Goal: Task Accomplishment & Management: Manage account settings

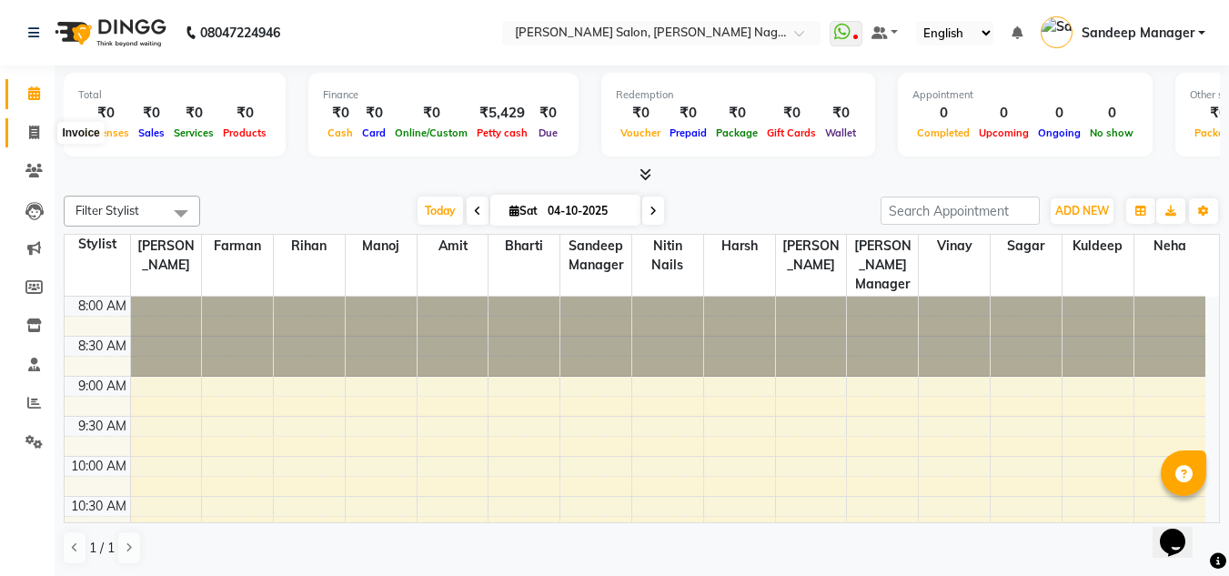
click at [44, 133] on span at bounding box center [34, 133] width 32 height 21
select select "service"
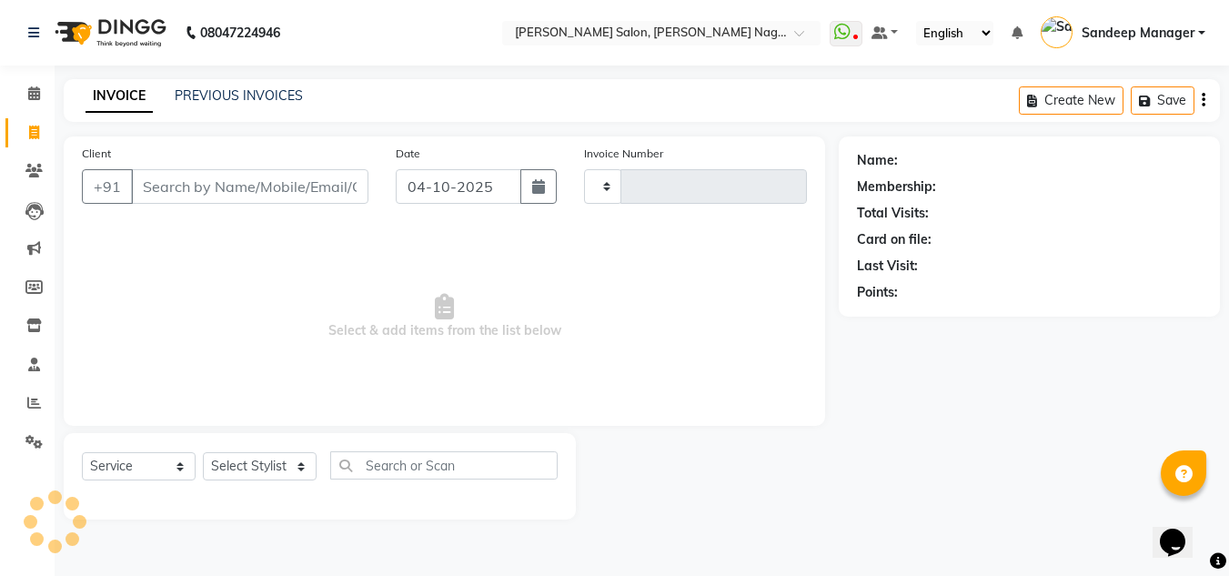
type input "1062"
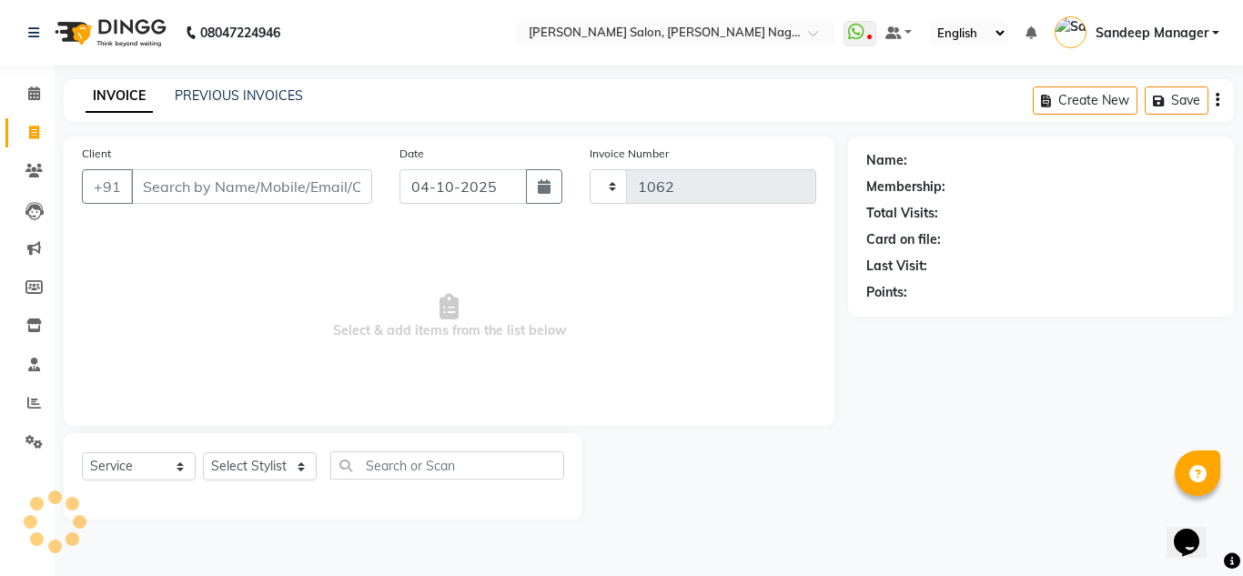
select select "8641"
click at [216, 94] on link "PREVIOUS INVOICES" at bounding box center [239, 95] width 128 height 16
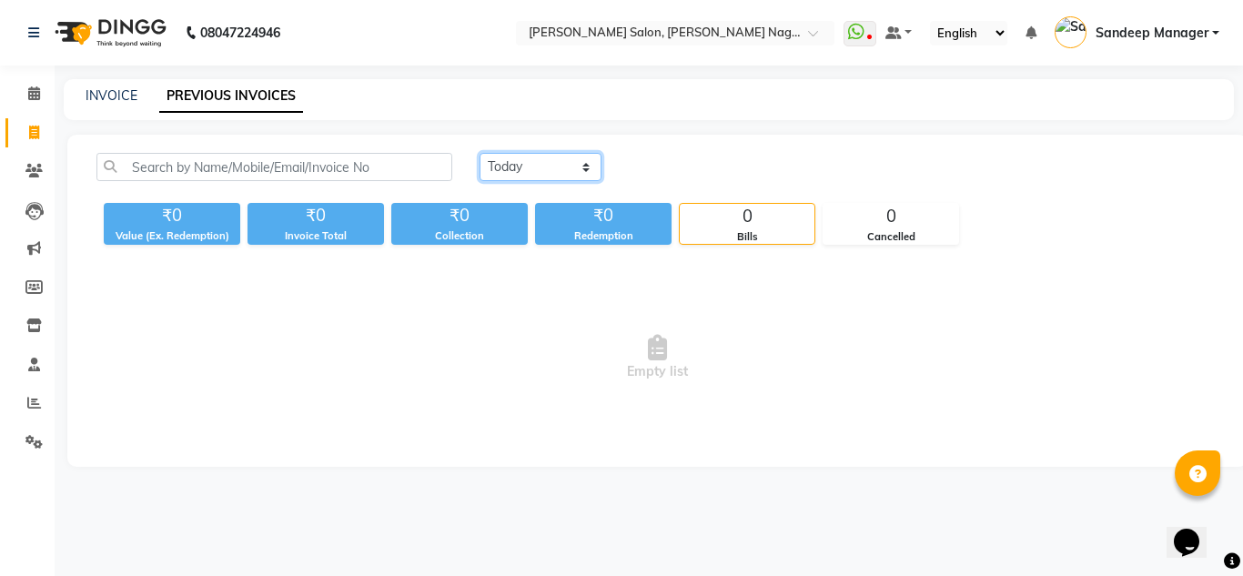
click at [521, 161] on select "[DATE] [DATE] Custom Range" at bounding box center [541, 167] width 122 height 28
select select "yesterday"
click at [480, 153] on select "[DATE] [DATE] Custom Range" at bounding box center [541, 167] width 122 height 28
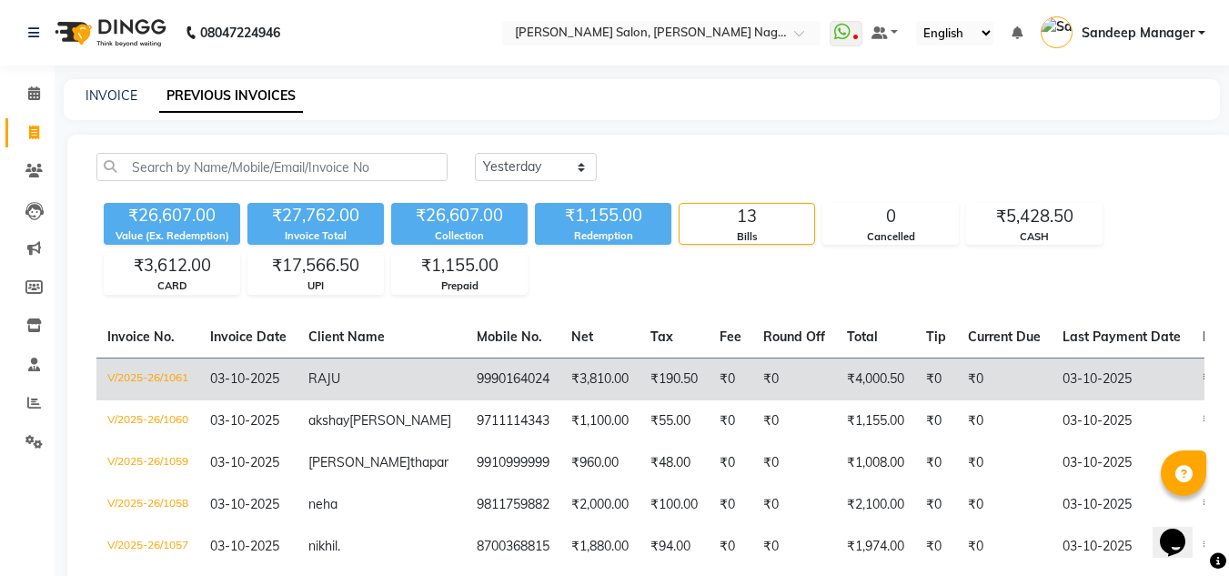
click at [753, 370] on td "₹0" at bounding box center [795, 379] width 84 height 43
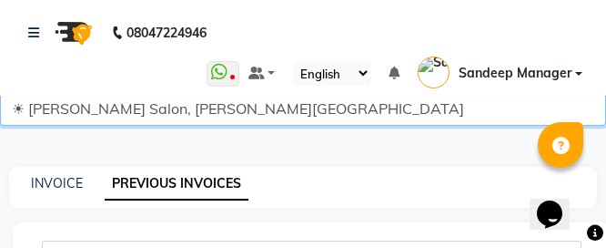
click at [396, 118] on select "☀ [PERSON_NAME] Salon, [PERSON_NAME][GEOGRAPHIC_DATA]" at bounding box center [303, 108] width 606 height 35
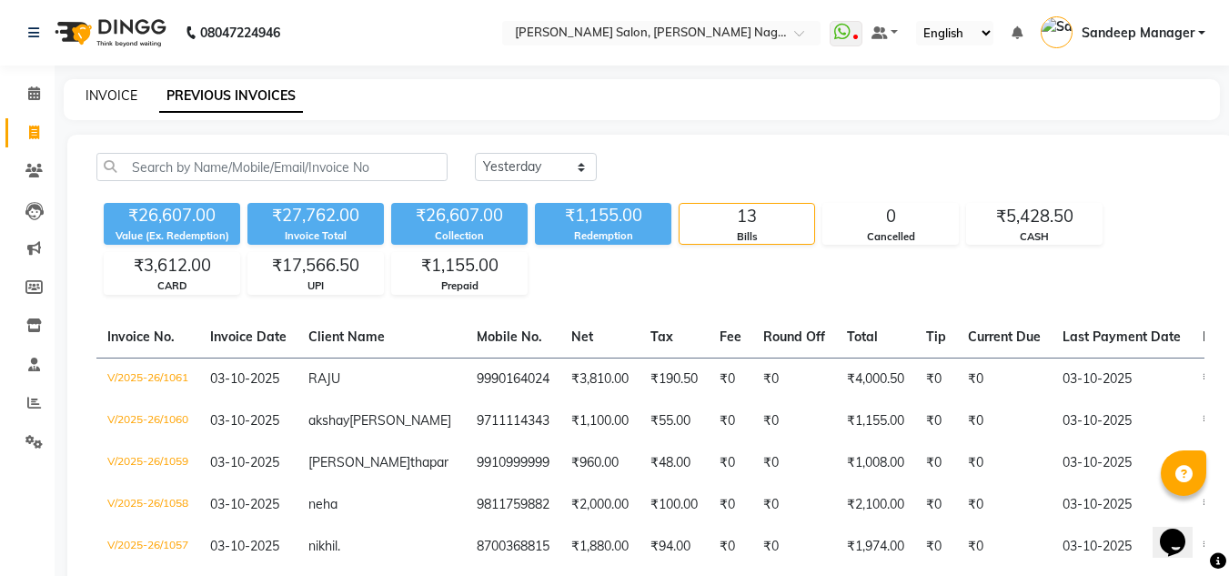
click at [107, 99] on link "INVOICE" at bounding box center [112, 95] width 52 height 16
select select "service"
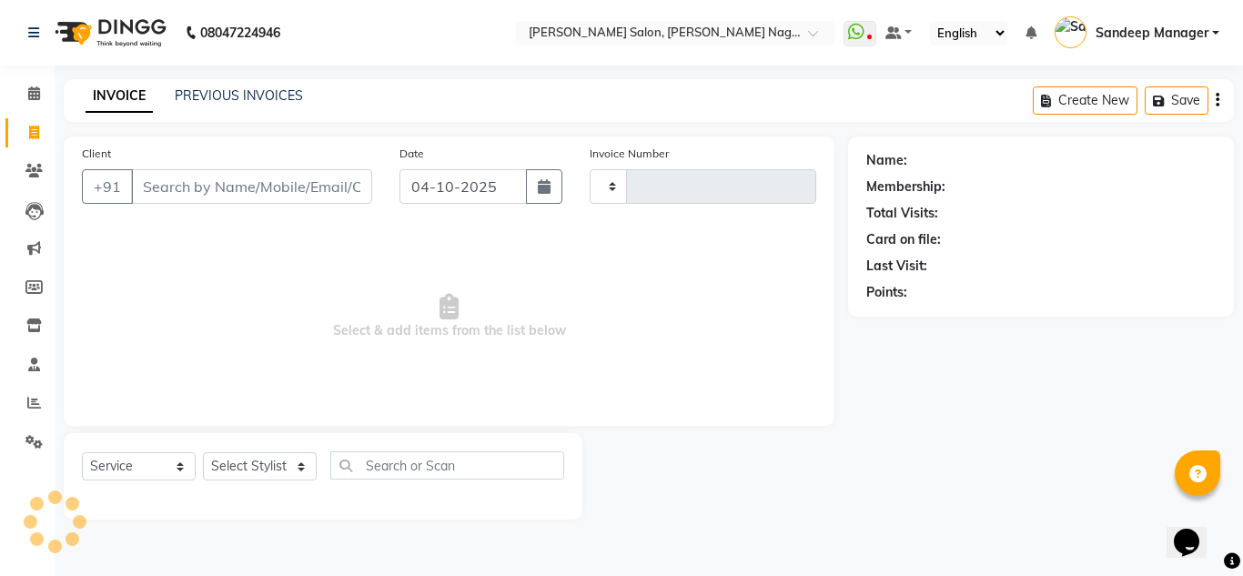
type input "1062"
select select "8641"
click at [230, 185] on input "Client" at bounding box center [251, 186] width 241 height 35
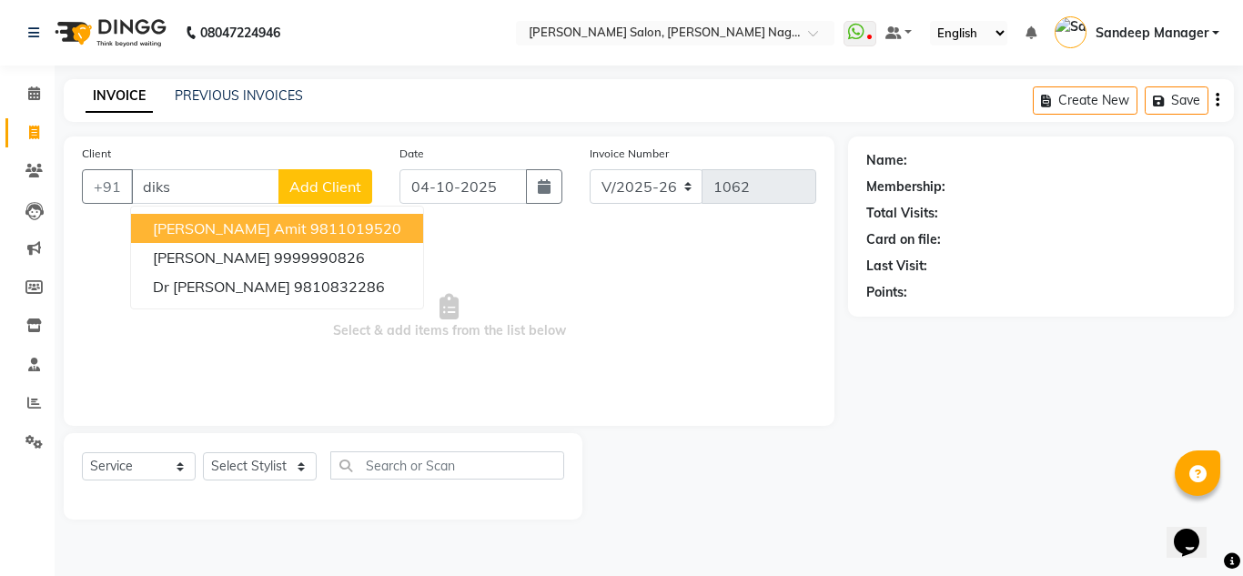
click at [310, 230] on ngb-highlight "9811019520" at bounding box center [355, 228] width 91 height 18
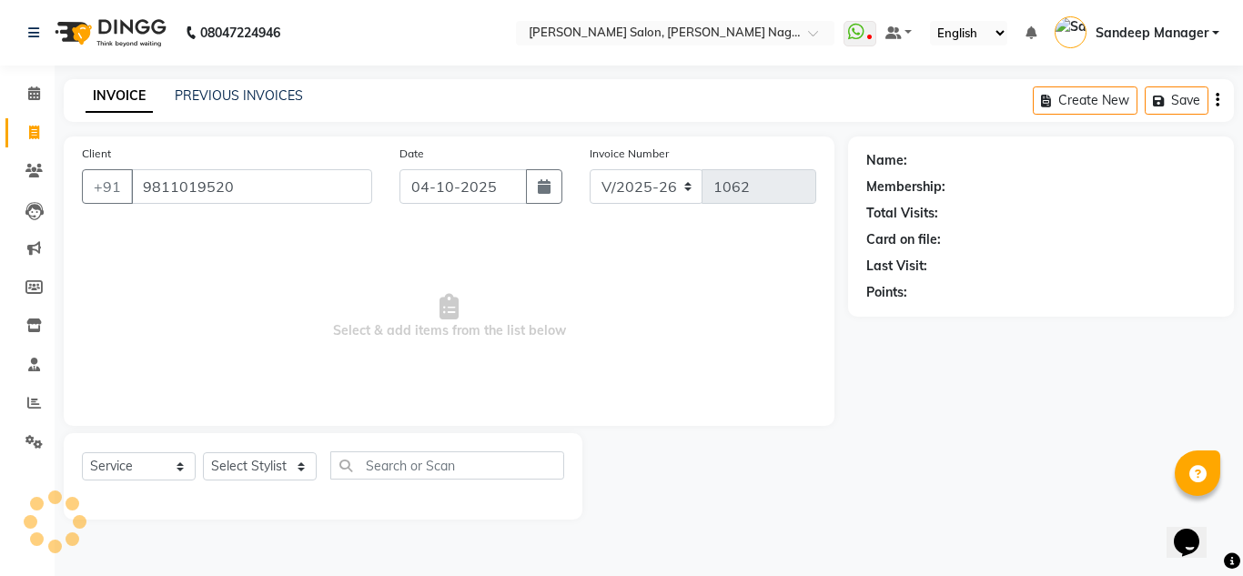
type input "9811019520"
select select "1: Object"
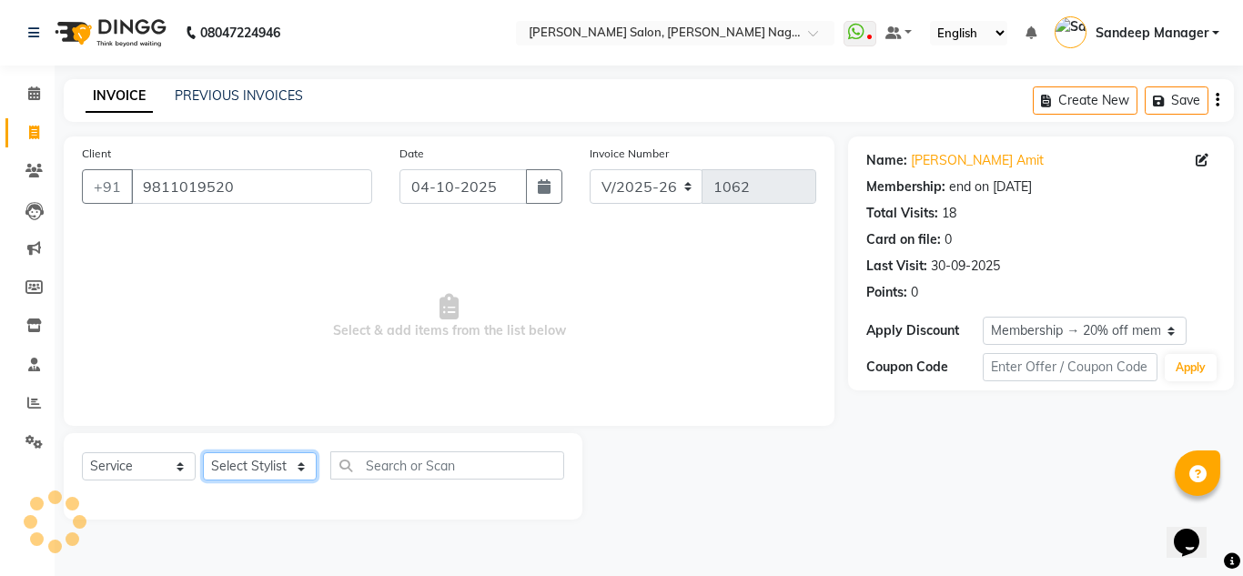
click at [275, 472] on select "Select Stylist [PERSON_NAME] Farman [PERSON_NAME] Manager [PERSON_NAME] Kuldeep…" at bounding box center [260, 466] width 114 height 28
select select "86637"
click at [203, 452] on select "Select Stylist [PERSON_NAME] Farman [PERSON_NAME] Manager [PERSON_NAME] Kuldeep…" at bounding box center [260, 466] width 114 height 28
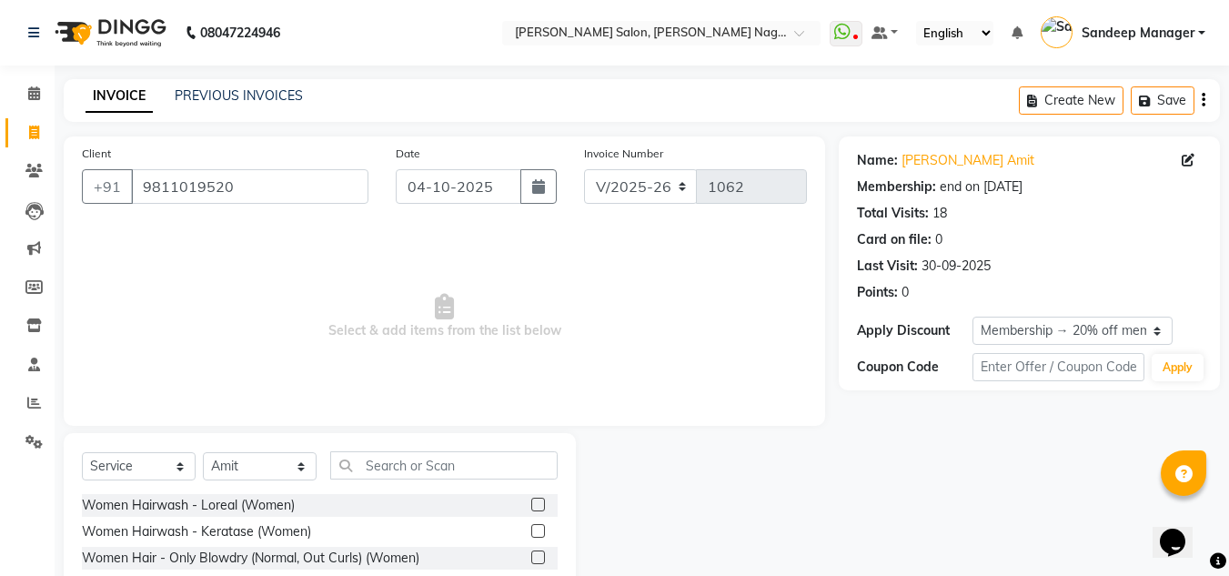
click at [456, 480] on div "Select Service Product Membership Package Voucher Prepaid Gift Card Select Styl…" at bounding box center [320, 472] width 476 height 43
click at [443, 466] on input "text" at bounding box center [444, 465] width 228 height 28
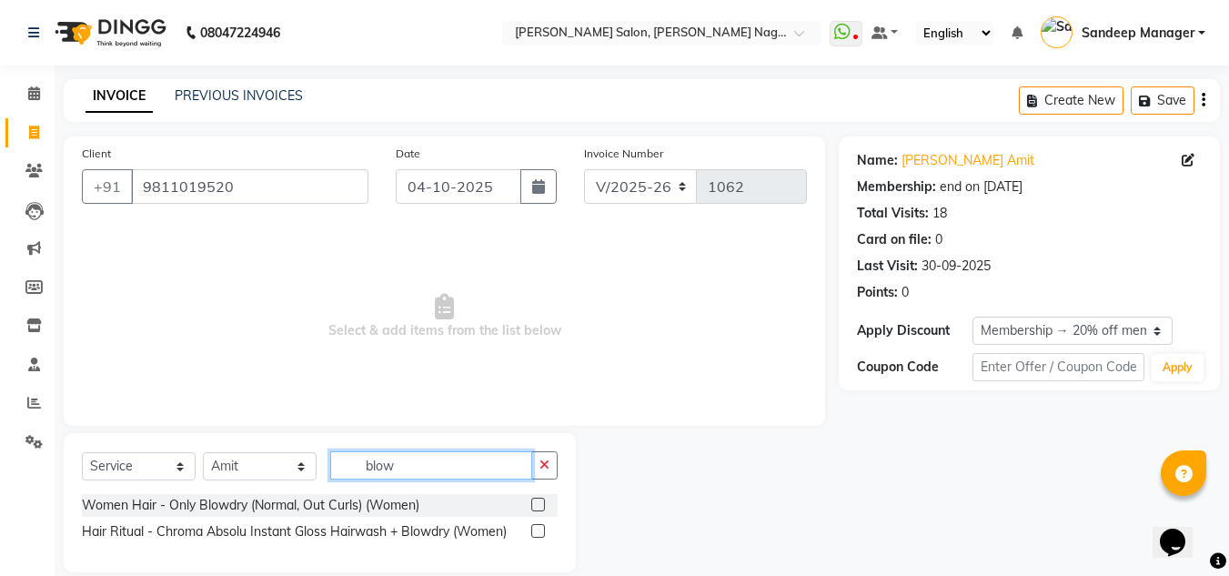
type input "blow"
click at [536, 506] on label at bounding box center [538, 505] width 14 height 14
click at [536, 506] on input "checkbox" at bounding box center [537, 506] width 12 height 12
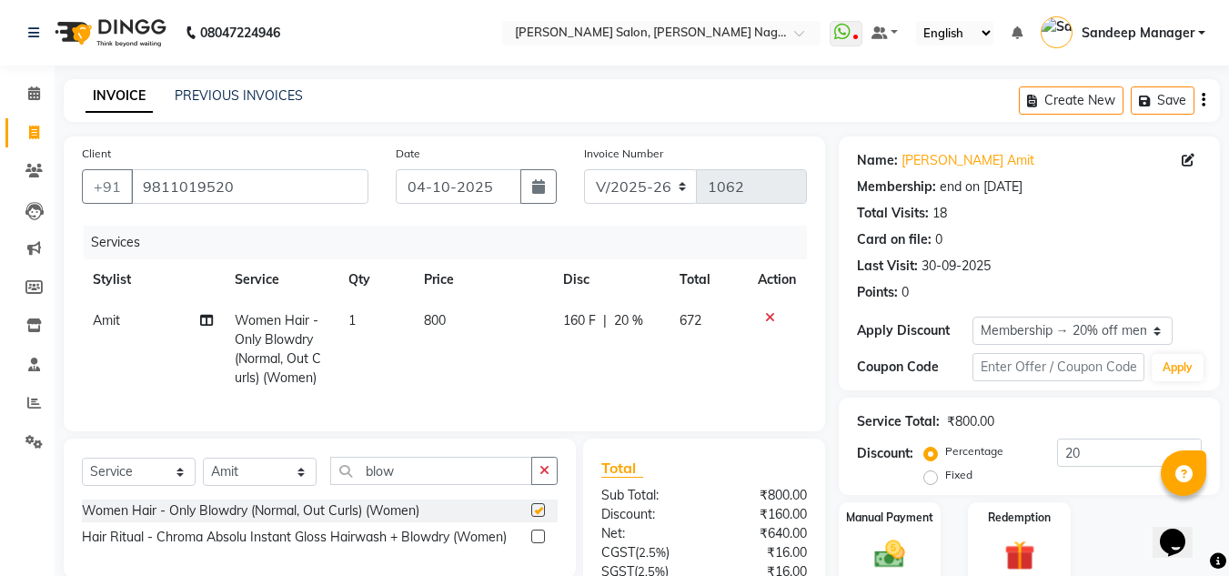
checkbox input "false"
click at [435, 323] on span "800" at bounding box center [435, 320] width 22 height 16
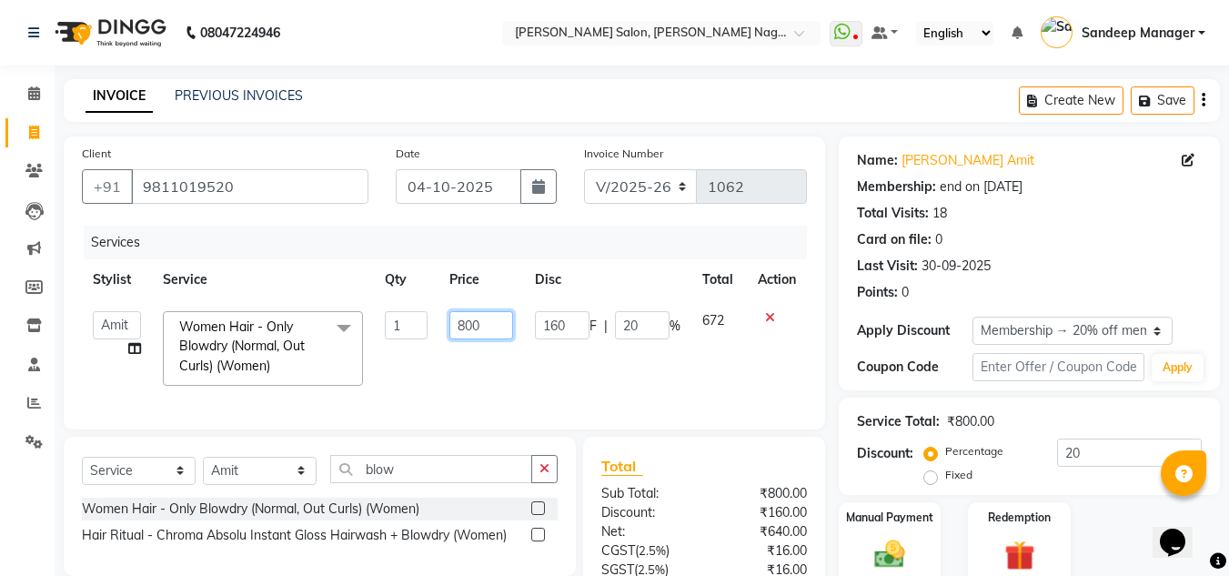
click at [468, 324] on input "800" at bounding box center [481, 325] width 63 height 28
type input "600"
click at [494, 400] on div "Services Stylist Service Qty Price Disc Total Action Amit Bharti Farman Harsh I…" at bounding box center [444, 319] width 725 height 186
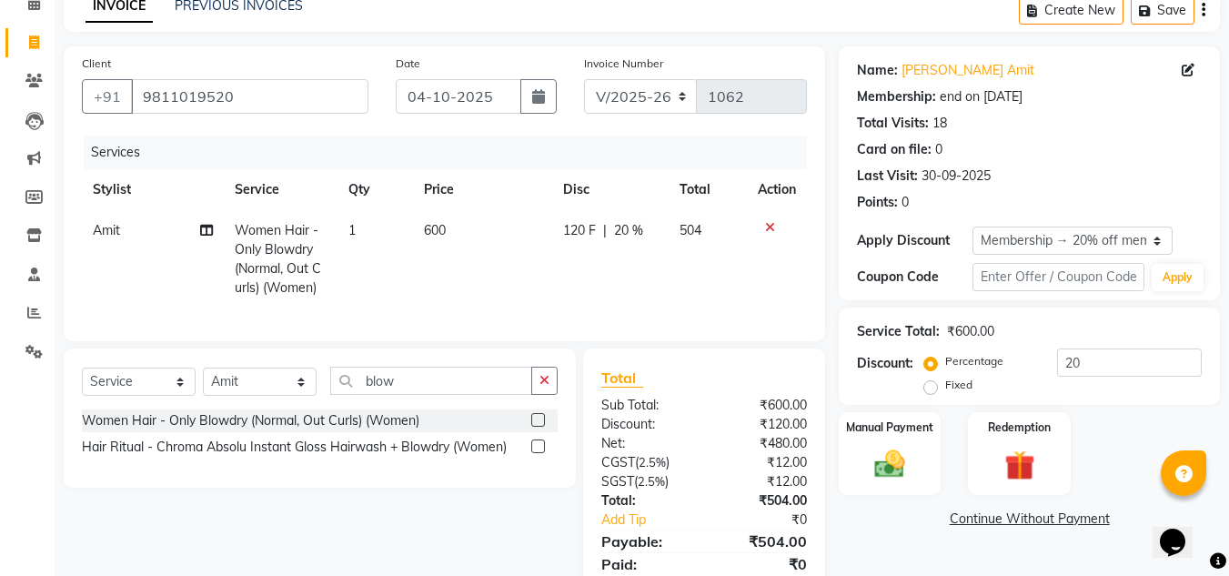
scroll to position [171, 0]
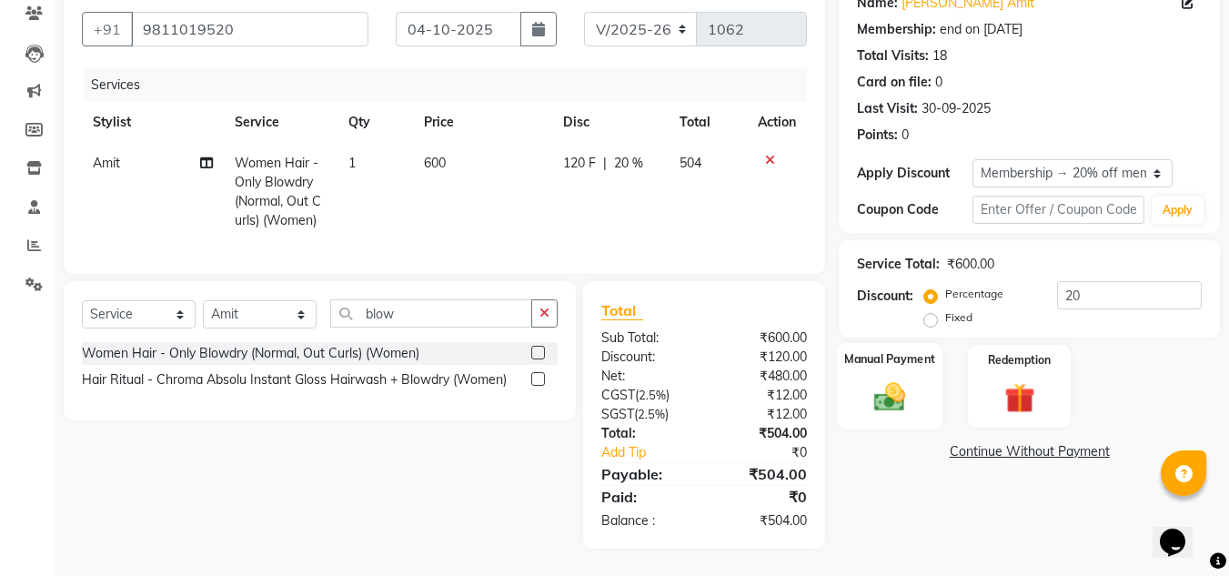
click at [887, 379] on img at bounding box center [890, 397] width 51 height 36
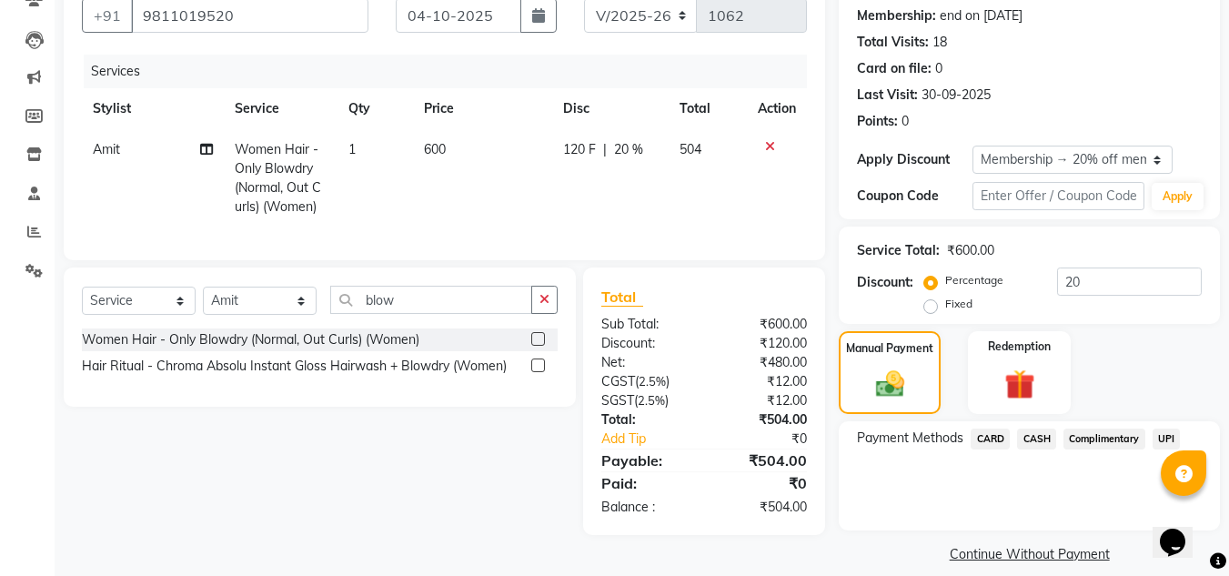
click at [1037, 439] on span "CASH" at bounding box center [1036, 439] width 39 height 21
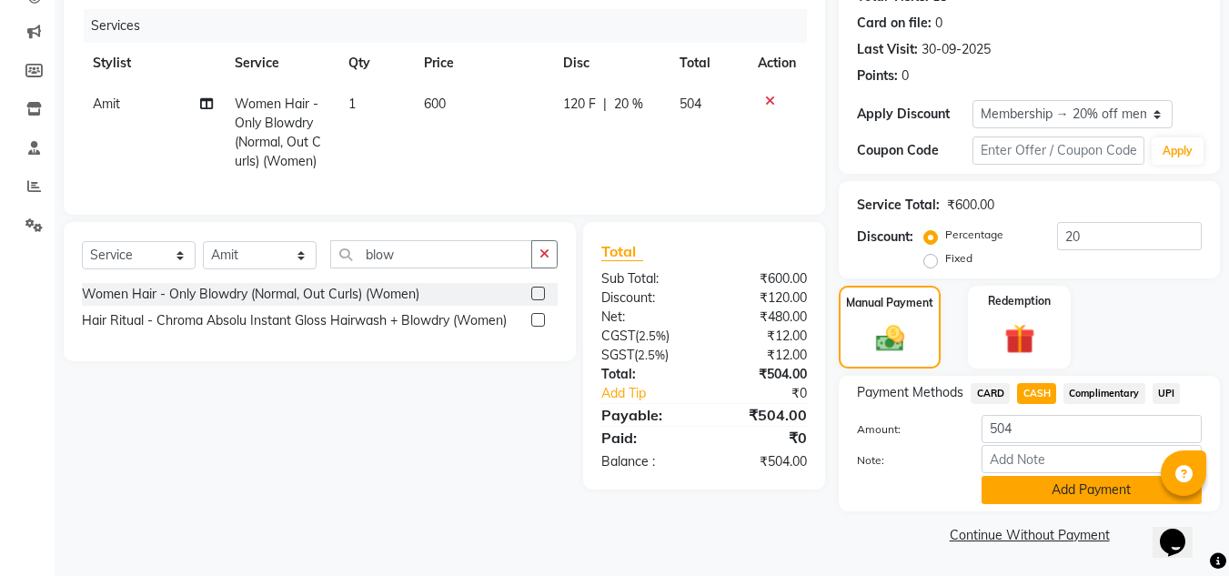
click at [1036, 485] on button "Add Payment" at bounding box center [1092, 490] width 220 height 28
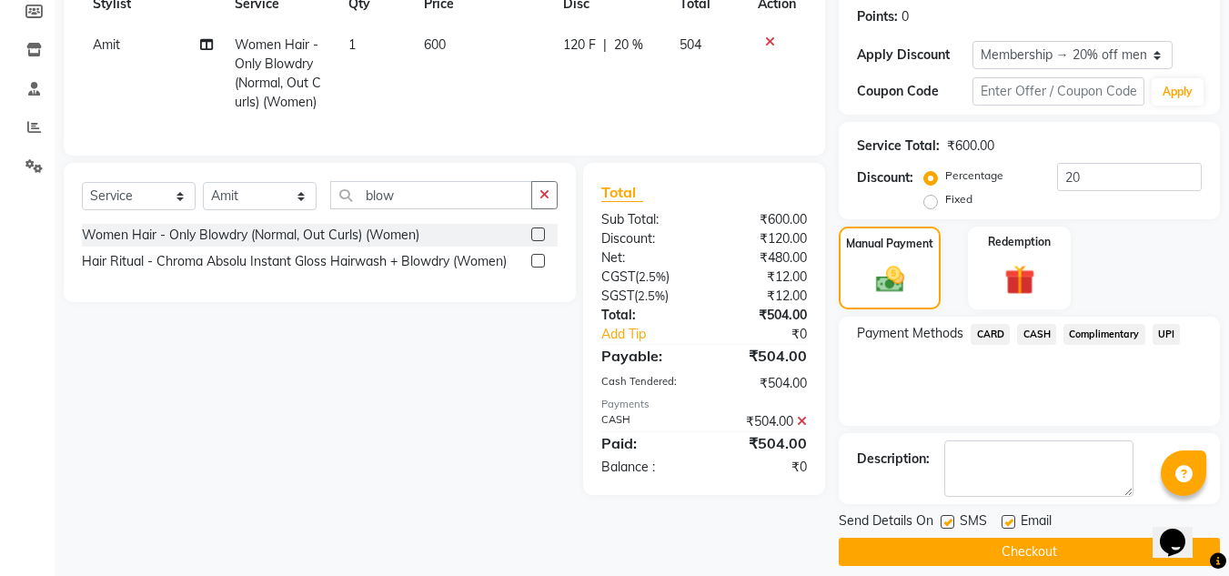
scroll to position [293, 0]
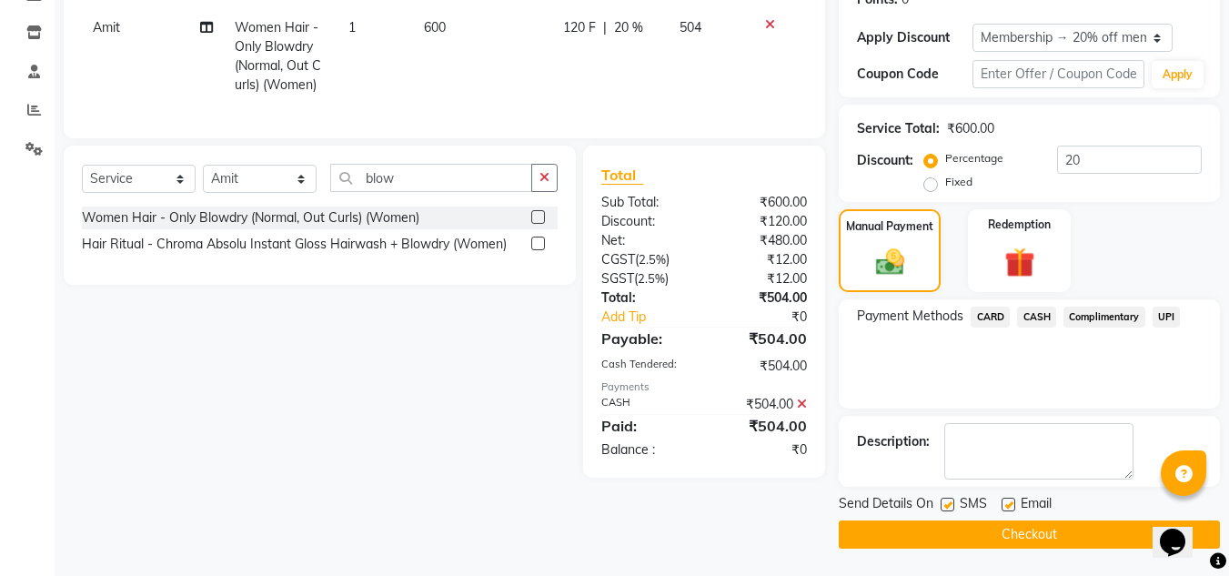
click at [1007, 530] on button "Checkout" at bounding box center [1029, 535] width 381 height 28
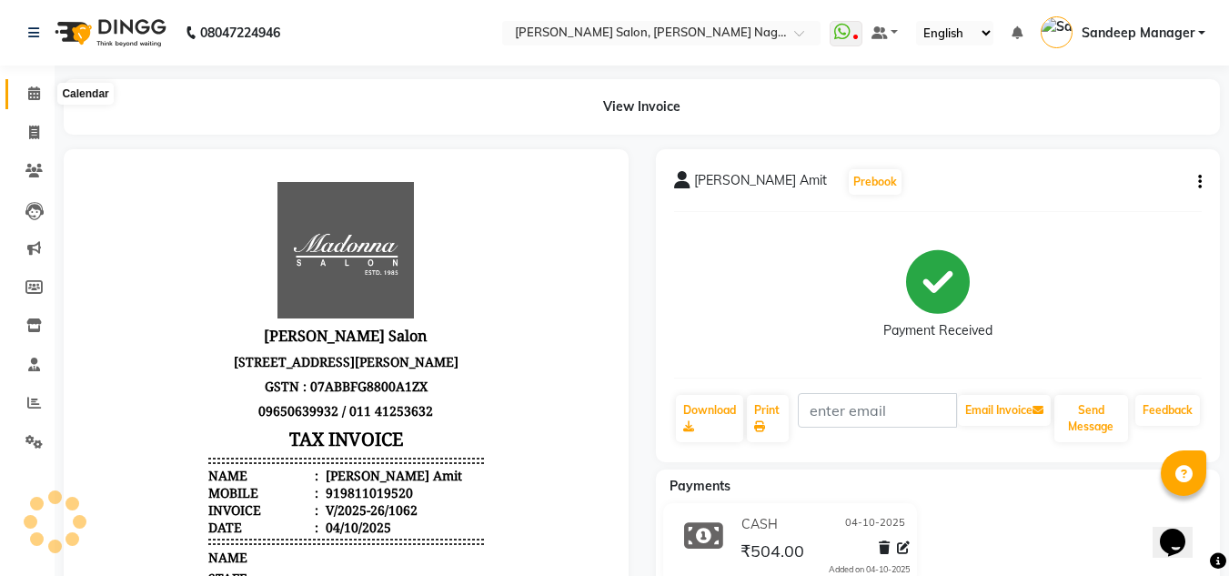
click at [40, 94] on icon at bounding box center [34, 93] width 12 height 14
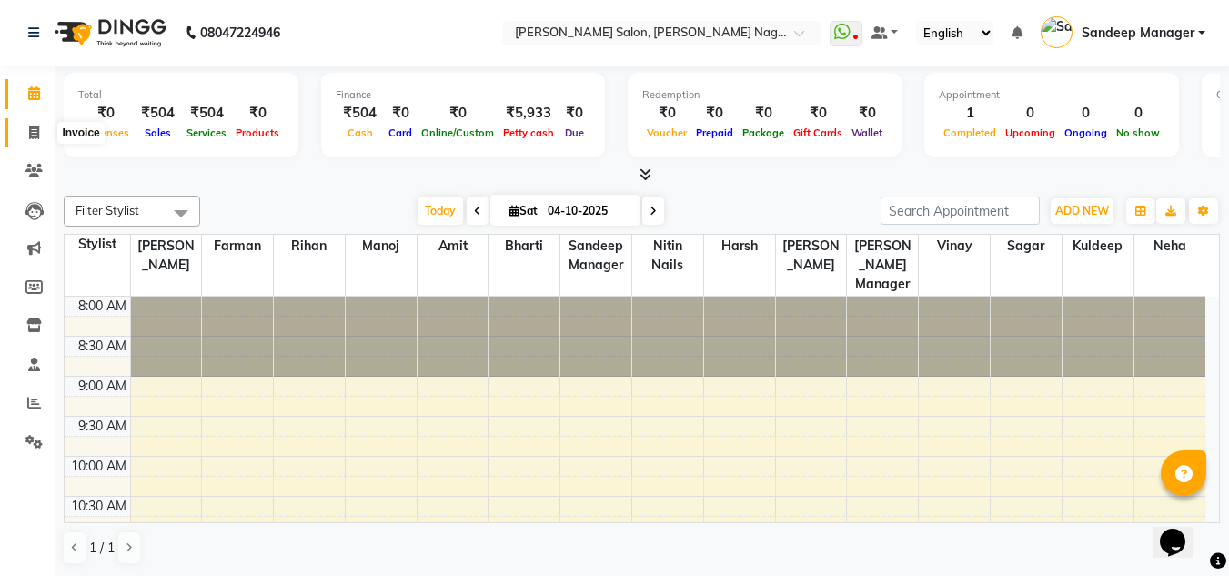
click at [35, 129] on icon at bounding box center [34, 133] width 10 height 14
select select "8641"
select select "service"
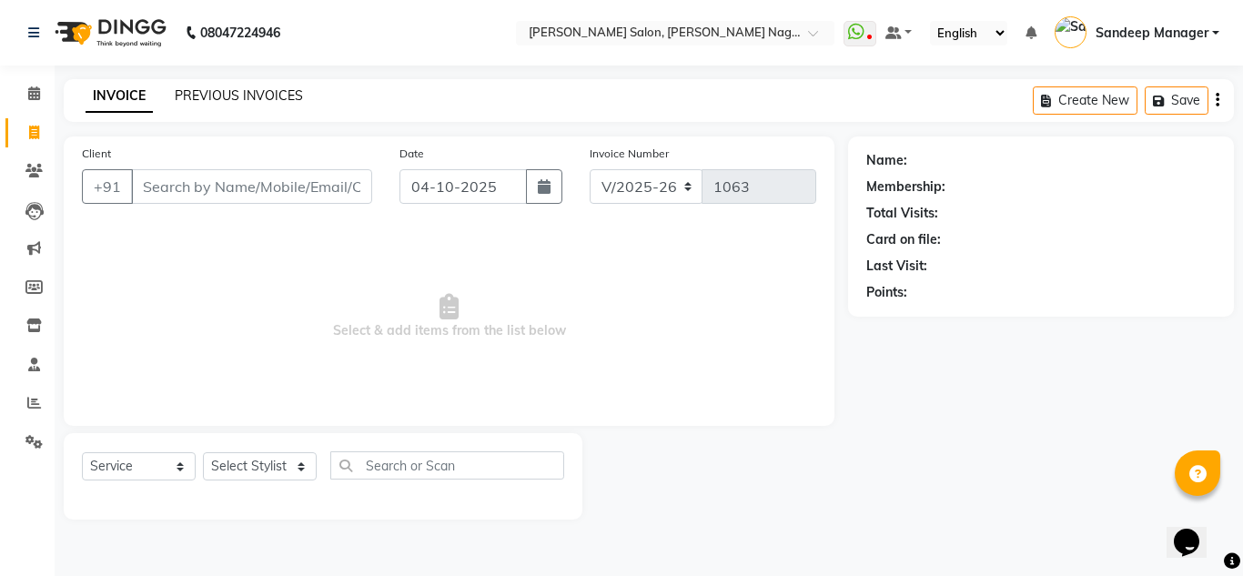
click at [229, 98] on link "PREVIOUS INVOICES" at bounding box center [239, 95] width 128 height 16
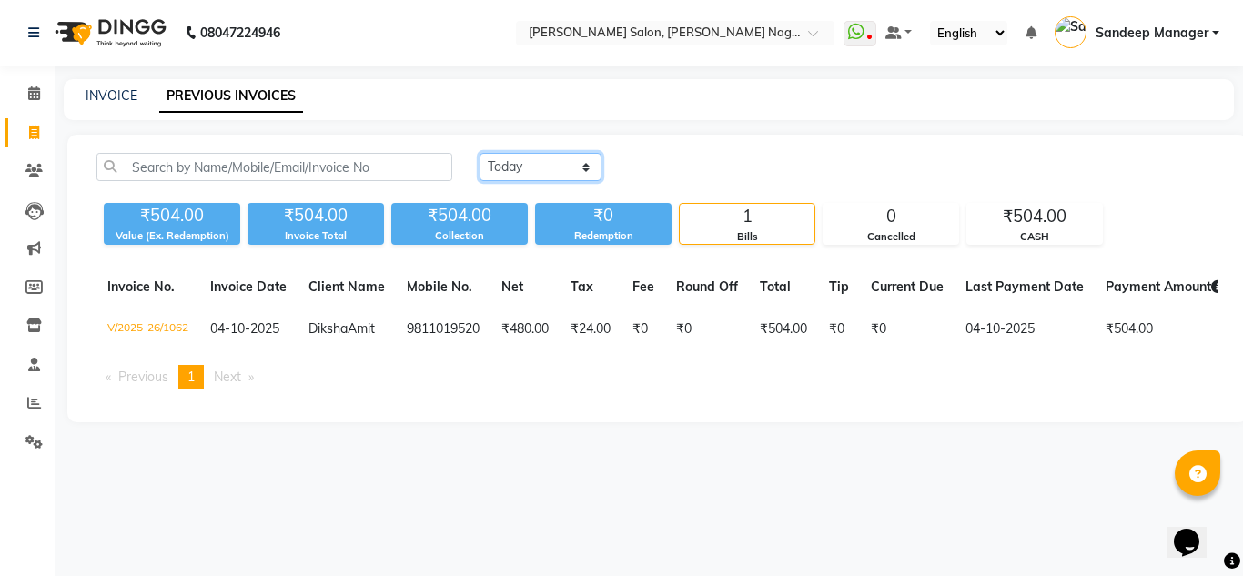
click at [520, 164] on select "Today Yesterday Custom Range" at bounding box center [541, 167] width 122 height 28
select select "yesterday"
click at [480, 153] on select "Today Yesterday Custom Range" at bounding box center [541, 167] width 122 height 28
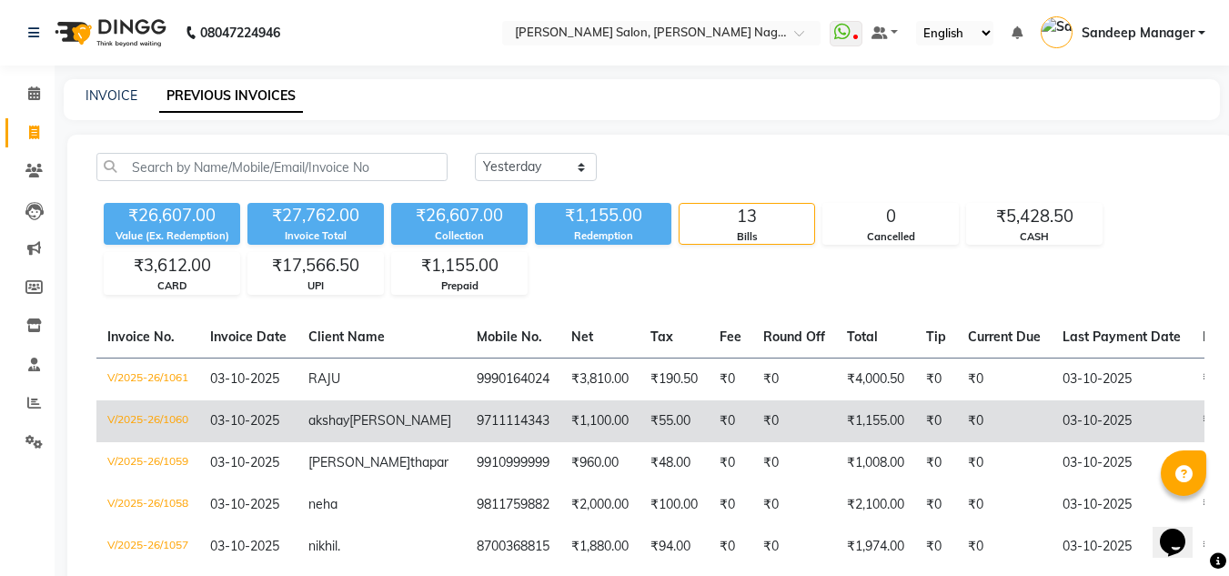
click at [561, 425] on td "₹1,100.00" at bounding box center [600, 421] width 79 height 42
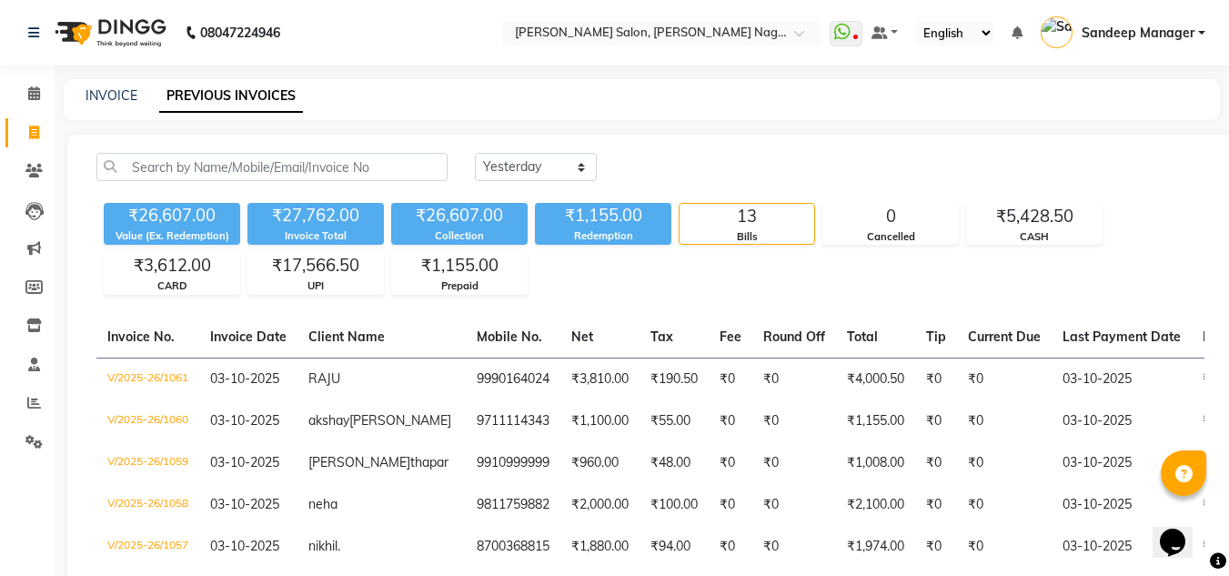
click at [129, 16] on img at bounding box center [108, 32] width 125 height 51
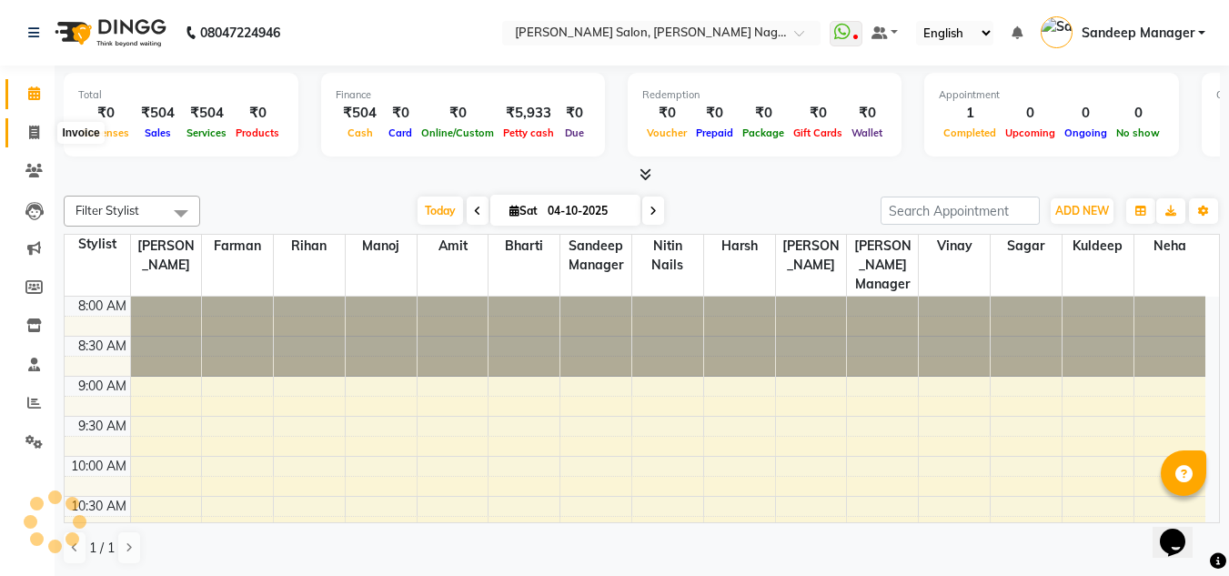
click at [45, 130] on span at bounding box center [34, 133] width 32 height 21
select select "service"
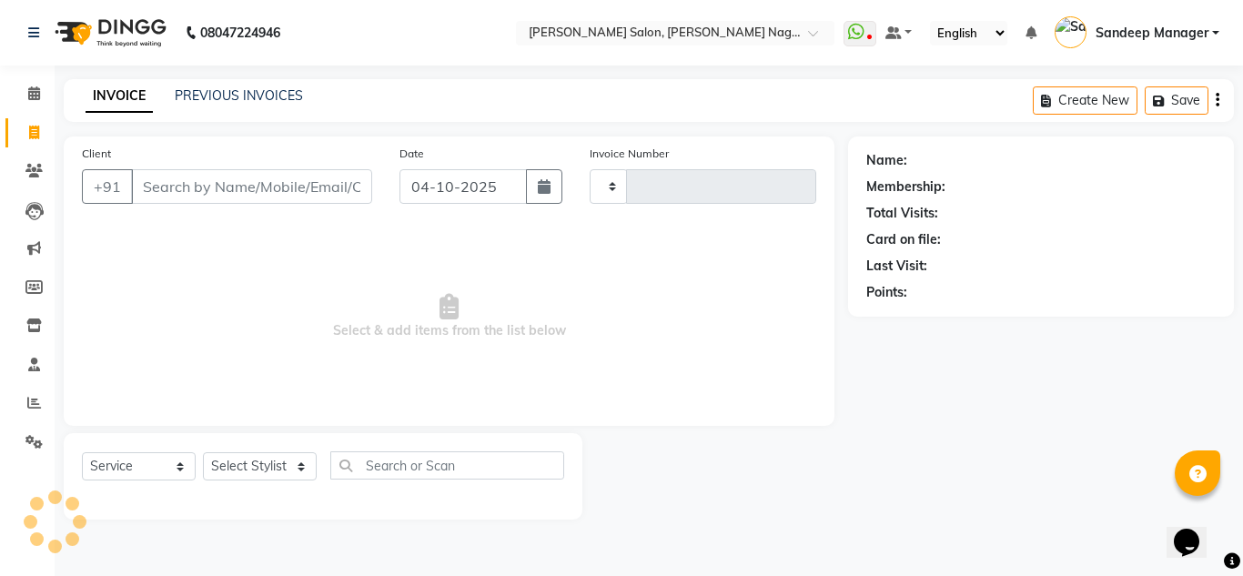
type input "1063"
select select "8641"
click at [252, 94] on link "PREVIOUS INVOICES" at bounding box center [239, 95] width 128 height 16
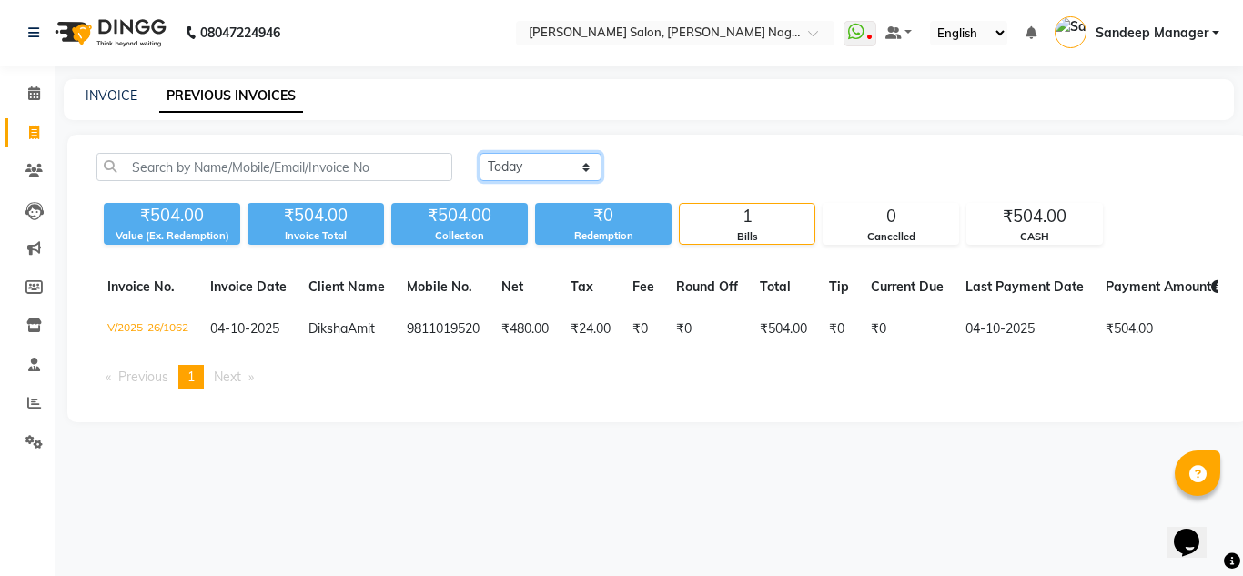
click at [583, 172] on select "Today Yesterday Custom Range" at bounding box center [541, 167] width 122 height 28
select select "range"
click at [480, 153] on select "Today Yesterday Custom Range" at bounding box center [541, 167] width 122 height 28
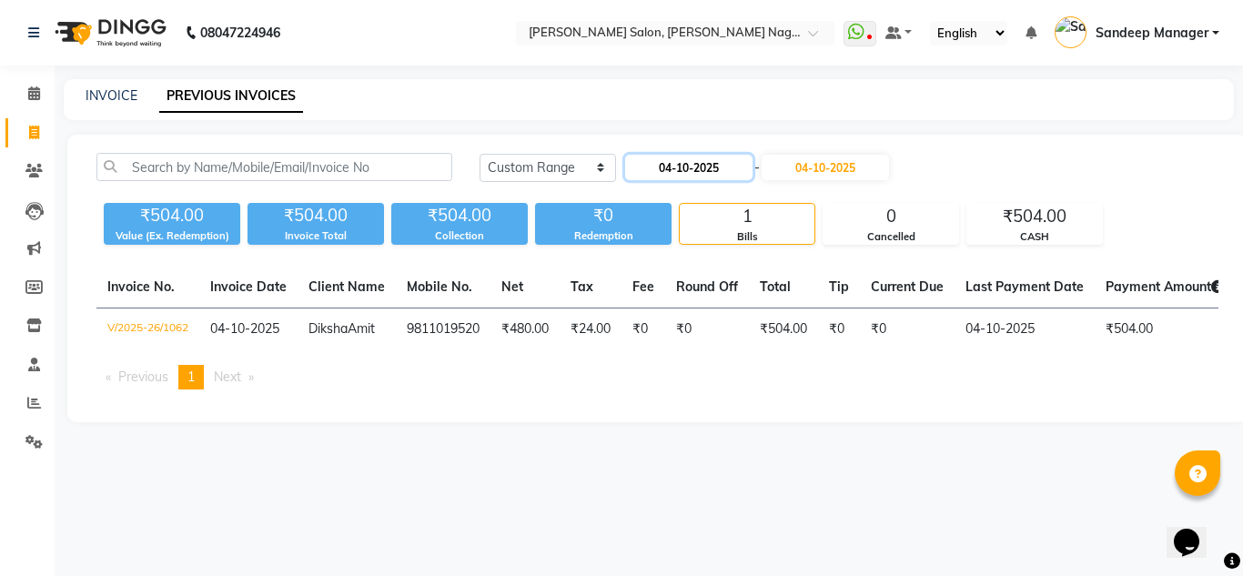
click at [718, 157] on input "04-10-2025" at bounding box center [688, 167] width 127 height 25
select select "10"
select select "2025"
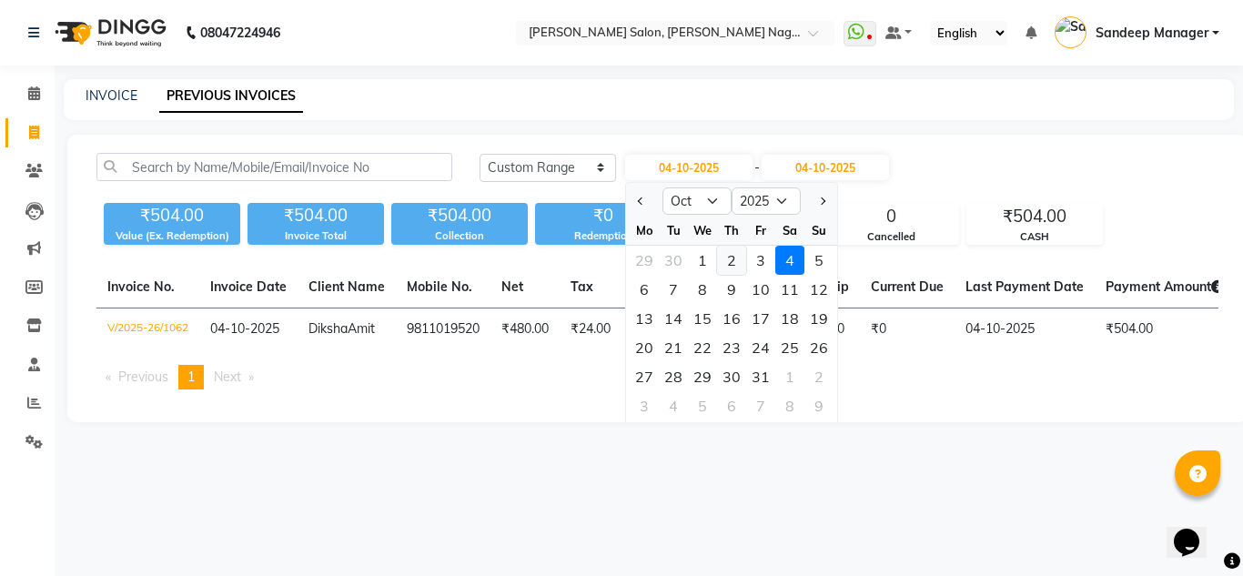
click at [733, 258] on div "2" at bounding box center [731, 260] width 29 height 29
type input "02-10-2025"
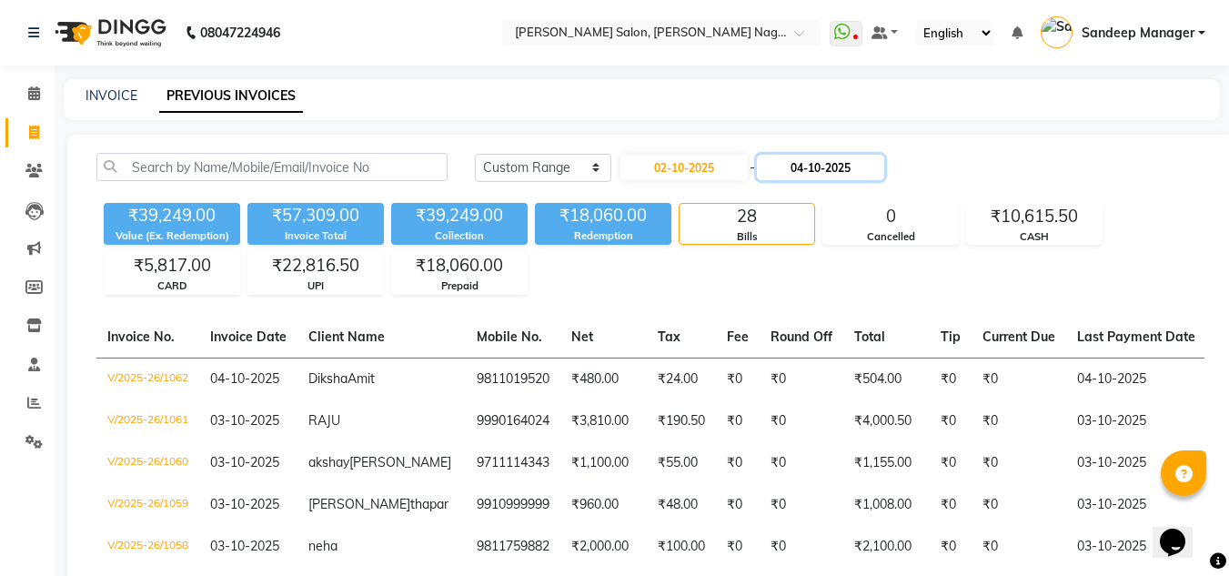
click at [837, 168] on input "04-10-2025" at bounding box center [820, 167] width 127 height 25
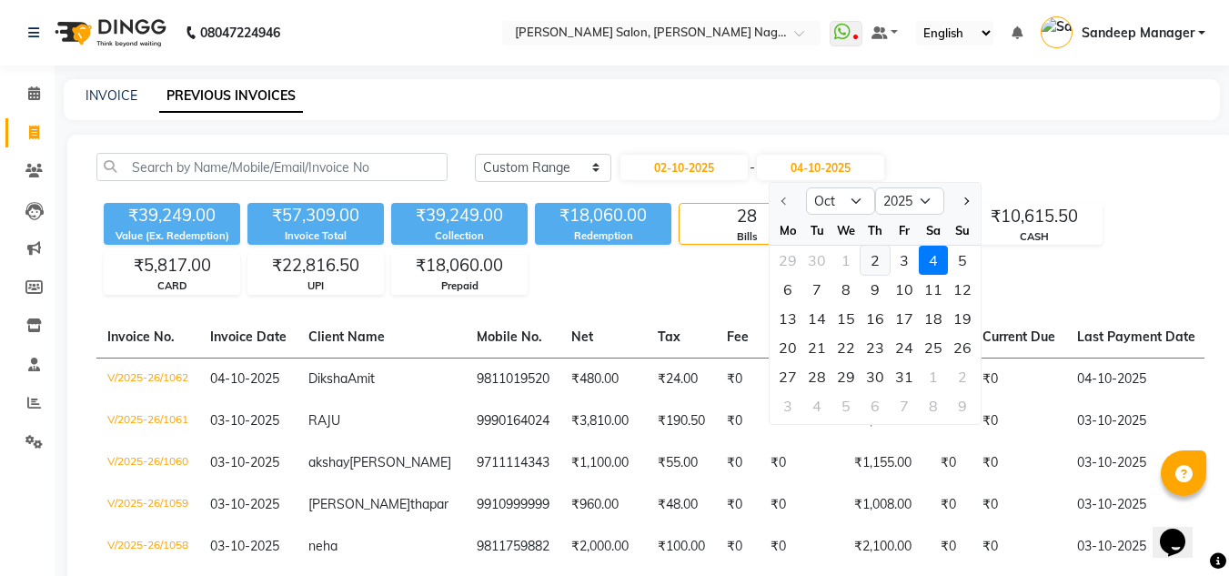
click at [870, 268] on div "2" at bounding box center [875, 260] width 29 height 29
type input "02-10-2025"
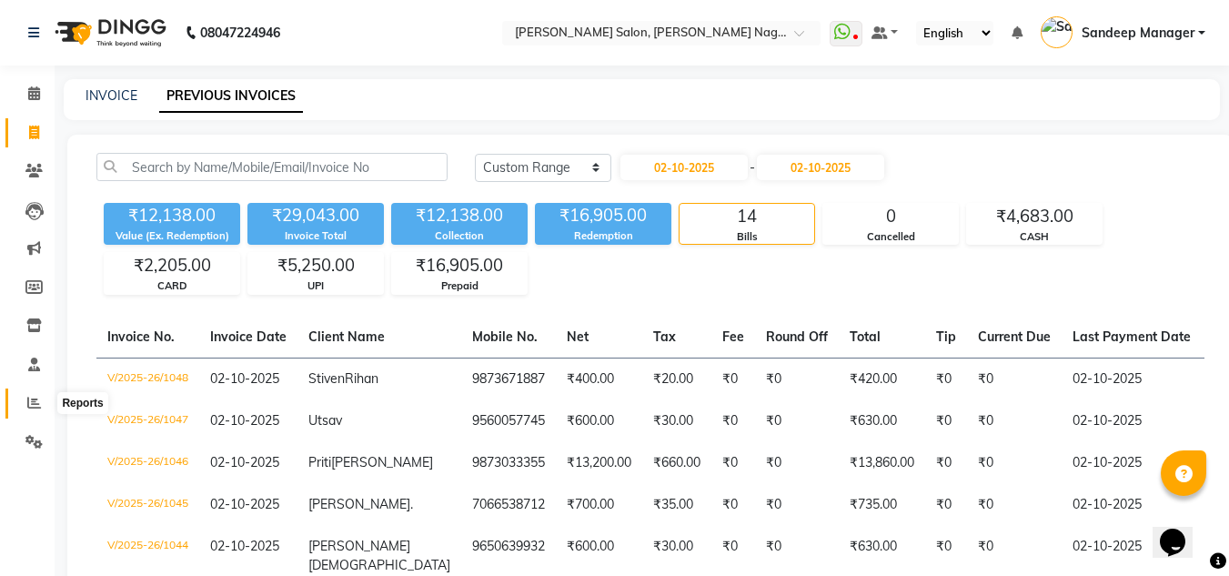
click at [30, 400] on icon at bounding box center [34, 403] width 14 height 14
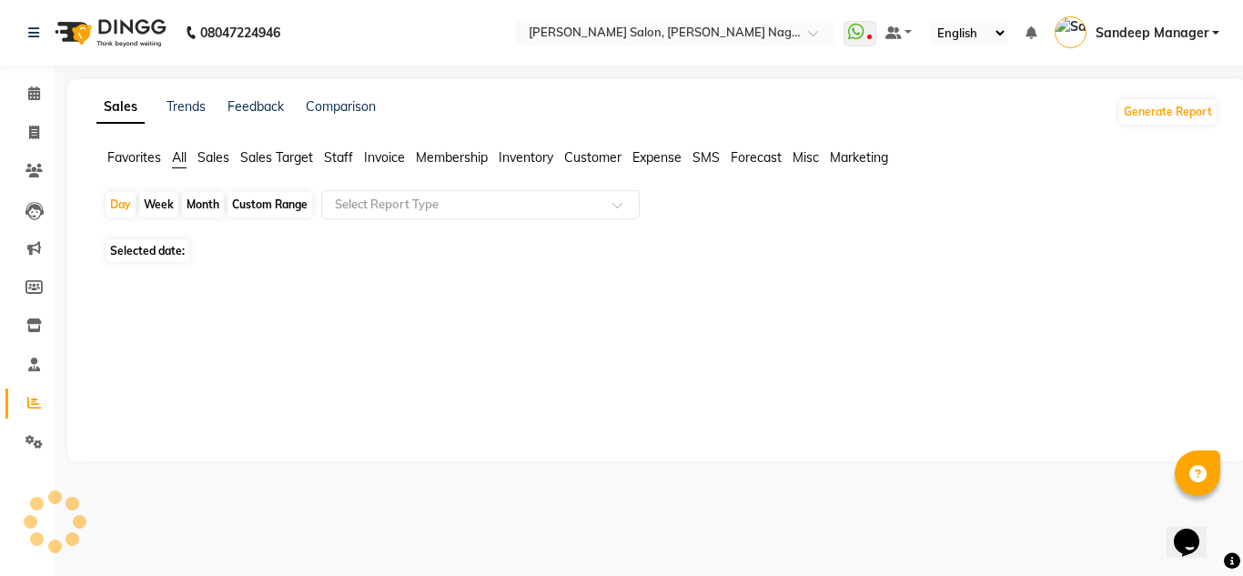
click at [338, 159] on span "Staff" at bounding box center [338, 157] width 29 height 16
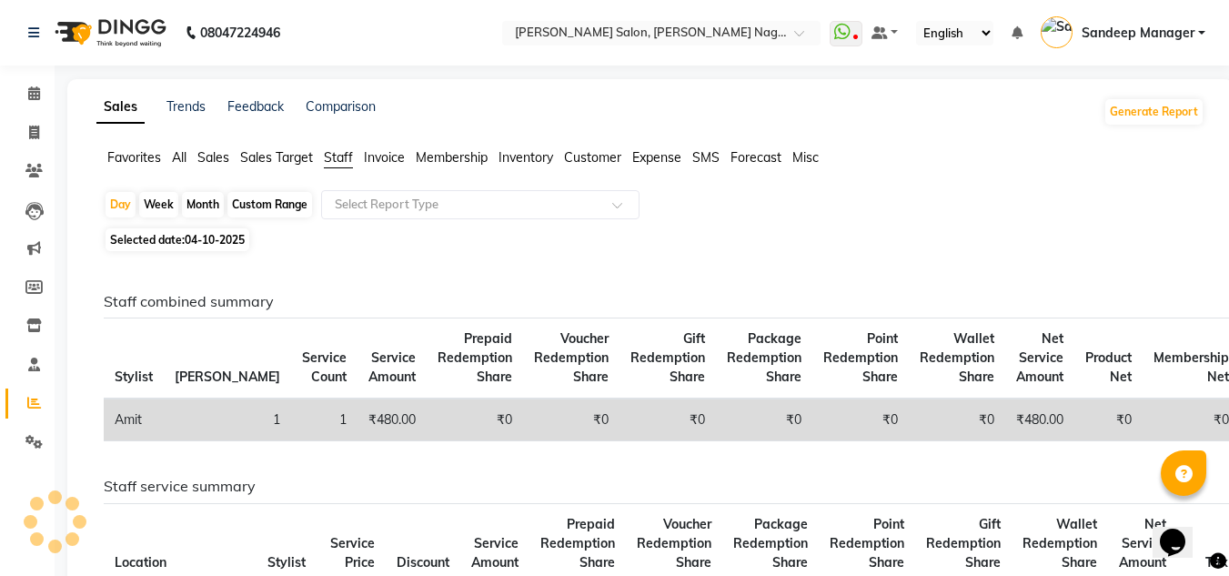
click at [214, 236] on span "04-10-2025" at bounding box center [215, 240] width 60 height 14
select select "10"
select select "2025"
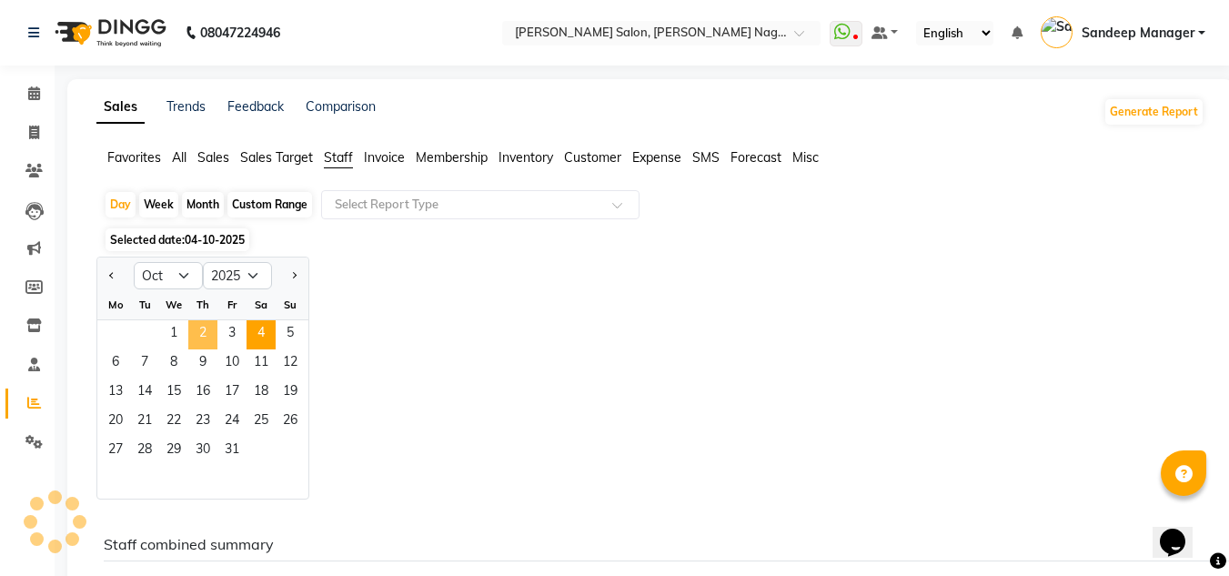
click at [208, 337] on span "2" at bounding box center [202, 334] width 29 height 29
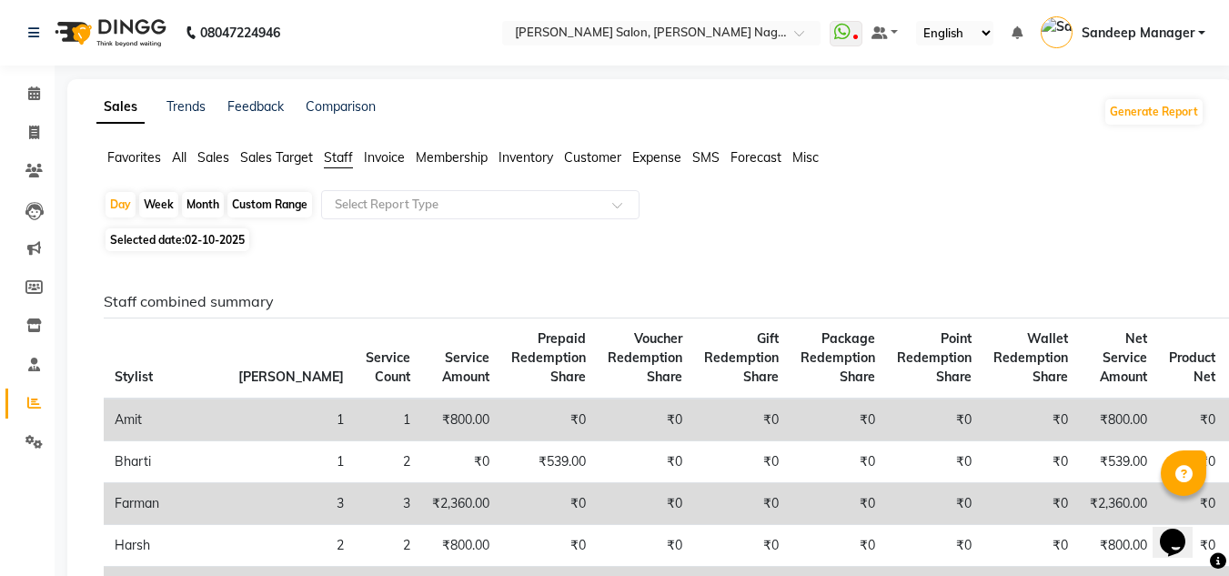
click at [196, 238] on span "02-10-2025" at bounding box center [215, 240] width 60 height 14
select select "10"
select select "2025"
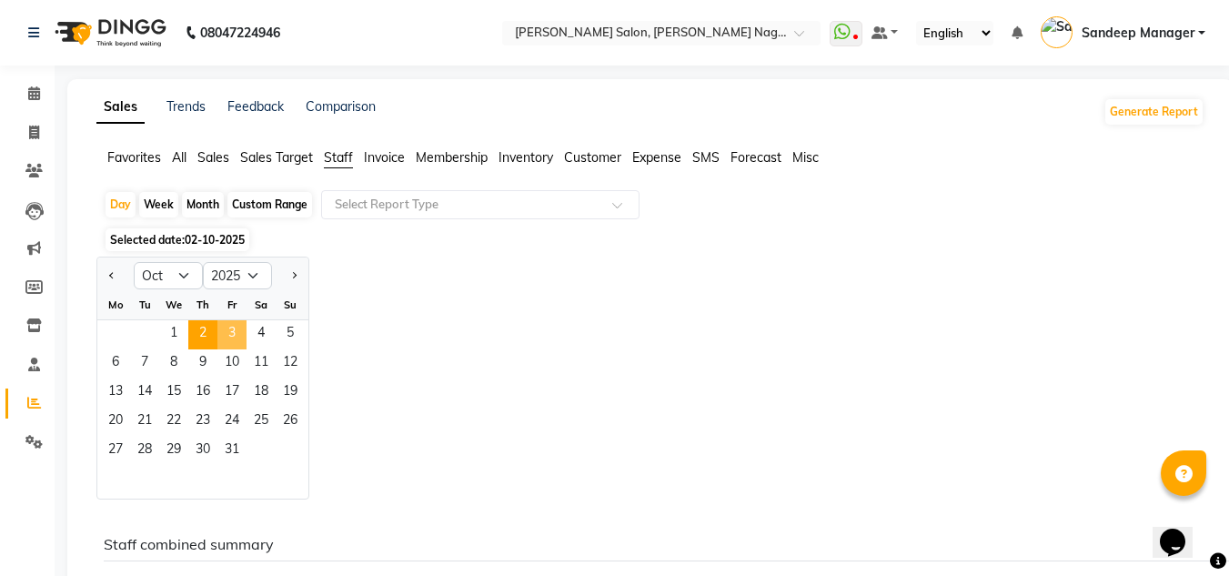
click at [229, 325] on span "3" at bounding box center [232, 334] width 29 height 29
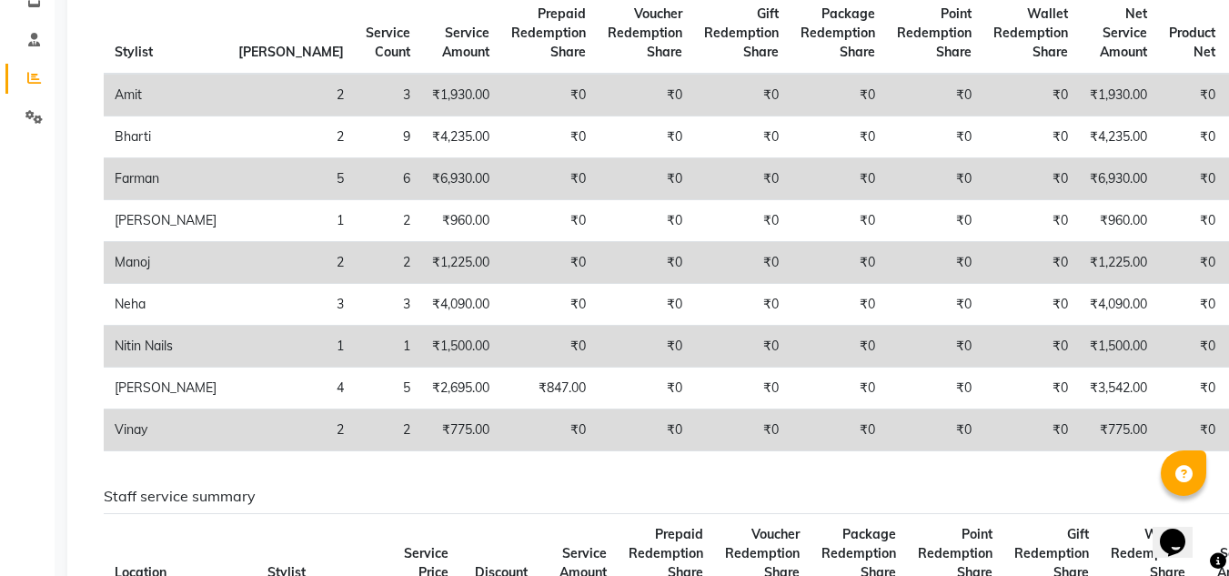
scroll to position [326, 0]
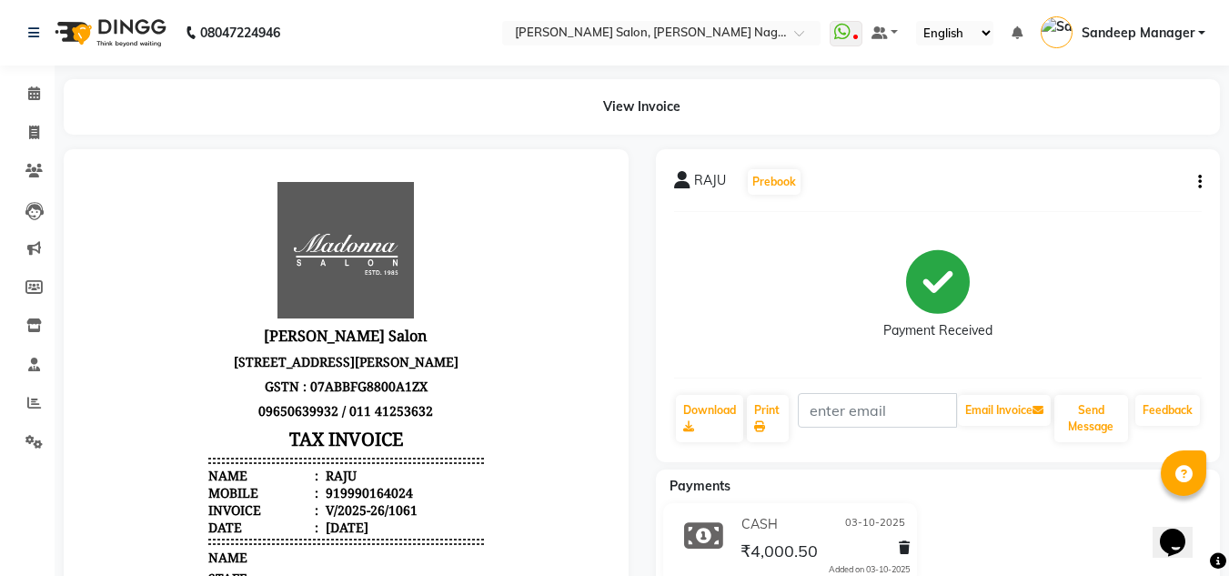
click at [126, 27] on img at bounding box center [108, 32] width 125 height 51
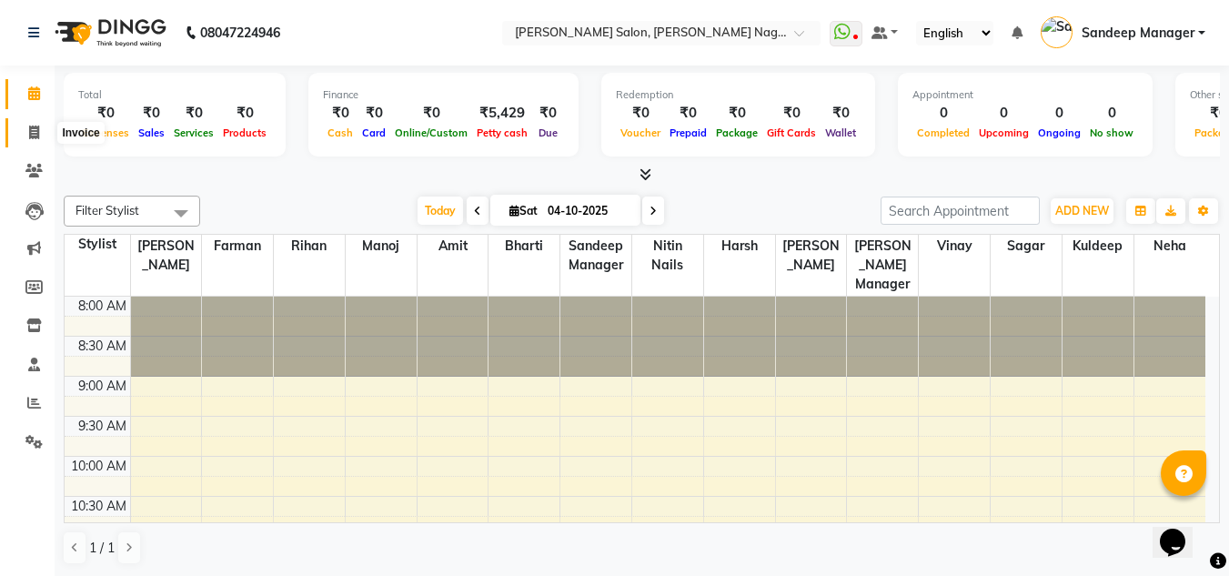
click at [32, 130] on icon at bounding box center [34, 133] width 10 height 14
select select "service"
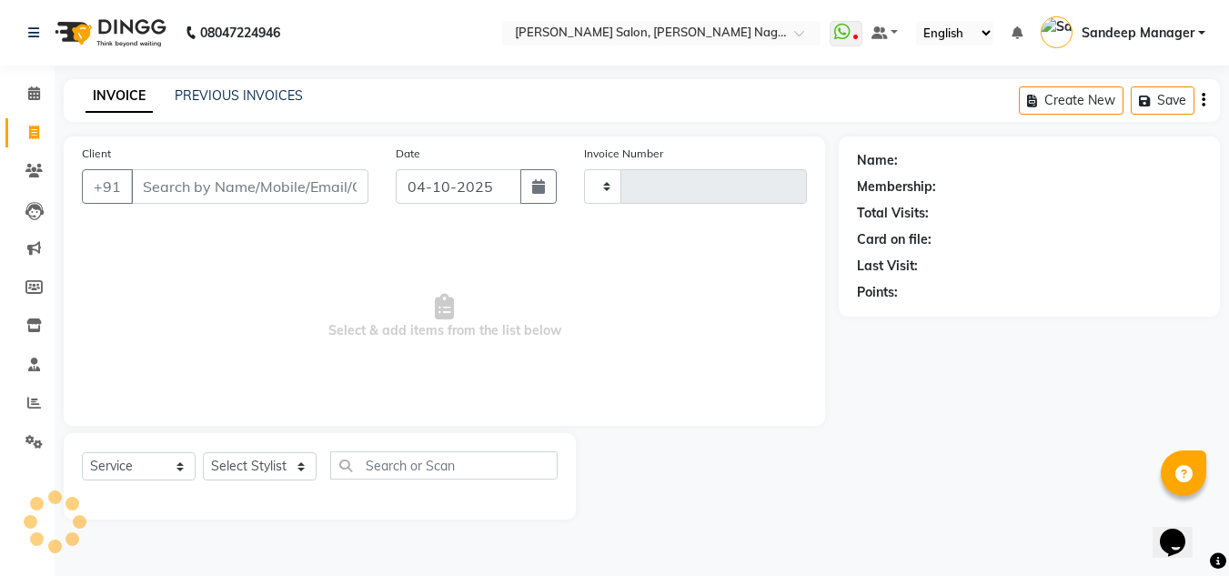
type input "1063"
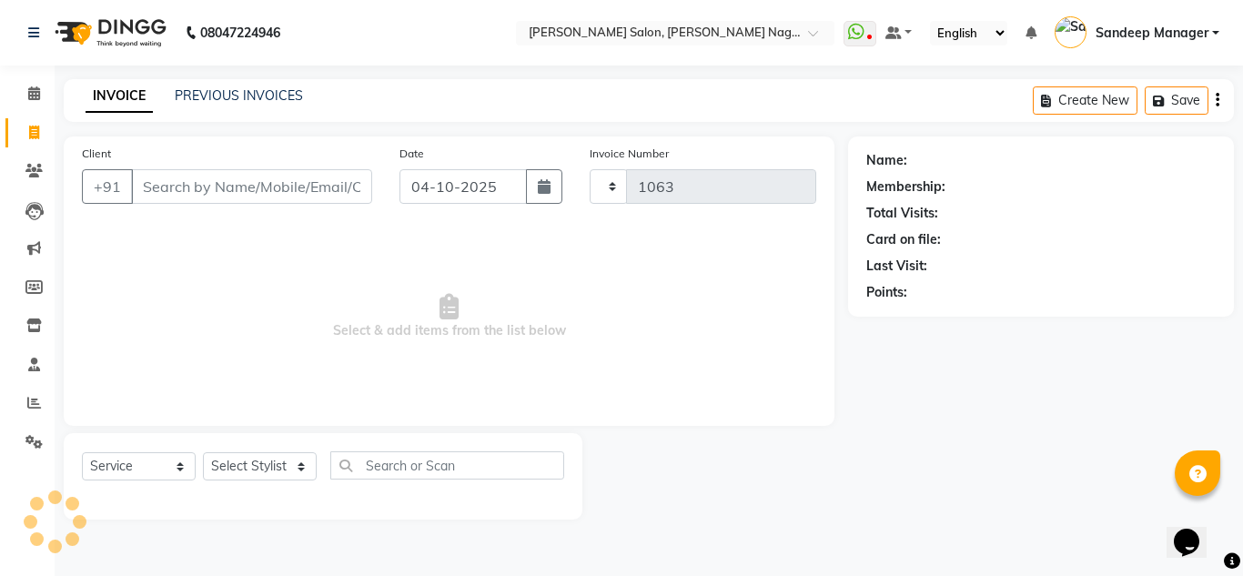
select select "8641"
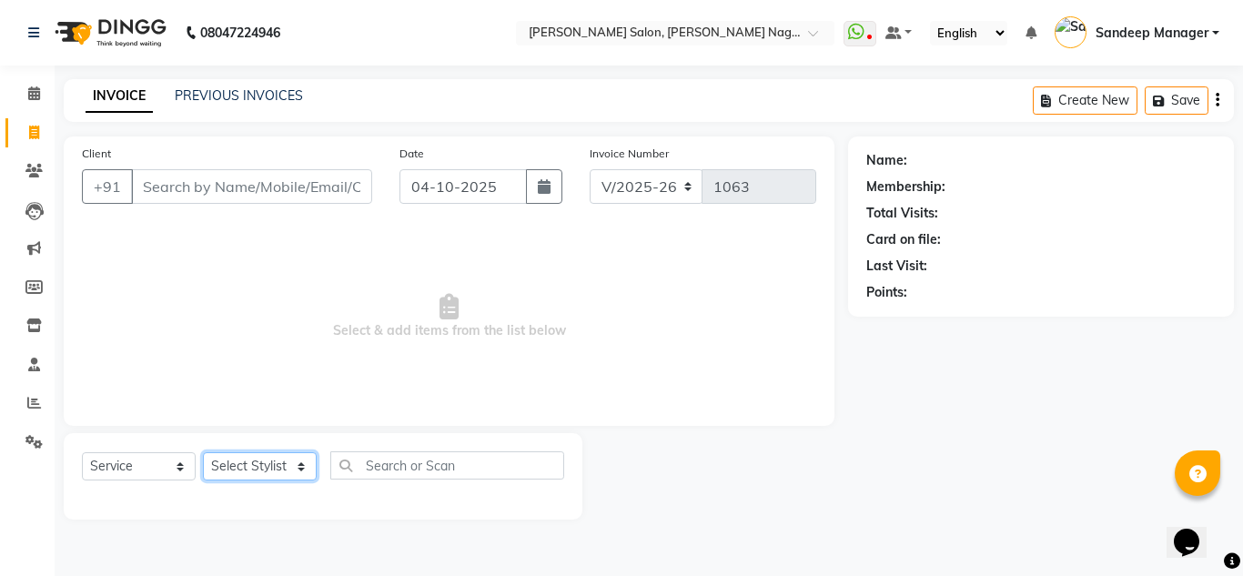
click at [231, 469] on select "Select Stylist [PERSON_NAME] Farman [PERSON_NAME] Manager [PERSON_NAME] Kuldeep…" at bounding box center [260, 466] width 114 height 28
select select "86633"
click at [203, 452] on select "Select Stylist [PERSON_NAME] Farman [PERSON_NAME] Manager [PERSON_NAME] Kuldeep…" at bounding box center [260, 466] width 114 height 28
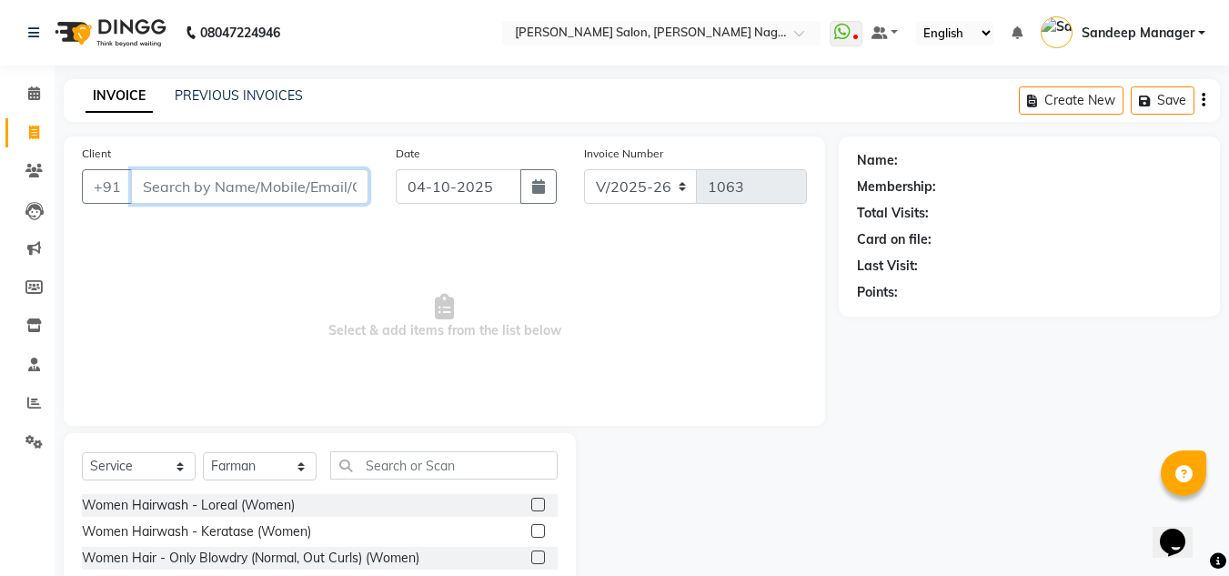
click at [210, 187] on input "Client" at bounding box center [250, 186] width 238 height 35
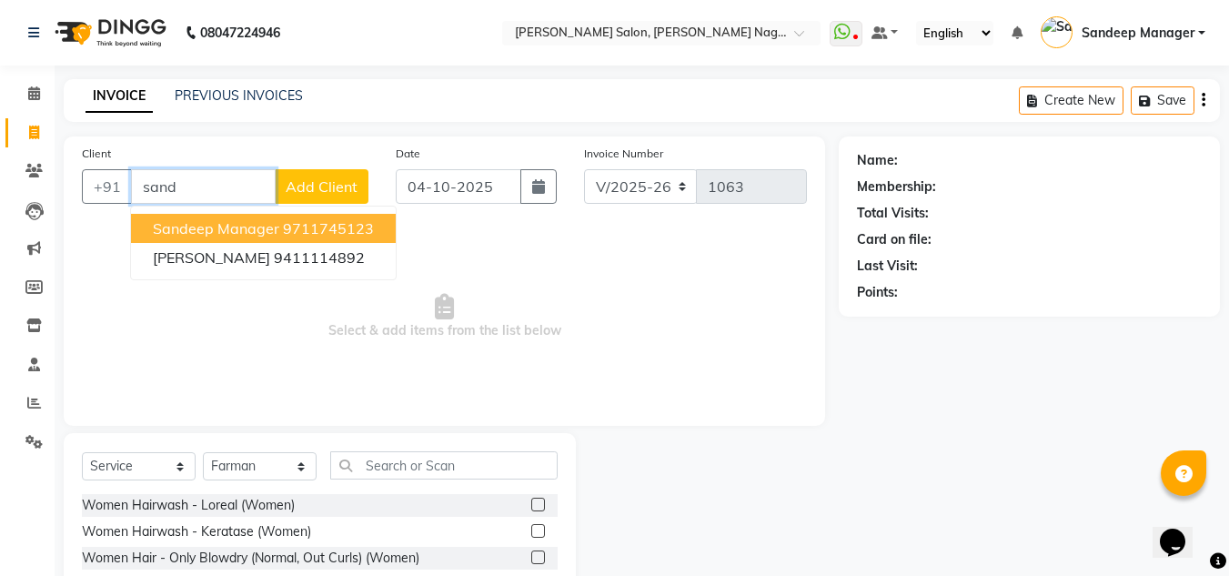
click at [208, 228] on span "Sandeep Manager" at bounding box center [216, 228] width 126 height 18
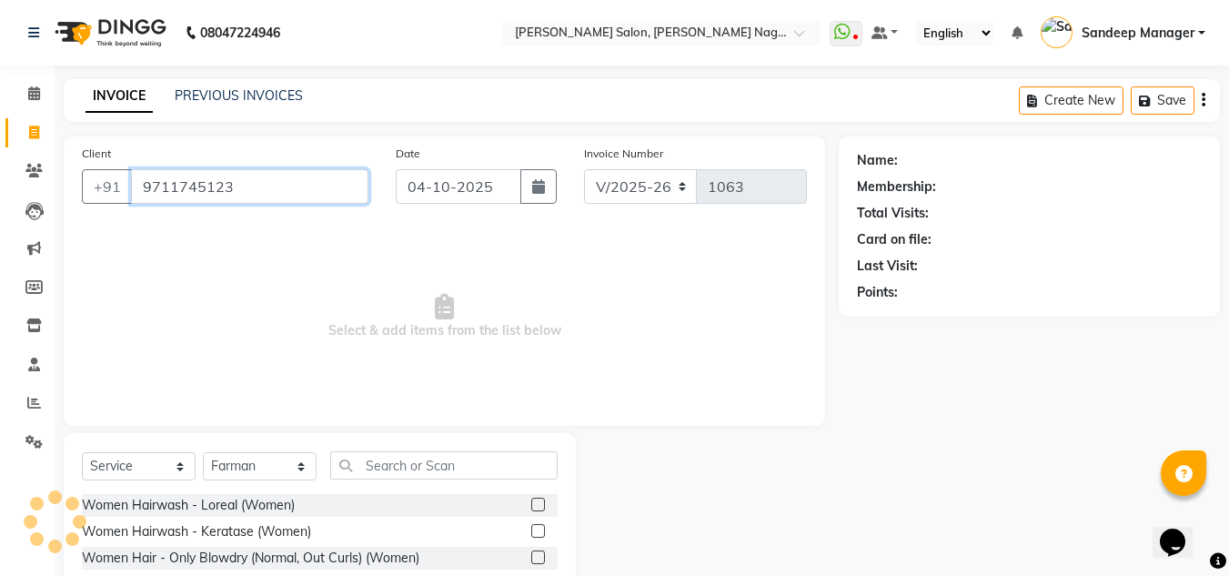
type input "9711745123"
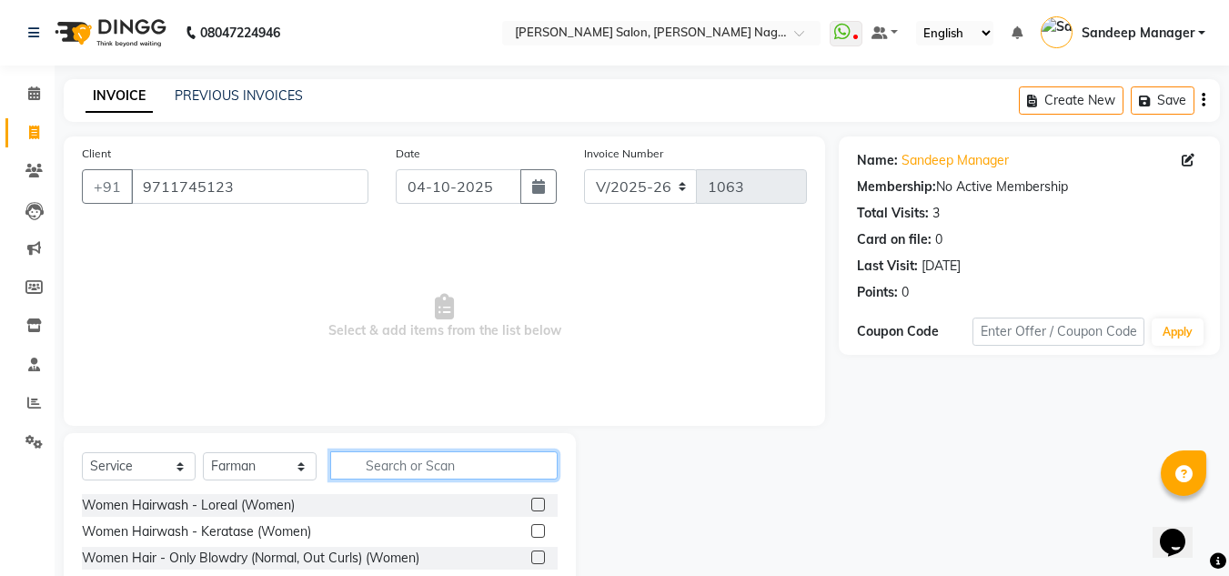
click at [456, 464] on input "text" at bounding box center [444, 465] width 228 height 28
type input "faci"
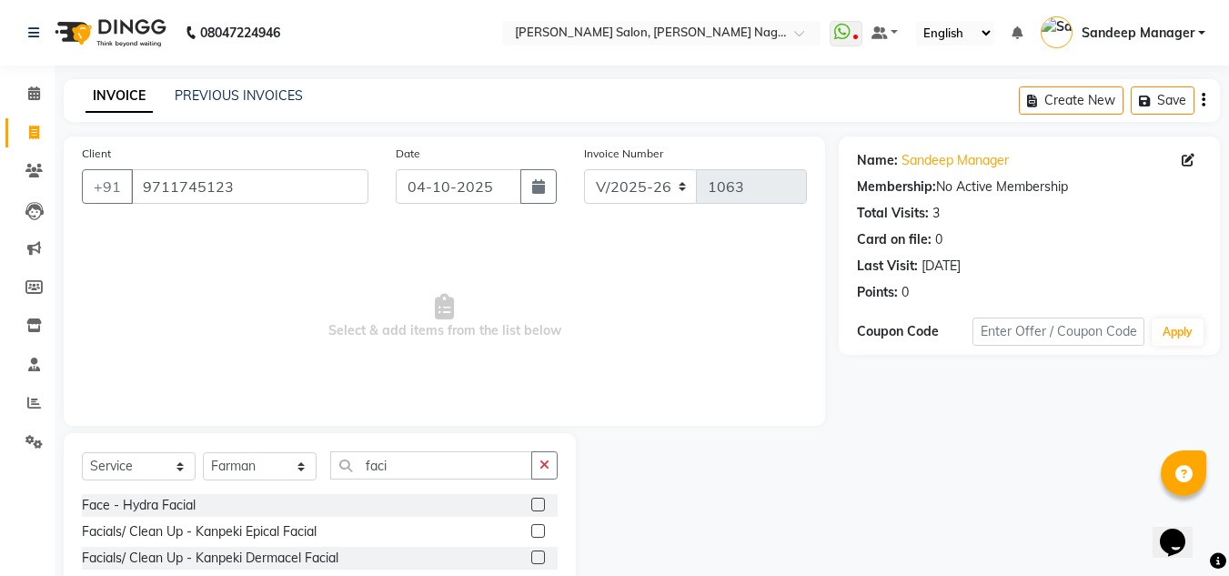
click at [531, 562] on label at bounding box center [538, 558] width 14 height 14
click at [531, 562] on input "checkbox" at bounding box center [537, 558] width 12 height 12
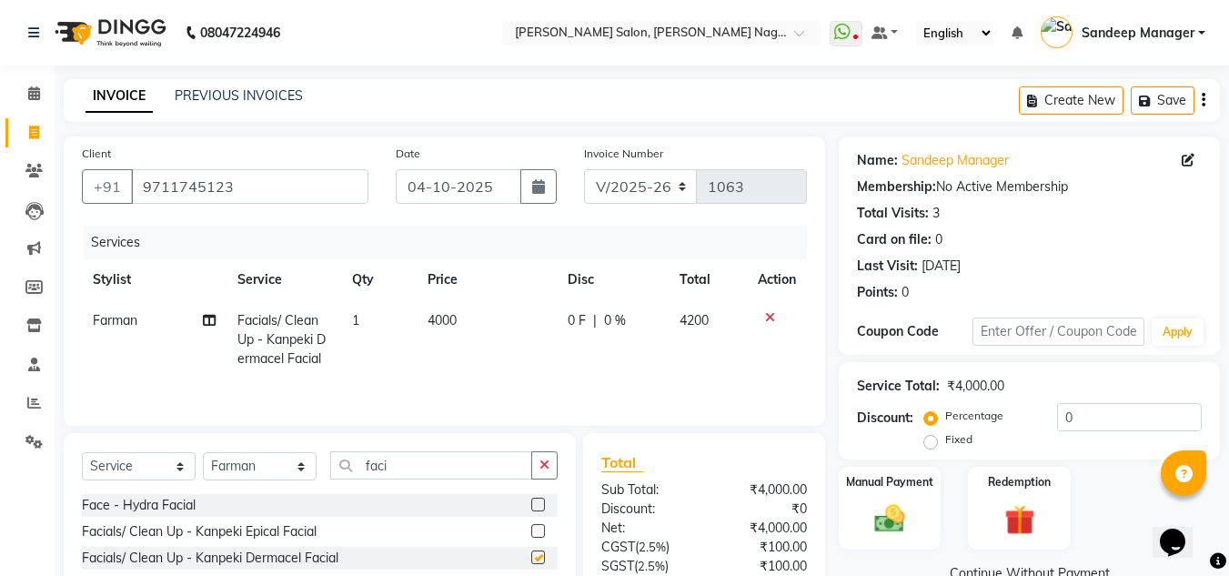
checkbox input "false"
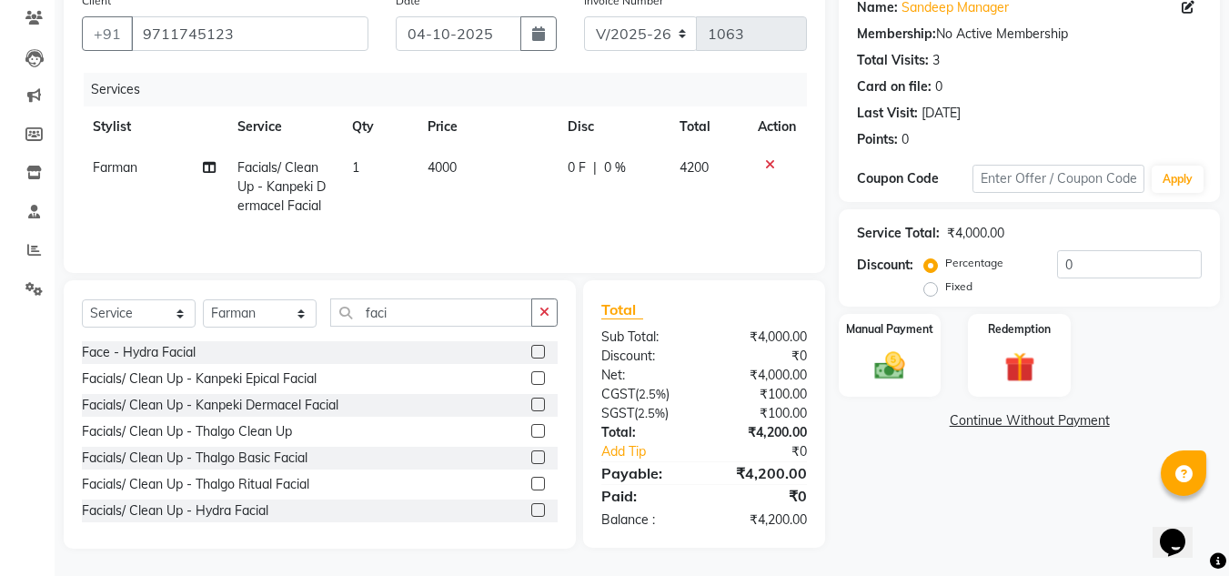
click at [531, 373] on label at bounding box center [538, 378] width 14 height 14
click at [531, 373] on input "checkbox" at bounding box center [537, 379] width 12 height 12
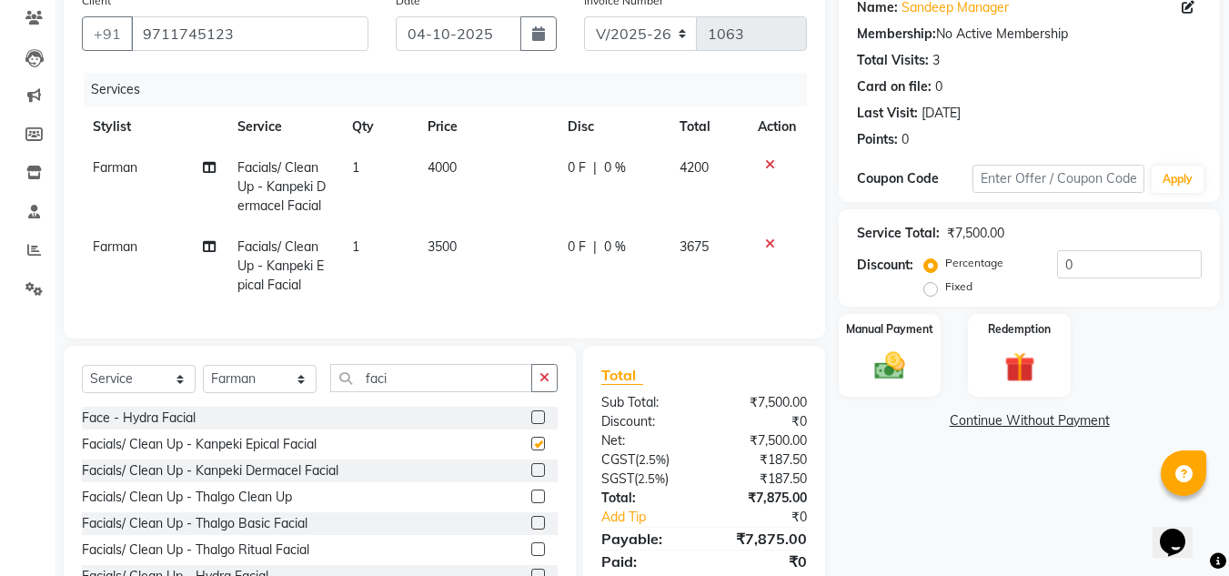
checkbox input "false"
click at [769, 166] on icon at bounding box center [770, 164] width 10 height 13
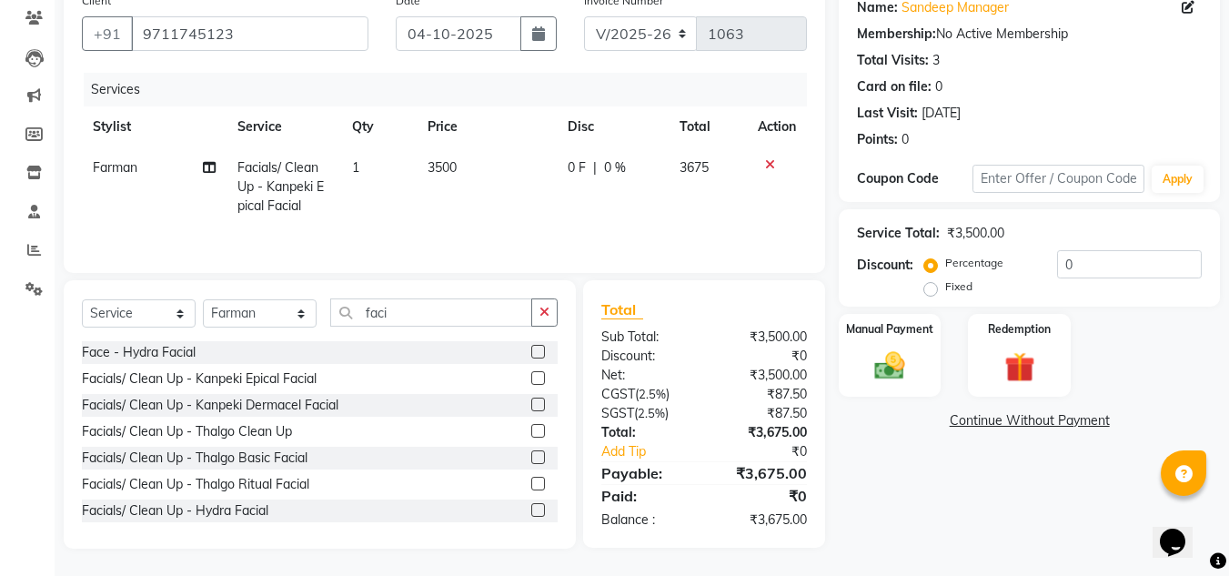
click at [531, 409] on label at bounding box center [538, 405] width 14 height 14
click at [531, 409] on input "checkbox" at bounding box center [537, 406] width 12 height 12
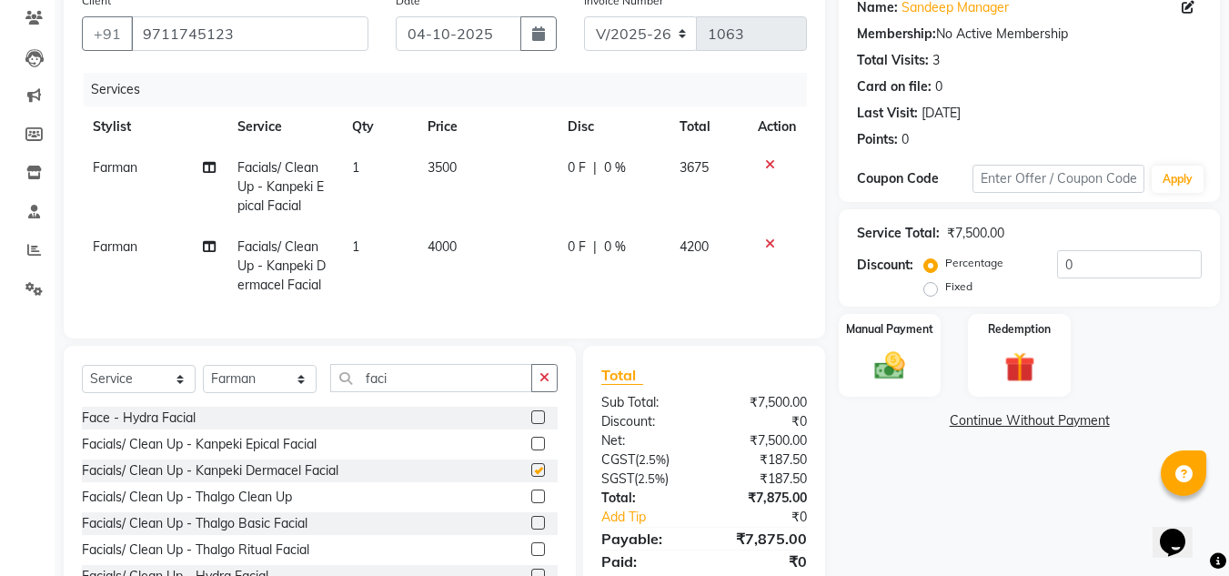
checkbox input "false"
click at [770, 163] on icon at bounding box center [770, 164] width 10 height 13
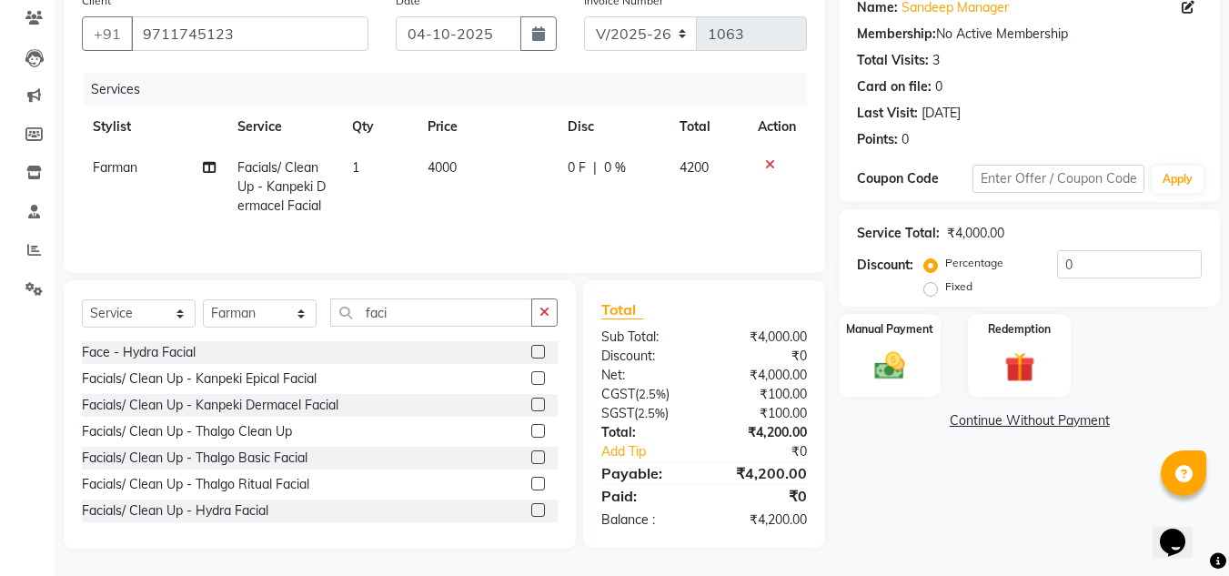
click at [448, 166] on span "4000" at bounding box center [442, 167] width 29 height 16
select select "86633"
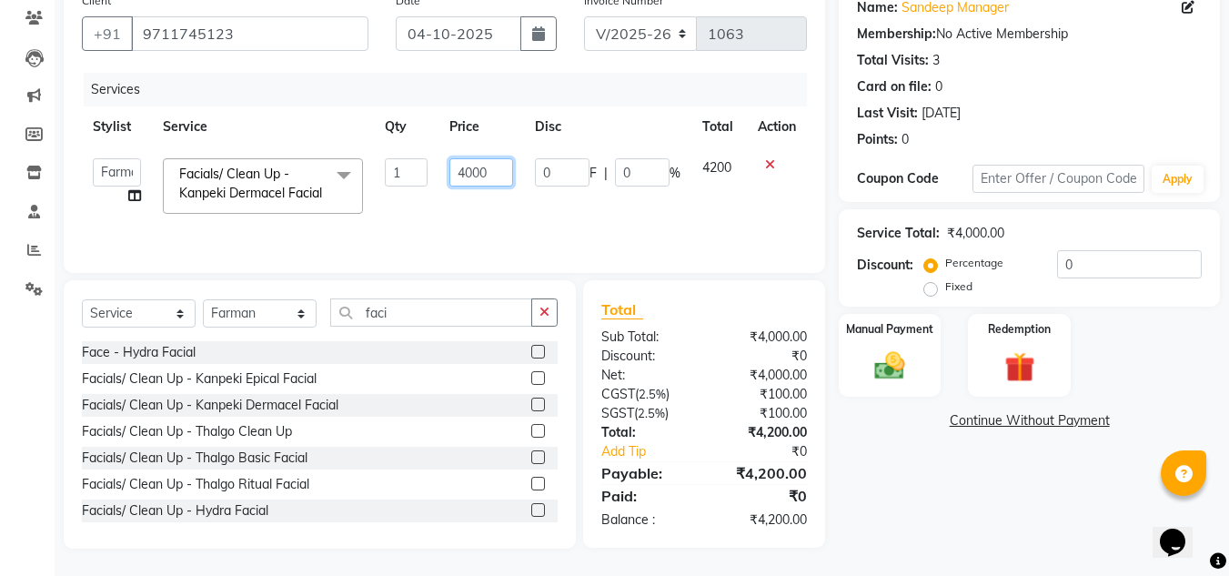
click at [475, 169] on input "4000" at bounding box center [481, 172] width 63 height 28
type input "4500"
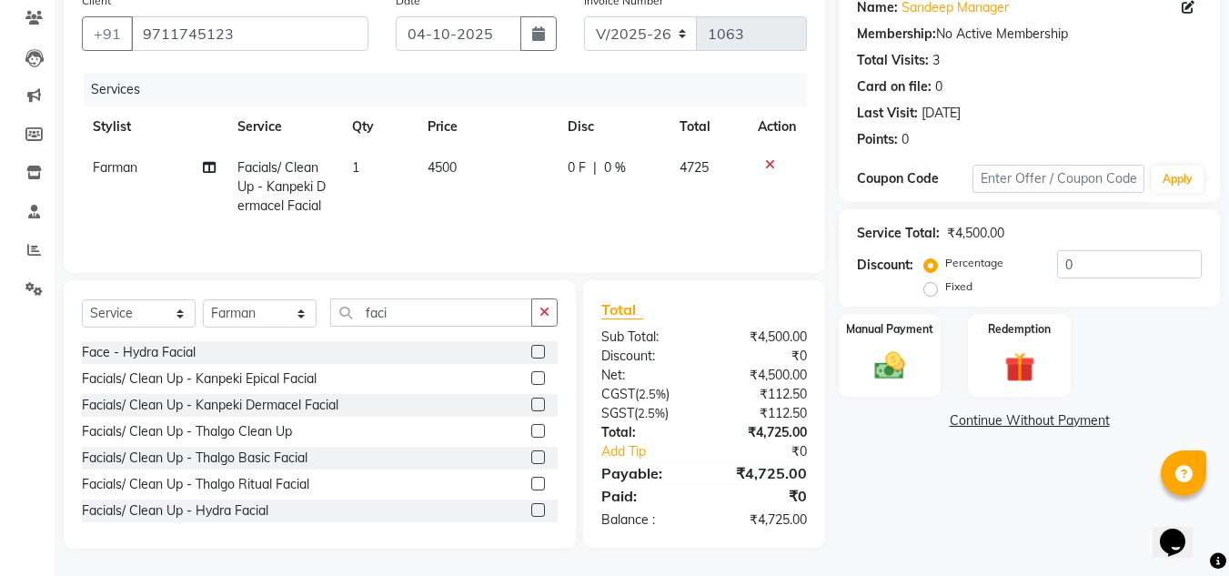
click at [541, 230] on div "Services Stylist Service Qty Price Disc Total Action Farman Facials/ Clean Up -…" at bounding box center [444, 164] width 725 height 182
click at [1109, 268] on input "0" at bounding box center [1129, 264] width 145 height 28
type input "0"
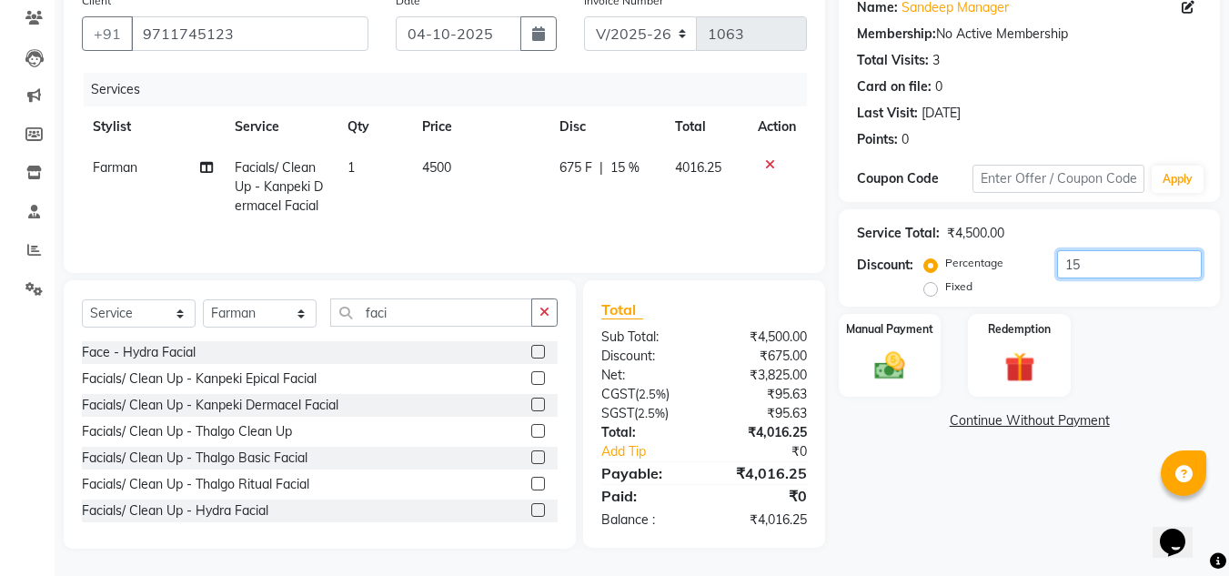
type input "1"
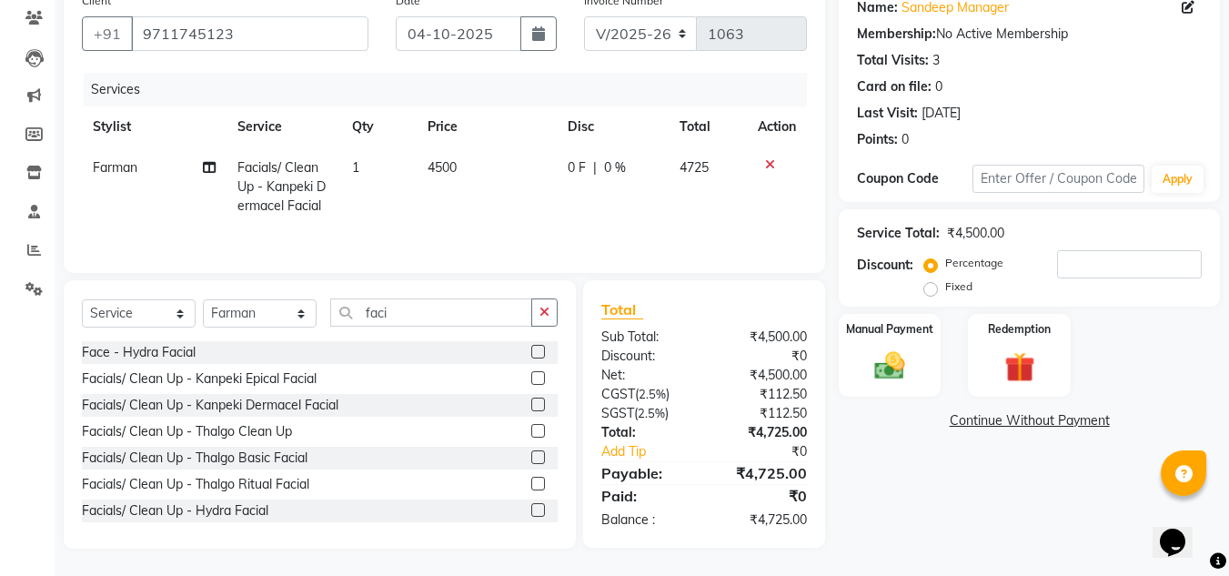
click at [946, 292] on label "Fixed" at bounding box center [959, 286] width 27 height 16
click at [933, 292] on input "Fixed" at bounding box center [934, 286] width 13 height 13
radio input "true"
click at [946, 292] on label "Fixed" at bounding box center [959, 286] width 27 height 16
click at [933, 292] on input "Fixed" at bounding box center [934, 286] width 13 height 13
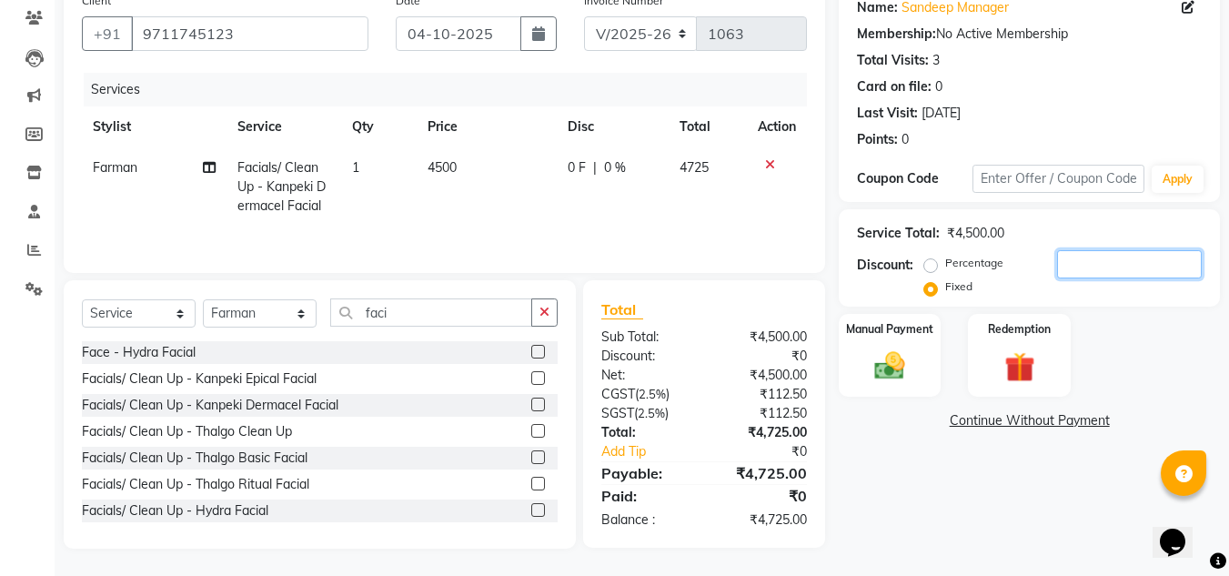
click at [1072, 268] on input "number" at bounding box center [1129, 264] width 145 height 28
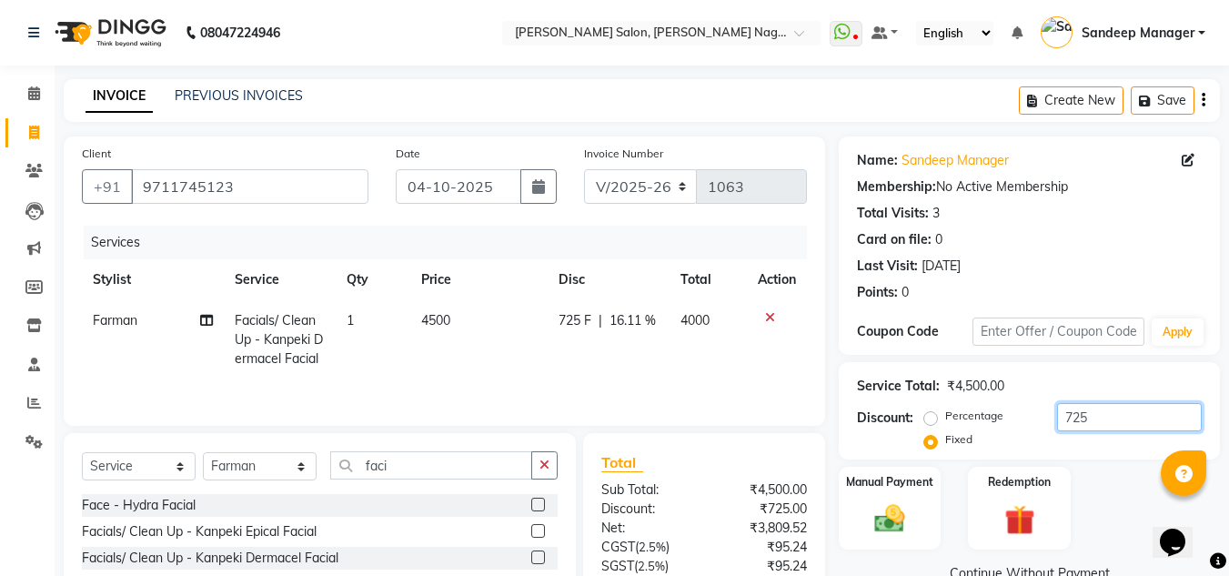
type input "725"
click at [130, 32] on img at bounding box center [108, 32] width 125 height 51
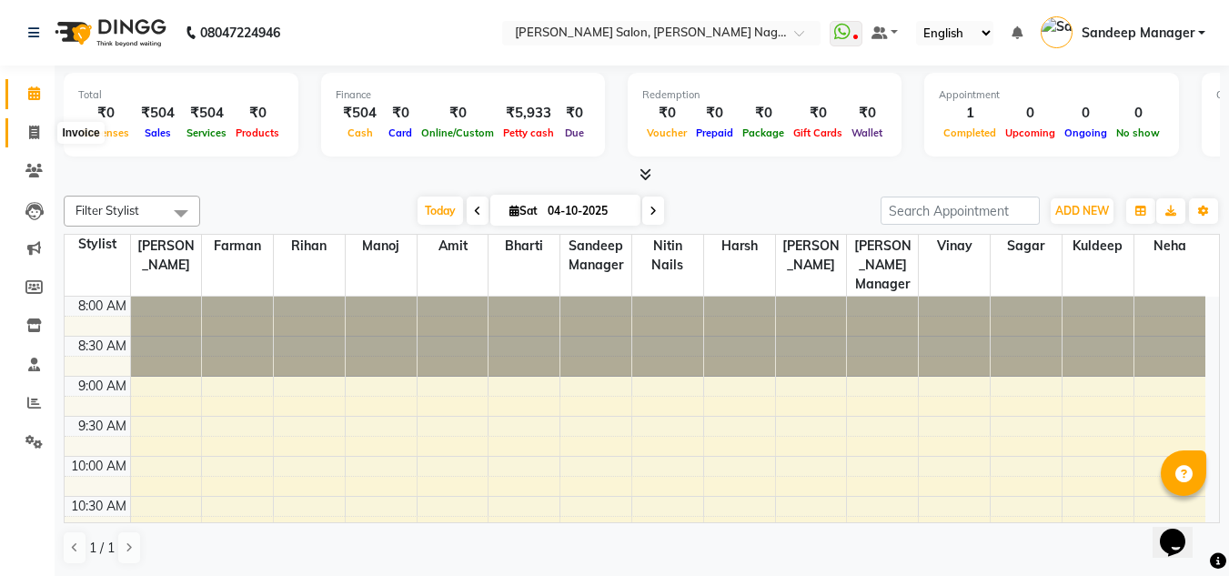
click at [34, 135] on icon at bounding box center [34, 133] width 10 height 14
select select "service"
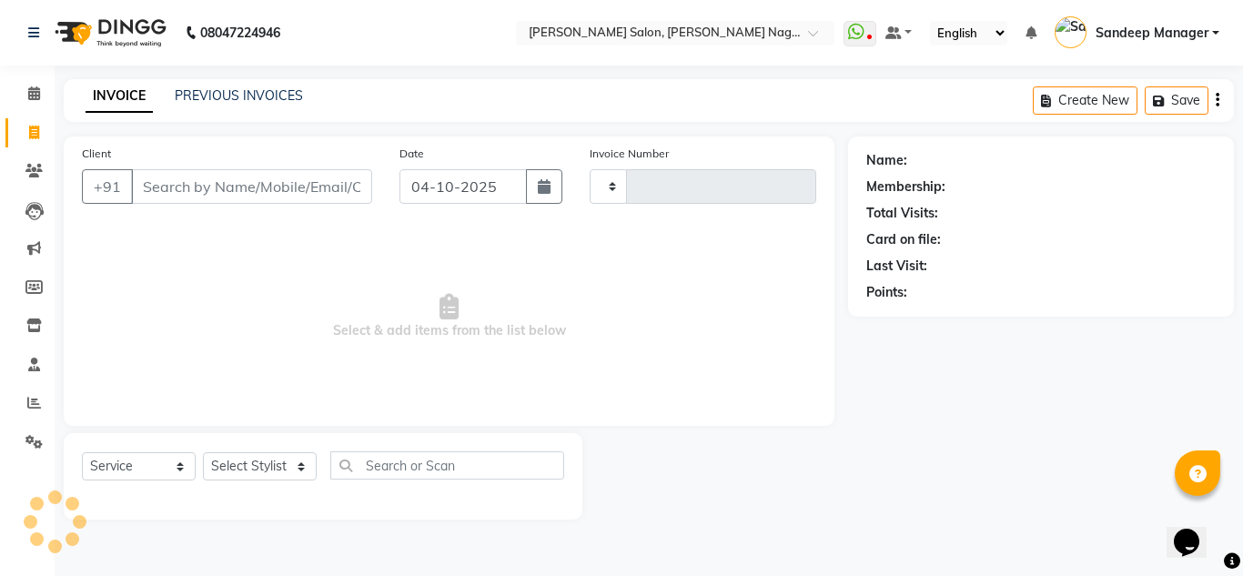
type input "1063"
select select "8641"
click at [219, 96] on link "PREVIOUS INVOICES" at bounding box center [239, 95] width 128 height 16
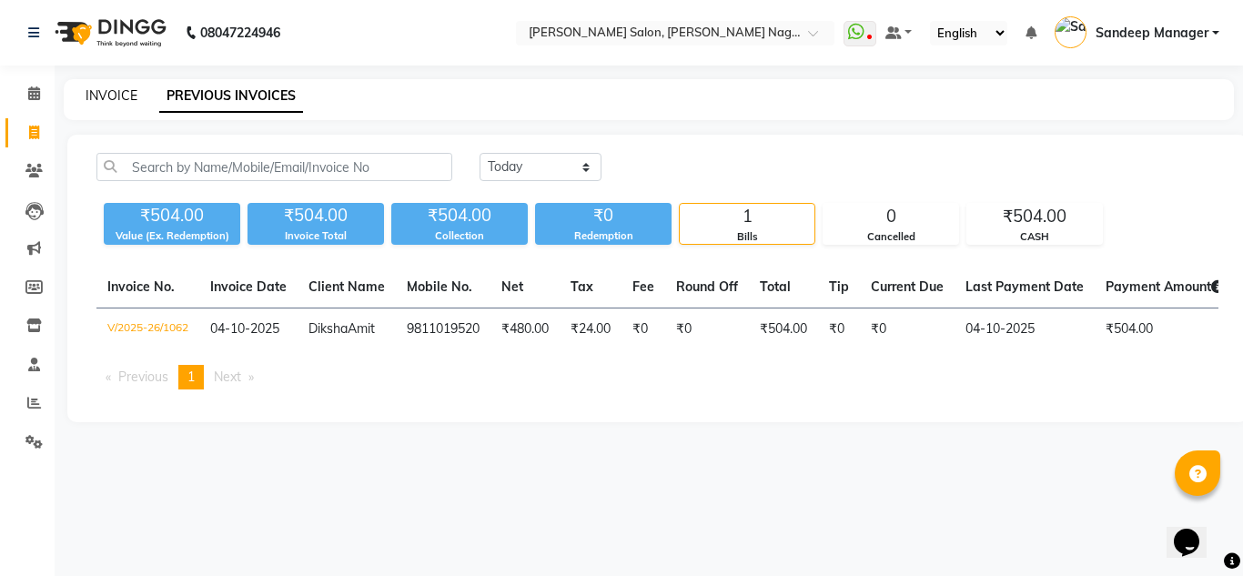
click at [117, 96] on link "INVOICE" at bounding box center [112, 95] width 52 height 16
select select "service"
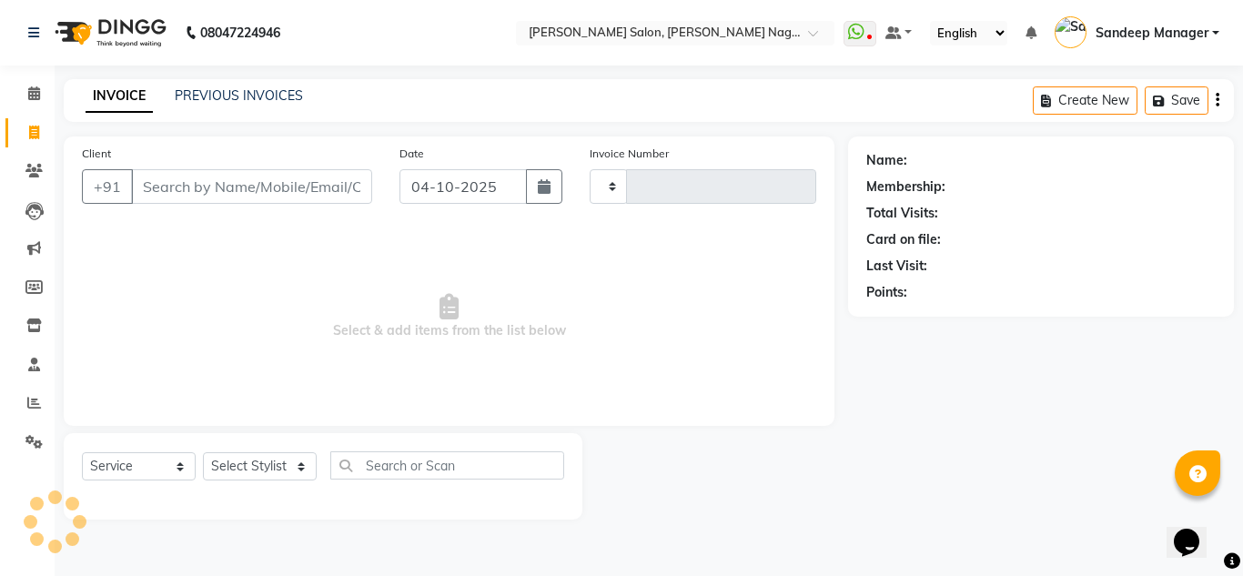
type input "1063"
select select "8641"
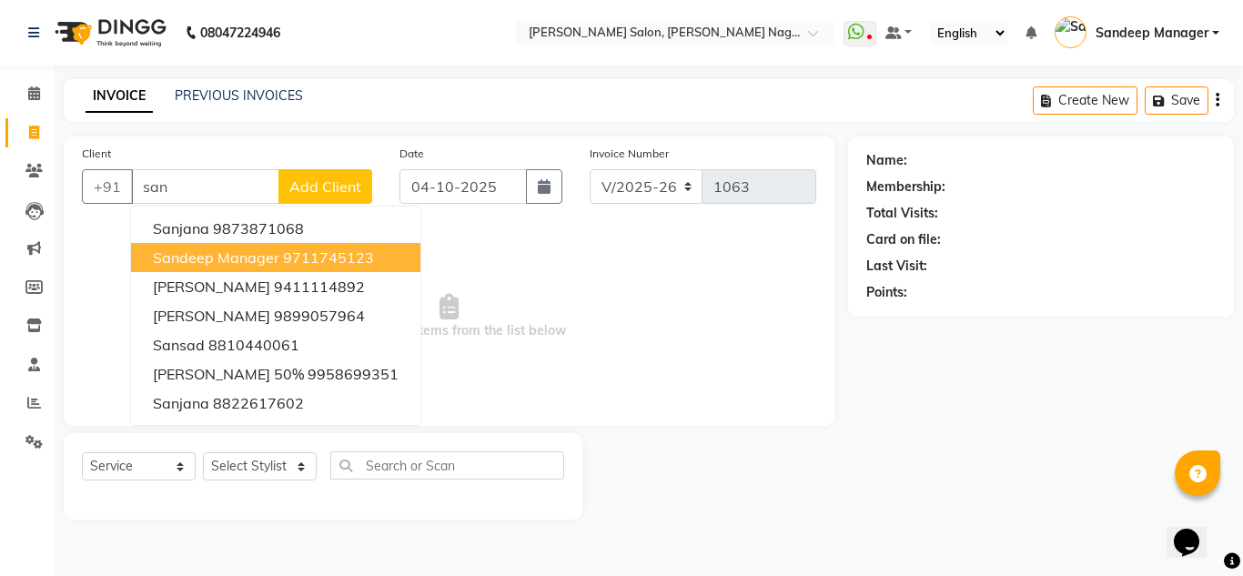
click at [216, 262] on span "Sandeep Manager" at bounding box center [216, 257] width 126 height 18
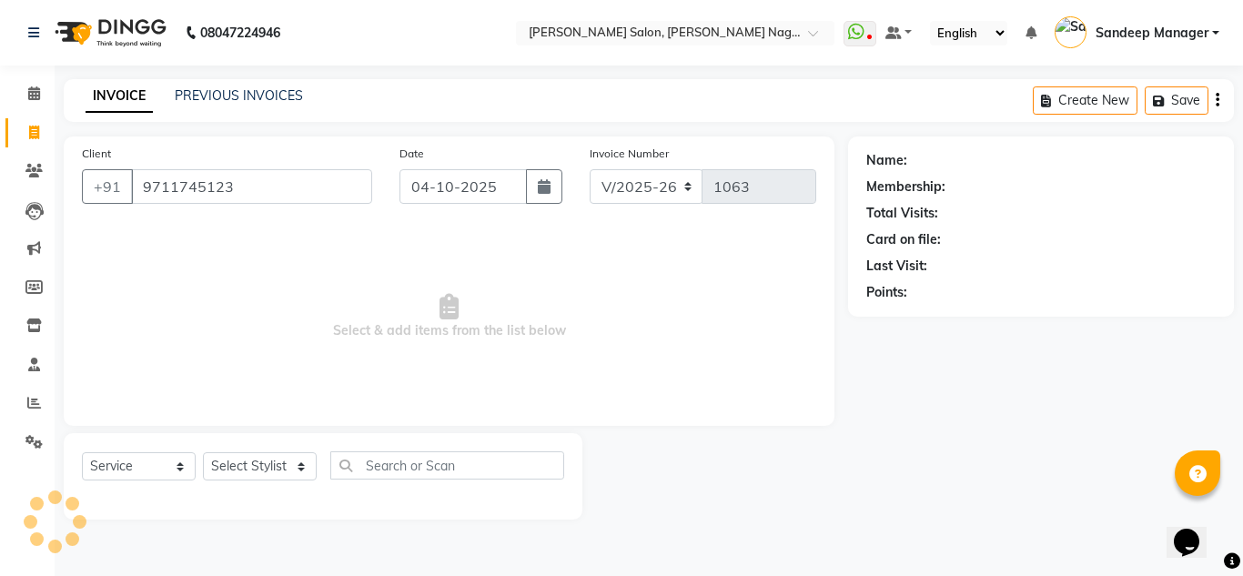
type input "9711745123"
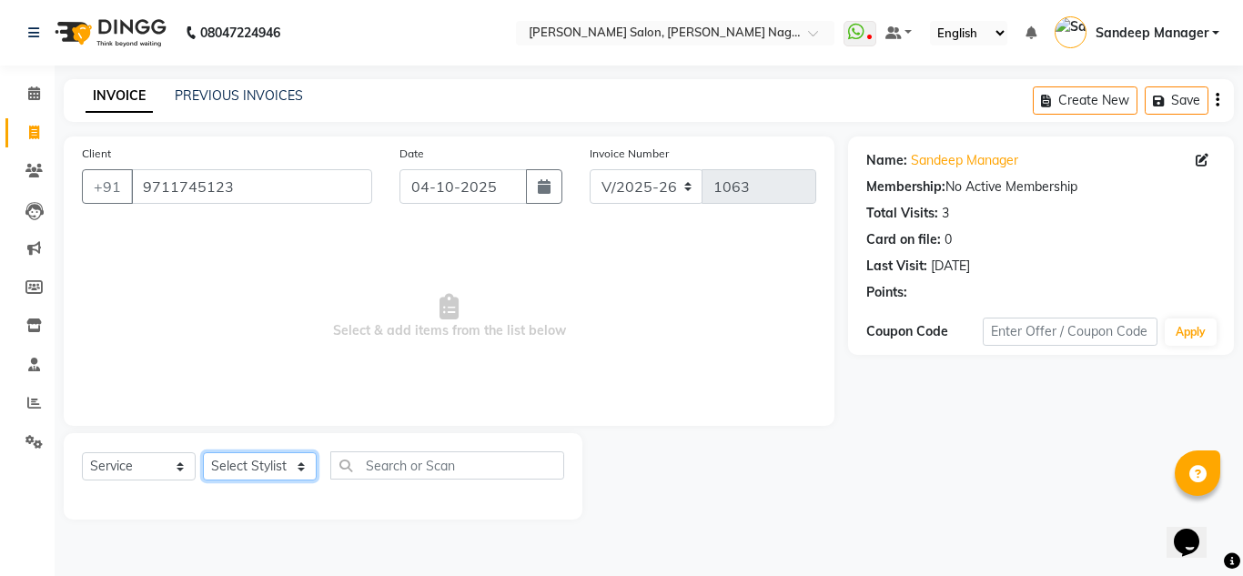
click at [271, 473] on select "Select Stylist [PERSON_NAME] Farman [PERSON_NAME] Manager [PERSON_NAME] Kuldeep…" at bounding box center [260, 466] width 114 height 28
select select "86633"
click at [203, 452] on select "Select Stylist [PERSON_NAME] Farman [PERSON_NAME] Manager [PERSON_NAME] Kuldeep…" at bounding box center [260, 466] width 114 height 28
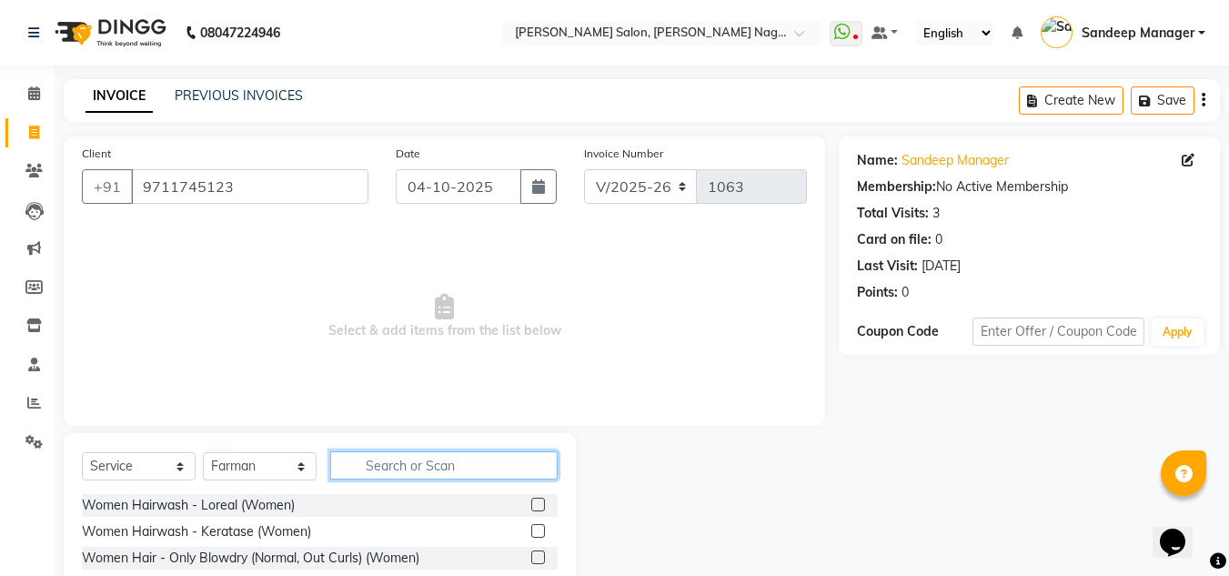
click at [450, 461] on input "text" at bounding box center [444, 465] width 228 height 28
type input "facial"
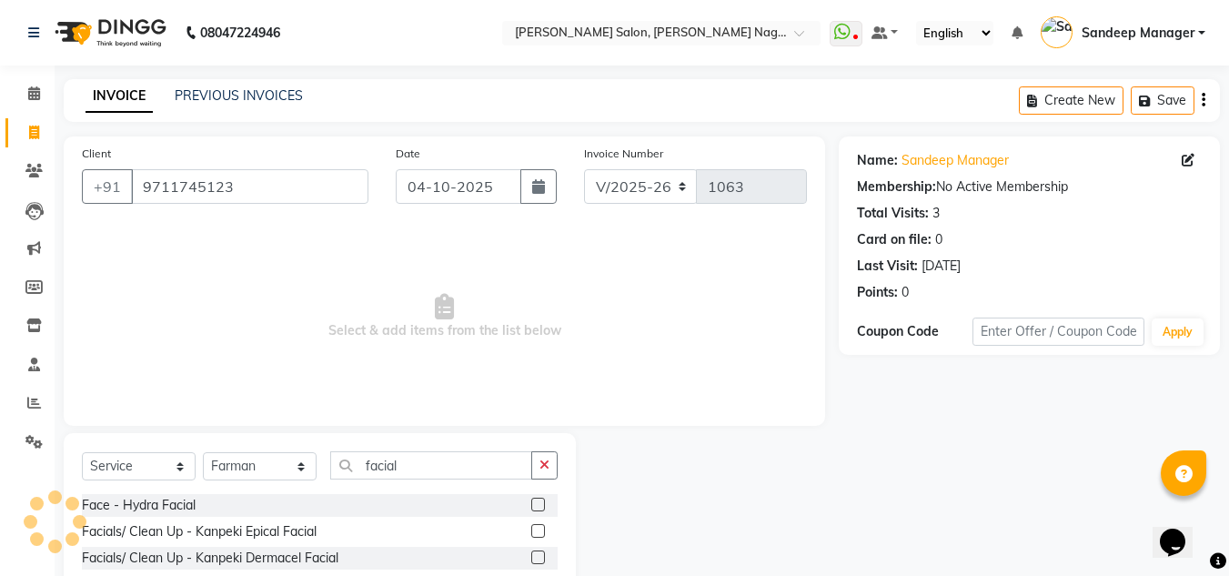
click at [531, 533] on label at bounding box center [538, 531] width 14 height 14
click at [531, 533] on input "checkbox" at bounding box center [537, 532] width 12 height 12
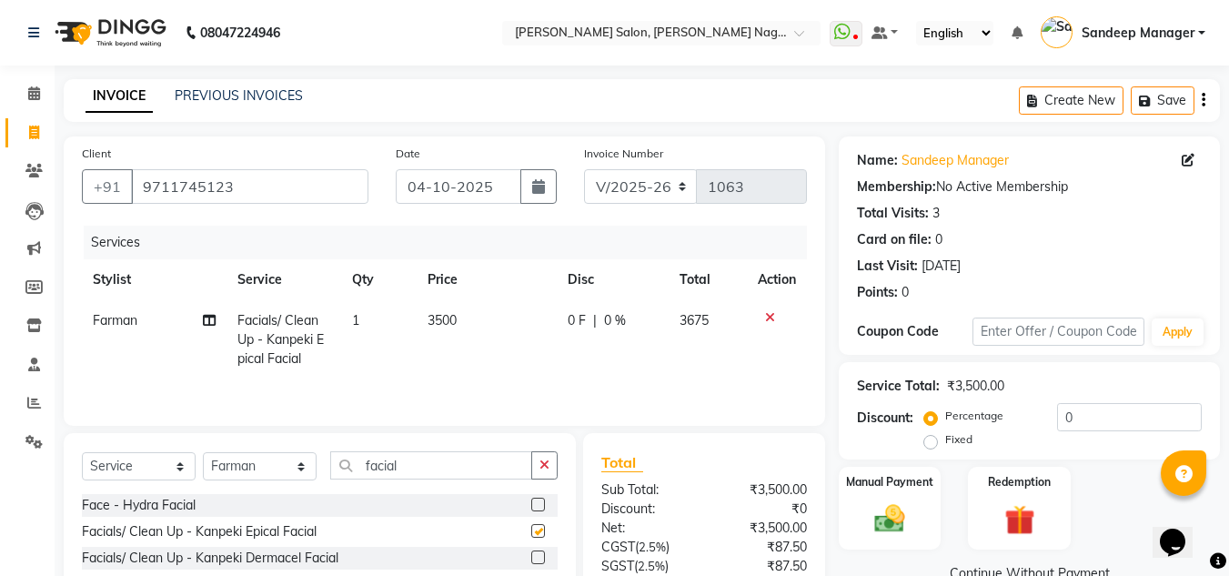
checkbox input "false"
click at [443, 317] on span "3500" at bounding box center [442, 320] width 29 height 16
select select "86633"
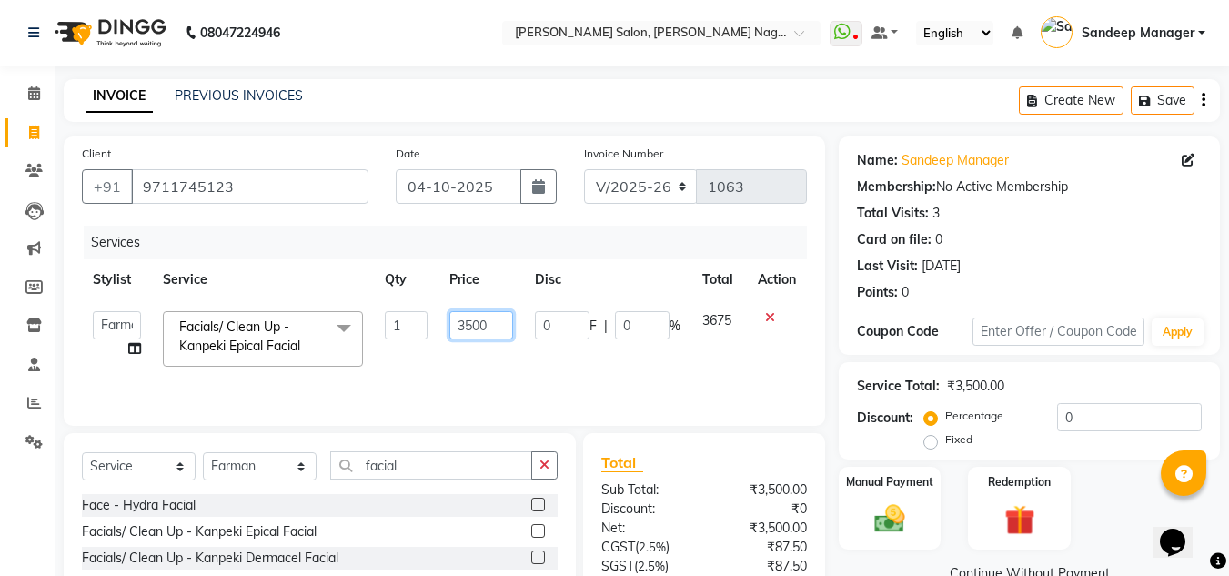
click at [465, 323] on input "3500" at bounding box center [481, 325] width 63 height 28
type input "4500"
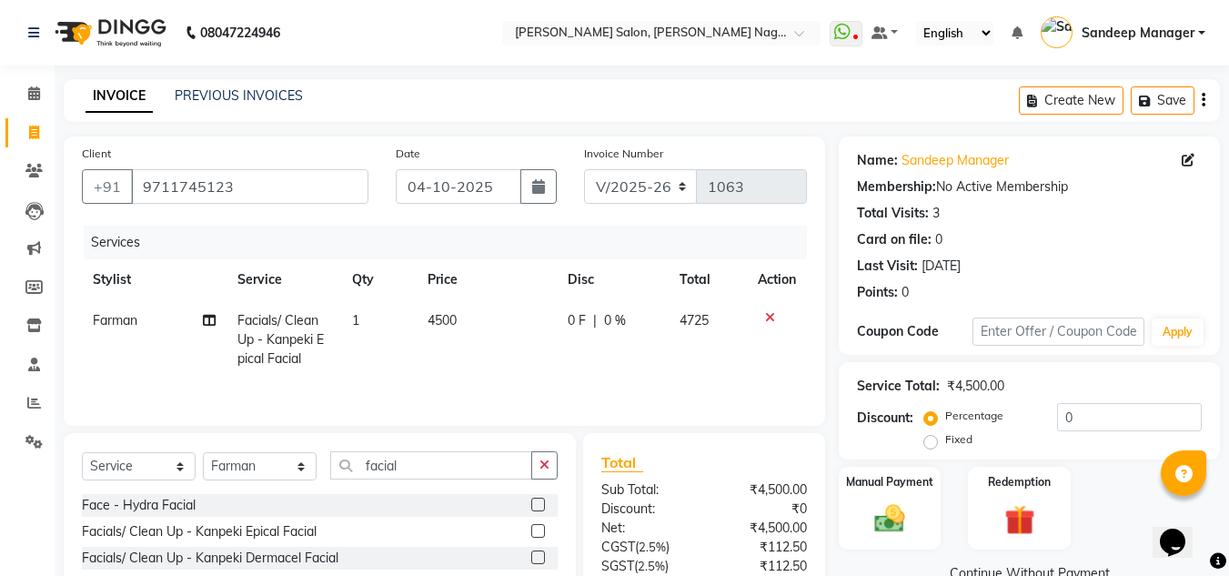
click at [713, 383] on div "Services Stylist Service Qty Price Disc Total Action Farman Facials/ Clean Up -…" at bounding box center [444, 317] width 725 height 182
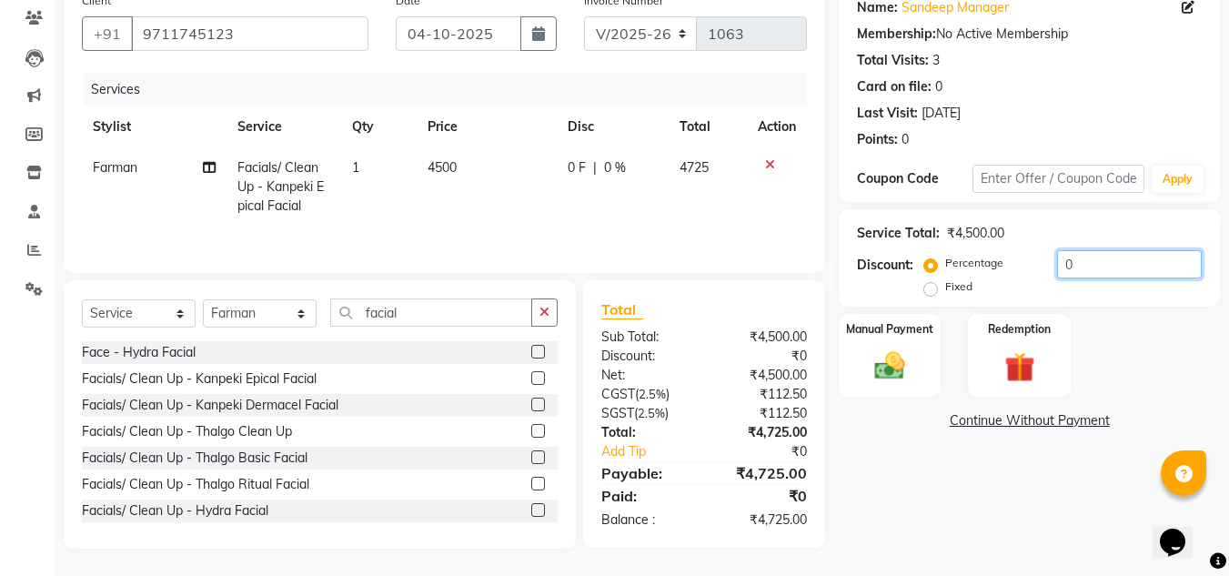
click at [1059, 264] on input "0" at bounding box center [1129, 264] width 145 height 28
type input "2"
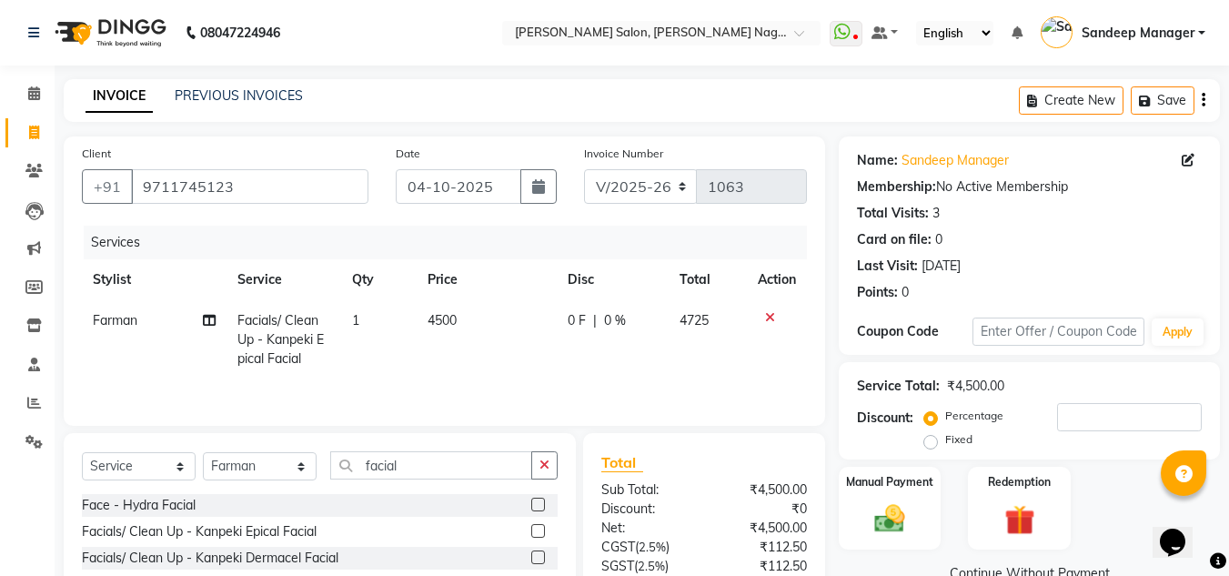
click at [130, 37] on img at bounding box center [108, 32] width 125 height 51
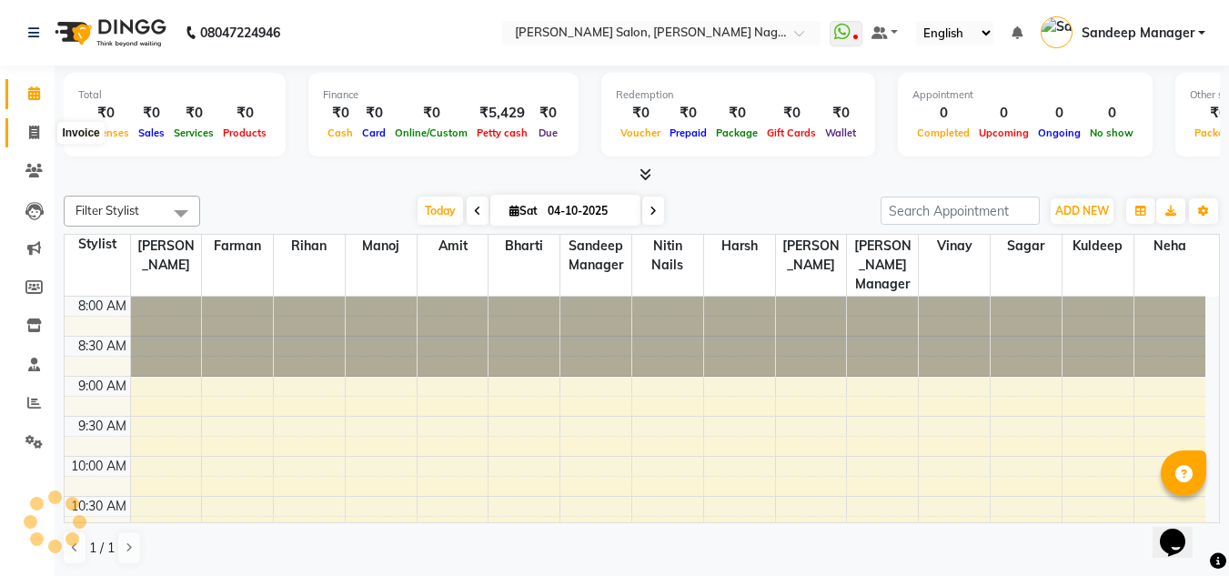
click at [35, 133] on icon at bounding box center [34, 133] width 10 height 14
select select "service"
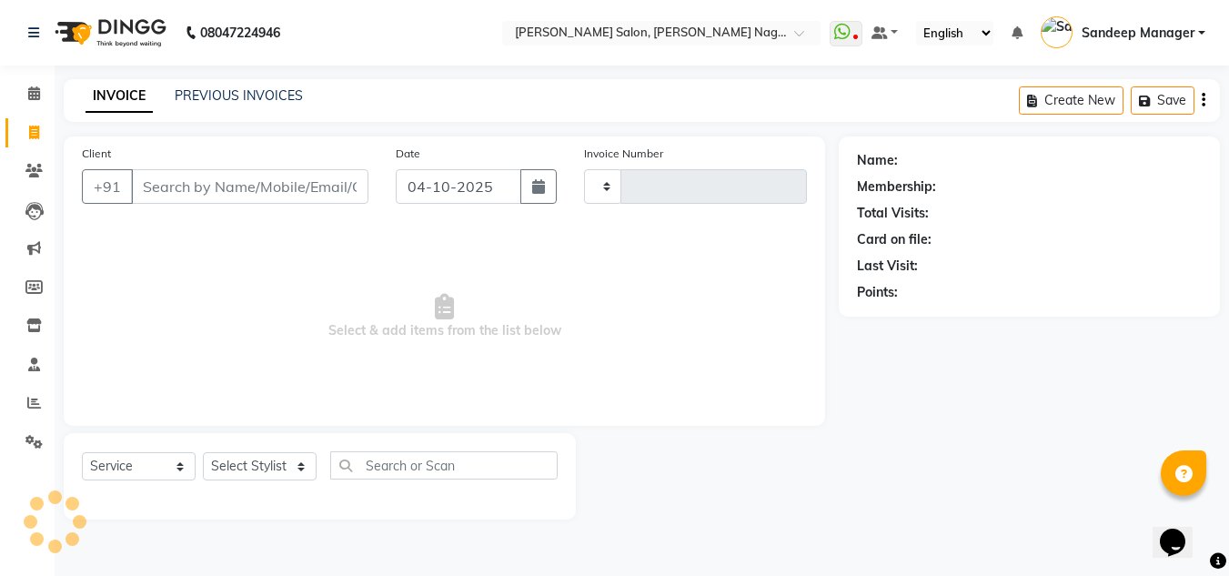
type input "1063"
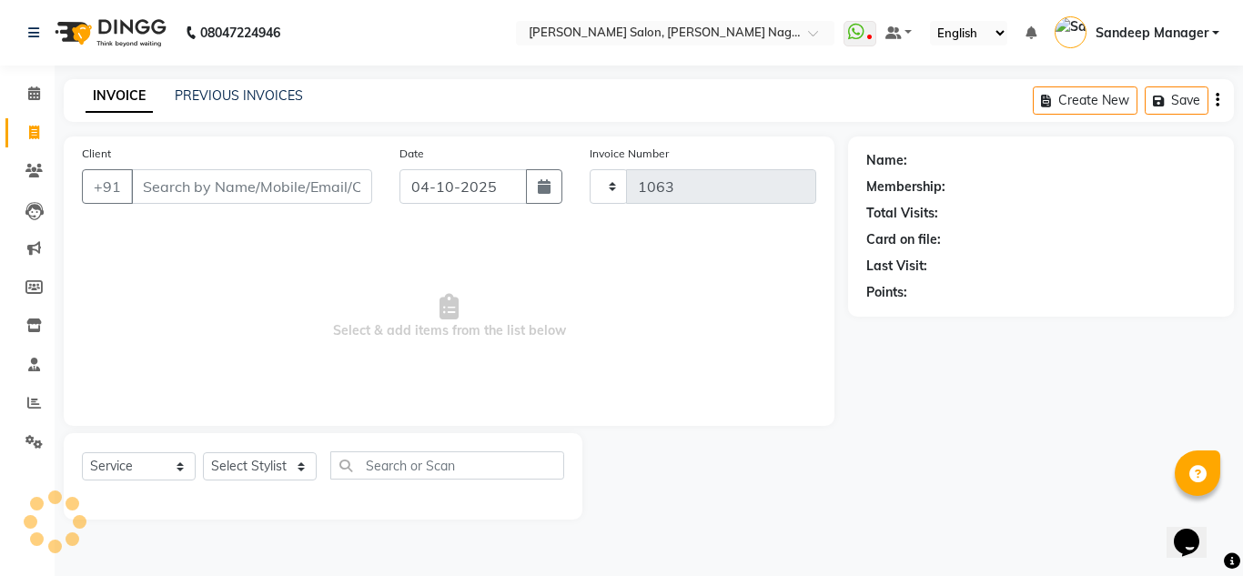
select select "8641"
click at [288, 475] on select "Select Stylist [PERSON_NAME] Farman [PERSON_NAME] Manager [PERSON_NAME] Kuldeep…" at bounding box center [260, 466] width 114 height 28
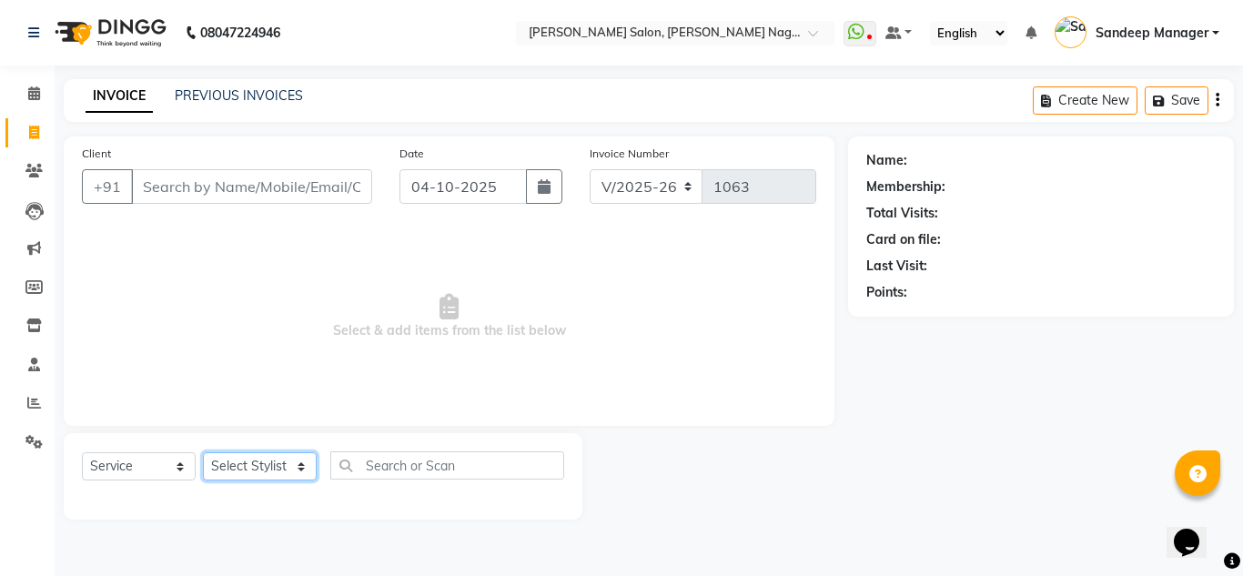
select select "89009"
click at [203, 452] on select "Select Stylist [PERSON_NAME] Farman [PERSON_NAME] Manager [PERSON_NAME] Kuldeep…" at bounding box center [260, 466] width 114 height 28
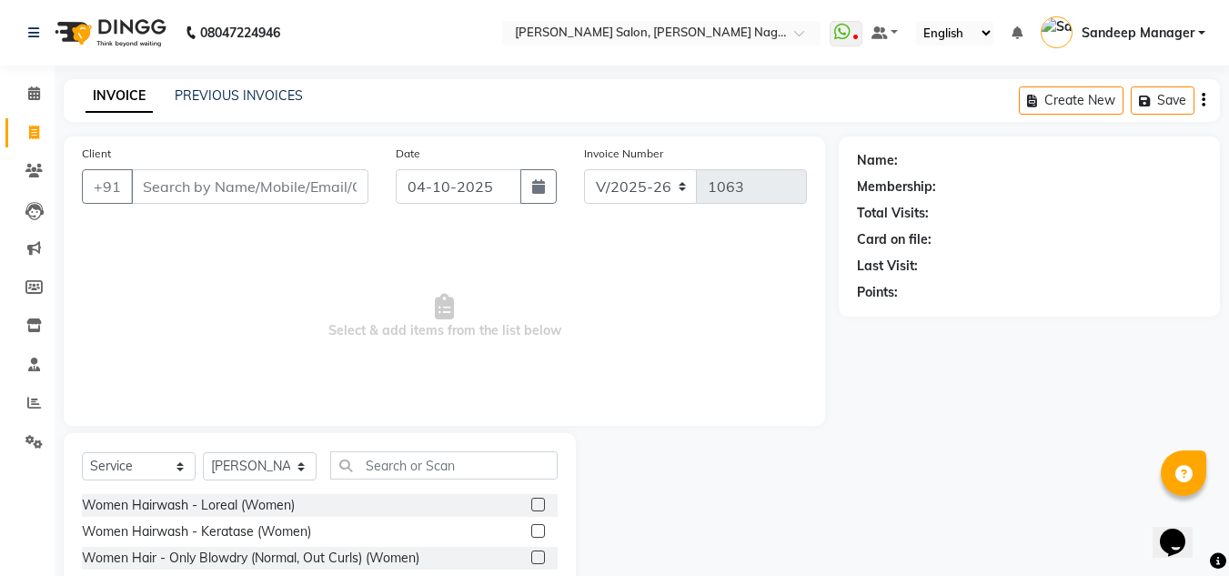
click at [531, 505] on label at bounding box center [538, 505] width 14 height 14
click at [531, 505] on input "checkbox" at bounding box center [537, 506] width 12 height 12
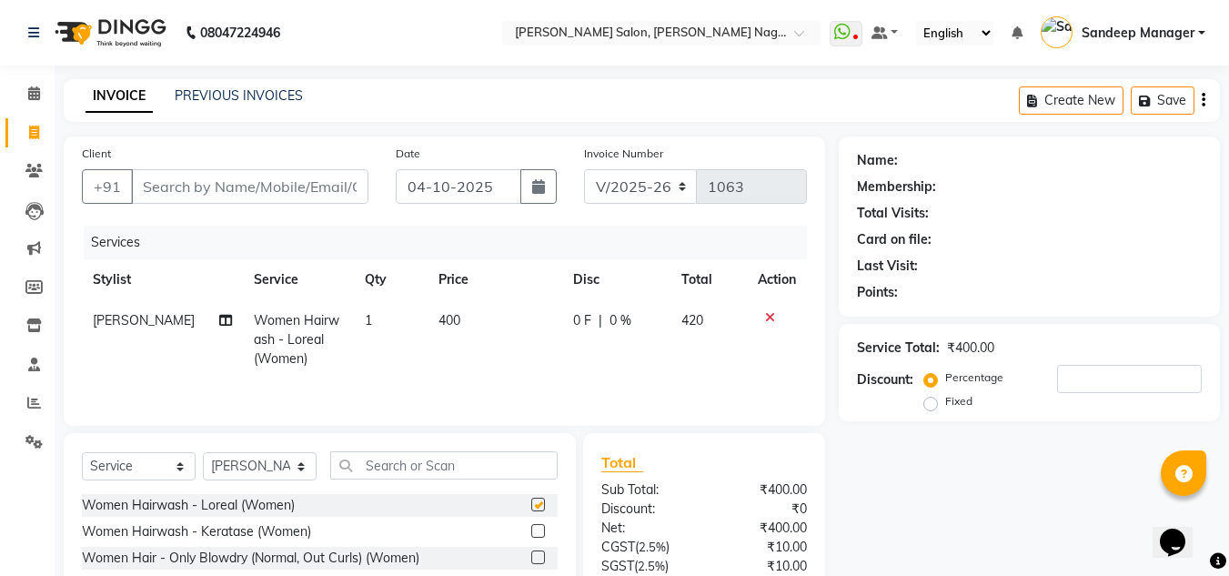
checkbox input "false"
click at [388, 461] on input "text" at bounding box center [444, 465] width 228 height 28
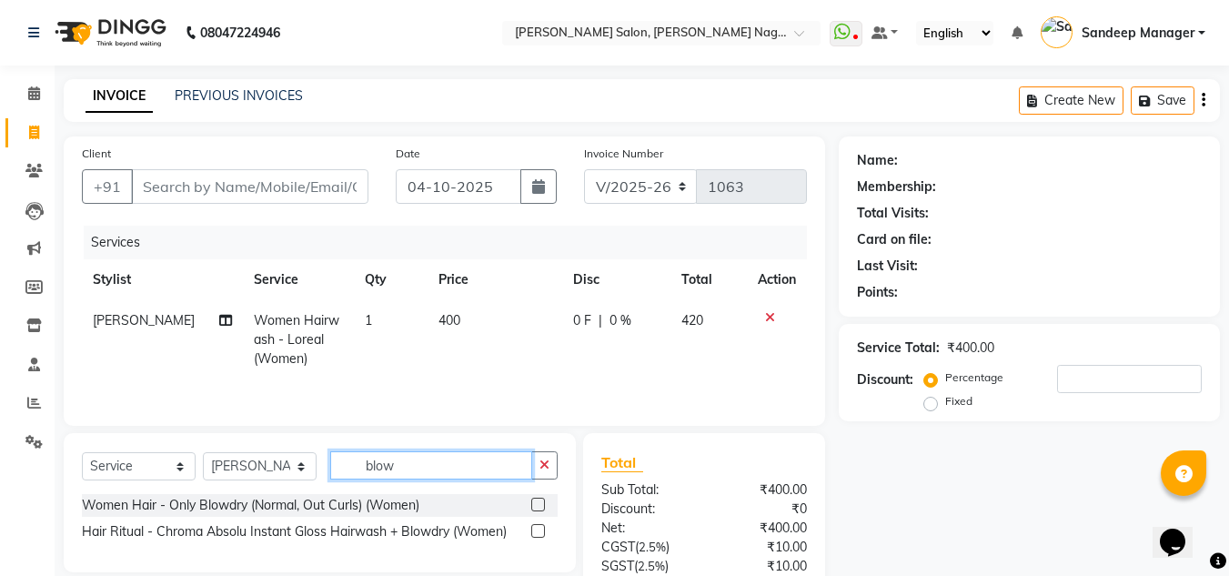
type input "blow"
click at [541, 507] on label at bounding box center [538, 505] width 14 height 14
click at [541, 507] on input "checkbox" at bounding box center [537, 506] width 12 height 12
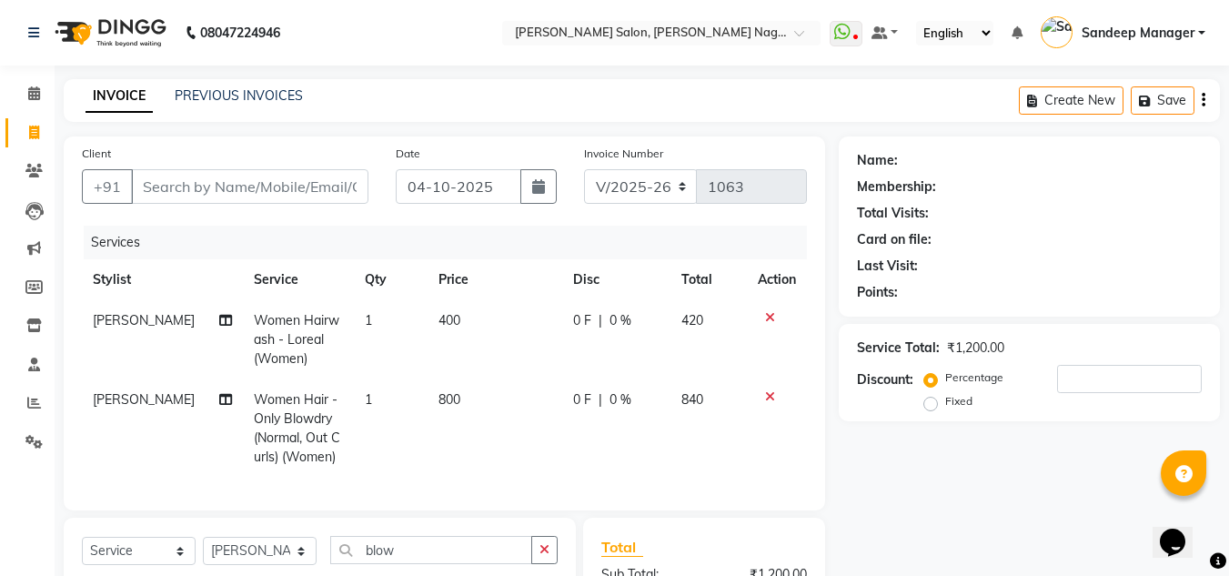
checkbox input "false"
click at [439, 399] on span "800" at bounding box center [450, 399] width 22 height 16
select select "89009"
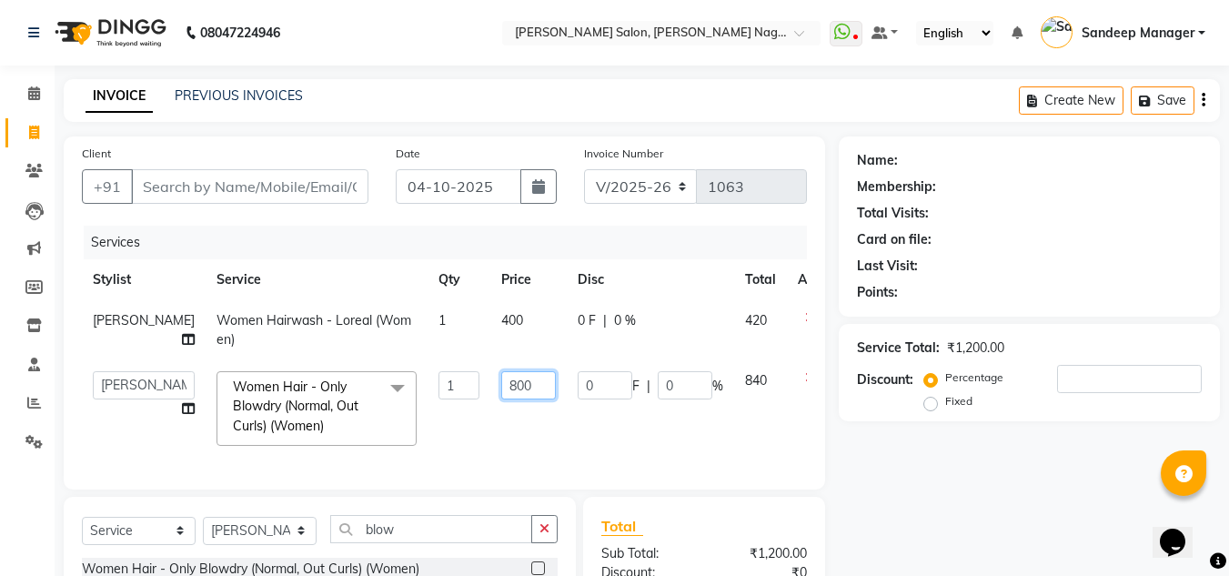
click at [501, 386] on input "800" at bounding box center [528, 385] width 55 height 28
type input "700"
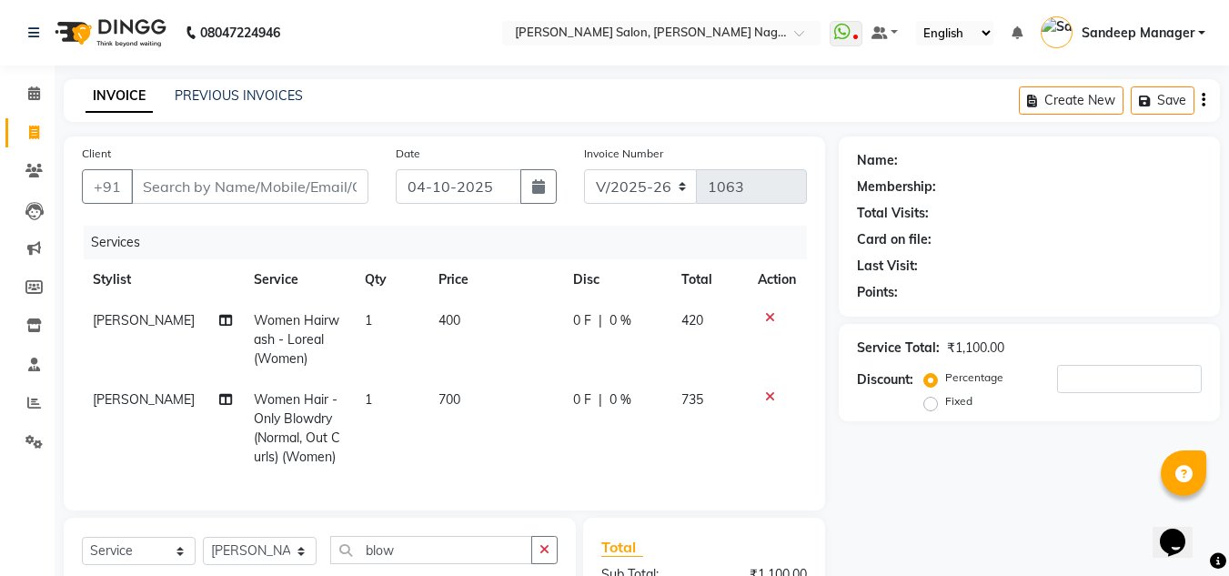
click at [447, 440] on td "700" at bounding box center [495, 428] width 135 height 98
select select "89009"
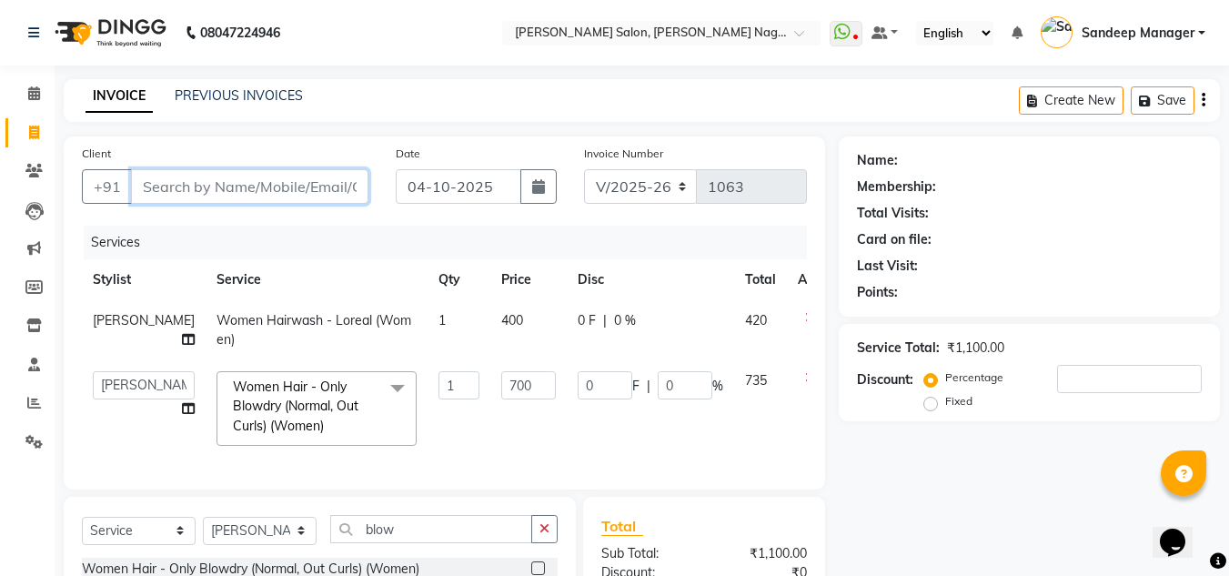
click at [297, 187] on input "Client" at bounding box center [250, 186] width 238 height 35
type input "m"
type input "0"
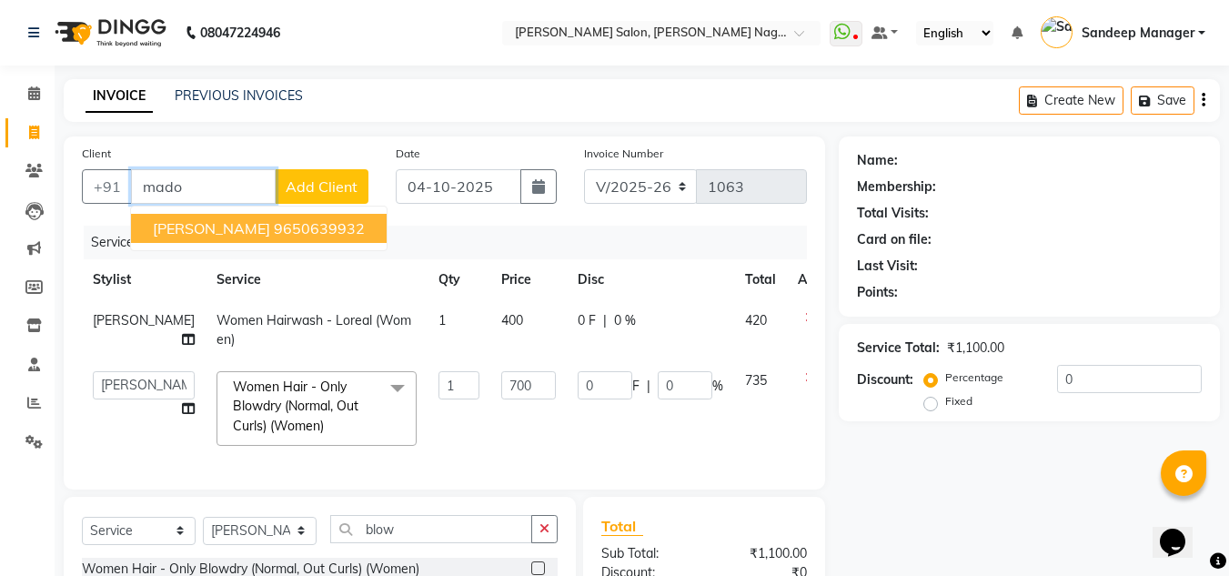
click at [255, 227] on span "Madonna Shivalik" at bounding box center [211, 228] width 117 height 18
type input "9650639932"
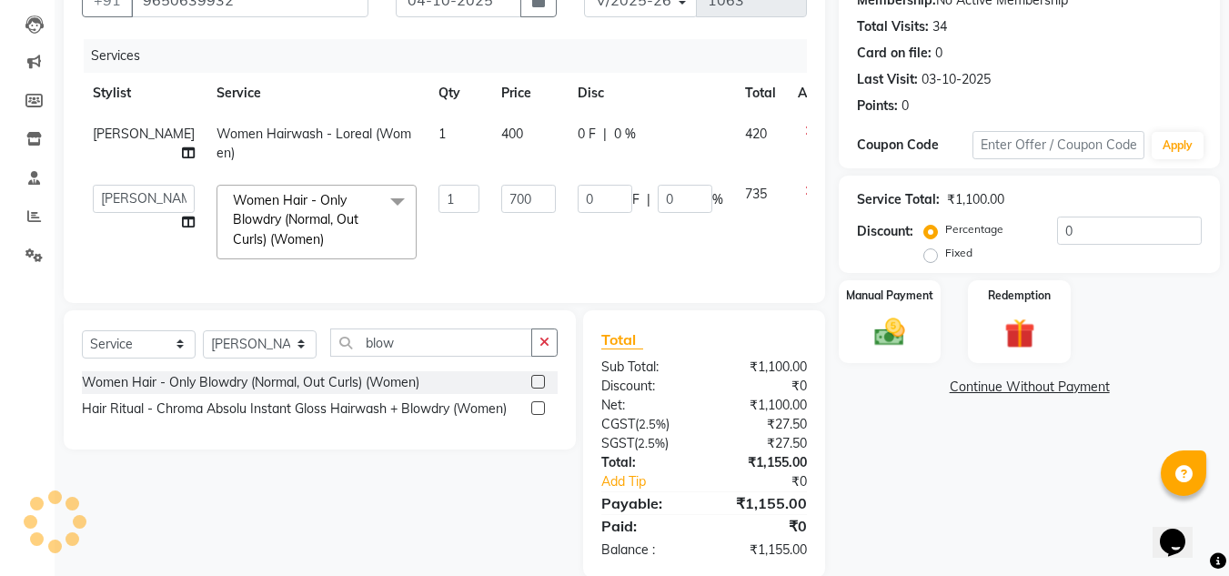
scroll to position [229, 0]
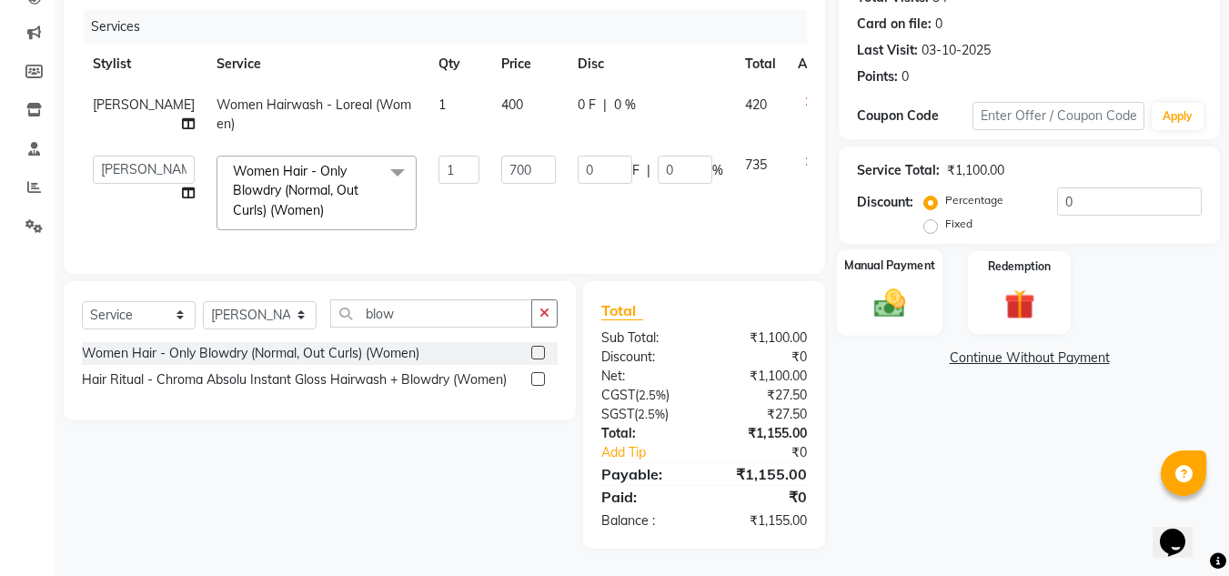
click at [895, 285] on img at bounding box center [890, 303] width 51 height 36
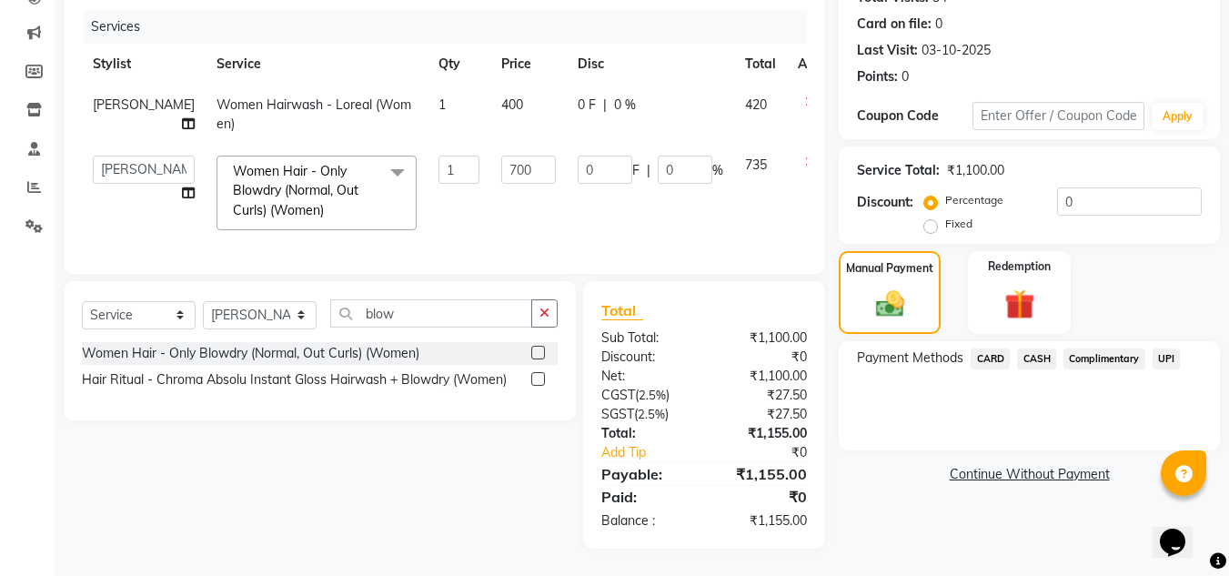
click at [1035, 349] on span "CASH" at bounding box center [1036, 359] width 39 height 21
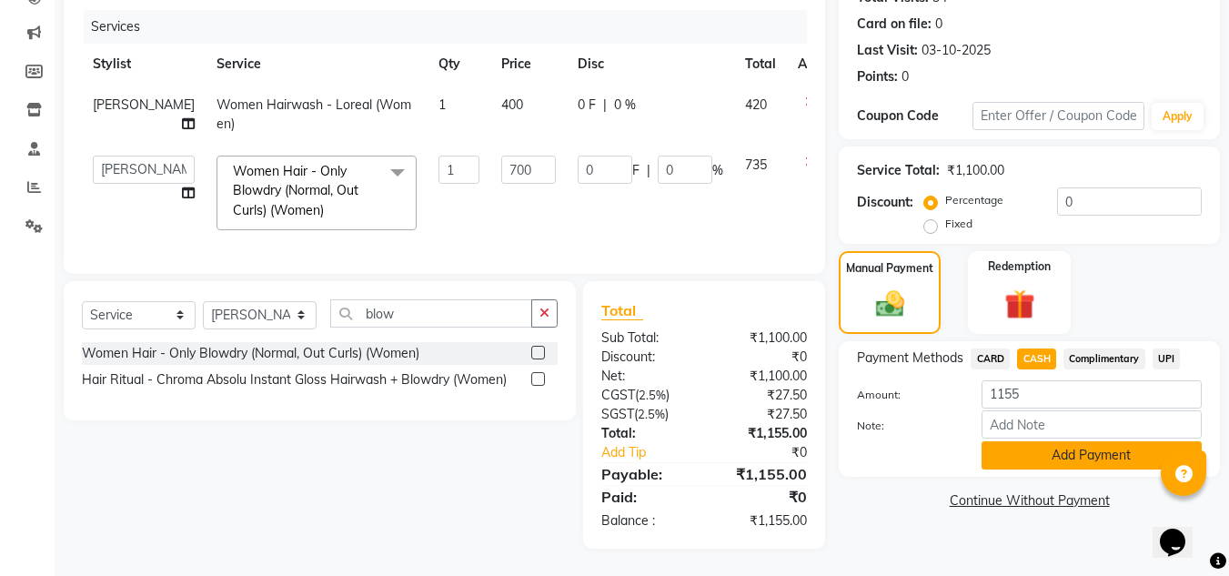
click at [1022, 442] on button "Add Payment" at bounding box center [1092, 455] width 220 height 28
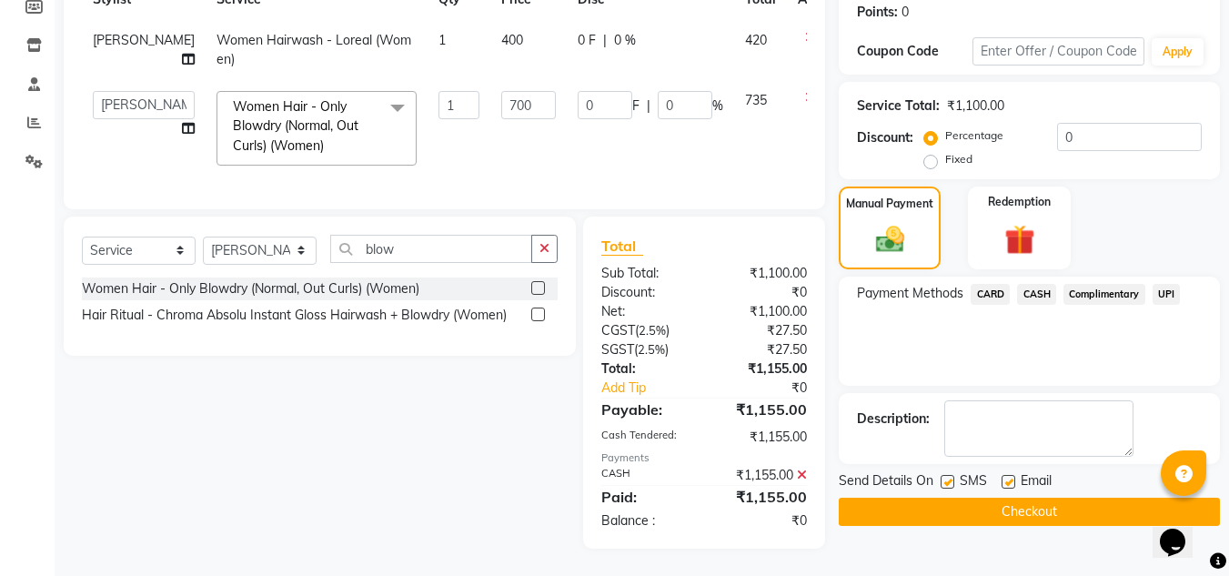
scroll to position [294, 0]
click at [961, 498] on button "Checkout" at bounding box center [1029, 512] width 381 height 28
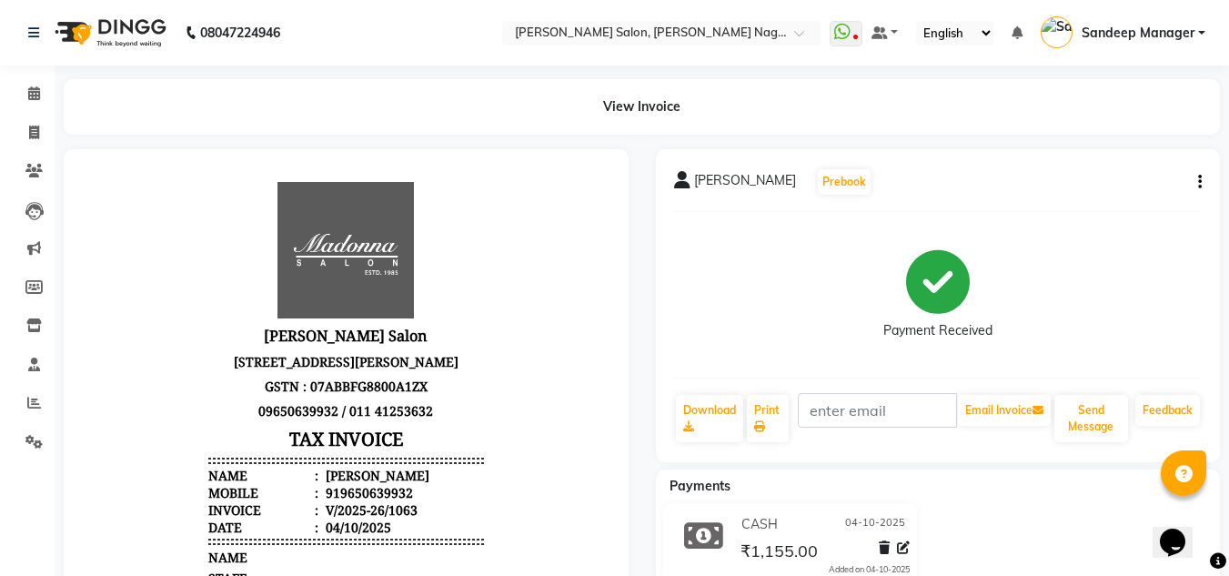
click at [132, 34] on img at bounding box center [108, 32] width 125 height 51
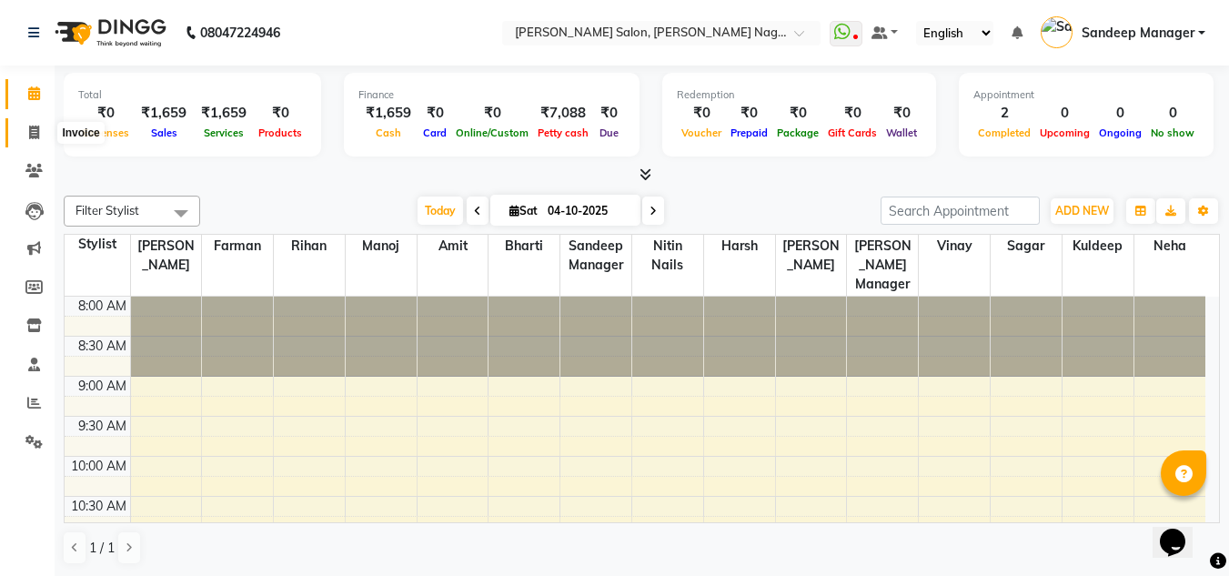
click at [36, 130] on icon at bounding box center [34, 133] width 10 height 14
select select "service"
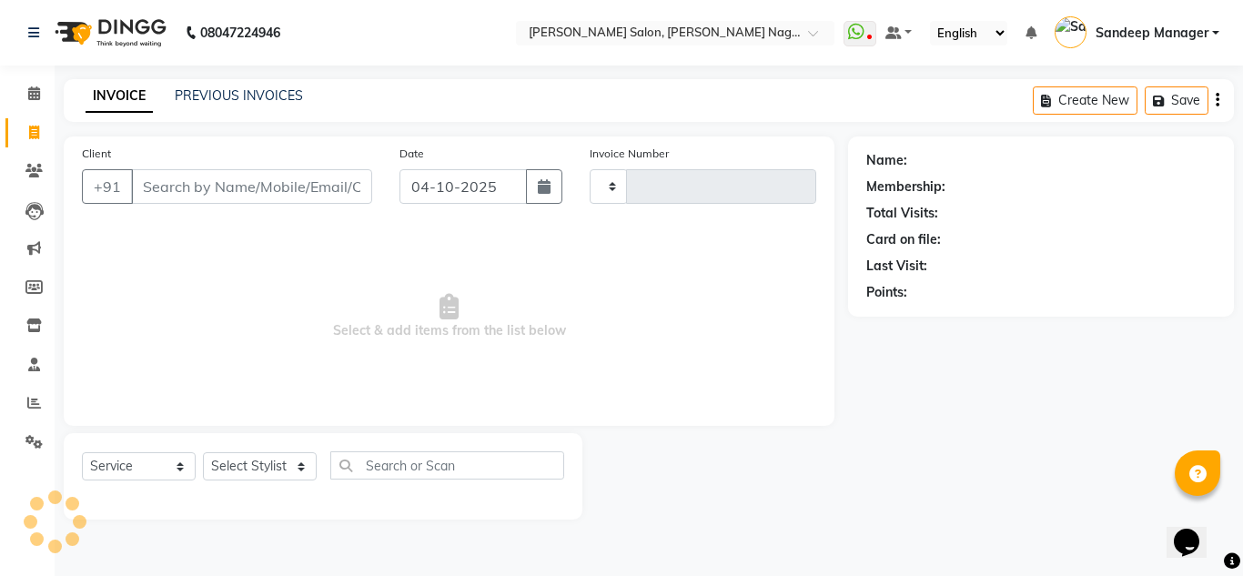
type input "1064"
select select "8641"
click at [250, 87] on link "PREVIOUS INVOICES" at bounding box center [239, 95] width 128 height 16
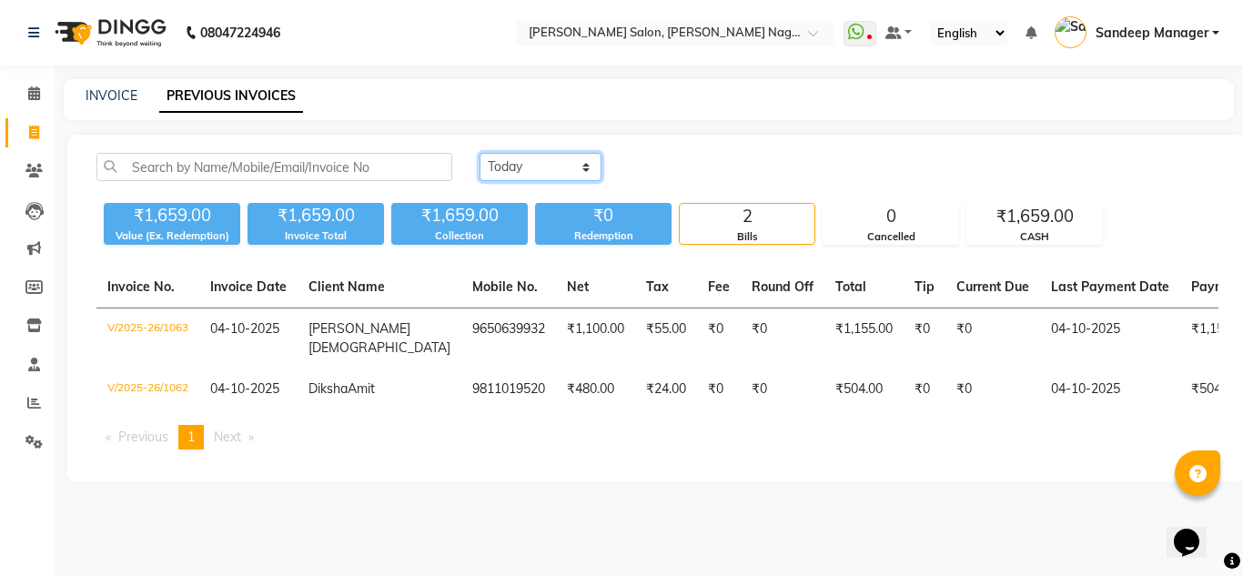
click at [562, 173] on select "Today Yesterday Custom Range" at bounding box center [541, 167] width 122 height 28
select select "yesterday"
click at [480, 153] on select "Today Yesterday Custom Range" at bounding box center [541, 167] width 122 height 28
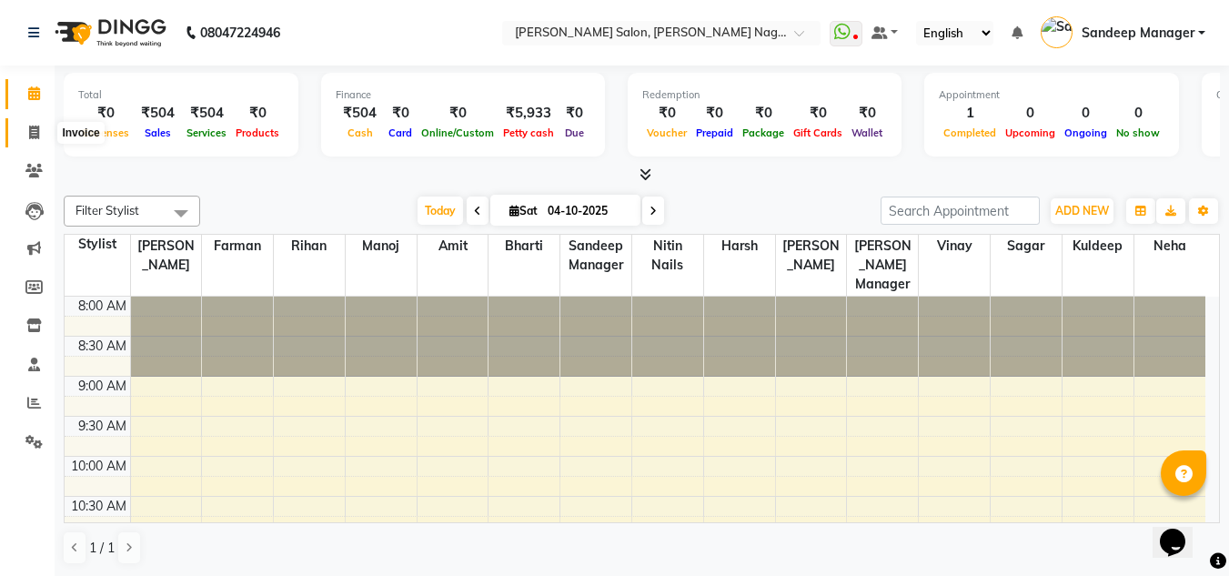
drag, startPoint x: 0, startPoint y: 0, endPoint x: 25, endPoint y: 122, distance: 124.6
click at [25, 123] on span at bounding box center [34, 133] width 32 height 21
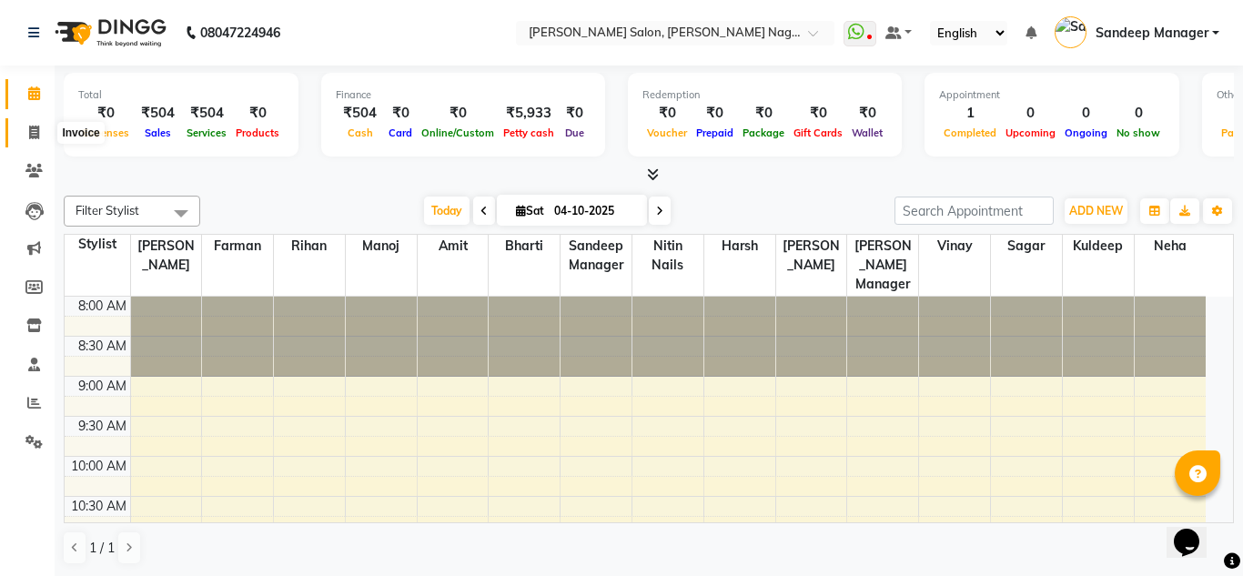
select select "8641"
select select "service"
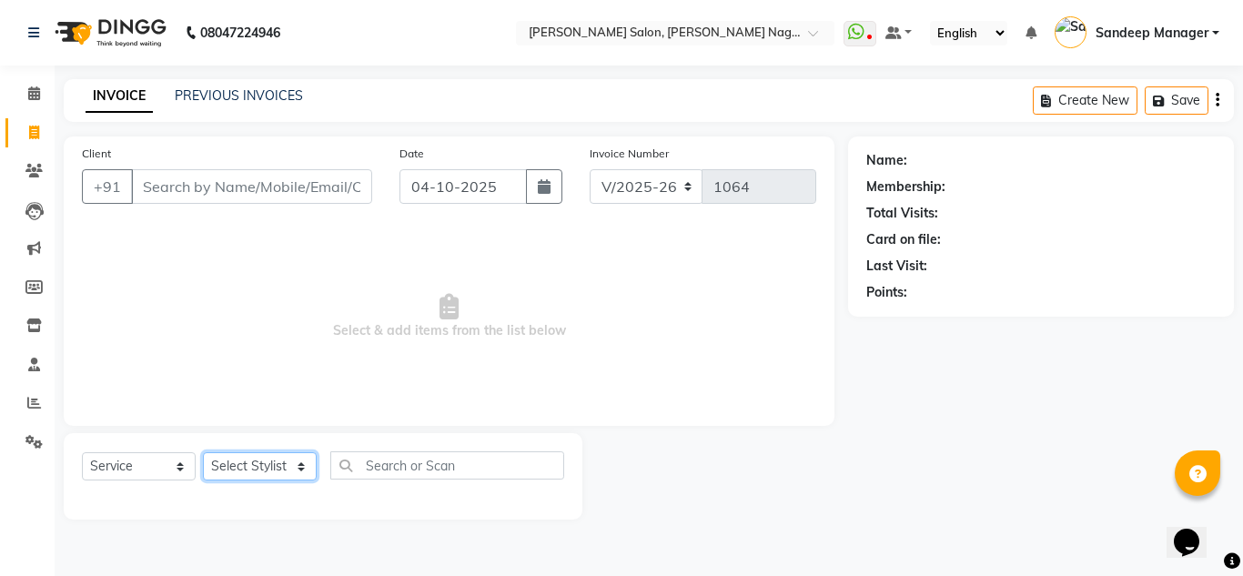
click at [276, 463] on select "Select Stylist [PERSON_NAME] Farman [PERSON_NAME] Manager [PERSON_NAME] Kuldeep…" at bounding box center [260, 466] width 114 height 28
select select "91530"
click at [203, 452] on select "Select Stylist [PERSON_NAME] Farman [PERSON_NAME] Manager [PERSON_NAME] Kuldeep…" at bounding box center [260, 466] width 114 height 28
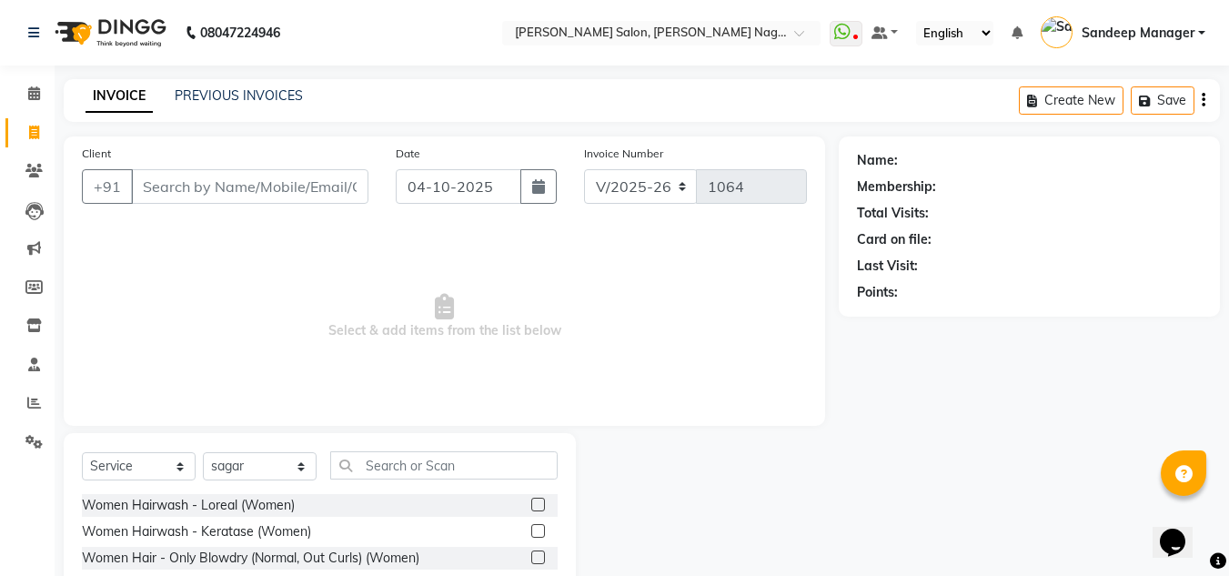
click at [531, 503] on label at bounding box center [538, 505] width 14 height 14
click at [531, 503] on input "checkbox" at bounding box center [537, 506] width 12 height 12
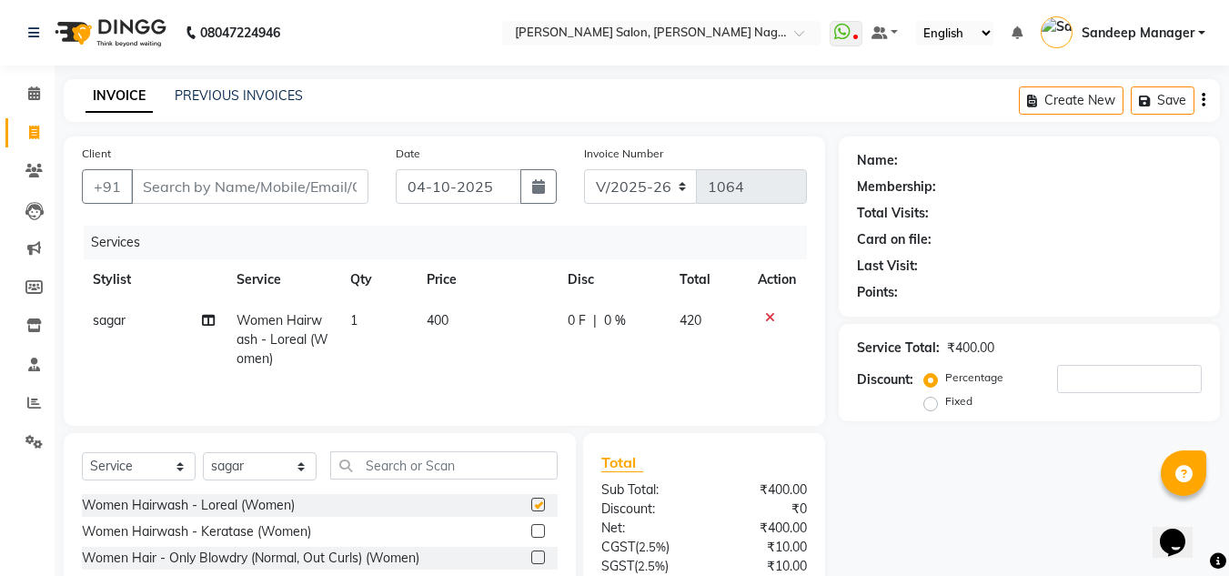
checkbox input "false"
click at [308, 186] on input "Client" at bounding box center [250, 186] width 238 height 35
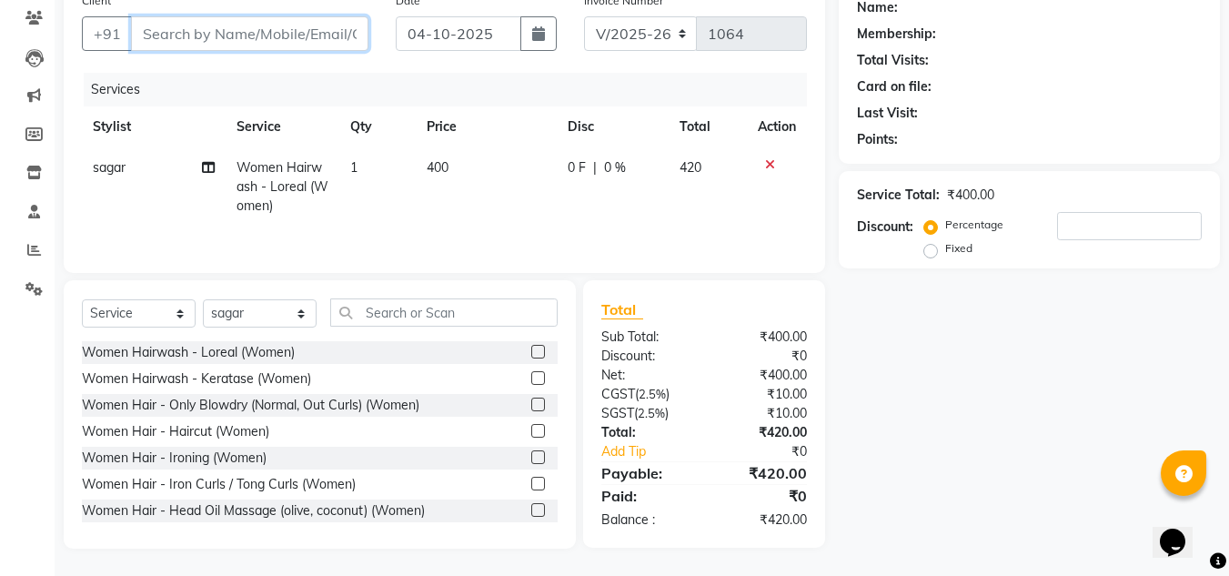
click at [268, 39] on input "Client" at bounding box center [250, 33] width 238 height 35
type input "9"
type input "0"
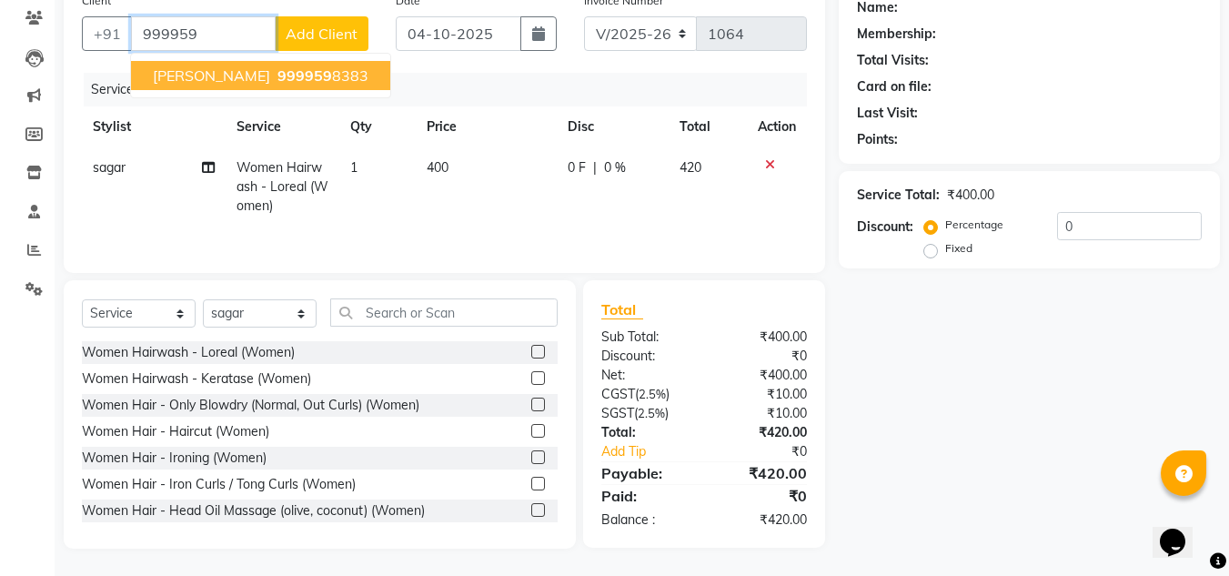
click at [274, 82] on ngb-highlight "999959 8383" at bounding box center [321, 75] width 95 height 18
type input "9999598383"
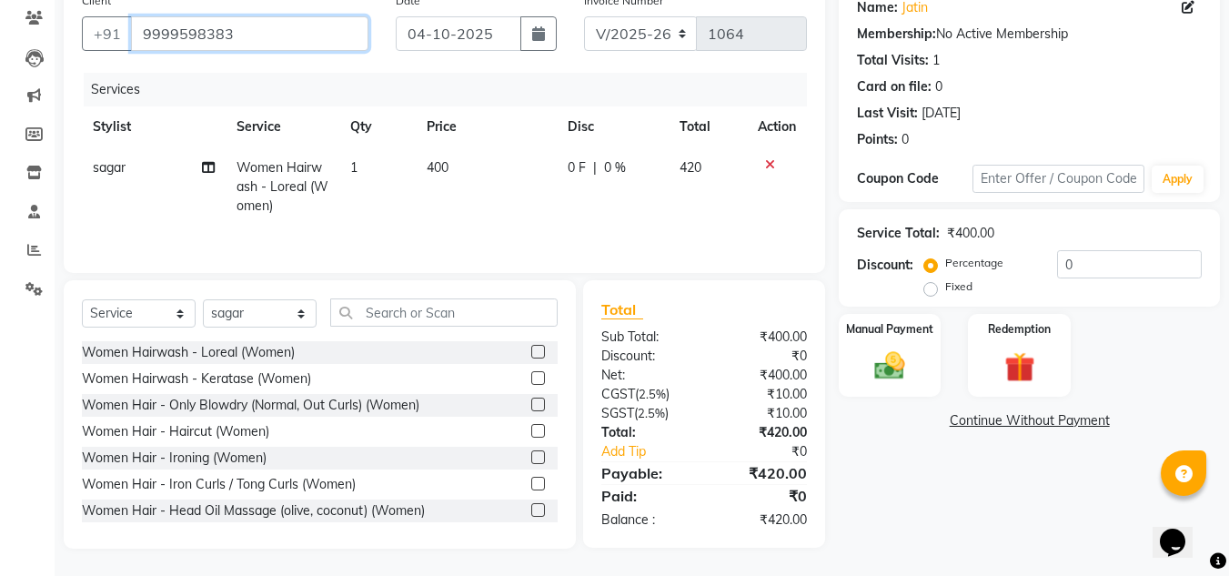
click at [210, 31] on input "9999598383" at bounding box center [250, 33] width 238 height 35
click at [430, 165] on span "400" at bounding box center [438, 167] width 22 height 16
select select "91530"
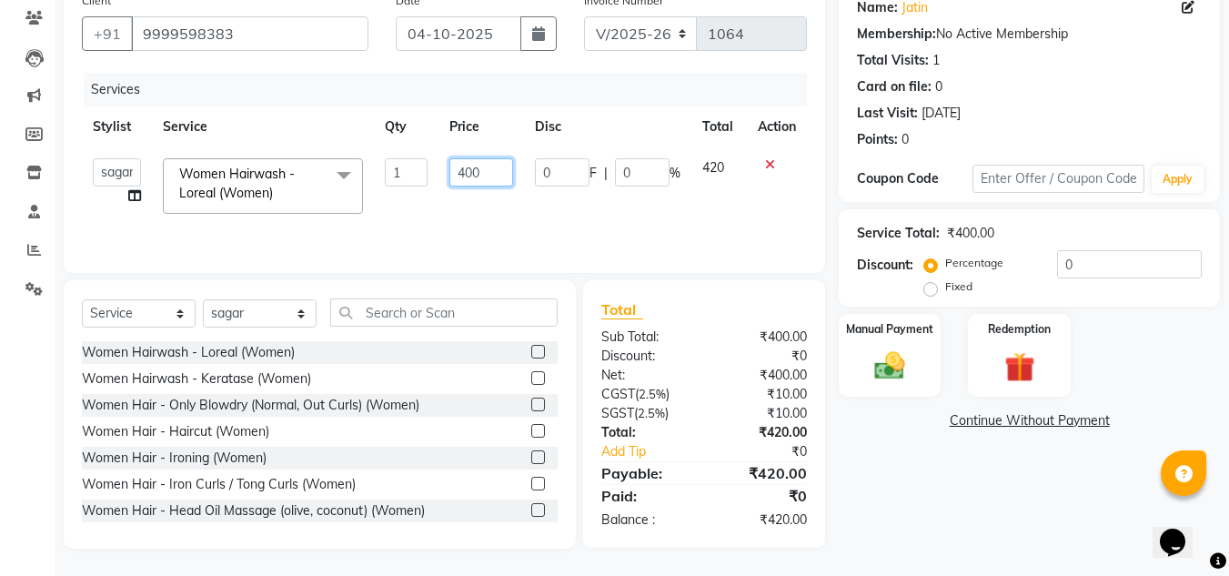
click at [467, 171] on input "400" at bounding box center [481, 172] width 63 height 28
type input "300"
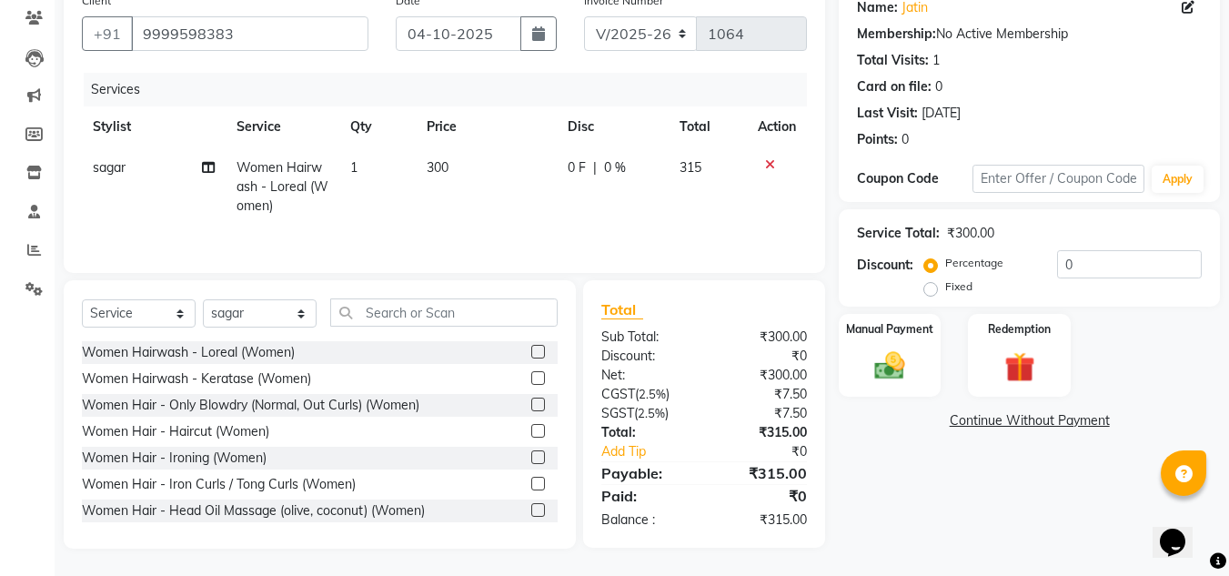
click at [486, 211] on td "300" at bounding box center [486, 186] width 141 height 79
select select "91530"
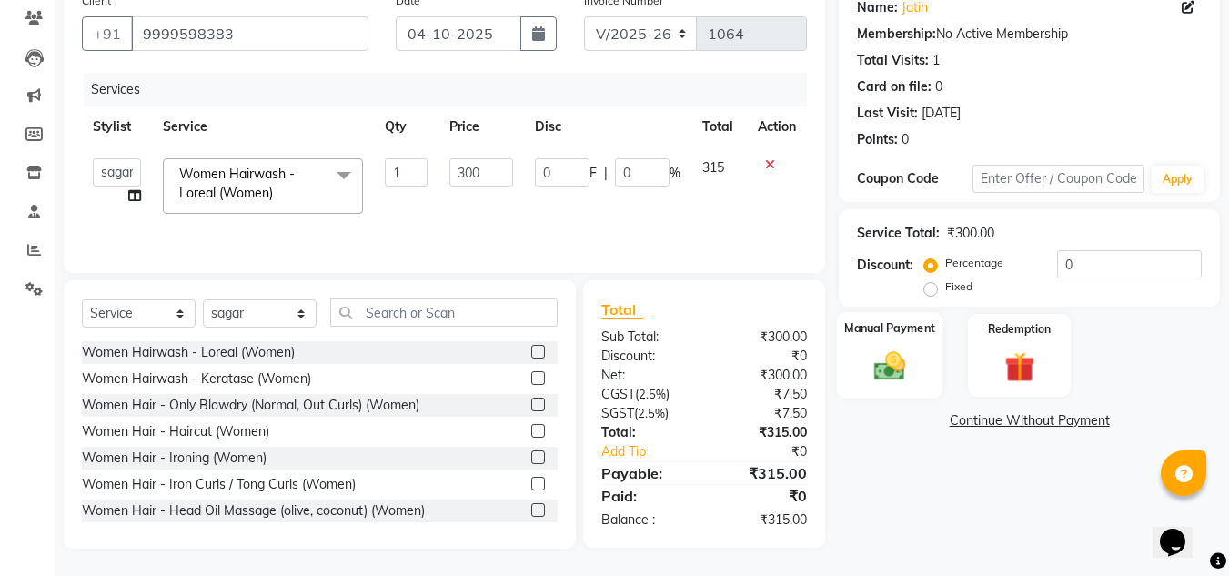
click at [886, 345] on div "Manual Payment" at bounding box center [890, 355] width 106 height 86
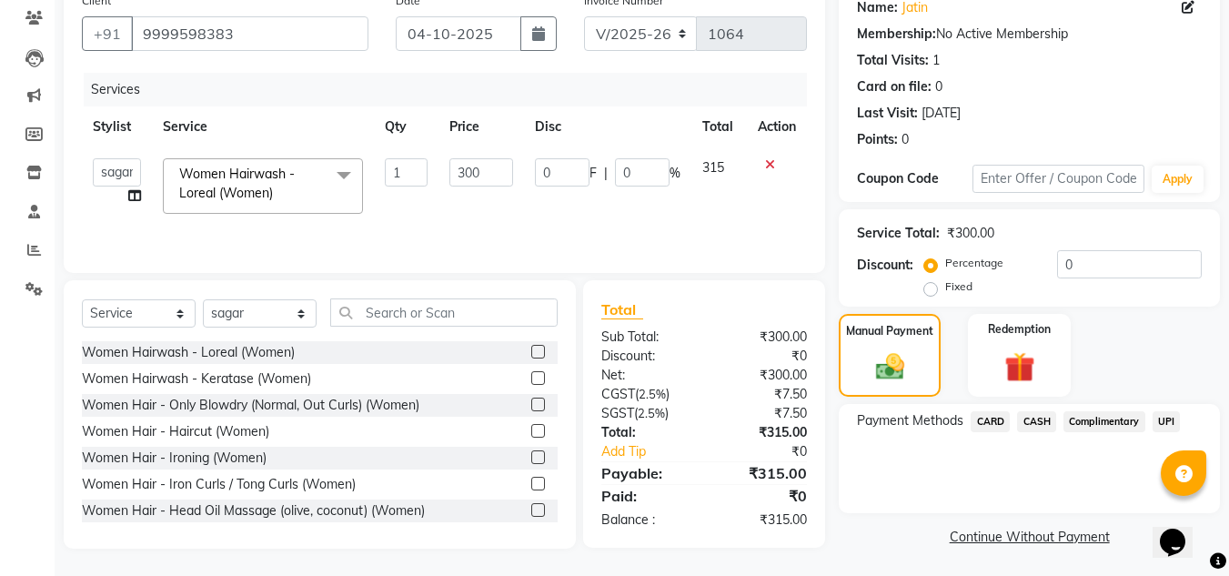
click at [1163, 421] on span "UPI" at bounding box center [1167, 421] width 28 height 21
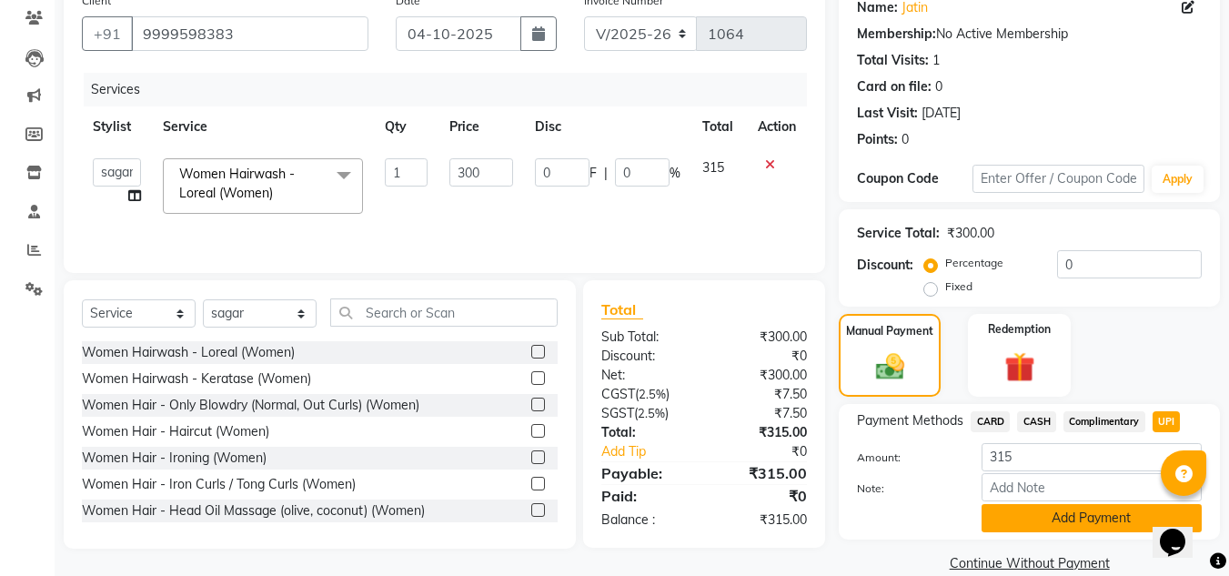
click at [1055, 529] on button "Add Payment" at bounding box center [1092, 518] width 220 height 28
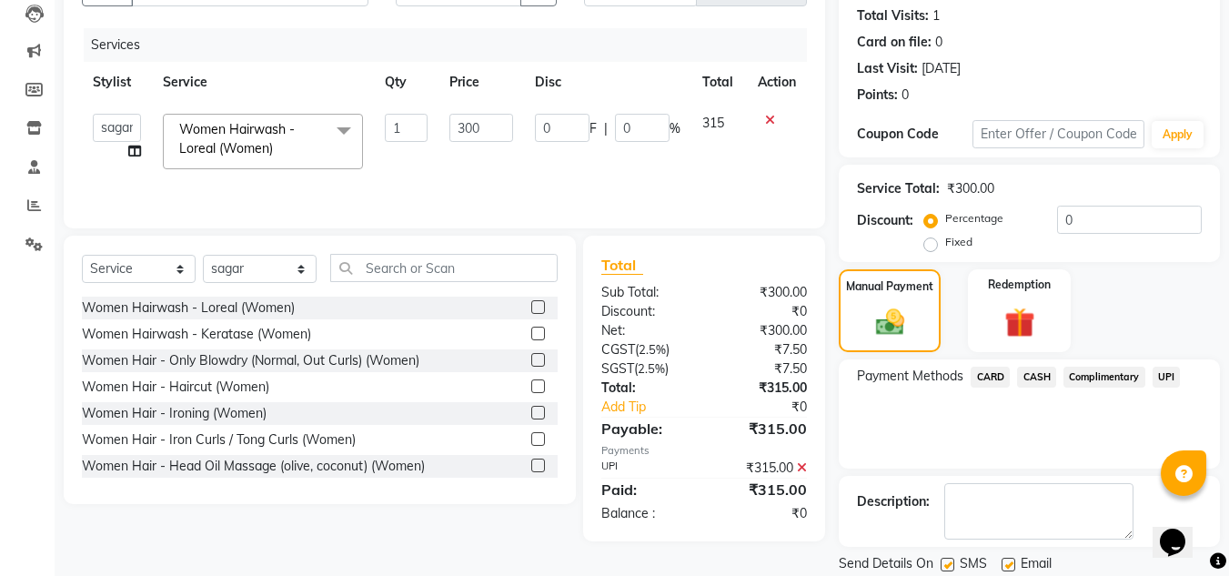
scroll to position [258, 0]
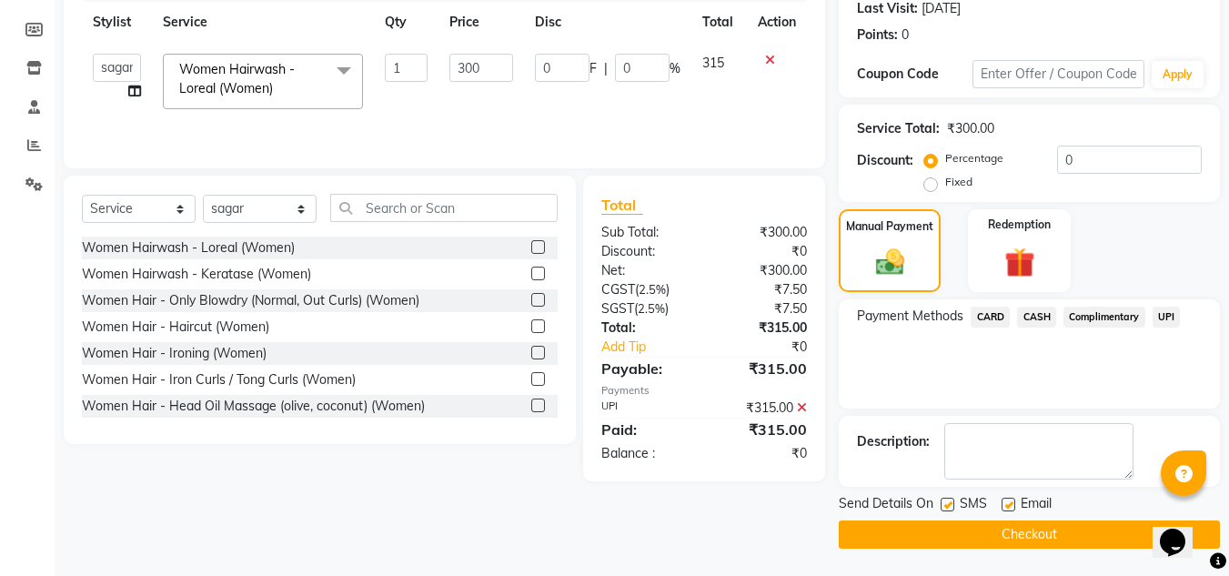
click at [933, 541] on button "Checkout" at bounding box center [1029, 535] width 381 height 28
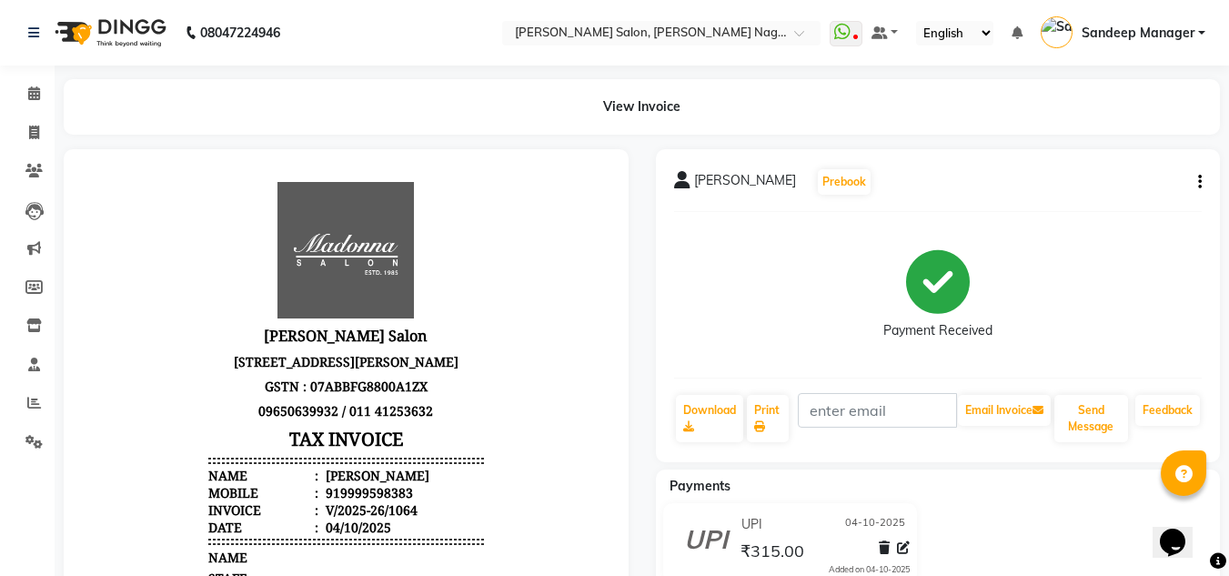
click at [127, 32] on img at bounding box center [108, 32] width 125 height 51
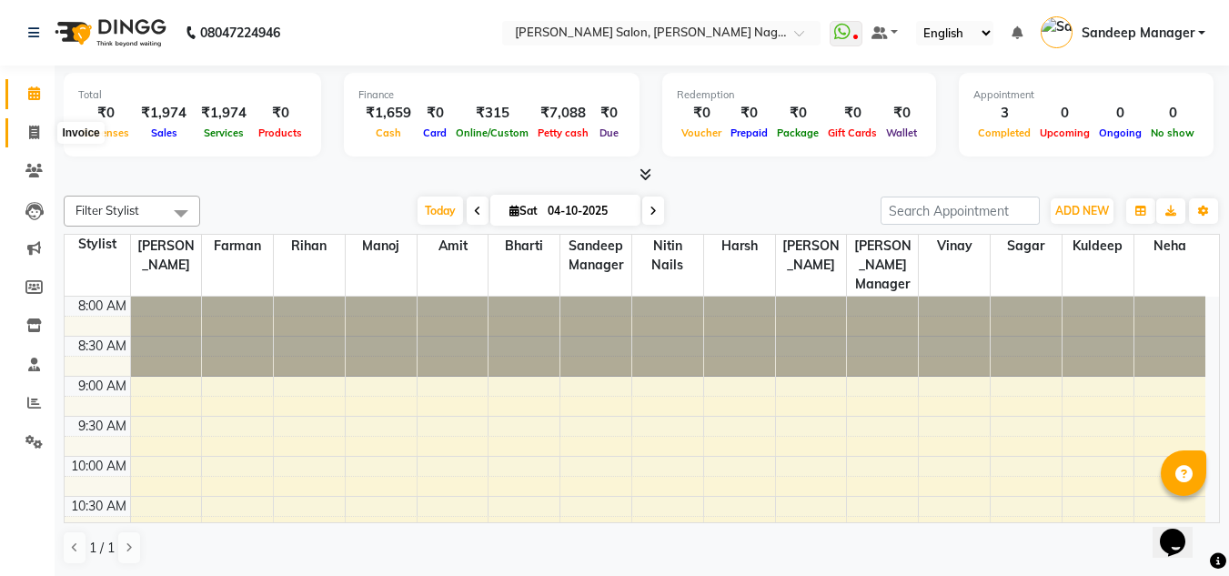
click at [25, 137] on span at bounding box center [34, 133] width 32 height 21
select select "service"
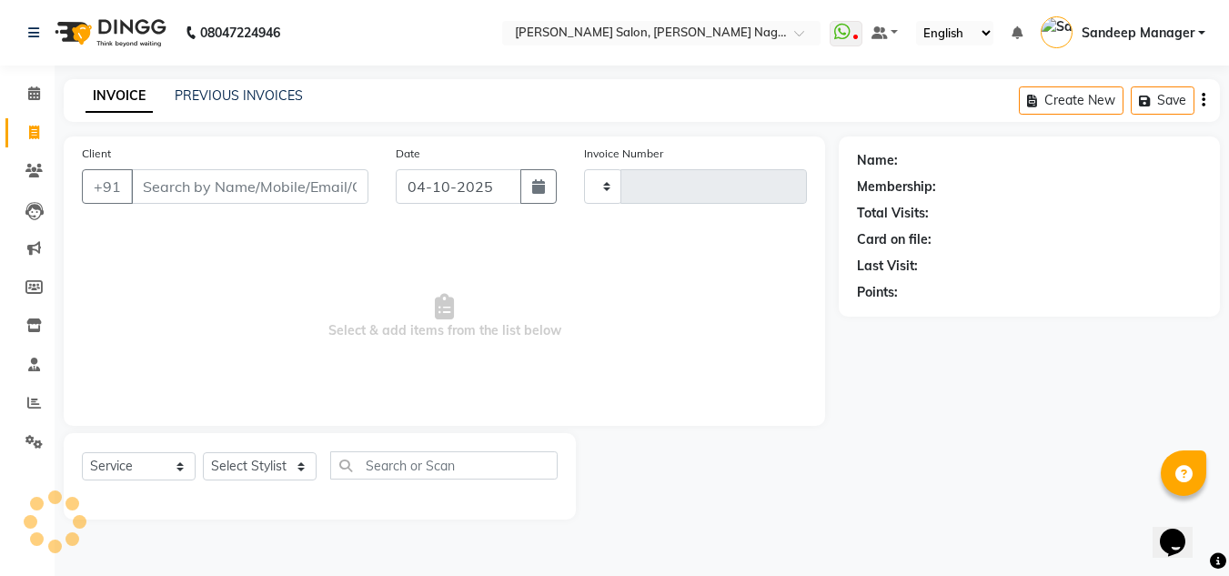
type input "1065"
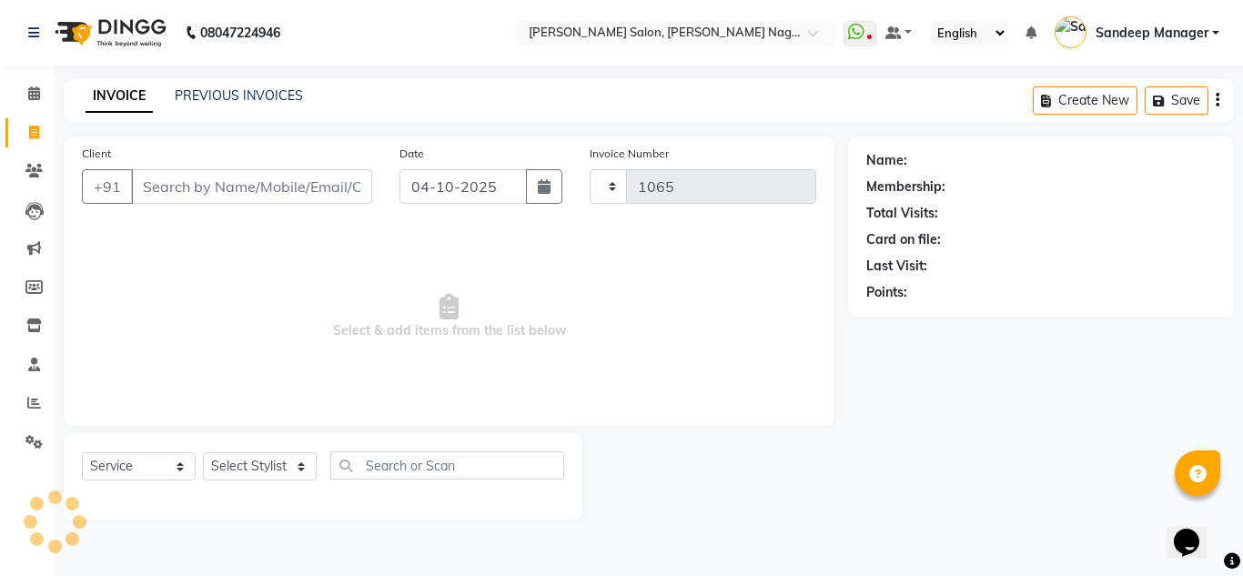
select select "8641"
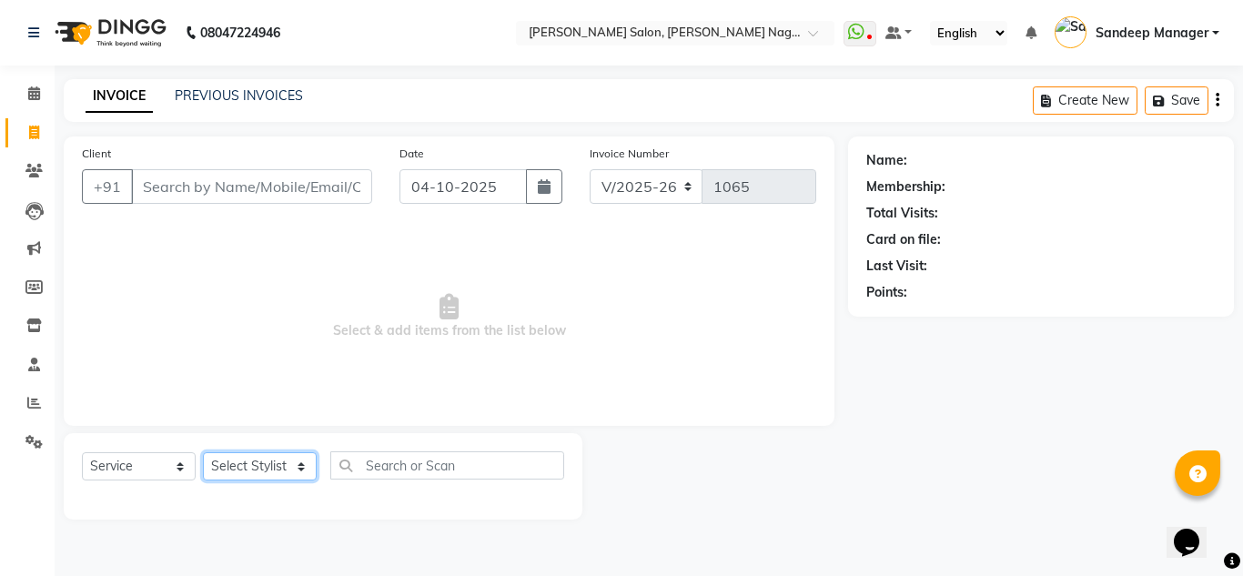
click at [258, 463] on select "Select Stylist" at bounding box center [260, 466] width 114 height 28
select select "89009"
click at [203, 452] on select "Select Stylist [PERSON_NAME] Farman [PERSON_NAME] Manager [PERSON_NAME] Kuldeep…" at bounding box center [260, 466] width 114 height 28
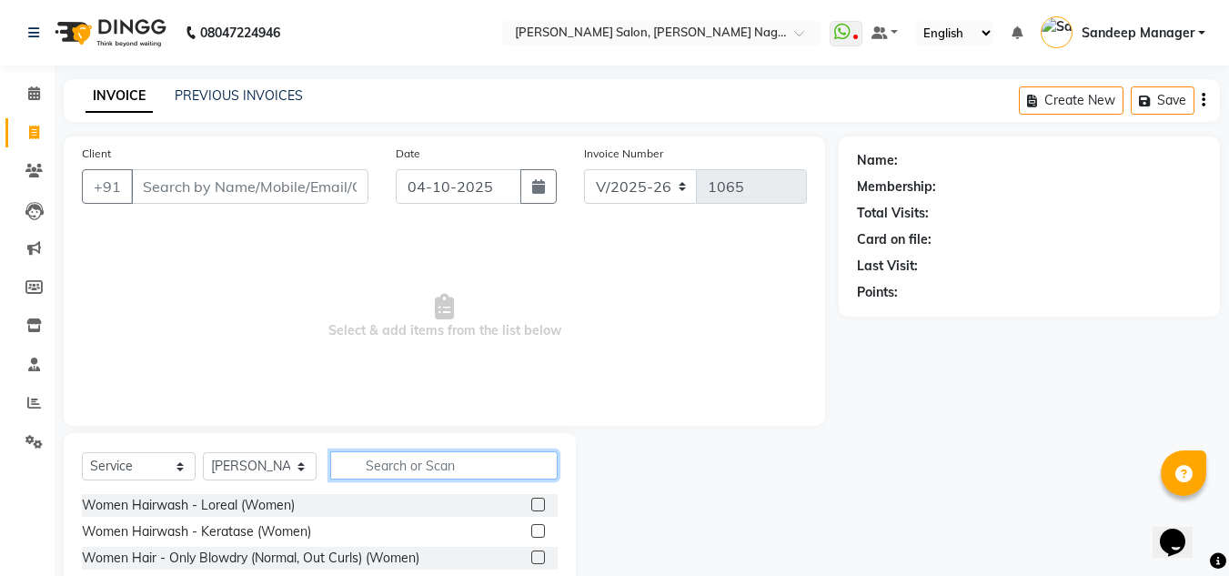
click at [400, 460] on input "text" at bounding box center [444, 465] width 228 height 28
type input "cut"
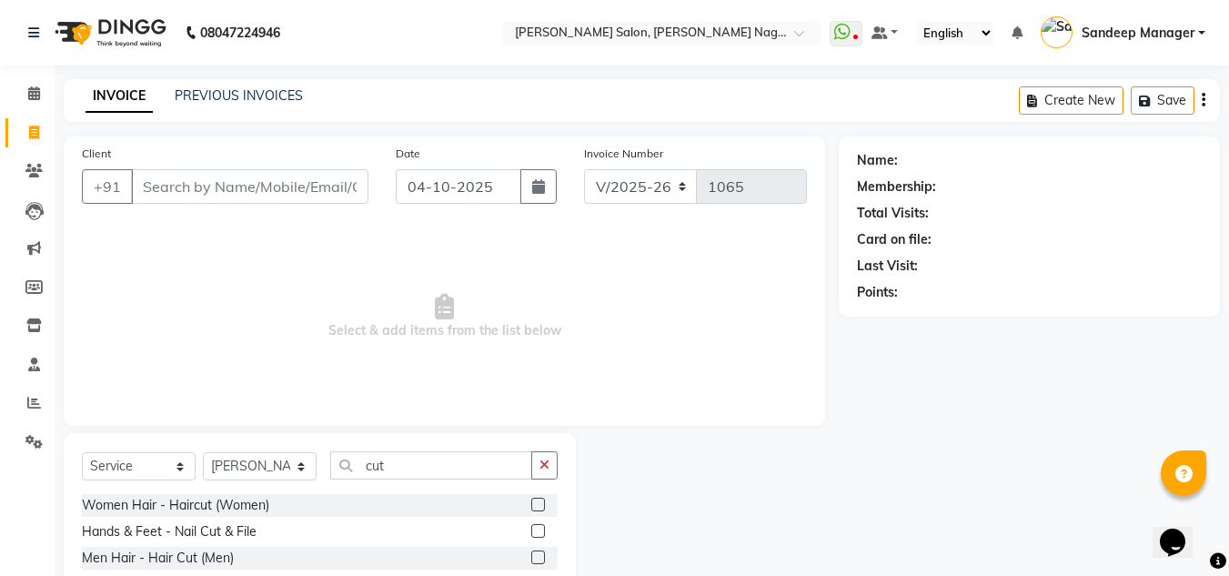
click at [534, 561] on label at bounding box center [538, 558] width 14 height 14
click at [534, 561] on input "checkbox" at bounding box center [537, 558] width 12 height 12
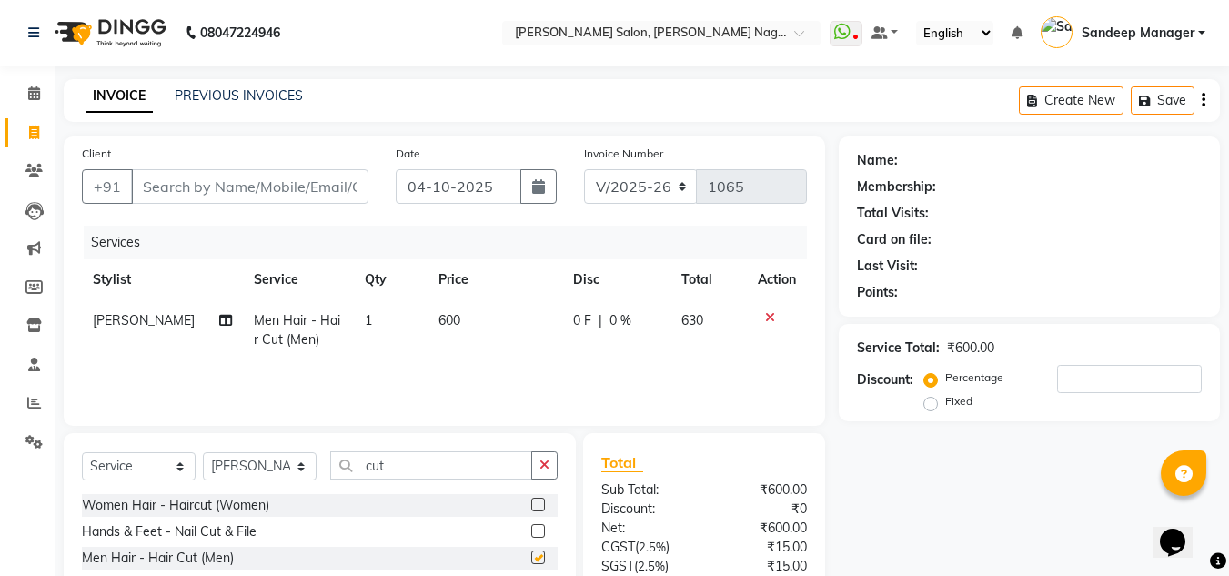
checkbox input "false"
click at [309, 177] on input "Client" at bounding box center [250, 186] width 238 height 35
type input "9"
type input "0"
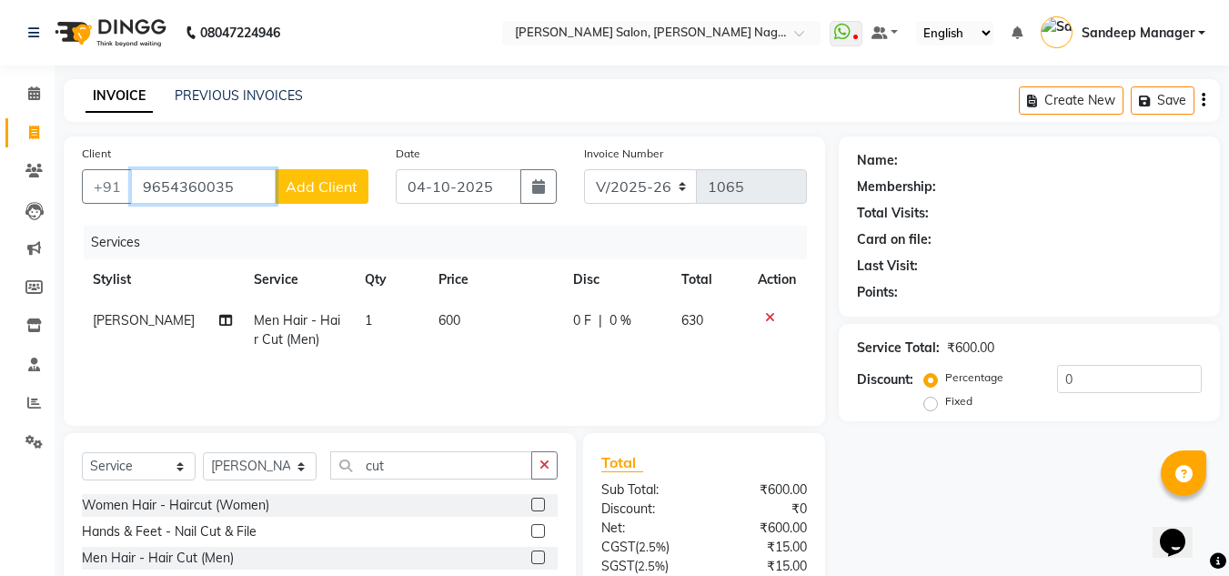
type input "9654360035"
click at [316, 182] on span "Add Client" at bounding box center [322, 186] width 72 height 18
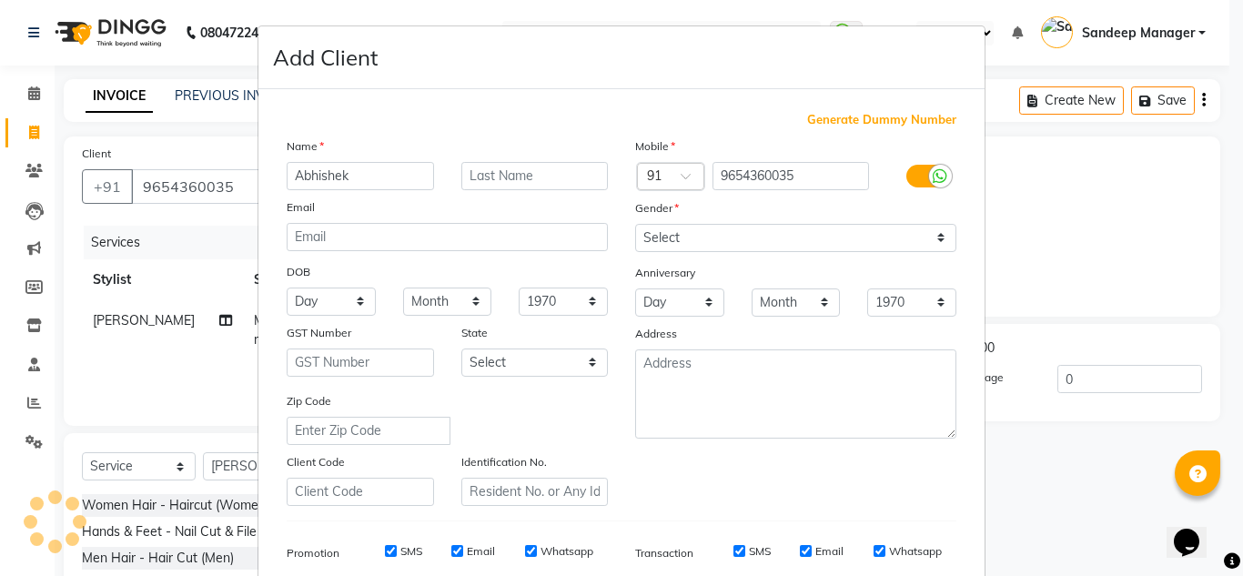
type input "Abhishek"
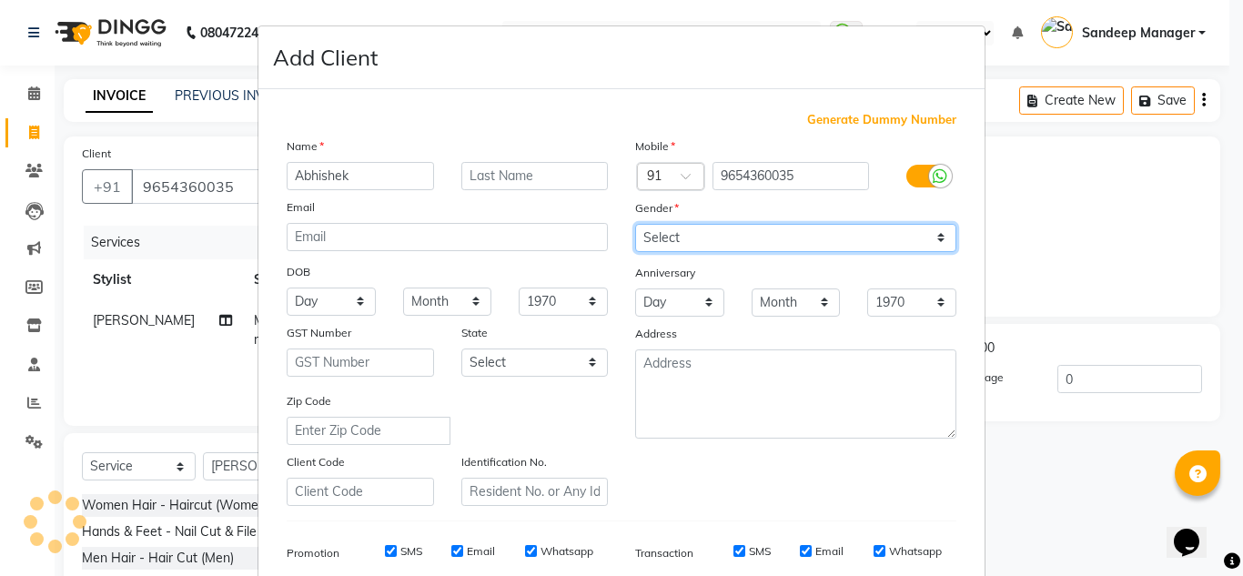
click at [695, 229] on select "Select Male Female Other Prefer Not To Say" at bounding box center [795, 238] width 321 height 28
select select "male"
click at [635, 224] on select "Select Male Female Other Prefer Not To Say" at bounding box center [795, 238] width 321 height 28
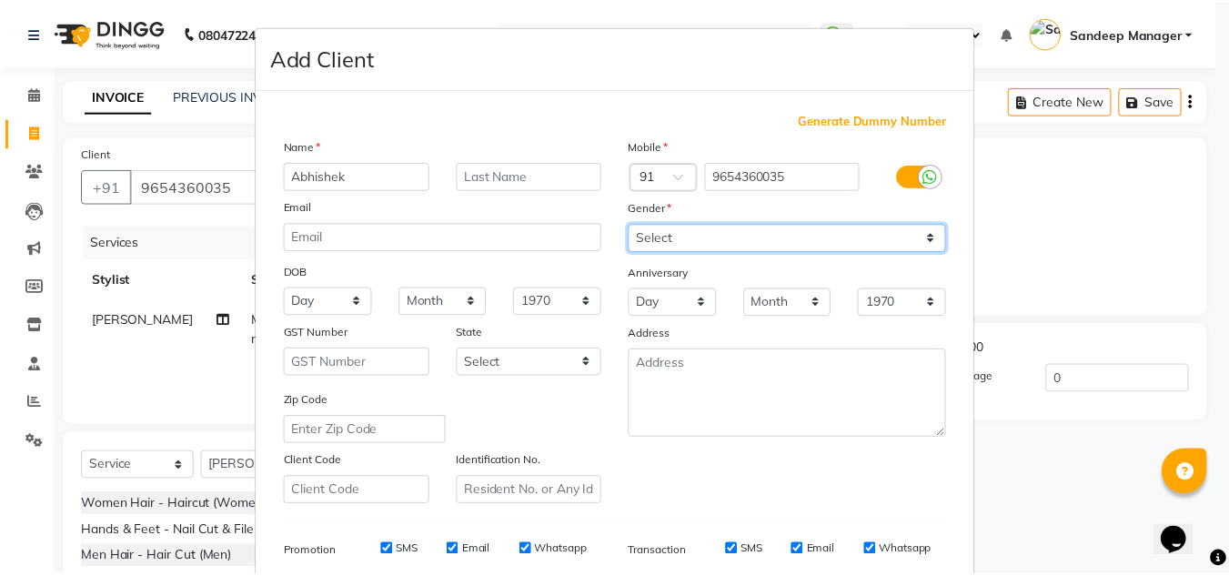
scroll to position [264, 0]
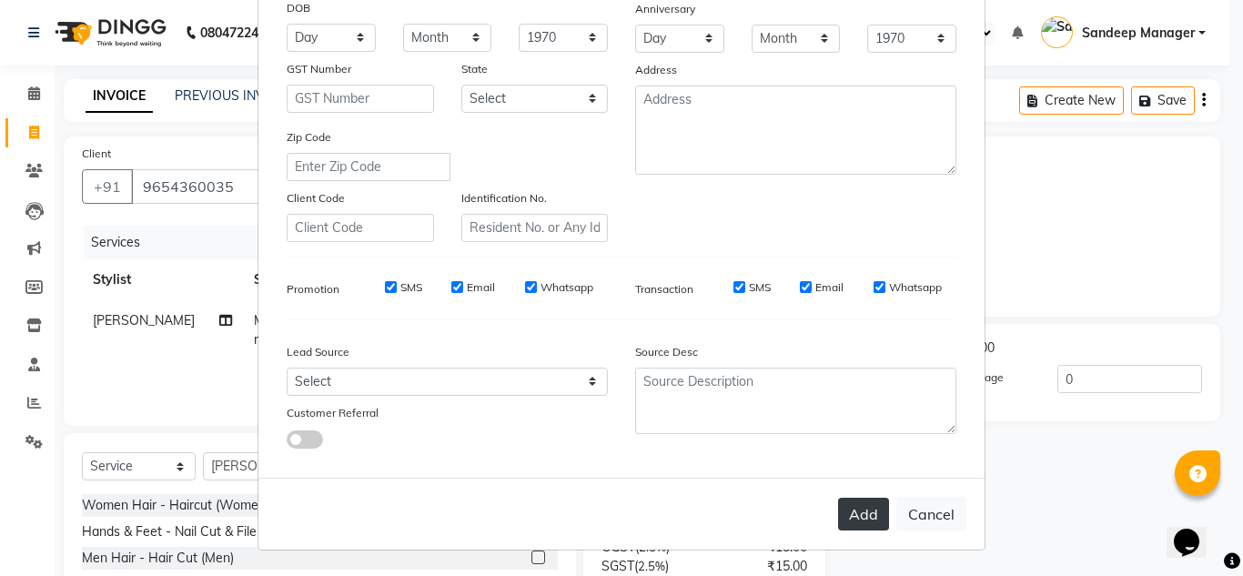
click at [857, 514] on button "Add" at bounding box center [863, 514] width 51 height 33
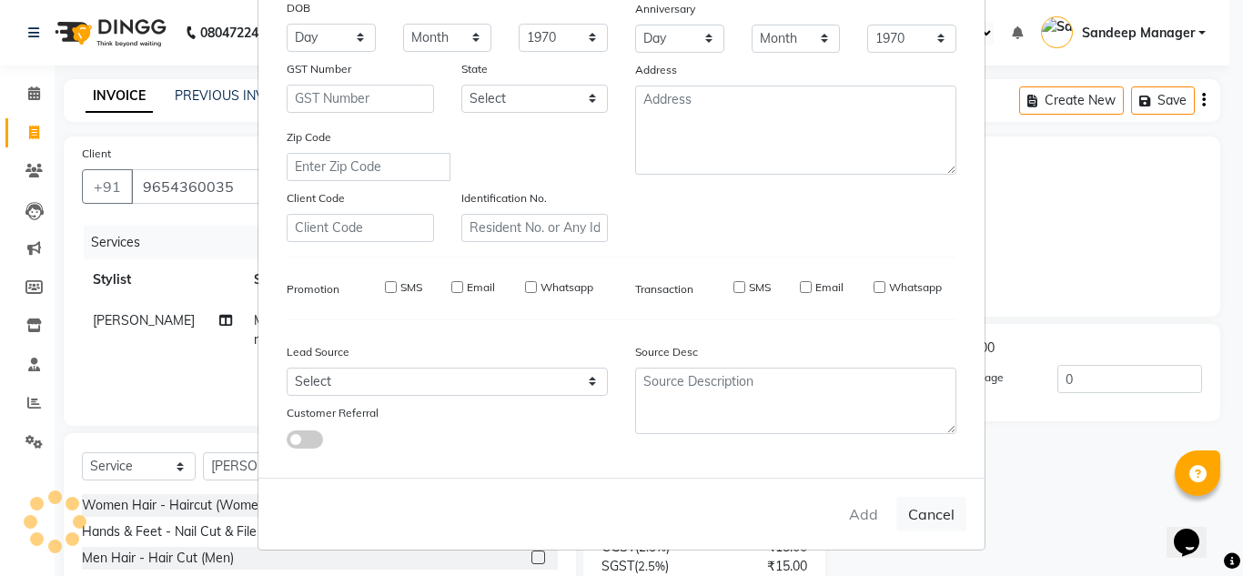
select select
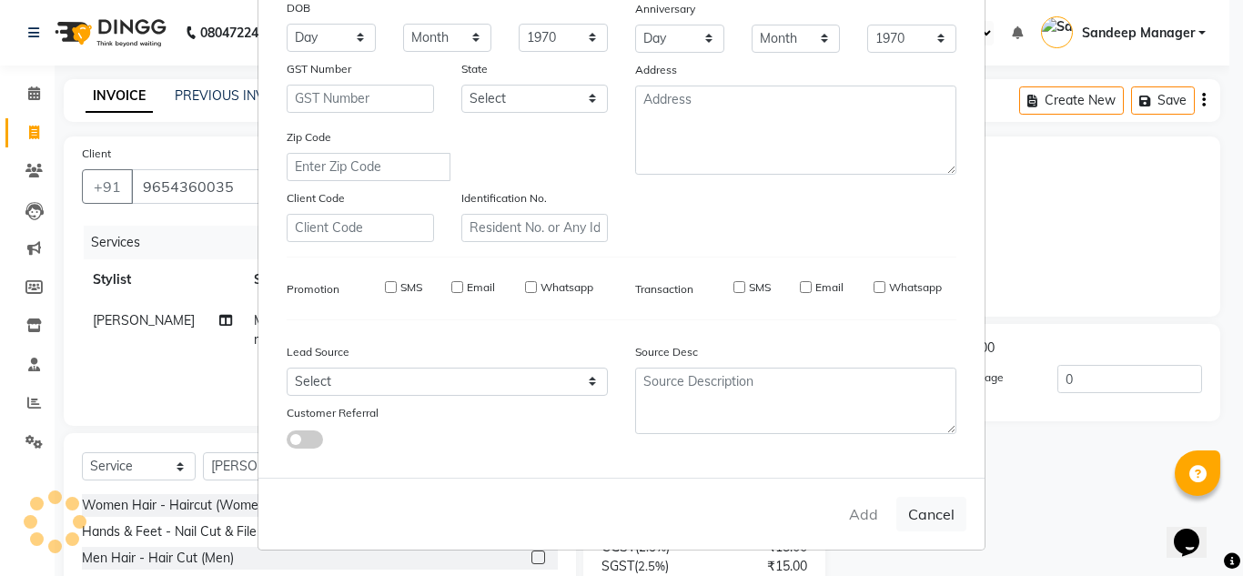
select select
checkbox input "false"
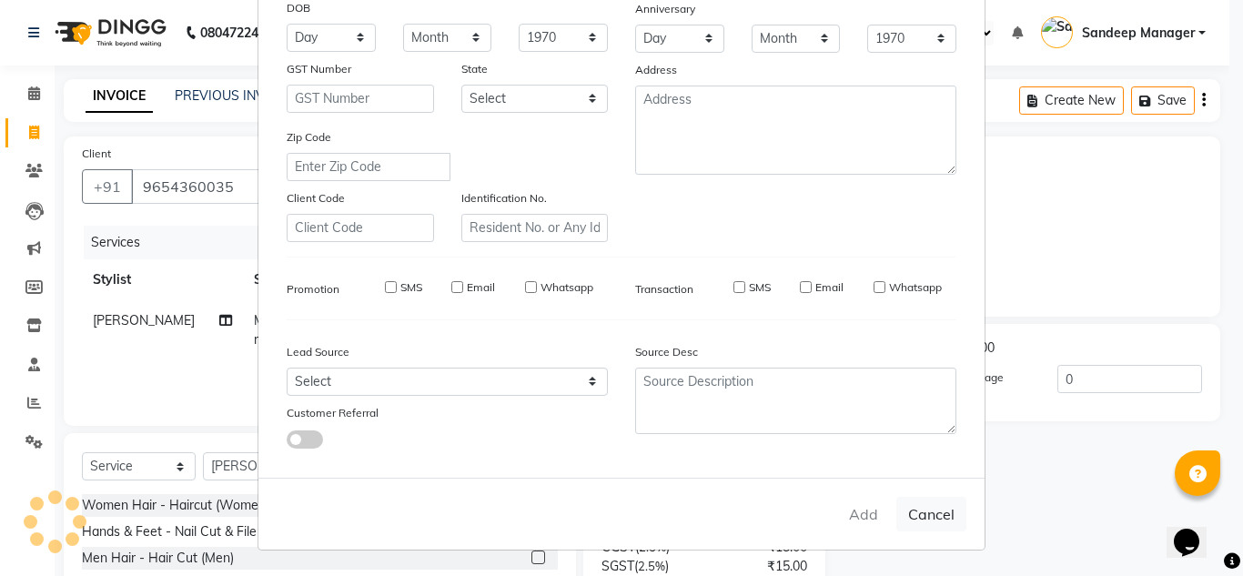
checkbox input "false"
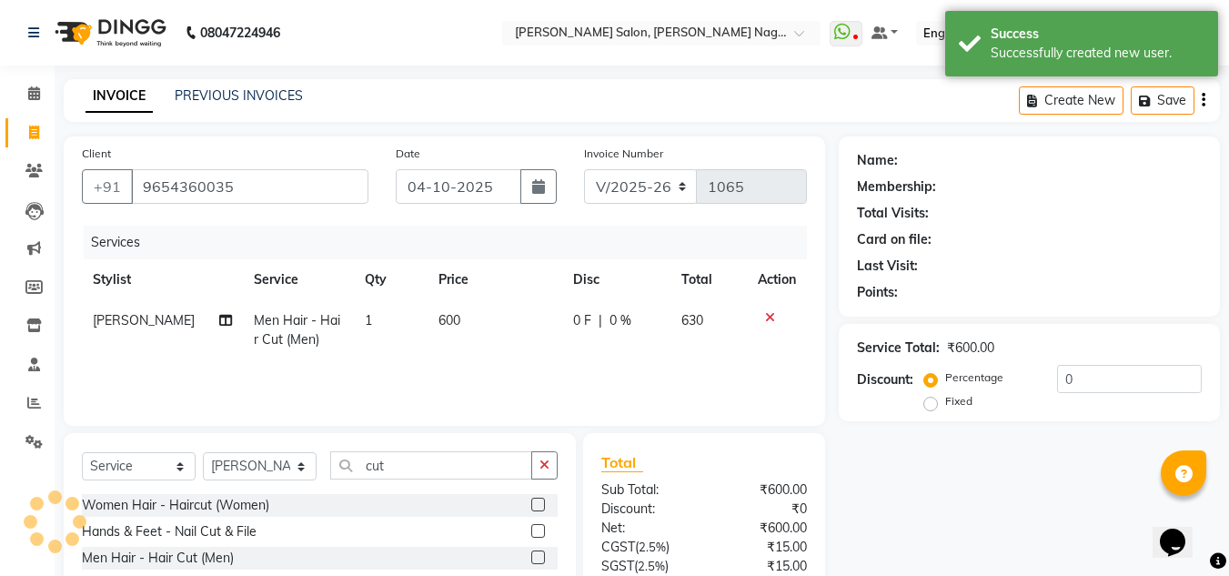
scroll to position [152, 0]
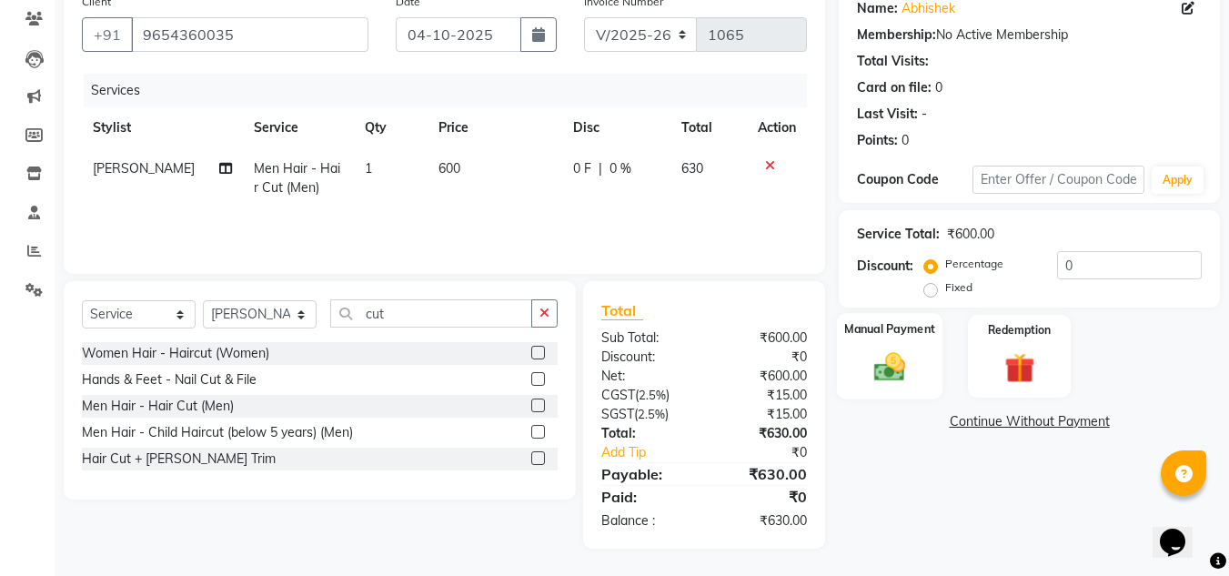
click at [901, 378] on img at bounding box center [890, 367] width 51 height 36
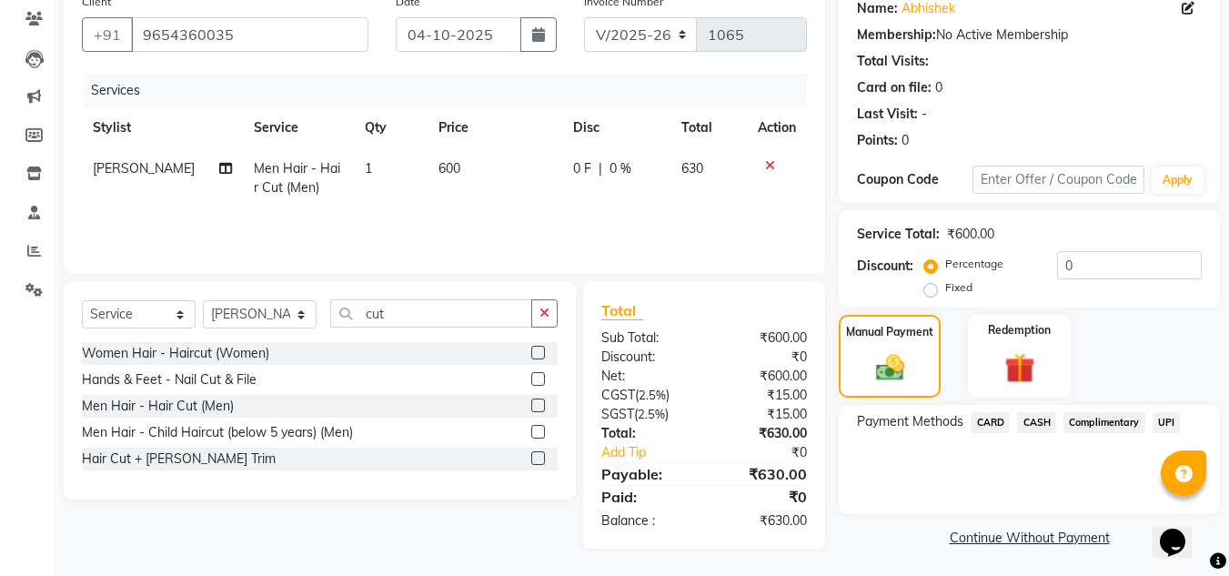
click at [1004, 420] on span "CARD" at bounding box center [990, 422] width 39 height 21
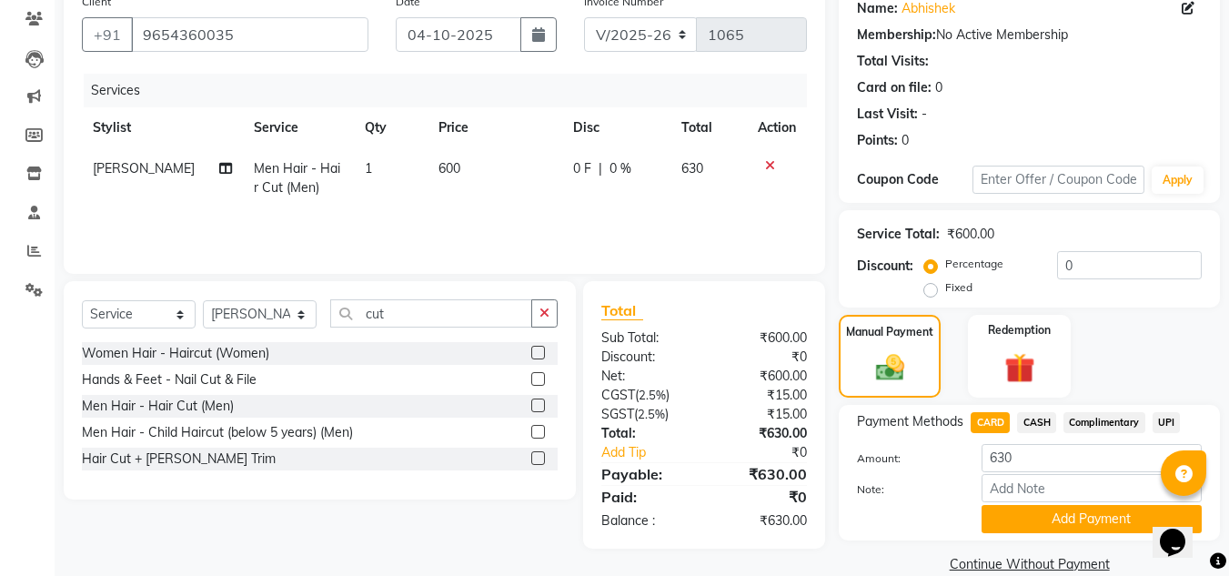
scroll to position [181, 0]
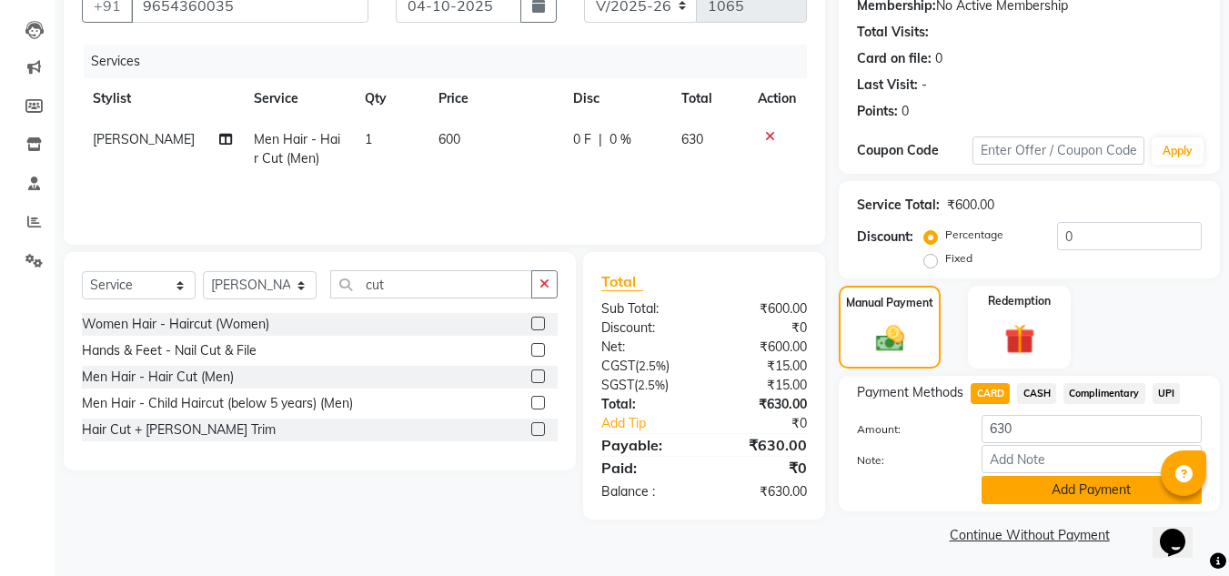
click at [1008, 478] on button "Add Payment" at bounding box center [1092, 490] width 220 height 28
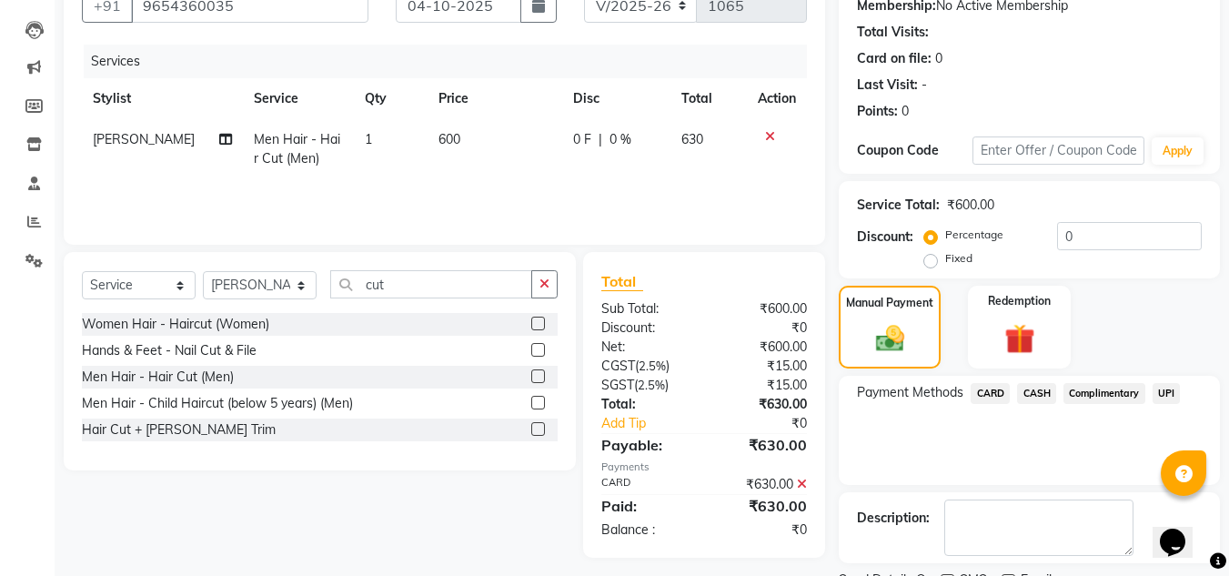
scroll to position [258, 0]
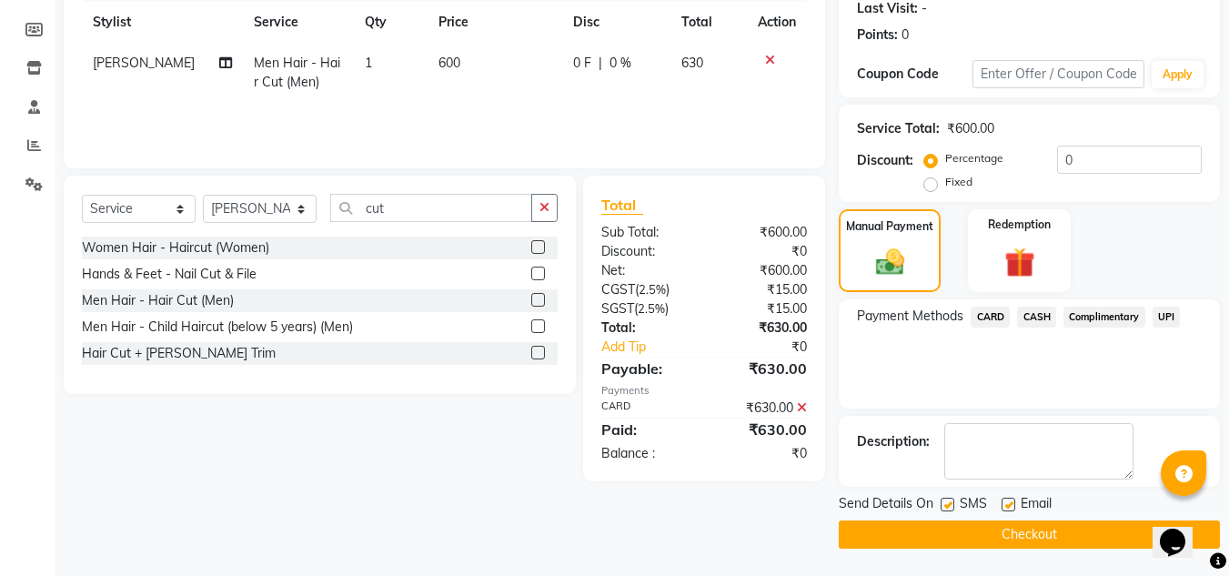
click at [989, 541] on button "Checkout" at bounding box center [1029, 535] width 381 height 28
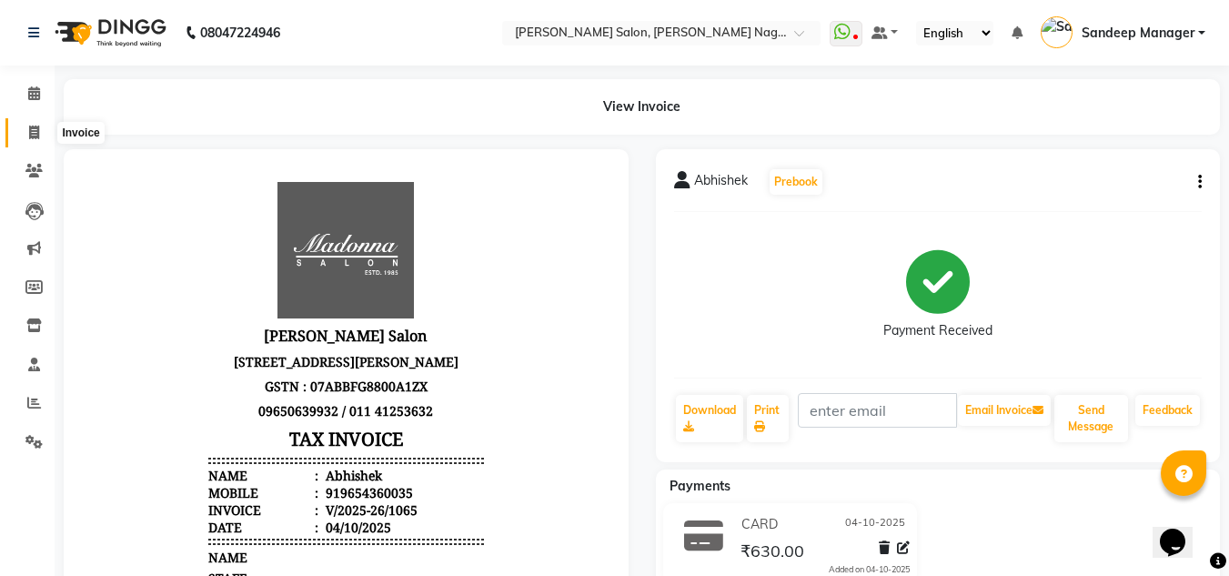
click at [36, 136] on icon at bounding box center [34, 133] width 10 height 14
select select "service"
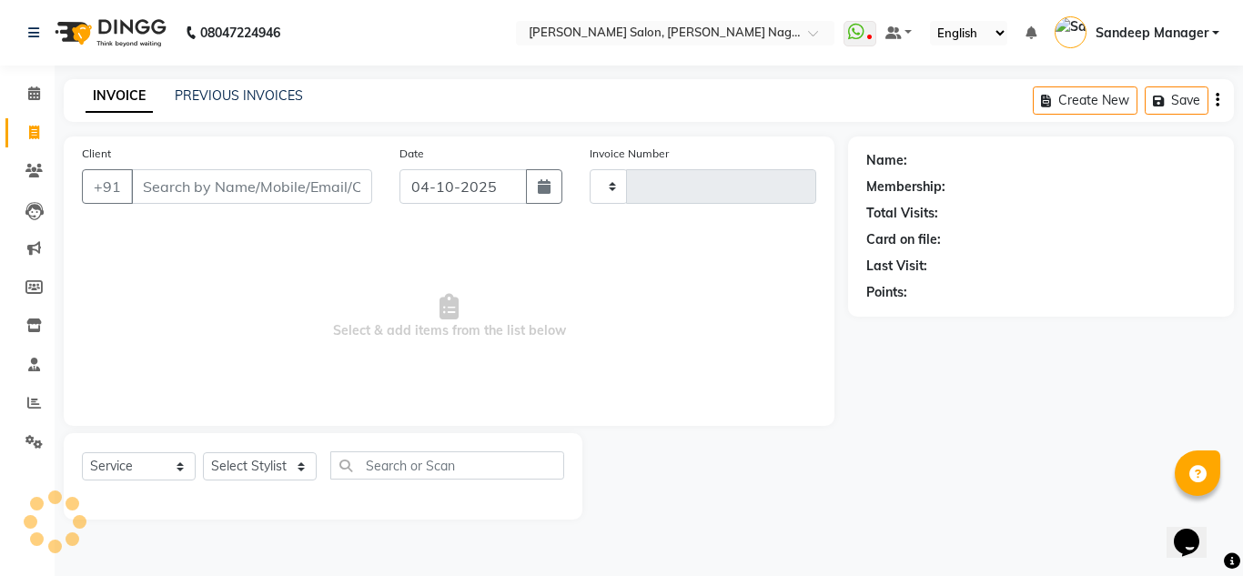
type input "1066"
select select "8641"
click at [146, 476] on select "Select Service Product Membership Package Voucher Prepaid Gift Card" at bounding box center [139, 466] width 114 height 28
select select "product"
click at [82, 452] on select "Select Service Product Membership Package Voucher Prepaid Gift Card" at bounding box center [139, 466] width 114 height 28
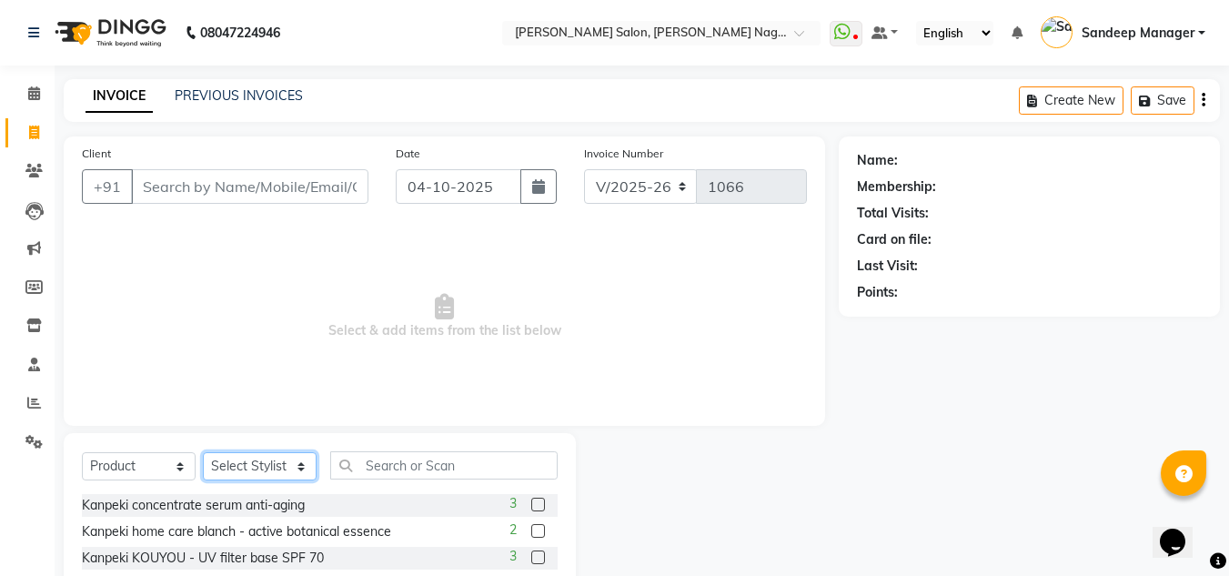
click at [243, 470] on select "Select Stylist [PERSON_NAME] Farman [PERSON_NAME] Manager [PERSON_NAME] Kuldeep…" at bounding box center [260, 466] width 114 height 28
select select "90115"
click at [203, 452] on select "Select Stylist [PERSON_NAME] Farman [PERSON_NAME] Manager [PERSON_NAME] Kuldeep…" at bounding box center [260, 466] width 114 height 28
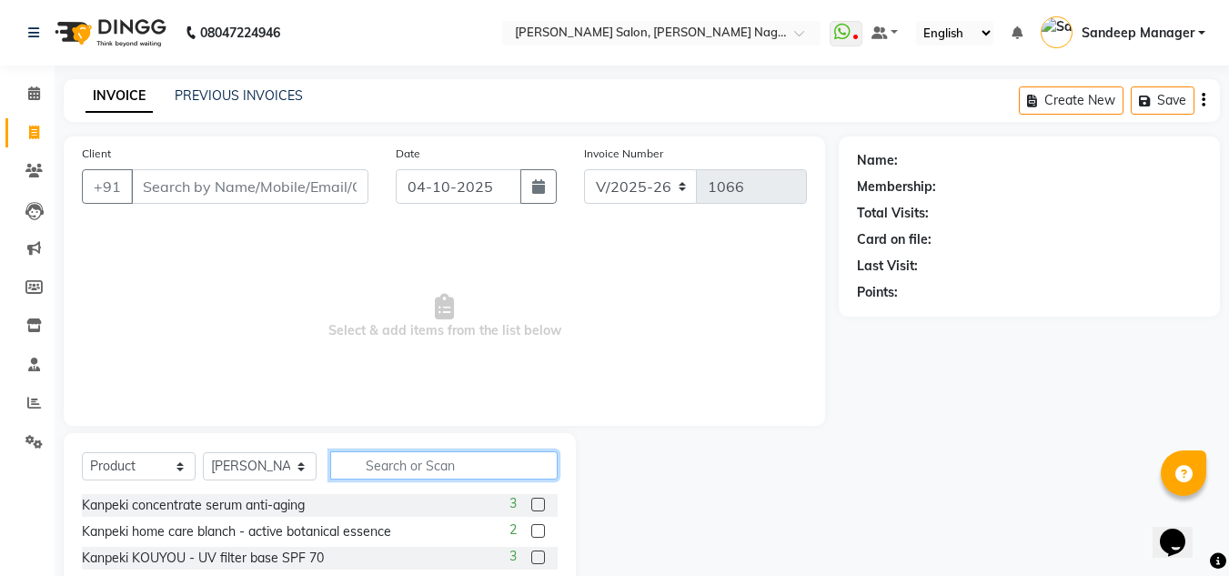
click at [412, 472] on input "text" at bounding box center [444, 465] width 228 height 28
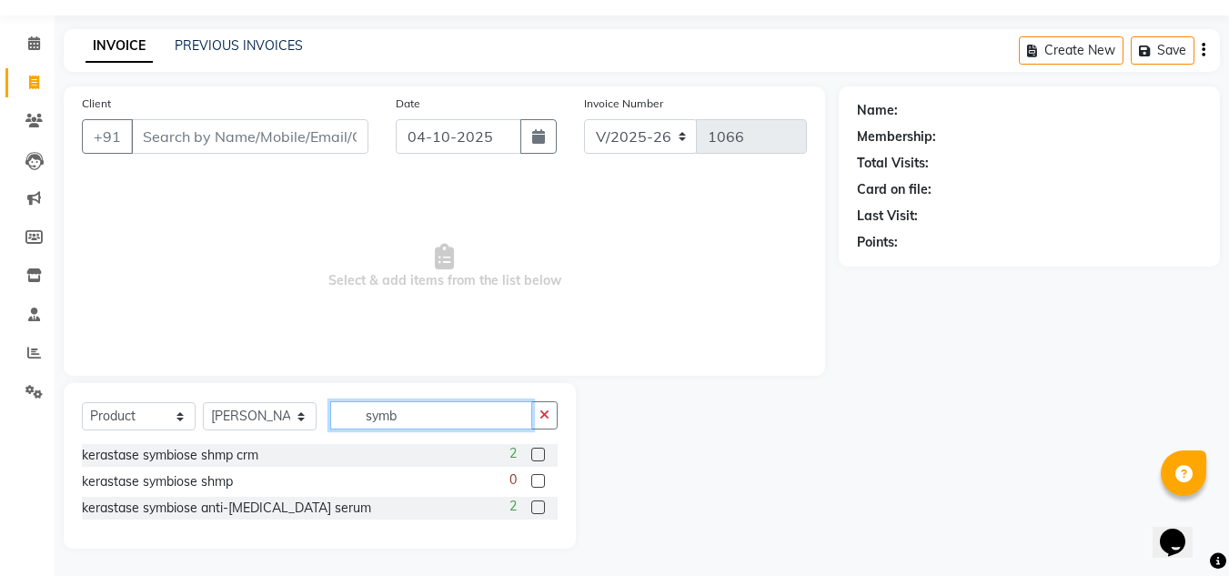
type input "symb"
click at [534, 454] on label at bounding box center [538, 455] width 14 height 14
click at [534, 454] on input "checkbox" at bounding box center [537, 456] width 12 height 12
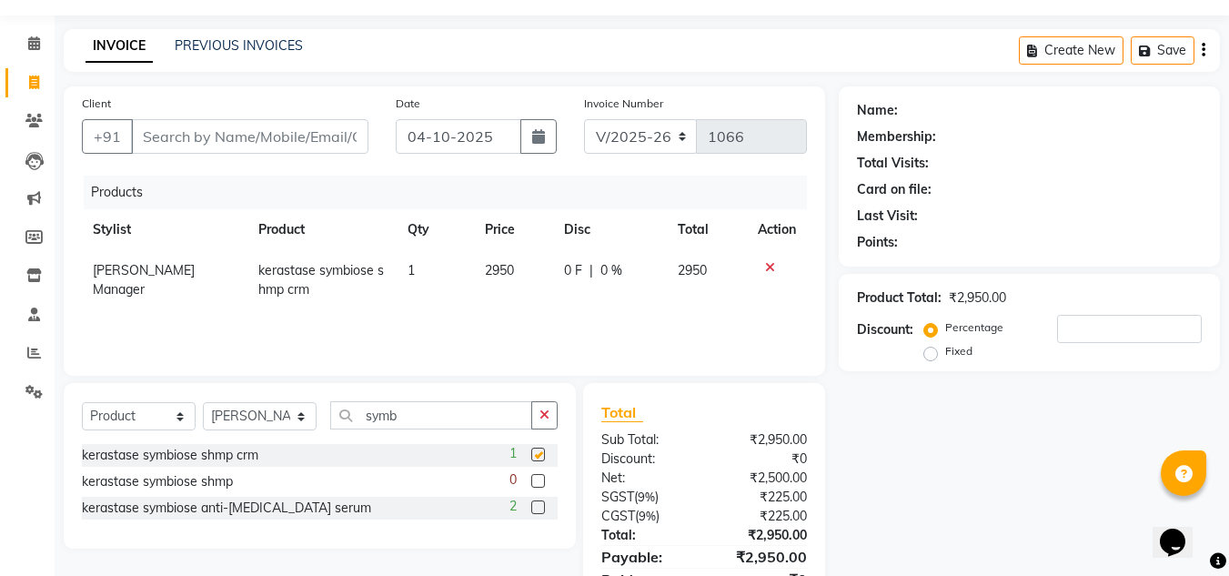
checkbox input "false"
click at [768, 267] on icon at bounding box center [770, 267] width 10 height 13
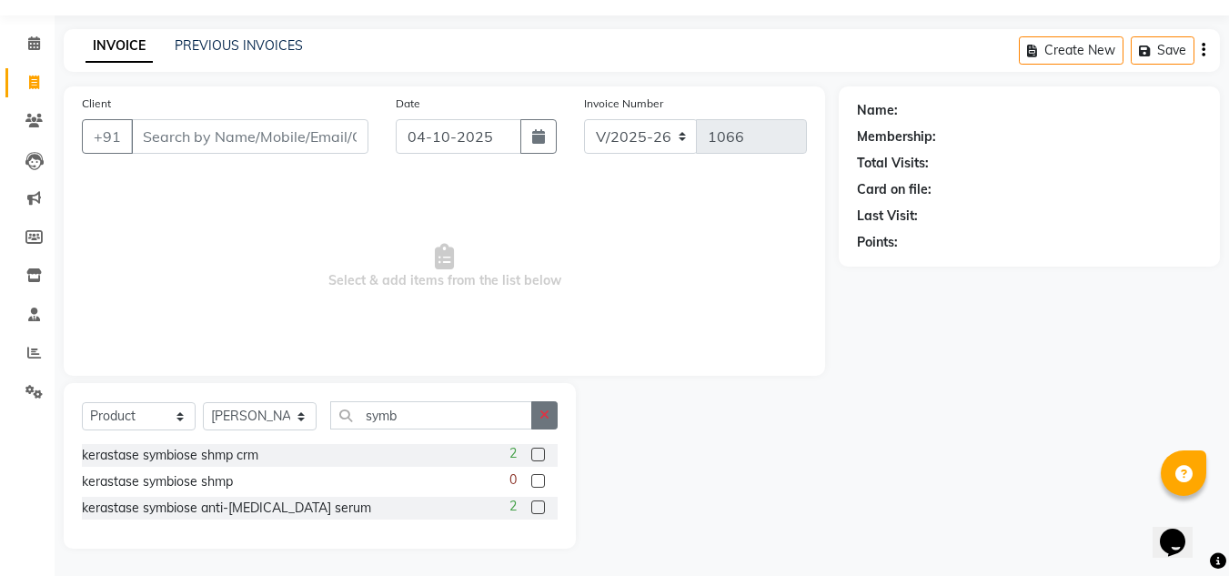
click at [552, 412] on button "button" at bounding box center [544, 415] width 26 height 28
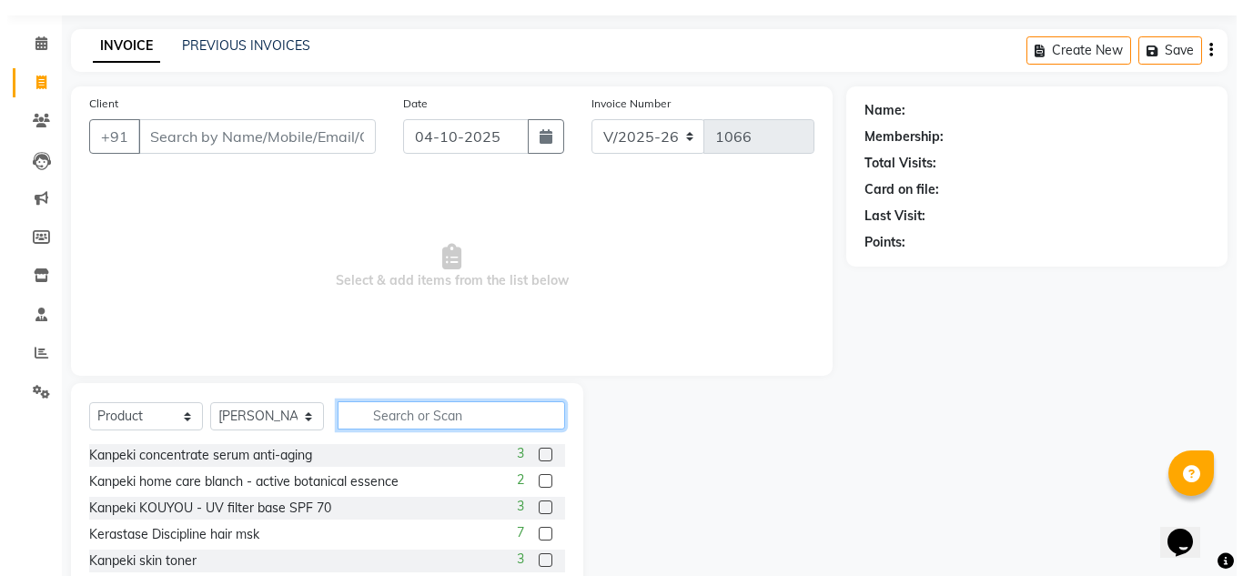
scroll to position [0, 0]
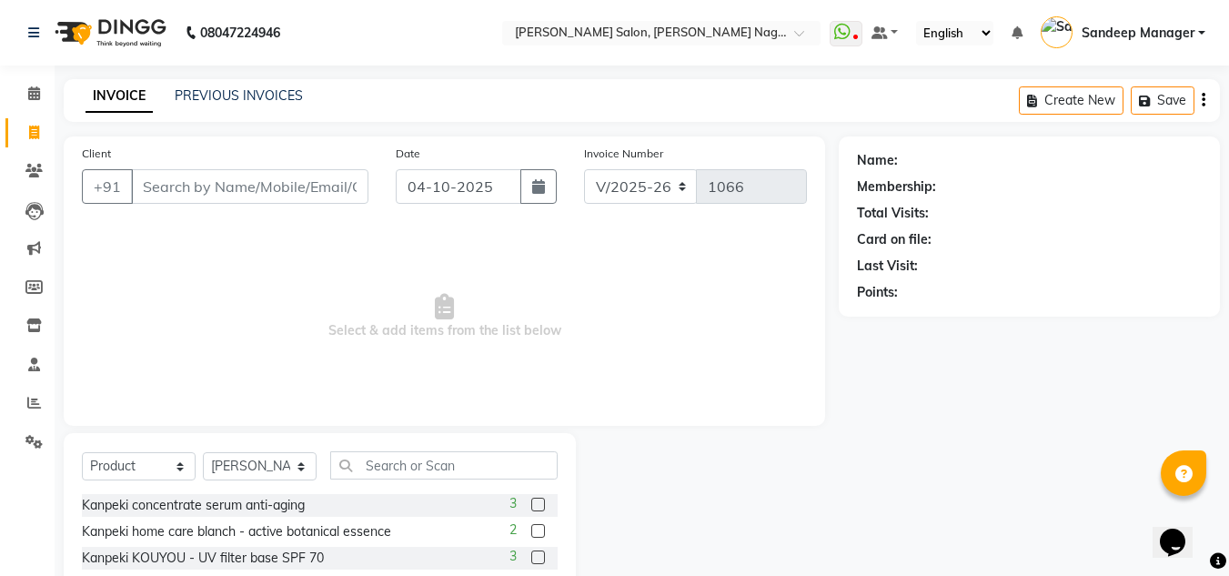
click at [137, 34] on img at bounding box center [108, 32] width 125 height 51
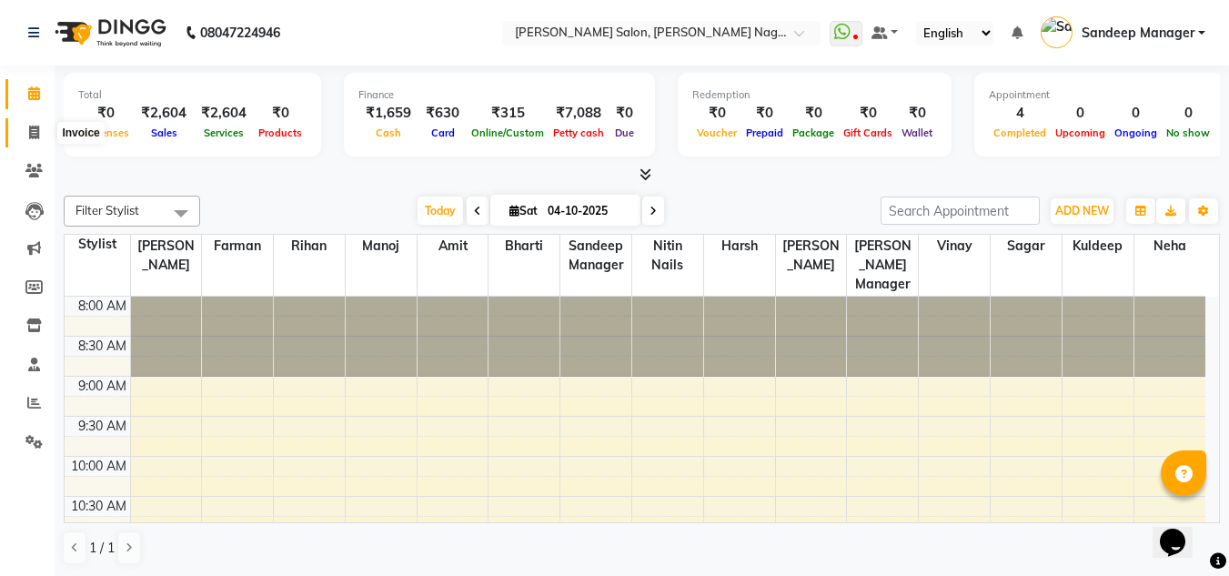
click at [31, 139] on span at bounding box center [34, 133] width 32 height 21
select select "service"
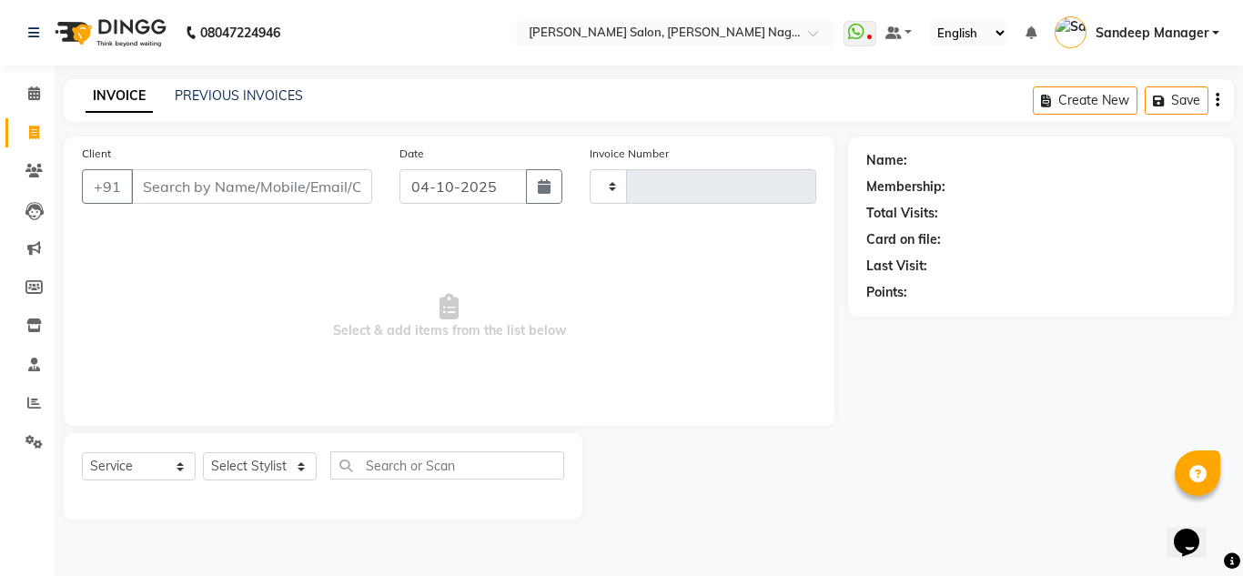
type input "1066"
select select "8641"
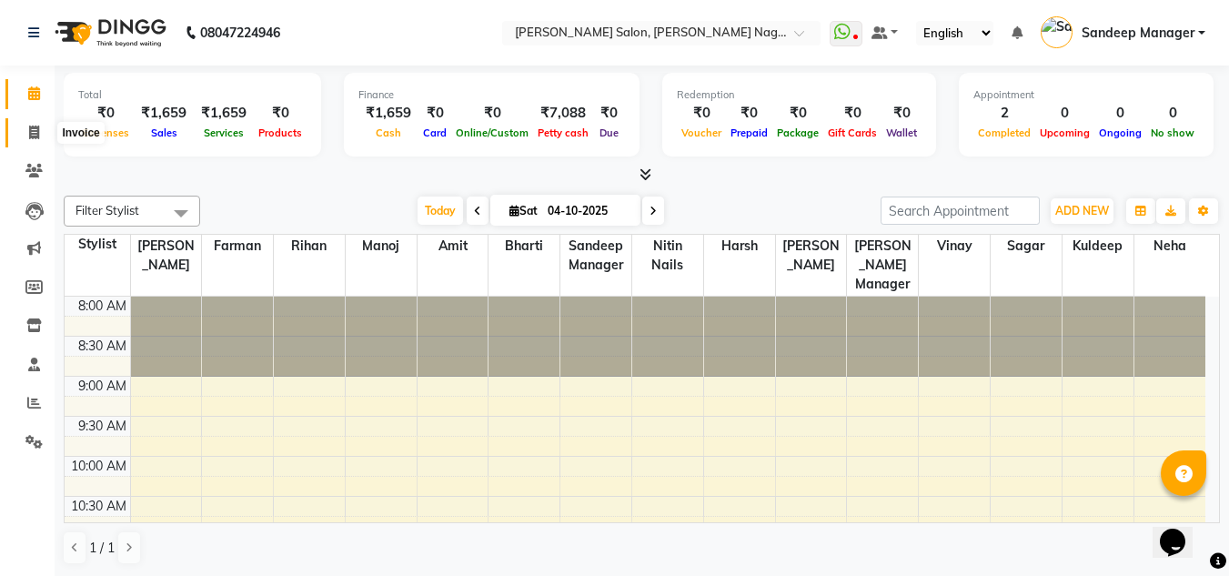
click at [35, 128] on icon at bounding box center [34, 133] width 10 height 14
select select "service"
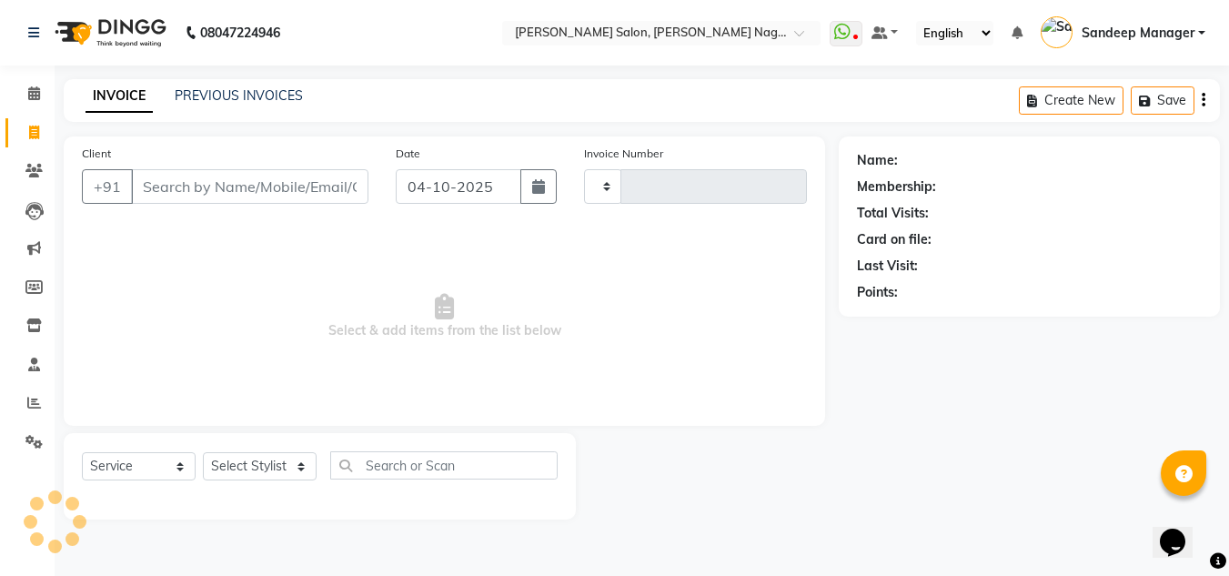
type input "1064"
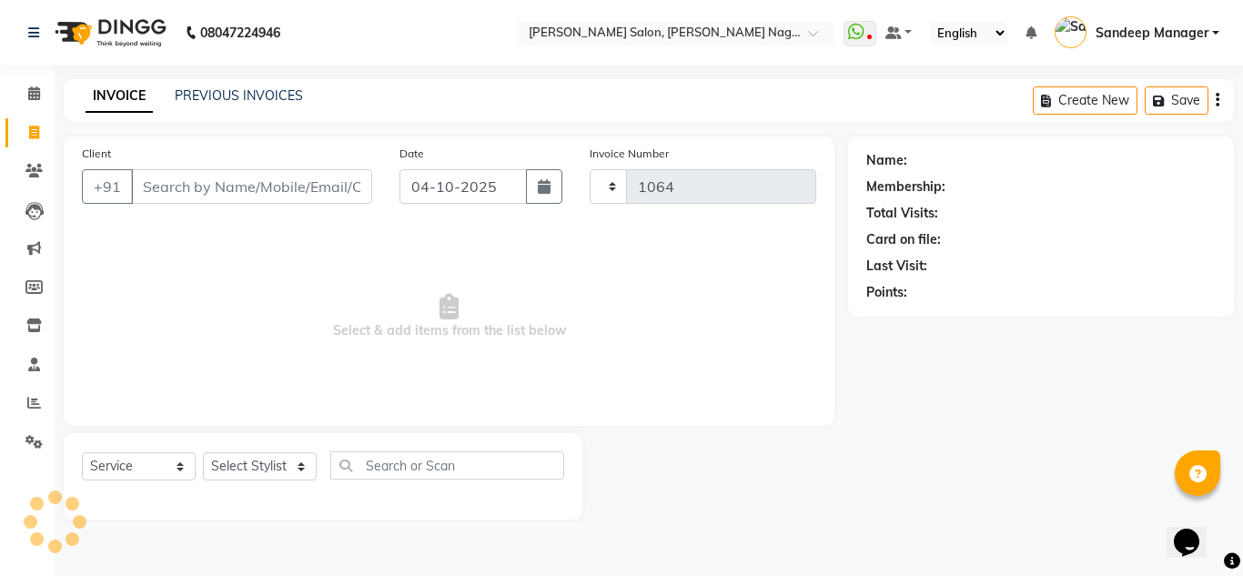
select select "8641"
click at [209, 97] on link "PREVIOUS INVOICES" at bounding box center [239, 95] width 128 height 16
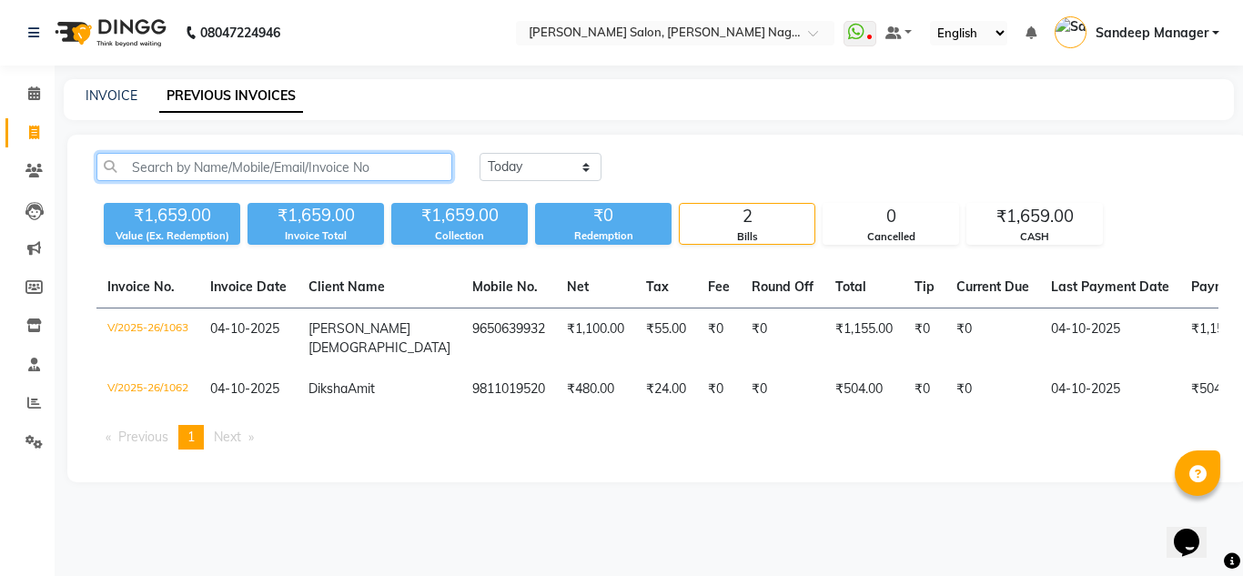
click at [324, 167] on input "text" at bounding box center [274, 167] width 356 height 28
paste input "9999598383"
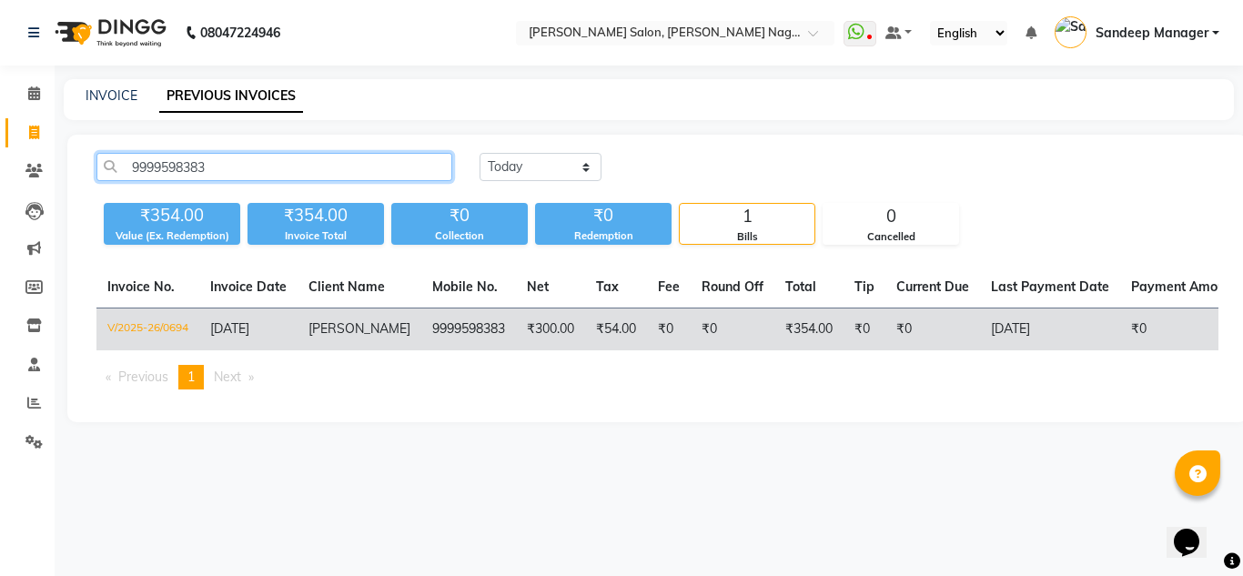
type input "9999598383"
click at [516, 336] on td "₹300.00" at bounding box center [550, 330] width 69 height 43
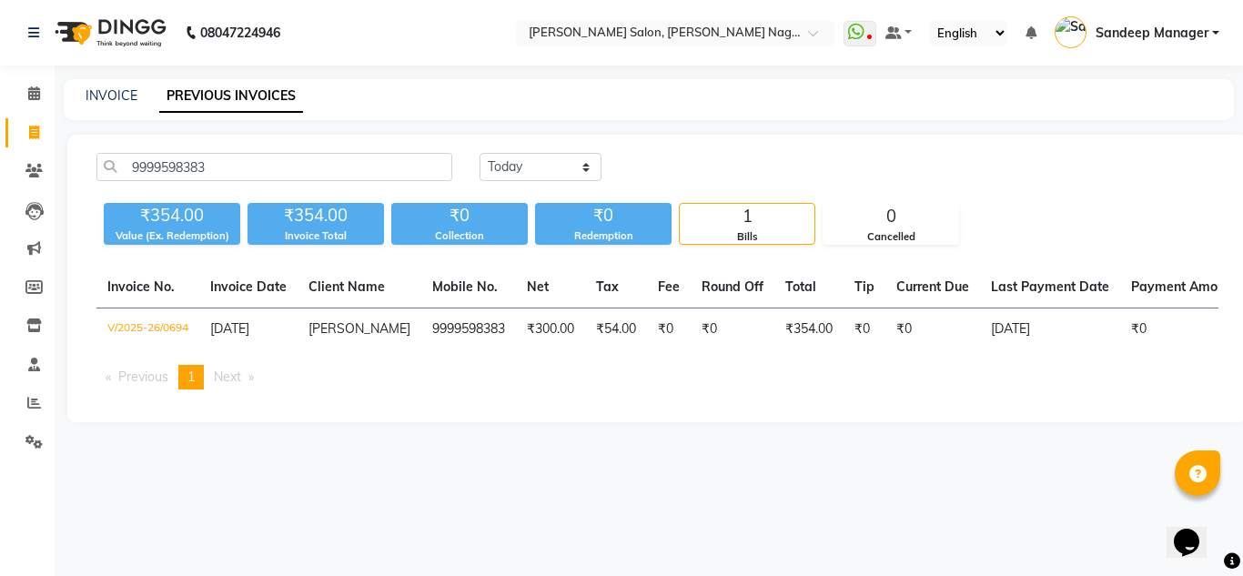
click at [113, 32] on img at bounding box center [108, 32] width 125 height 51
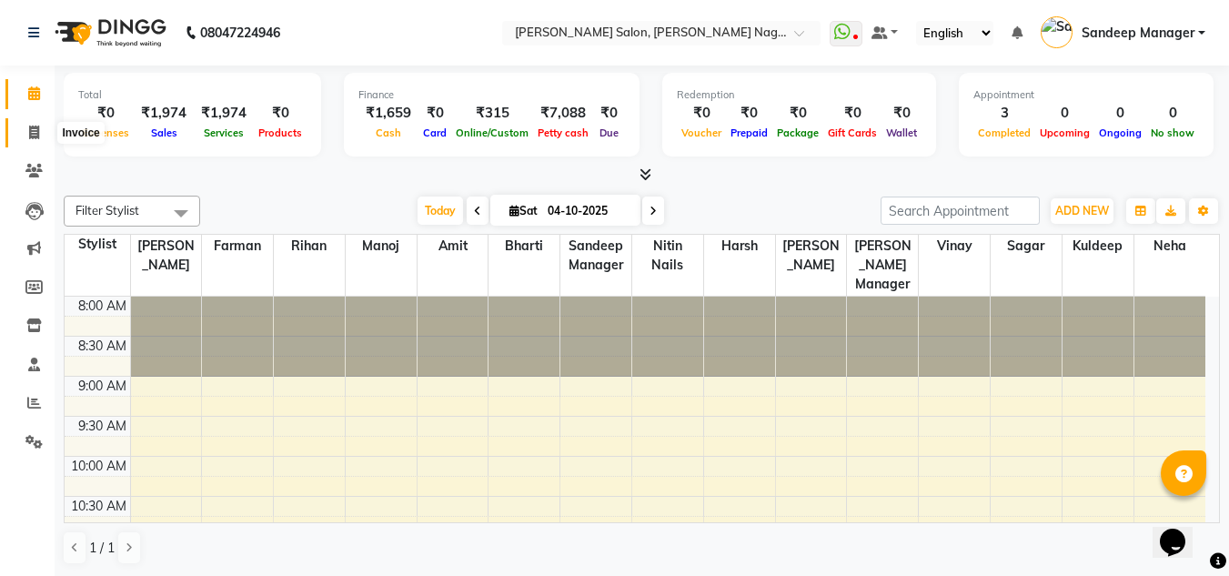
click at [31, 137] on icon at bounding box center [34, 133] width 10 height 14
select select "service"
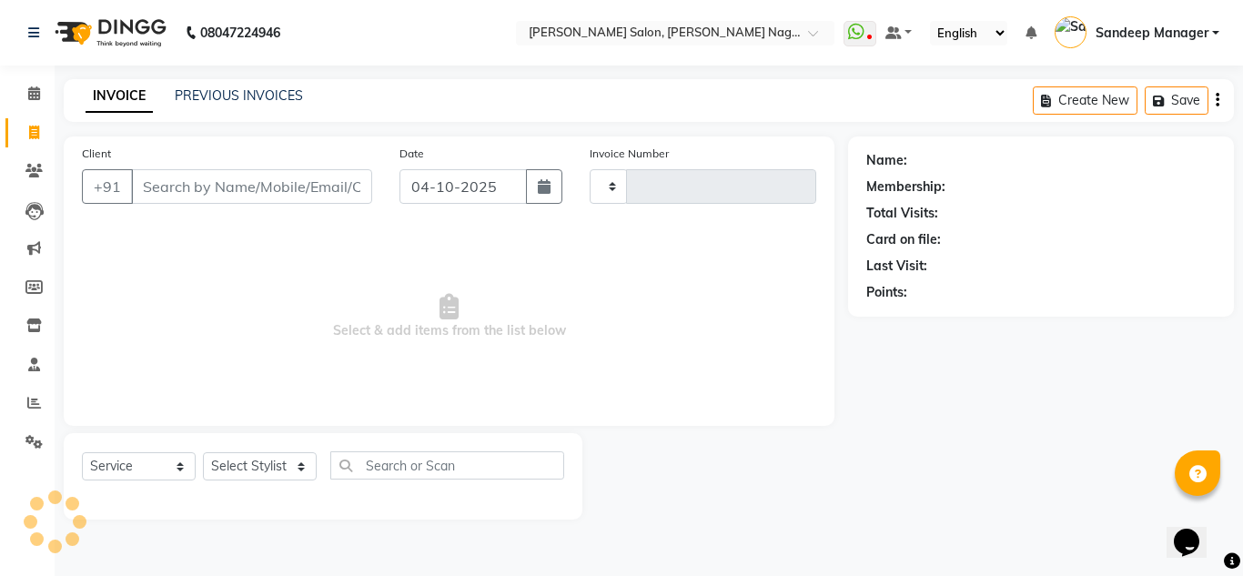
type input "1067"
select select "8641"
click at [283, 468] on select "Select Stylist [PERSON_NAME] Farman [PERSON_NAME] Manager [PERSON_NAME] Kuldeep…" at bounding box center [260, 466] width 114 height 28
select select "86638"
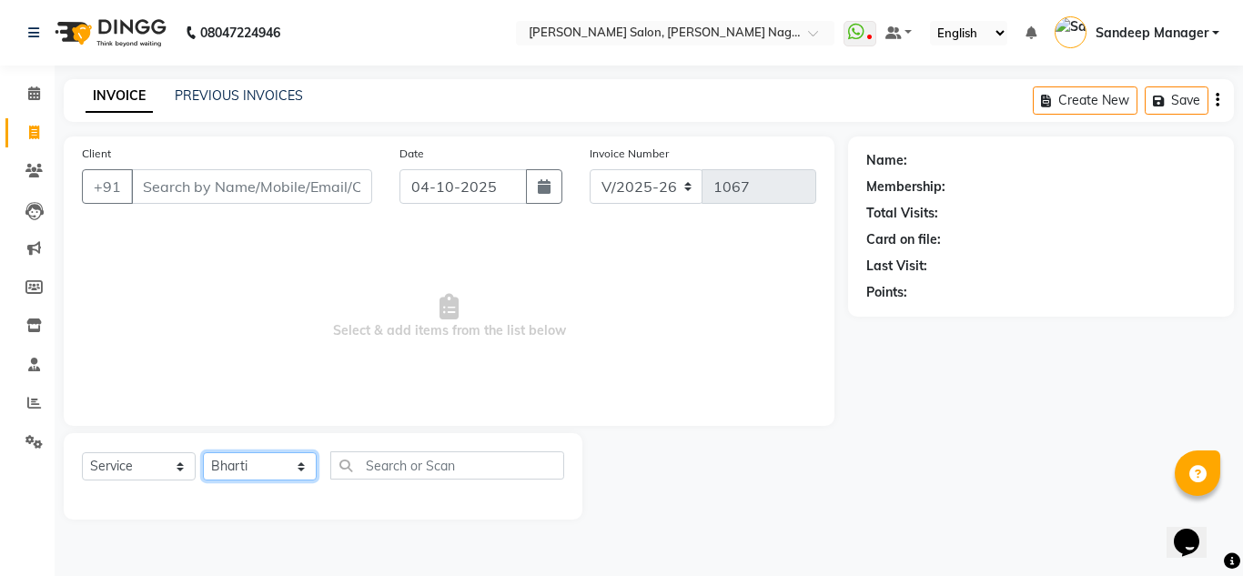
click at [203, 452] on select "Select Stylist [PERSON_NAME] Farman [PERSON_NAME] Manager [PERSON_NAME] Kuldeep…" at bounding box center [260, 466] width 114 height 28
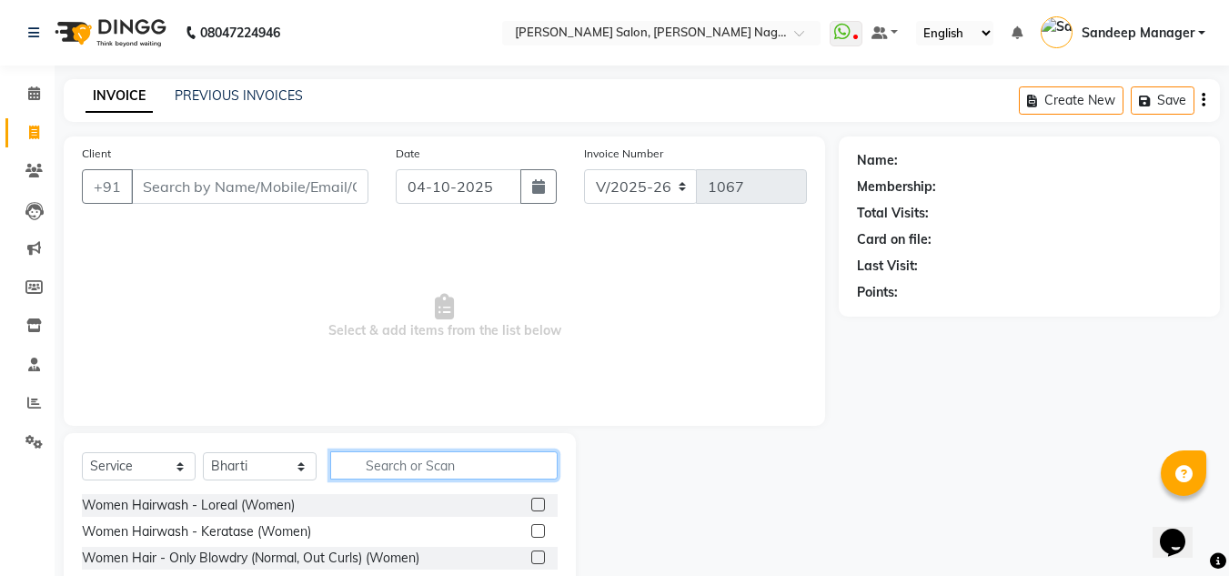
click at [435, 462] on input "text" at bounding box center [444, 465] width 228 height 28
type input "eye"
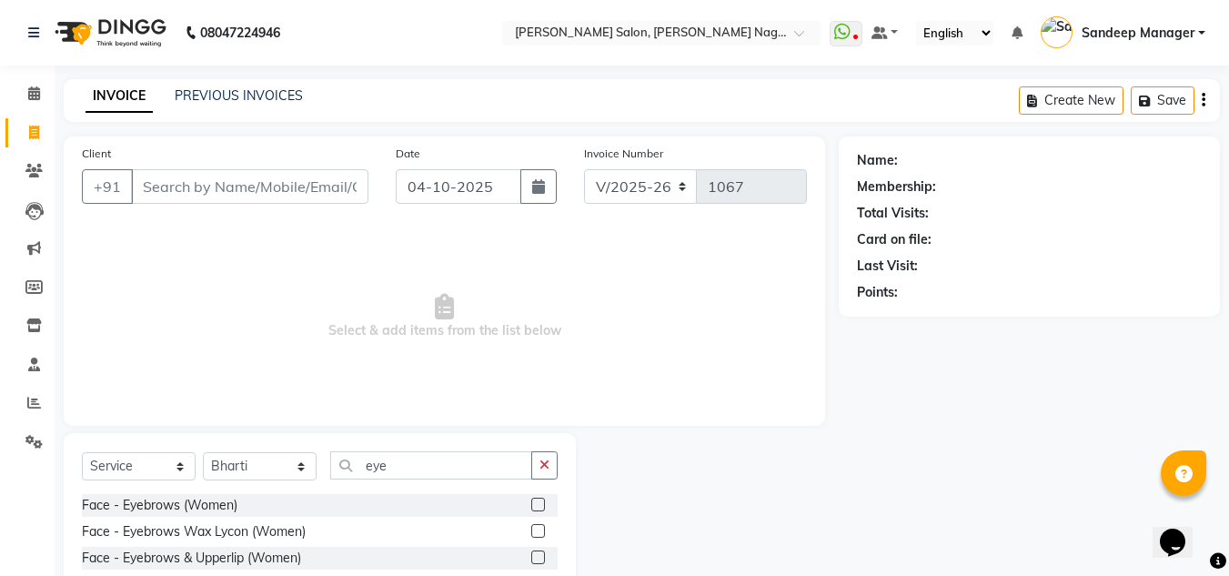
drag, startPoint x: 453, startPoint y: 501, endPoint x: 444, endPoint y: 500, distance: 9.1
click at [453, 503] on div "Face - Eyebrows (Women)" at bounding box center [320, 505] width 476 height 23
click at [537, 503] on label at bounding box center [538, 505] width 14 height 14
click at [537, 503] on input "checkbox" at bounding box center [537, 506] width 12 height 12
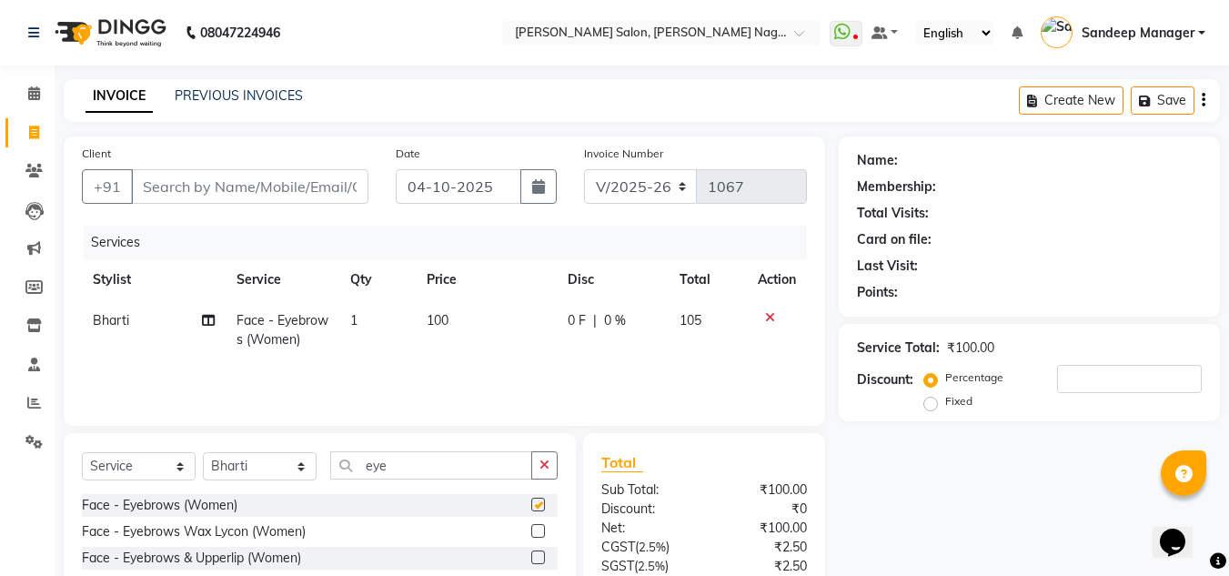
checkbox input "false"
click at [389, 316] on td "1" at bounding box center [377, 330] width 76 height 60
select select "86638"
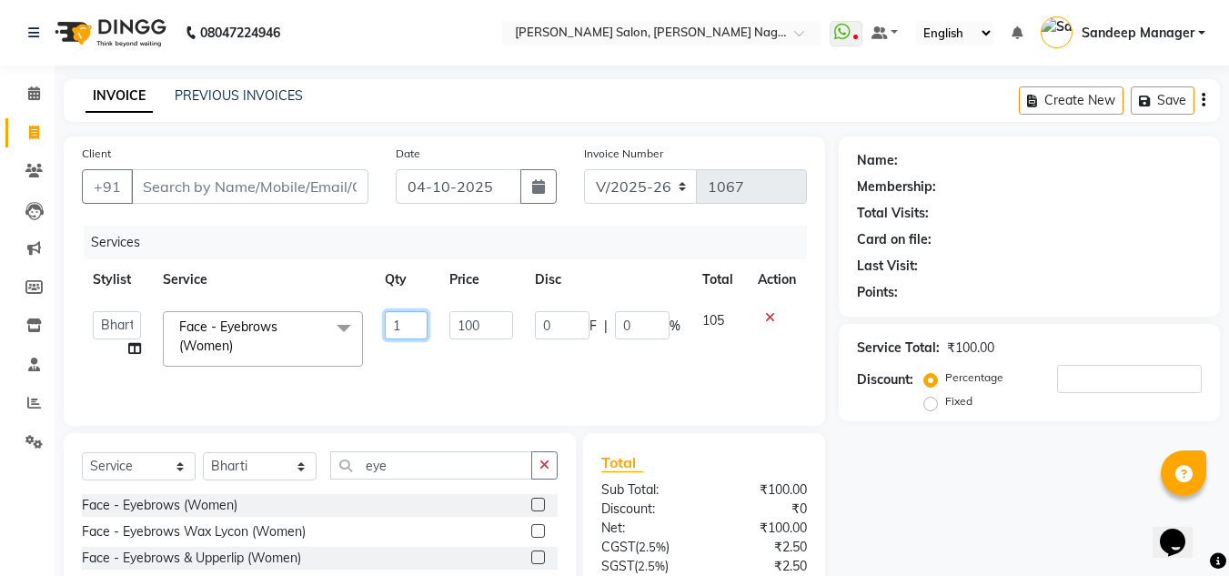
click at [409, 324] on input "1" at bounding box center [407, 325] width 44 height 28
type input "2"
click at [294, 198] on input "Client" at bounding box center [250, 186] width 238 height 35
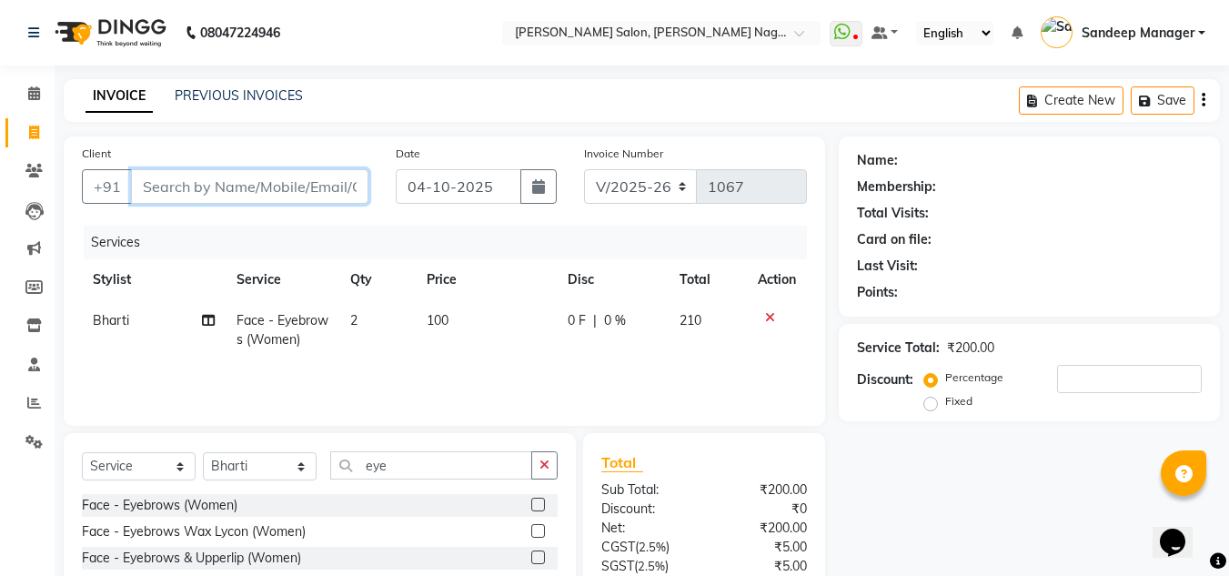
click at [290, 183] on input "Client" at bounding box center [250, 186] width 238 height 35
type input "m"
type input "0"
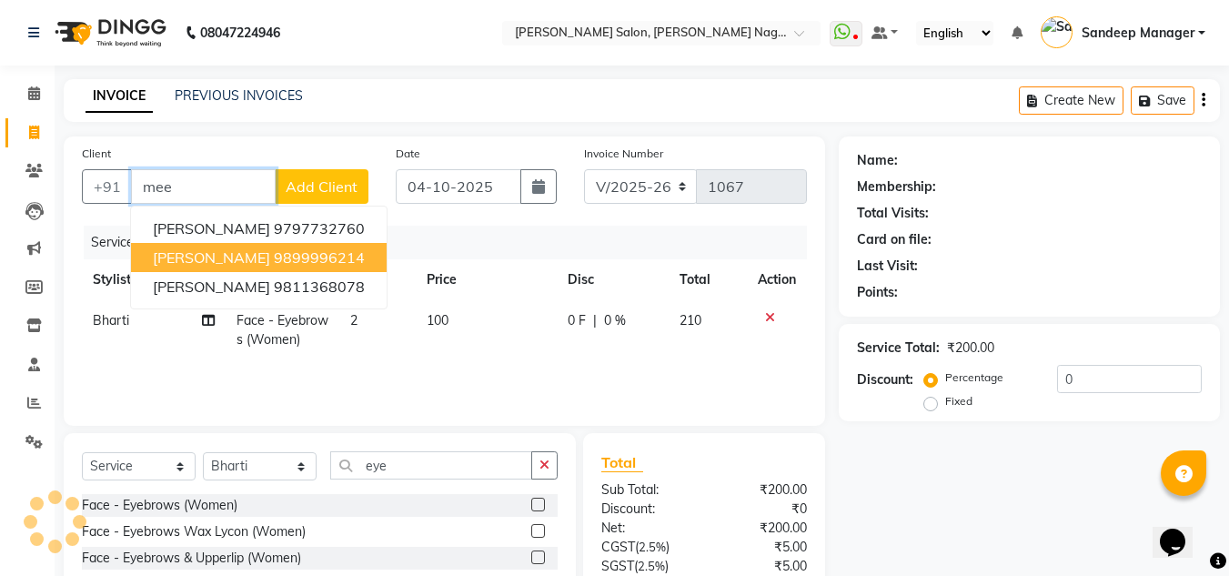
click at [314, 258] on ngb-highlight "9899996214" at bounding box center [319, 257] width 91 height 18
type input "9899996214"
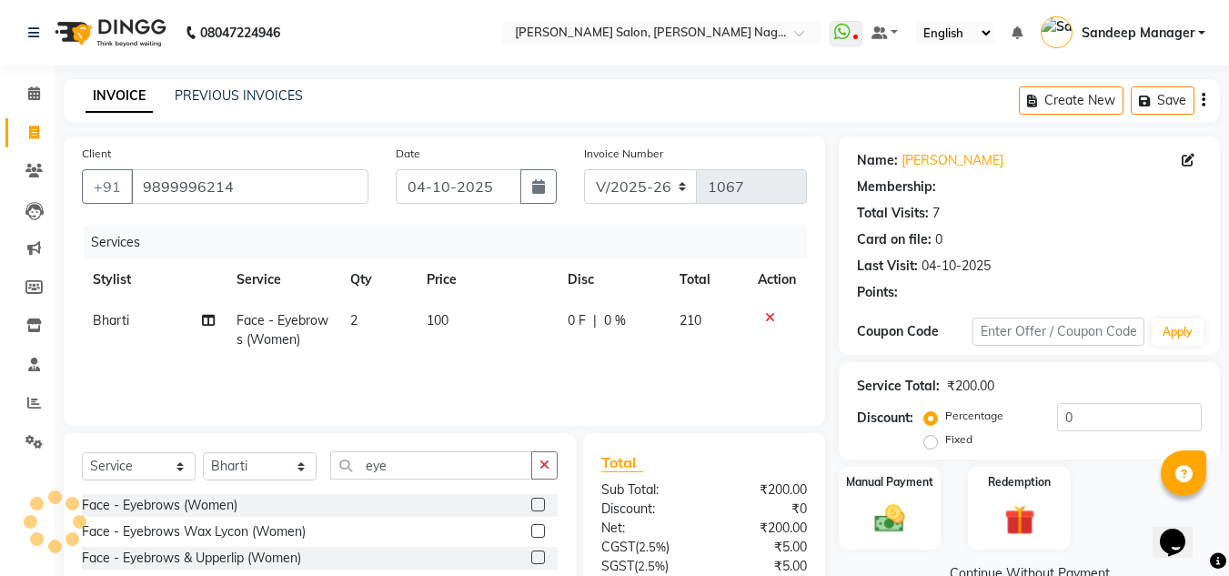
select select "1: Object"
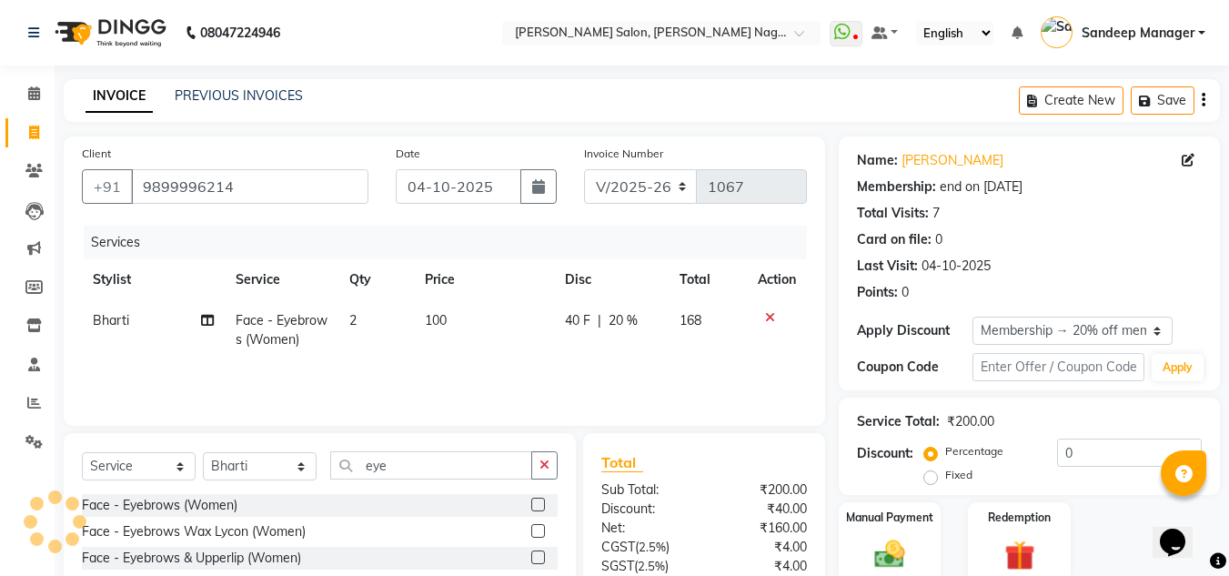
type input "20"
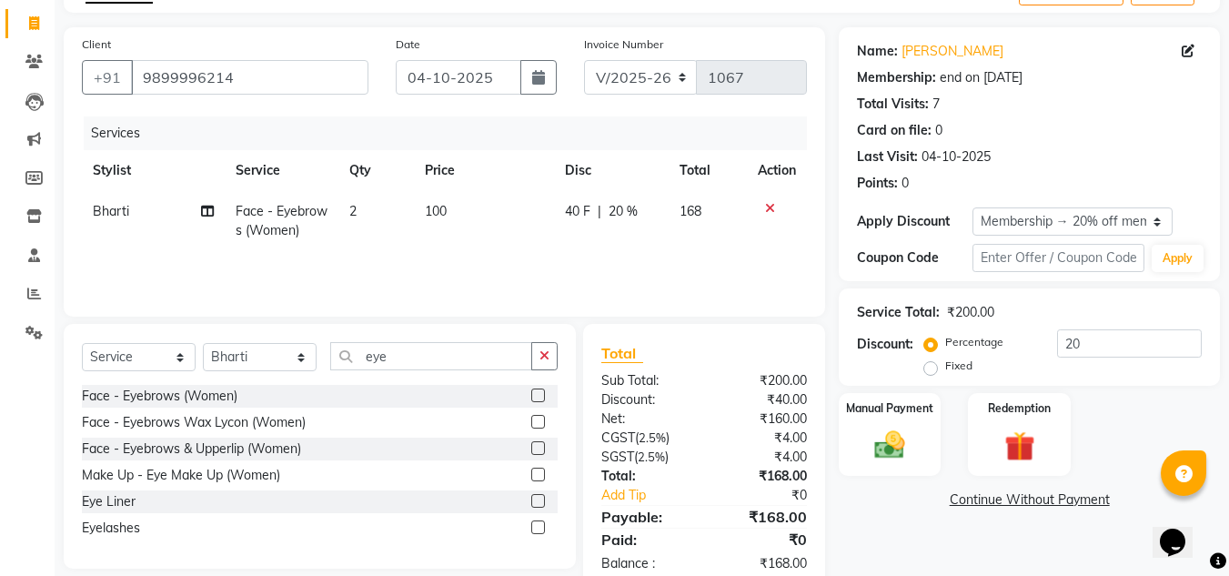
scroll to position [152, 0]
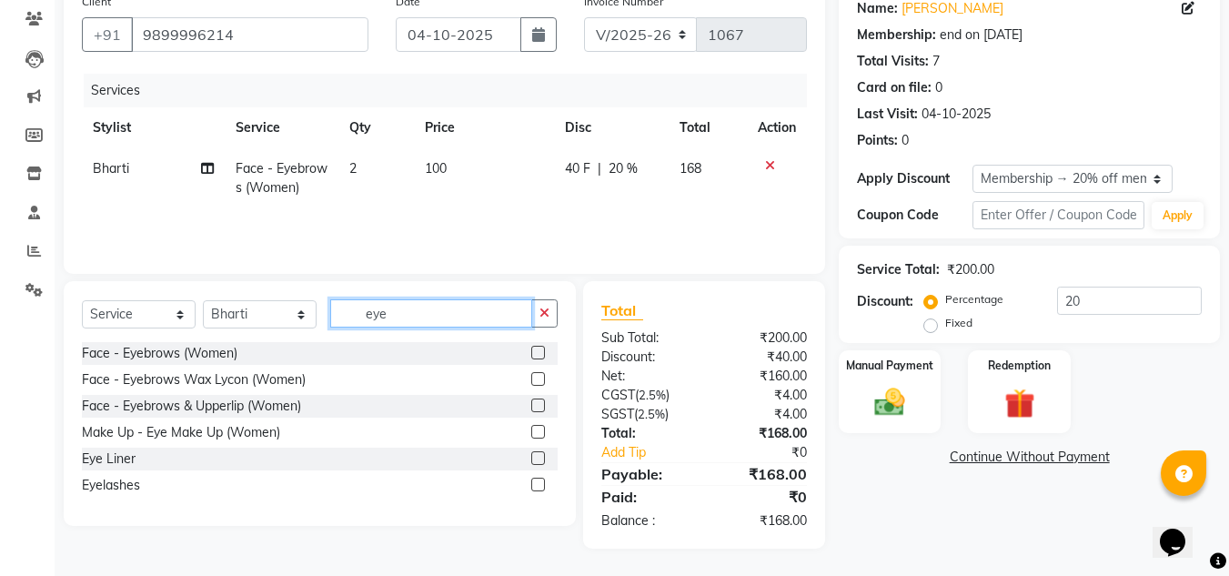
click at [410, 316] on input "eye" at bounding box center [431, 313] width 202 height 28
click at [297, 316] on select "Select Stylist [PERSON_NAME] Farman [PERSON_NAME] Manager [PERSON_NAME] Kuldeep…" at bounding box center [260, 314] width 114 height 28
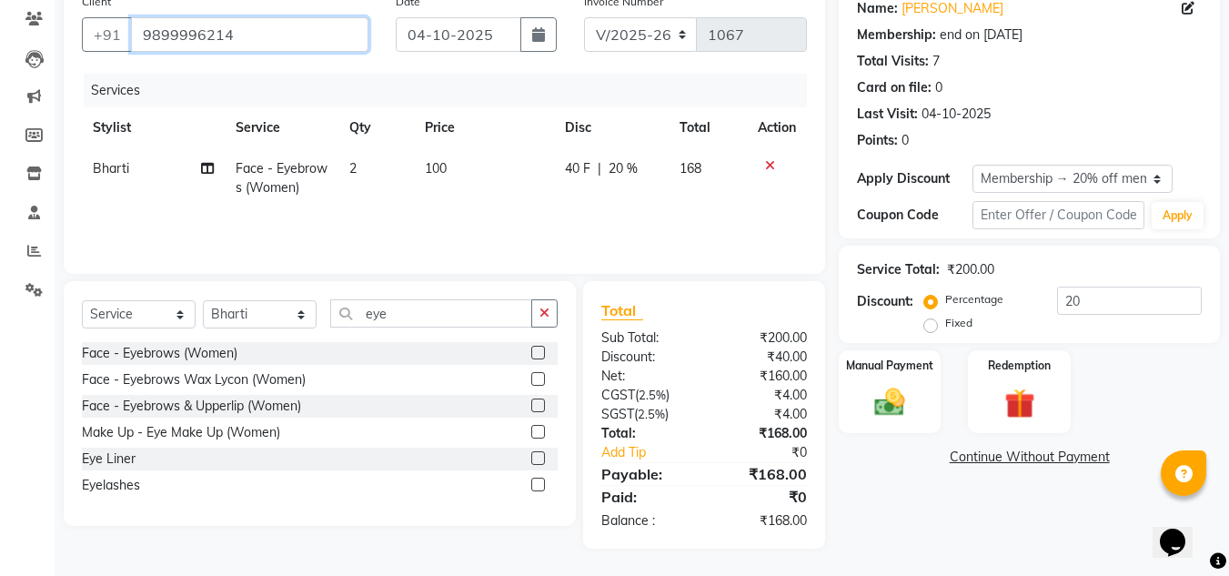
click at [262, 35] on input "9899996214" at bounding box center [250, 34] width 238 height 35
click at [274, 321] on select "Select Stylist [PERSON_NAME] Farman [PERSON_NAME] Manager [PERSON_NAME] Kuldeep…" at bounding box center [260, 314] width 114 height 28
select select "86637"
click at [203, 300] on select "Select Stylist [PERSON_NAME] Farman [PERSON_NAME] Manager [PERSON_NAME] Kuldeep…" at bounding box center [260, 314] width 114 height 28
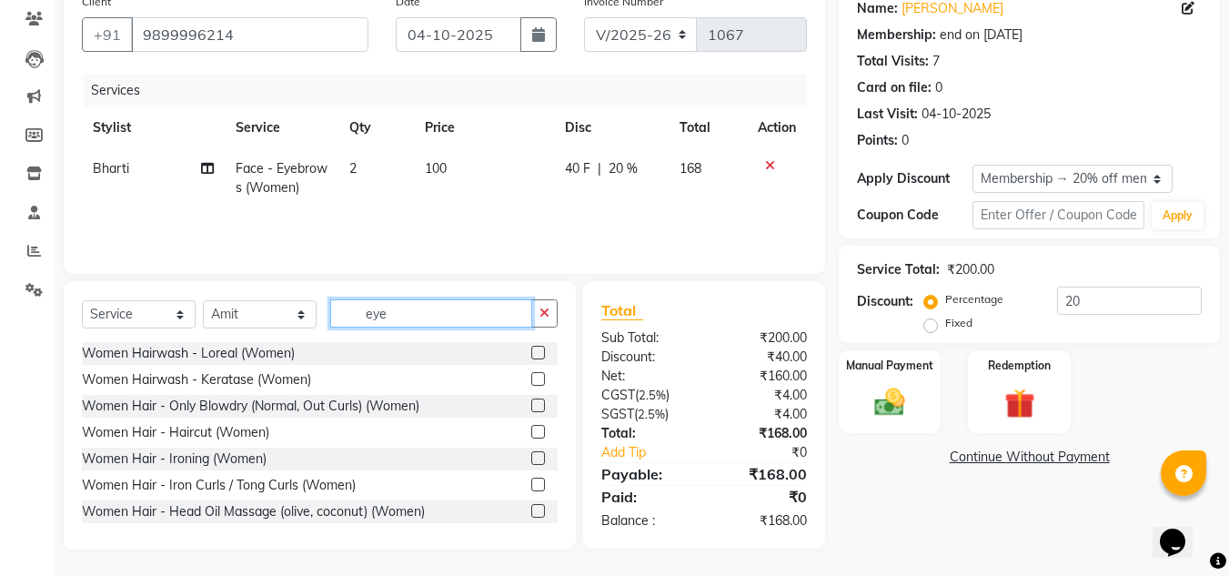
click at [410, 319] on input "eye" at bounding box center [431, 313] width 202 height 28
type input "e"
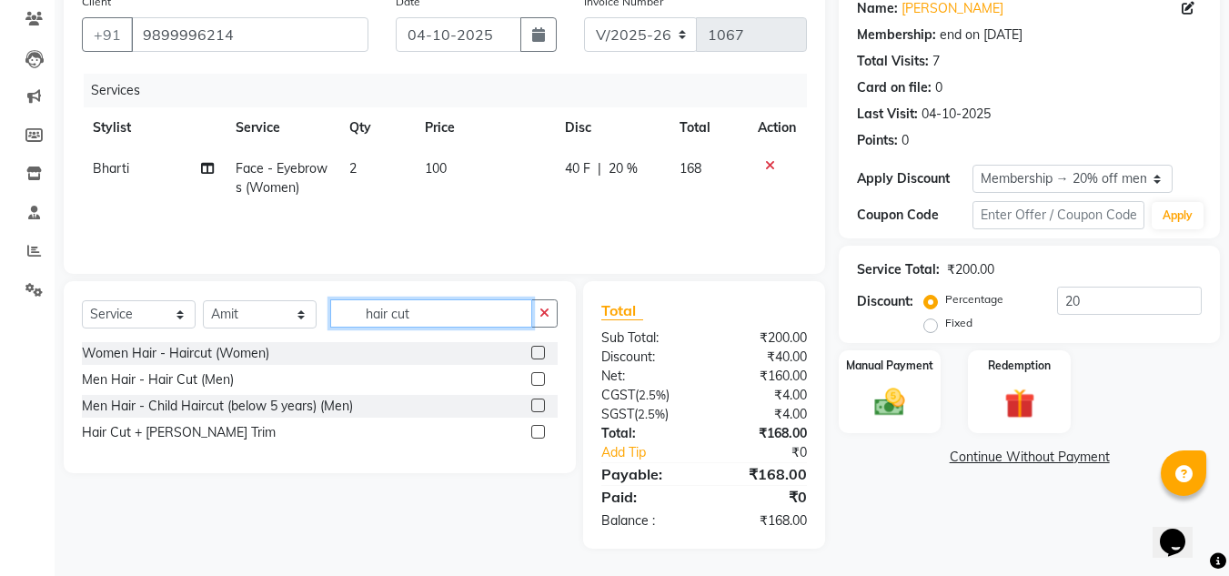
type input "hair cut"
click at [540, 354] on label at bounding box center [538, 353] width 14 height 14
click at [540, 354] on input "checkbox" at bounding box center [537, 354] width 12 height 12
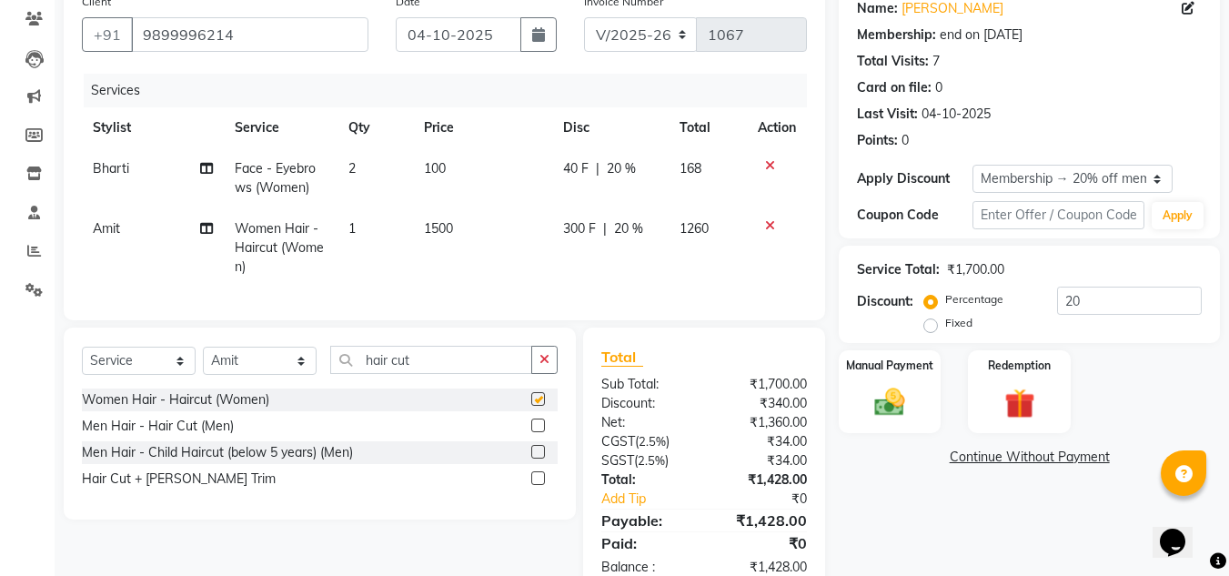
checkbox input "false"
click at [452, 225] on span "1500" at bounding box center [438, 228] width 29 height 16
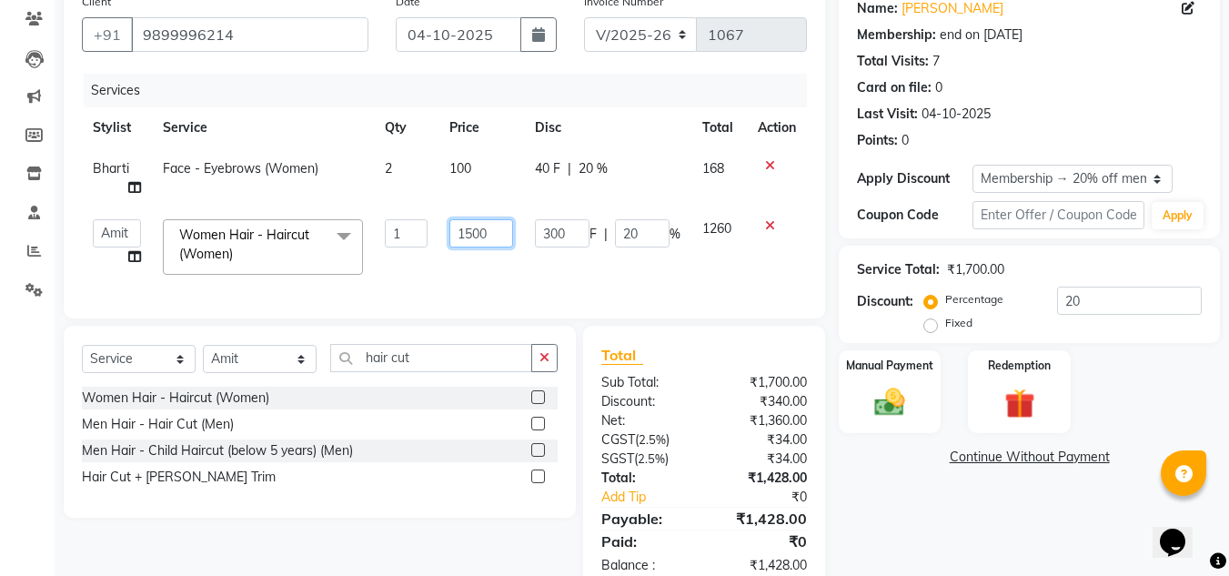
click at [474, 232] on input "1500" at bounding box center [481, 233] width 63 height 28
type input "1200"
click at [501, 275] on td "1200" at bounding box center [481, 246] width 85 height 77
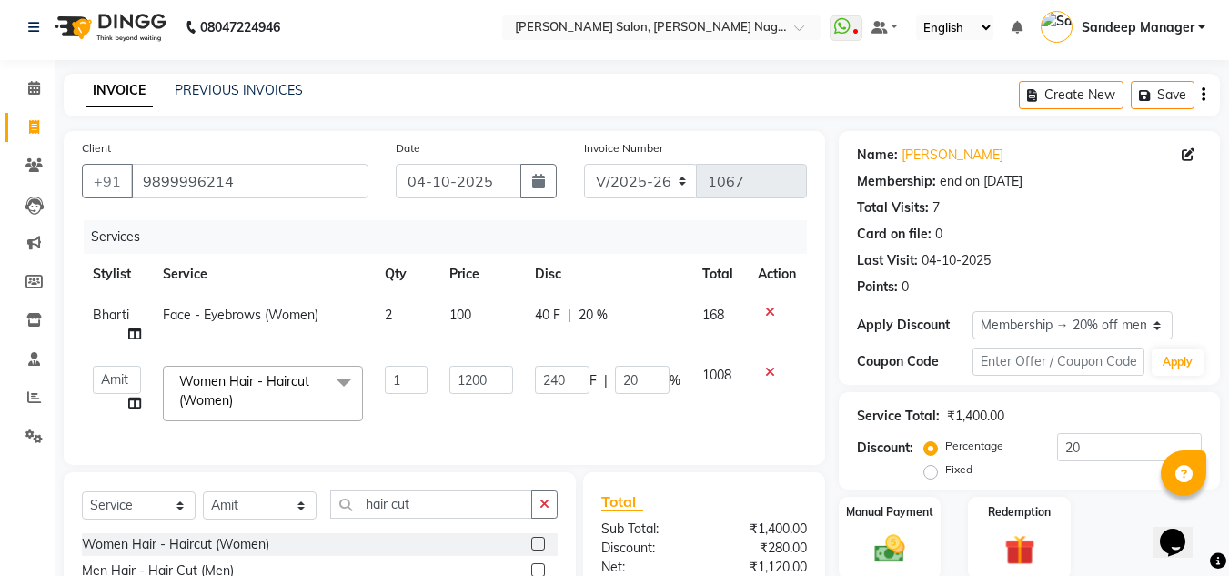
scroll to position [0, 0]
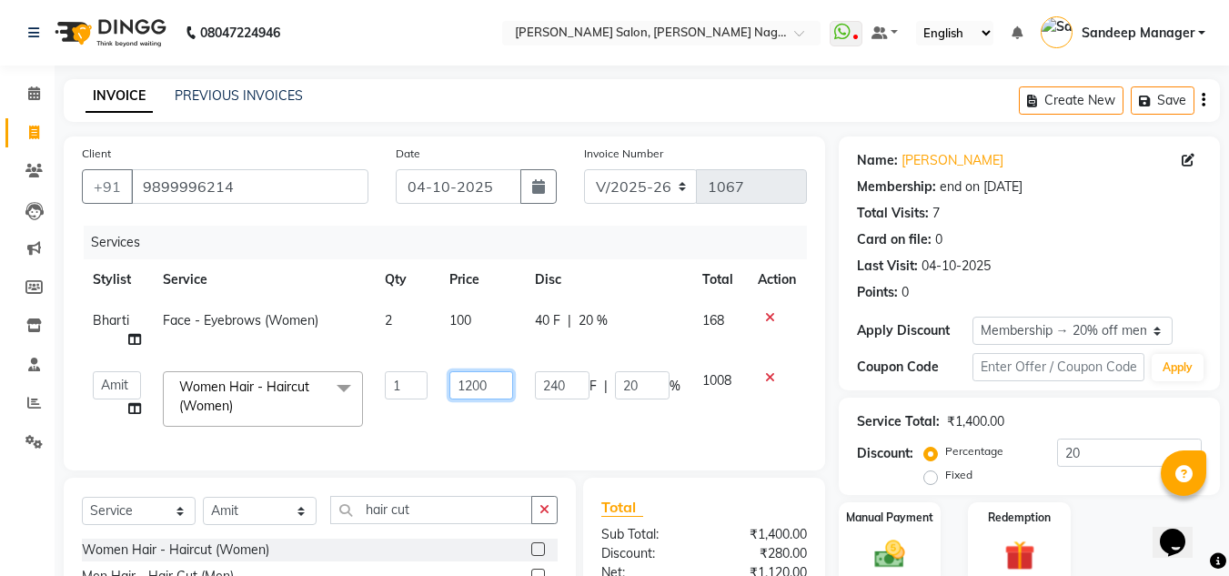
click at [501, 383] on input "1200" at bounding box center [481, 385] width 63 height 28
click at [507, 387] on input "1200" at bounding box center [481, 385] width 63 height 28
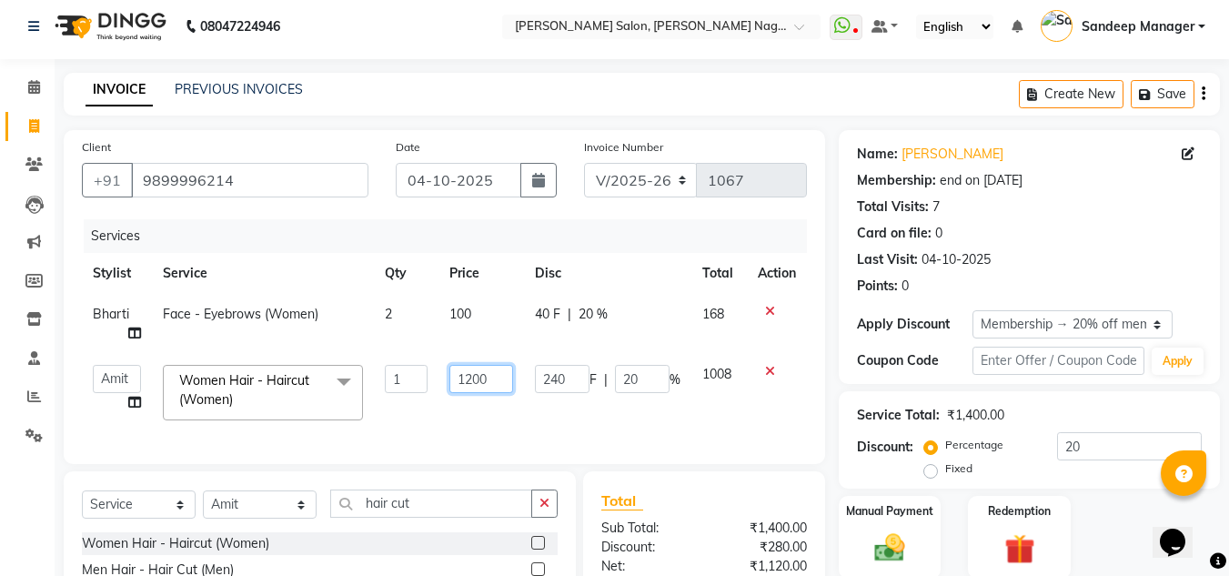
scroll to position [210, 0]
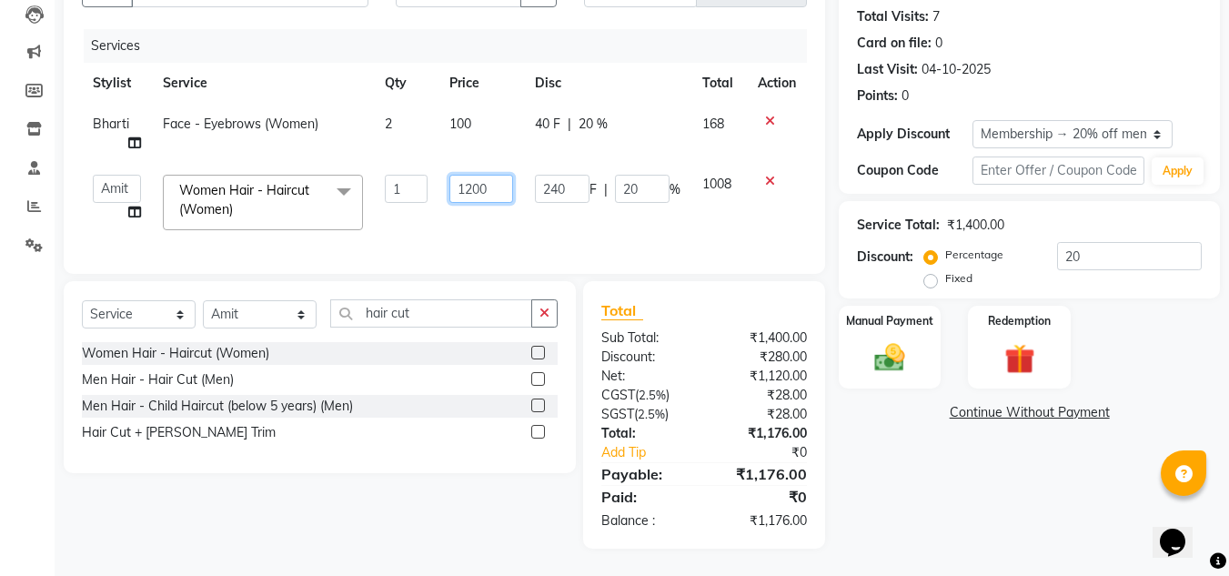
click at [495, 178] on input "1200" at bounding box center [481, 189] width 63 height 28
click at [495, 175] on input "1200" at bounding box center [481, 189] width 63 height 28
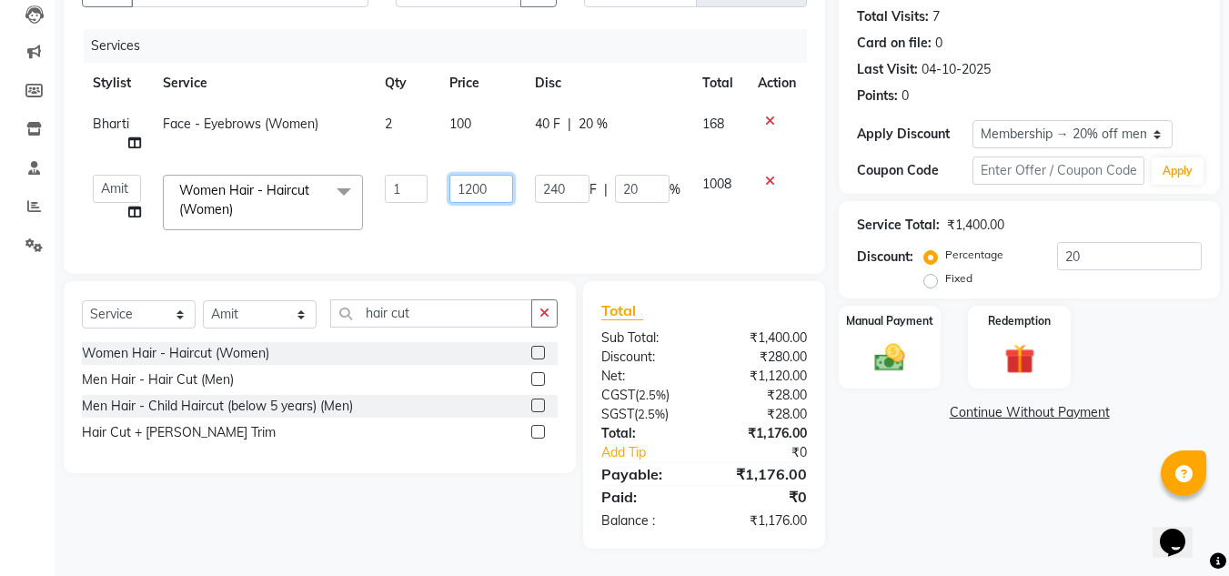
click at [495, 175] on input "1200" at bounding box center [481, 189] width 63 height 28
click at [504, 175] on input "1200" at bounding box center [481, 189] width 63 height 28
click at [507, 205] on td "1200" at bounding box center [481, 202] width 85 height 77
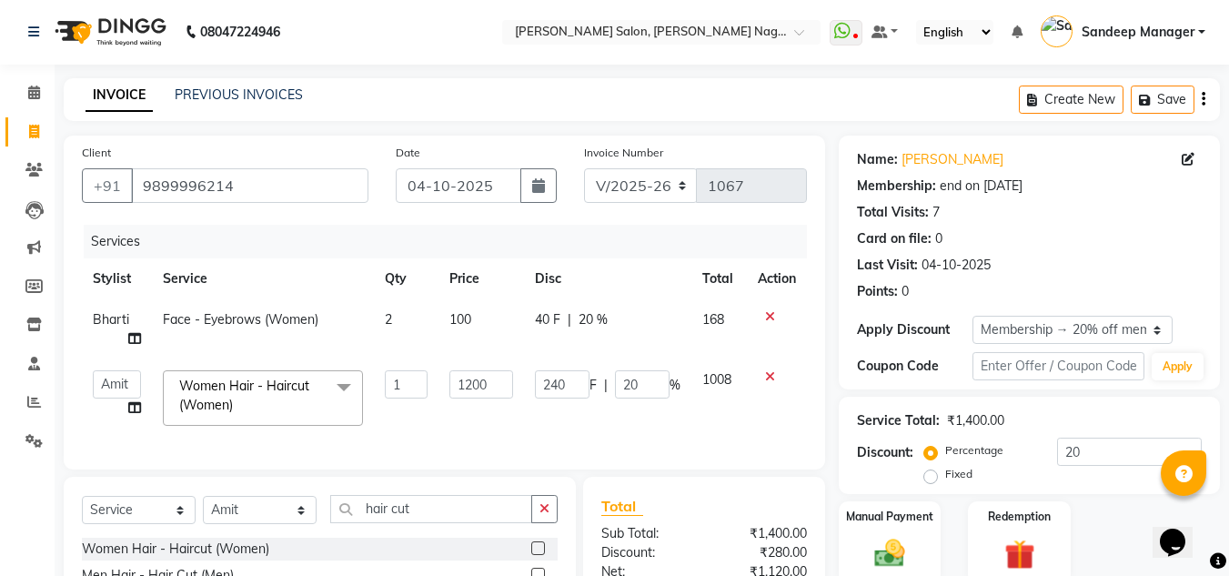
scroll to position [0, 0]
click at [472, 379] on input "1200" at bounding box center [481, 385] width 63 height 28
type input "1000"
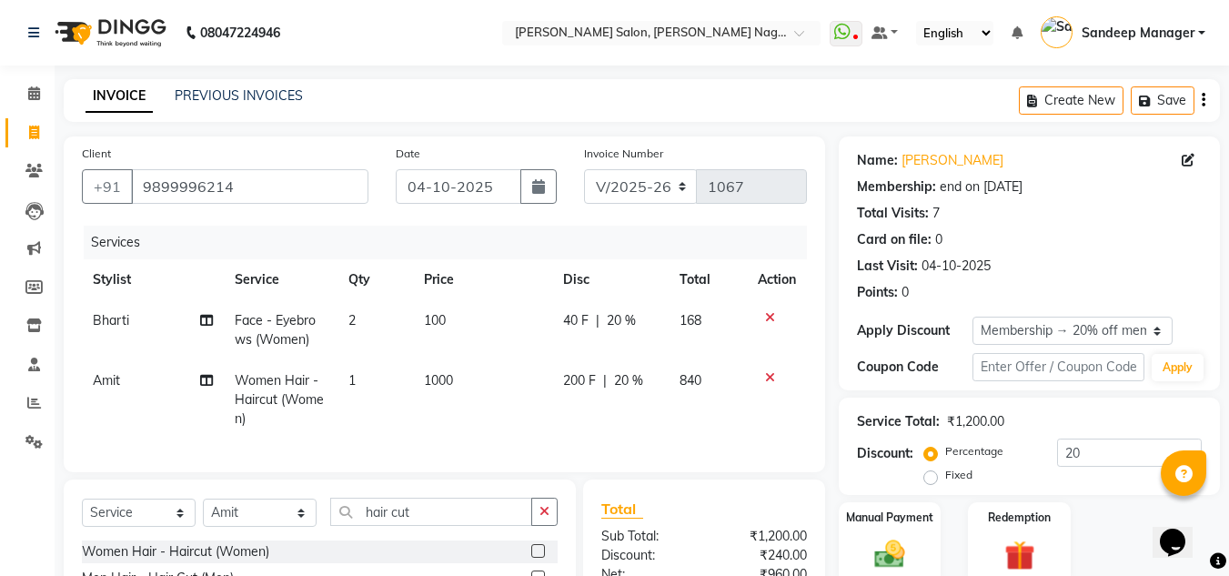
click at [492, 430] on td "1000" at bounding box center [482, 399] width 139 height 79
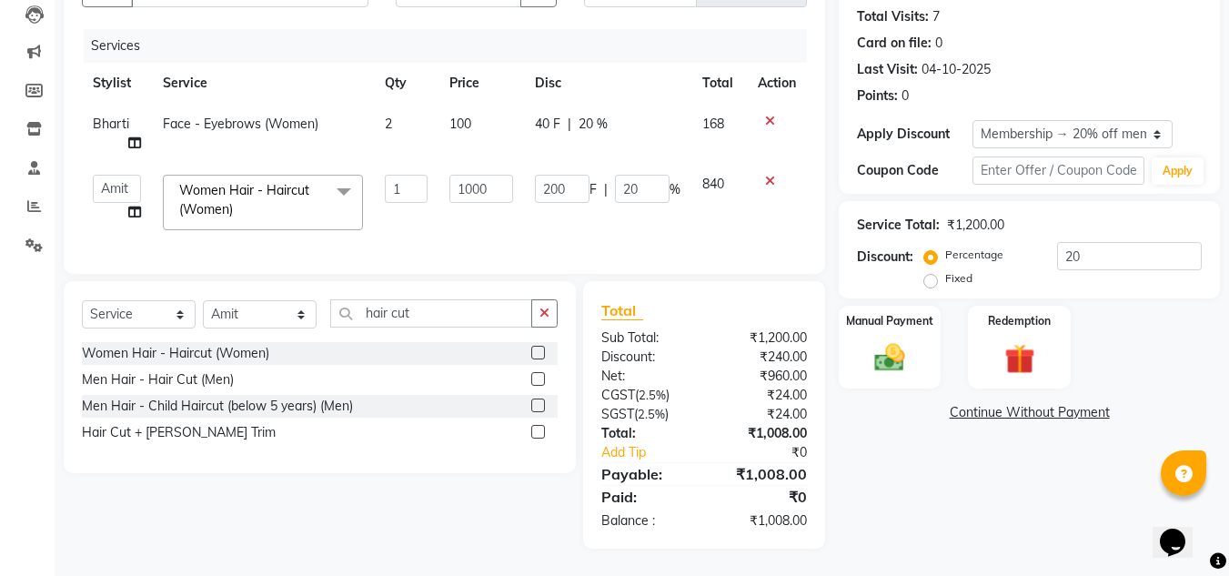
scroll to position [210, 0]
click at [470, 116] on span "100" at bounding box center [461, 124] width 22 height 16
select select "86638"
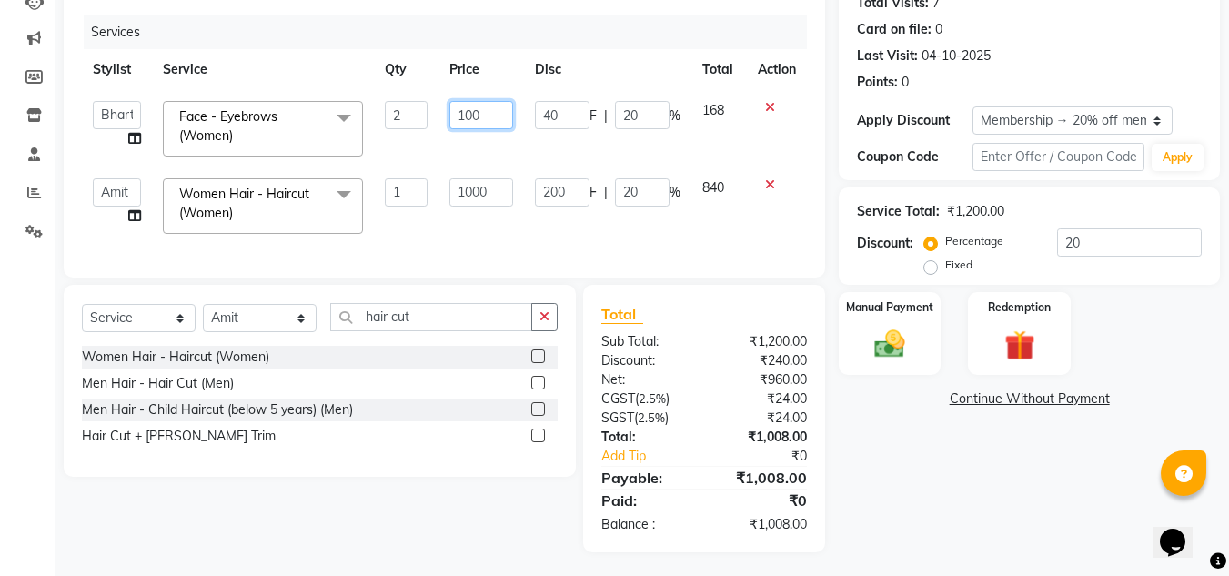
click at [484, 114] on input "100" at bounding box center [481, 115] width 63 height 28
type input "1"
type input "90"
click at [926, 493] on div "Name: Meenu Gulati Membership: end on 17-08-2026 Total Visits: 7 Card on file: …" at bounding box center [1036, 239] width 395 height 626
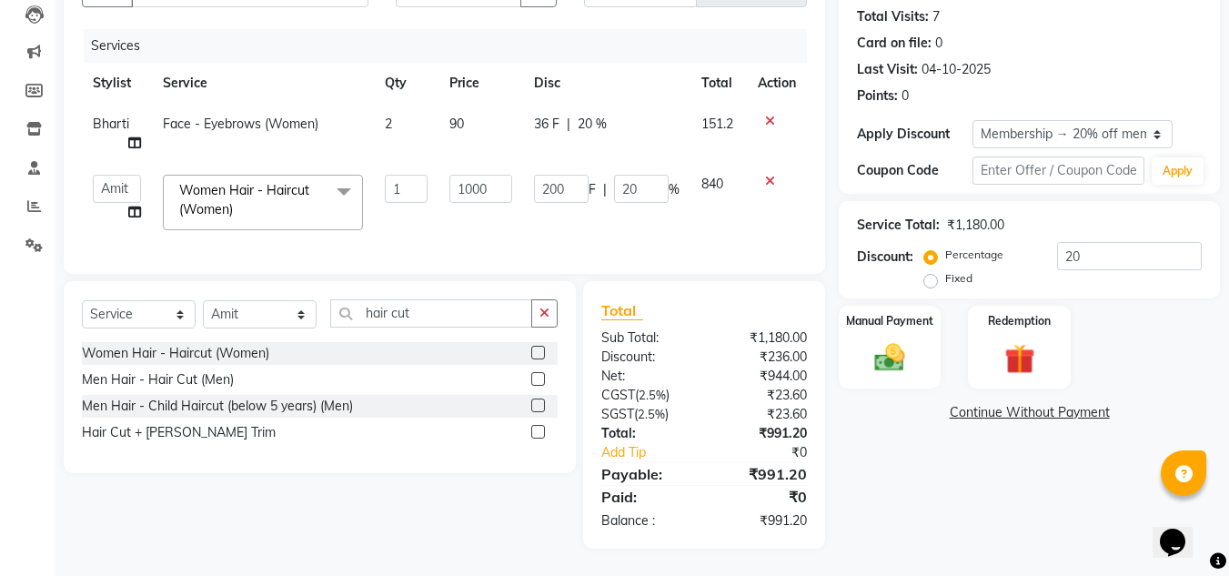
click at [410, 110] on td "2" at bounding box center [406, 134] width 65 height 60
select select "86638"
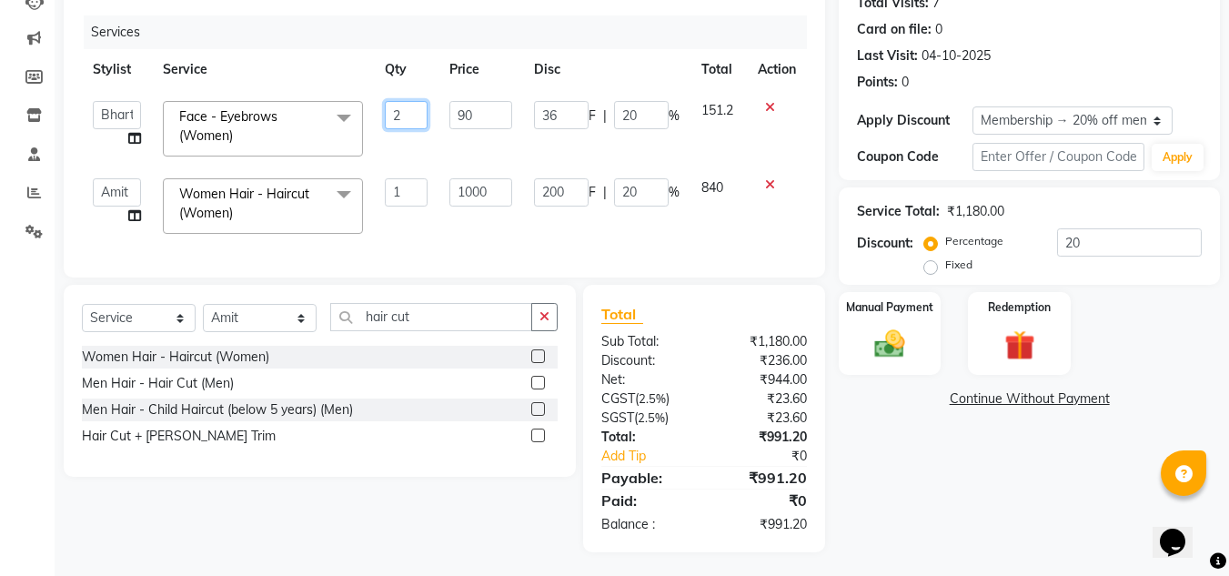
click at [411, 113] on input "2" at bounding box center [406, 115] width 43 height 28
type input "1"
type input "2"
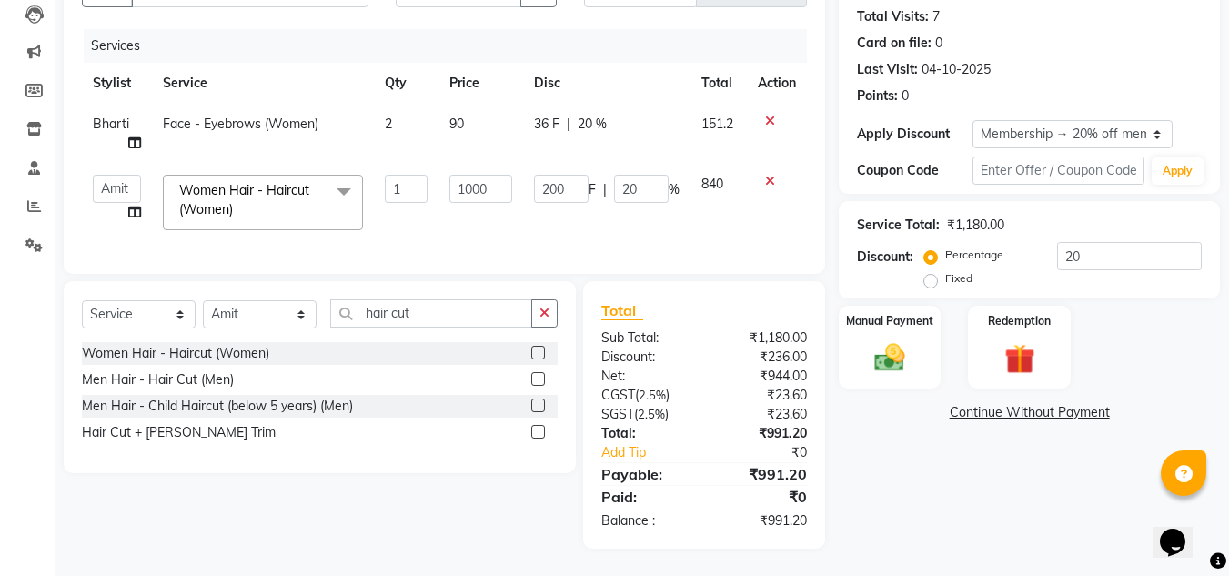
click at [422, 152] on tbody "Bharti Face - Eyebrows (Women) 2 90 36 F | 20 % 151.2 Amit Bharti Farman Harsh …" at bounding box center [444, 172] width 725 height 137
click at [469, 110] on td "90" at bounding box center [481, 134] width 85 height 60
select select "86638"
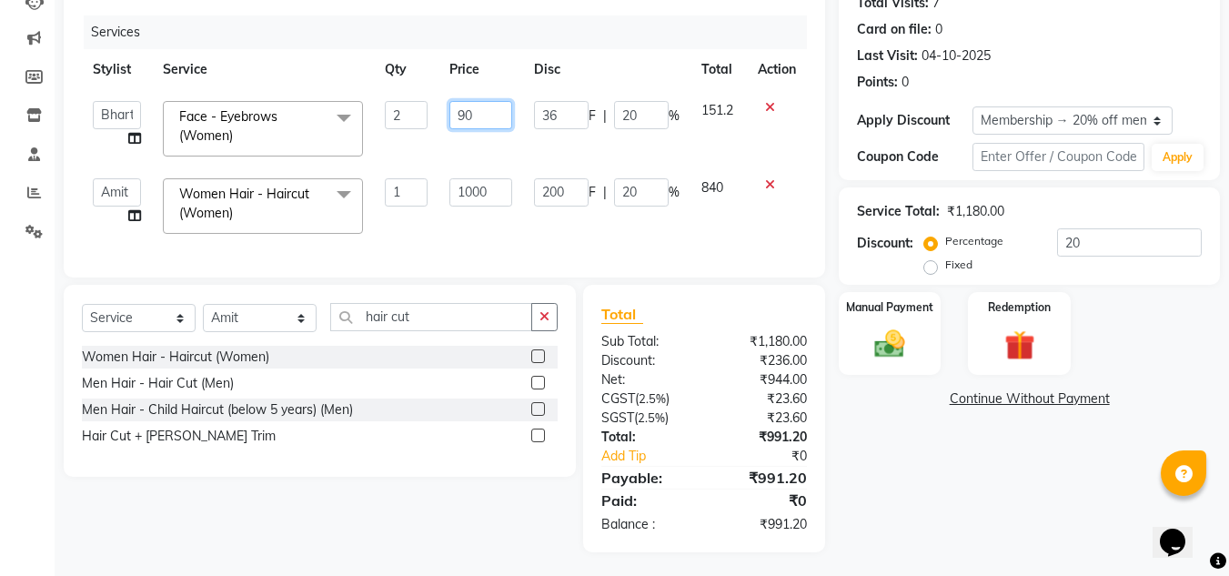
click at [481, 118] on input "90" at bounding box center [481, 115] width 63 height 28
type input "95"
click at [505, 240] on div "Services Stylist Service Qty Price Disc Total Action Amit Bharti Farman Harsh I…" at bounding box center [444, 137] width 725 height 244
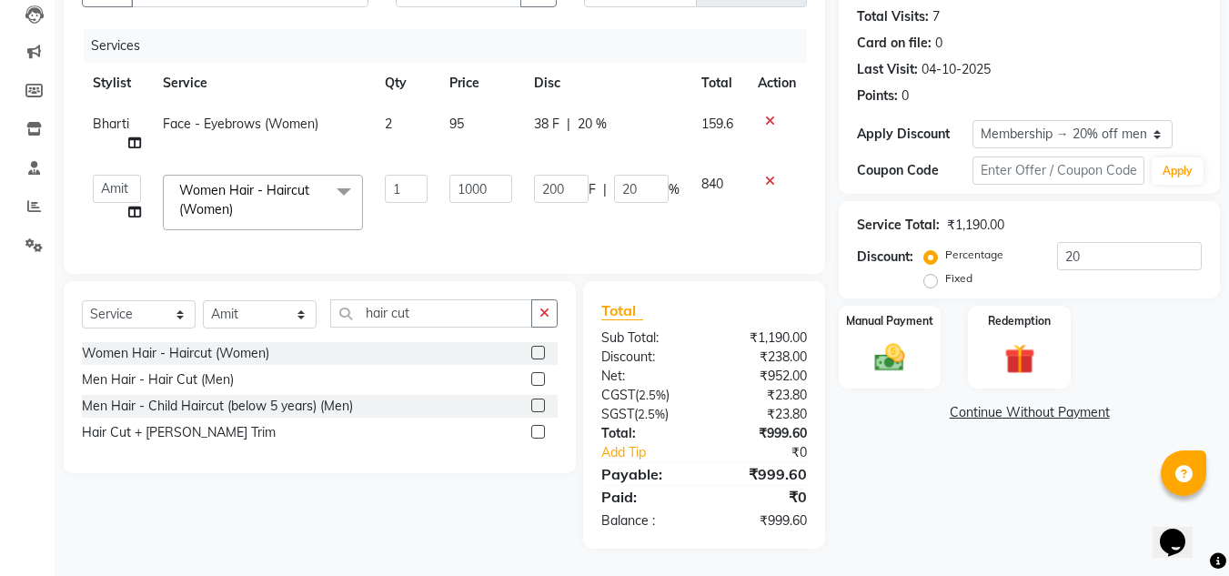
click at [484, 104] on td "95" at bounding box center [481, 134] width 85 height 60
select select "86638"
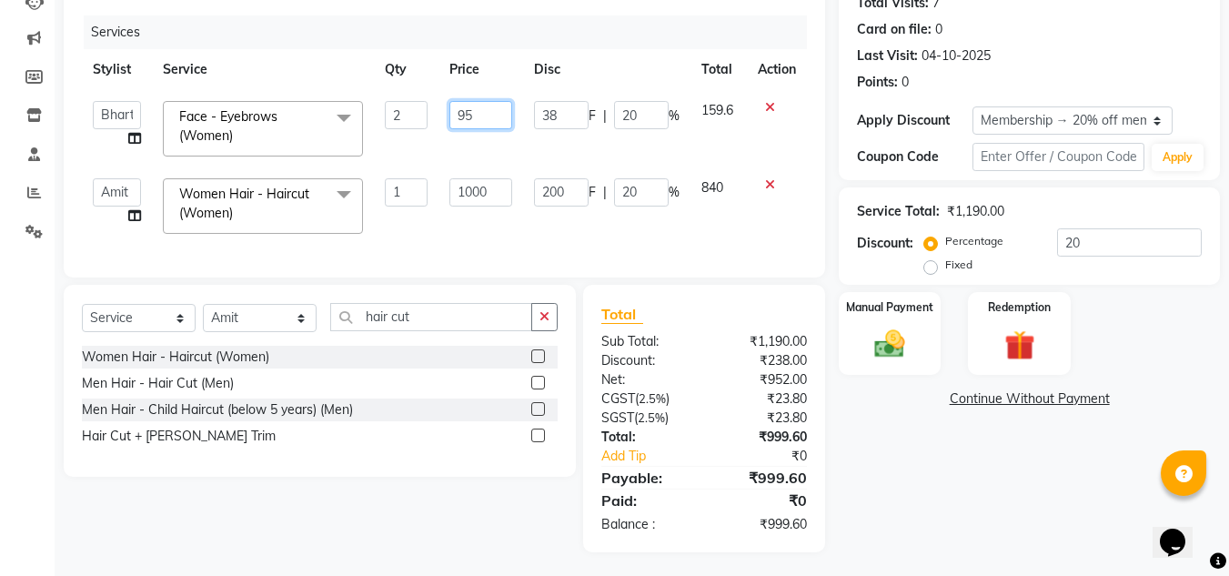
click at [484, 109] on input "95" at bounding box center [481, 115] width 63 height 28
type input "98"
click at [547, 233] on div "Services Stylist Service Qty Price Disc Total Action Amit Bharti Farman Harsh I…" at bounding box center [444, 137] width 725 height 244
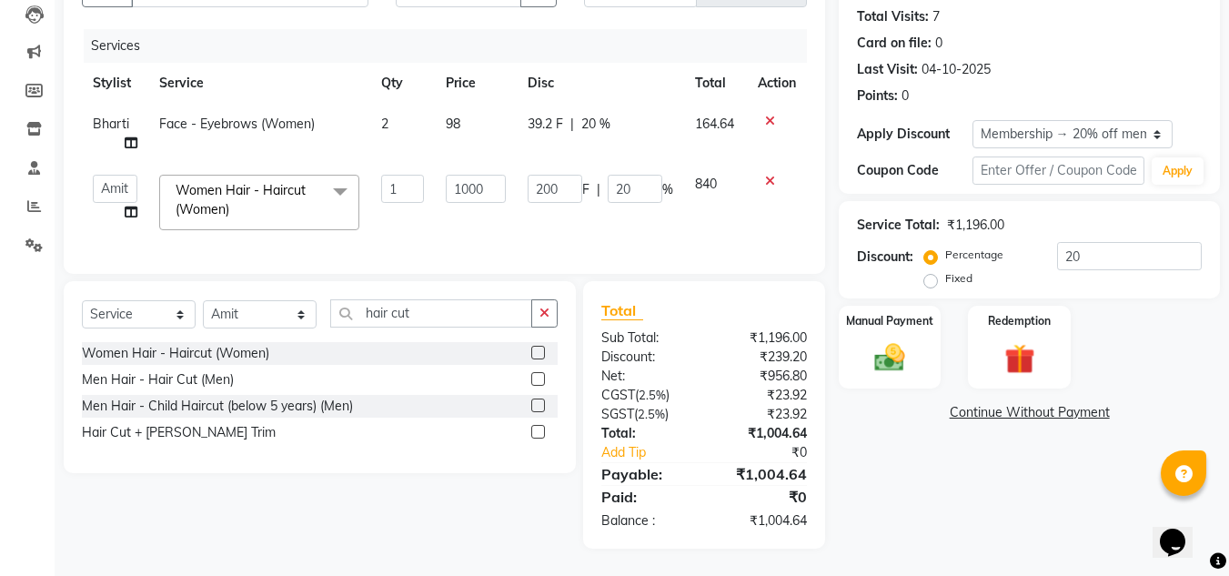
click at [481, 114] on td "98" at bounding box center [476, 134] width 82 height 60
select select "86638"
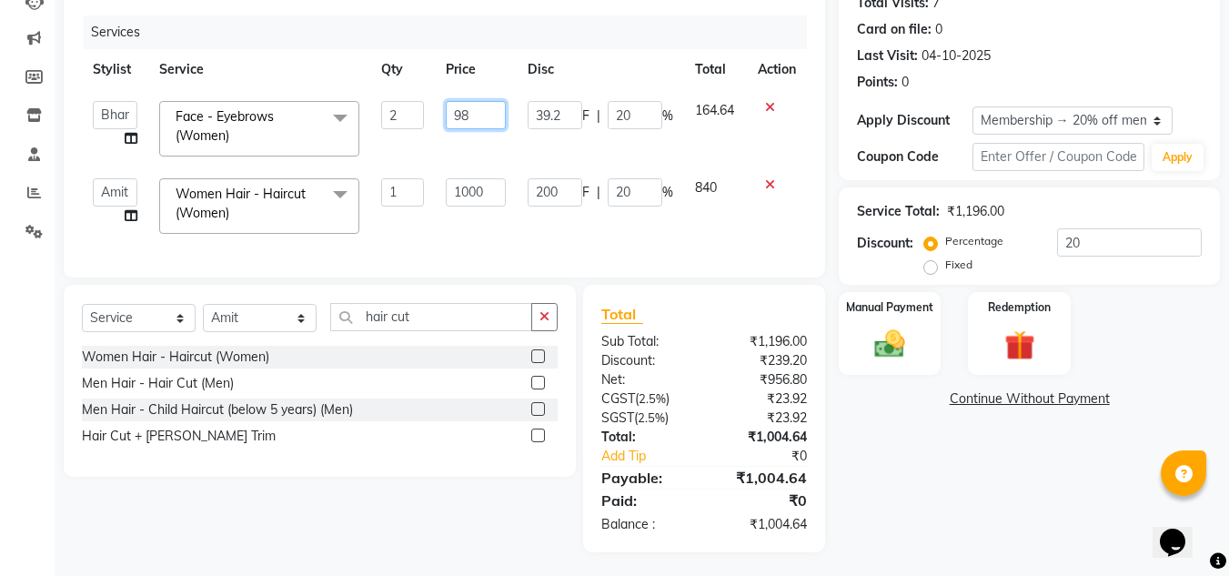
click at [478, 114] on input "98" at bounding box center [476, 115] width 60 height 28
type input "97"
click at [889, 570] on main "INVOICE PREVIOUS INVOICES Create New Save Client +91 9899996214 Date 04-10-2025…" at bounding box center [642, 224] width 1175 height 711
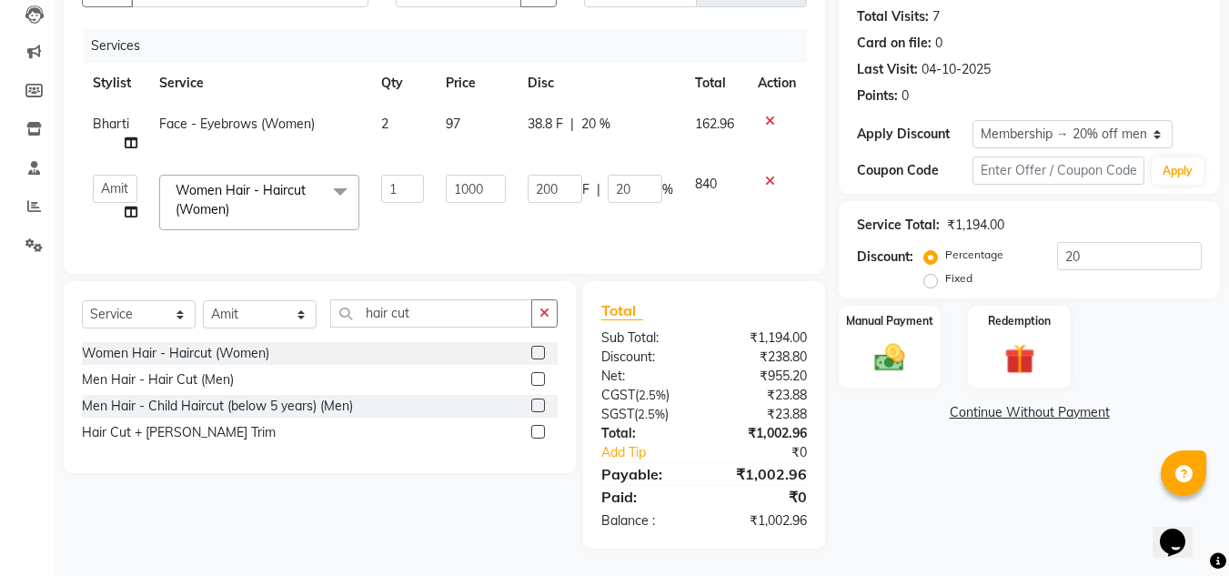
click at [470, 107] on td "97" at bounding box center [476, 134] width 82 height 60
select select "86638"
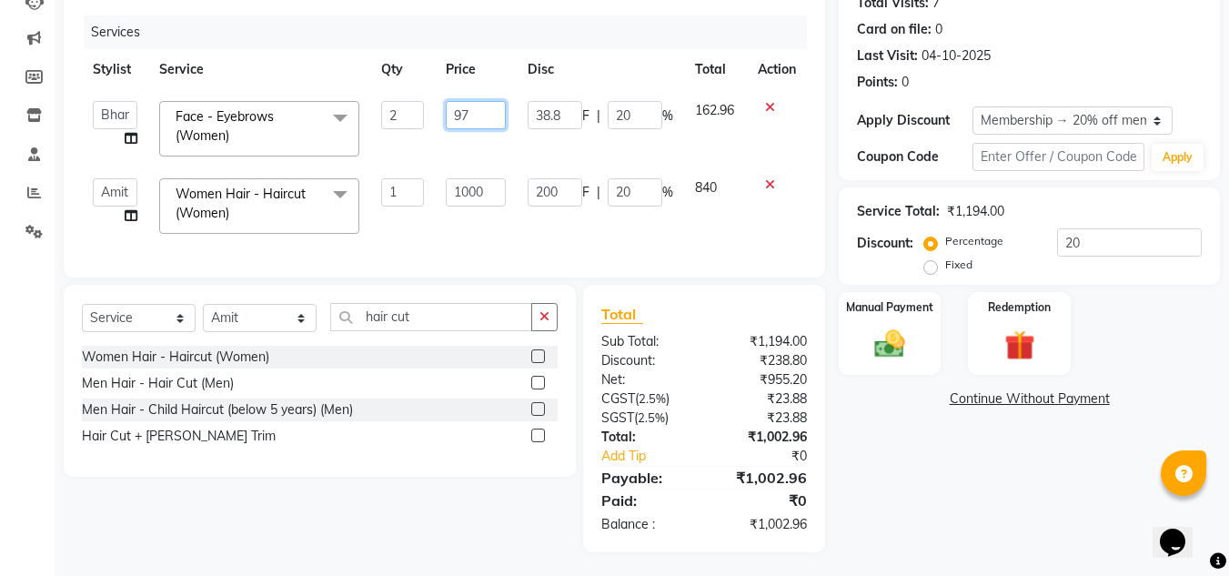
click at [475, 115] on input "97" at bounding box center [476, 115] width 60 height 28
type input "96"
click at [500, 230] on div "Services Stylist Service Qty Price Disc Total Action Amit Bharti Farman Harsh I…" at bounding box center [444, 137] width 725 height 244
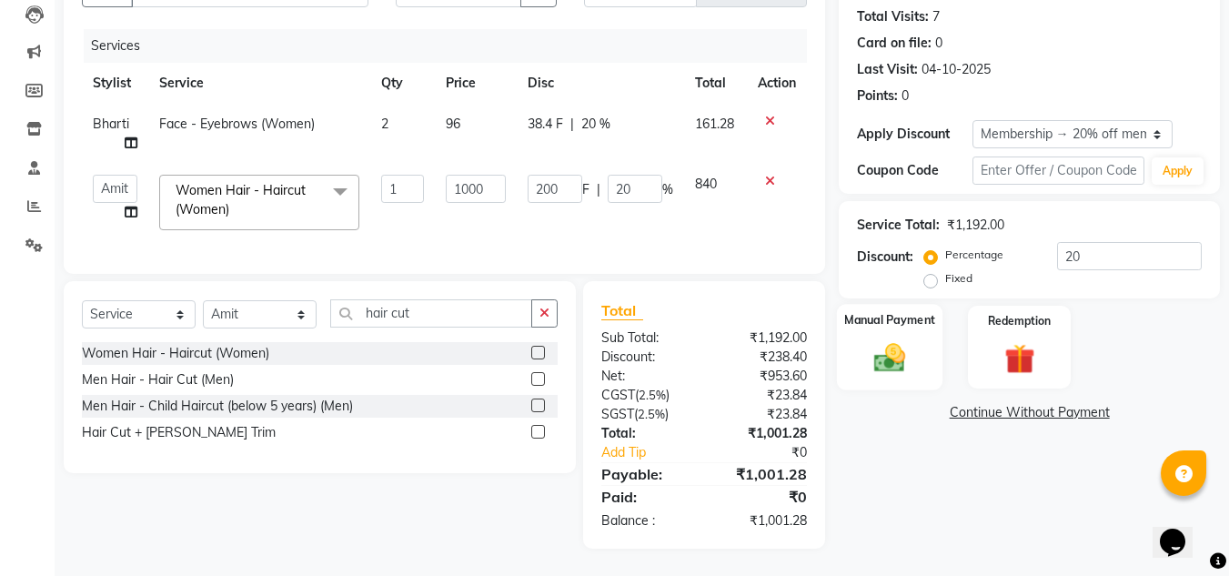
click at [885, 339] on img at bounding box center [890, 357] width 51 height 36
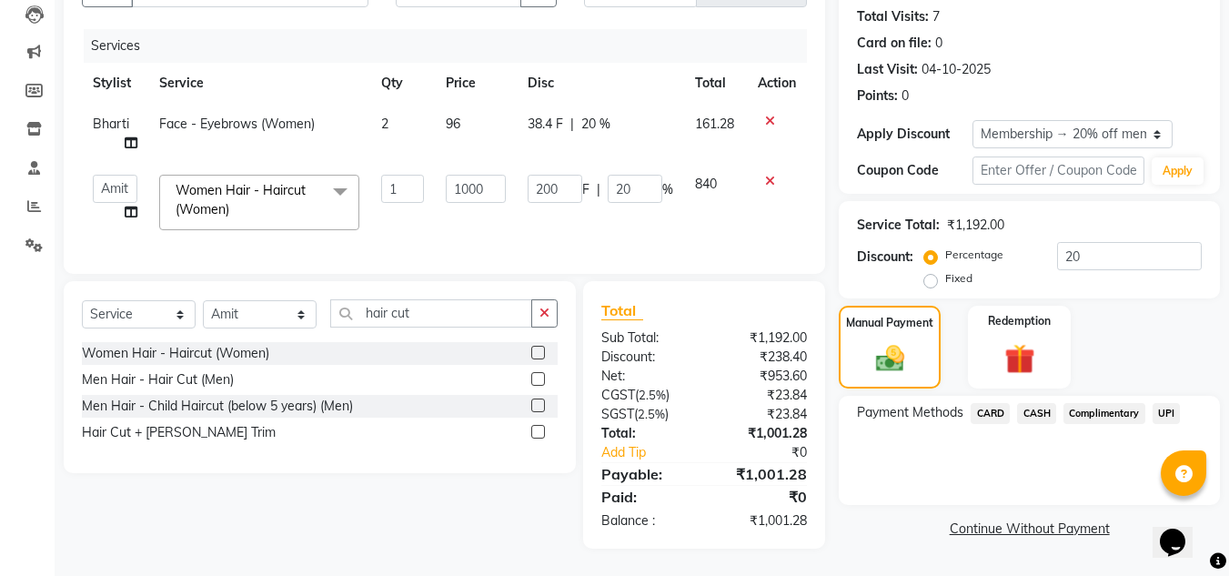
click at [1030, 403] on span "CASH" at bounding box center [1036, 413] width 39 height 21
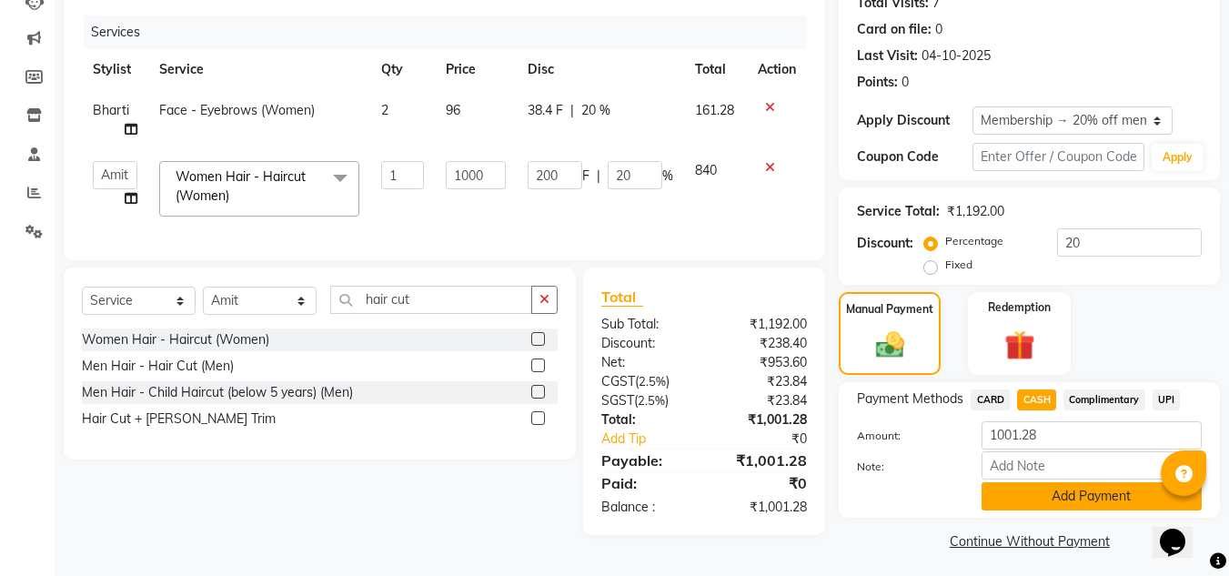
click at [1030, 497] on button "Add Payment" at bounding box center [1092, 496] width 220 height 28
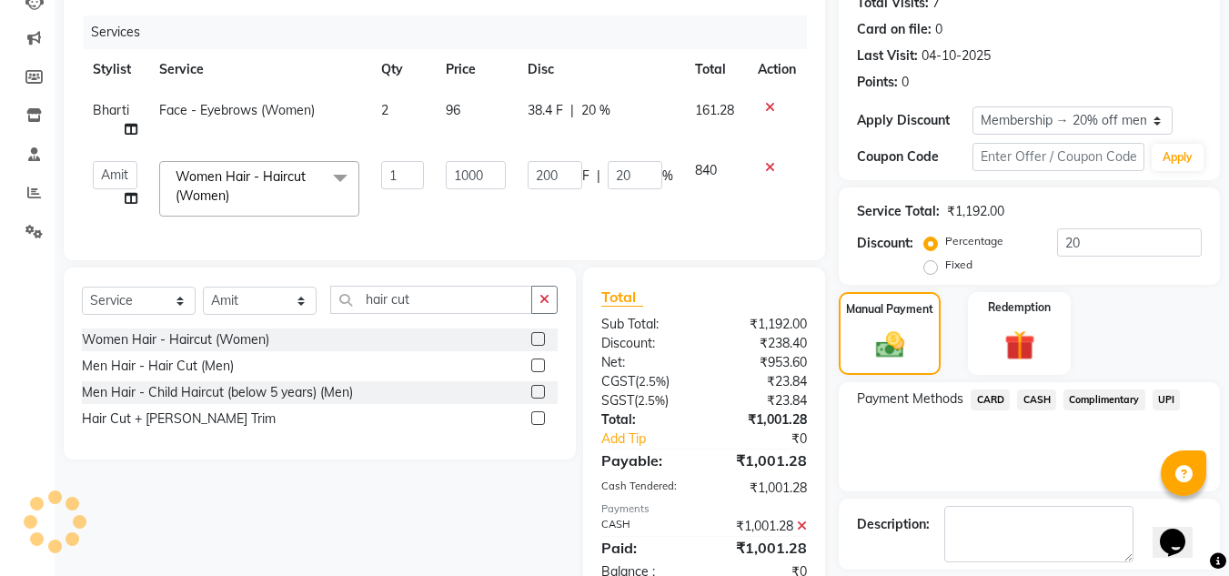
scroll to position [293, 0]
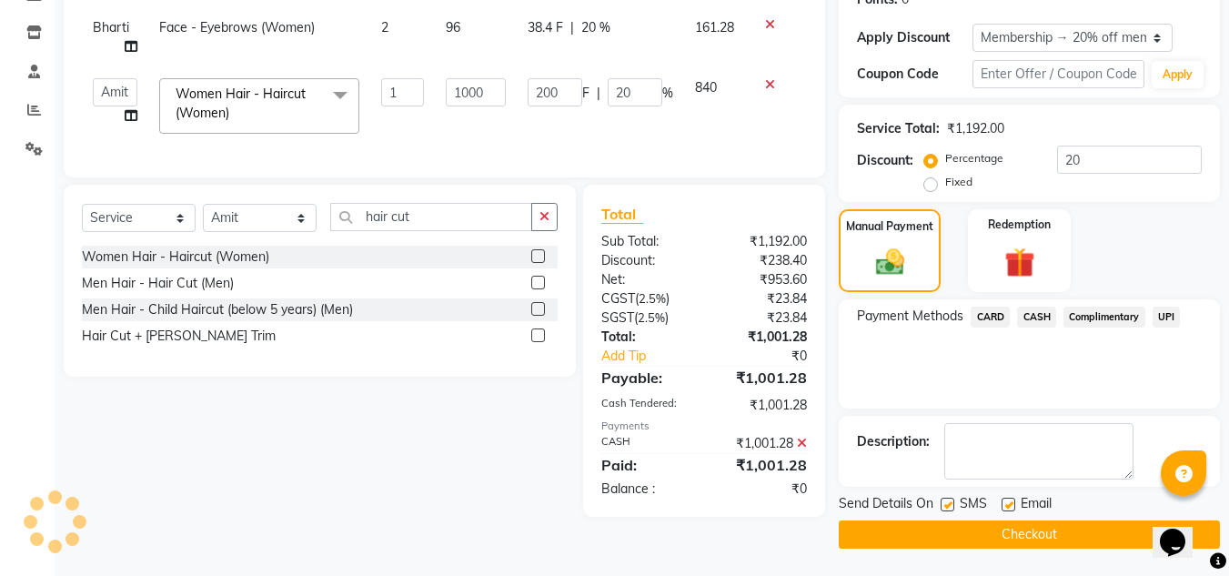
click at [960, 534] on button "Checkout" at bounding box center [1029, 535] width 381 height 28
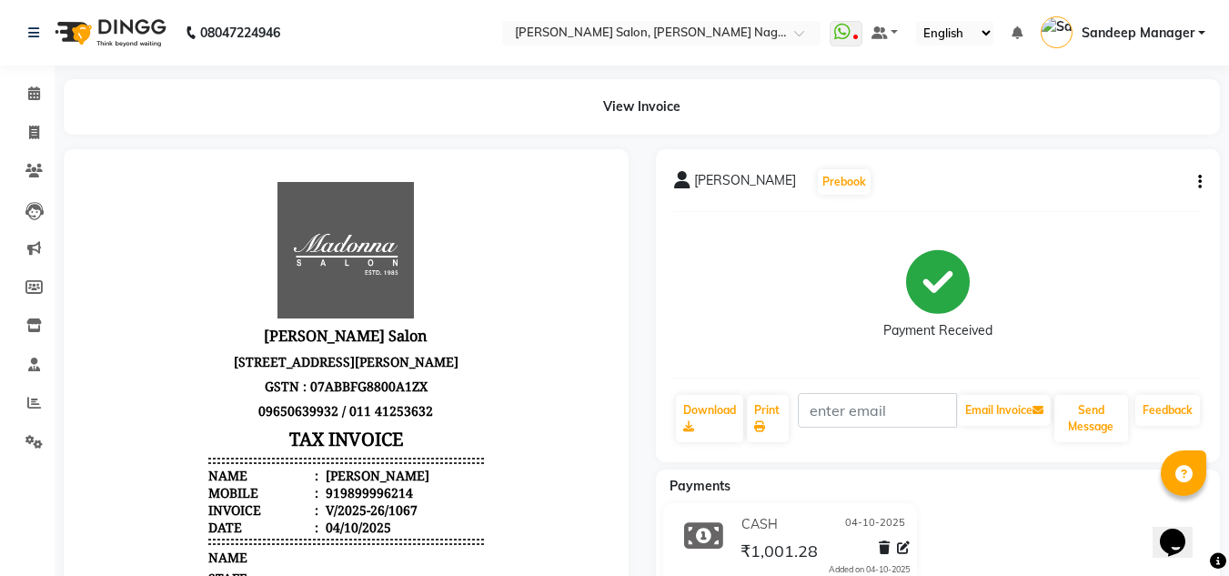
click at [116, 30] on img at bounding box center [108, 32] width 125 height 51
click at [112, 28] on img at bounding box center [108, 32] width 125 height 51
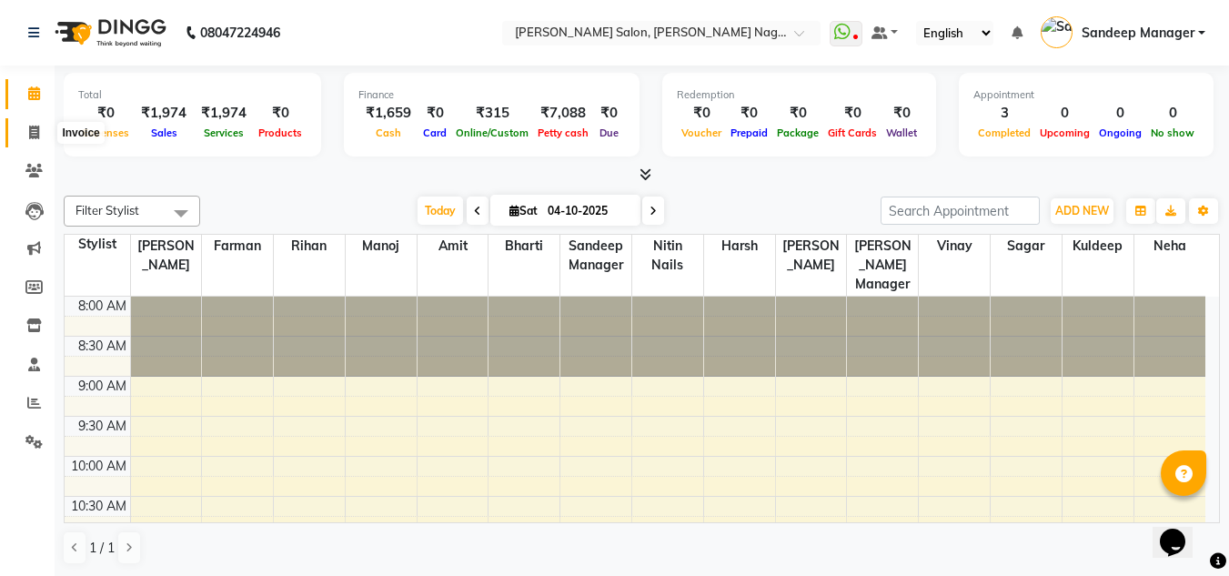
click at [30, 132] on icon at bounding box center [34, 133] width 10 height 14
select select "service"
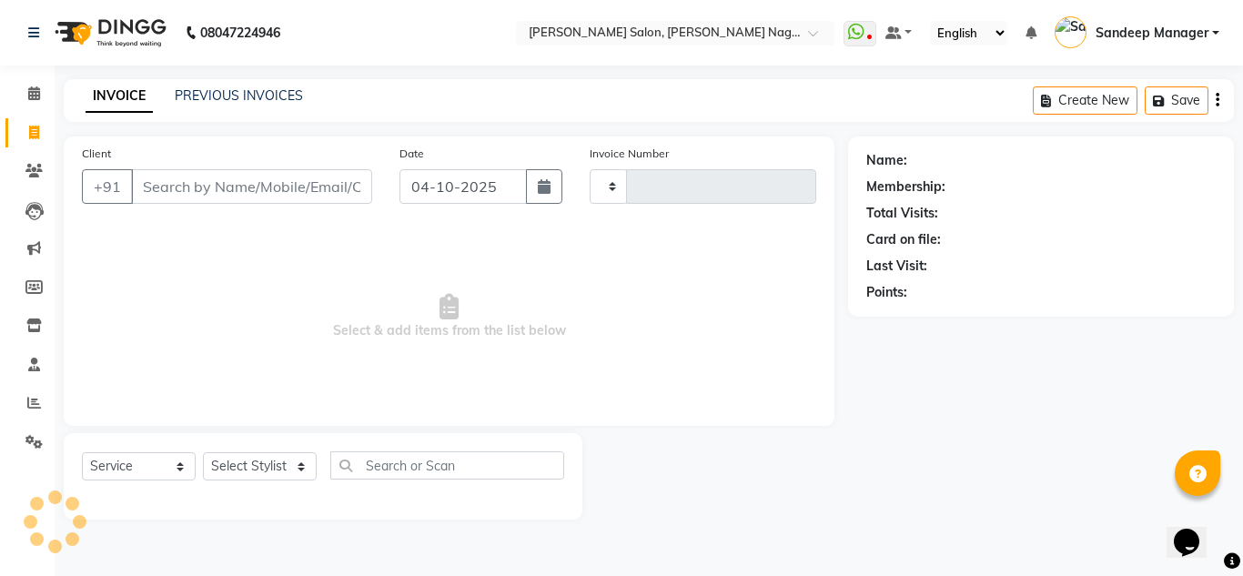
type input "1065"
select select "8641"
click at [186, 197] on input "Client" at bounding box center [251, 186] width 241 height 35
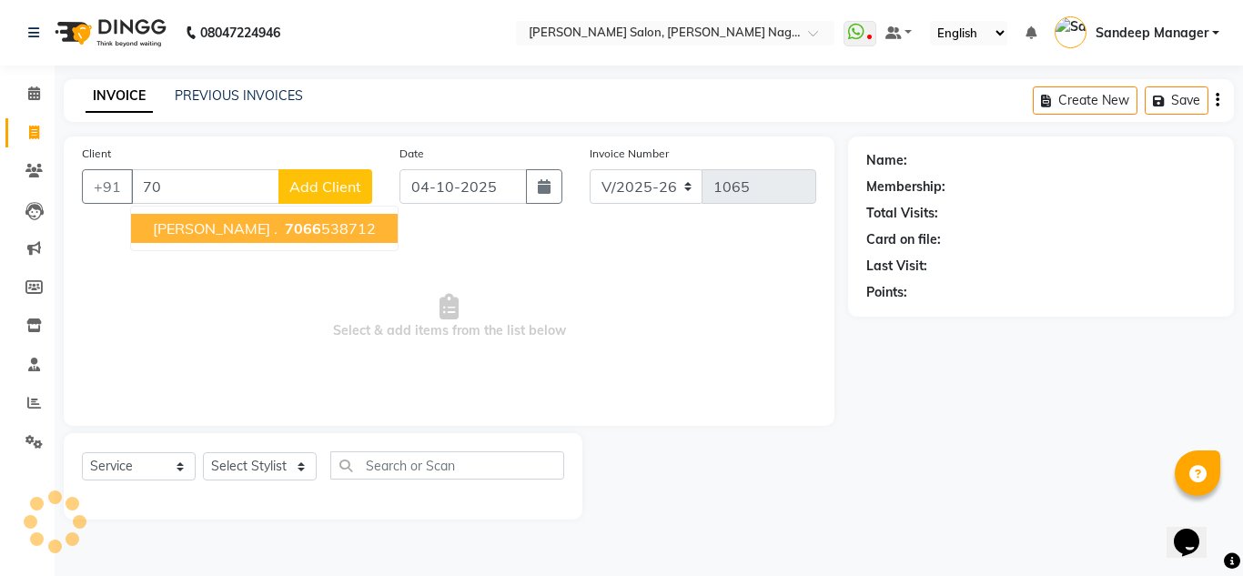
type input "7"
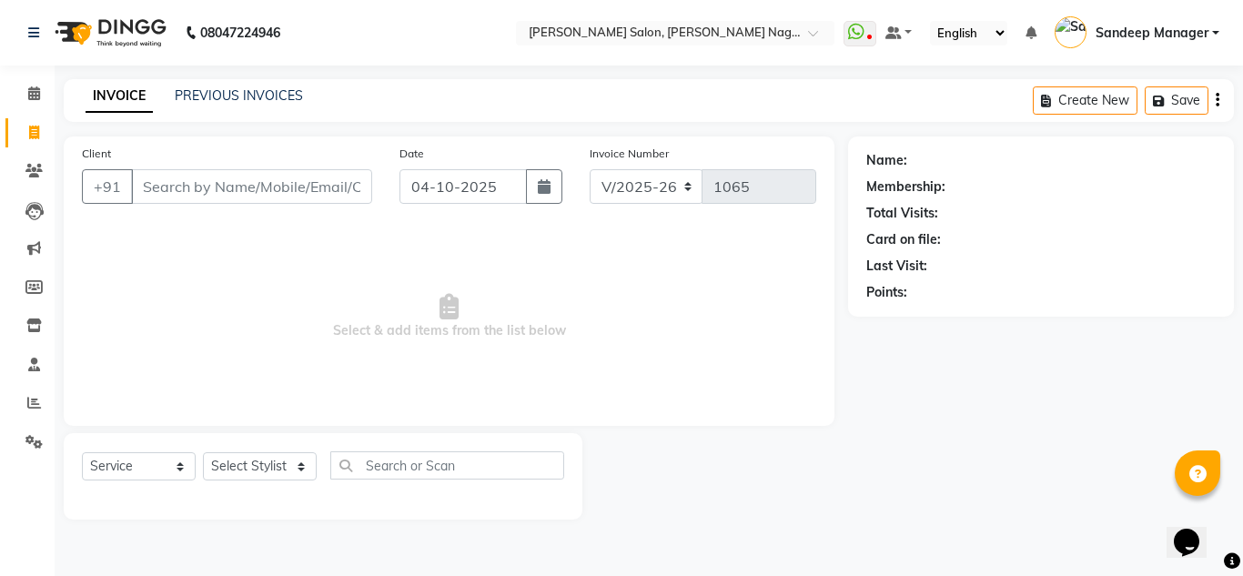
click at [126, 38] on img at bounding box center [108, 32] width 125 height 51
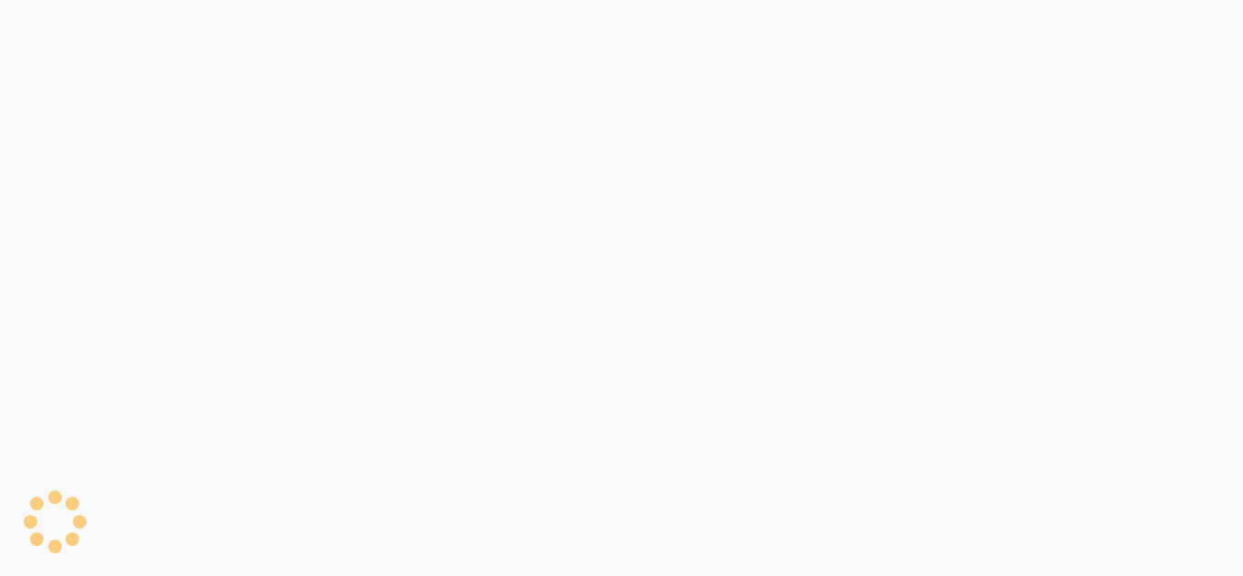
select select "service"
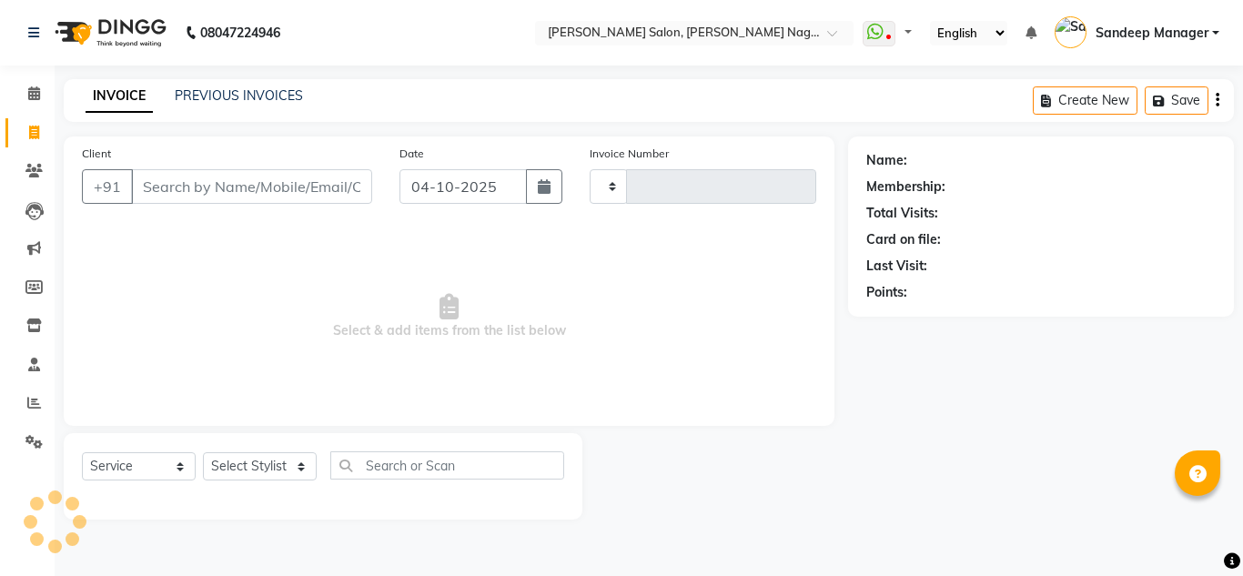
type input "1066"
select select "8641"
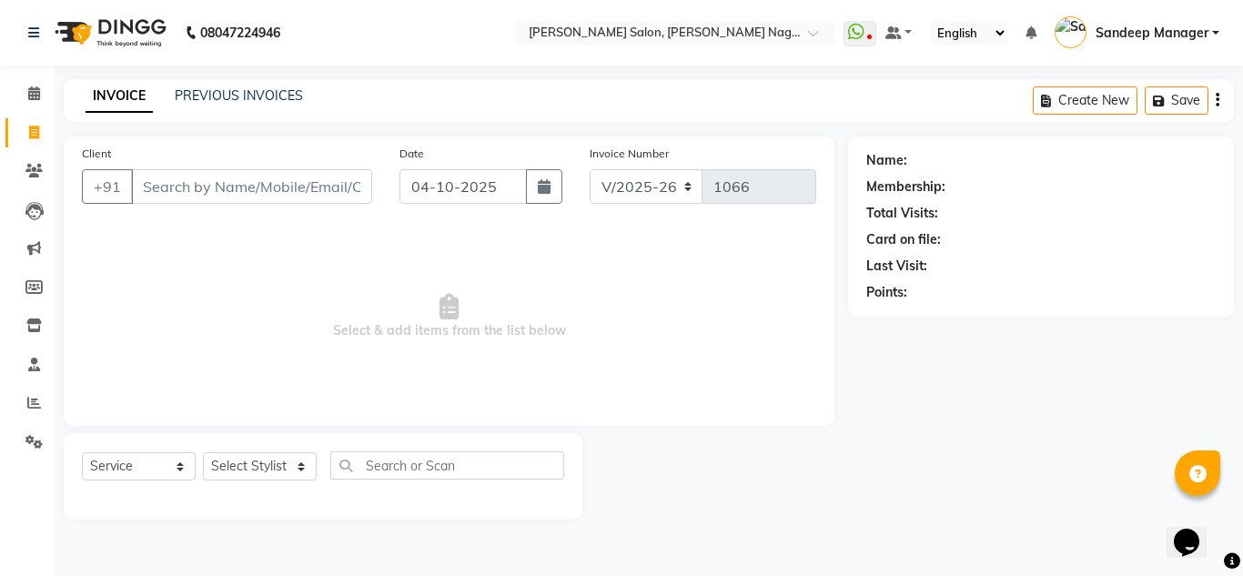
click at [108, 26] on img at bounding box center [108, 32] width 125 height 51
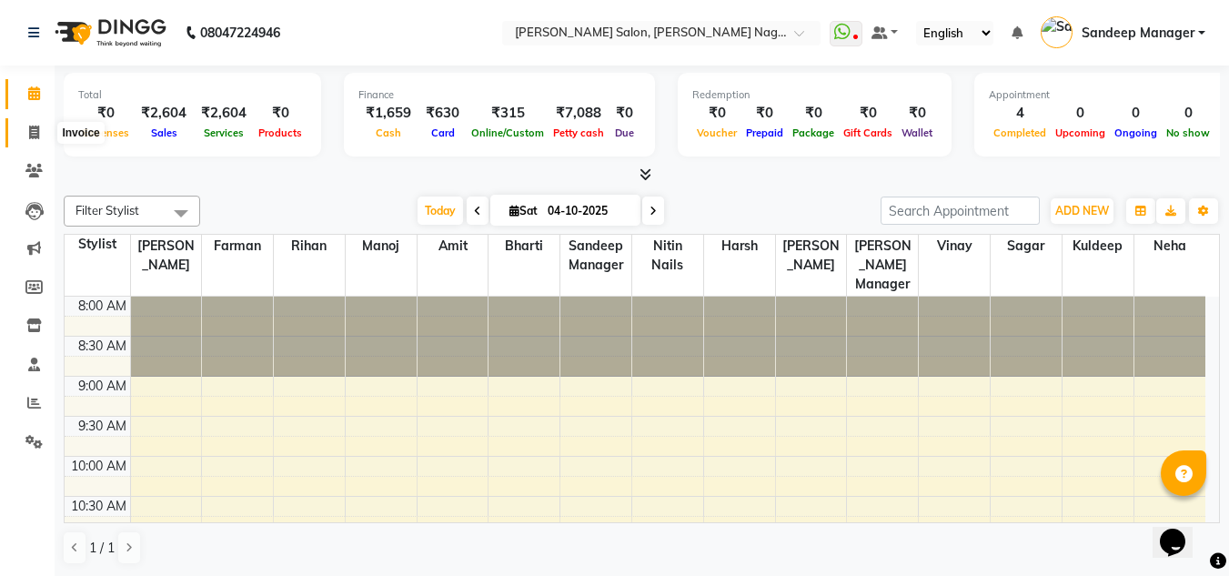
click at [32, 130] on icon at bounding box center [34, 133] width 10 height 14
select select "service"
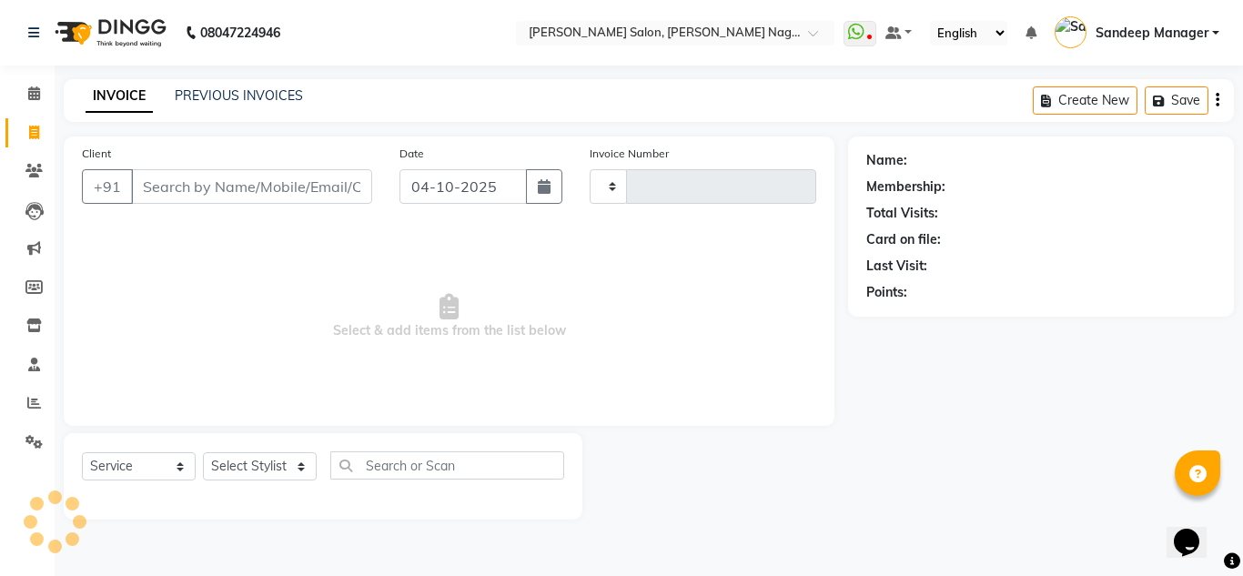
type input "1066"
select select "8641"
click at [233, 460] on select "Select Stylist Amit Bharti Farman Harsh Ishita Manager Jaikesh Kuldeep Manoj Ne…" at bounding box center [260, 466] width 114 height 28
select select "86632"
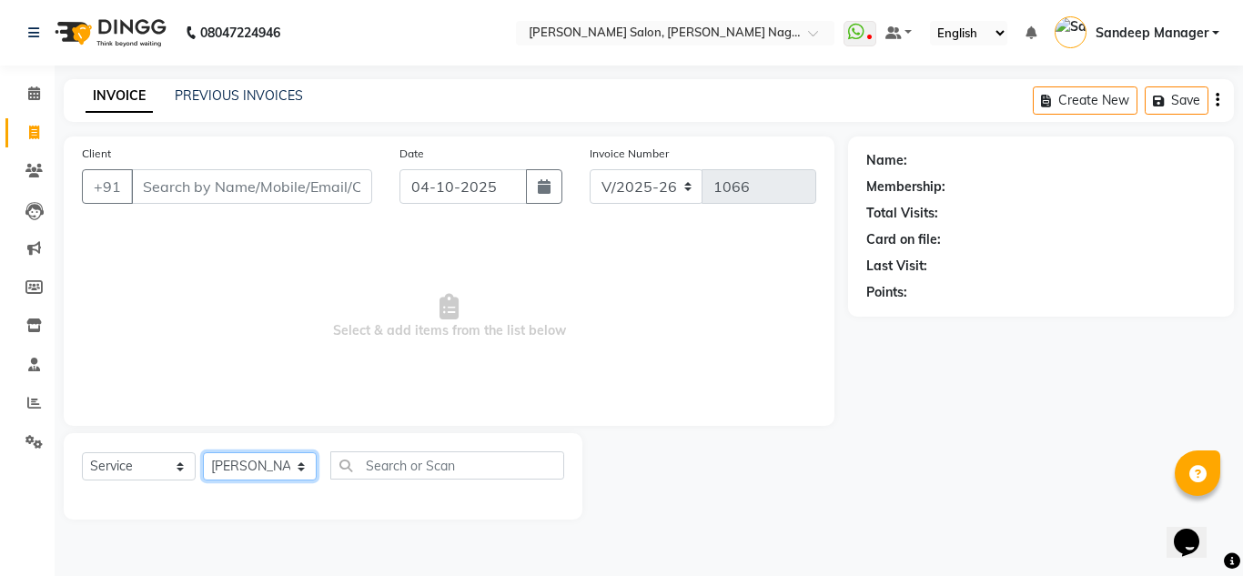
click at [203, 452] on select "Select Stylist Amit Bharti Farman Harsh Ishita Manager Jaikesh Kuldeep Manoj Ne…" at bounding box center [260, 466] width 114 height 28
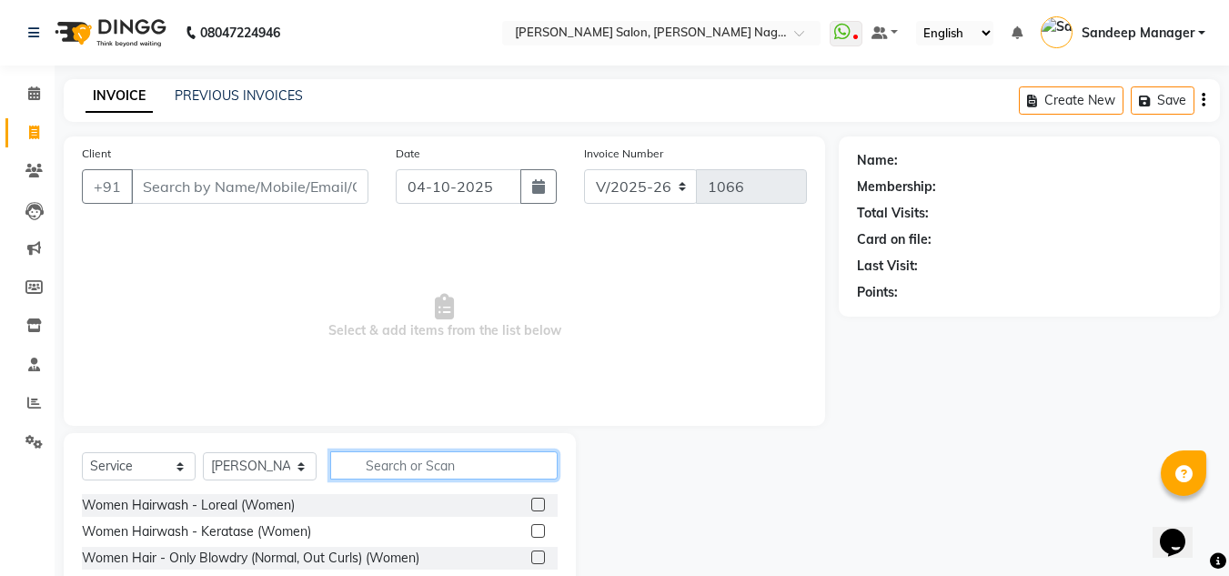
click at [391, 458] on input "text" at bounding box center [444, 465] width 228 height 28
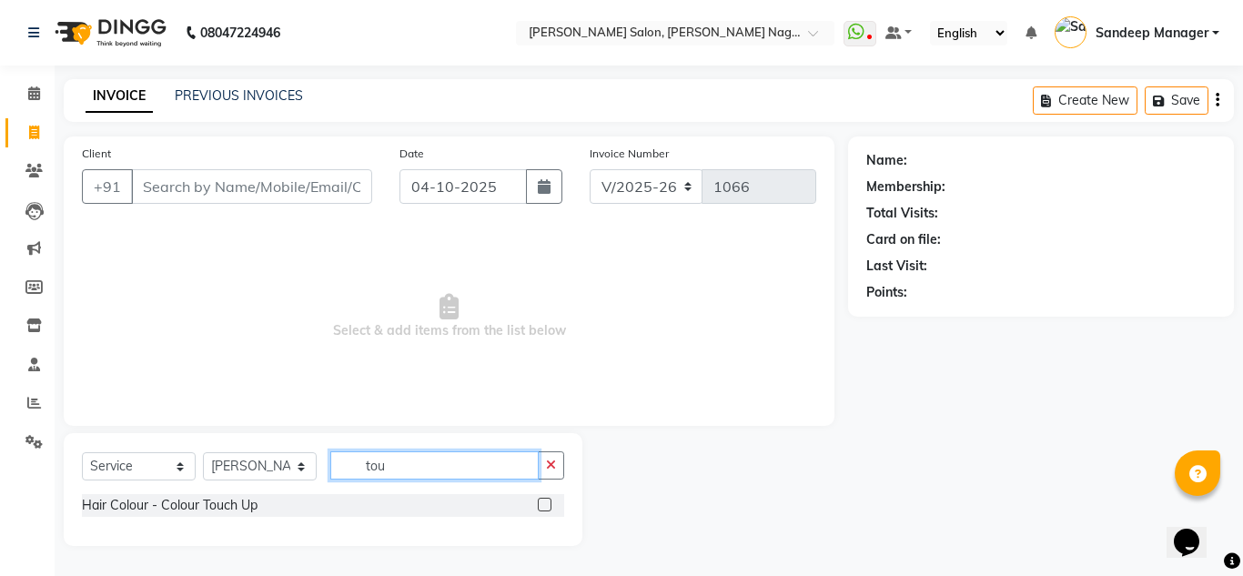
type input "tou"
click at [543, 505] on label at bounding box center [545, 505] width 14 height 14
click at [543, 505] on input "checkbox" at bounding box center [544, 506] width 12 height 12
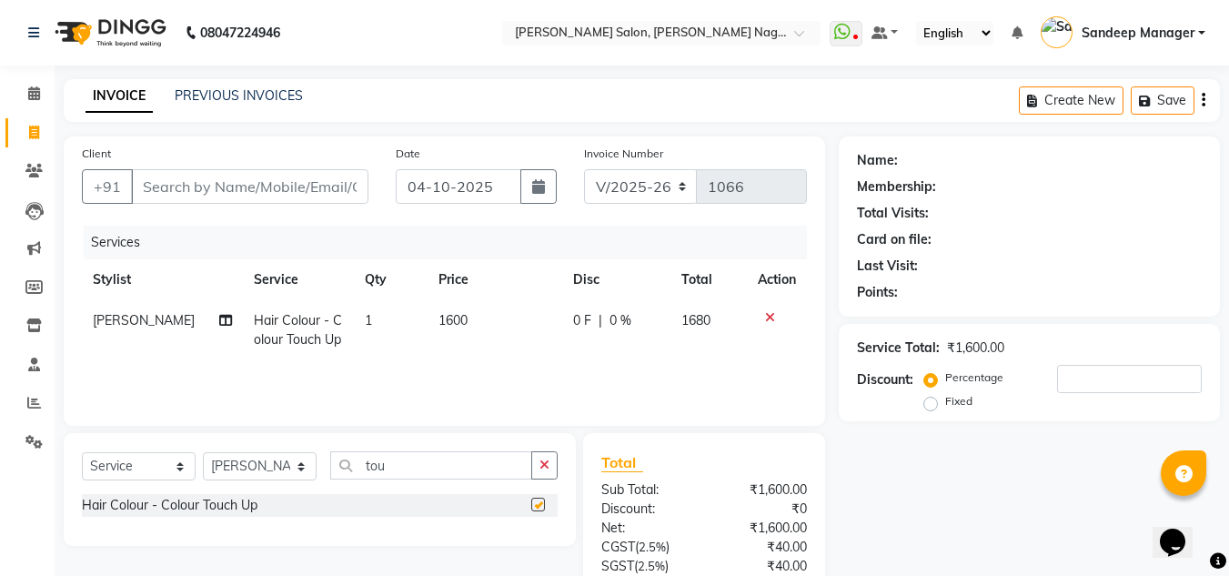
checkbox input "false"
click at [443, 324] on span "1600" at bounding box center [453, 320] width 29 height 16
select select "86632"
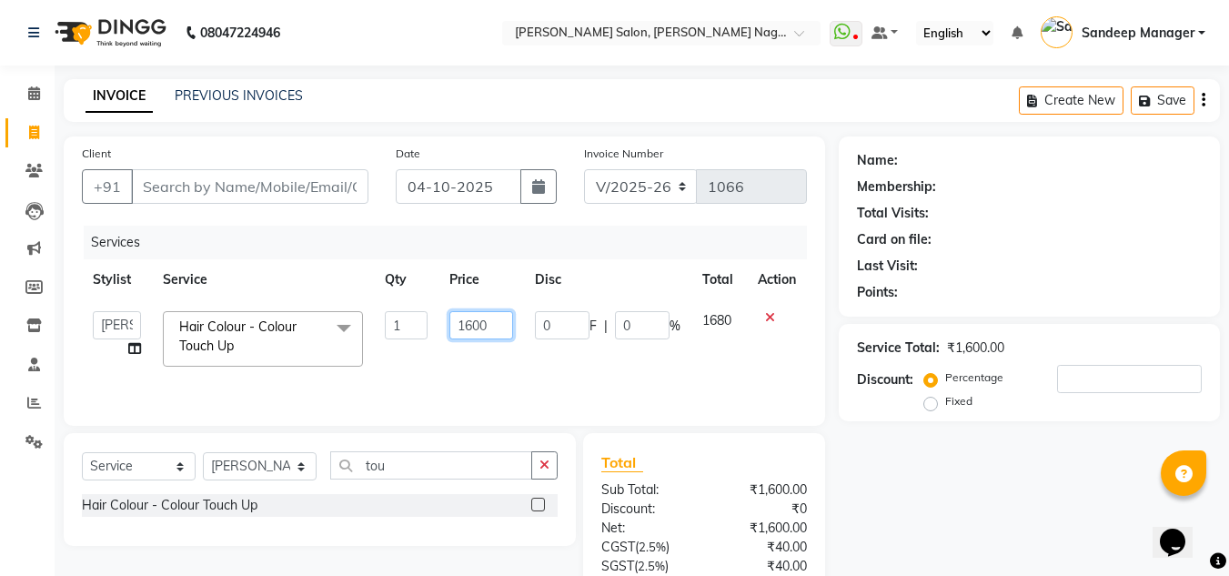
click at [472, 320] on input "1600" at bounding box center [481, 325] width 63 height 28
type input "1500"
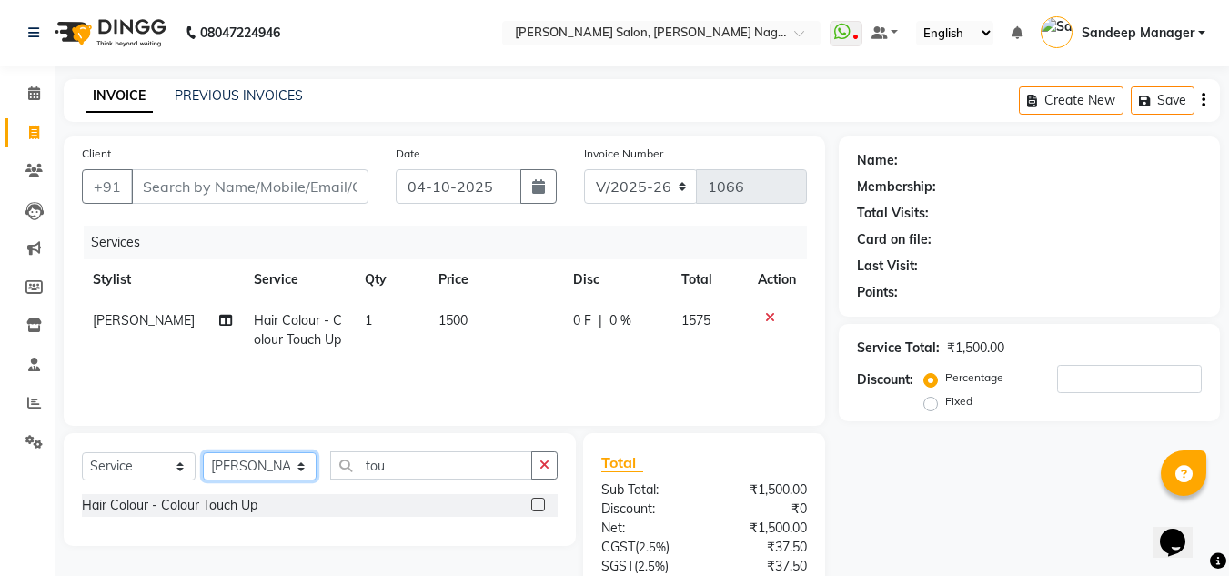
click at [241, 469] on select "Select Stylist [PERSON_NAME] Farman [PERSON_NAME] Manager [PERSON_NAME] Kuldeep…" at bounding box center [260, 466] width 114 height 28
select select "90271"
click at [203, 452] on select "Select Stylist [PERSON_NAME] Farman [PERSON_NAME] Manager [PERSON_NAME] Kuldeep…" at bounding box center [260, 466] width 114 height 28
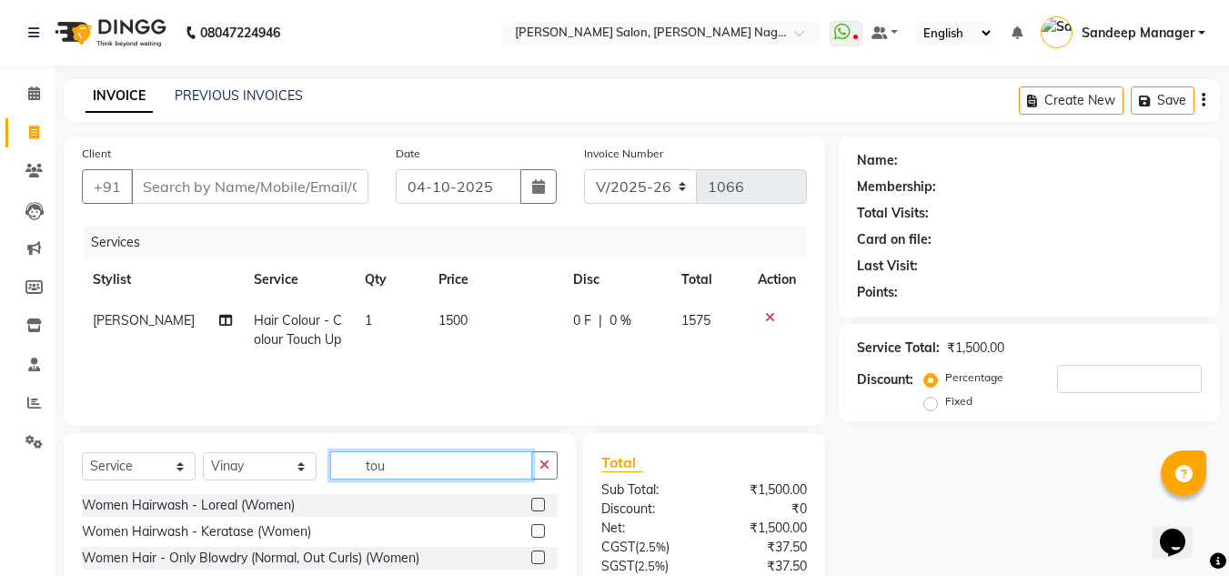
click at [398, 459] on input "tou" at bounding box center [431, 465] width 202 height 28
type input "t"
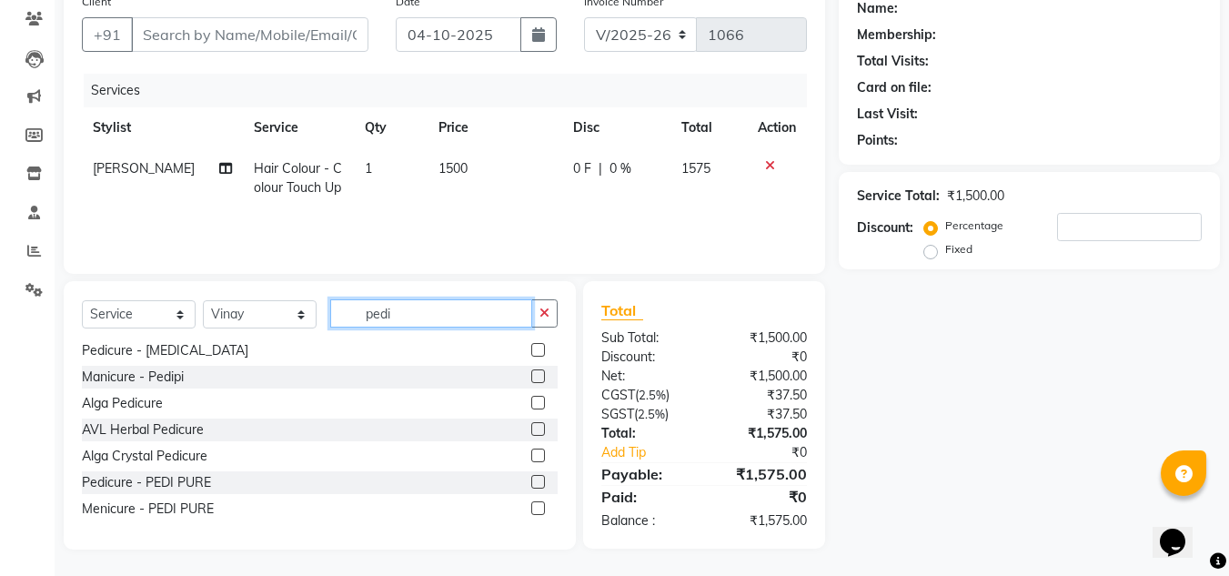
scroll to position [153, 0]
type input "pedi"
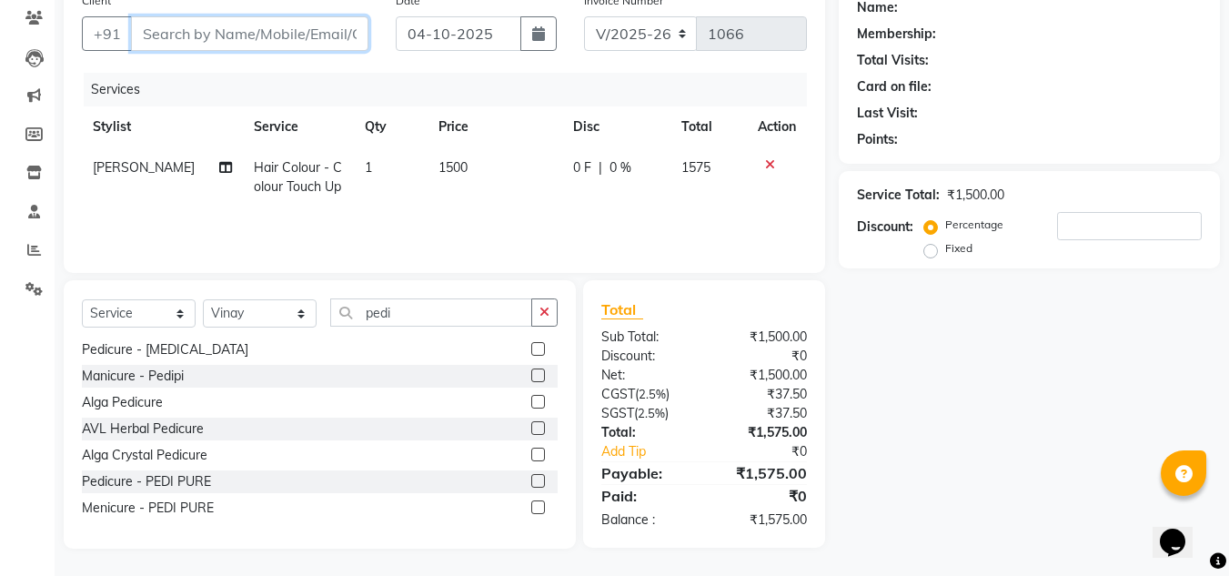
click at [297, 32] on input "Client" at bounding box center [250, 33] width 238 height 35
type input "m"
type input "0"
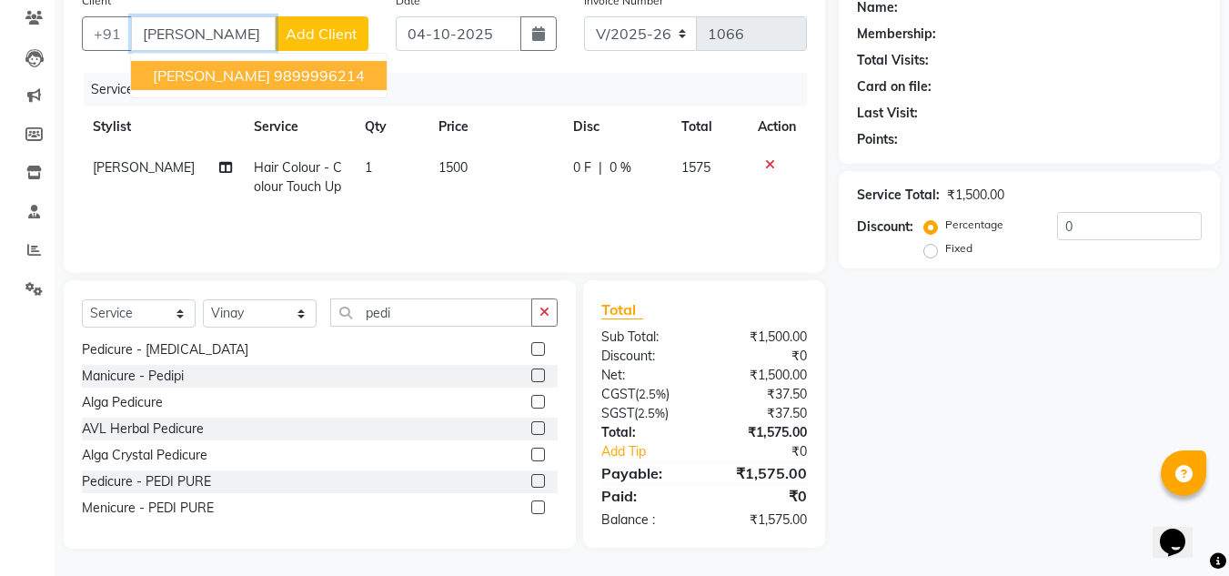
click at [297, 69] on ngb-highlight "9899996214" at bounding box center [319, 75] width 91 height 18
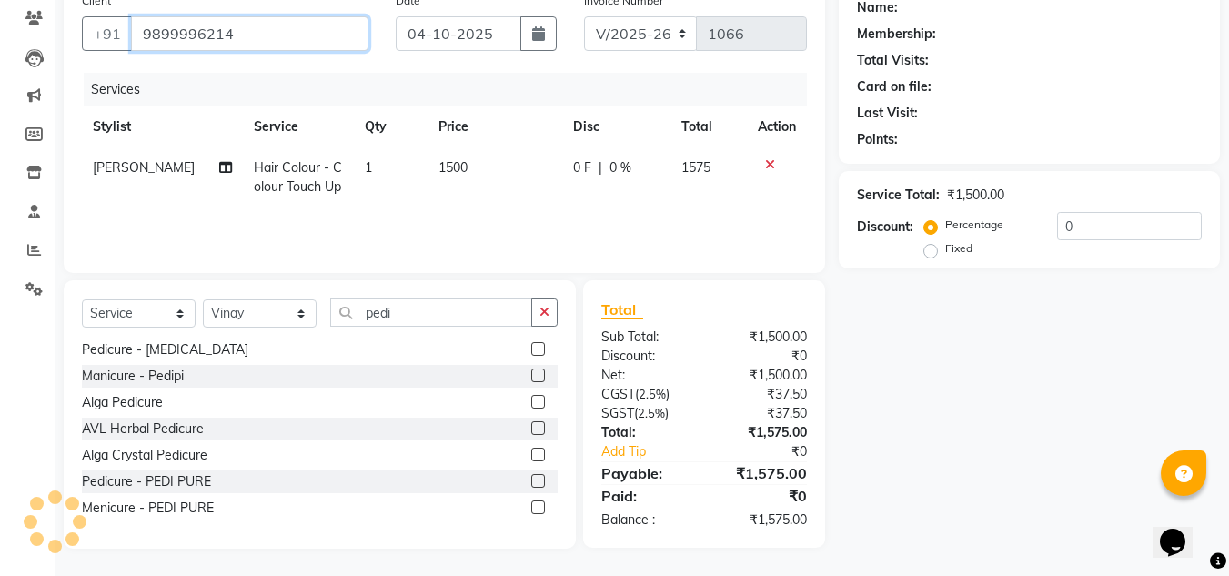
type input "9899996214"
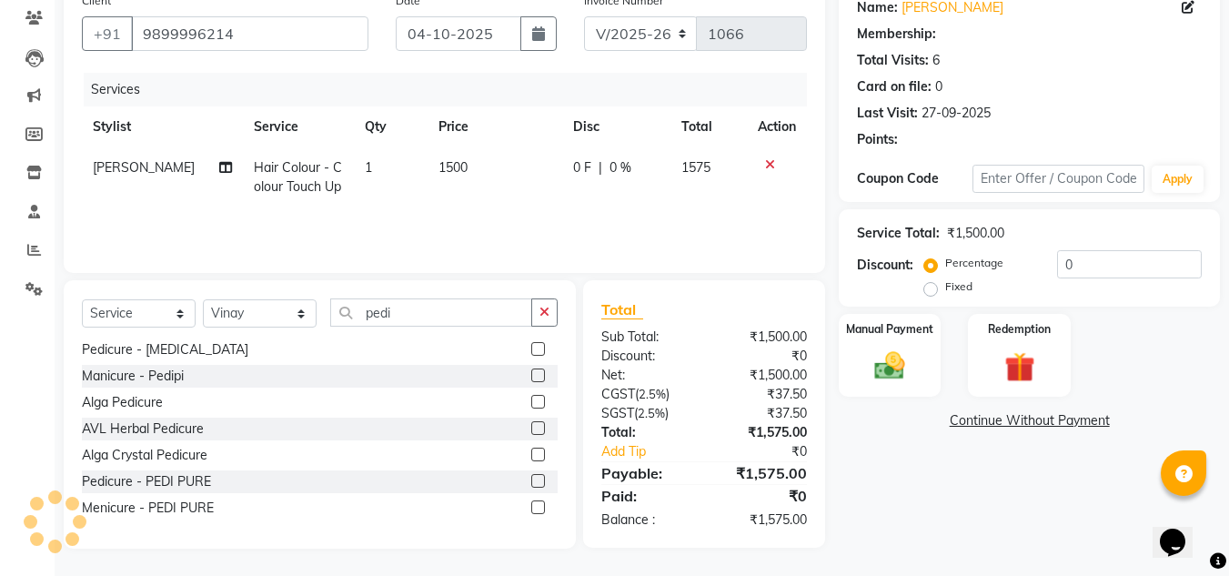
select select "1: Object"
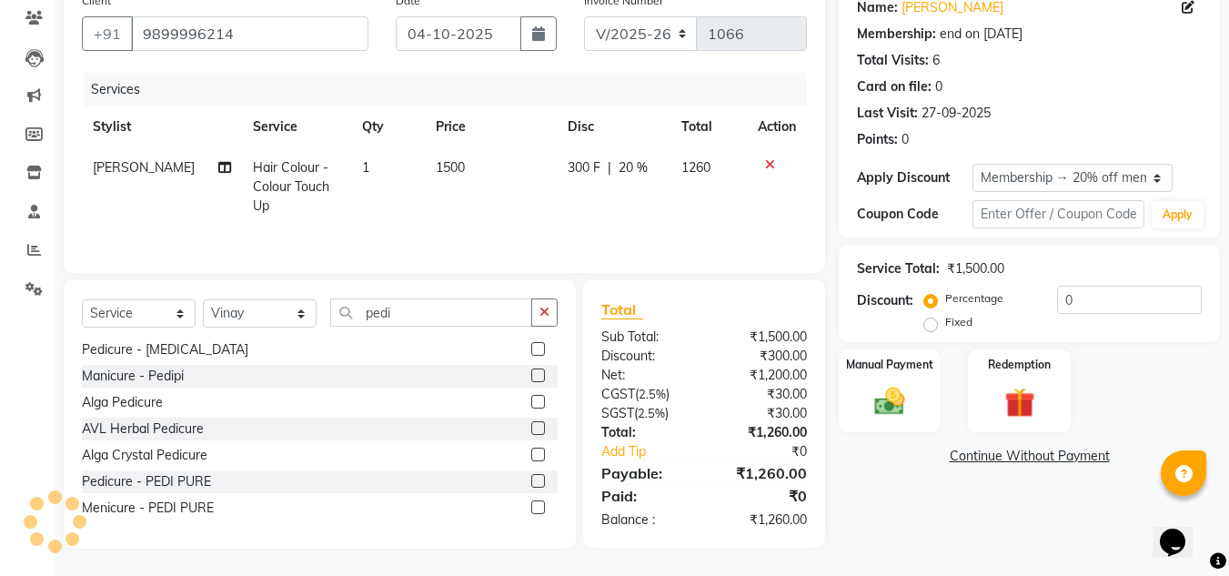
type input "20"
click at [531, 402] on label at bounding box center [538, 402] width 14 height 14
click at [531, 402] on input "checkbox" at bounding box center [537, 403] width 12 height 12
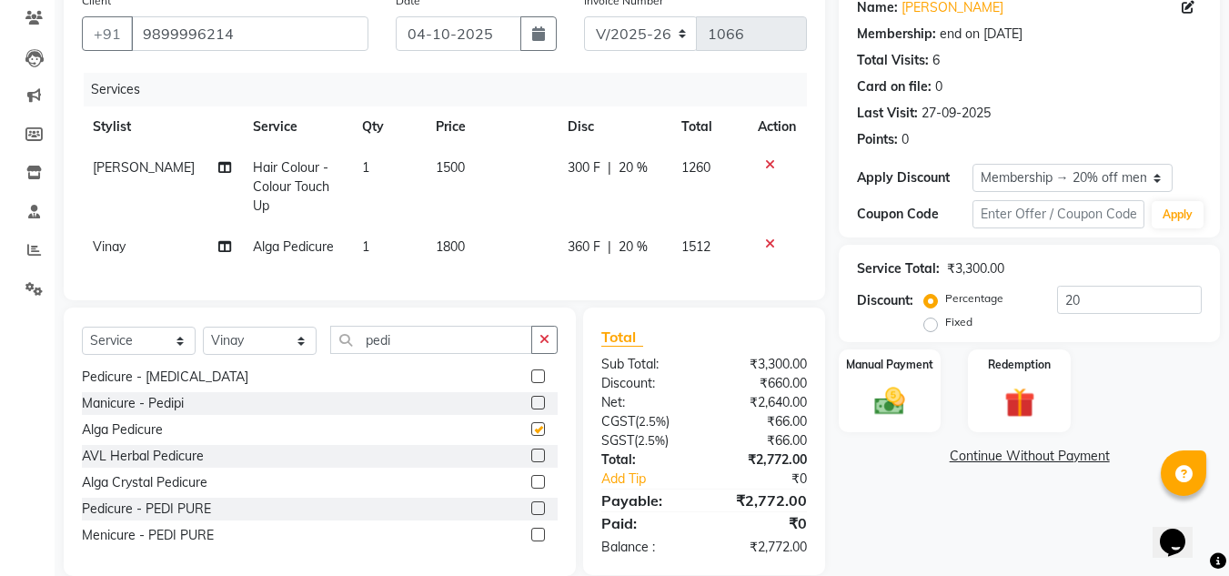
checkbox input "false"
click at [767, 238] on icon at bounding box center [770, 244] width 10 height 13
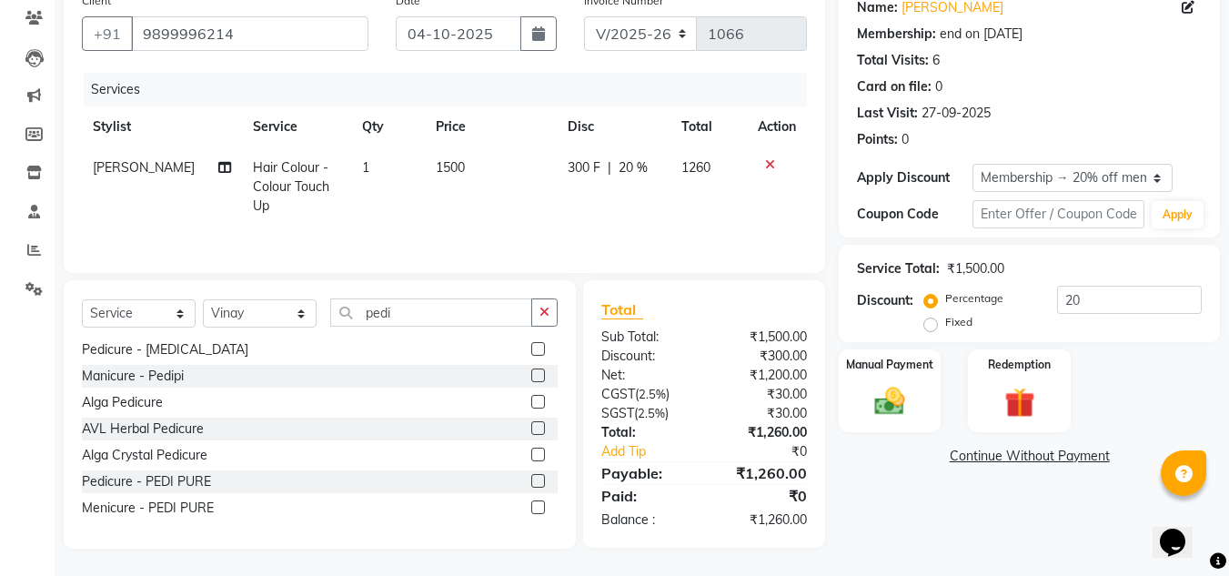
click at [531, 375] on label at bounding box center [538, 376] width 14 height 14
click at [531, 375] on input "checkbox" at bounding box center [537, 376] width 12 height 12
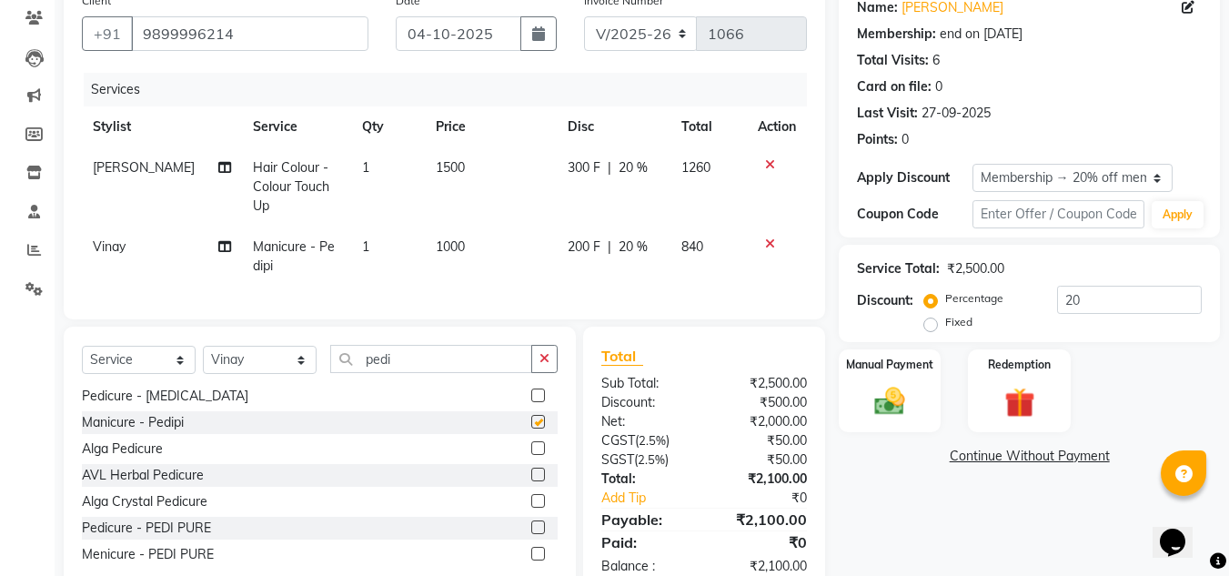
checkbox input "false"
click at [441, 238] on span "1000" at bounding box center [450, 246] width 29 height 16
select select "90271"
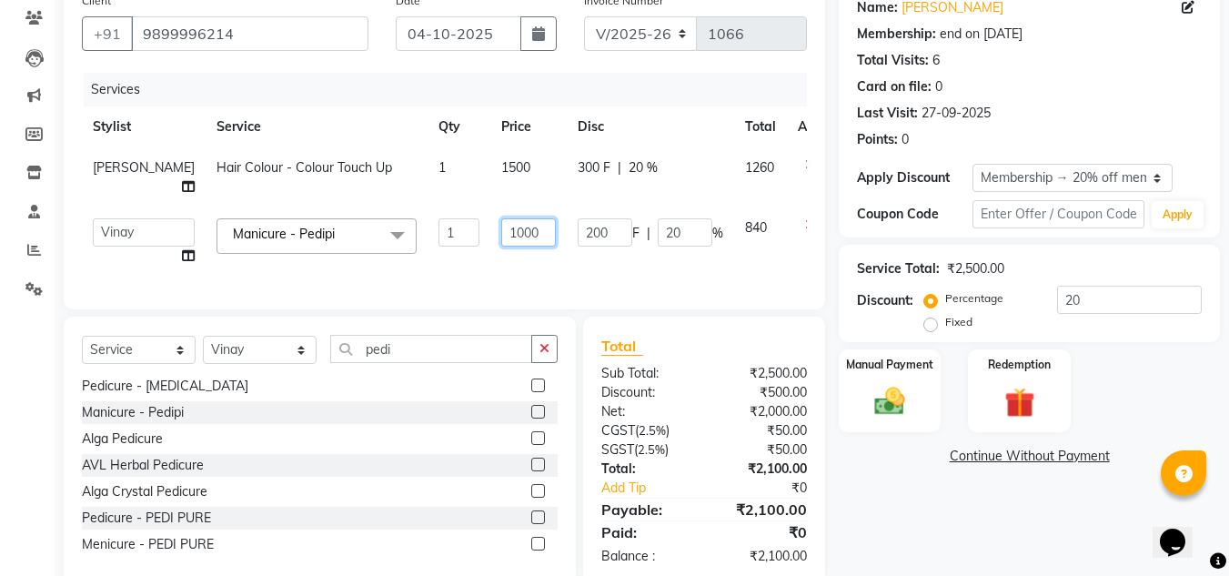
click at [501, 227] on input "1000" at bounding box center [528, 232] width 55 height 28
type input "800"
click at [470, 278] on div "Services Stylist Service Qty Price Disc Total Action Jaikesh Hair Colour - Colo…" at bounding box center [444, 182] width 725 height 218
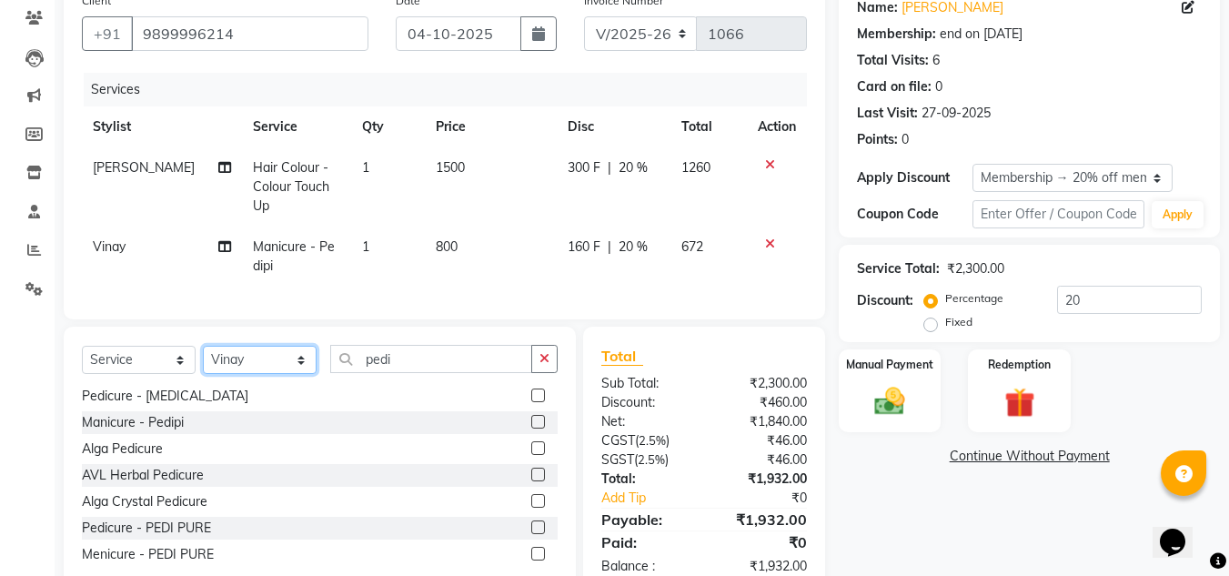
click at [239, 362] on select "Select Stylist Amit Bharti Farman Harsh Ishita Manager Jaikesh Kuldeep Manoj Ne…" at bounding box center [260, 360] width 114 height 28
select select "86637"
click at [203, 346] on select "Select Stylist Amit Bharti Farman Harsh Ishita Manager Jaikesh Kuldeep Manoj Ne…" at bounding box center [260, 360] width 114 height 28
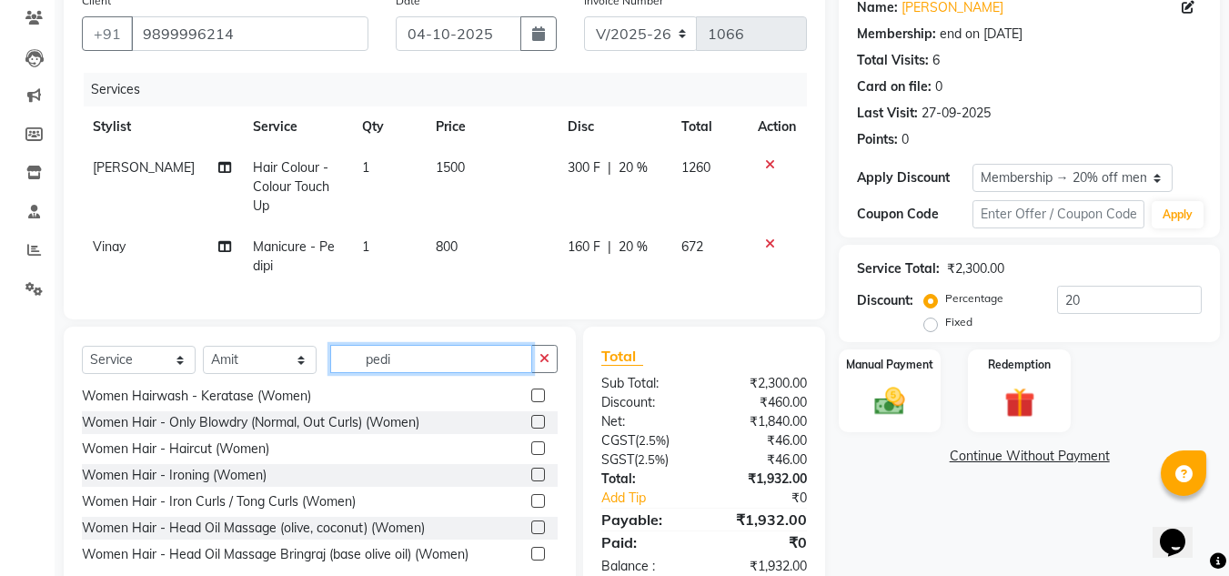
click at [395, 350] on input "pedi" at bounding box center [431, 359] width 202 height 28
type input "p"
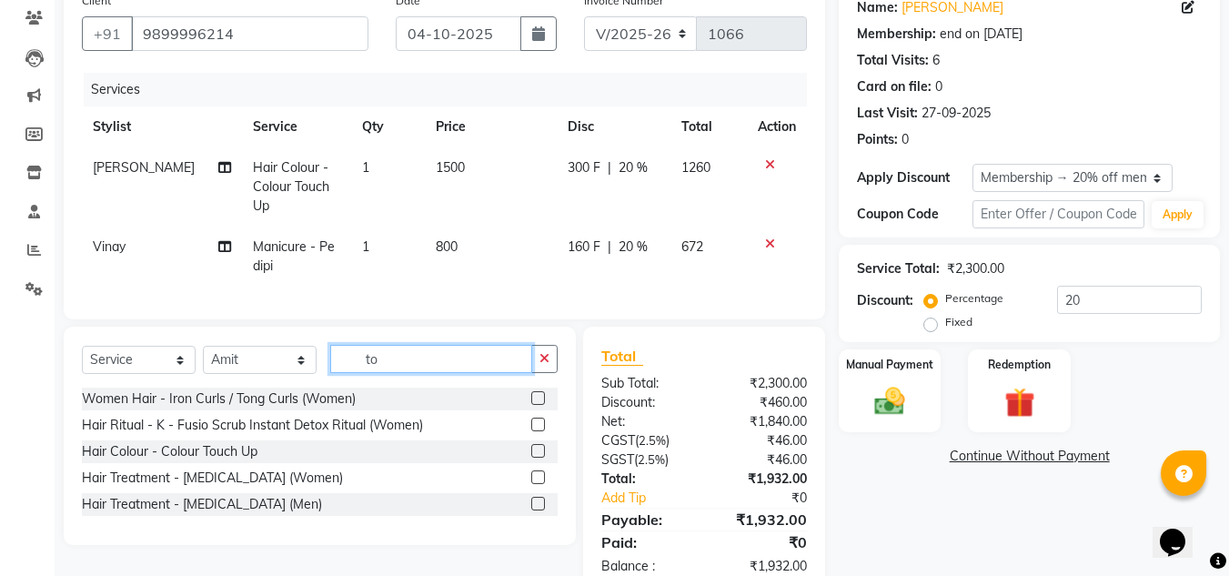
scroll to position [0, 0]
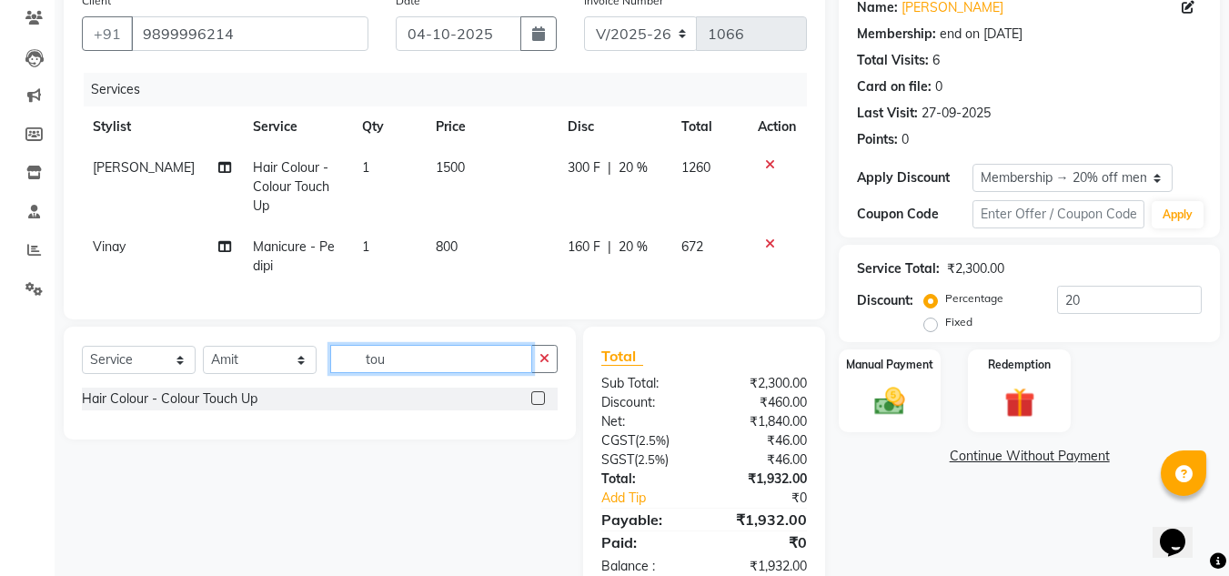
type input "tou"
click at [540, 392] on label at bounding box center [538, 398] width 14 height 14
click at [540, 393] on input "checkbox" at bounding box center [537, 399] width 12 height 12
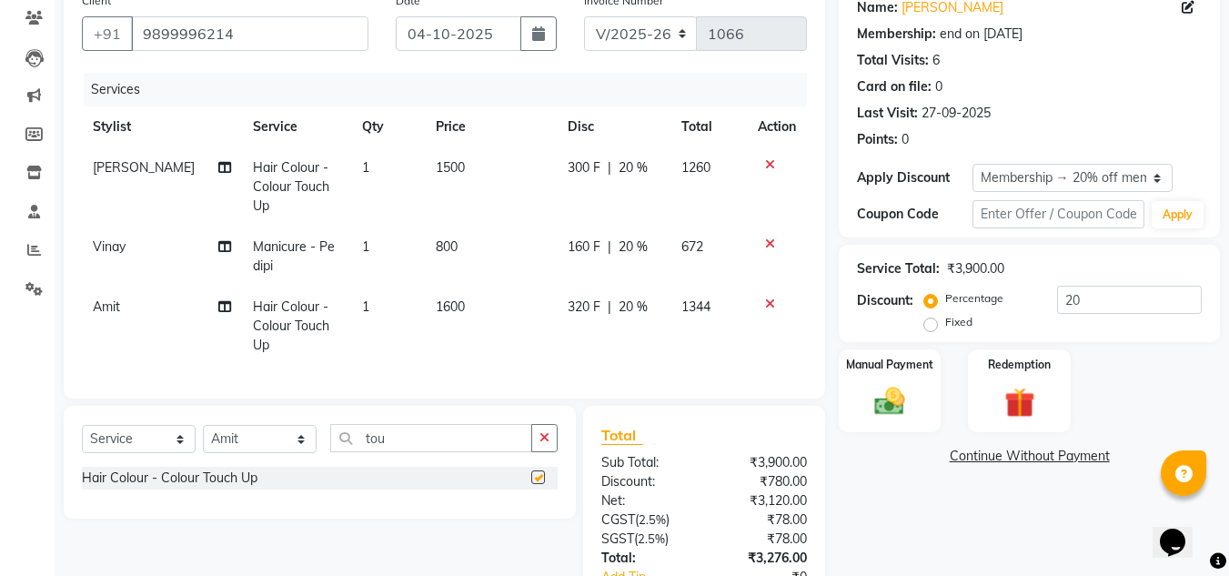
checkbox input "false"
click at [440, 298] on span "1600" at bounding box center [450, 306] width 29 height 16
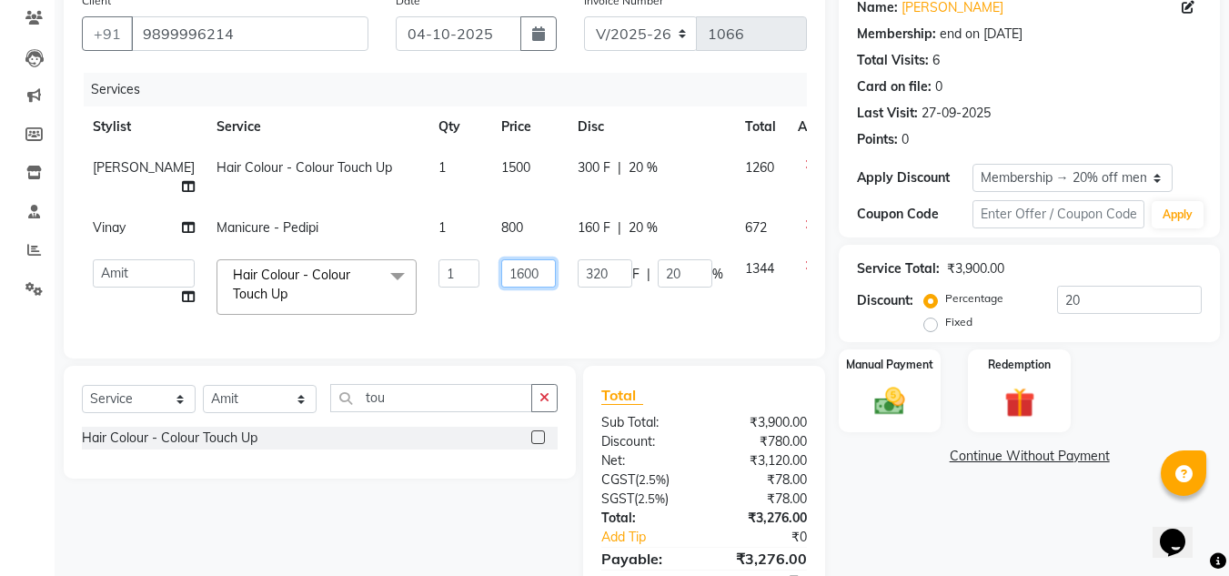
click at [501, 275] on input "1600" at bounding box center [528, 273] width 55 height 28
type input "1300"
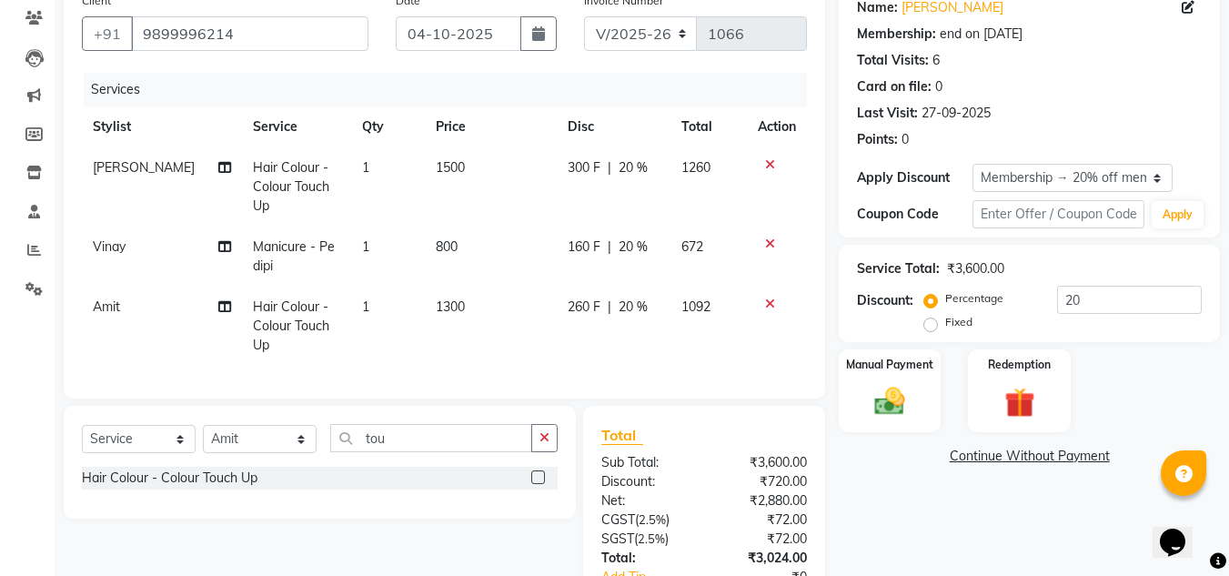
click at [481, 303] on td "1300" at bounding box center [491, 326] width 133 height 79
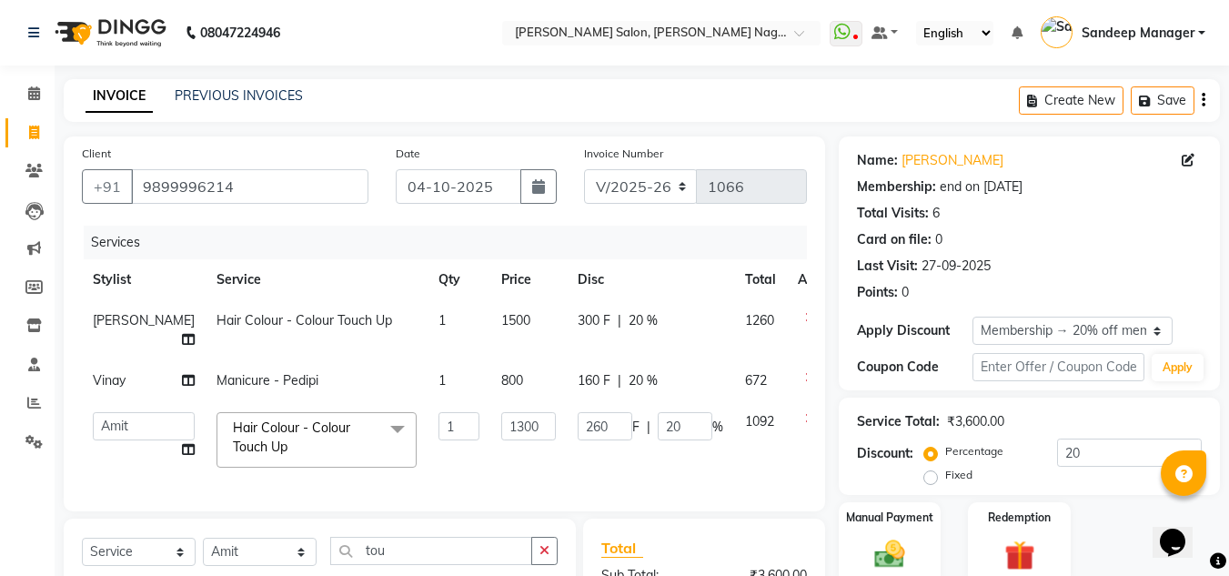
click at [439, 385] on span "1" at bounding box center [442, 380] width 7 height 16
select select "90271"
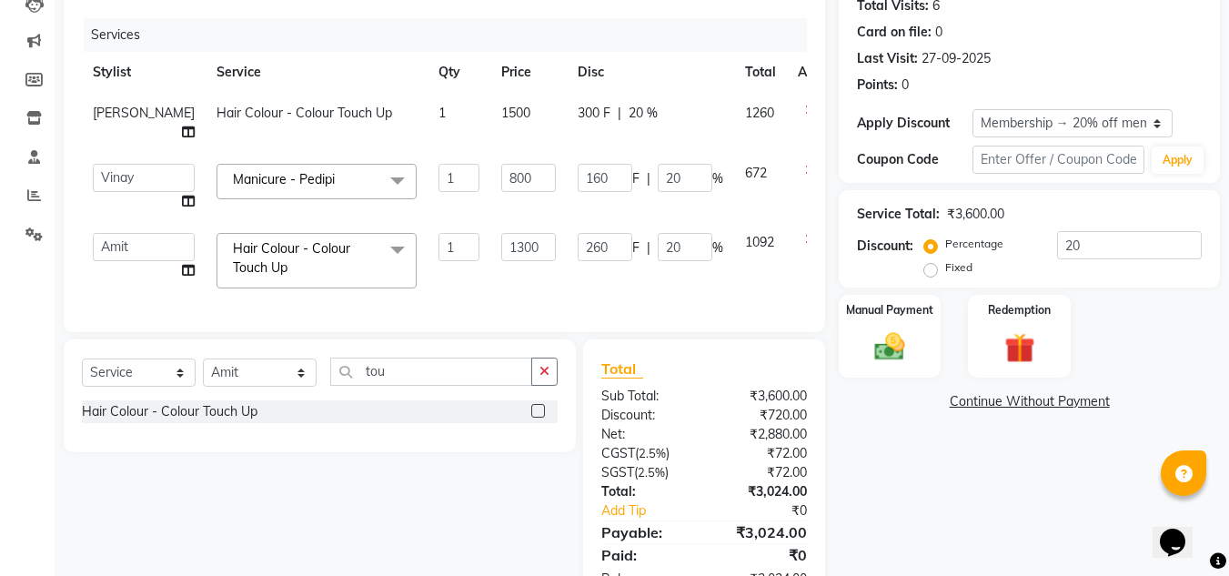
scroll to position [210, 0]
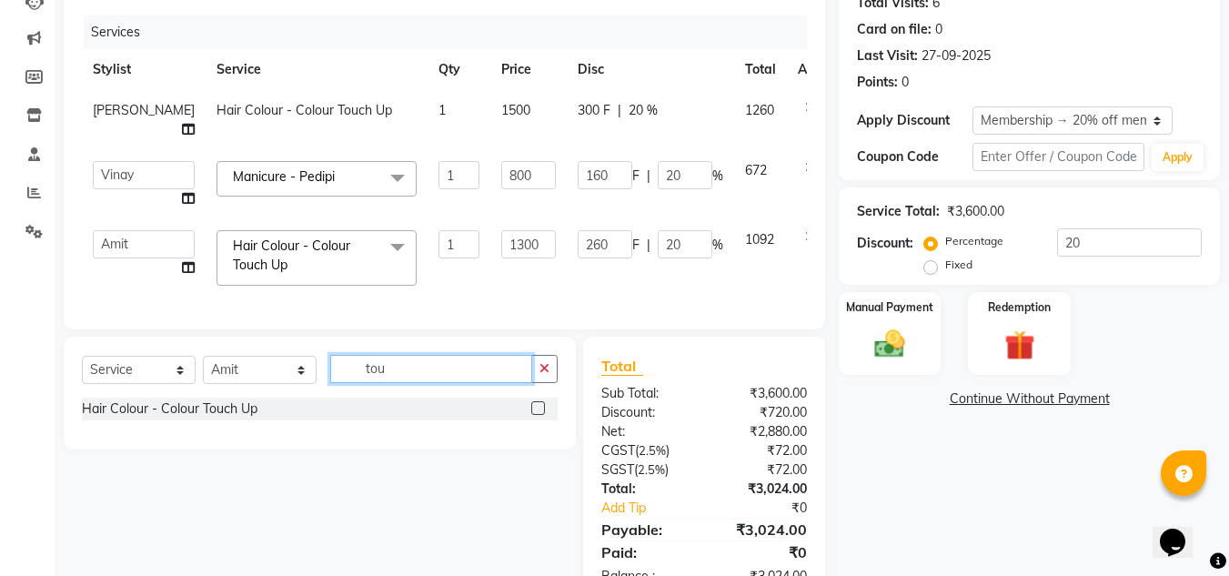
click at [390, 380] on input "tou" at bounding box center [431, 369] width 202 height 28
type input "t"
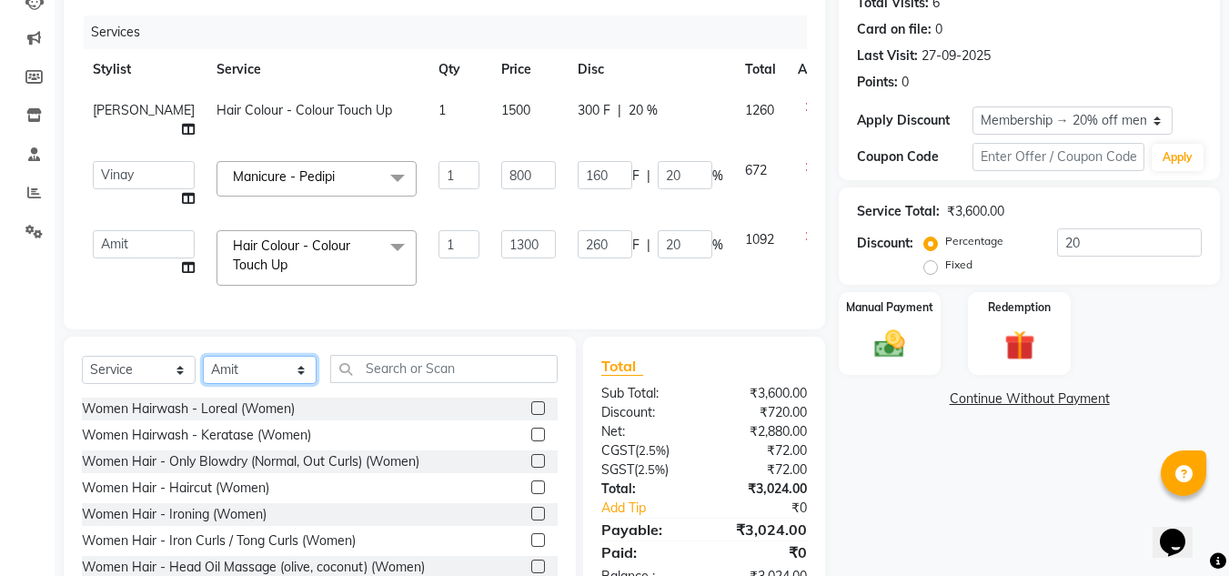
click at [259, 384] on select "Select Stylist Amit Bharti Farman Harsh Ishita Manager Jaikesh Kuldeep Manoj Ne…" at bounding box center [260, 370] width 114 height 28
select select "90271"
click at [203, 369] on select "Select Stylist Amit Bharti Farman Harsh Ishita Manager Jaikesh Kuldeep Manoj Ne…" at bounding box center [260, 370] width 114 height 28
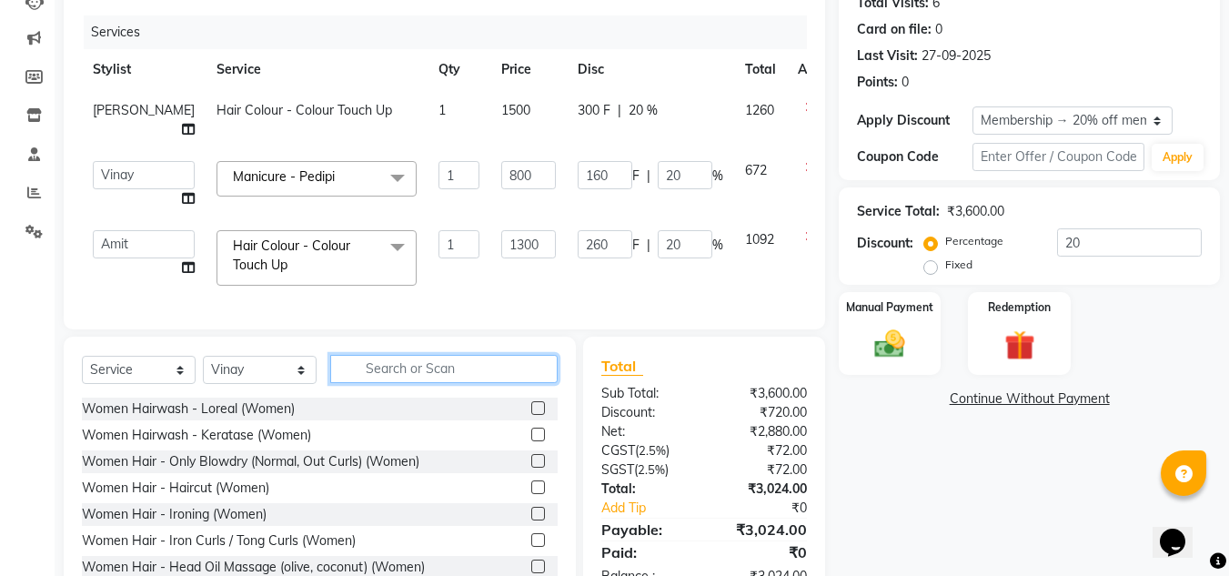
click at [384, 383] on input "text" at bounding box center [444, 369] width 228 height 28
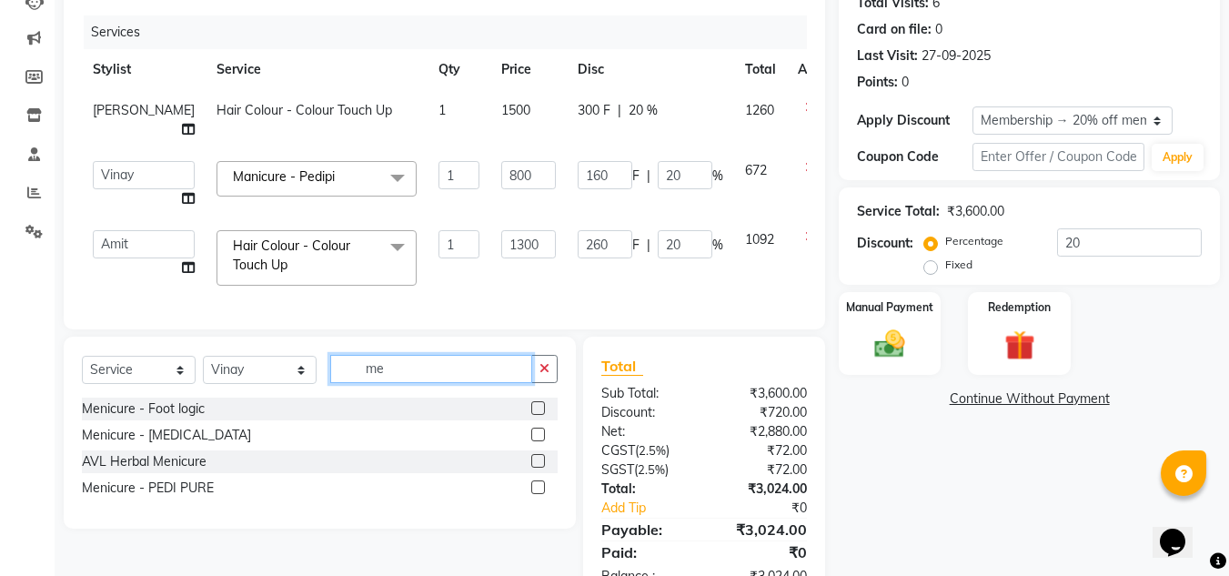
type input "m"
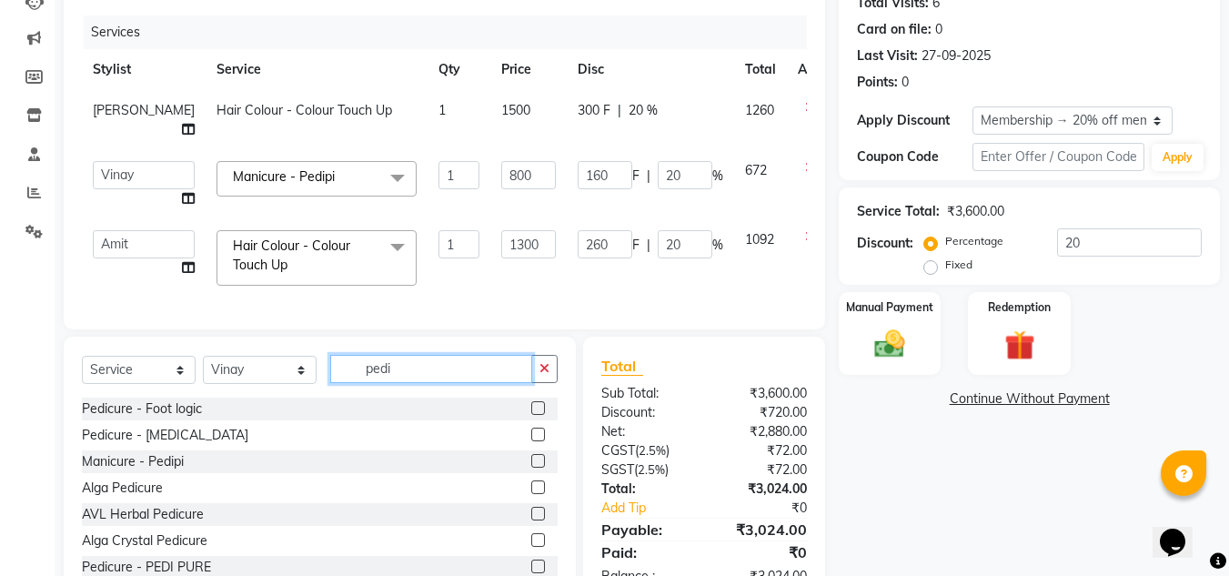
type input "pedi"
click at [531, 468] on label at bounding box center [538, 461] width 14 height 14
click at [531, 468] on input "checkbox" at bounding box center [537, 462] width 12 height 12
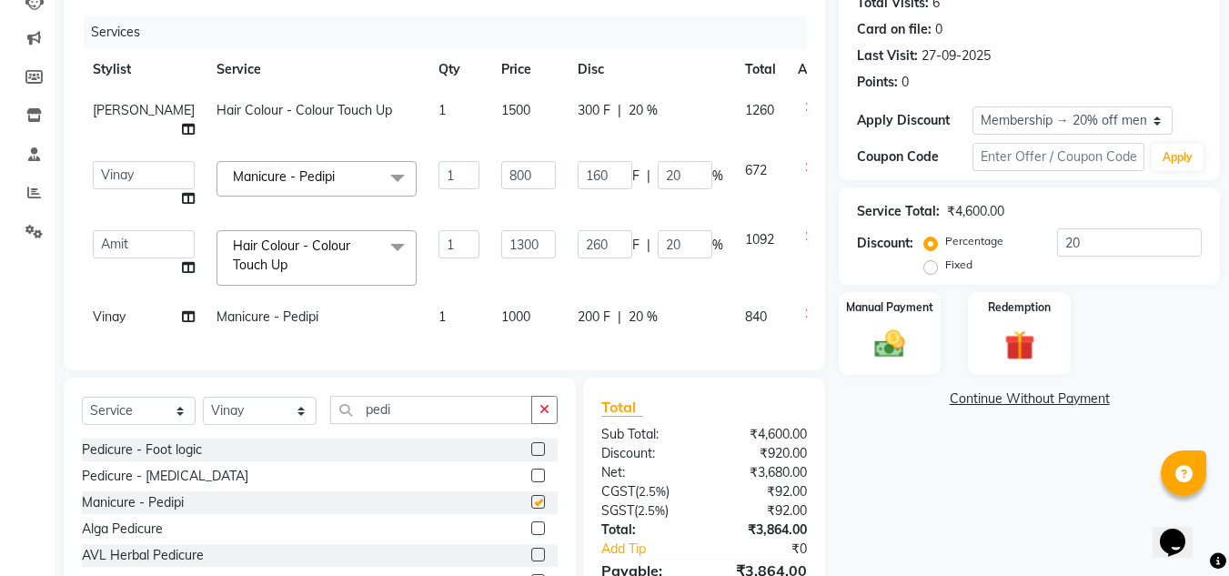
checkbox input "false"
click at [491, 305] on td "1000" at bounding box center [529, 317] width 76 height 41
select select "90271"
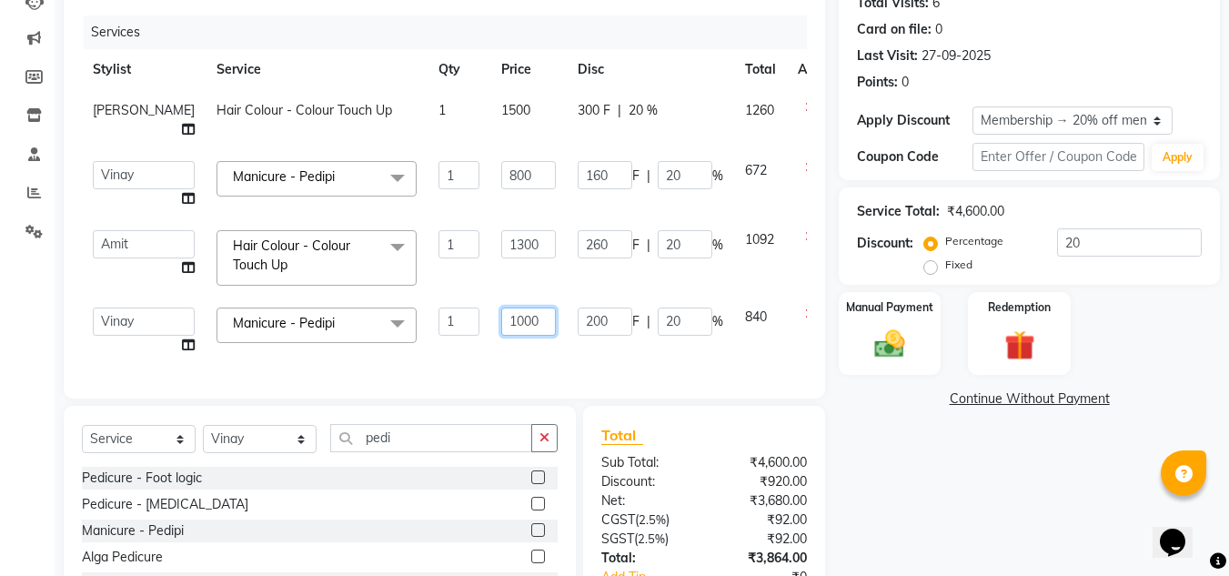
click at [501, 318] on input "1000" at bounding box center [528, 322] width 55 height 28
type input "500"
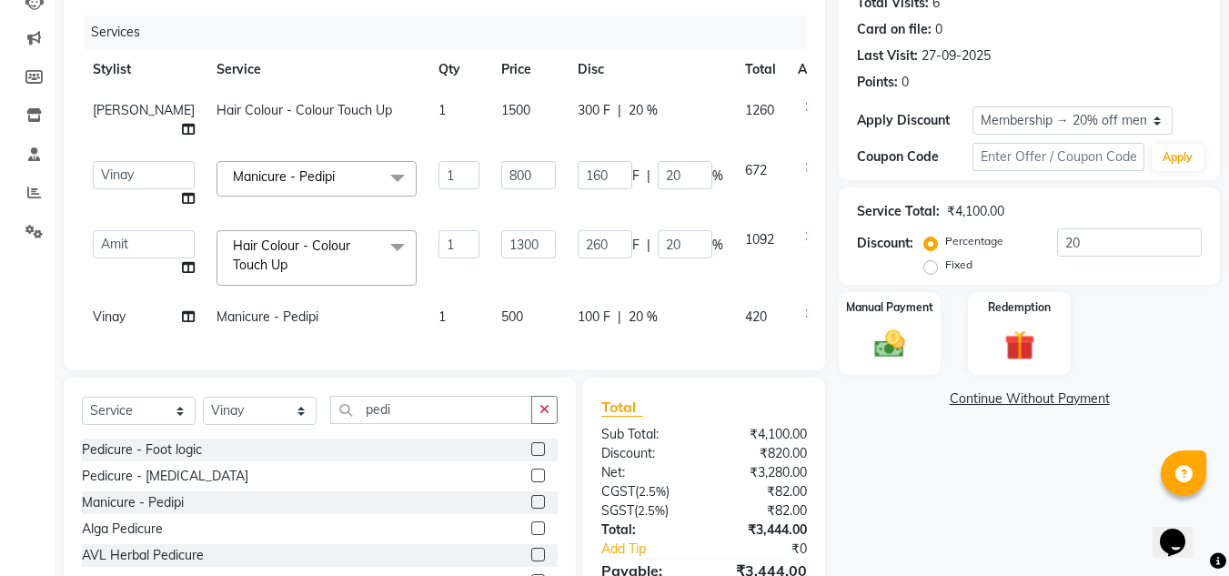
click at [470, 351] on div "Services Stylist Service Qty Price Disc Total Action Jaikesh Hair Colour - Colo…" at bounding box center [444, 183] width 725 height 337
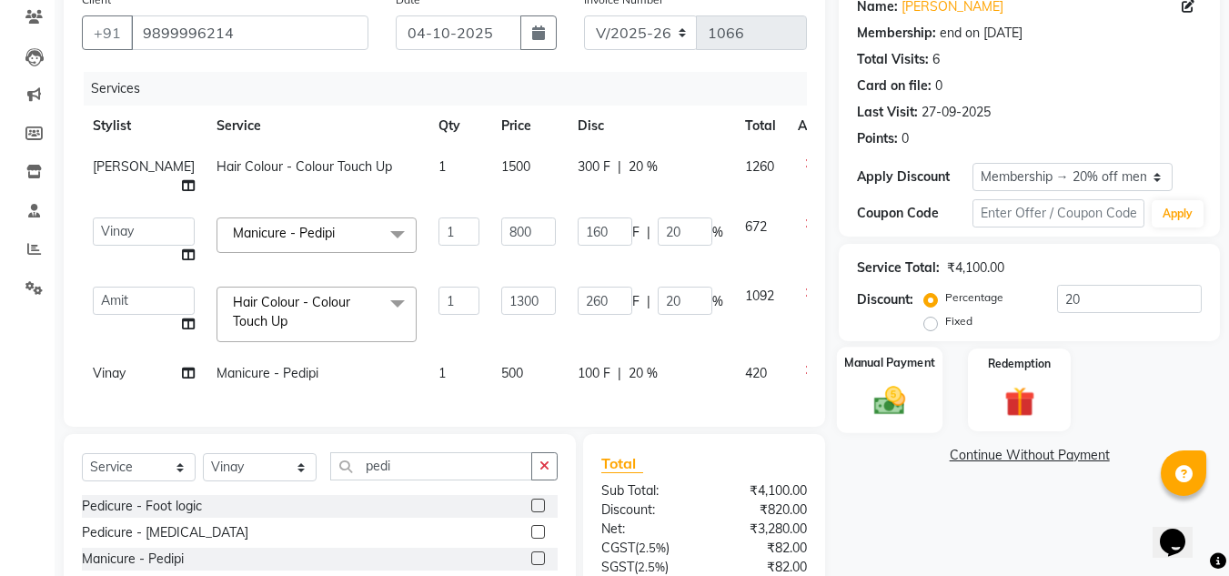
scroll to position [155, 0]
click at [895, 389] on img at bounding box center [890, 399] width 51 height 36
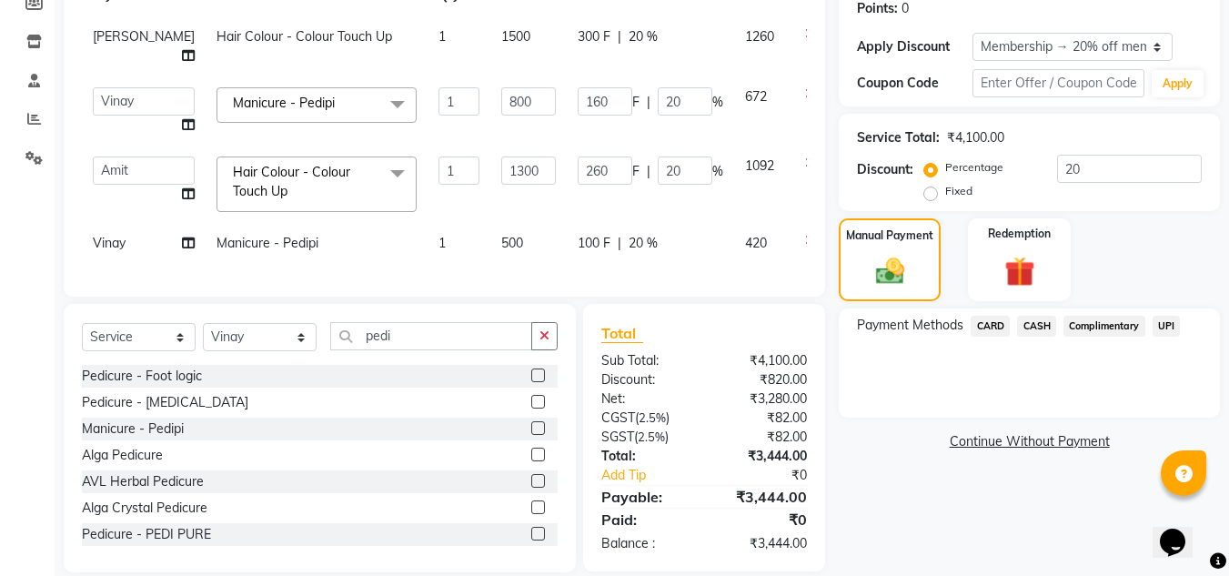
scroll to position [285, 0]
click at [1035, 325] on span "CASH" at bounding box center [1036, 325] width 39 height 21
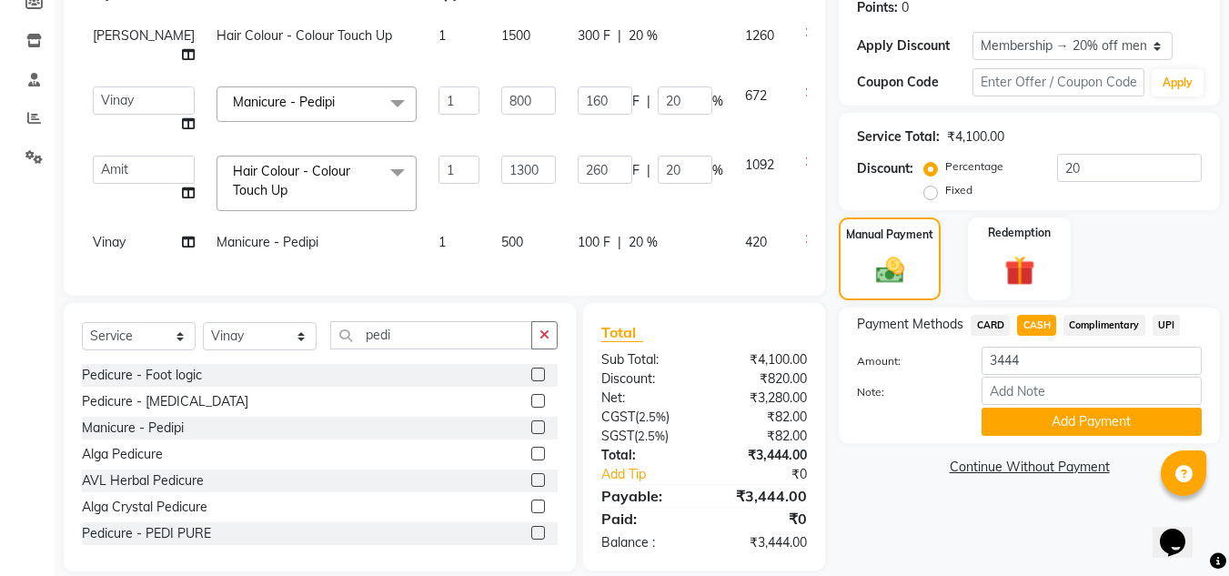
scroll to position [321, 0]
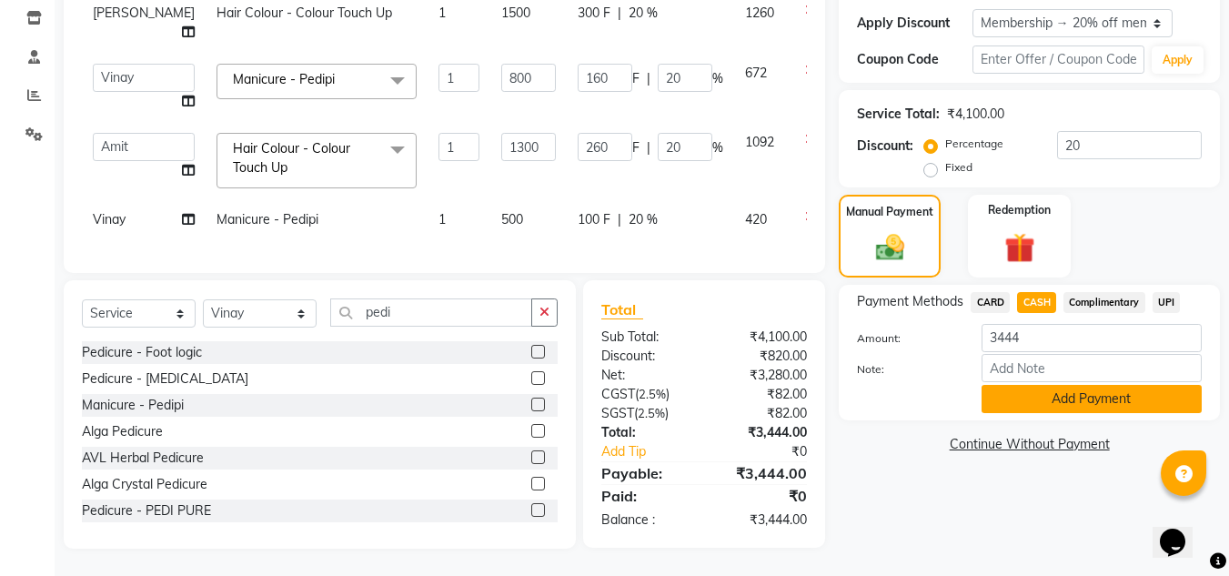
click at [1031, 385] on button "Add Payment" at bounding box center [1092, 399] width 220 height 28
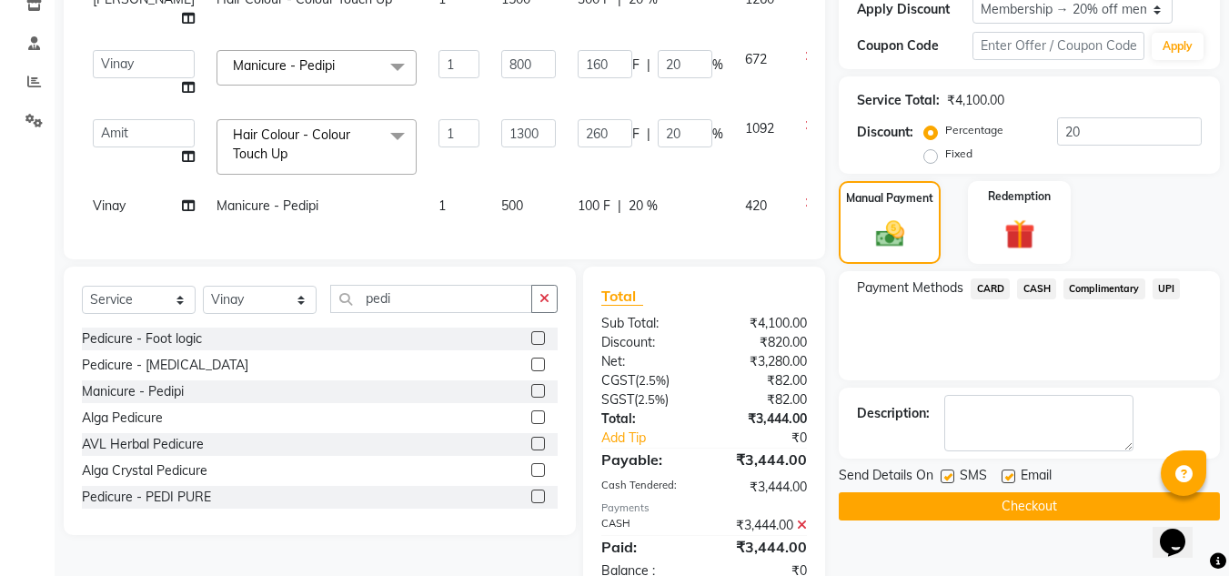
scroll to position [385, 0]
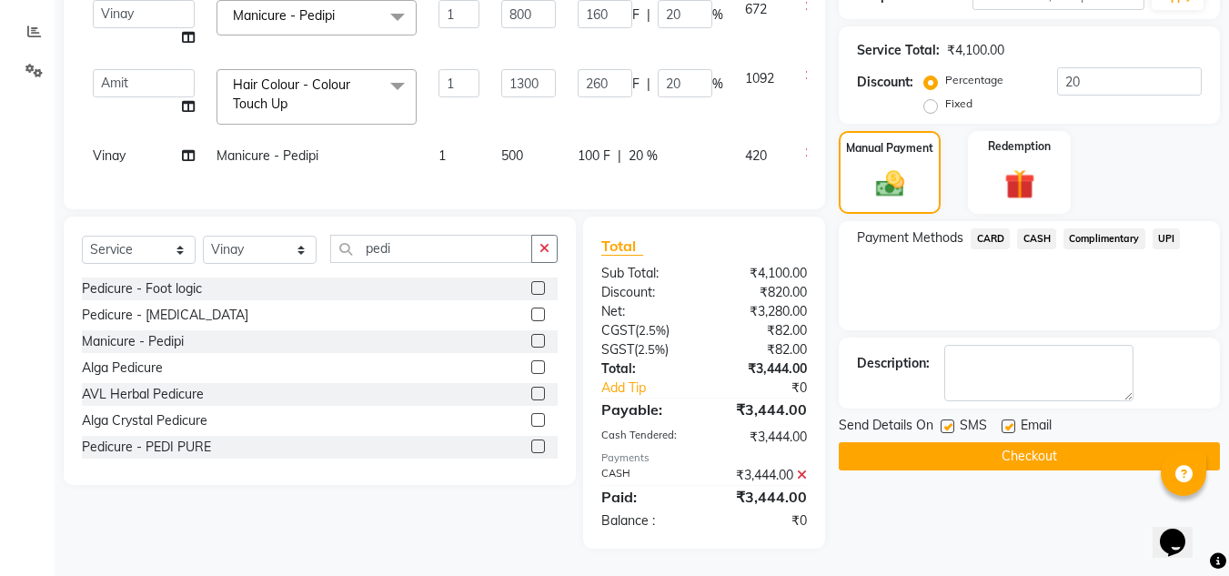
click at [1017, 442] on button "Checkout" at bounding box center [1029, 456] width 381 height 28
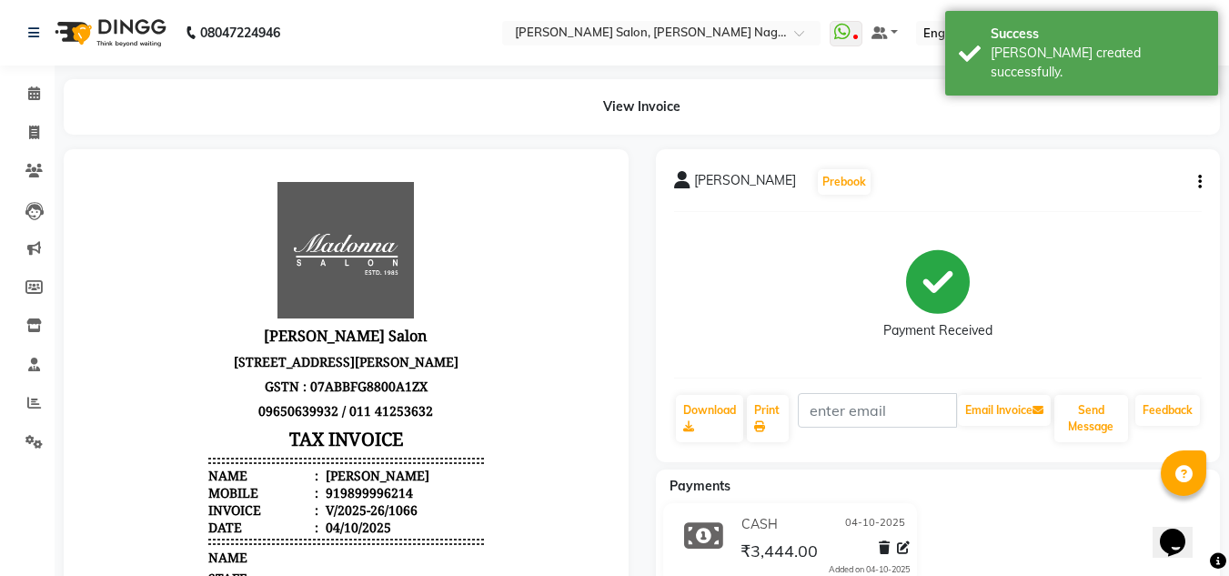
click at [135, 37] on img at bounding box center [108, 32] width 125 height 51
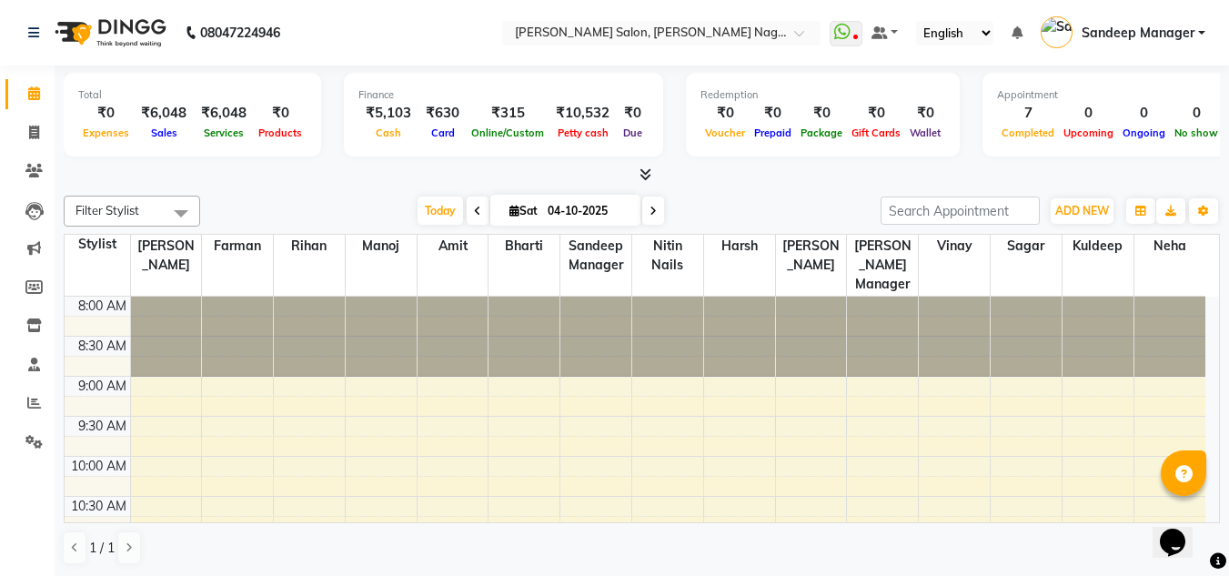
click at [133, 25] on img at bounding box center [108, 32] width 125 height 51
click at [33, 127] on icon at bounding box center [34, 133] width 10 height 14
select select "service"
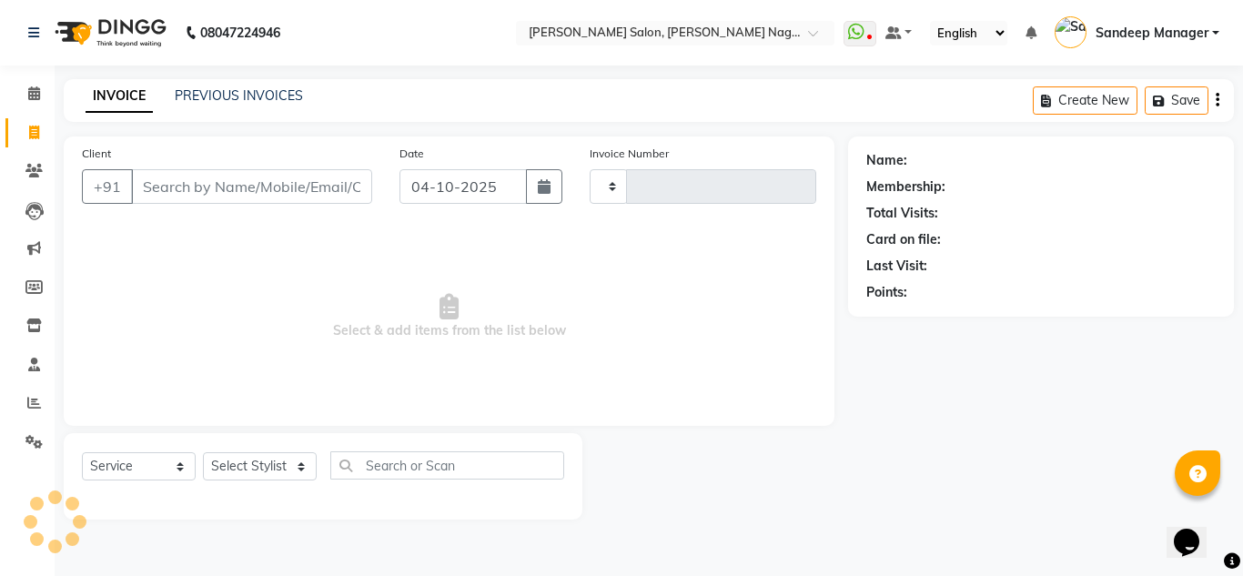
type input "1067"
select select "8641"
click at [229, 187] on input "Client" at bounding box center [251, 186] width 241 height 35
click at [225, 463] on select "Select Stylist [PERSON_NAME] Farman [PERSON_NAME] Manager [PERSON_NAME] Kuldeep…" at bounding box center [260, 466] width 114 height 28
select select "86644"
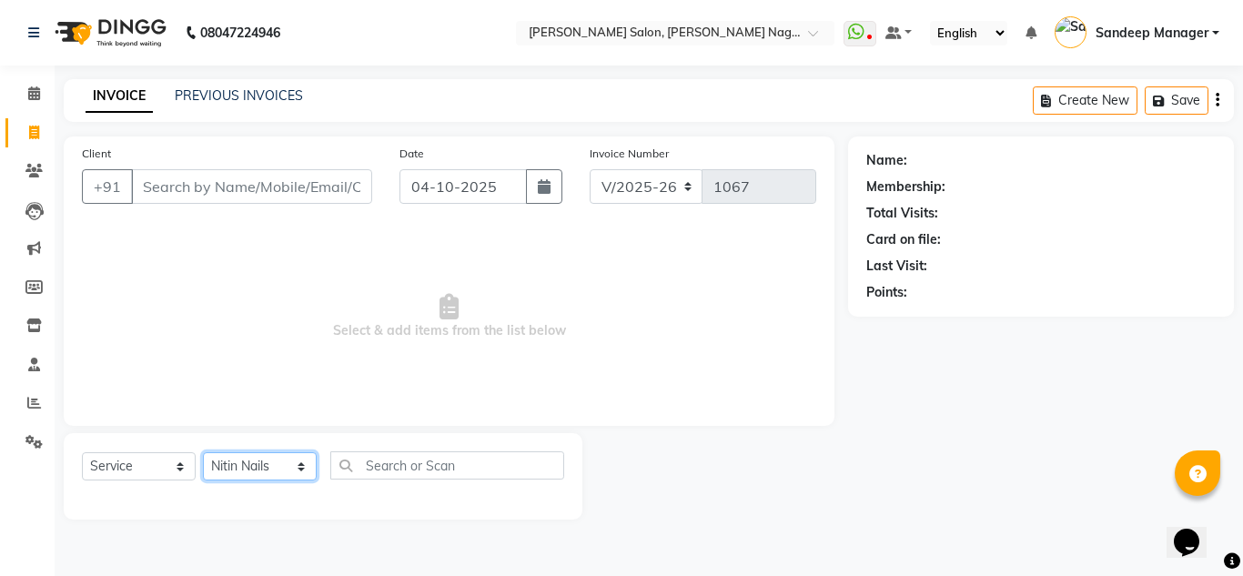
click at [203, 452] on select "Select Stylist [PERSON_NAME] Farman [PERSON_NAME] Manager [PERSON_NAME] Kuldeep…" at bounding box center [260, 466] width 114 height 28
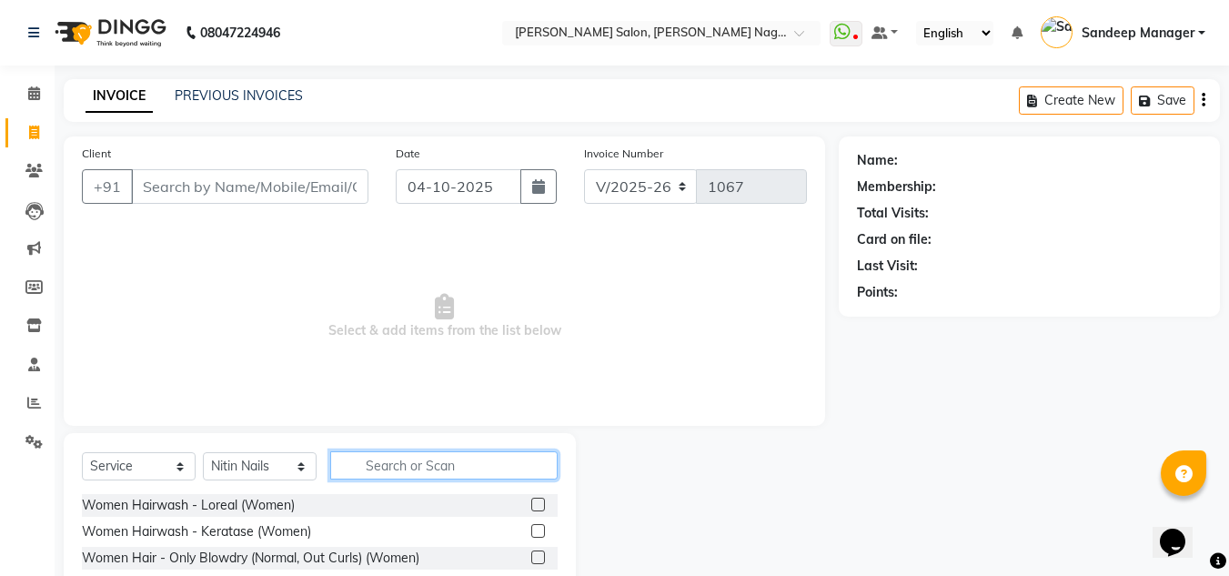
click at [407, 460] on input "text" at bounding box center [444, 465] width 228 height 28
type input "e"
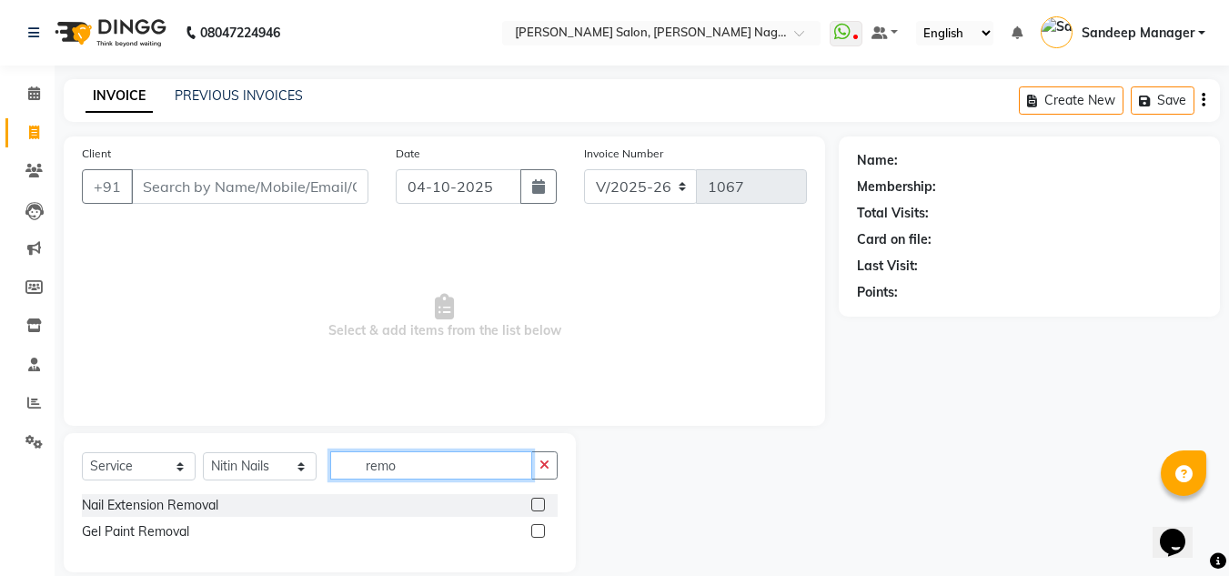
type input "remo"
click at [537, 530] on label at bounding box center [538, 531] width 14 height 14
click at [537, 530] on input "checkbox" at bounding box center [537, 532] width 12 height 12
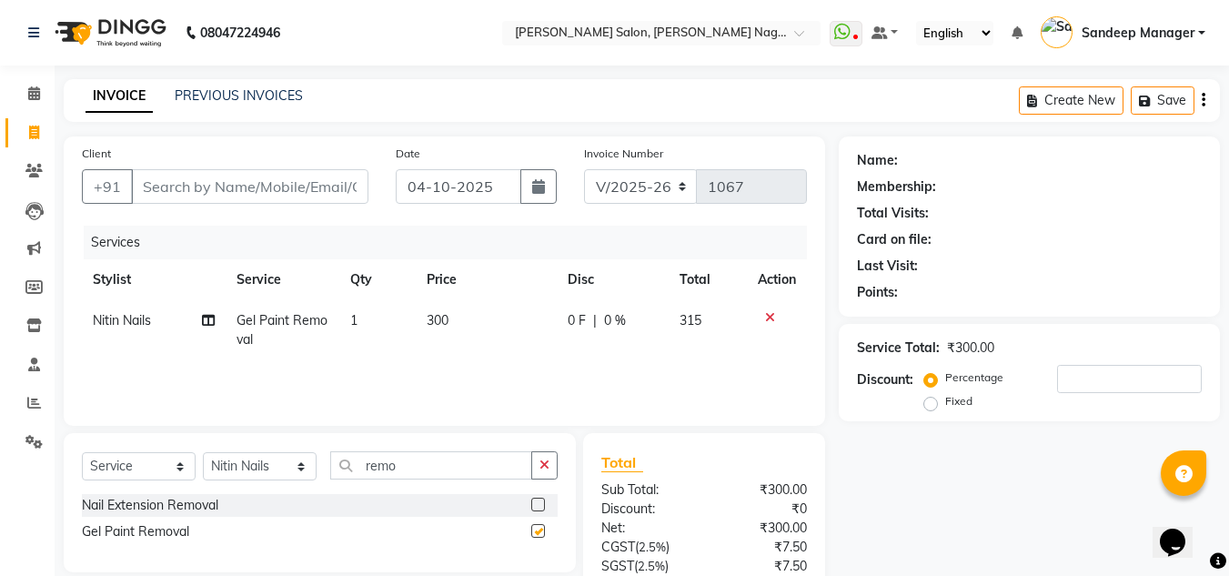
checkbox input "false"
click at [449, 314] on span "300" at bounding box center [438, 320] width 22 height 16
select select "86644"
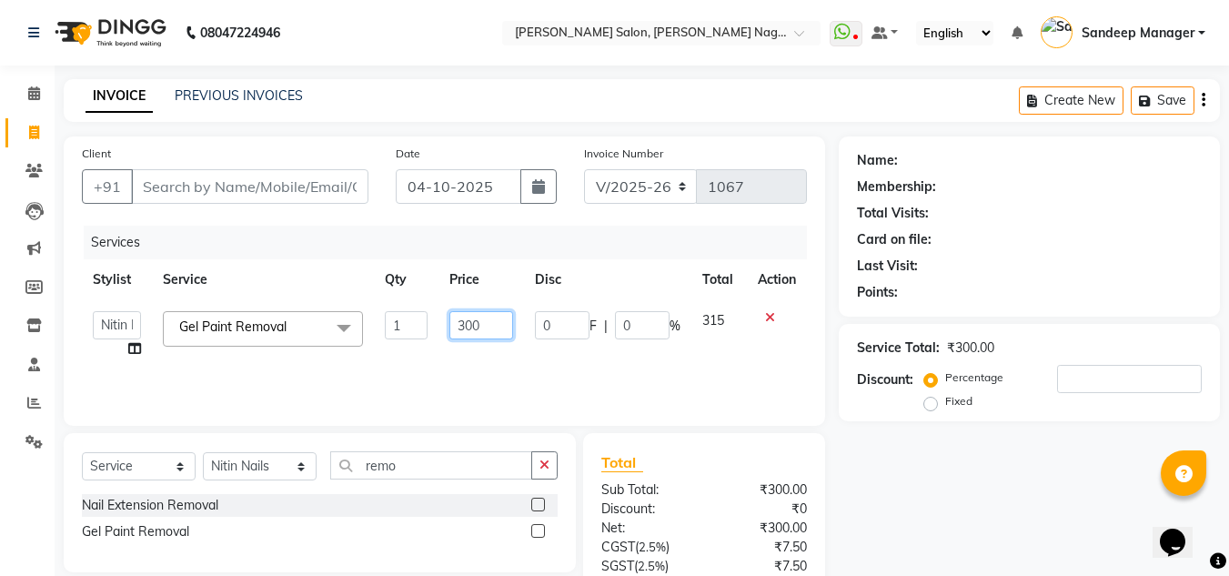
click at [474, 329] on input "300" at bounding box center [481, 325] width 63 height 28
type input "350"
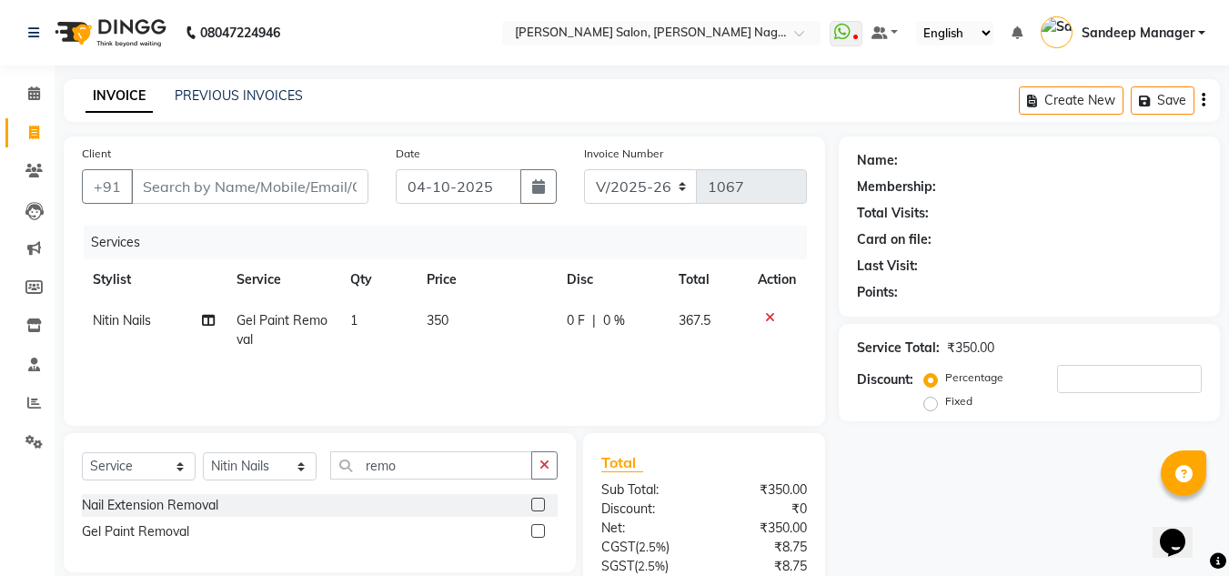
click at [372, 323] on td "1" at bounding box center [377, 330] width 76 height 60
select select "86644"
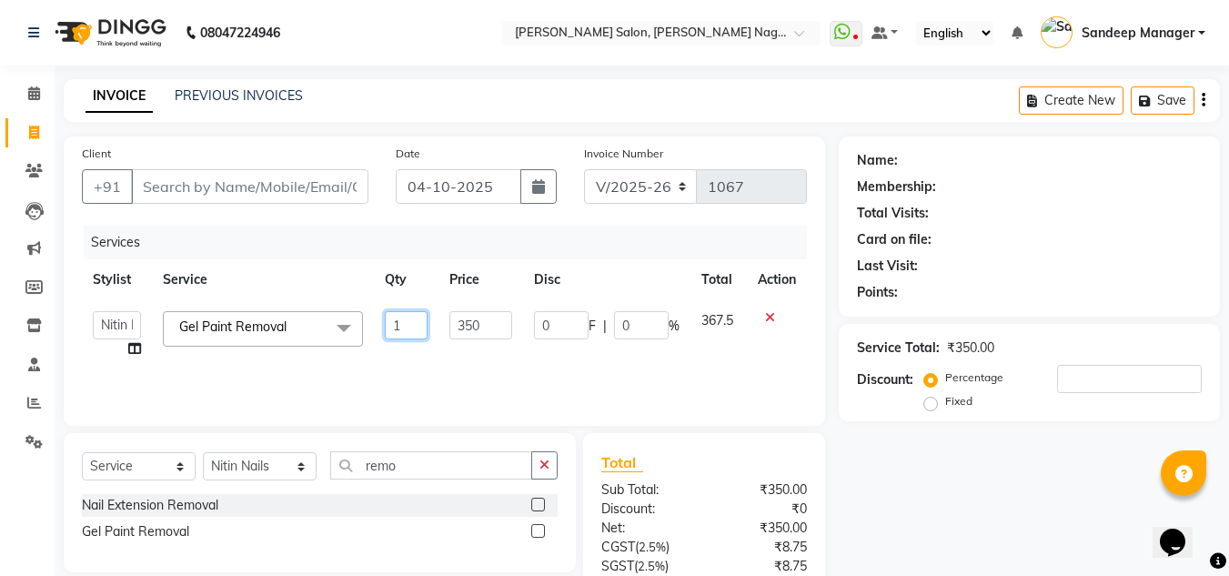
click at [413, 320] on input "1" at bounding box center [406, 325] width 43 height 28
type input "2"
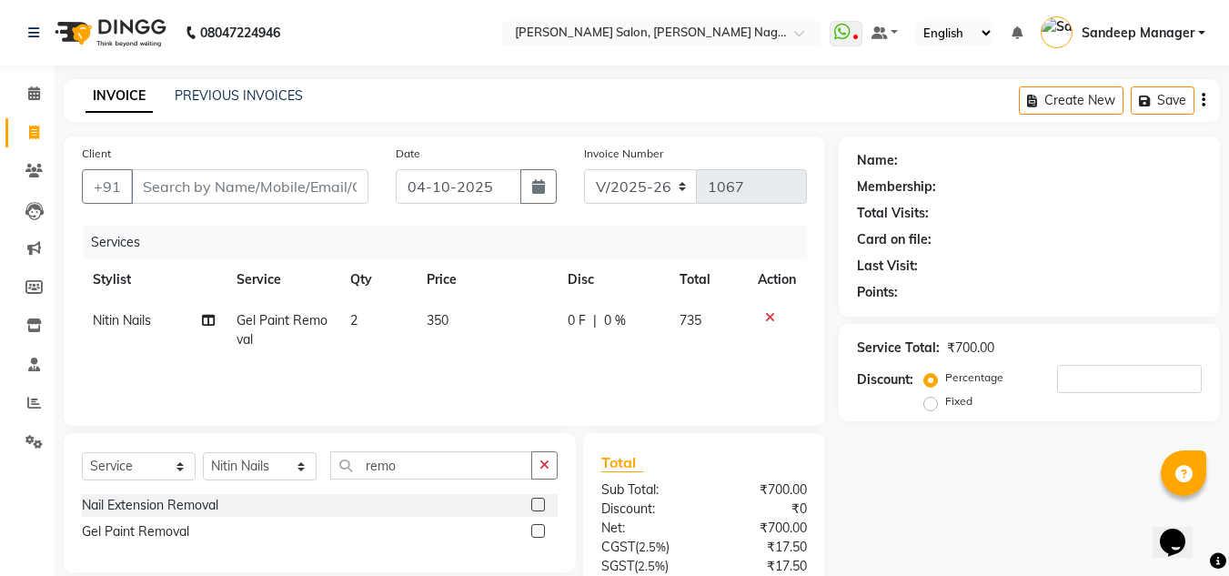
click at [418, 362] on div "Services Stylist Service Qty Price Disc Total Action Nitin Nails Gel Paint Remo…" at bounding box center [444, 317] width 725 height 182
click at [464, 461] on input "remo" at bounding box center [431, 465] width 202 height 28
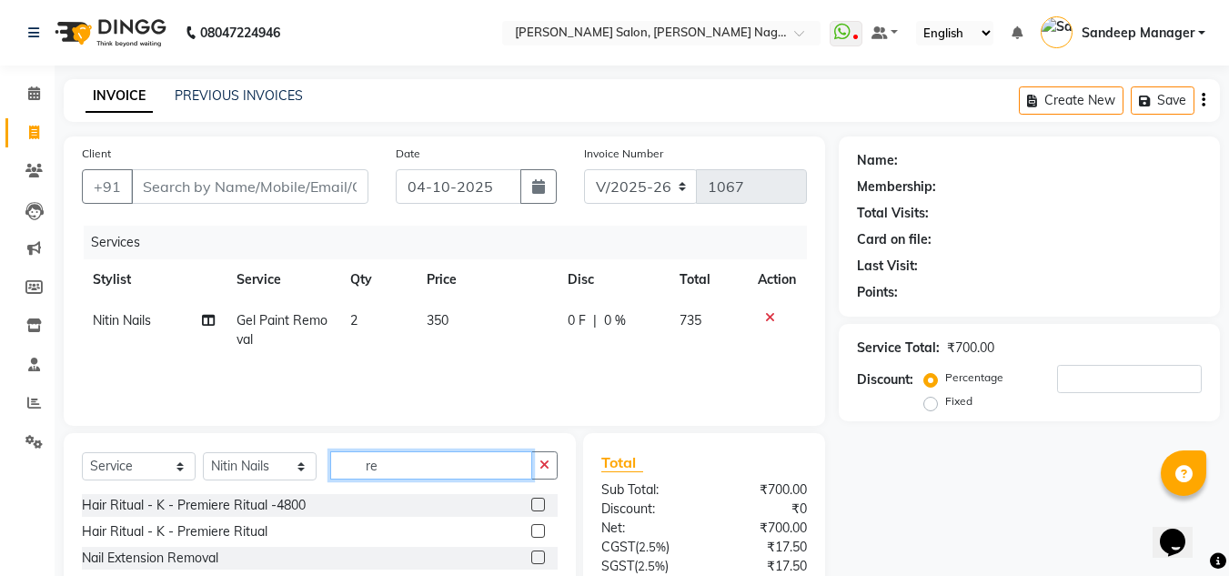
type input "r"
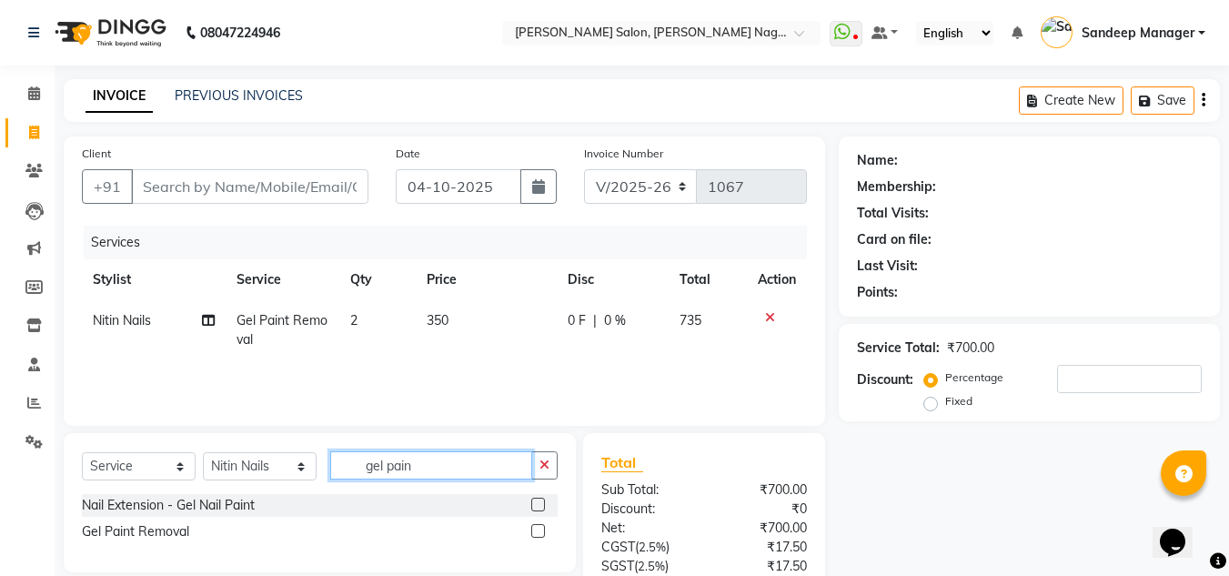
type input "gel pain"
click at [538, 502] on label at bounding box center [538, 505] width 14 height 14
click at [538, 502] on input "checkbox" at bounding box center [537, 506] width 12 height 12
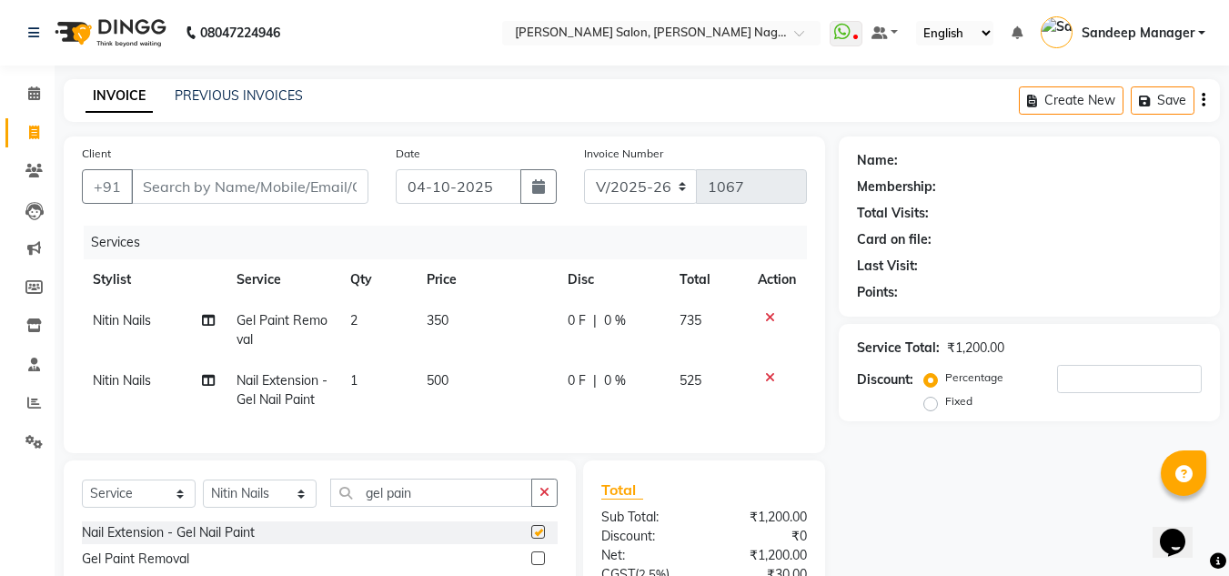
checkbox input "false"
click at [444, 376] on span "500" at bounding box center [438, 380] width 22 height 16
select select "86644"
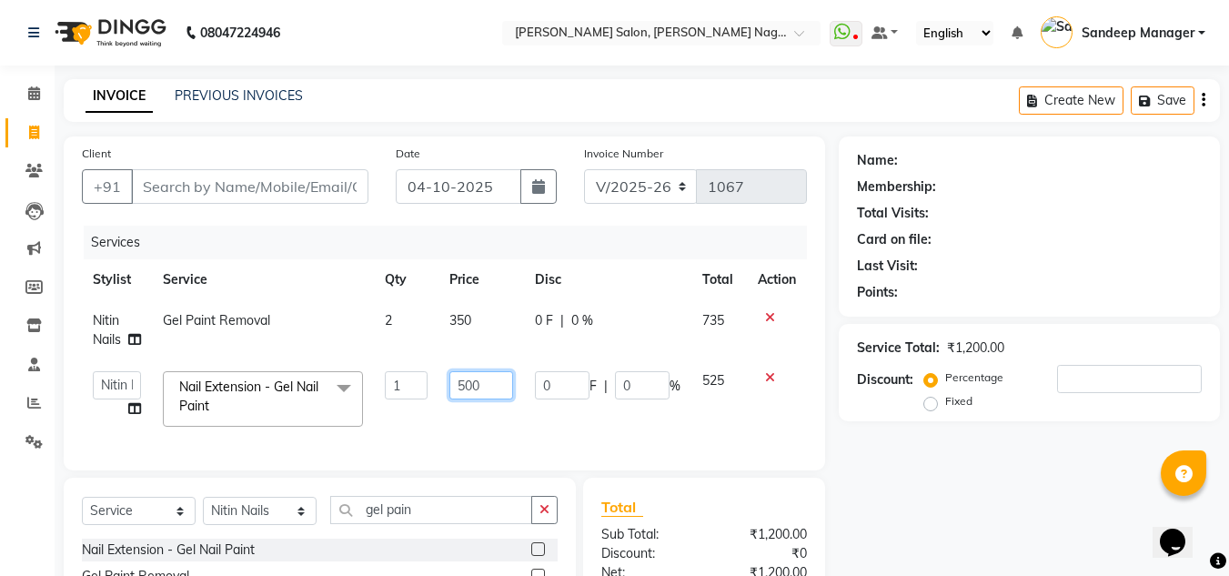
click at [472, 385] on input "500" at bounding box center [481, 385] width 63 height 28
type input "750"
click at [471, 432] on div "Services Stylist Service Qty Price Disc Total Action Nitin Nails Gel Paint Remo…" at bounding box center [444, 339] width 725 height 227
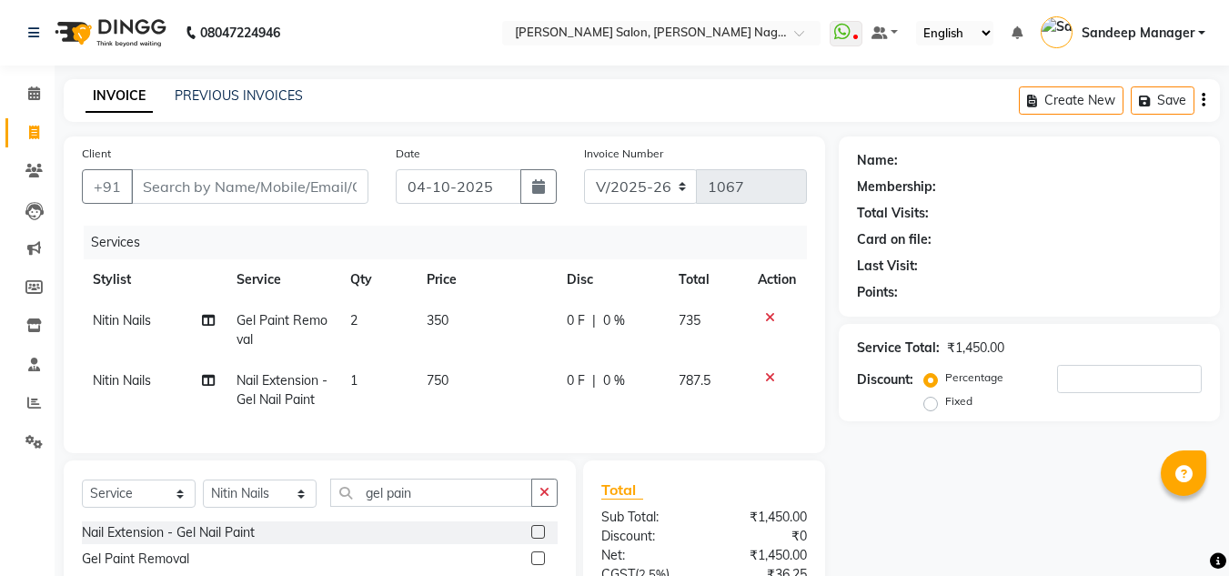
select select "8641"
select select "service"
select select "86644"
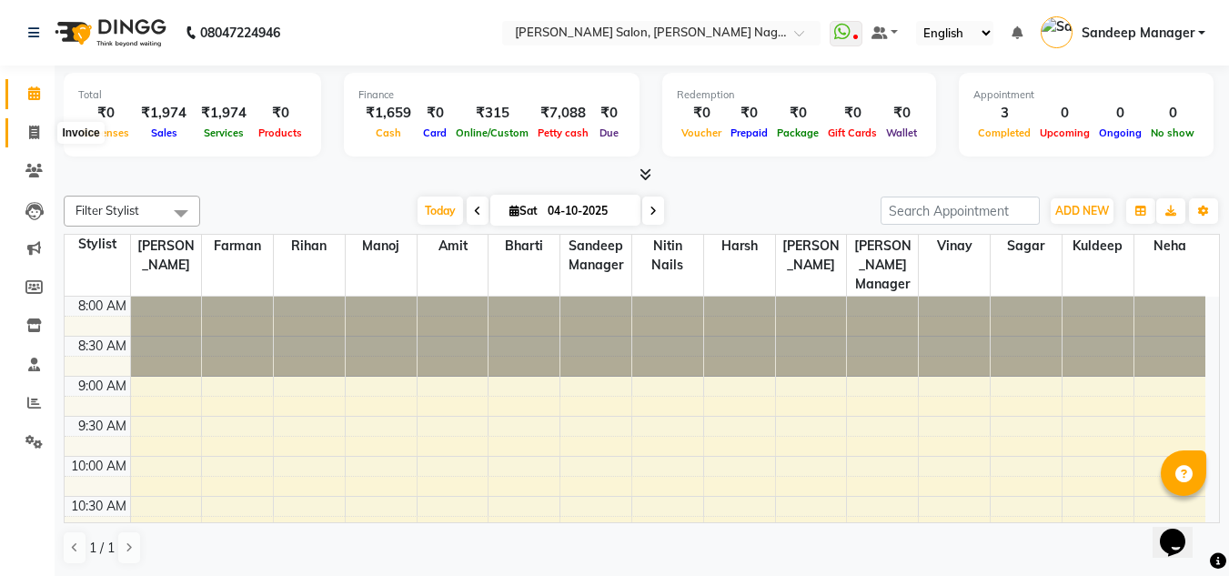
click at [35, 131] on icon at bounding box center [34, 133] width 10 height 14
select select "service"
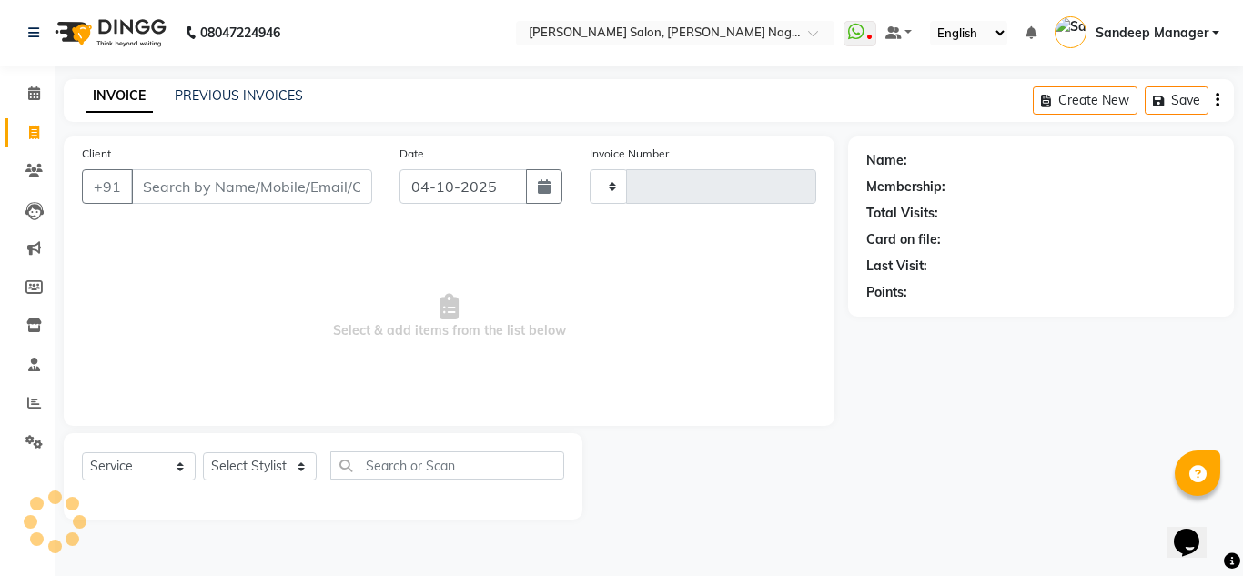
type input "1067"
select select "8641"
click at [267, 102] on link "PREVIOUS INVOICES" at bounding box center [239, 95] width 128 height 16
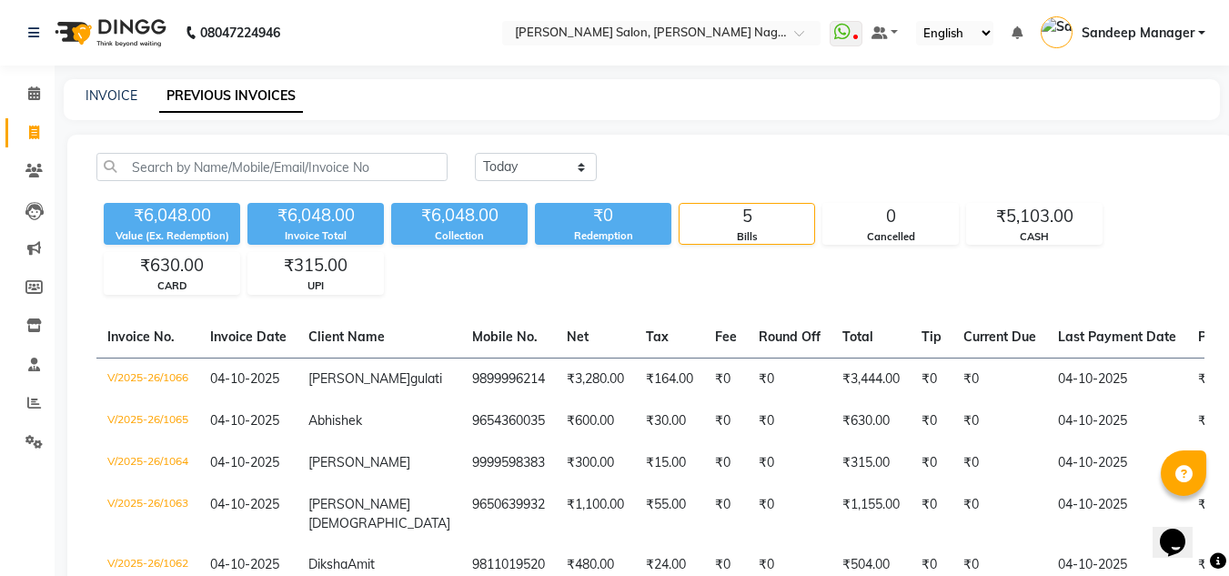
click at [105, 22] on img at bounding box center [108, 32] width 125 height 51
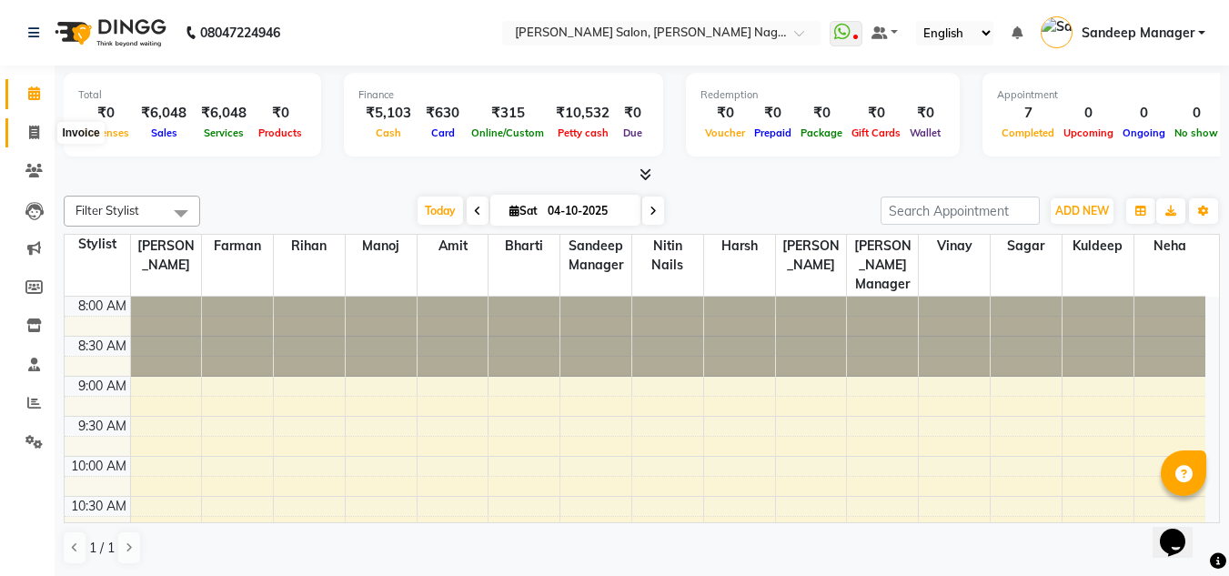
click at [39, 134] on icon at bounding box center [34, 133] width 10 height 14
select select "service"
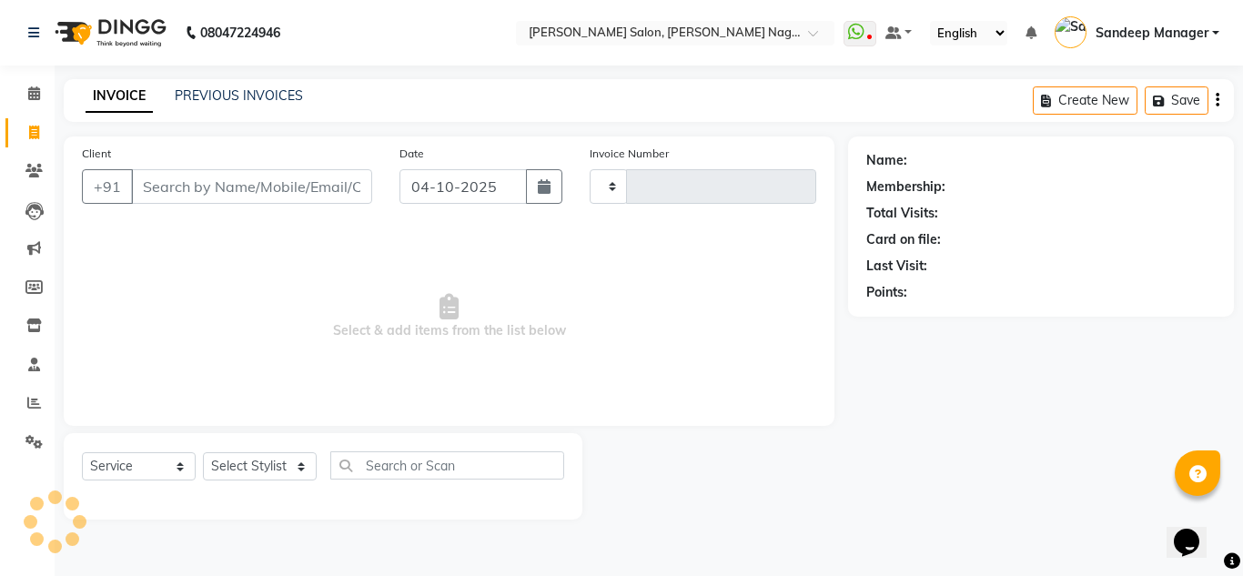
type input "1067"
select select "8641"
click at [33, 408] on icon at bounding box center [34, 403] width 14 height 14
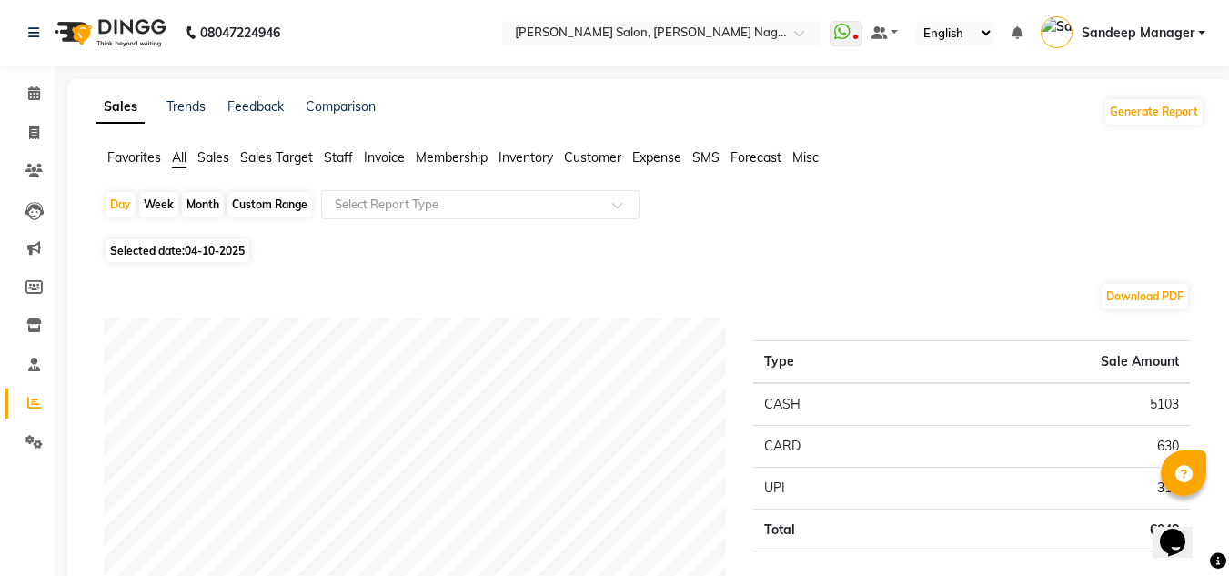
click at [597, 153] on span "Customer" at bounding box center [592, 157] width 57 height 16
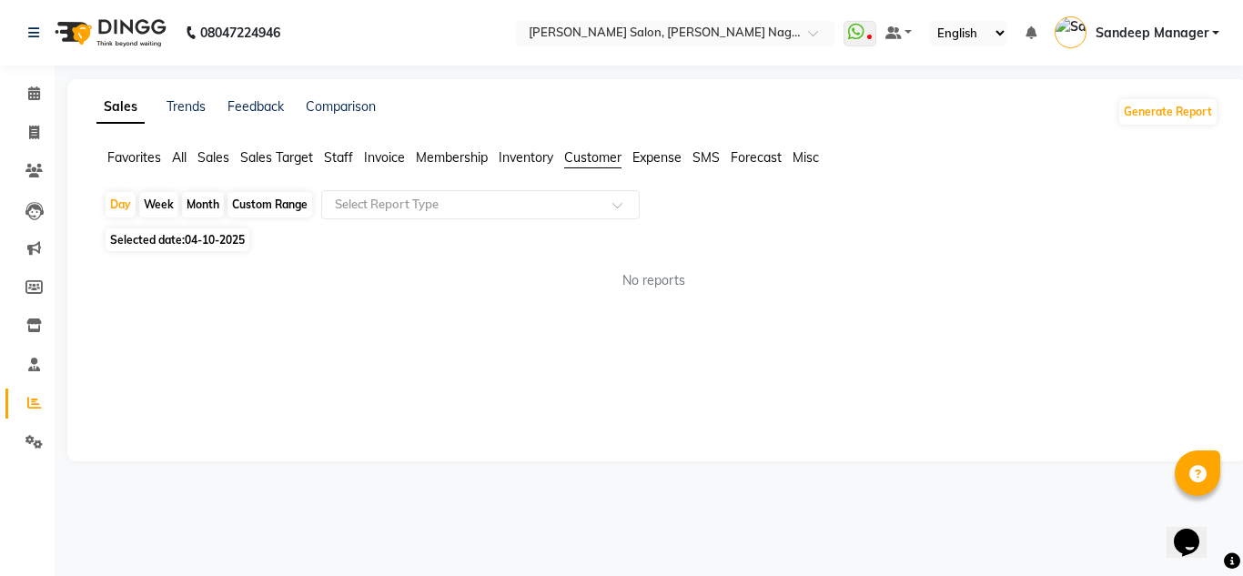
click at [205, 200] on div "Month" at bounding box center [203, 204] width 42 height 25
select select "10"
select select "2025"
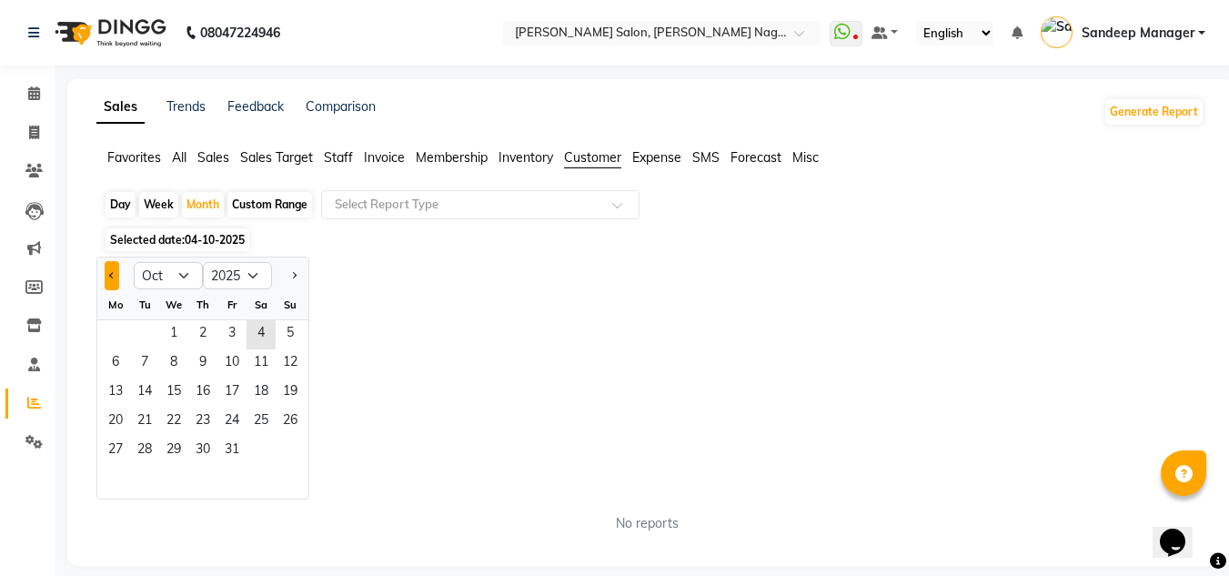
click at [111, 284] on button "Previous month" at bounding box center [112, 275] width 15 height 29
select select "9"
click at [258, 205] on div "Custom Range" at bounding box center [270, 204] width 85 height 25
select select "10"
select select "2025"
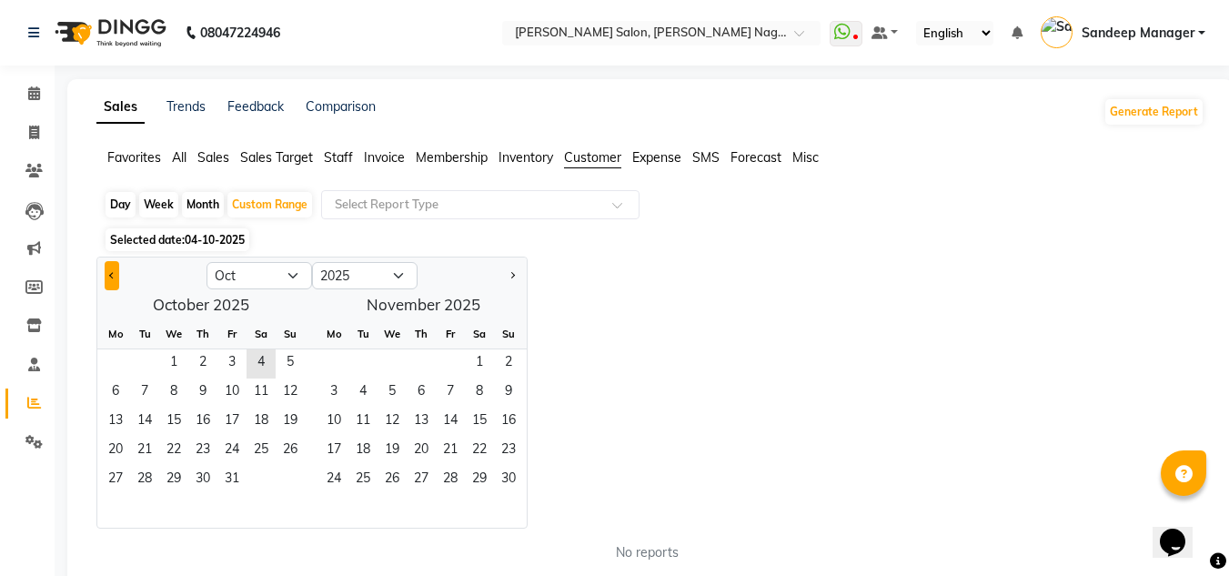
click at [115, 278] on button "Previous month" at bounding box center [112, 275] width 15 height 29
select select "9"
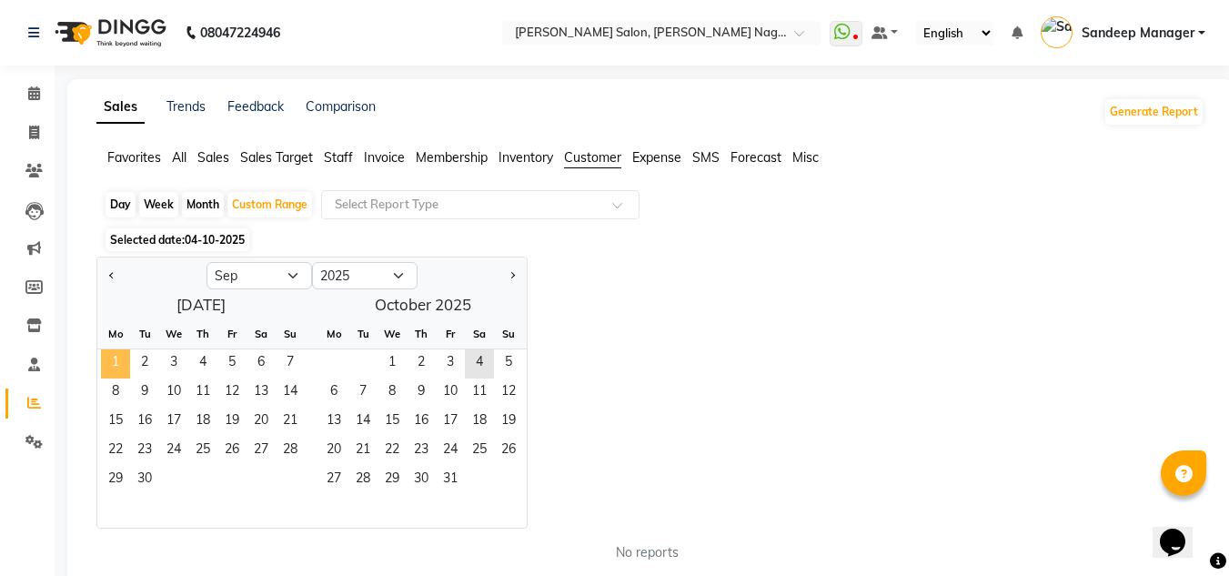
click at [120, 363] on span "1" at bounding box center [115, 363] width 29 height 29
click at [481, 365] on span "4" at bounding box center [479, 363] width 29 height 29
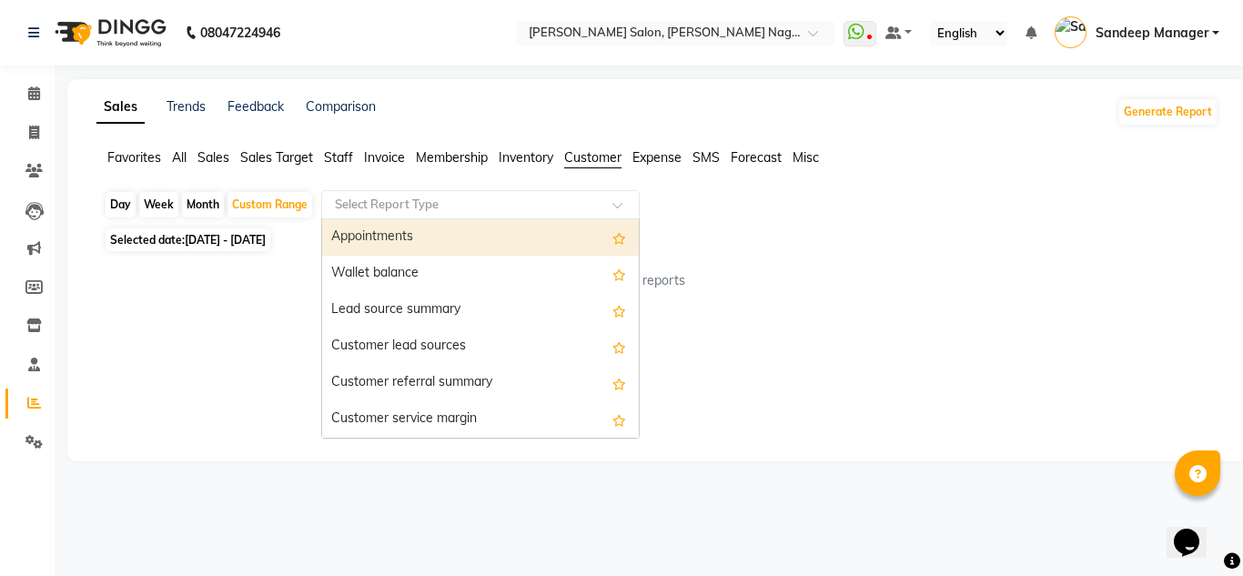
click at [567, 195] on div "Select Report Type" at bounding box center [480, 204] width 319 height 29
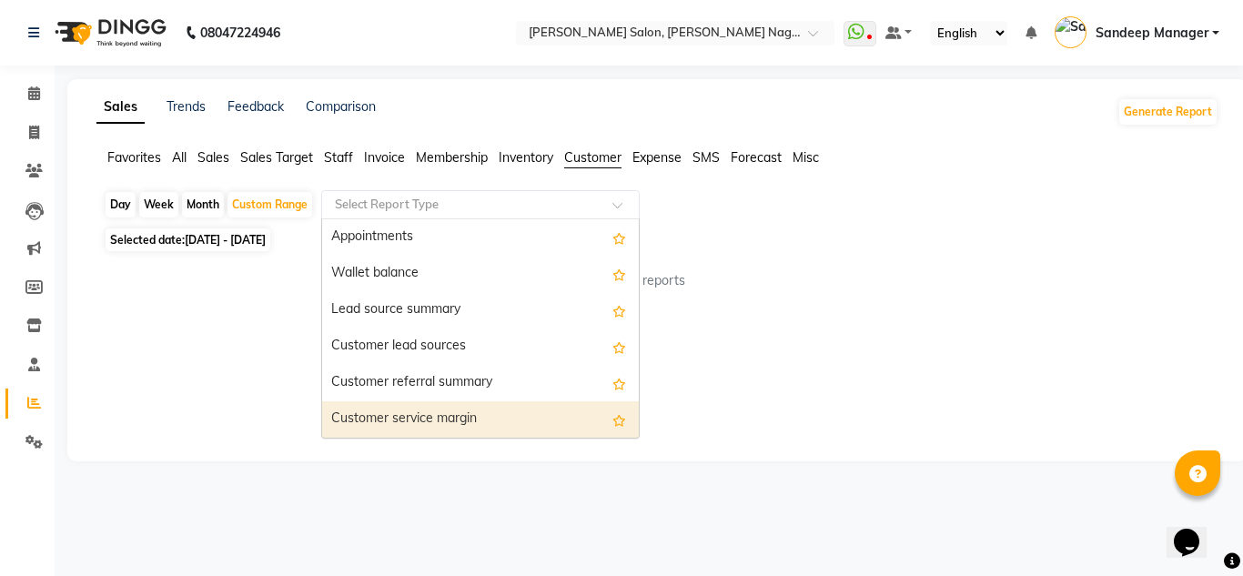
click at [443, 410] on div "Customer service margin" at bounding box center [480, 419] width 317 height 36
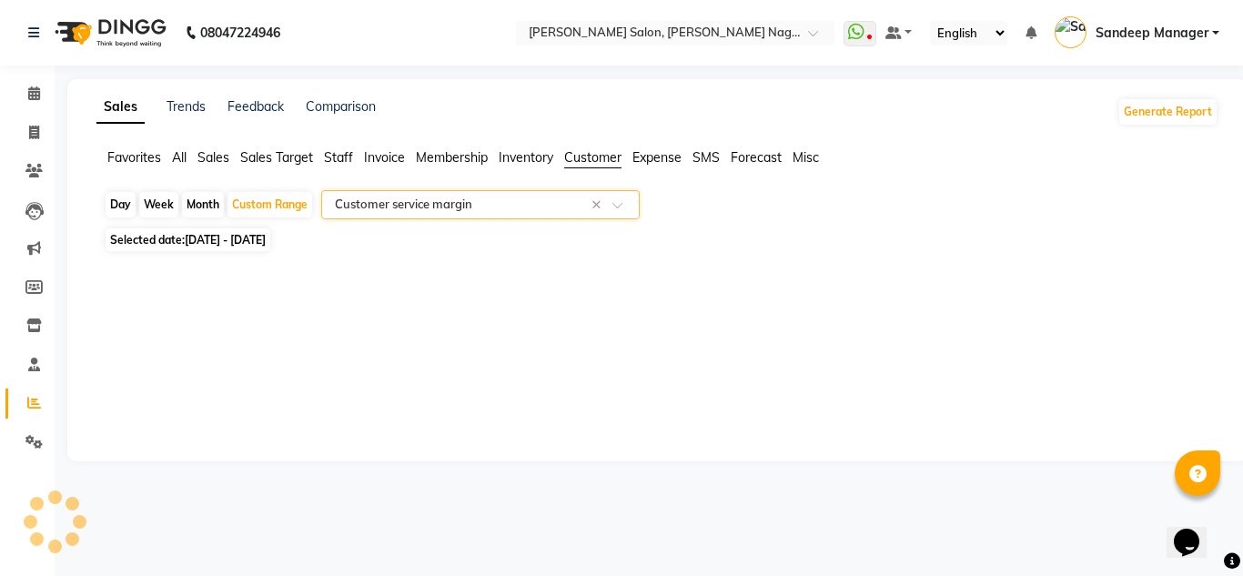
select select "full_report"
select select "csv"
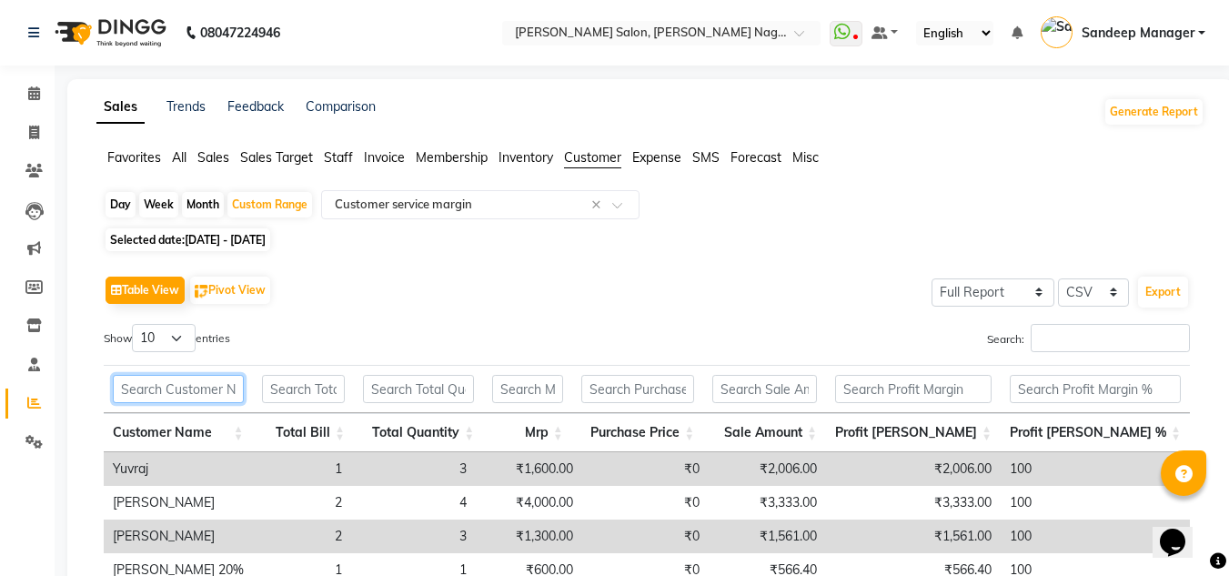
click at [223, 390] on input "text" at bounding box center [178, 389] width 131 height 28
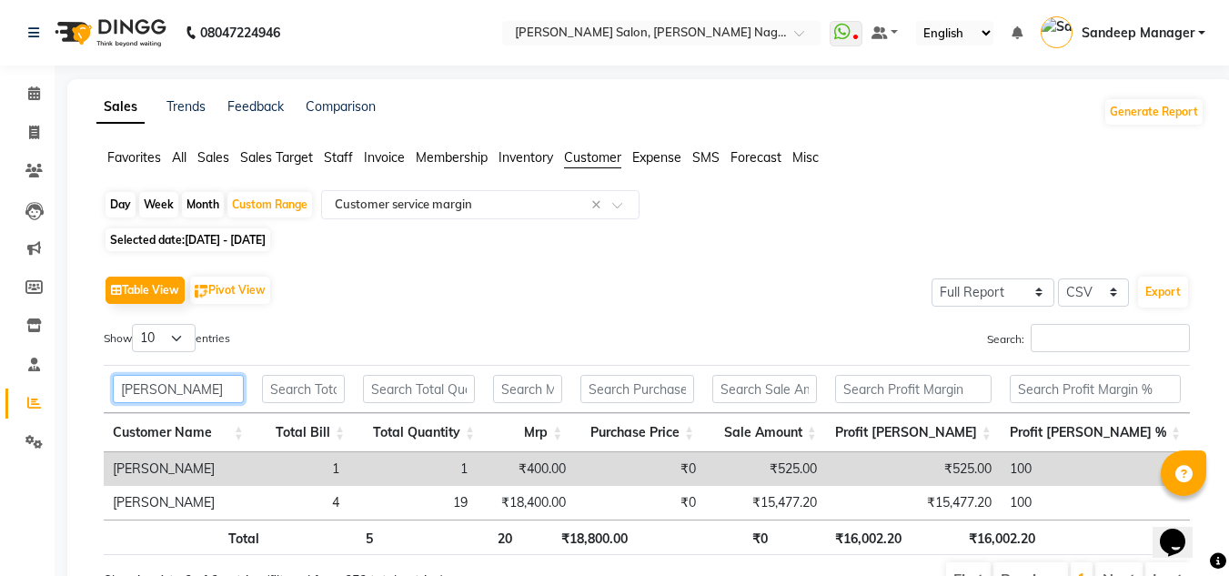
type input "[PERSON_NAME]"
click at [119, 32] on img at bounding box center [108, 32] width 125 height 51
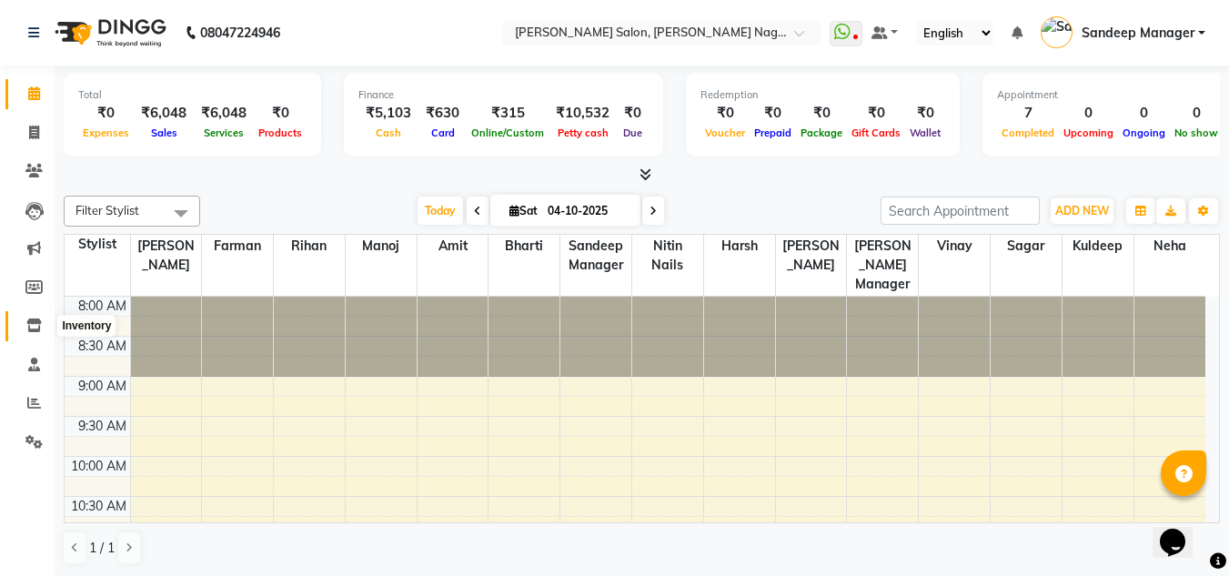
click at [36, 319] on icon at bounding box center [33, 326] width 15 height 14
select select
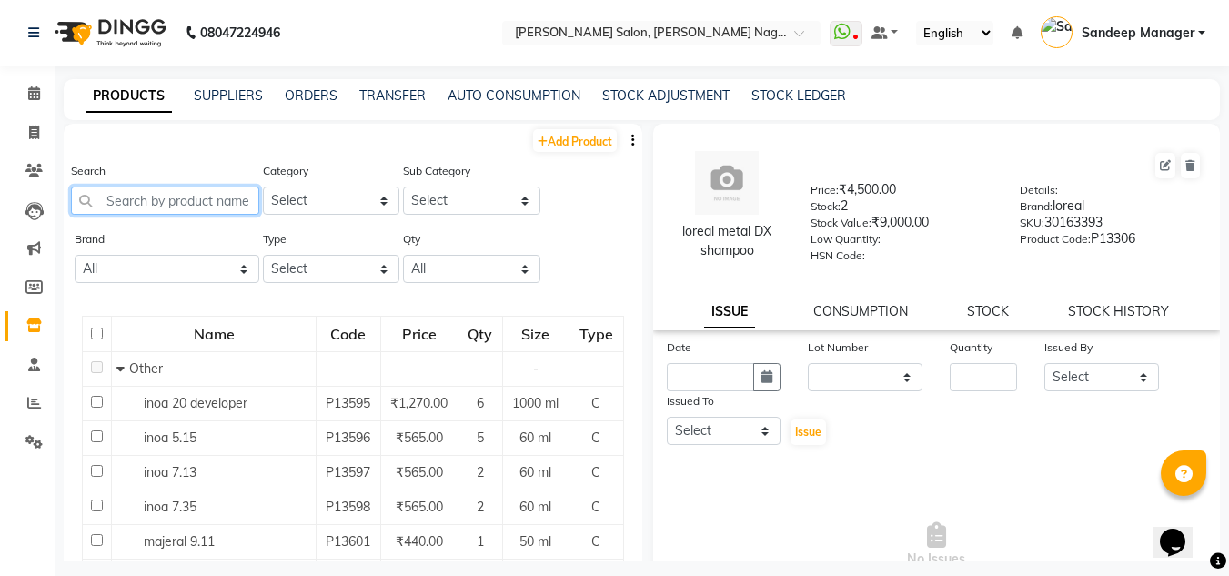
click at [179, 202] on input "text" at bounding box center [165, 201] width 188 height 28
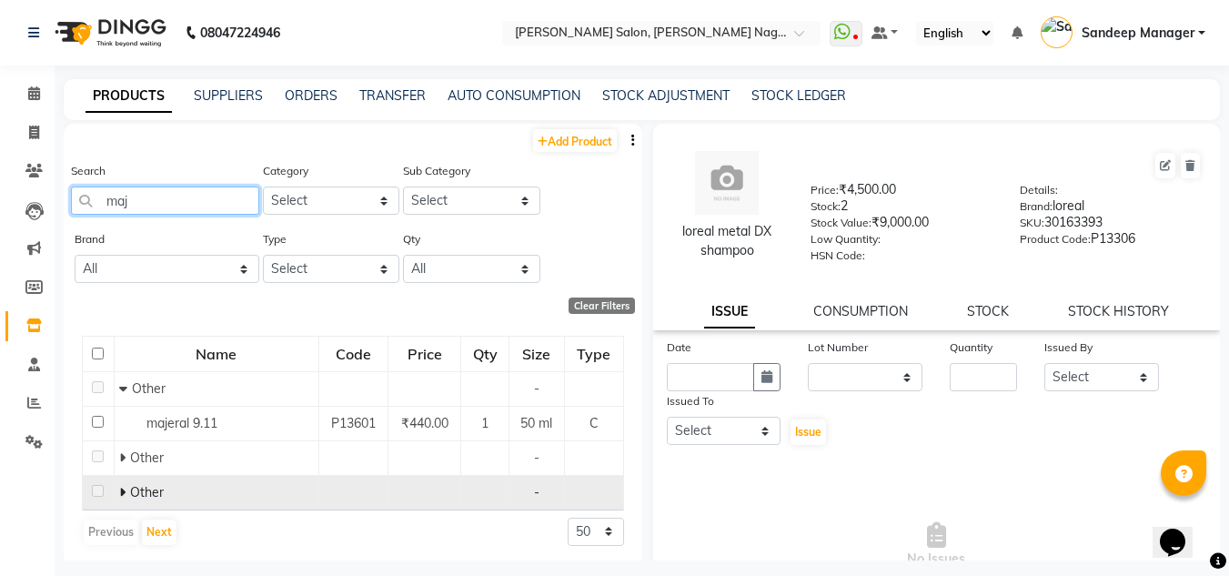
type input "maj"
click at [159, 488] on span "Other" at bounding box center [147, 492] width 34 height 16
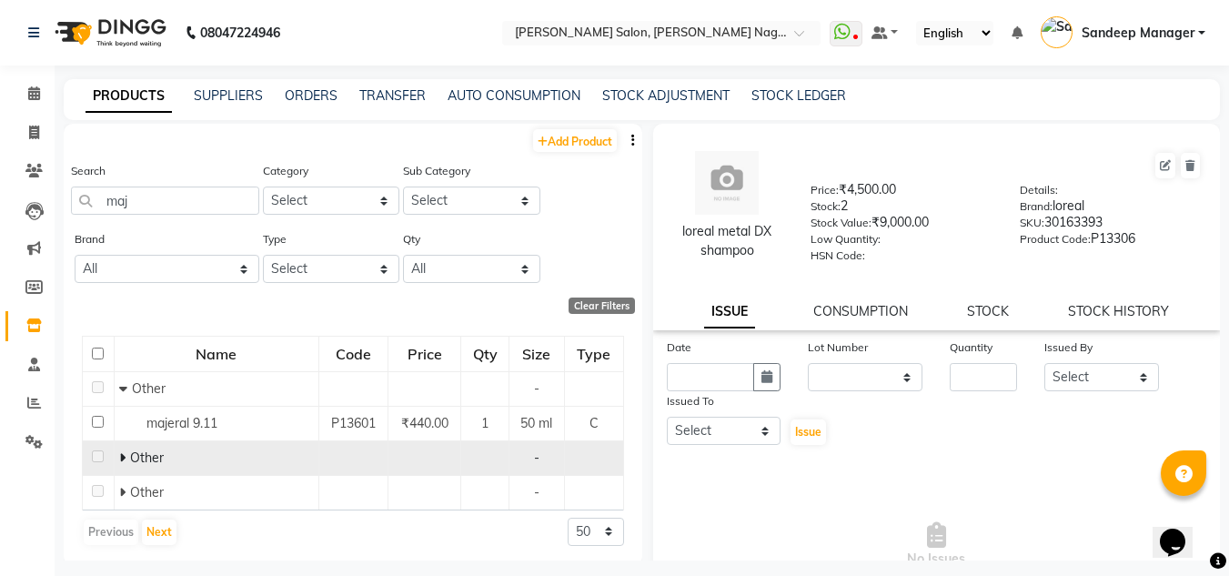
click at [151, 460] on span "Other" at bounding box center [147, 458] width 34 height 16
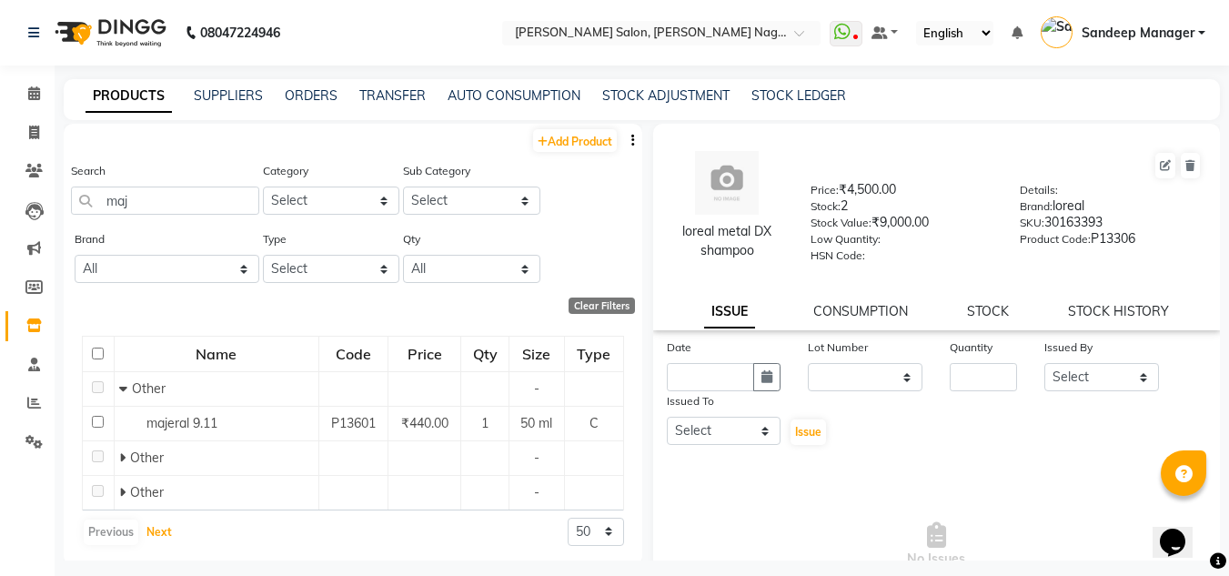
click at [164, 541] on button "Next" at bounding box center [159, 532] width 35 height 25
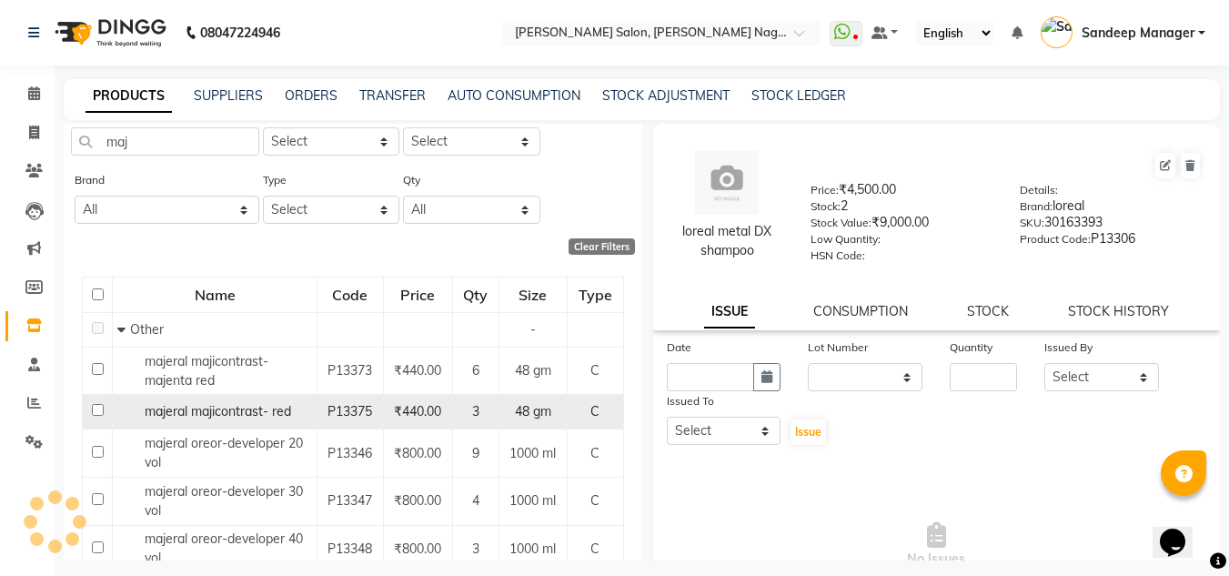
scroll to position [91, 0]
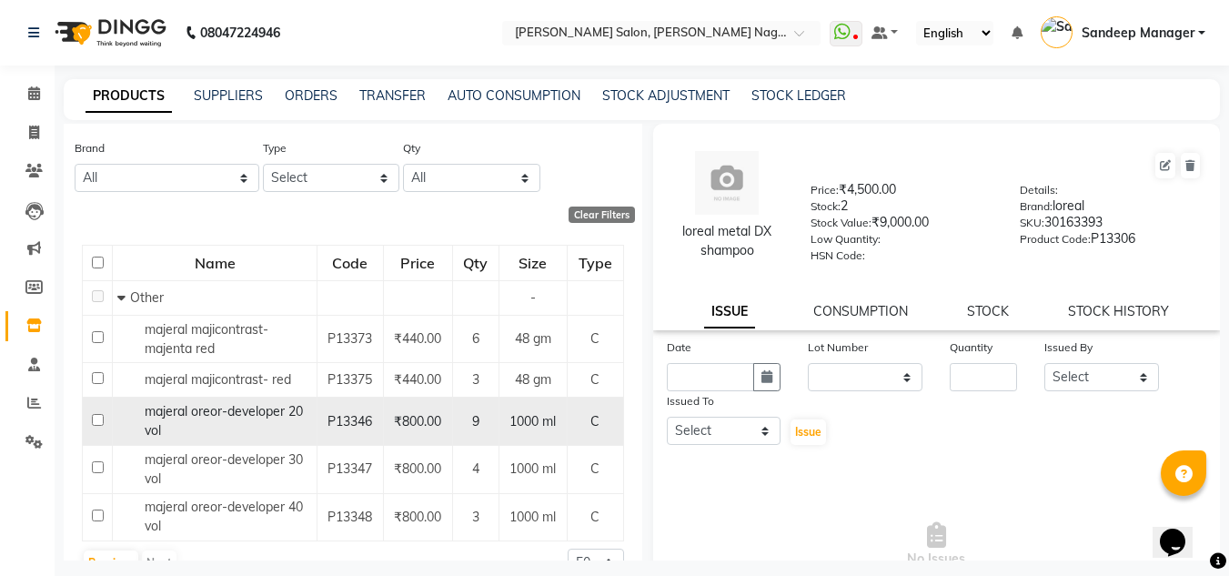
click at [224, 423] on div "majeral oreor-developer 20 vol" at bounding box center [214, 421] width 195 height 38
select select
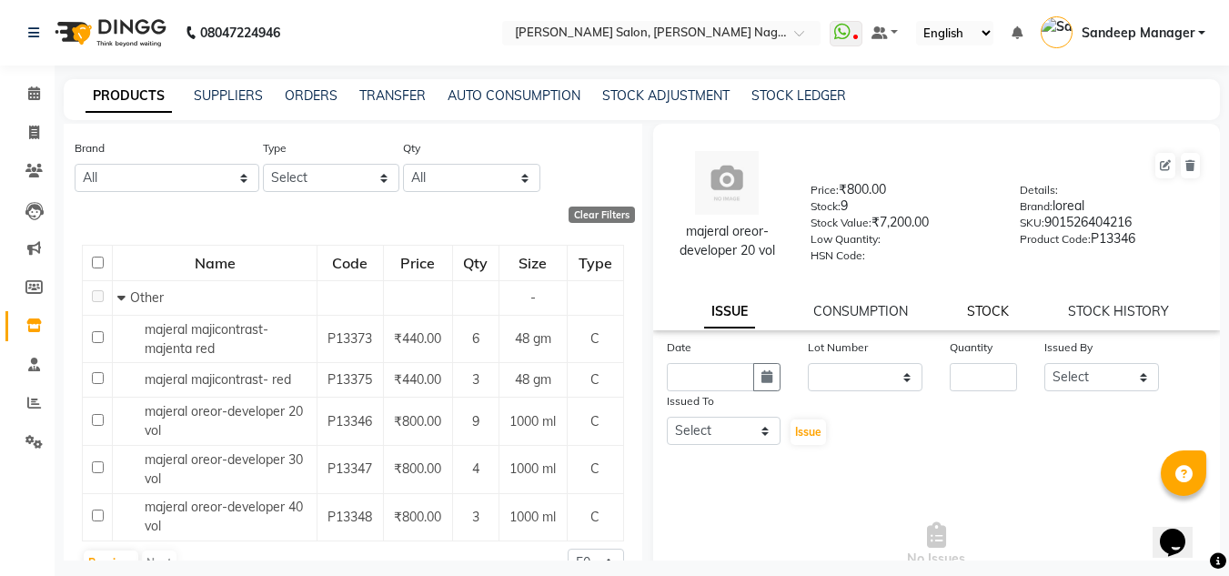
click at [970, 315] on link "STOCK" at bounding box center [988, 311] width 42 height 16
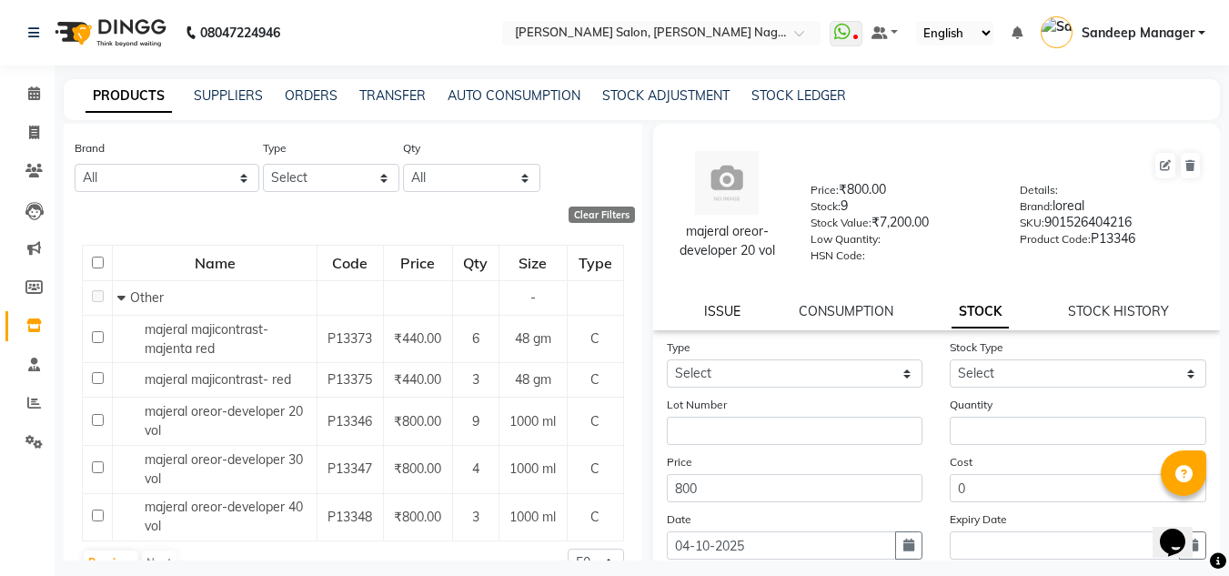
click at [711, 314] on link "ISSUE" at bounding box center [722, 311] width 36 height 16
select select
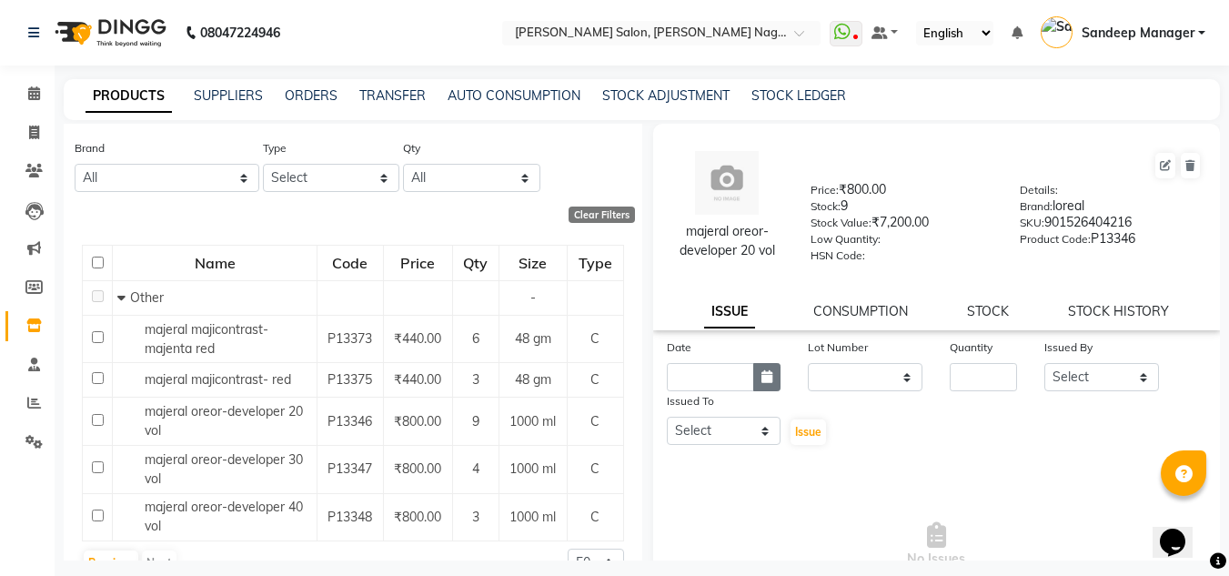
click at [766, 378] on icon "button" at bounding box center [767, 376] width 11 height 13
select select "10"
select select "2025"
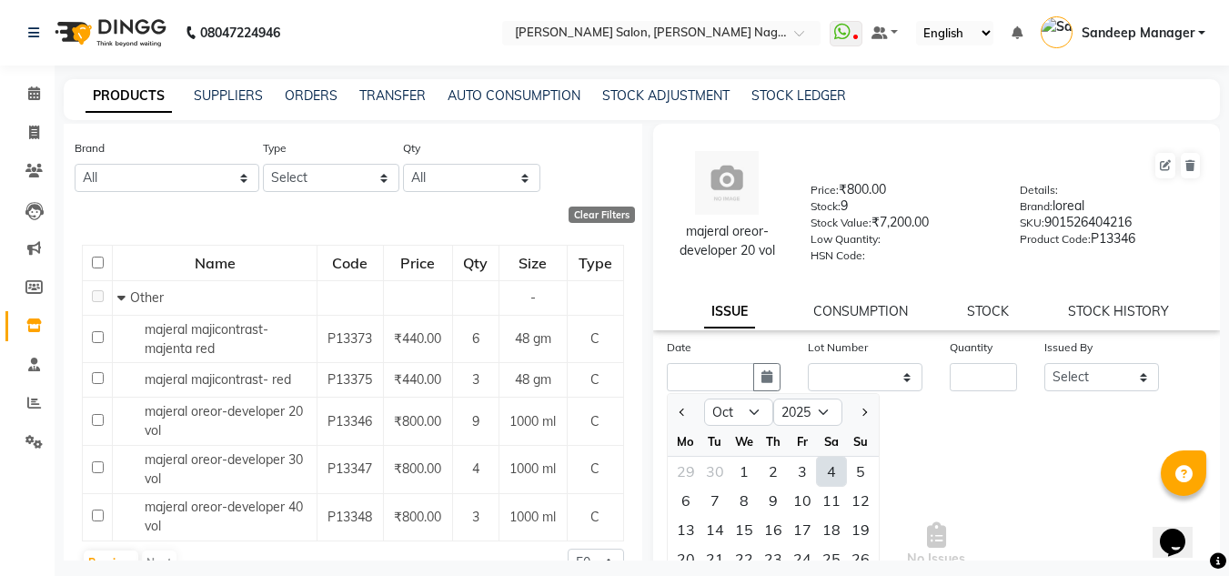
click at [826, 478] on div "4" at bounding box center [831, 471] width 29 height 29
type input "04-10-2025"
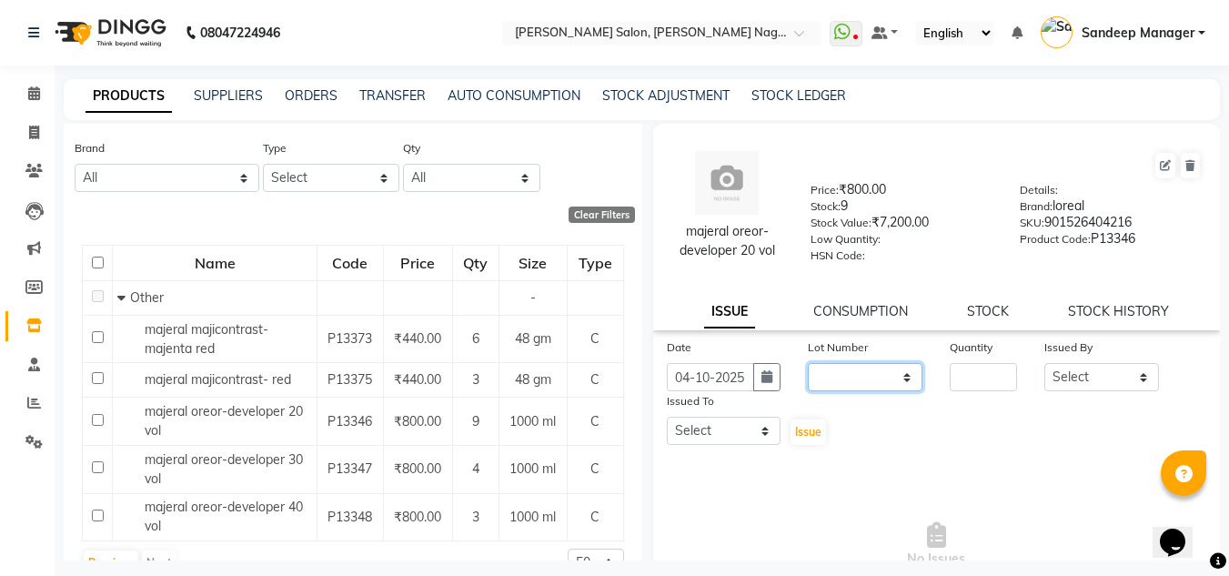
click at [893, 381] on select "None" at bounding box center [865, 377] width 115 height 28
select select "0: null"
click at [808, 363] on select "None" at bounding box center [865, 377] width 115 height 28
click at [976, 389] on input "number" at bounding box center [983, 377] width 67 height 28
type input "1"
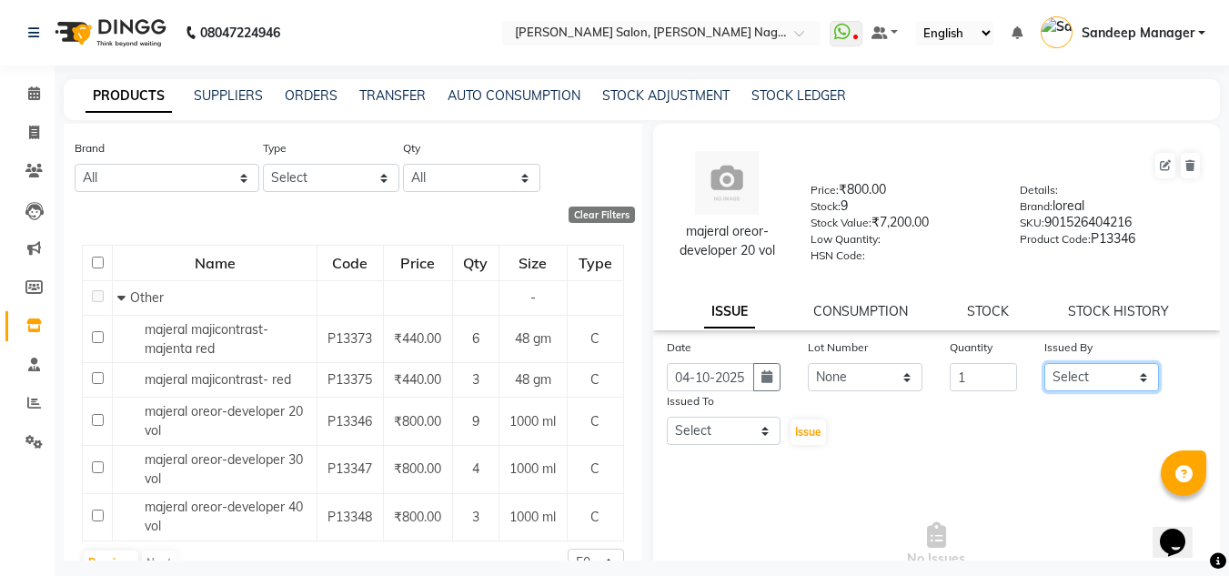
drag, startPoint x: 1065, startPoint y: 377, endPoint x: 1068, endPoint y: 389, distance: 12.4
click at [1065, 378] on select "Select [PERSON_NAME] Farman [PERSON_NAME] Manager [PERSON_NAME] Kuldeep [PERSON…" at bounding box center [1102, 377] width 115 height 28
click at [1045, 363] on select "Select [PERSON_NAME] Farman [PERSON_NAME] Manager [PERSON_NAME] Kuldeep [PERSON…" at bounding box center [1102, 377] width 115 height 28
click at [761, 431] on select "Select [PERSON_NAME] Farman [PERSON_NAME] Manager [PERSON_NAME] Kuldeep [PERSON…" at bounding box center [724, 431] width 115 height 28
click at [1113, 371] on select "Select [PERSON_NAME] Farman [PERSON_NAME] Manager [PERSON_NAME] Kuldeep [PERSON…" at bounding box center [1102, 377] width 115 height 28
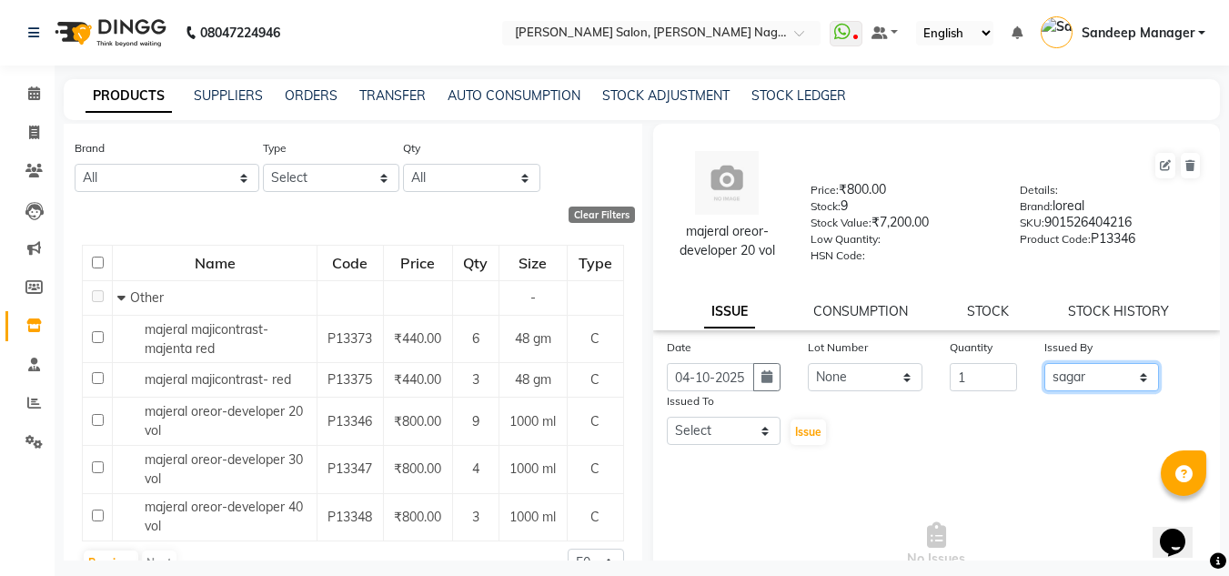
select select "90115"
click at [1045, 363] on select "Select [PERSON_NAME] Farman [PERSON_NAME] Manager [PERSON_NAME] Kuldeep [PERSON…" at bounding box center [1102, 377] width 115 height 28
click at [764, 428] on select "Select [PERSON_NAME] Farman [PERSON_NAME] Manager [PERSON_NAME] Kuldeep [PERSON…" at bounding box center [724, 431] width 115 height 28
select select "91530"
click at [667, 417] on select "Select [PERSON_NAME] Farman [PERSON_NAME] Manager [PERSON_NAME] Kuldeep [PERSON…" at bounding box center [724, 431] width 115 height 28
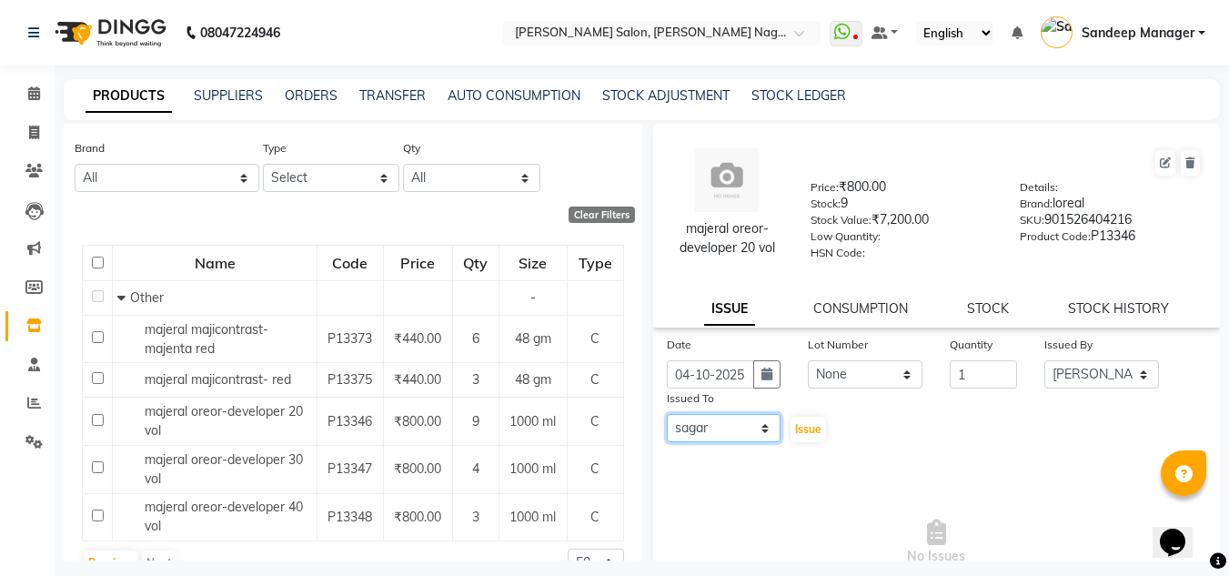
scroll to position [0, 0]
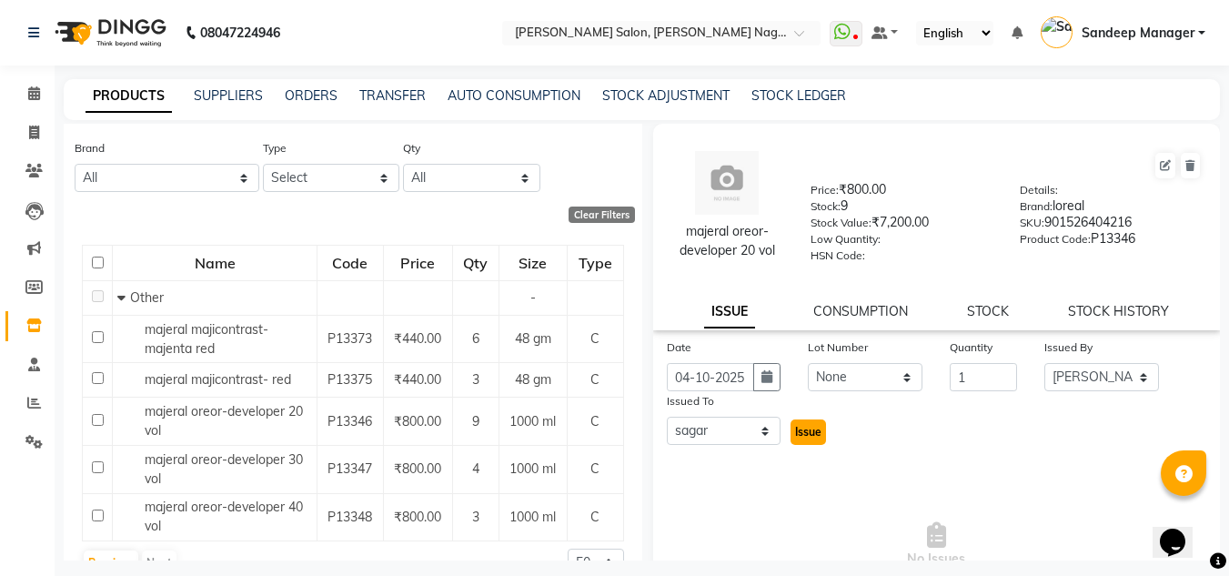
click at [808, 435] on span "Issue" at bounding box center [808, 432] width 26 height 14
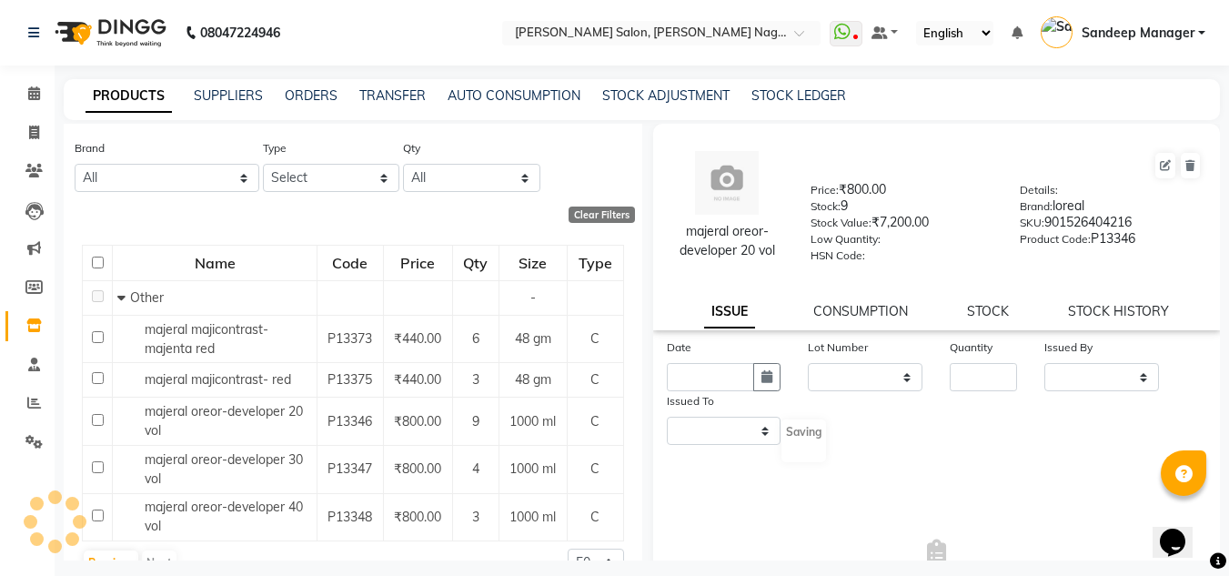
select select
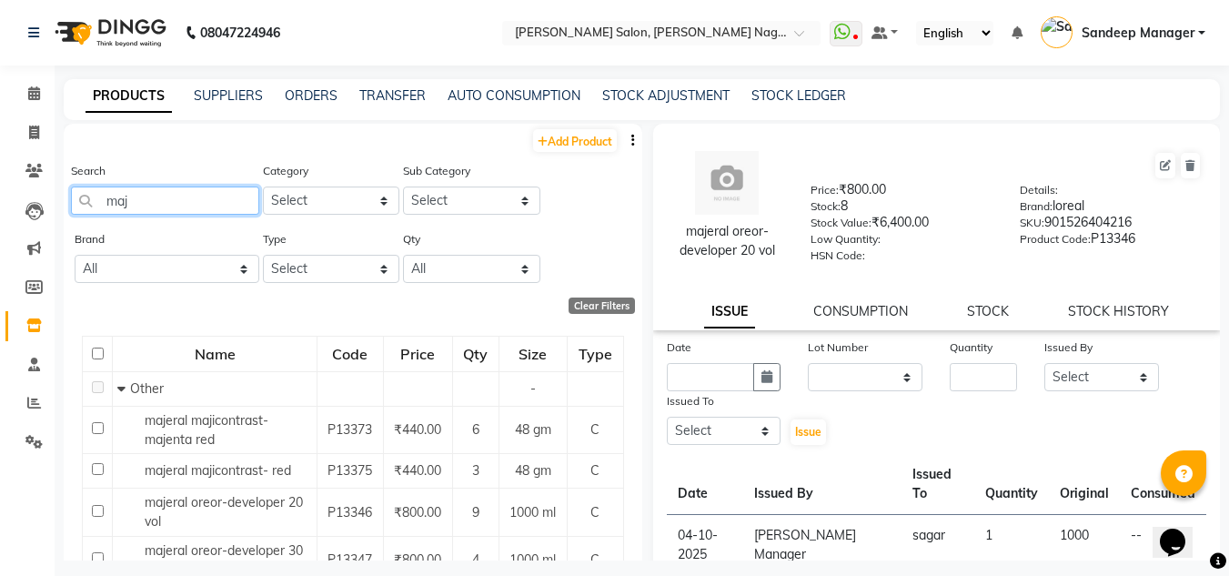
click at [177, 199] on input "maj" at bounding box center [165, 201] width 188 height 28
type input "m"
type input "pedi"
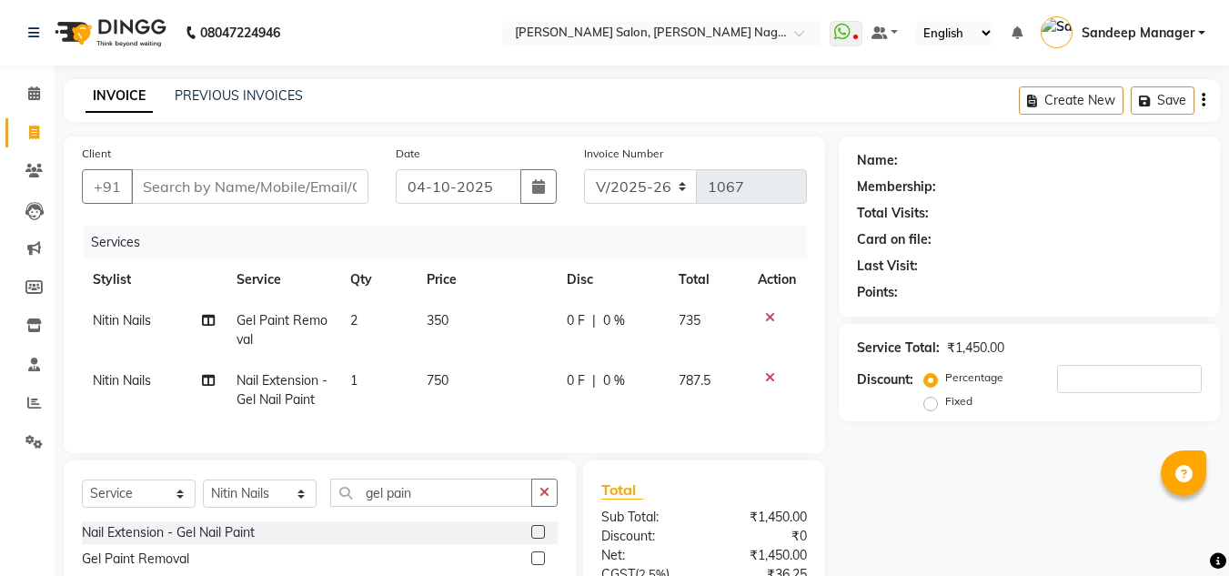
select select "8641"
select select "service"
click at [254, 508] on select "Select Stylist [PERSON_NAME] Farman [PERSON_NAME] Manager [PERSON_NAME] Kuldeep…" at bounding box center [260, 494] width 114 height 28
select select "90271"
click at [203, 493] on select "Select Stylist [PERSON_NAME] Farman [PERSON_NAME] Manager [PERSON_NAME] Kuldeep…" at bounding box center [260, 494] width 114 height 28
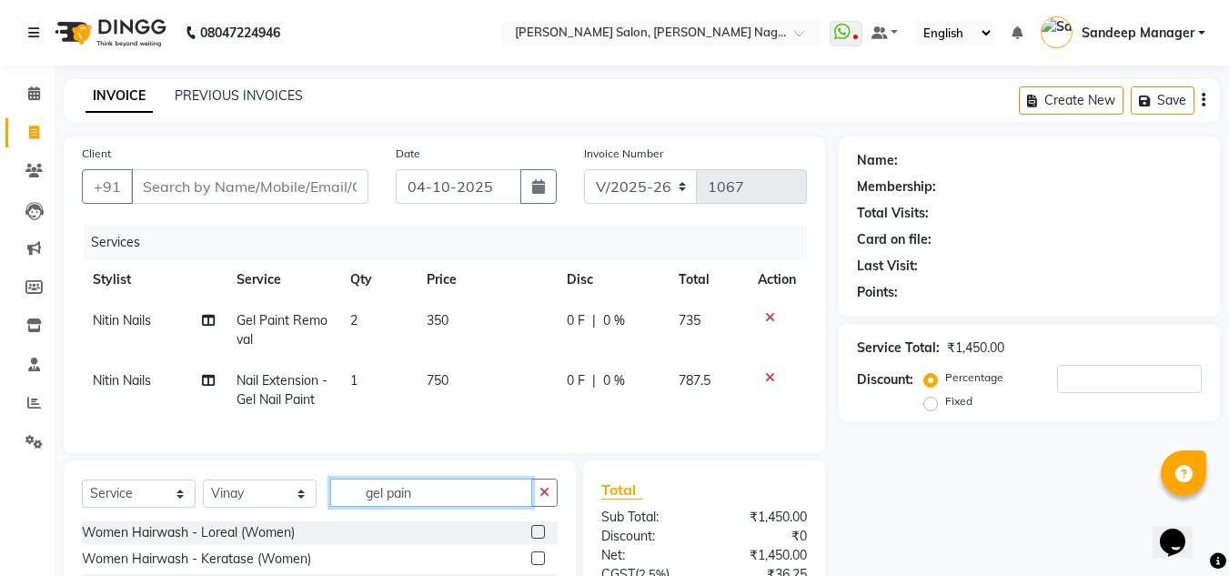
click at [433, 504] on input "gel pain" at bounding box center [431, 493] width 202 height 28
type input "g"
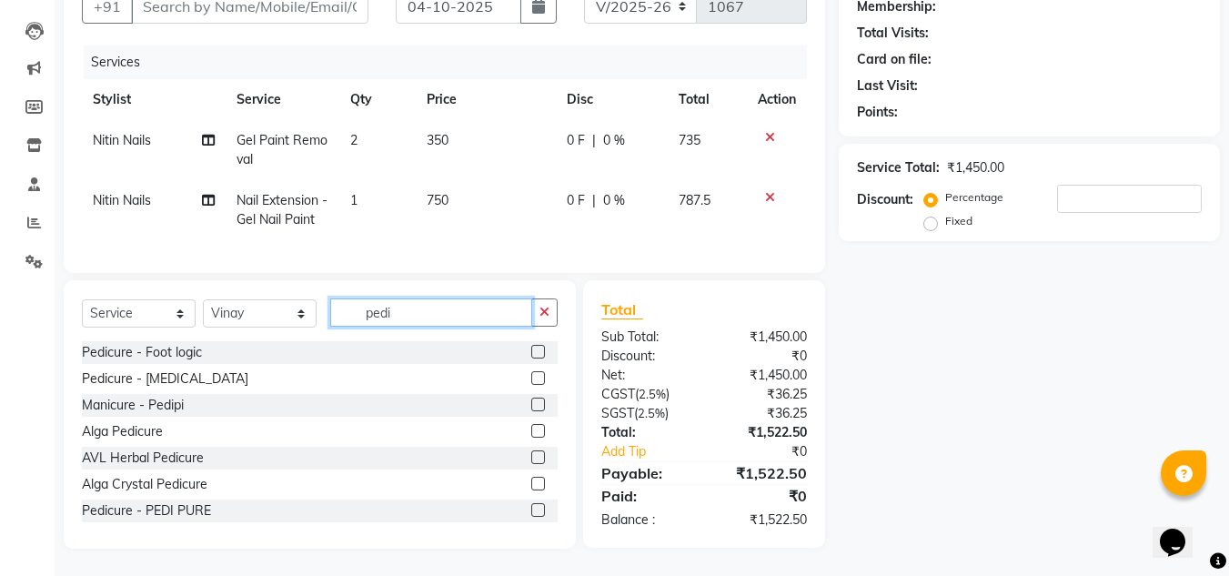
scroll to position [194, 0]
type input "pedi"
click at [531, 403] on label at bounding box center [538, 405] width 14 height 14
click at [531, 403] on input "checkbox" at bounding box center [537, 406] width 12 height 12
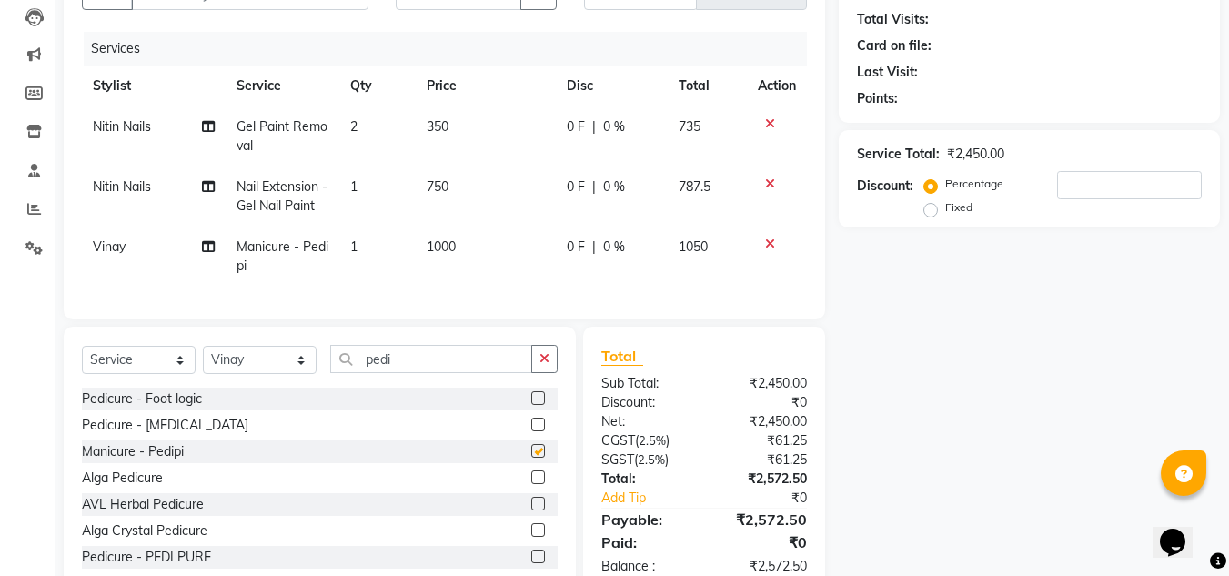
checkbox input "false"
click at [444, 236] on td "1000" at bounding box center [486, 257] width 141 height 60
select select "90271"
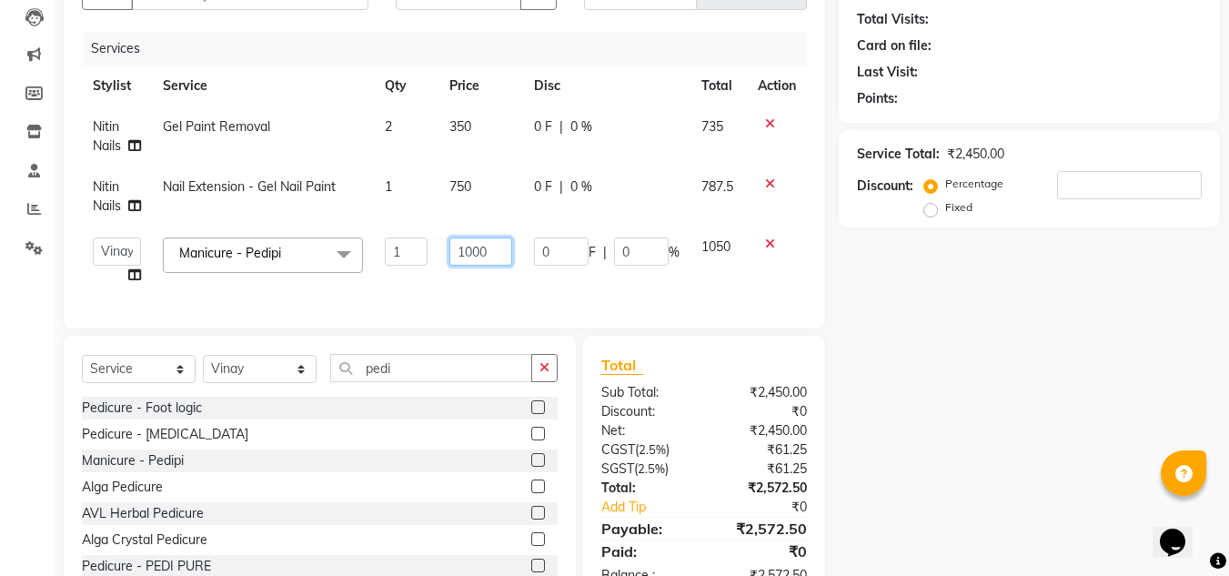
click at [474, 250] on input "1000" at bounding box center [481, 252] width 63 height 28
type input "700"
click at [467, 295] on div "Services Stylist Service Qty Price Disc Total Action Nitin Nails Gel Paint Remo…" at bounding box center [444, 171] width 725 height 278
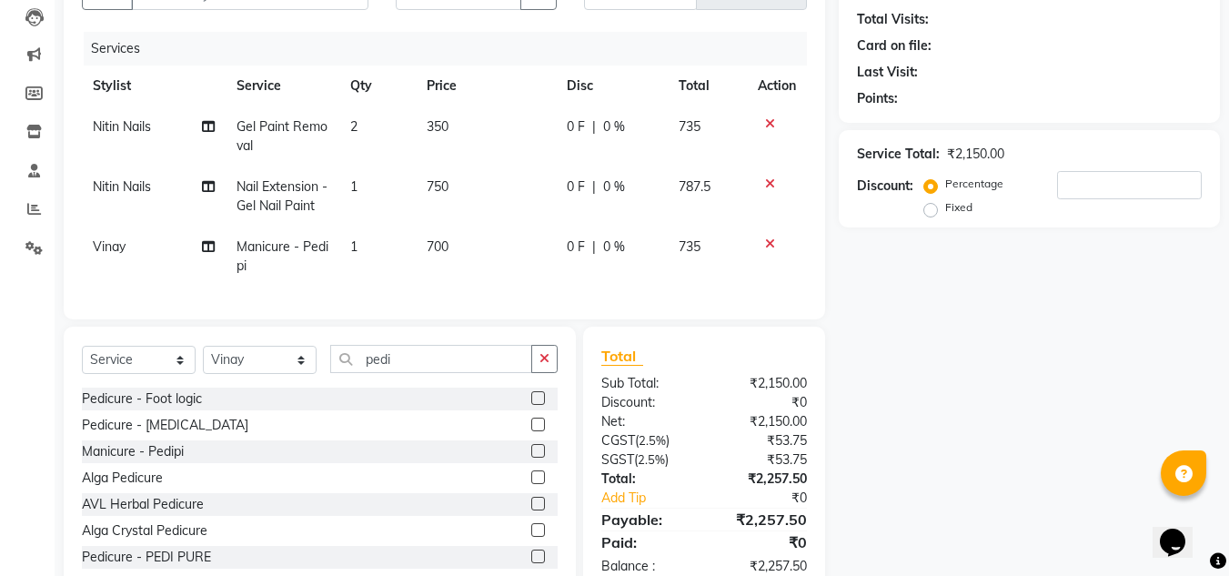
scroll to position [0, 0]
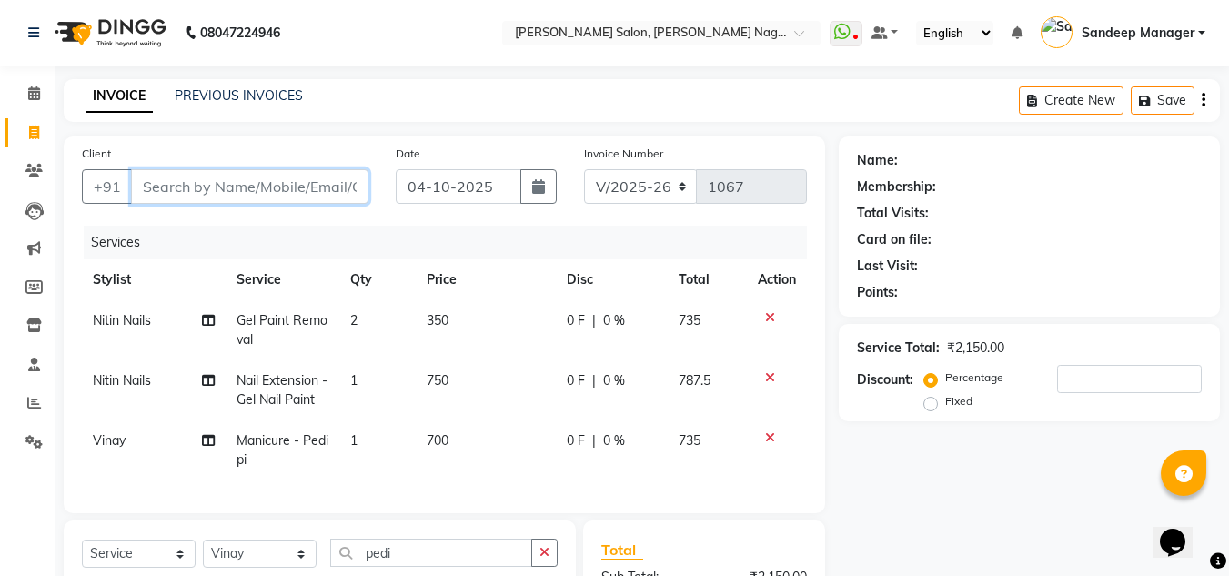
click at [239, 183] on input "Client" at bounding box center [250, 186] width 238 height 35
click at [258, 183] on input "Client" at bounding box center [250, 186] width 238 height 35
type input "9"
type input "0"
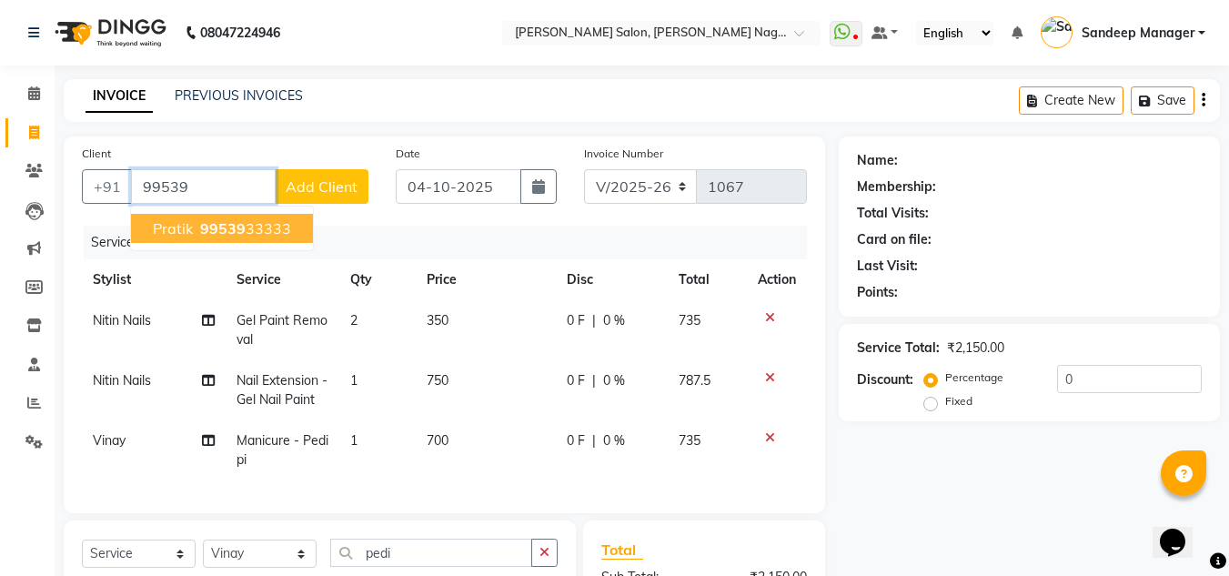
click at [256, 232] on ngb-highlight "99539 33333" at bounding box center [244, 228] width 95 height 18
type input "9953933333"
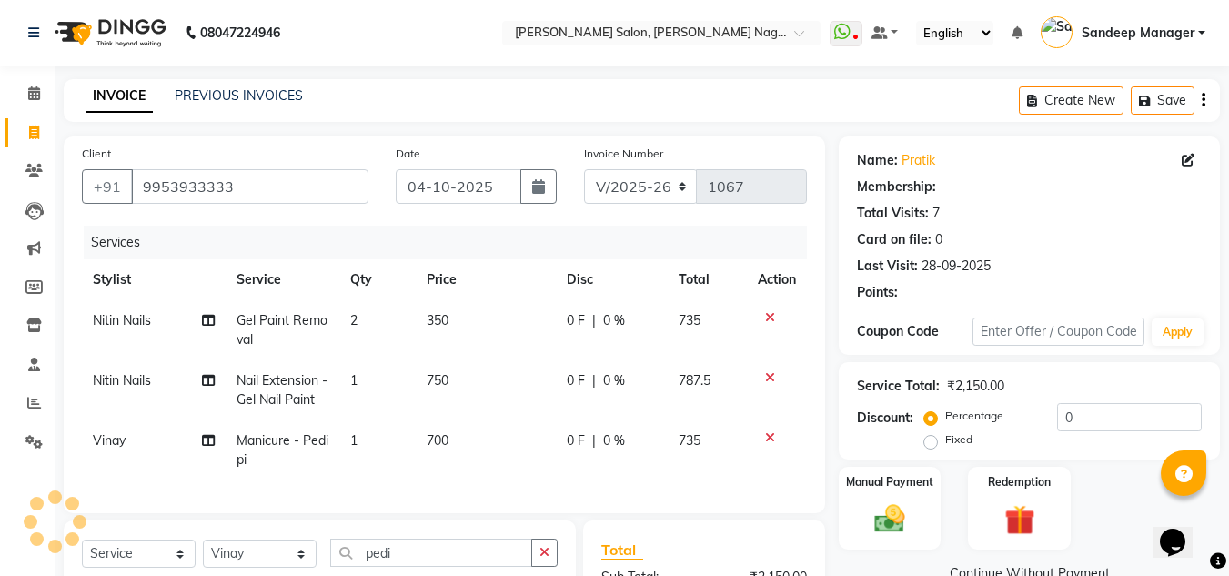
select select "1: Object"
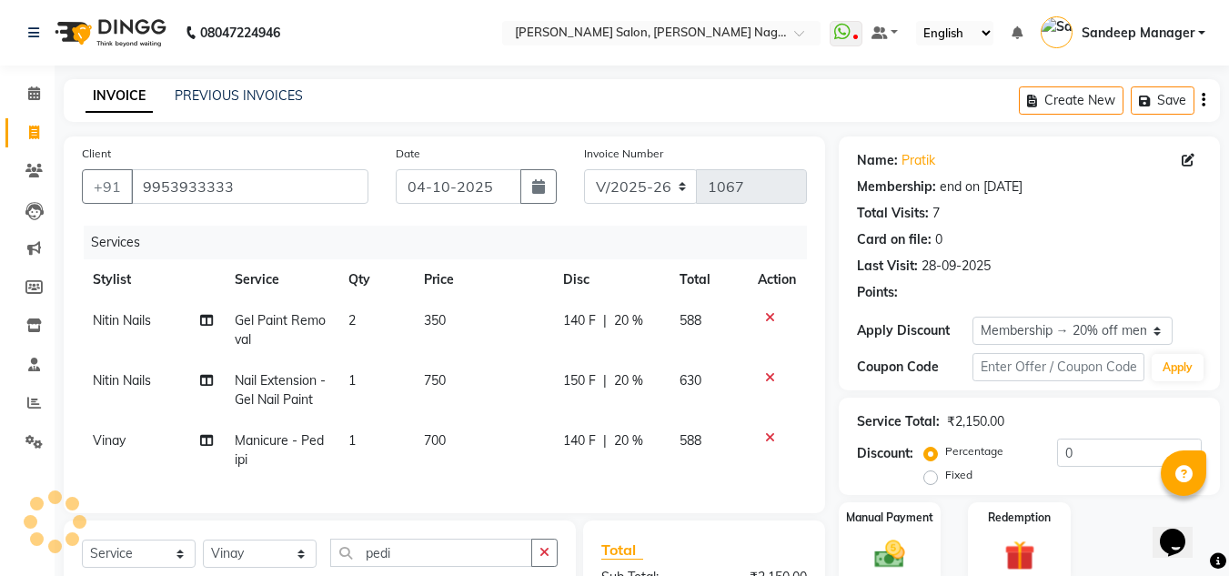
type input "20"
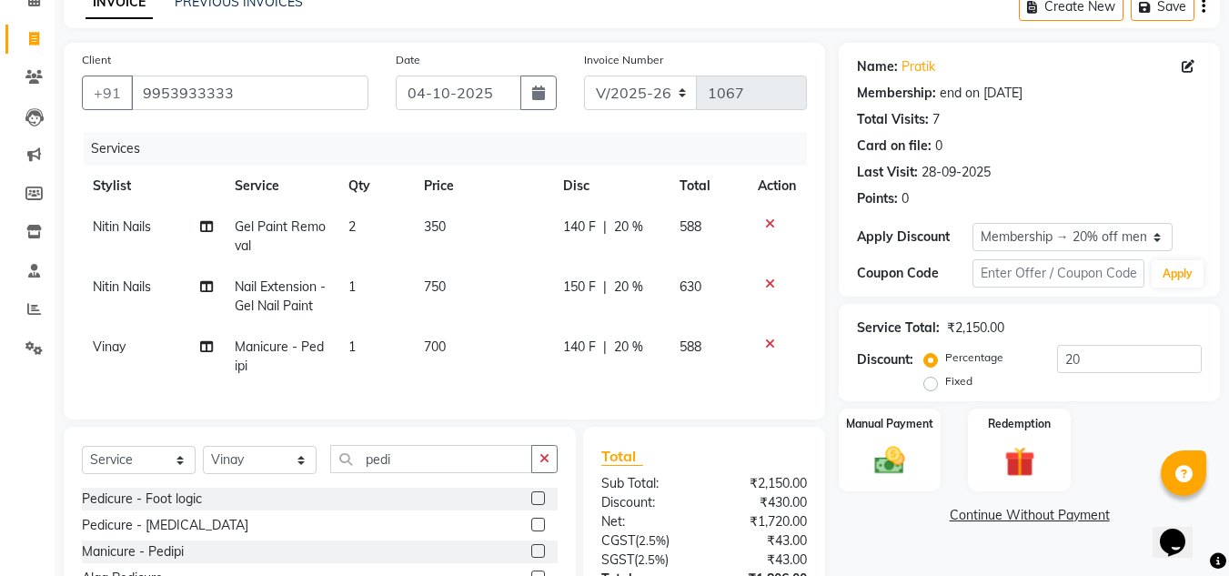
scroll to position [182, 0]
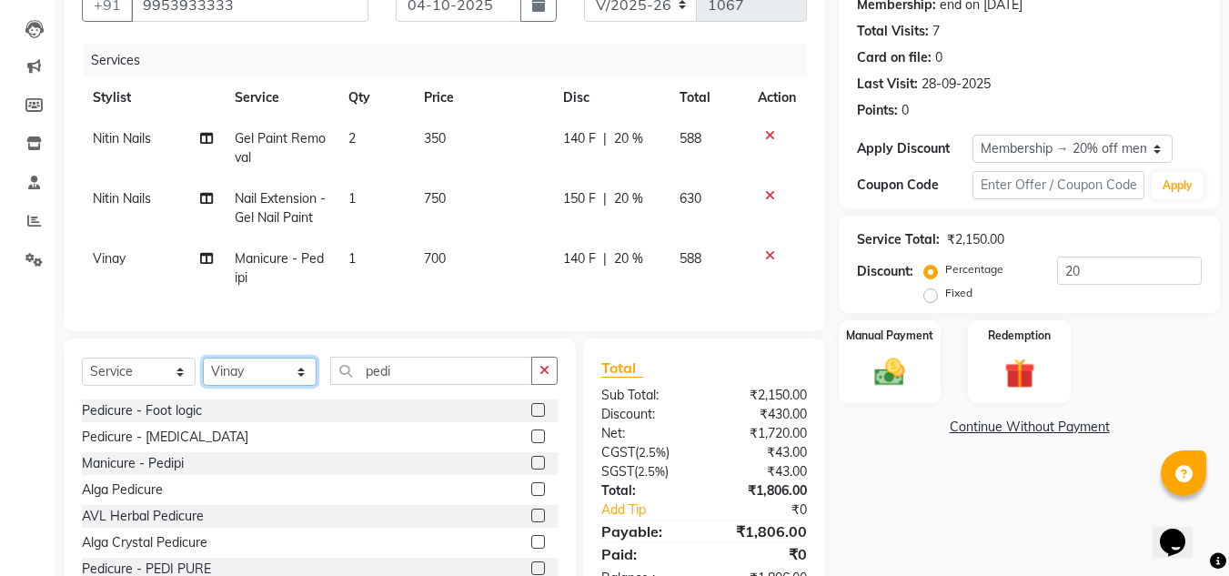
click at [265, 386] on select "Select Stylist [PERSON_NAME] Farman [PERSON_NAME] Manager [PERSON_NAME] Kuldeep…" at bounding box center [260, 372] width 114 height 28
select select "92344"
click at [203, 371] on select "Select Stylist [PERSON_NAME] Farman [PERSON_NAME] Manager [PERSON_NAME] Kuldeep…" at bounding box center [260, 372] width 114 height 28
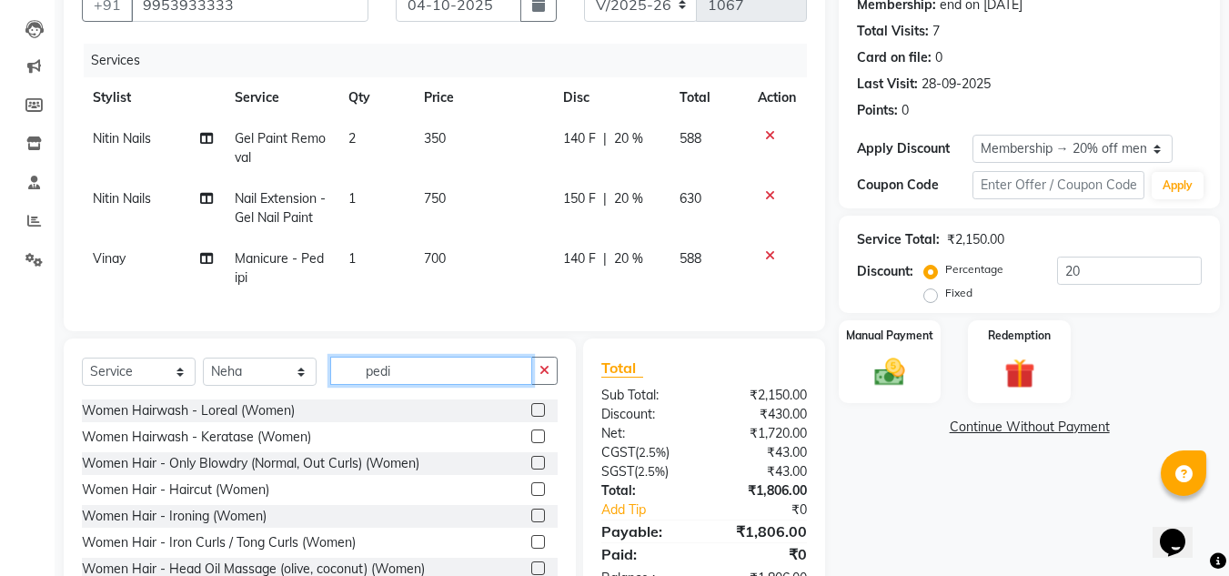
click at [406, 384] on input "pedi" at bounding box center [431, 371] width 202 height 28
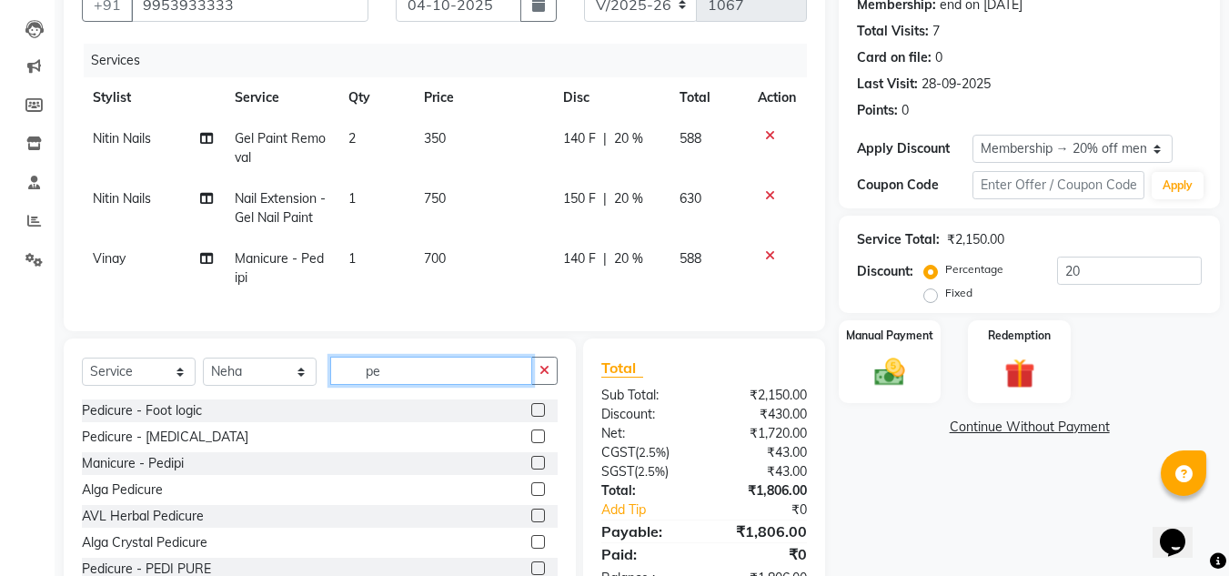
type input "p"
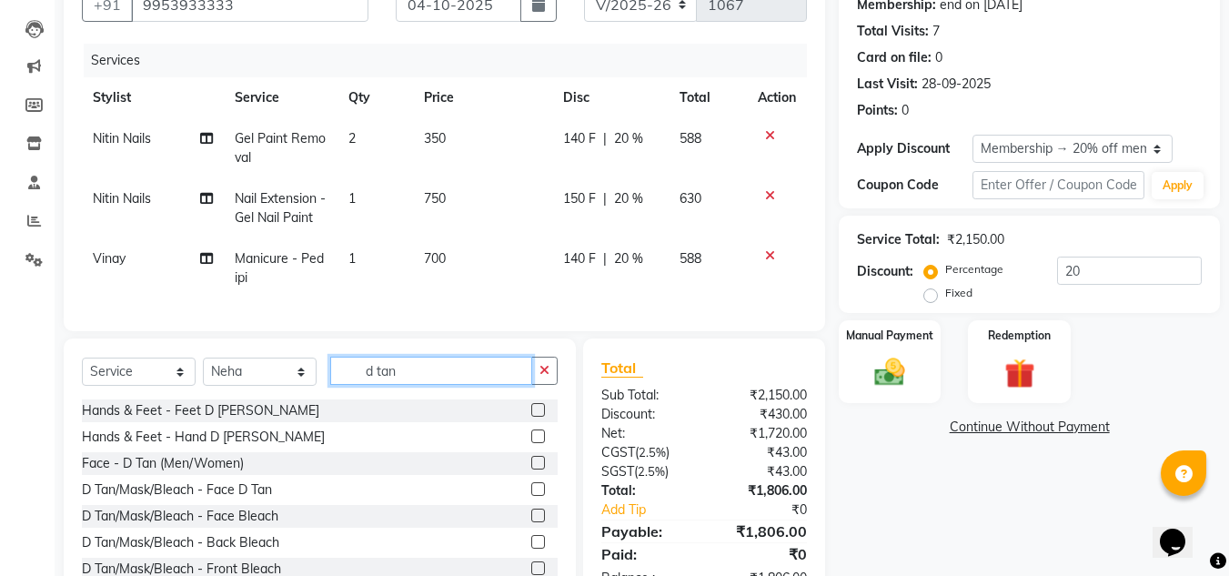
type input "d tan"
click at [531, 470] on label at bounding box center [538, 463] width 14 height 14
click at [531, 470] on input "checkbox" at bounding box center [537, 464] width 12 height 12
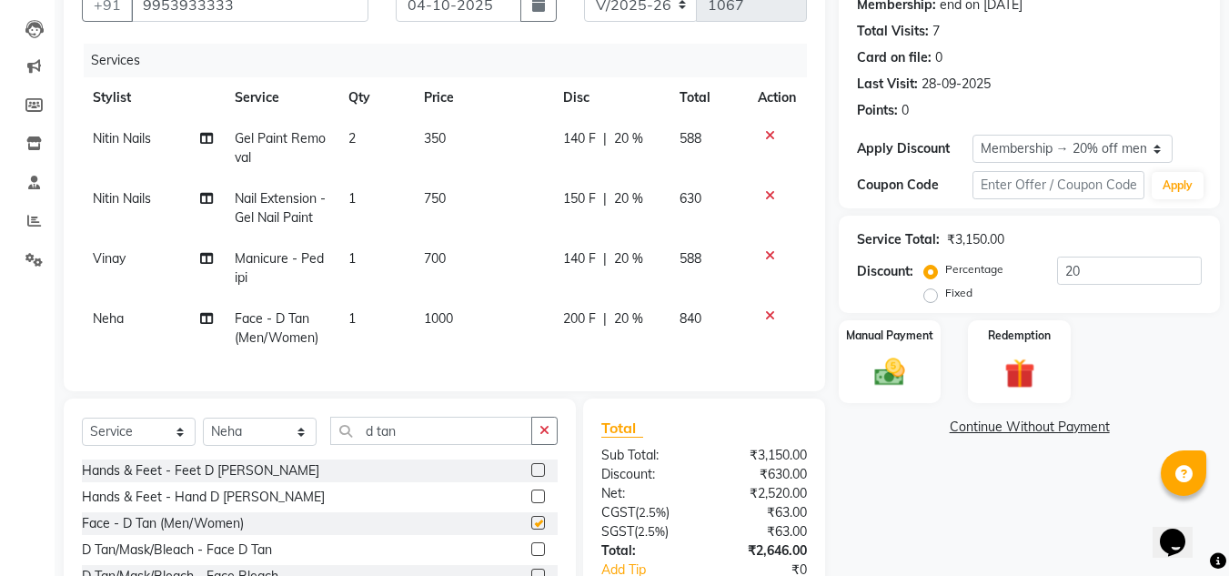
checkbox input "false"
click at [439, 323] on span "1000" at bounding box center [438, 318] width 29 height 16
select select "92344"
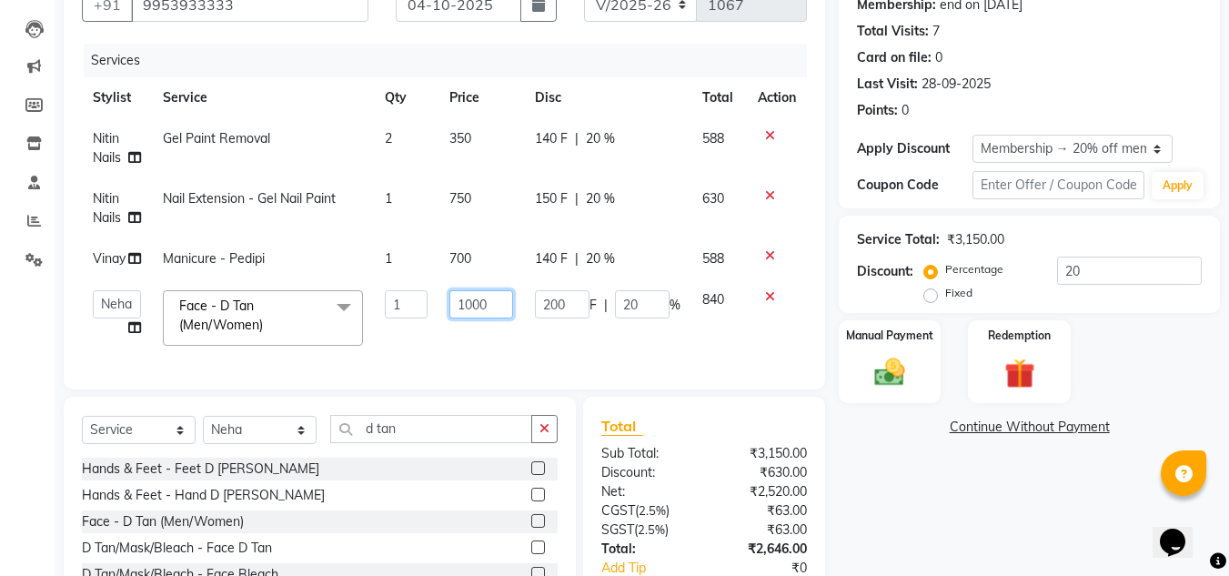
click at [473, 305] on input "1000" at bounding box center [481, 304] width 63 height 28
type input "500"
click at [495, 307] on input "500" at bounding box center [481, 304] width 63 height 28
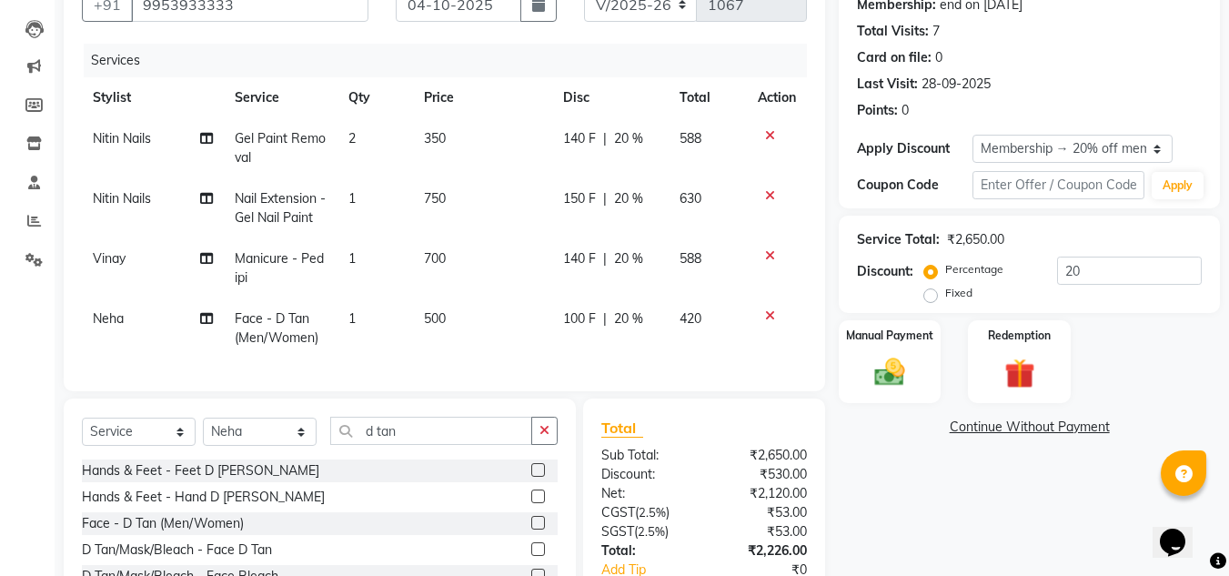
click at [623, 319] on span "20 %" at bounding box center [628, 318] width 29 height 19
select select "92344"
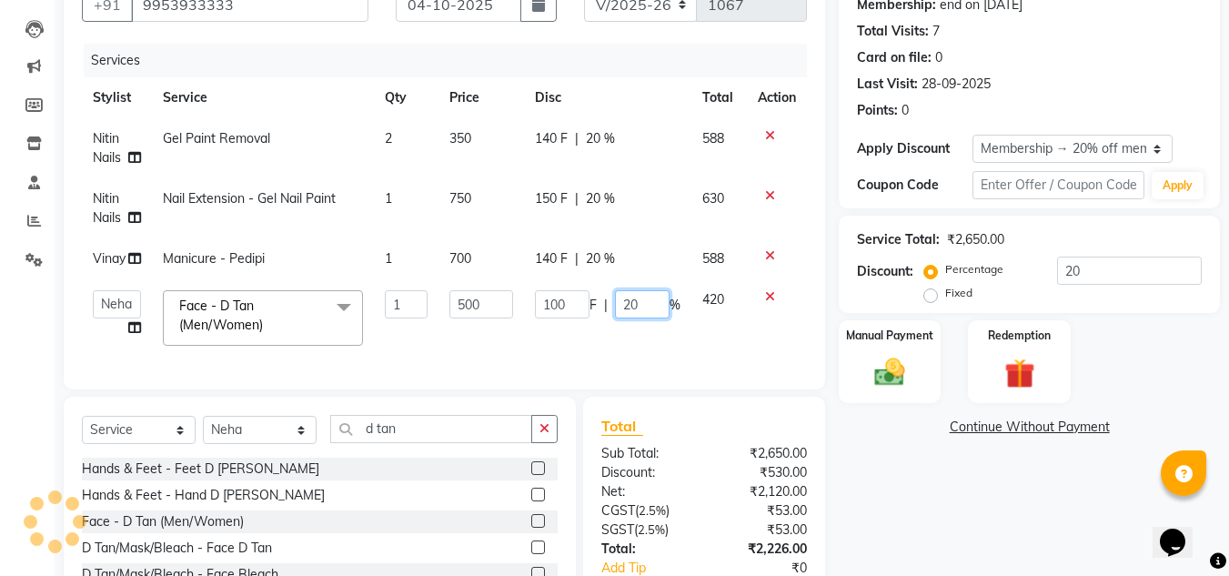
click at [645, 305] on input "20" at bounding box center [642, 304] width 55 height 28
type input "2"
type input "100"
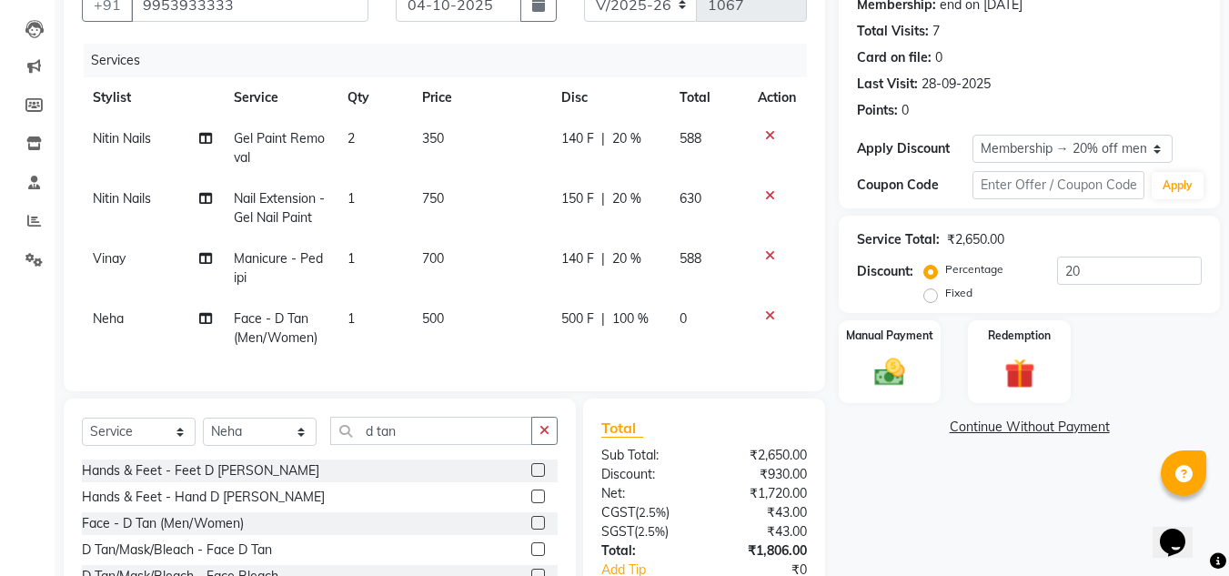
click at [650, 346] on td "500 F | 100 %" at bounding box center [610, 328] width 119 height 60
select select "92344"
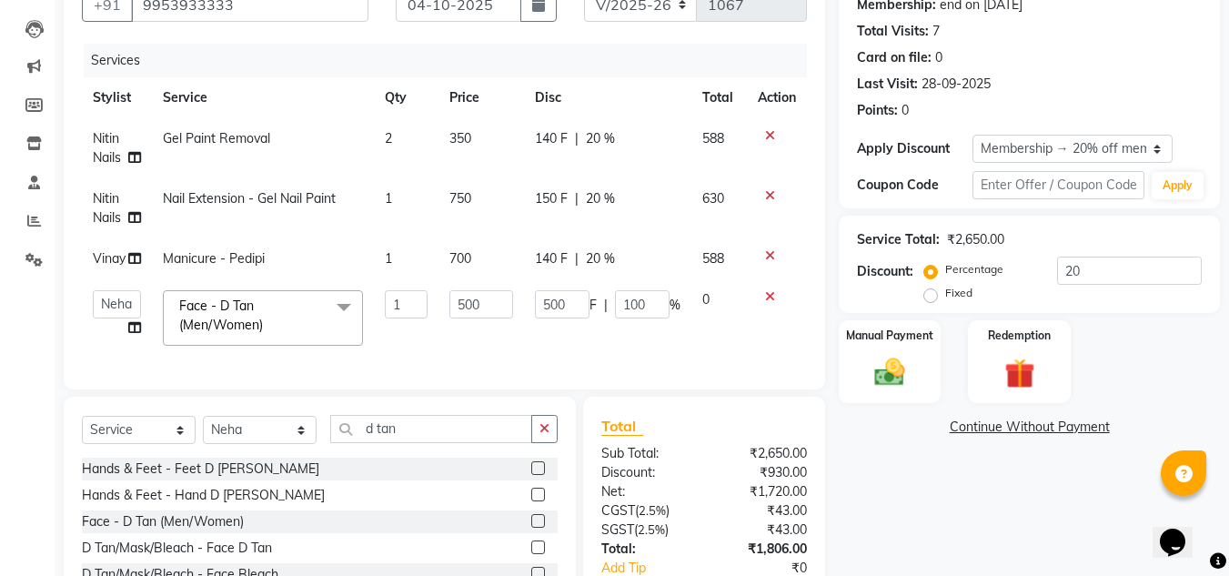
click at [630, 343] on td "500 F | 100 %" at bounding box center [607, 317] width 167 height 77
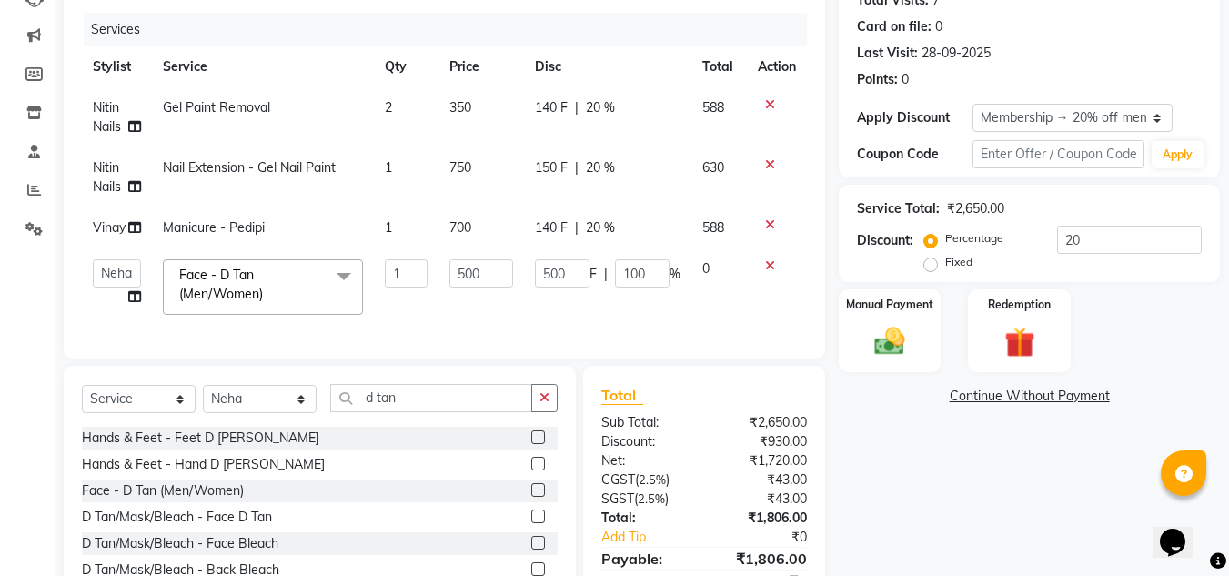
scroll to position [312, 0]
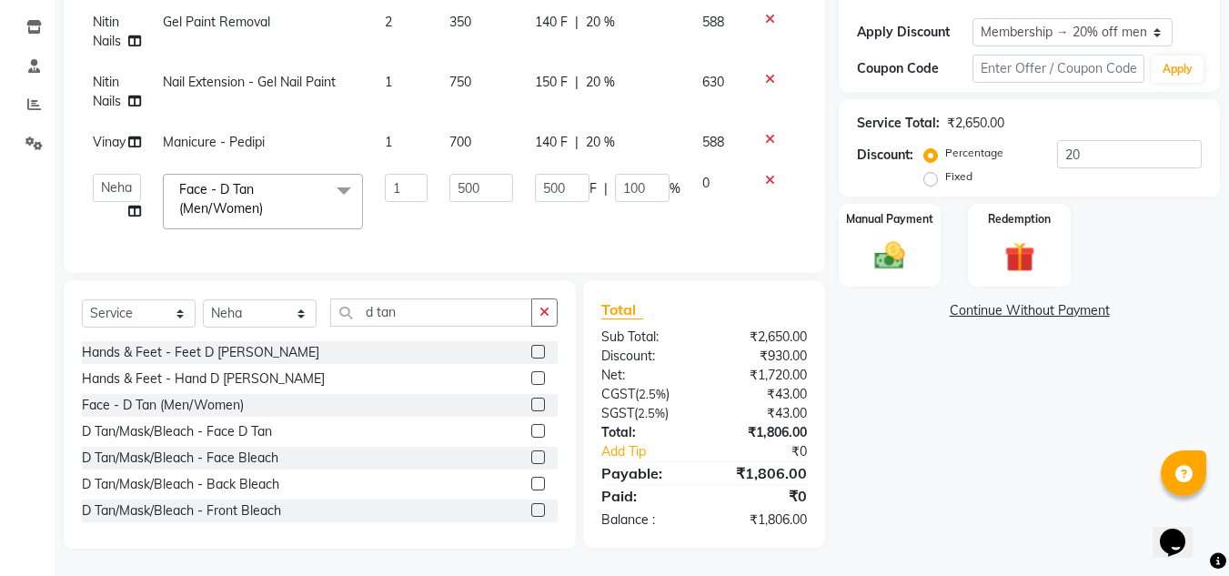
click at [894, 457] on div "Name: [PERSON_NAME] Membership: end on [DATE] Total Visits: 7 Card on file: 0 L…" at bounding box center [1036, 193] width 395 height 711
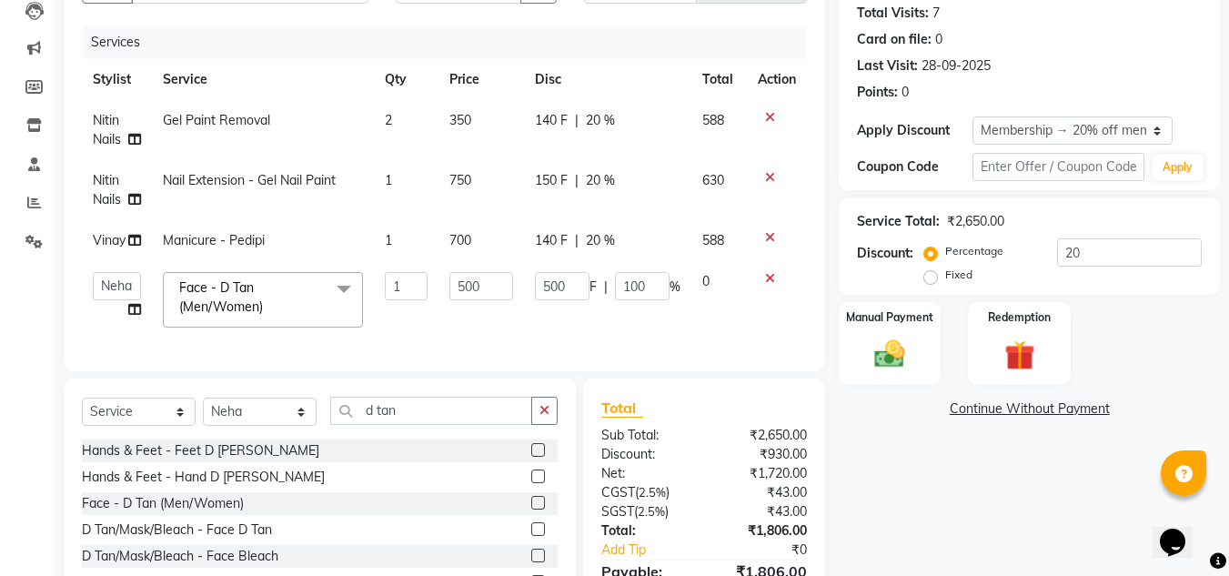
scroll to position [130, 0]
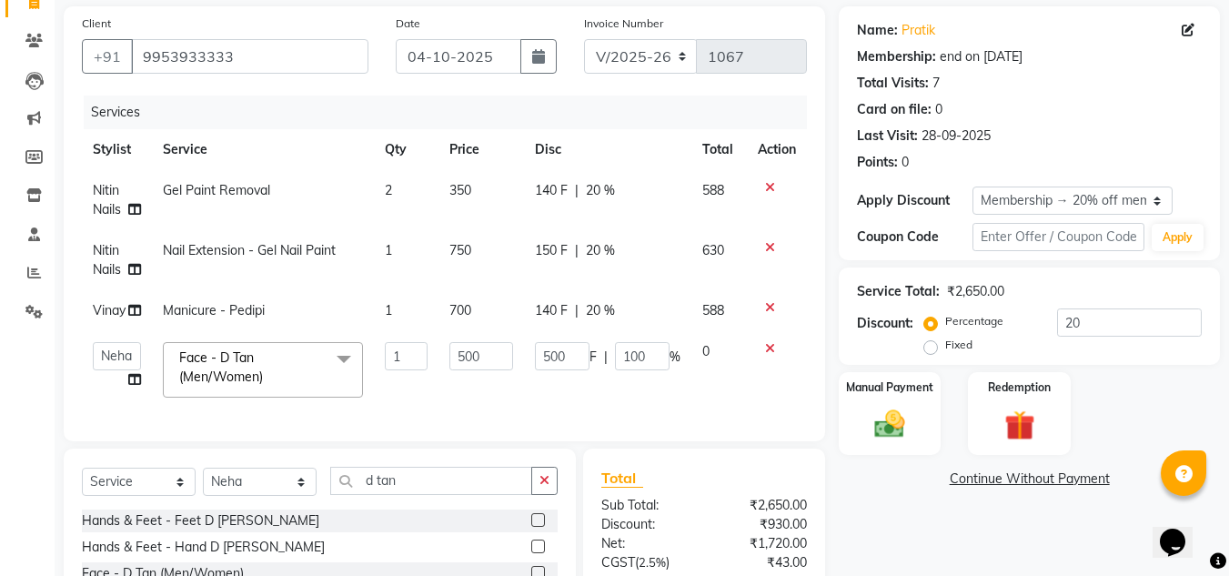
click at [613, 195] on span "20 %" at bounding box center [600, 190] width 29 height 19
select select "86644"
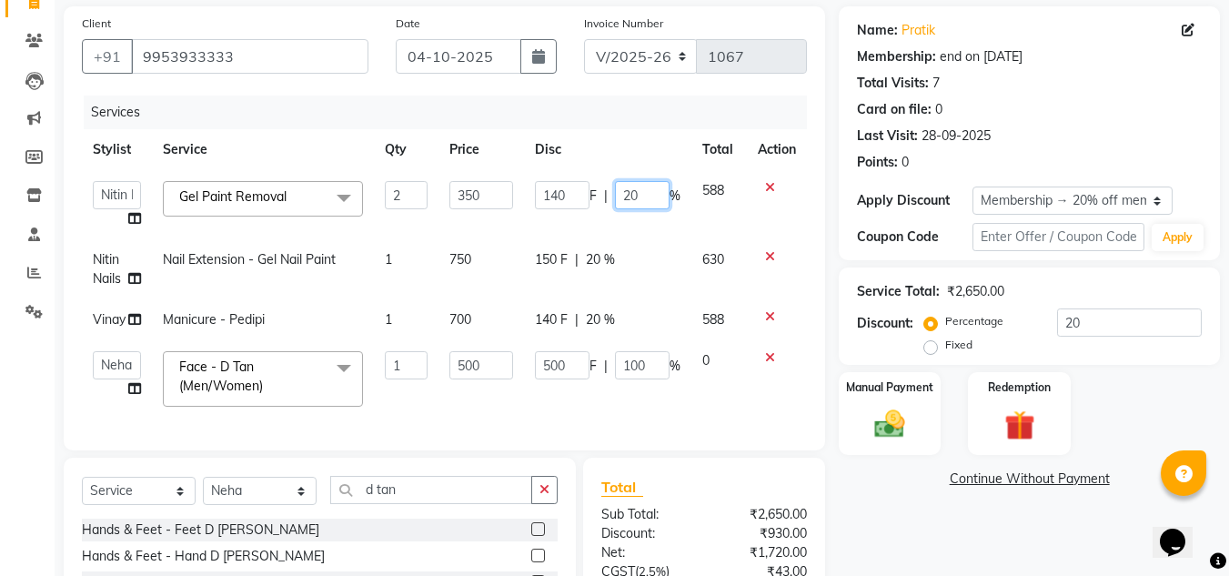
click at [642, 191] on input "20" at bounding box center [642, 195] width 55 height 28
type input "2"
click at [602, 264] on td "150 F | 20 %" at bounding box center [607, 269] width 167 height 60
select select "86644"
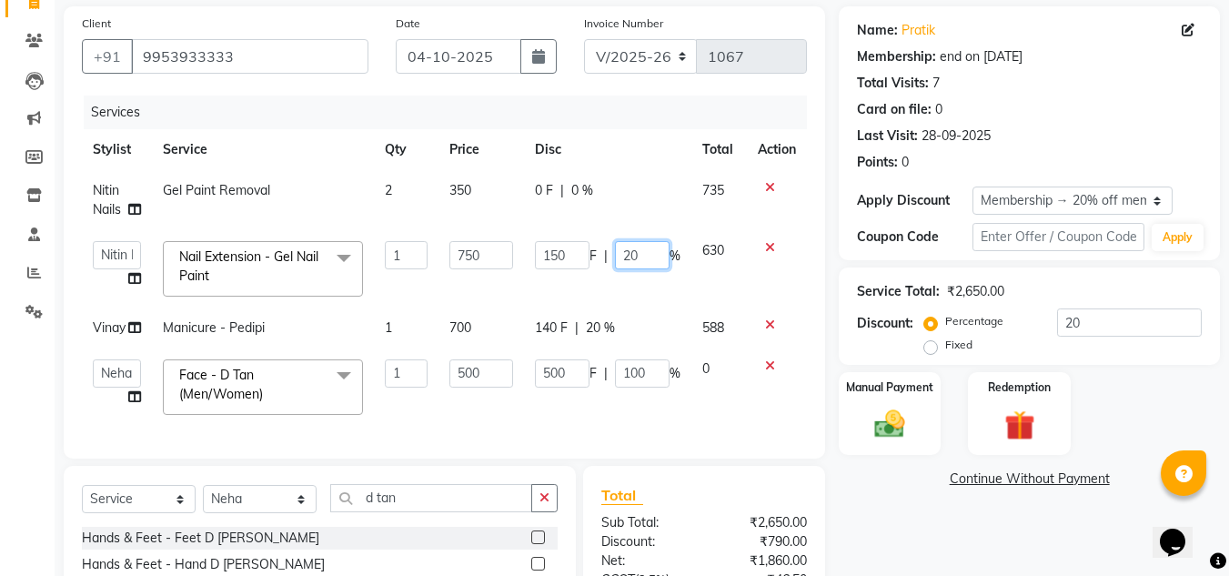
click at [648, 252] on input "20" at bounding box center [642, 255] width 55 height 28
type input "2"
click at [862, 516] on div "Name: [PERSON_NAME] Membership: end on [DATE] Total Visits: 7 Card on file: 0 L…" at bounding box center [1036, 370] width 395 height 728
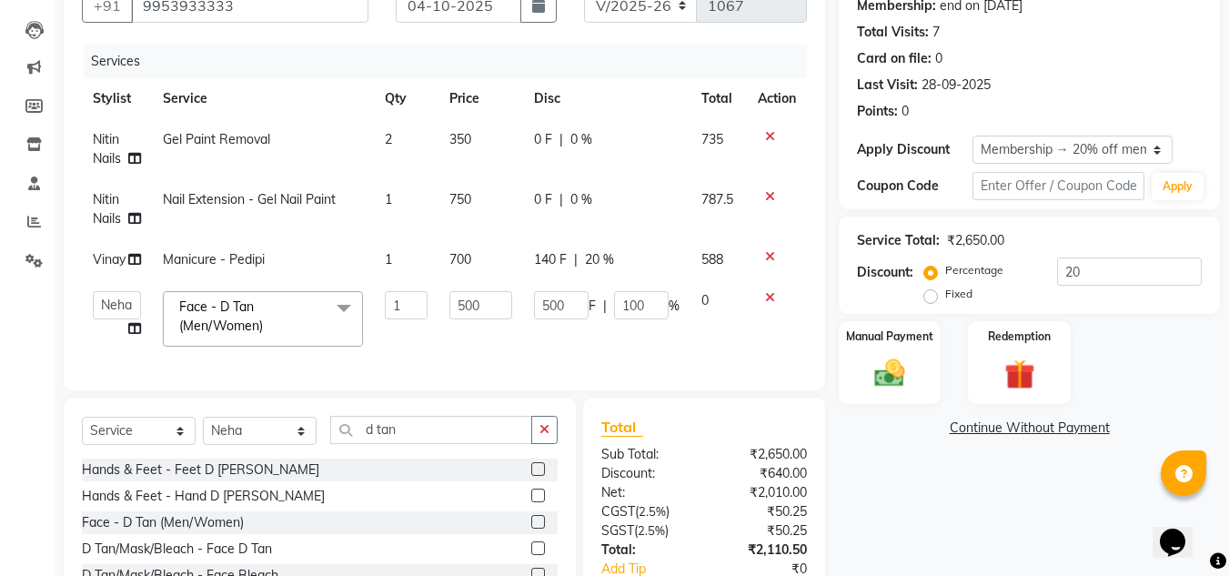
scroll to position [312, 0]
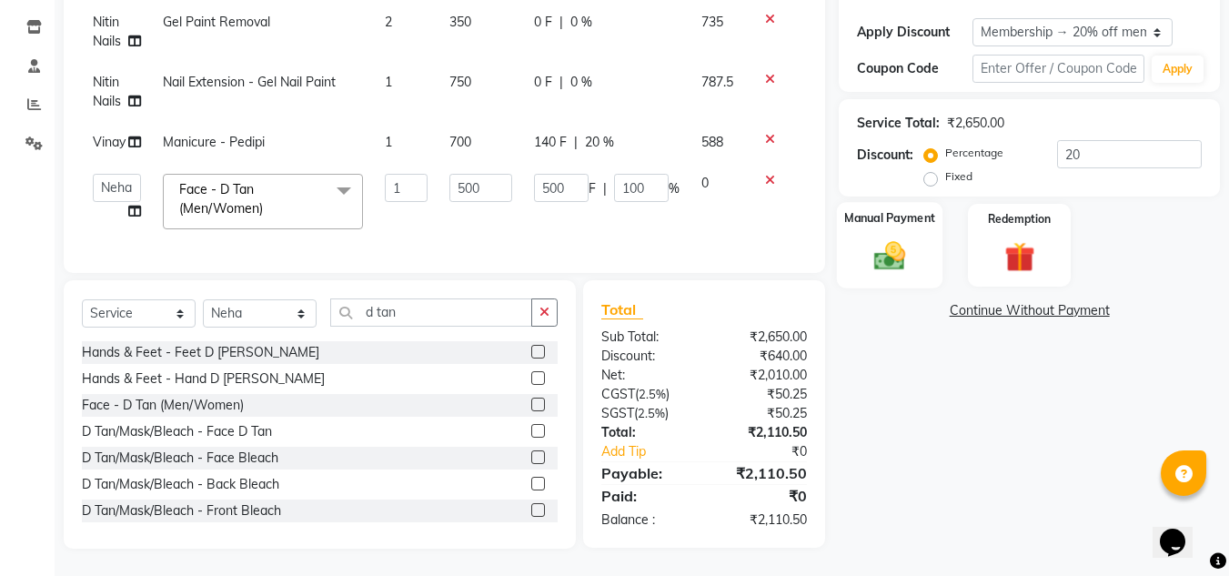
click at [876, 238] on img at bounding box center [890, 256] width 51 height 36
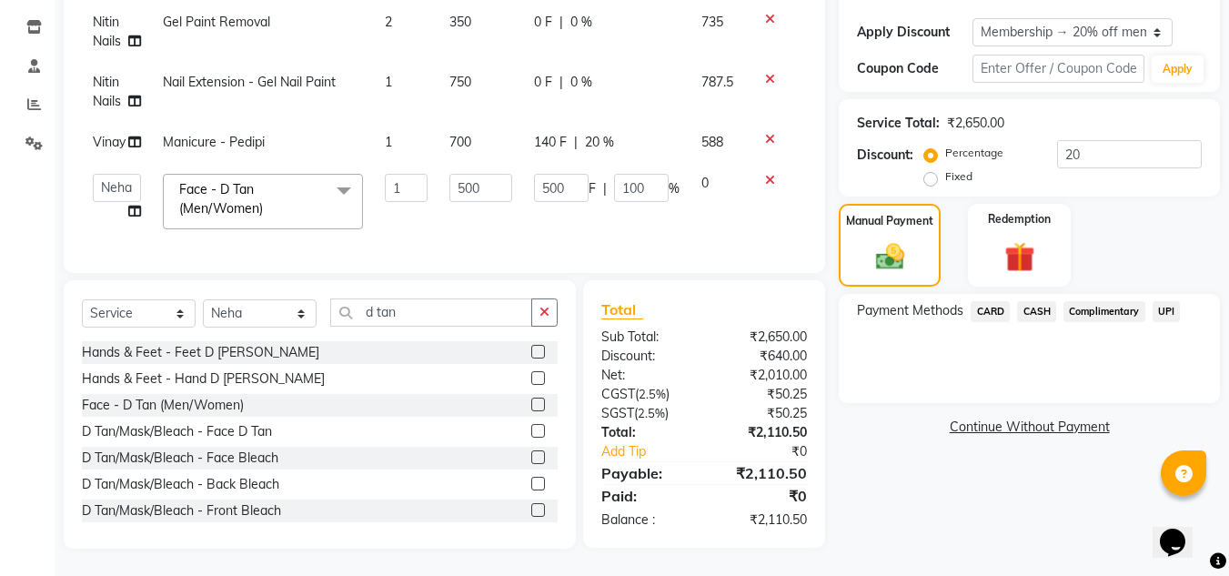
click at [1040, 302] on span "CASH" at bounding box center [1036, 311] width 39 height 21
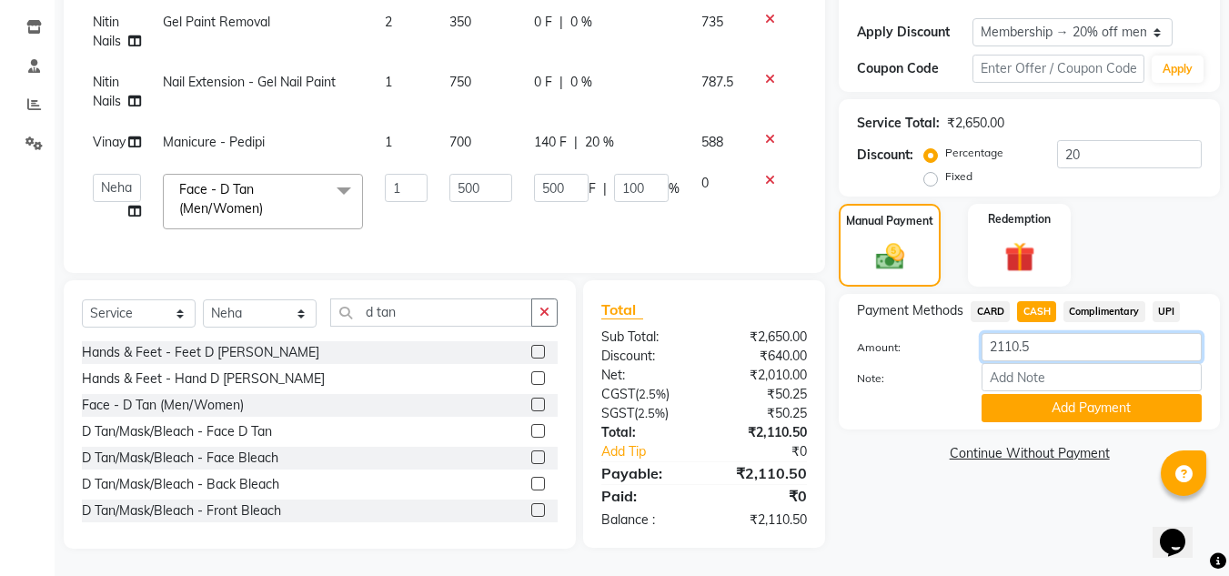
click at [1042, 336] on input "2110.5" at bounding box center [1092, 347] width 220 height 28
type input "2"
type input "1700"
click at [1053, 402] on button "Add Payment" at bounding box center [1092, 408] width 220 height 28
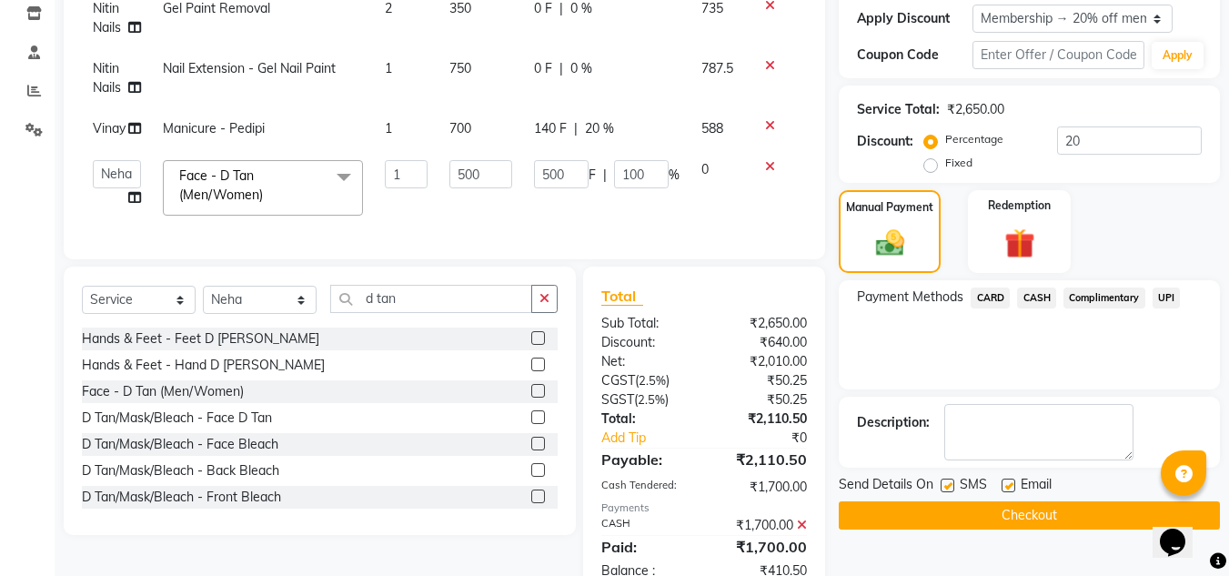
click at [1163, 299] on span "UPI" at bounding box center [1167, 298] width 28 height 21
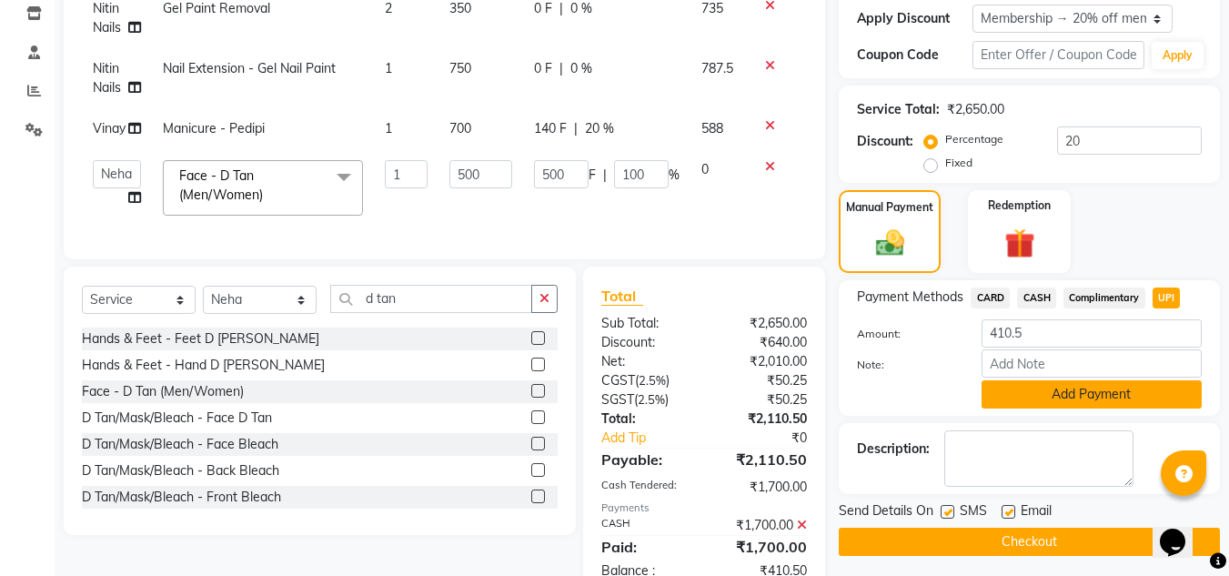
scroll to position [376, 0]
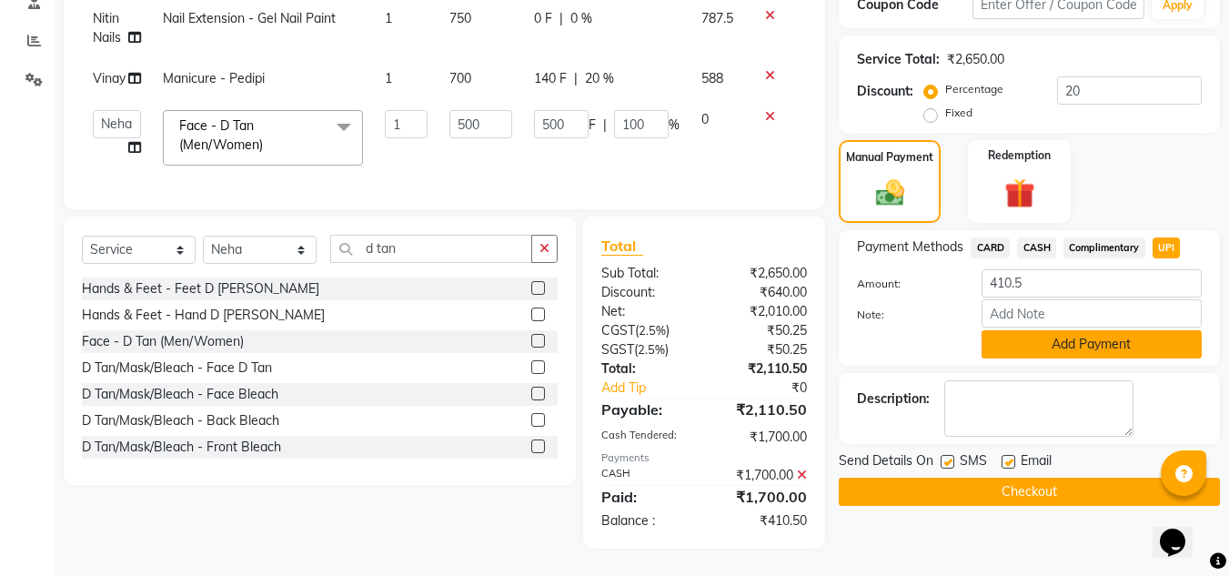
click at [1091, 330] on button "Add Payment" at bounding box center [1092, 344] width 220 height 28
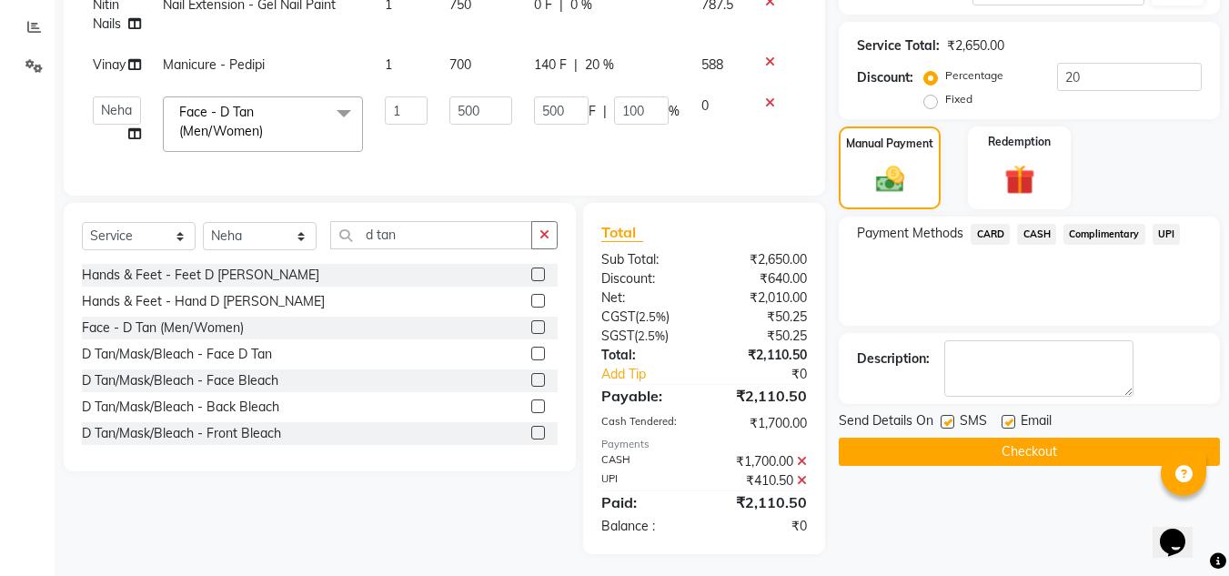
click at [1030, 450] on button "Checkout" at bounding box center [1029, 452] width 381 height 28
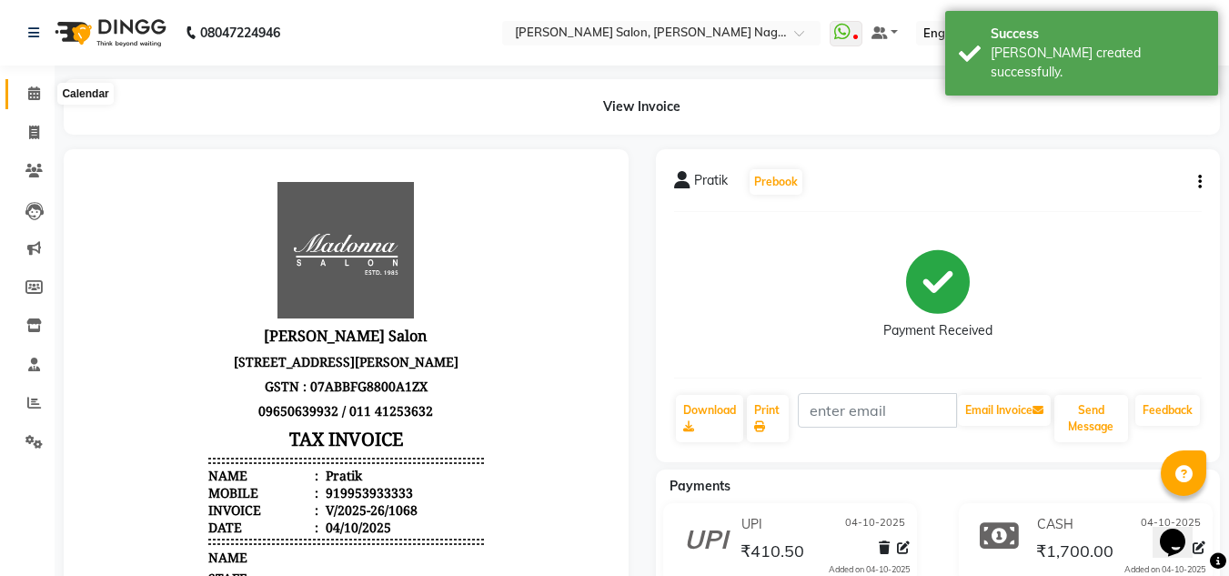
click at [36, 96] on icon at bounding box center [34, 93] width 12 height 14
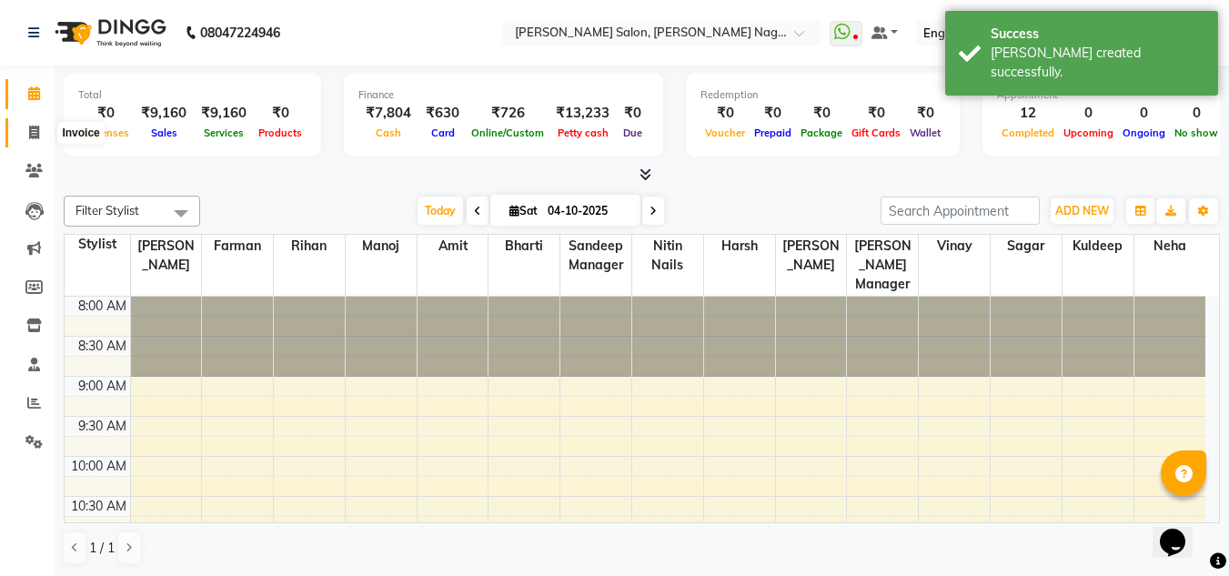
click at [32, 138] on icon at bounding box center [34, 133] width 10 height 14
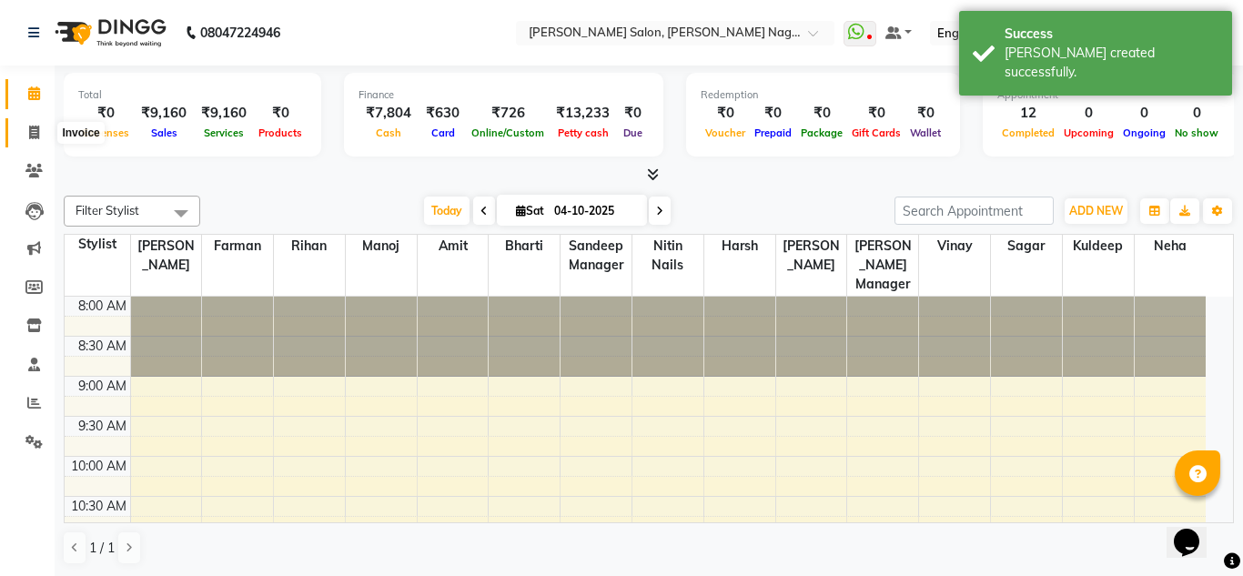
select select "service"
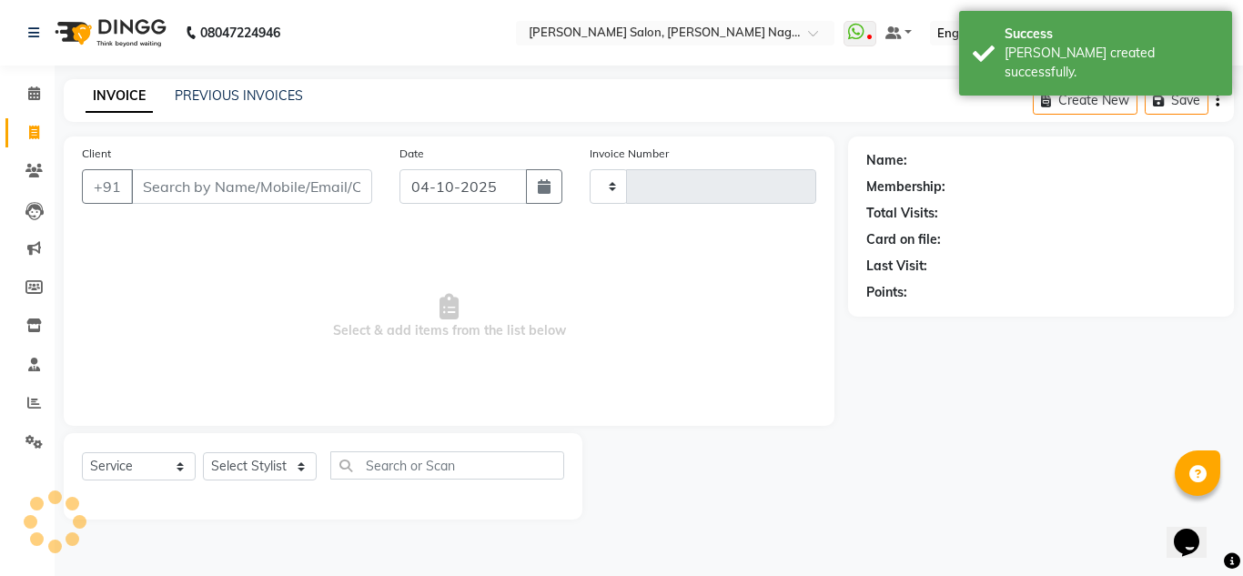
type input "1069"
select select "8641"
click at [257, 97] on link "PREVIOUS INVOICES" at bounding box center [239, 95] width 128 height 16
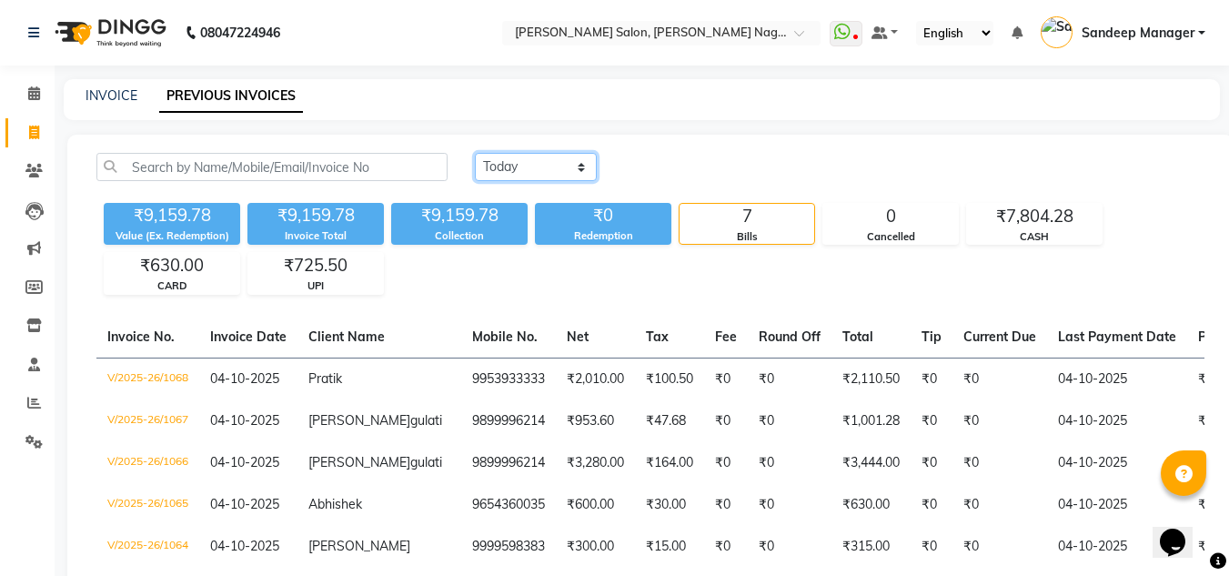
click at [547, 168] on select "[DATE] [DATE] Custom Range" at bounding box center [536, 167] width 122 height 28
select select "yesterday"
click at [475, 153] on select "[DATE] [DATE] Custom Range" at bounding box center [536, 167] width 122 height 28
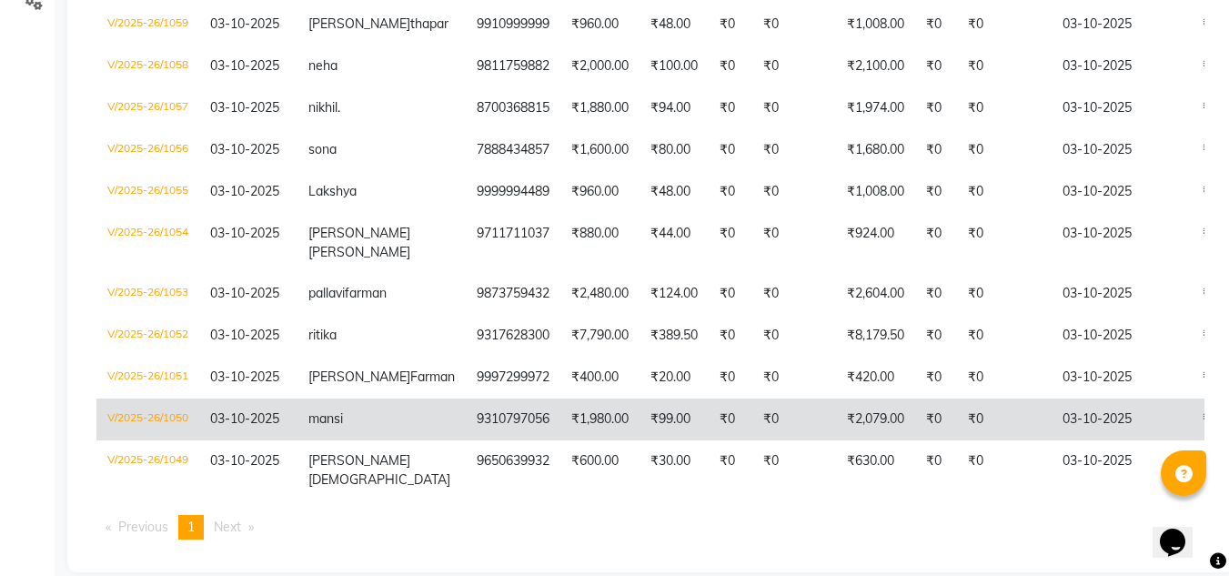
scroll to position [455, 0]
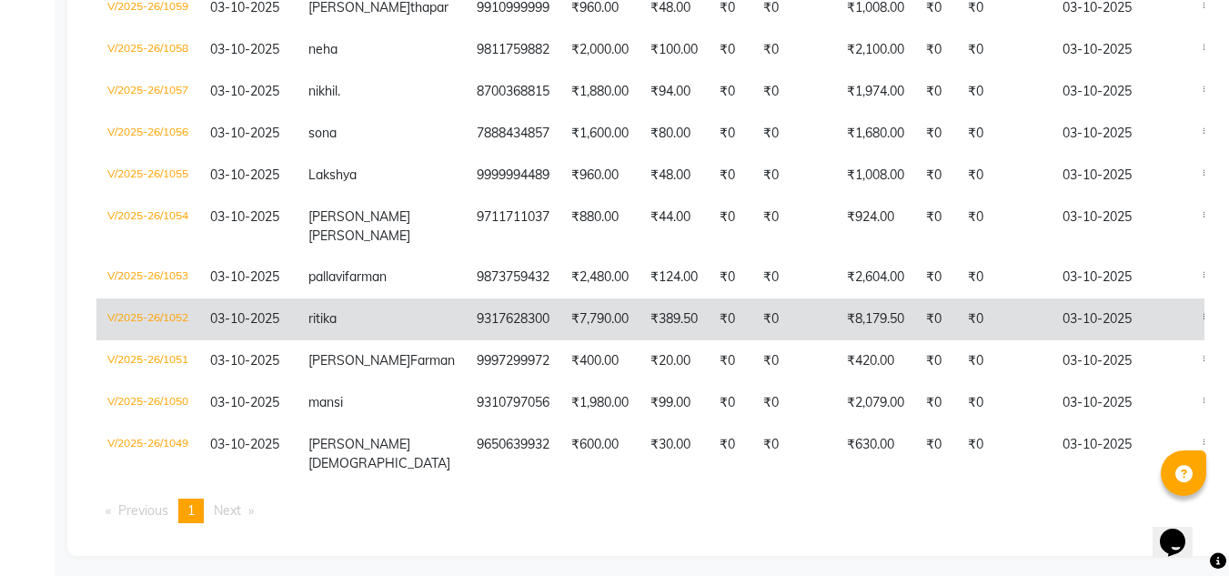
click at [561, 340] on td "₹7,790.00" at bounding box center [600, 319] width 79 height 42
click at [319, 327] on span "ritika" at bounding box center [323, 318] width 28 height 16
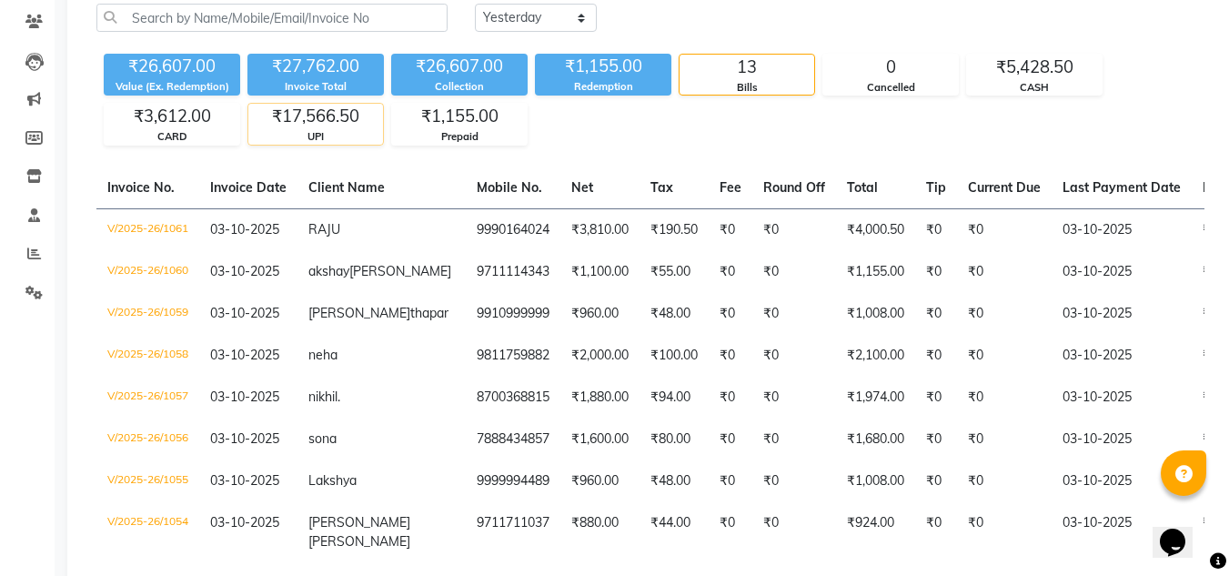
scroll to position [0, 0]
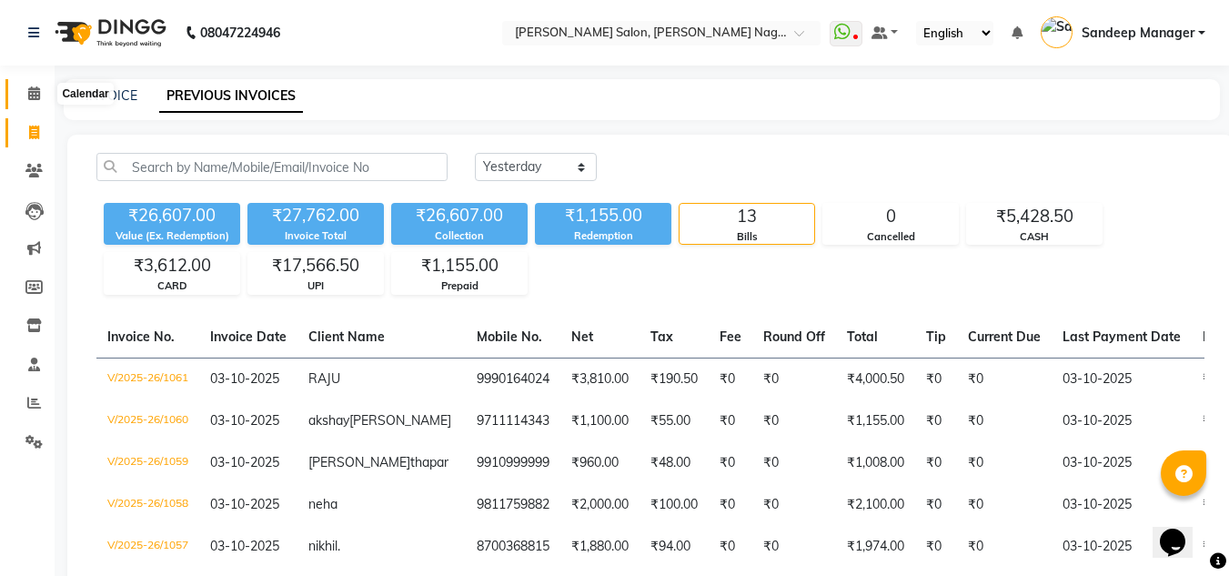
click at [38, 95] on icon at bounding box center [34, 93] width 12 height 14
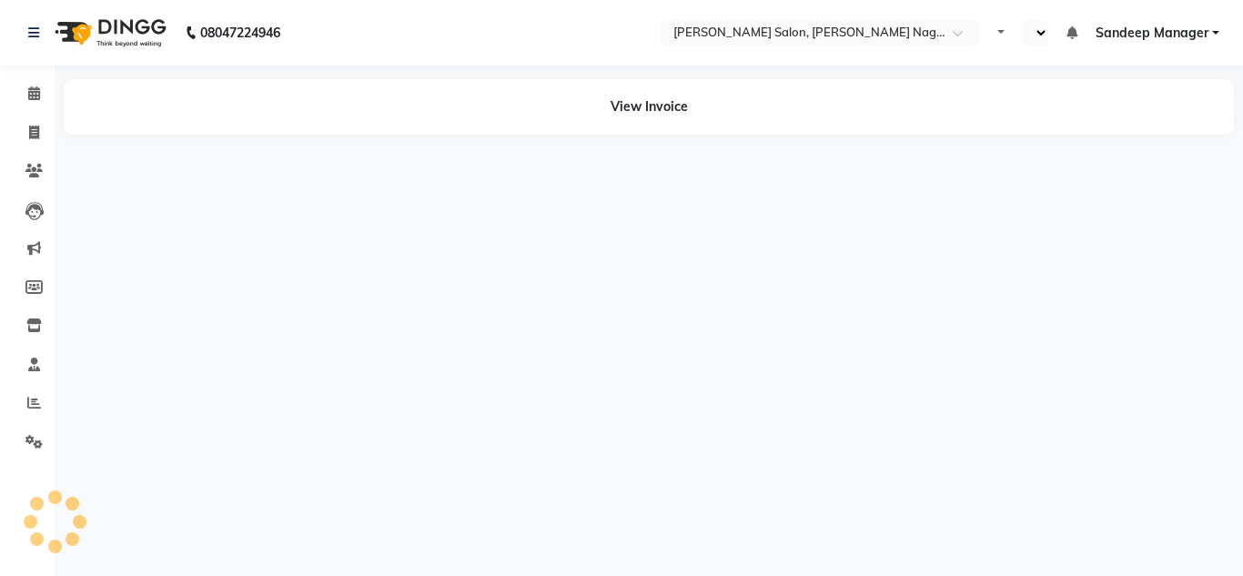
select select "en"
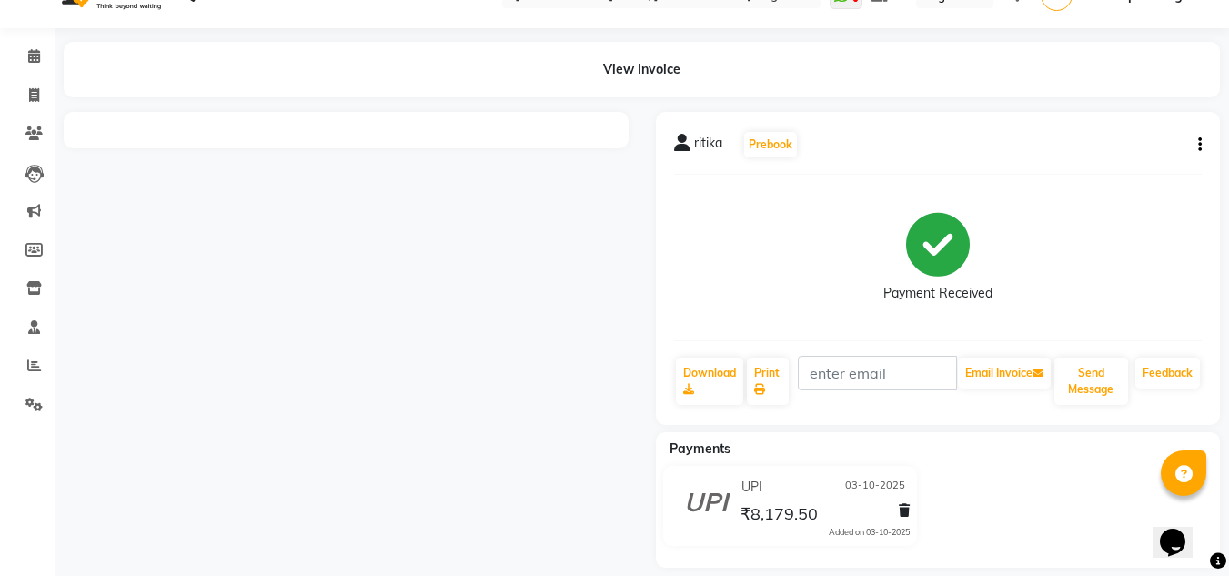
scroll to position [56, 0]
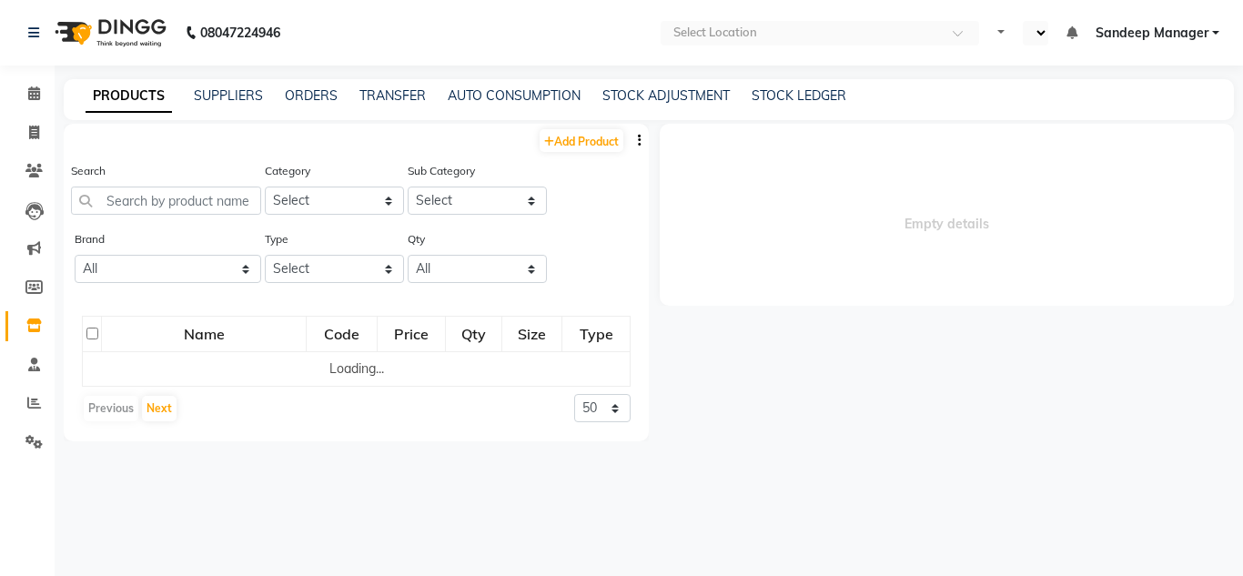
select select "en"
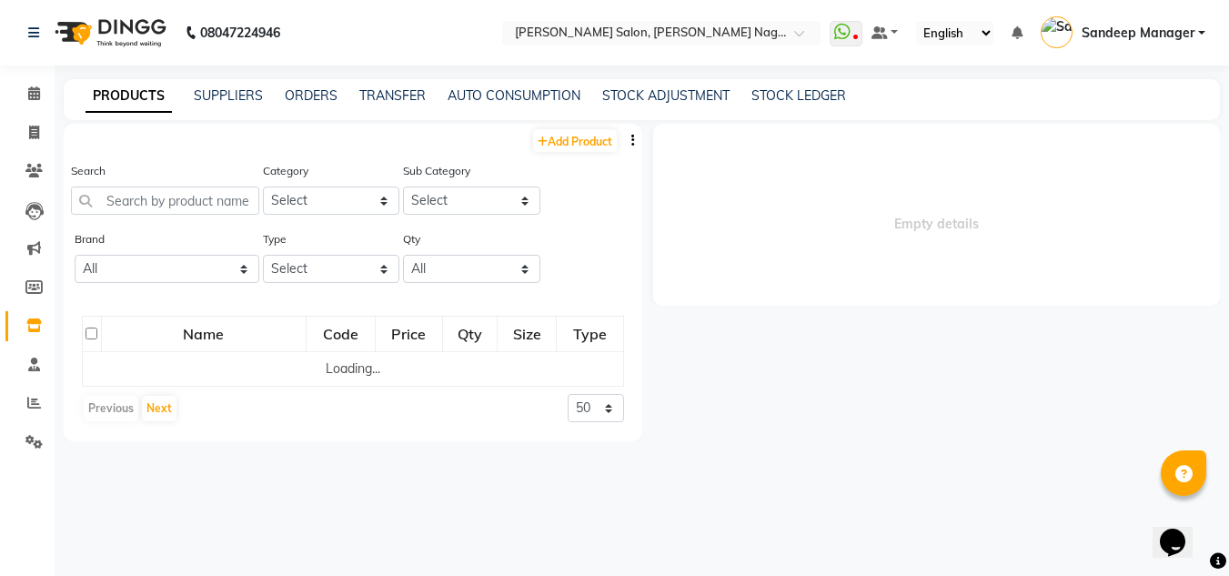
select select
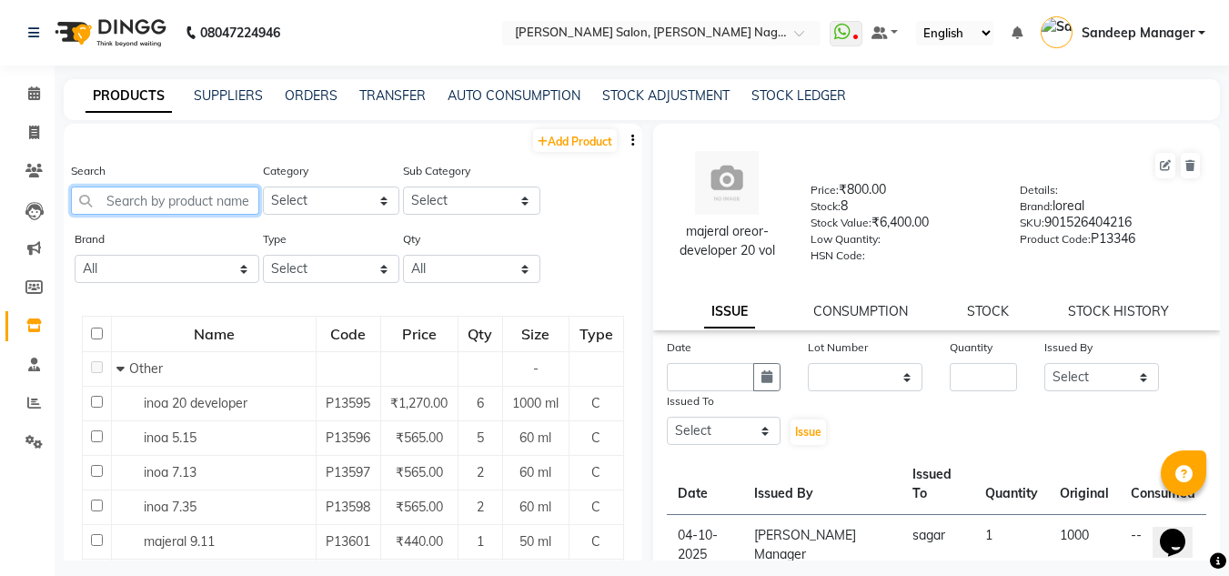
click at [167, 187] on input "text" at bounding box center [165, 201] width 188 height 28
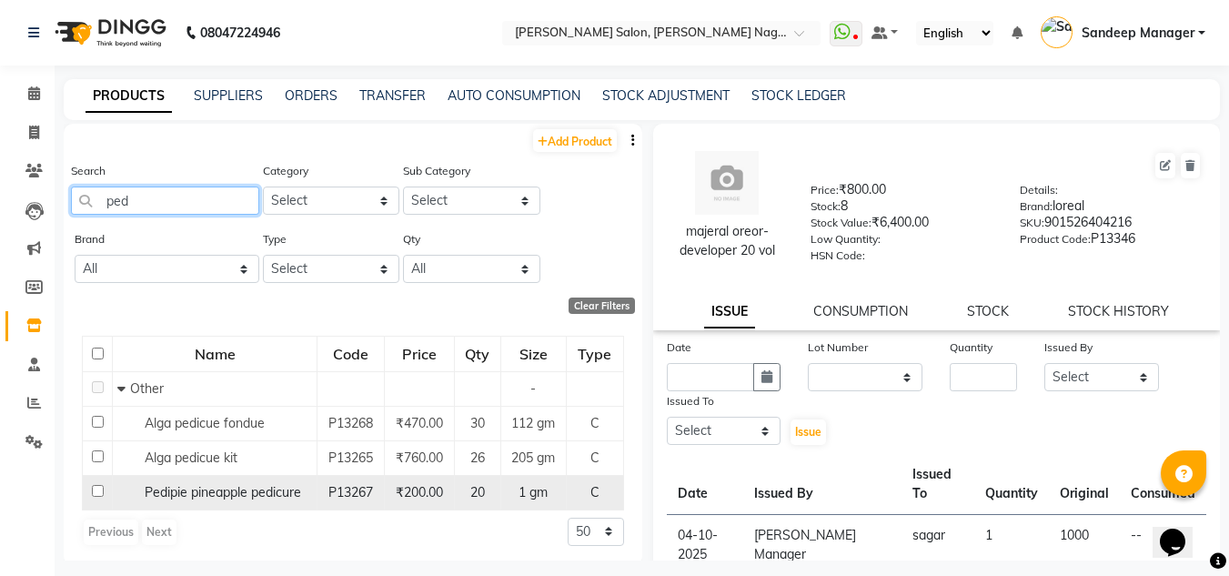
type input "ped"
click at [216, 495] on span "Pedipie pineapple pedicure" at bounding box center [223, 492] width 157 height 16
select select
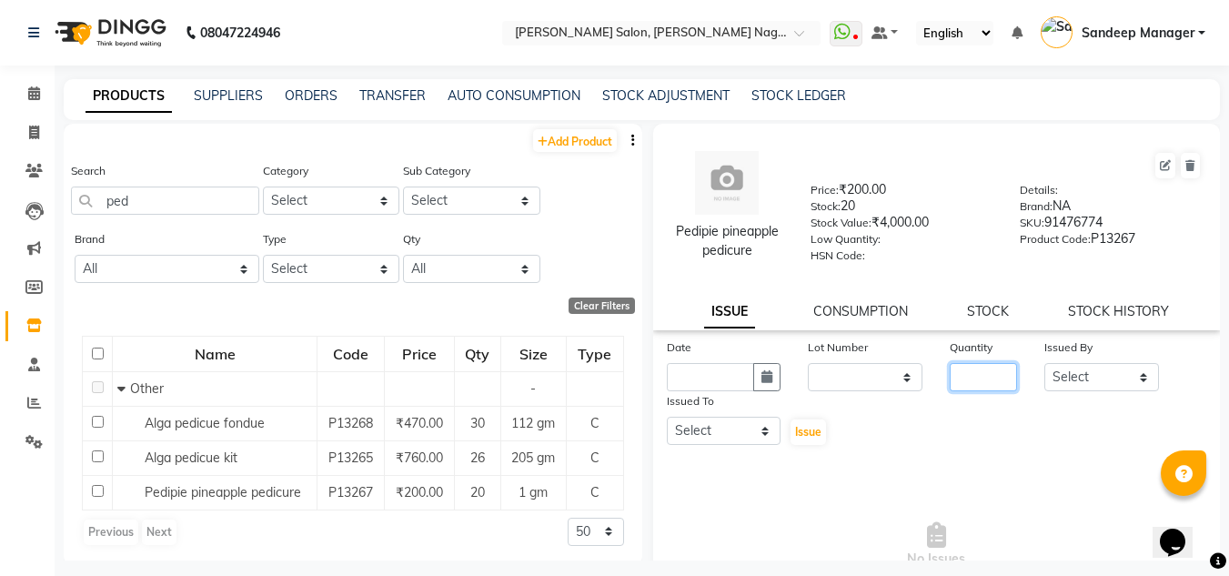
click at [952, 379] on input "number" at bounding box center [983, 377] width 67 height 28
type input "20"
click at [989, 307] on link "STOCK" at bounding box center [988, 311] width 42 height 16
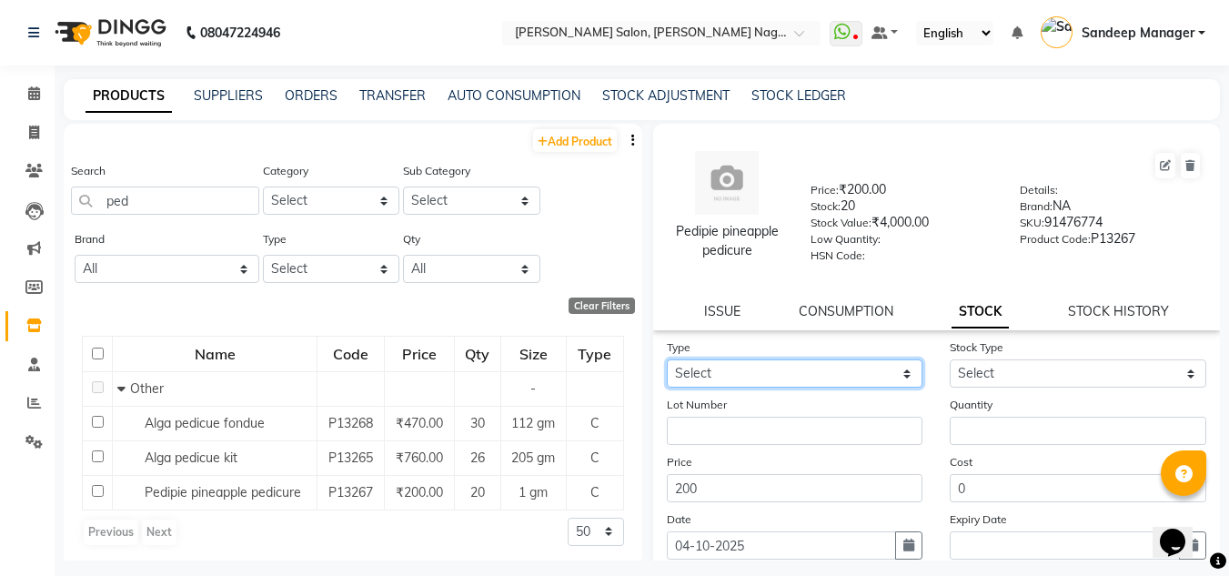
click at [900, 371] on select "Select In Out" at bounding box center [795, 373] width 257 height 28
select select "in"
click at [667, 359] on select "Select In Out" at bounding box center [795, 373] width 257 height 28
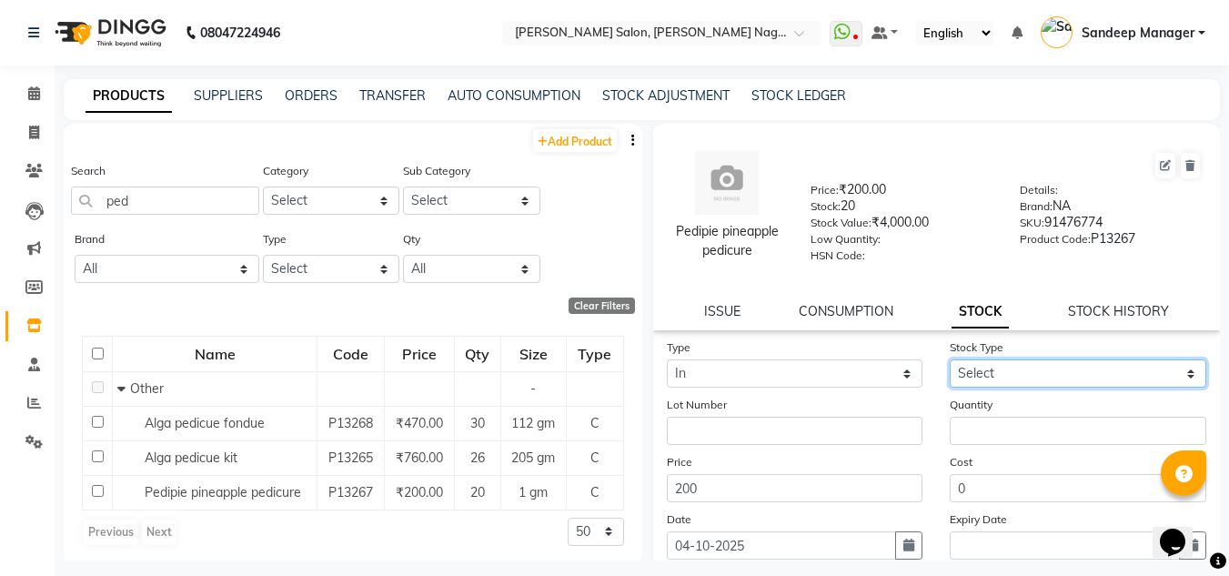
click at [967, 379] on select "Select New Stock Adjustment Return Other" at bounding box center [1078, 373] width 257 height 28
select select "new stock"
click at [950, 359] on select "Select New Stock Adjustment Return Other" at bounding box center [1078, 373] width 257 height 28
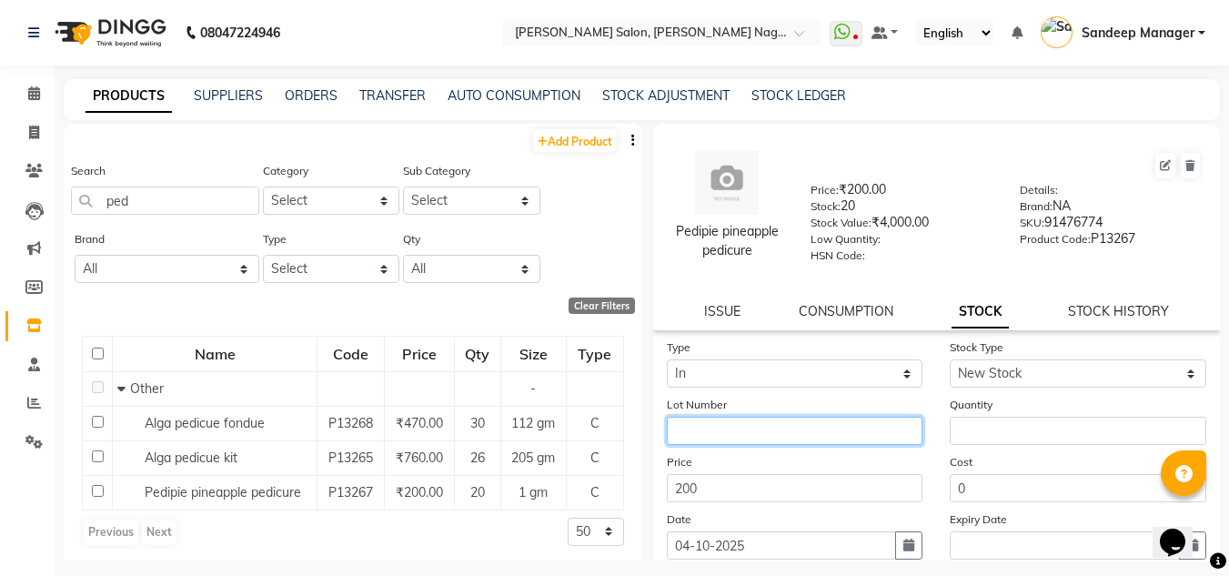
click at [770, 436] on input "text" at bounding box center [795, 431] width 257 height 28
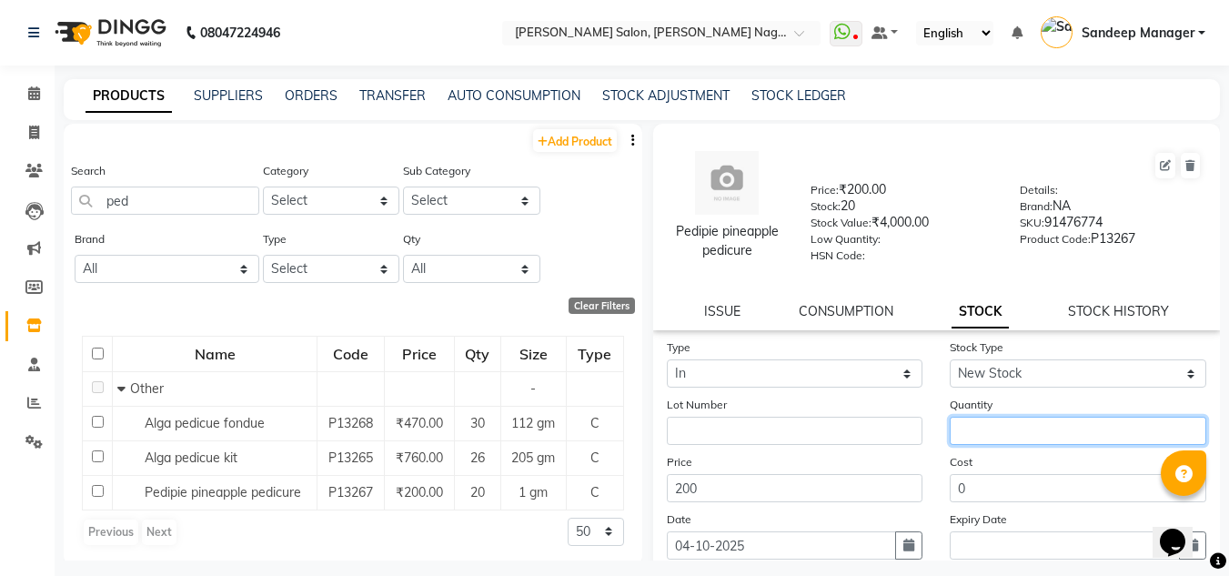
click at [1040, 432] on input "number" at bounding box center [1078, 431] width 257 height 28
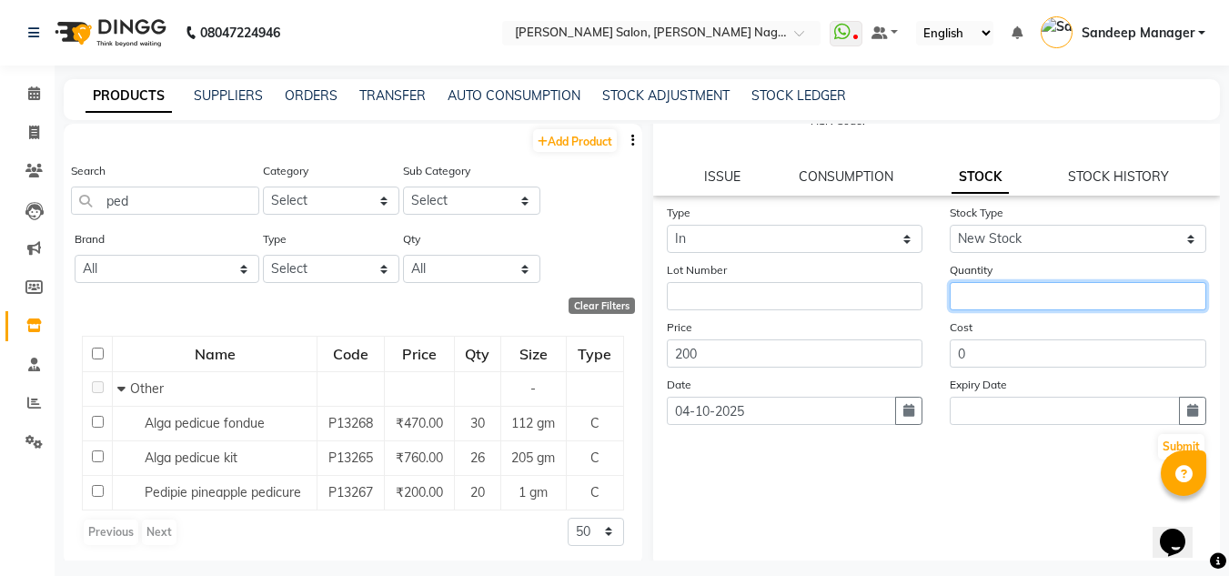
scroll to position [141, 0]
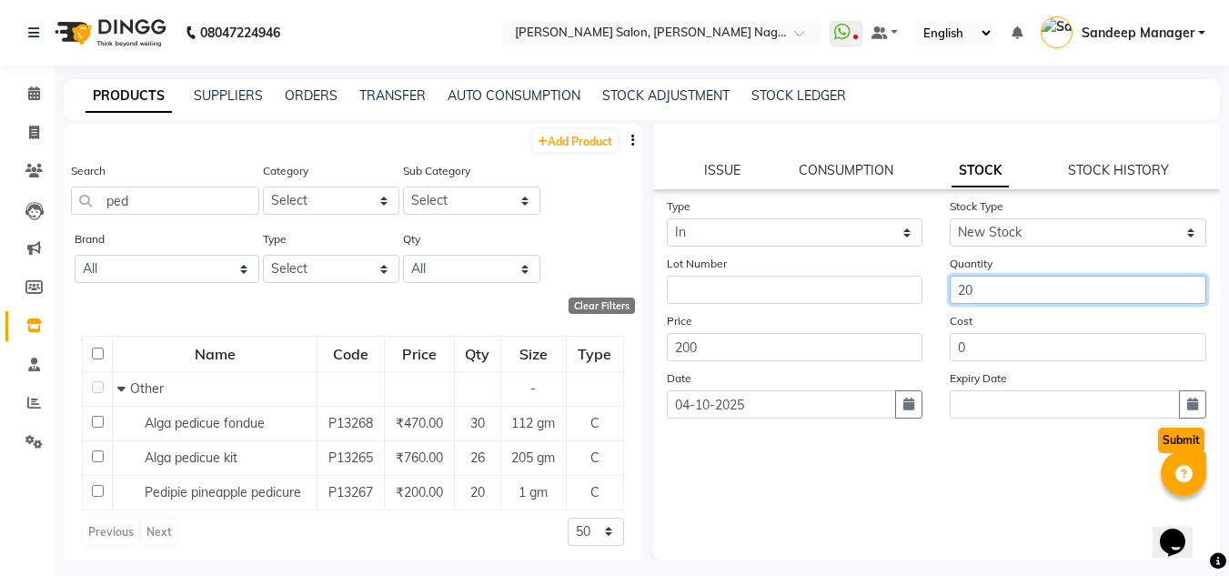
type input "20"
click at [1170, 440] on button "Submit" at bounding box center [1181, 440] width 46 height 25
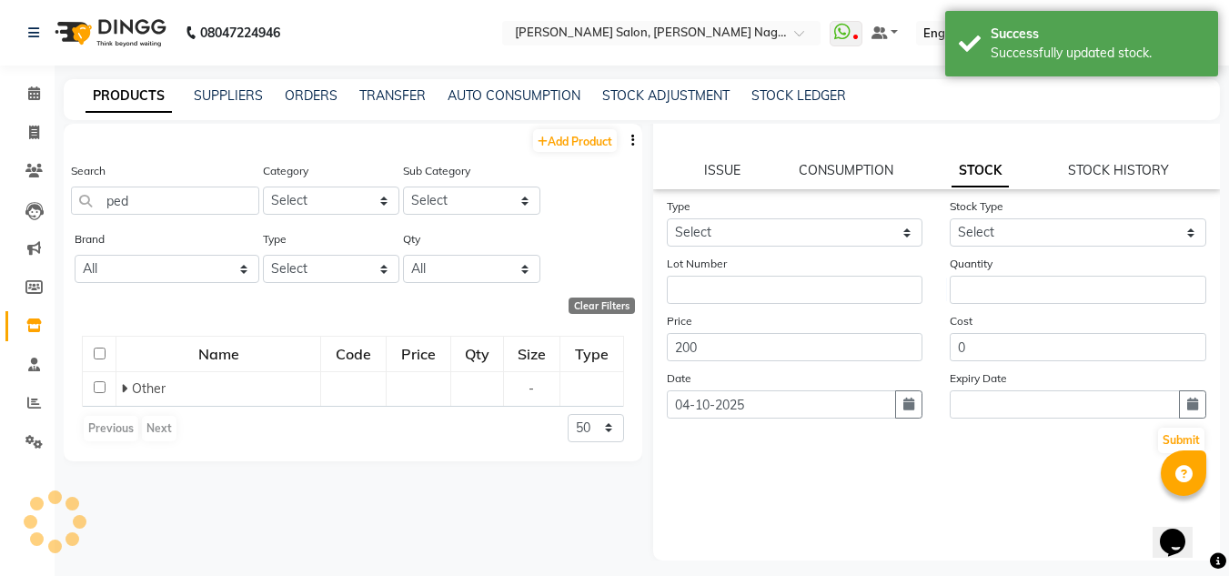
scroll to position [0, 0]
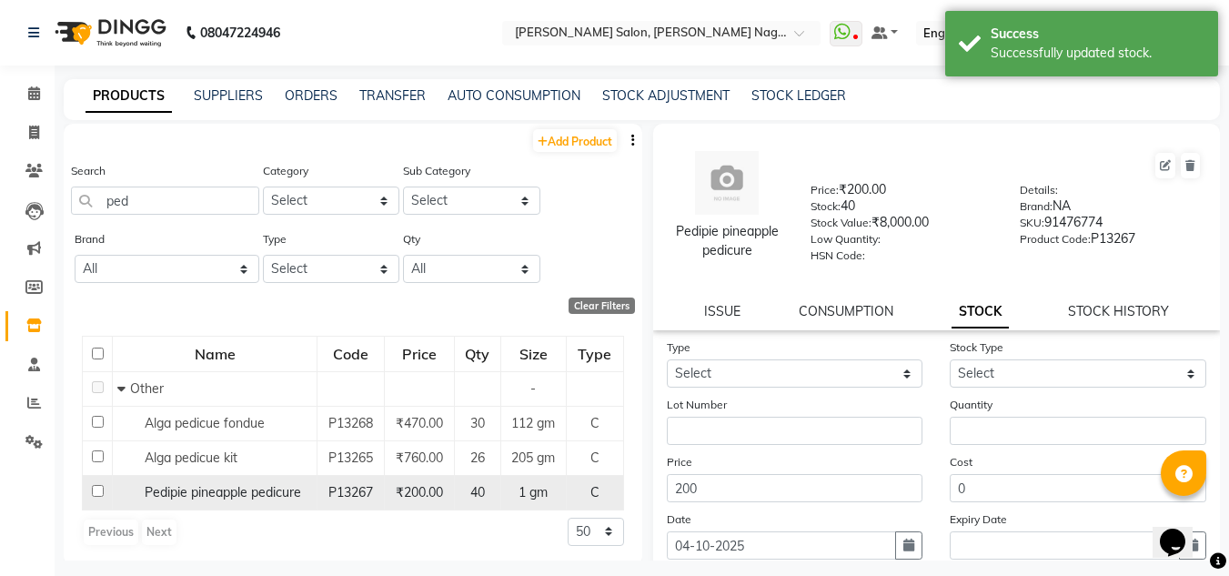
click at [365, 498] on span "P13267" at bounding box center [351, 492] width 45 height 16
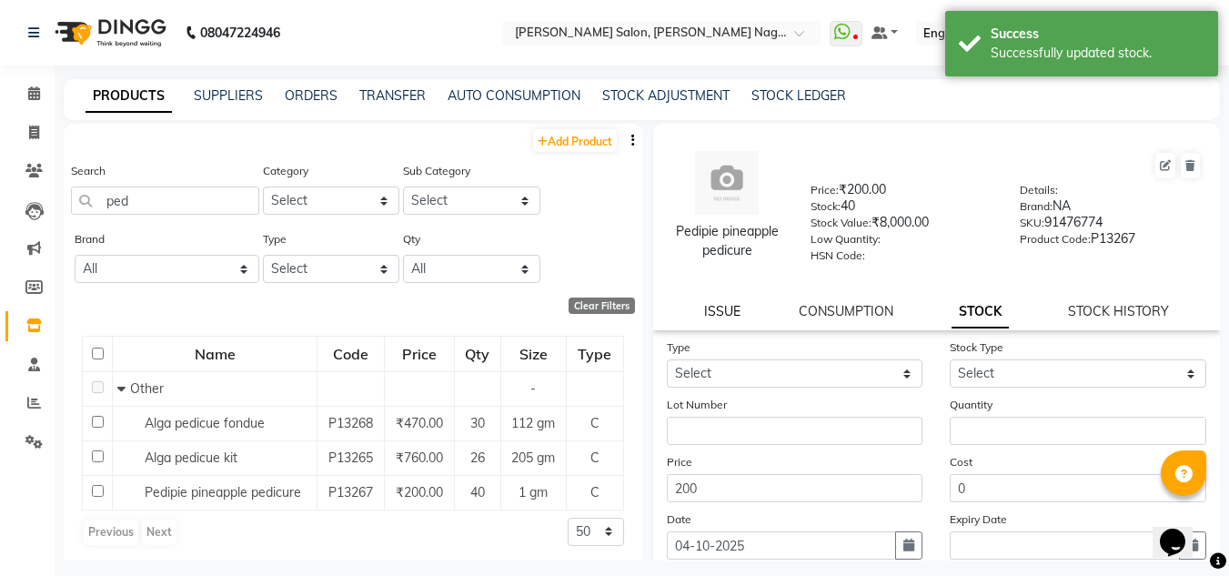
click at [714, 314] on link "ISSUE" at bounding box center [722, 311] width 36 height 16
select select
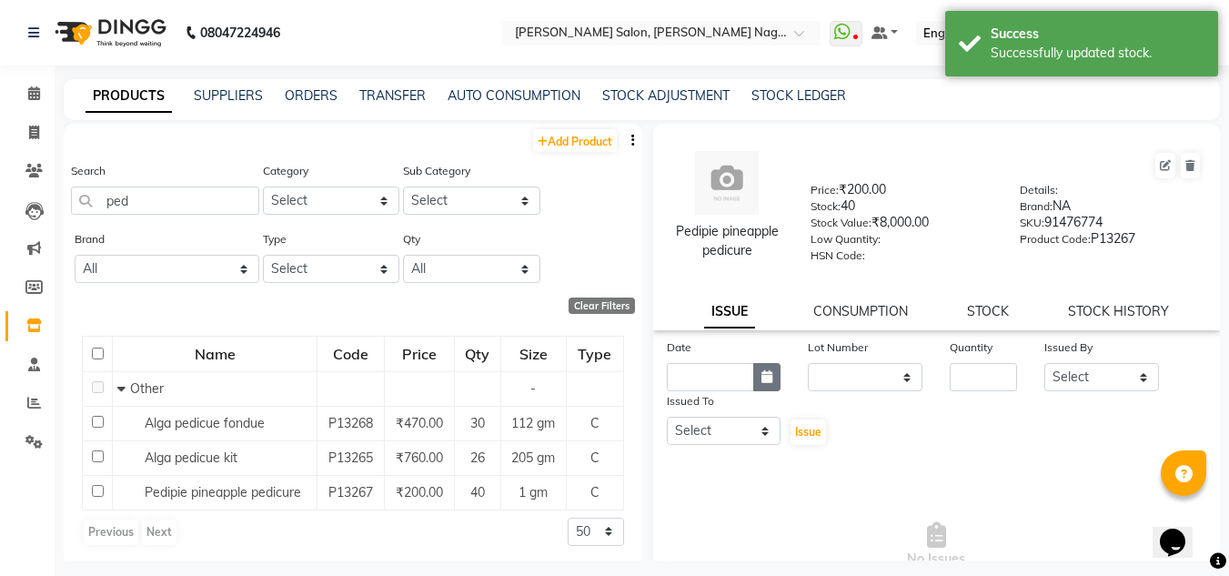
click at [757, 379] on button "button" at bounding box center [767, 377] width 27 height 28
select select "10"
select select "2025"
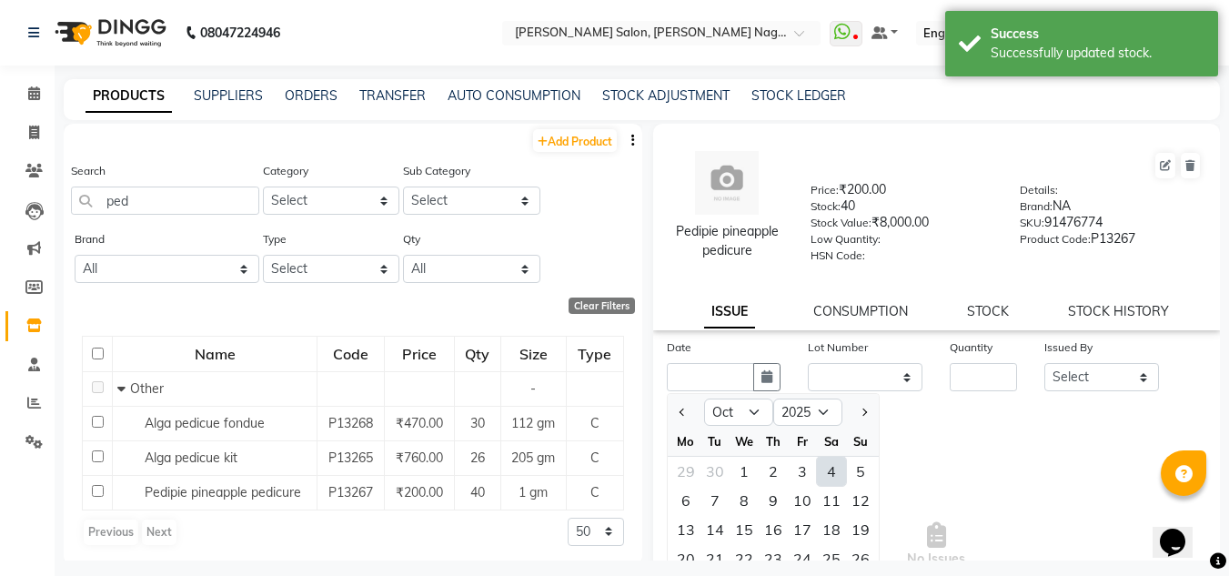
click at [826, 479] on div "4" at bounding box center [831, 471] width 29 height 29
type input "04-10-2025"
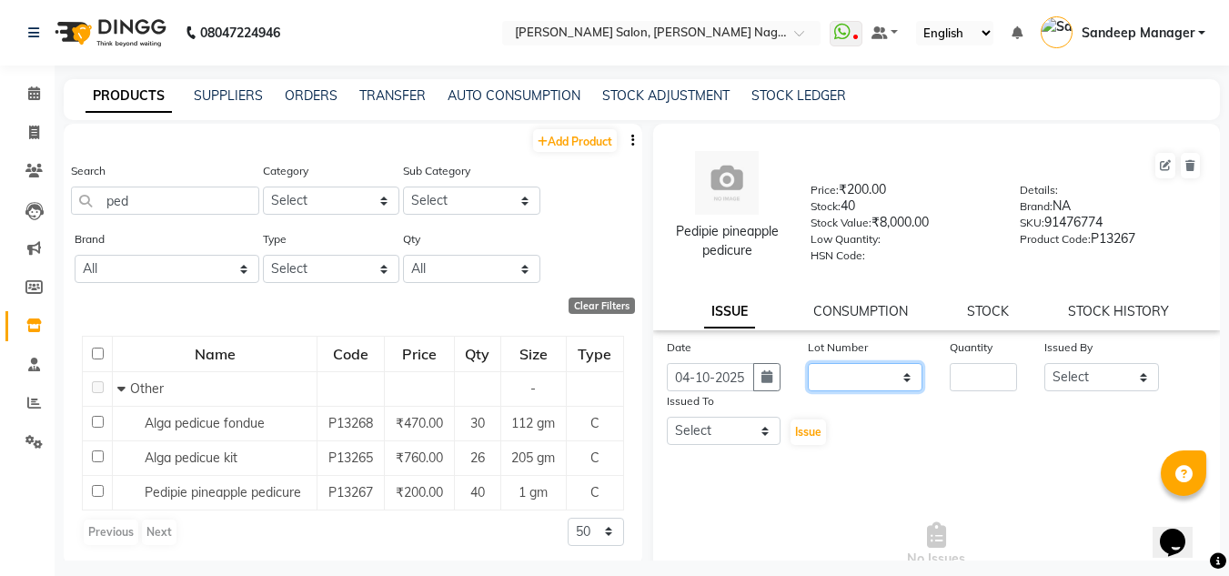
click at [902, 379] on select "None" at bounding box center [865, 377] width 115 height 28
click at [978, 370] on input "number" at bounding box center [983, 377] width 67 height 28
type input "35"
click at [1113, 381] on select "Select [PERSON_NAME] Farman [PERSON_NAME] Manager [PERSON_NAME] Kuldeep [PERSON…" at bounding box center [1102, 377] width 115 height 28
select select "90115"
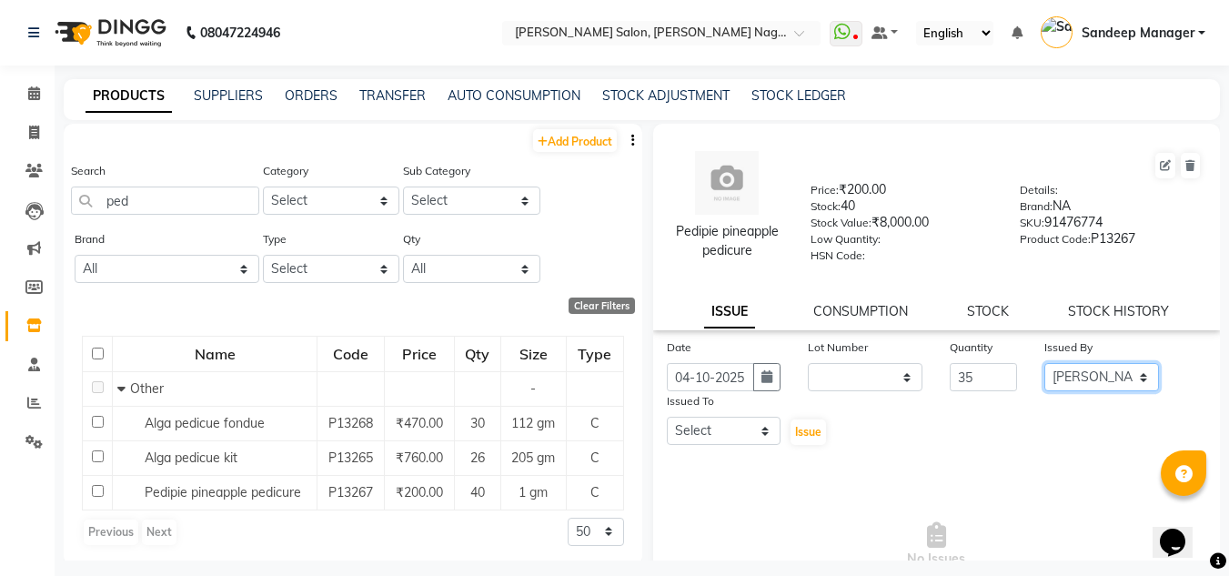
click at [1045, 363] on select "Select [PERSON_NAME] Farman [PERSON_NAME] Manager [PERSON_NAME] Kuldeep [PERSON…" at bounding box center [1102, 377] width 115 height 28
click at [756, 432] on select "Select [PERSON_NAME] Farman [PERSON_NAME] Manager [PERSON_NAME] Kuldeep [PERSON…" at bounding box center [724, 431] width 115 height 28
select select "90271"
click at [667, 417] on select "Select [PERSON_NAME] Farman [PERSON_NAME] Manager [PERSON_NAME] Kuldeep [PERSON…" at bounding box center [724, 431] width 115 height 28
click at [984, 378] on input "35" at bounding box center [983, 377] width 67 height 28
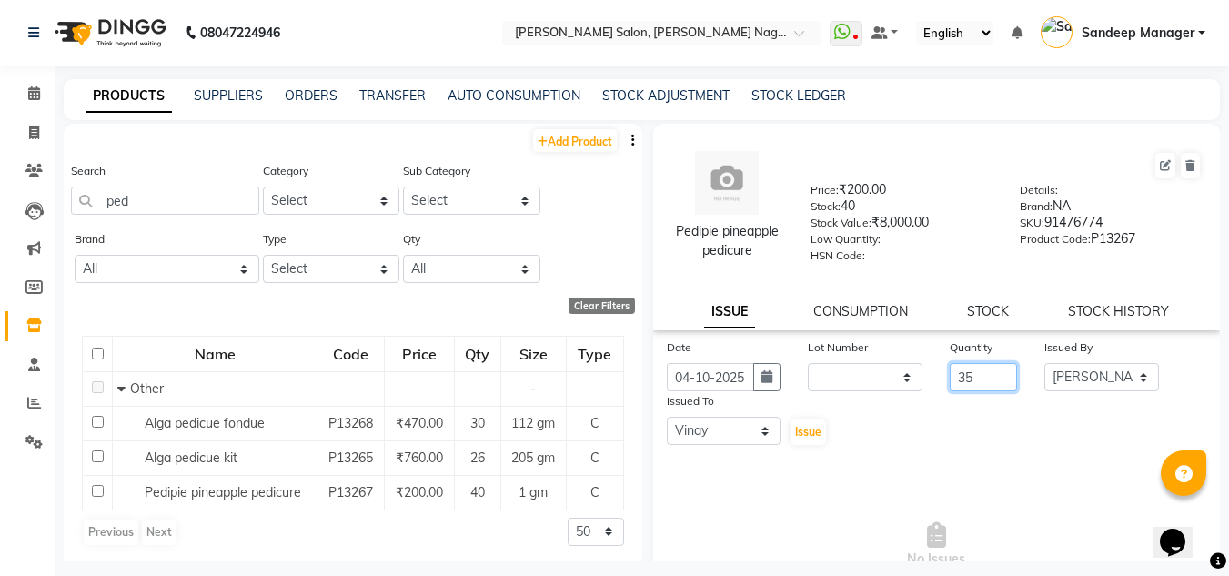
type input "3"
click at [769, 378] on button "button" at bounding box center [767, 377] width 27 height 28
select select "10"
select select "2025"
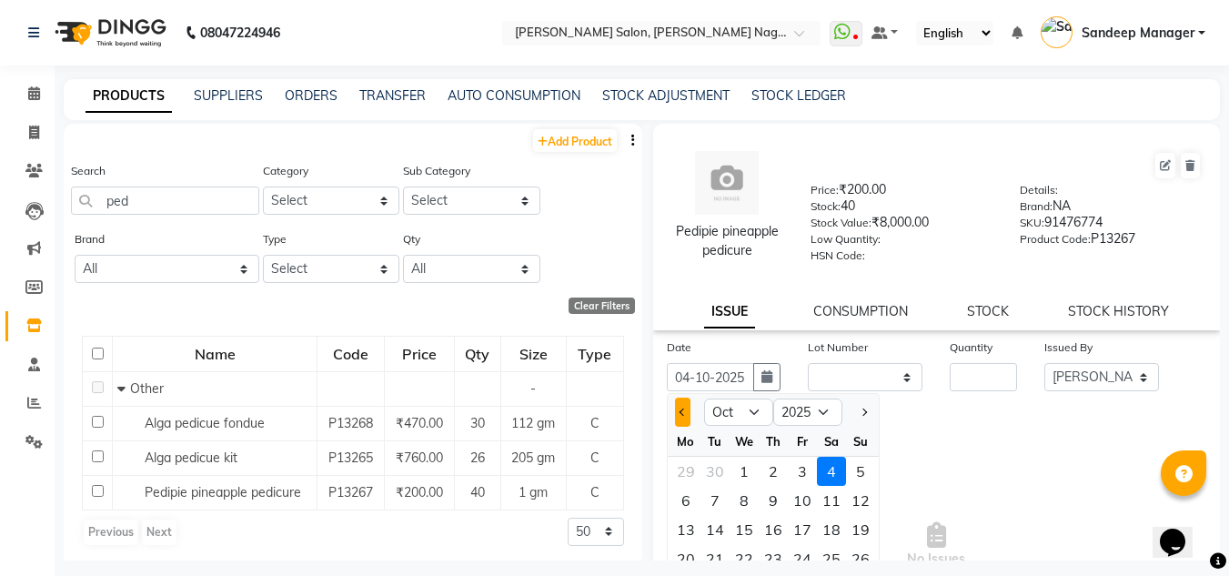
click at [677, 408] on button "Previous month" at bounding box center [682, 412] width 15 height 29
select select "9"
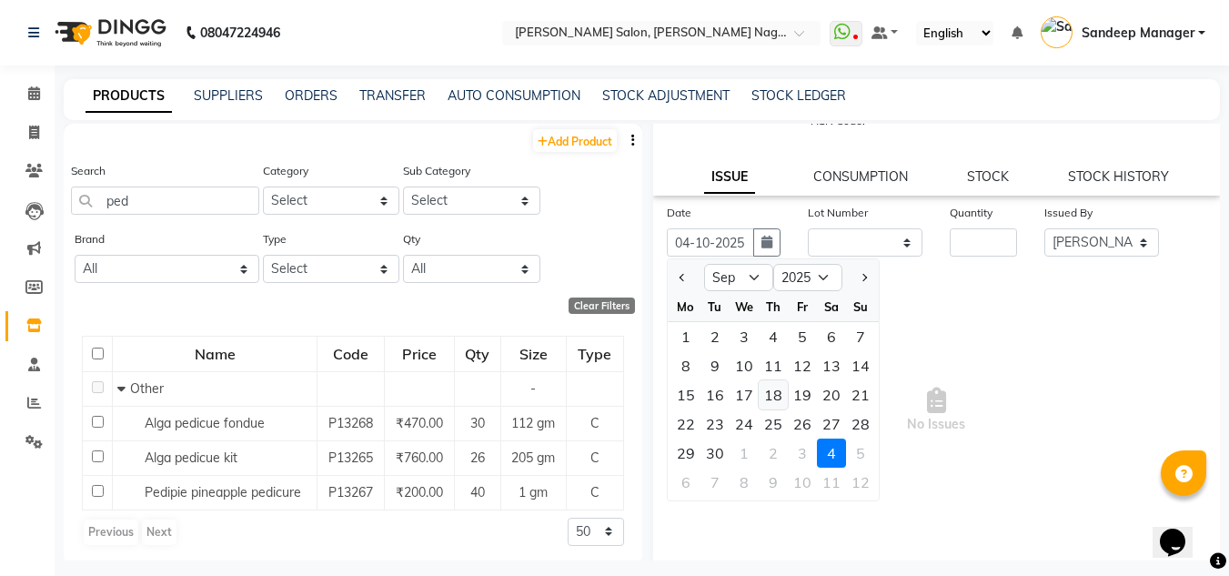
scroll to position [141, 0]
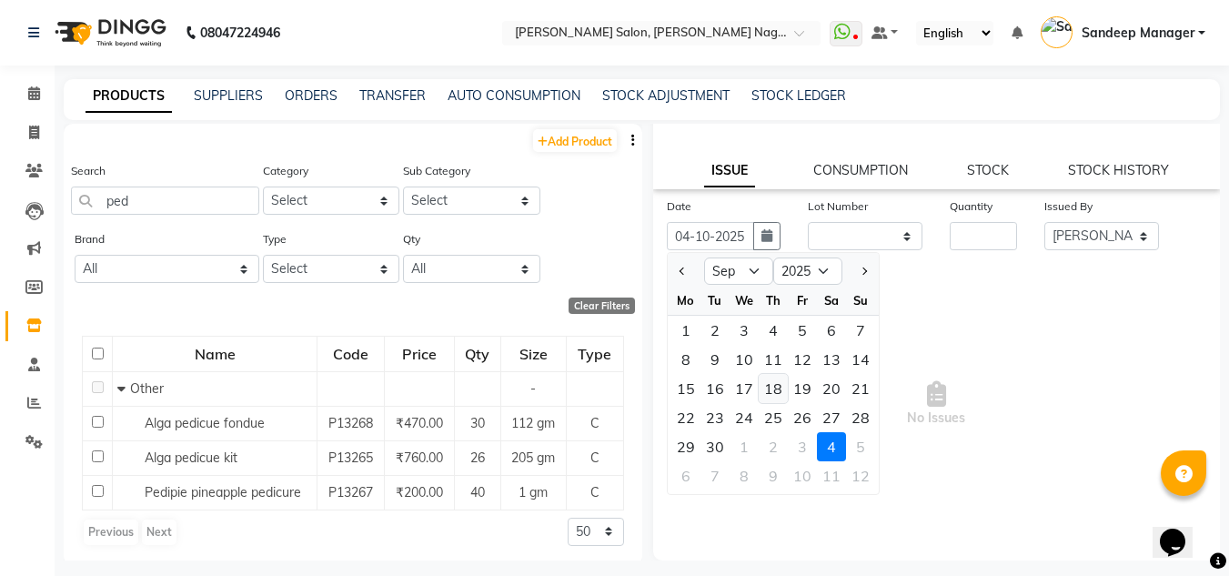
click at [778, 393] on div "18" at bounding box center [773, 388] width 29 height 29
type input "[DATE]"
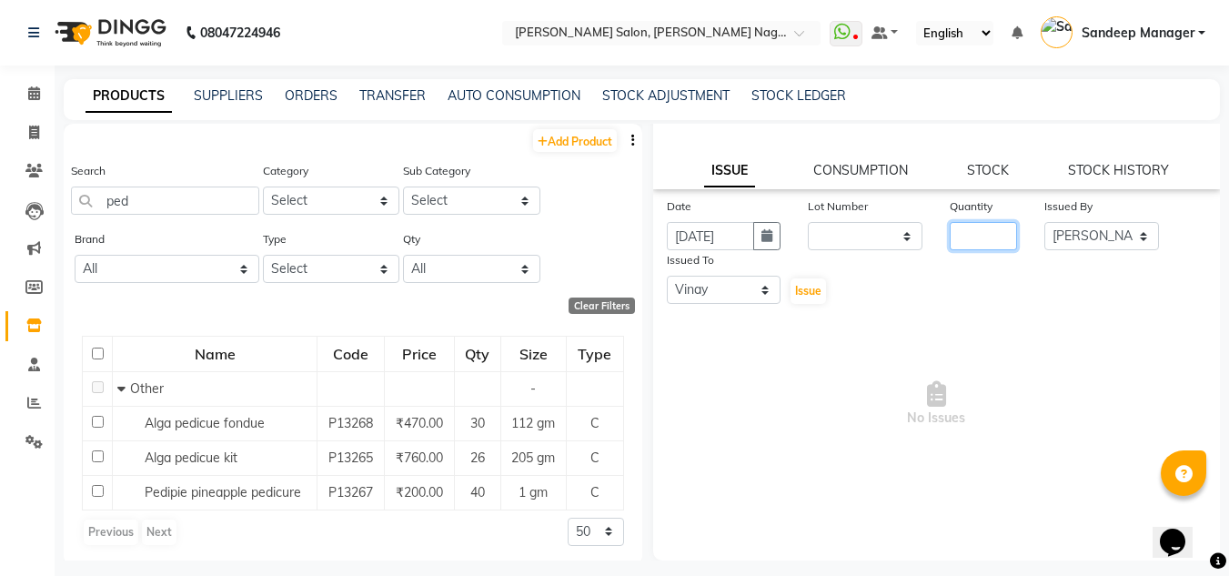
click at [960, 239] on input "number" at bounding box center [983, 236] width 67 height 28
type input "15"
click at [798, 293] on span "Issue" at bounding box center [808, 291] width 26 height 14
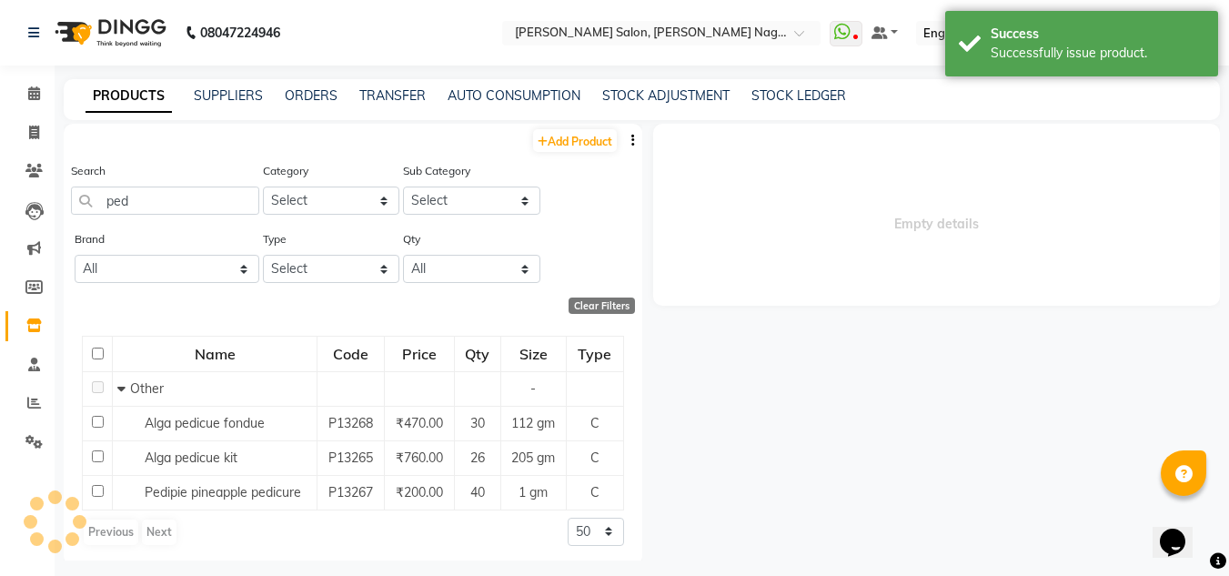
scroll to position [0, 0]
select select
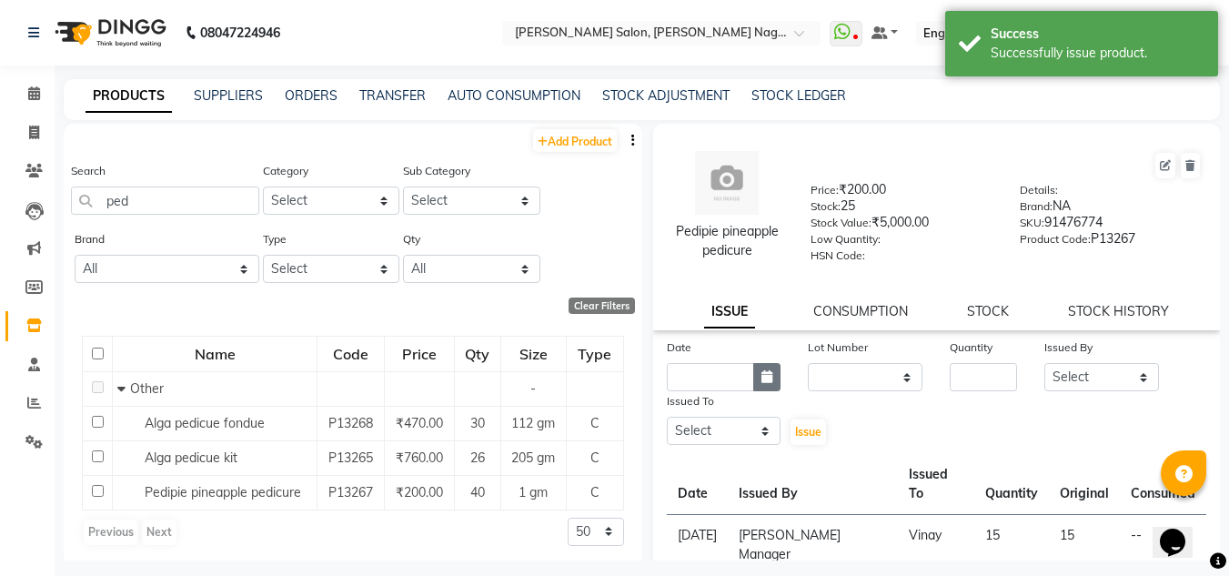
click at [762, 379] on icon "button" at bounding box center [767, 376] width 11 height 13
select select "10"
select select "2025"
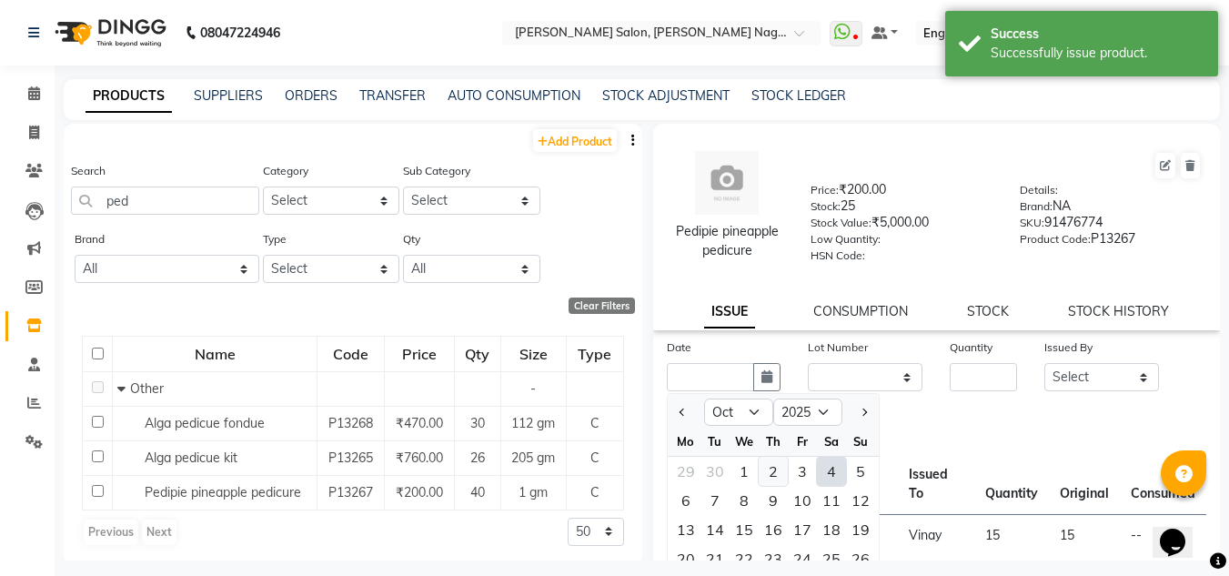
click at [775, 477] on div "2" at bounding box center [773, 471] width 29 height 29
type input "02-10-2025"
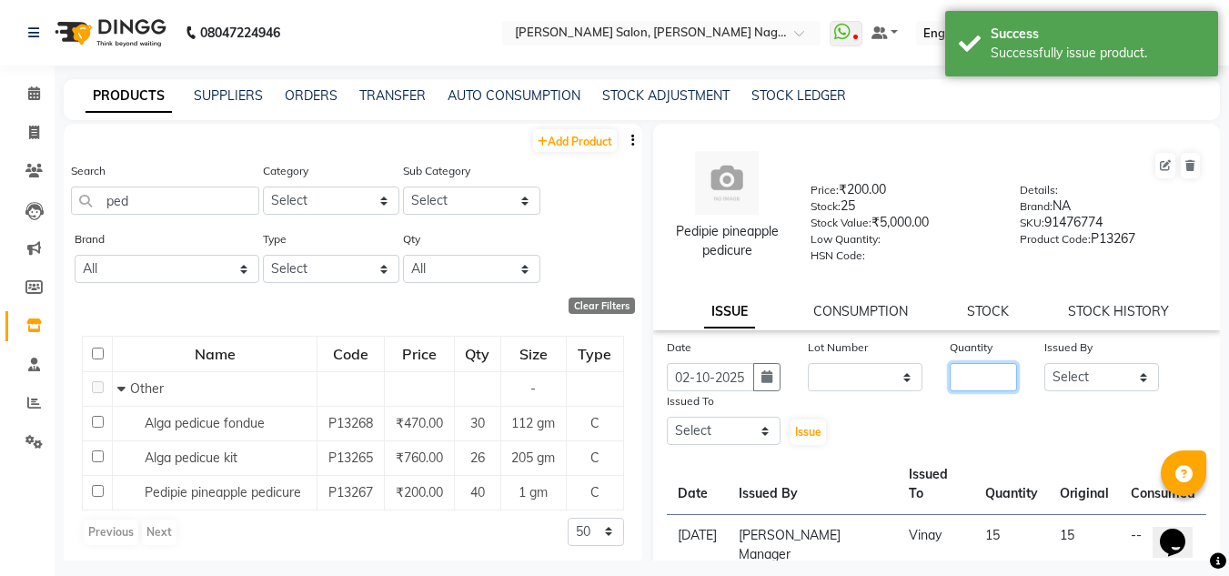
click at [997, 368] on input "number" at bounding box center [983, 377] width 67 height 28
type input "15"
click at [1051, 379] on select "Select [PERSON_NAME] Farman [PERSON_NAME] Manager [PERSON_NAME] Kuldeep [PERSON…" at bounding box center [1102, 377] width 115 height 28
select select "90115"
click at [1045, 363] on select "Select [PERSON_NAME] Farman [PERSON_NAME] Manager [PERSON_NAME] Kuldeep [PERSON…" at bounding box center [1102, 377] width 115 height 28
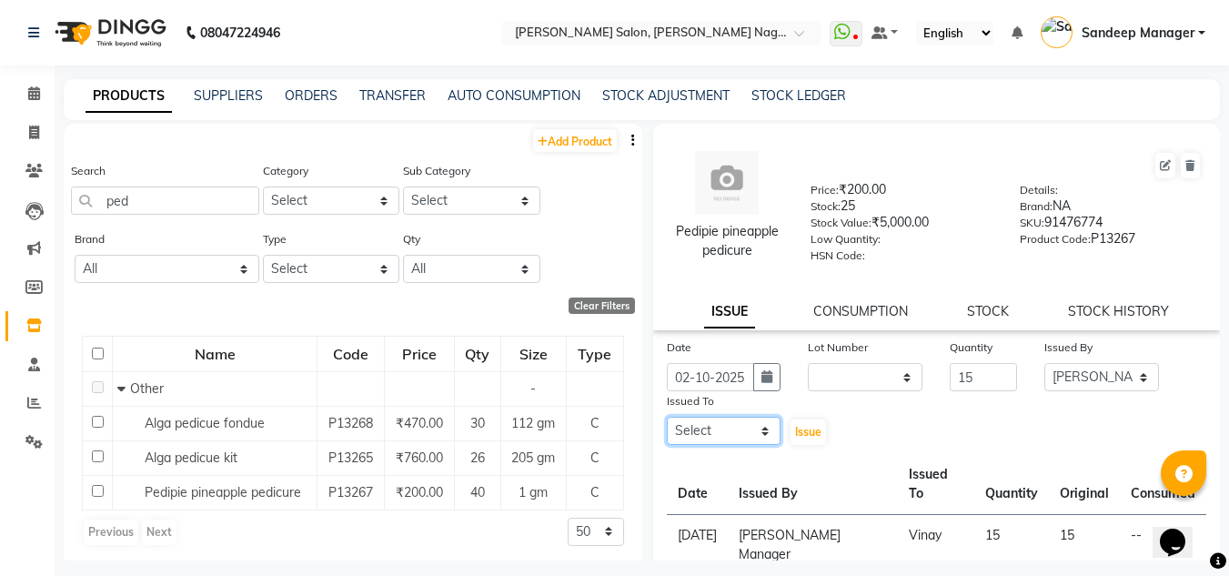
click at [688, 435] on select "Select [PERSON_NAME] Farman [PERSON_NAME] Manager [PERSON_NAME] Kuldeep [PERSON…" at bounding box center [724, 431] width 115 height 28
select select "86636"
click at [667, 417] on select "Select [PERSON_NAME] Farman [PERSON_NAME] Manager [PERSON_NAME] Kuldeep [PERSON…" at bounding box center [724, 431] width 115 height 28
click at [808, 434] on span "Issue" at bounding box center [808, 432] width 26 height 14
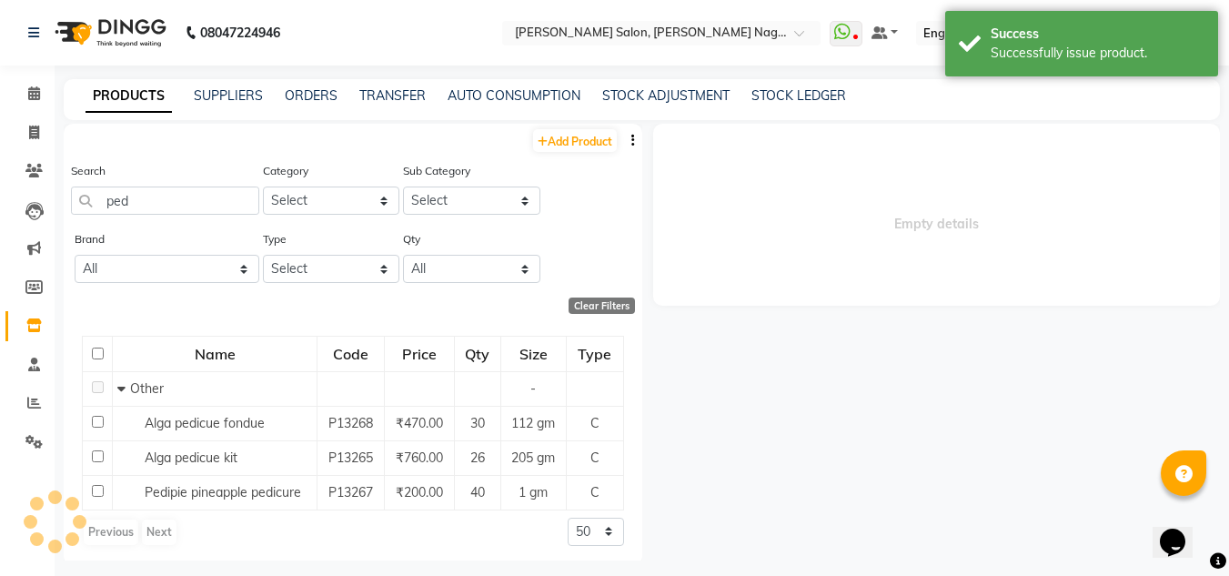
select select
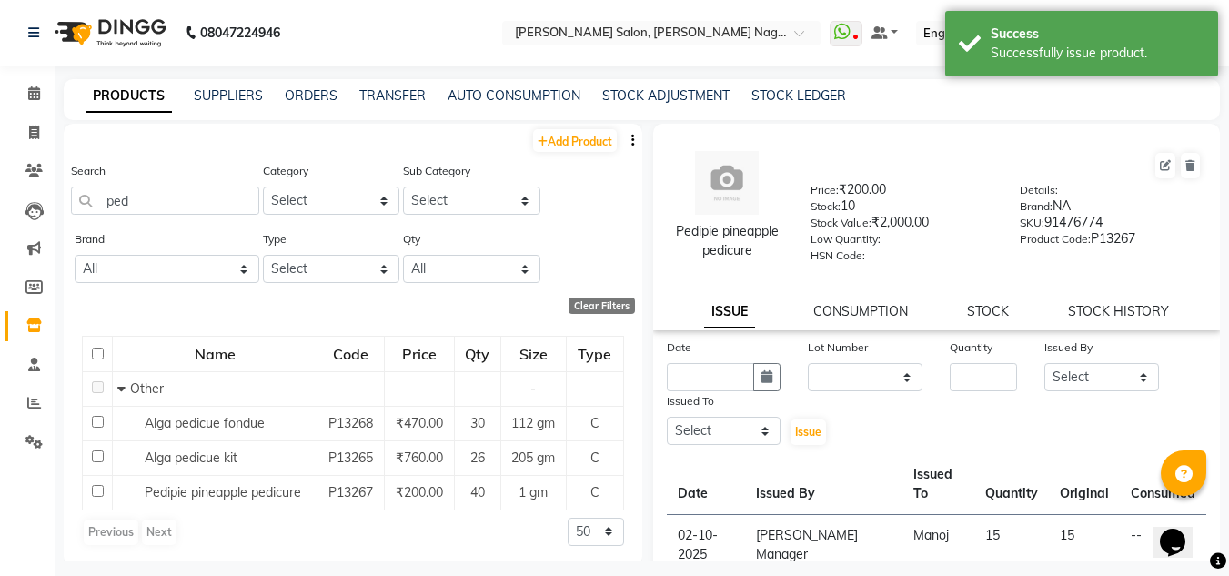
scroll to position [91, 0]
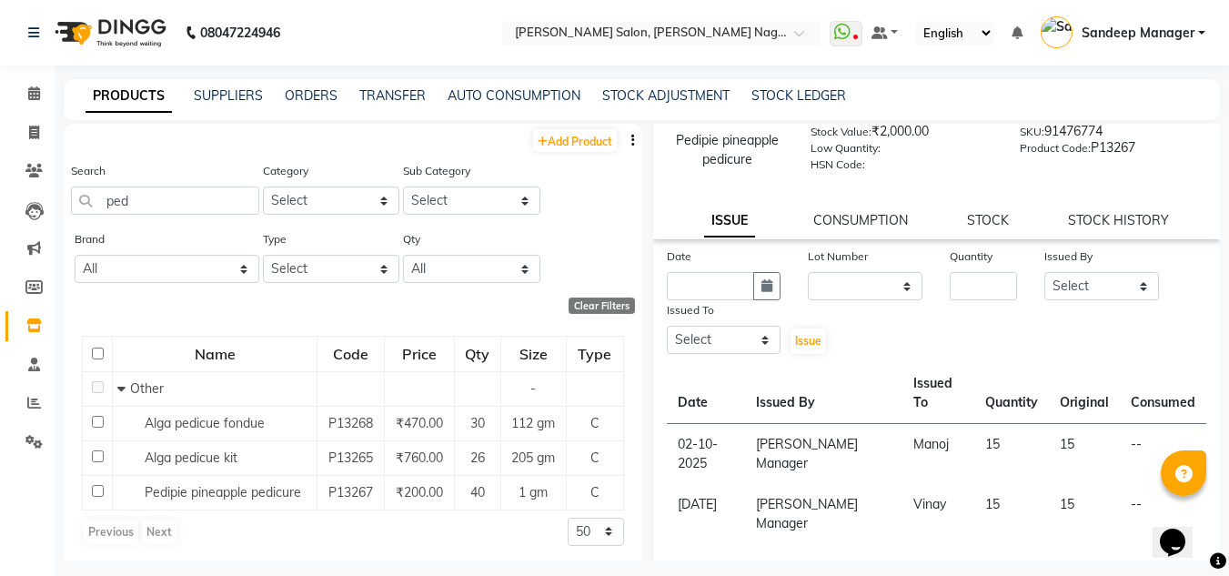
click at [743, 521] on div "Date Lot Number None Quantity Issued By Select [PERSON_NAME] [PERSON_NAME] [PER…" at bounding box center [937, 429] width 568 height 364
click at [963, 291] on input "number" at bounding box center [983, 286] width 67 height 28
type input "5"
click at [769, 288] on icon "button" at bounding box center [767, 285] width 11 height 13
select select "10"
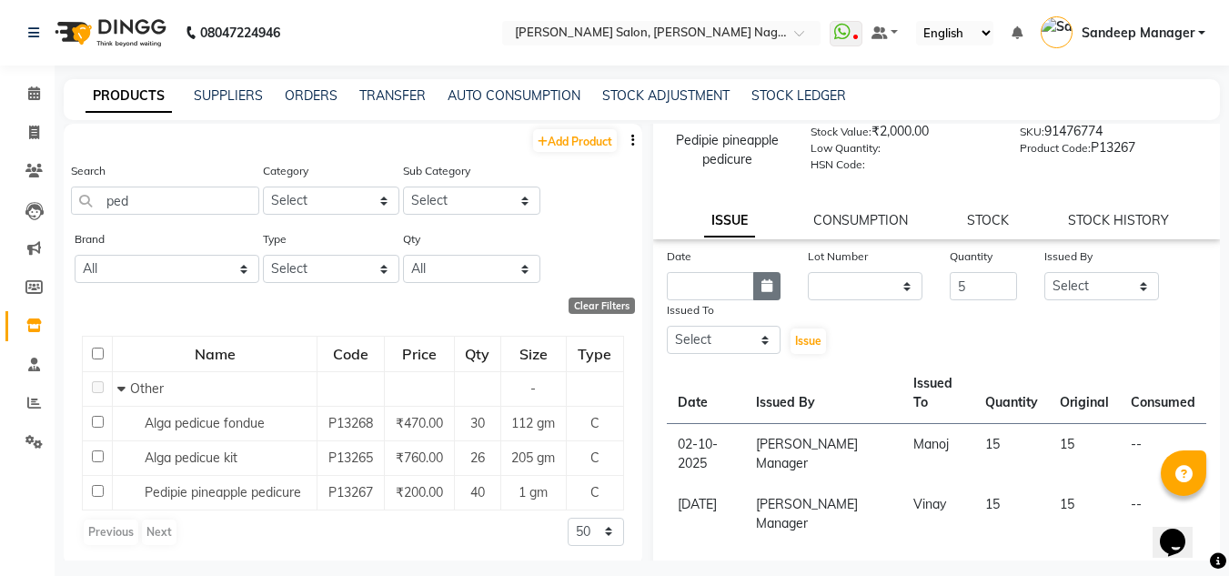
select select "2025"
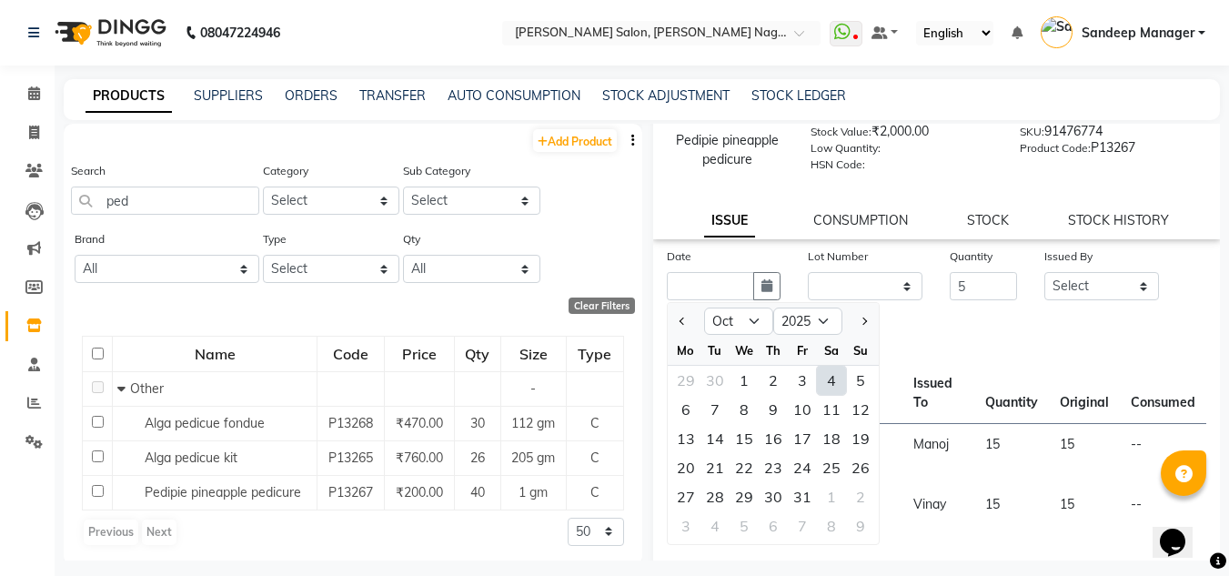
click at [833, 379] on div "4" at bounding box center [831, 380] width 29 height 29
type input "04-10-2025"
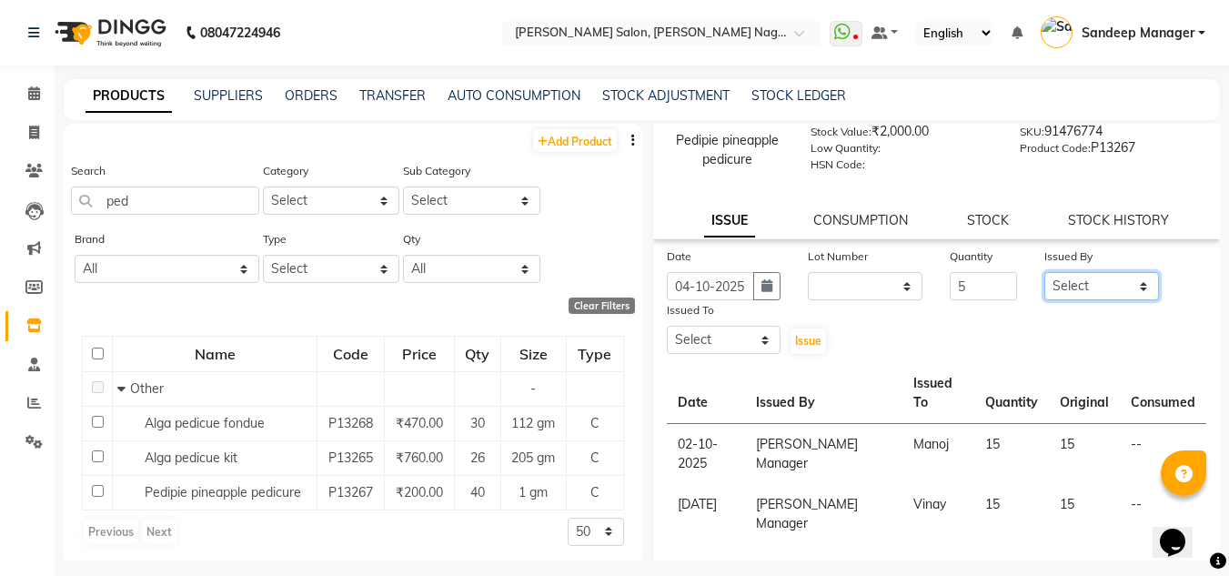
click at [1124, 289] on select "Select [PERSON_NAME] Farman [PERSON_NAME] Manager [PERSON_NAME] Kuldeep [PERSON…" at bounding box center [1102, 286] width 115 height 28
select select "90115"
click at [1045, 272] on select "Select [PERSON_NAME] Farman [PERSON_NAME] Manager [PERSON_NAME] Kuldeep [PERSON…" at bounding box center [1102, 286] width 115 height 28
click at [730, 341] on select "Select [PERSON_NAME] Farman [PERSON_NAME] Manager [PERSON_NAME] Kuldeep [PERSON…" at bounding box center [724, 340] width 115 height 28
select select "90271"
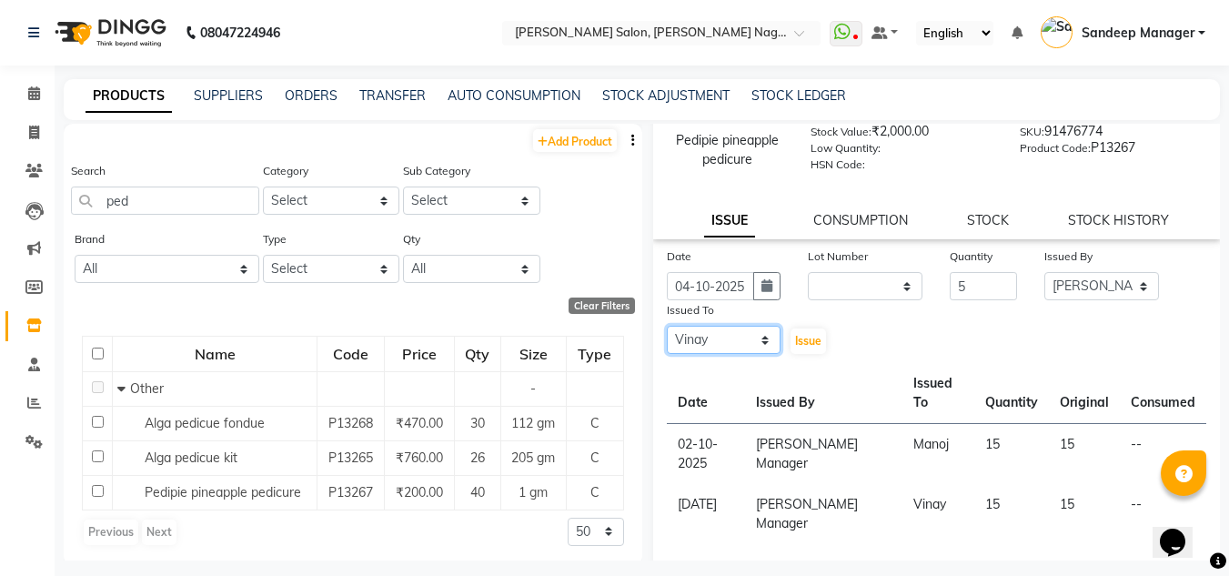
click at [667, 326] on select "Select [PERSON_NAME] Farman [PERSON_NAME] Manager [PERSON_NAME] Kuldeep [PERSON…" at bounding box center [724, 340] width 115 height 28
click at [804, 344] on span "Issue" at bounding box center [808, 341] width 26 height 14
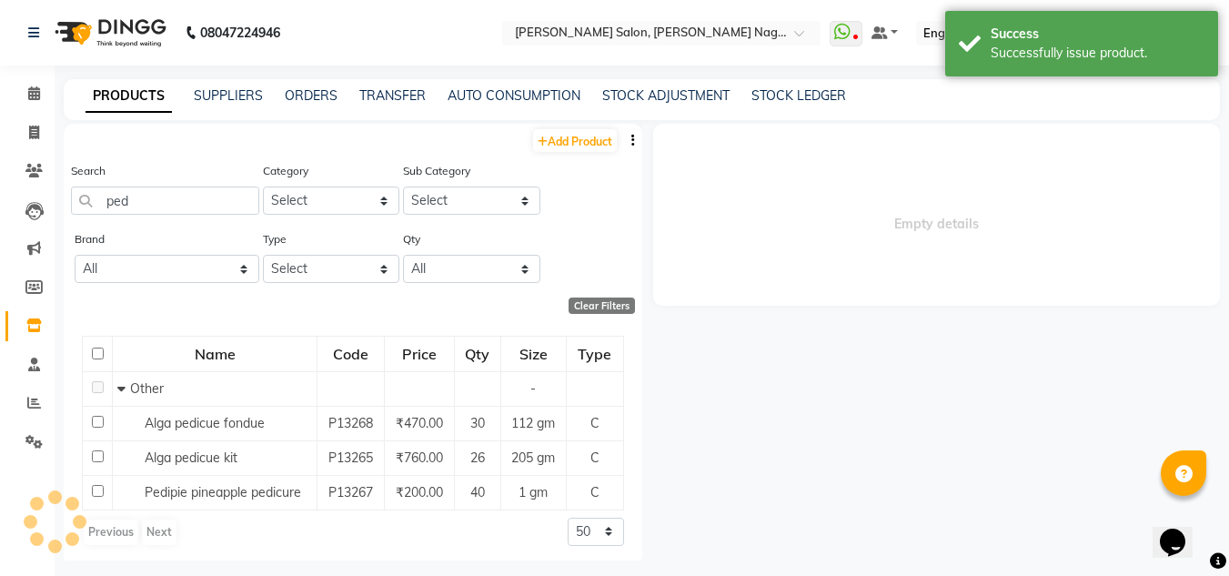
scroll to position [0, 0]
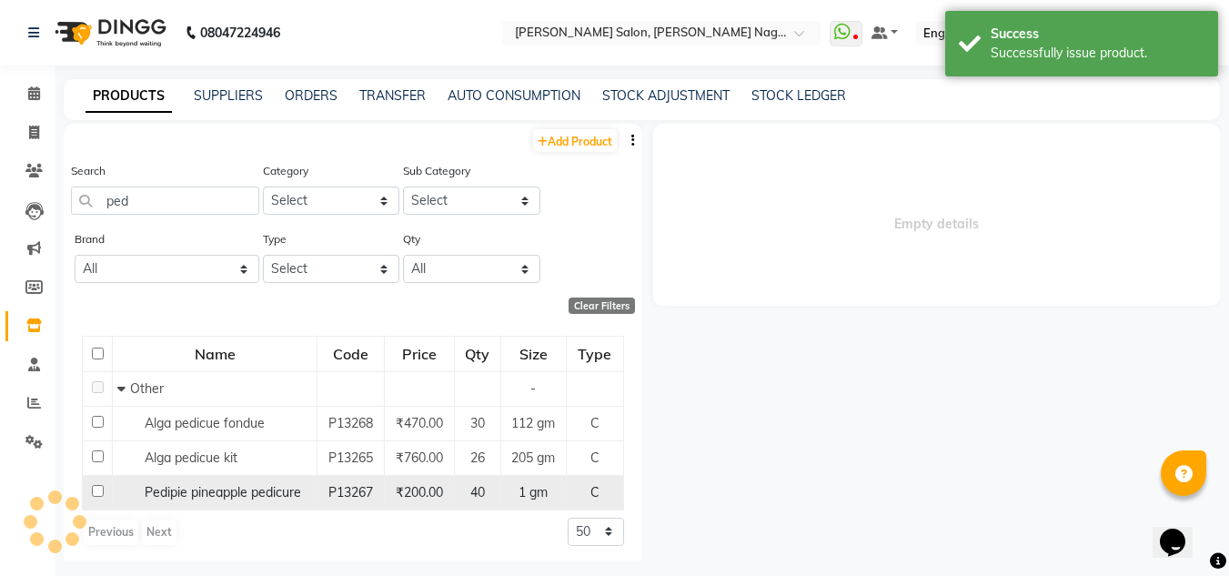
select select
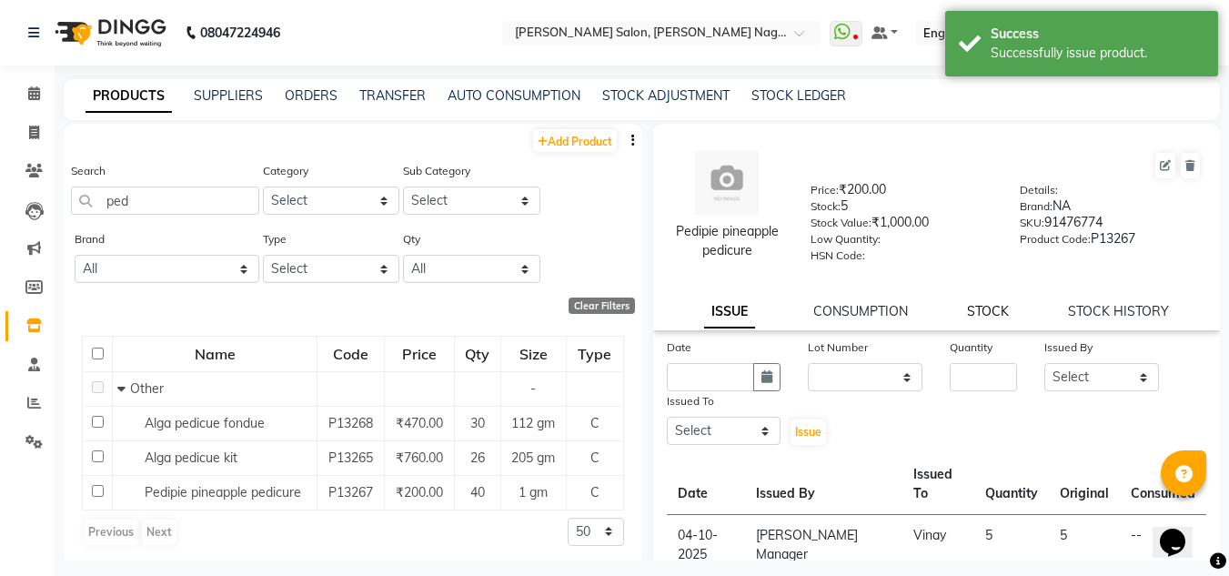
click at [985, 312] on link "STOCK" at bounding box center [988, 311] width 42 height 16
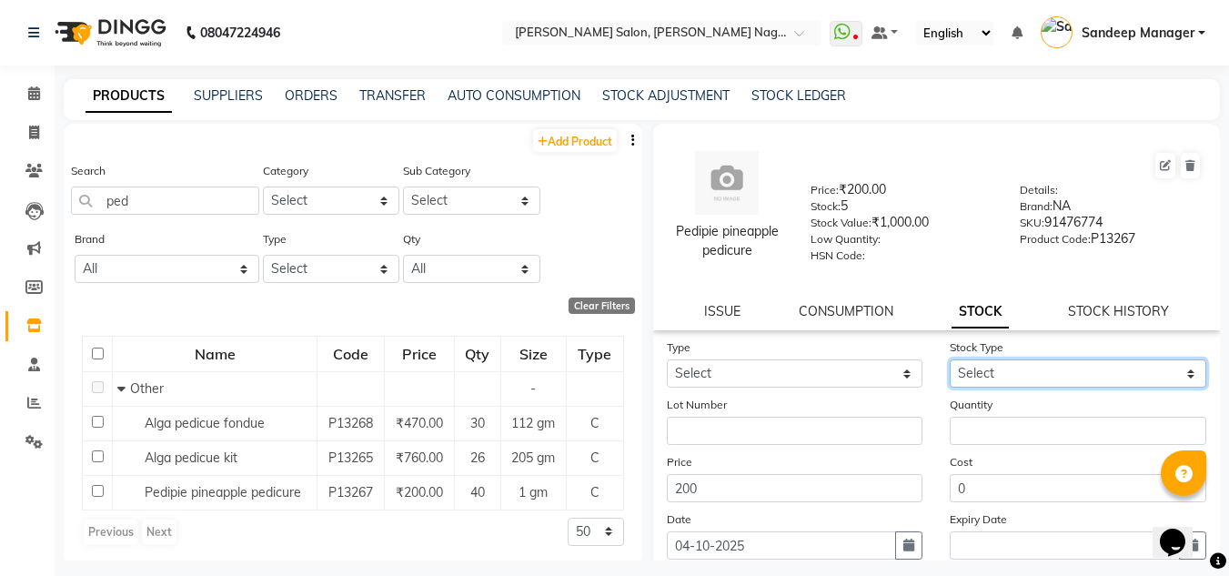
click at [1027, 360] on select "Select New Stock Adjustment Return Other" at bounding box center [1078, 373] width 257 height 28
select select "new stock"
click at [950, 359] on select "Select New Stock Adjustment Return Other" at bounding box center [1078, 373] width 257 height 28
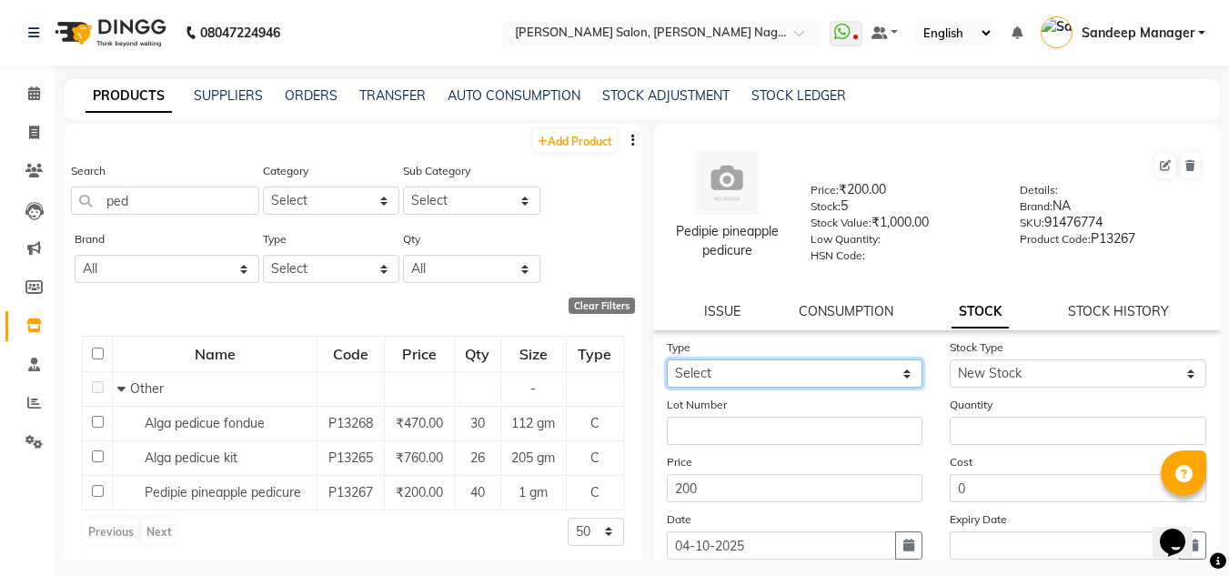
click at [794, 363] on select "Select In Out" at bounding box center [795, 373] width 257 height 28
select select "in"
click at [667, 359] on select "Select In Out" at bounding box center [795, 373] width 257 height 28
select select
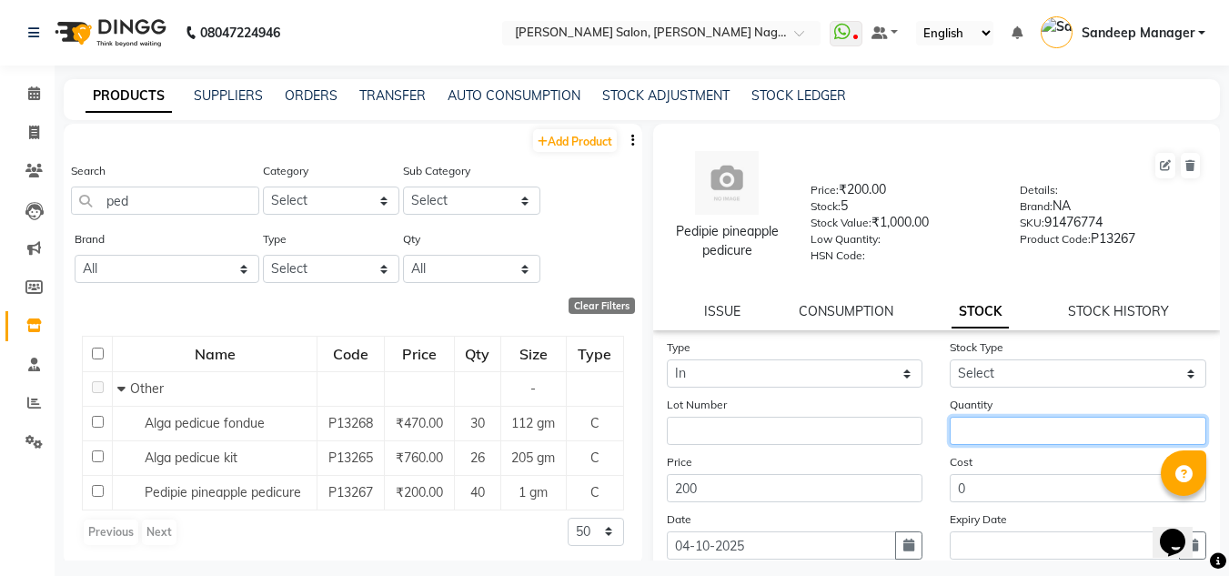
click at [982, 425] on input "number" at bounding box center [1078, 431] width 257 height 28
type input "2"
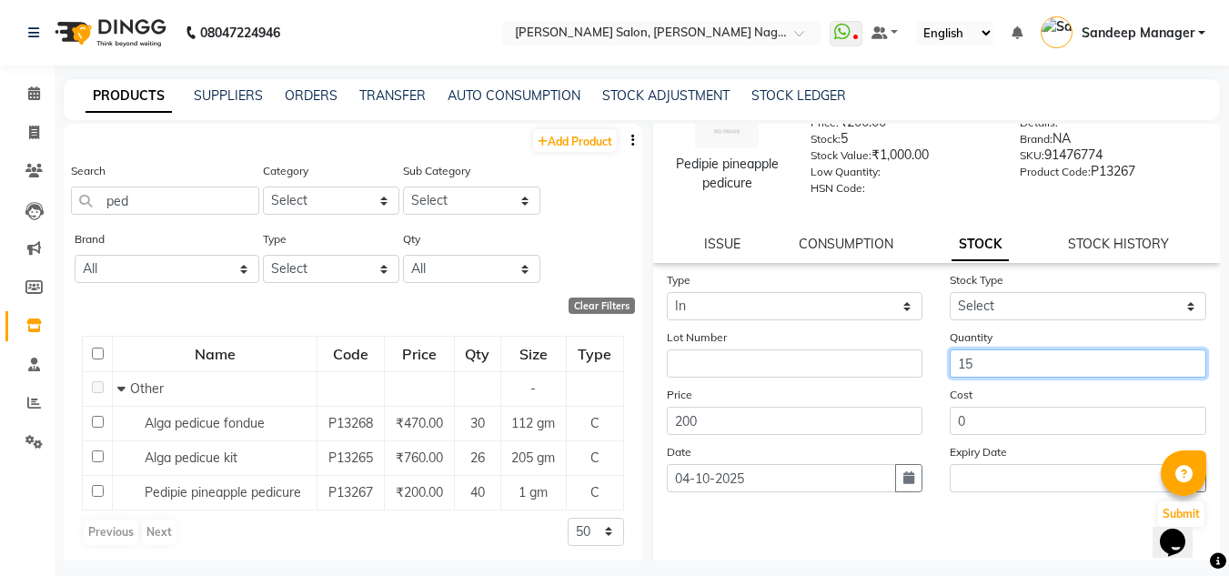
scroll to position [141, 0]
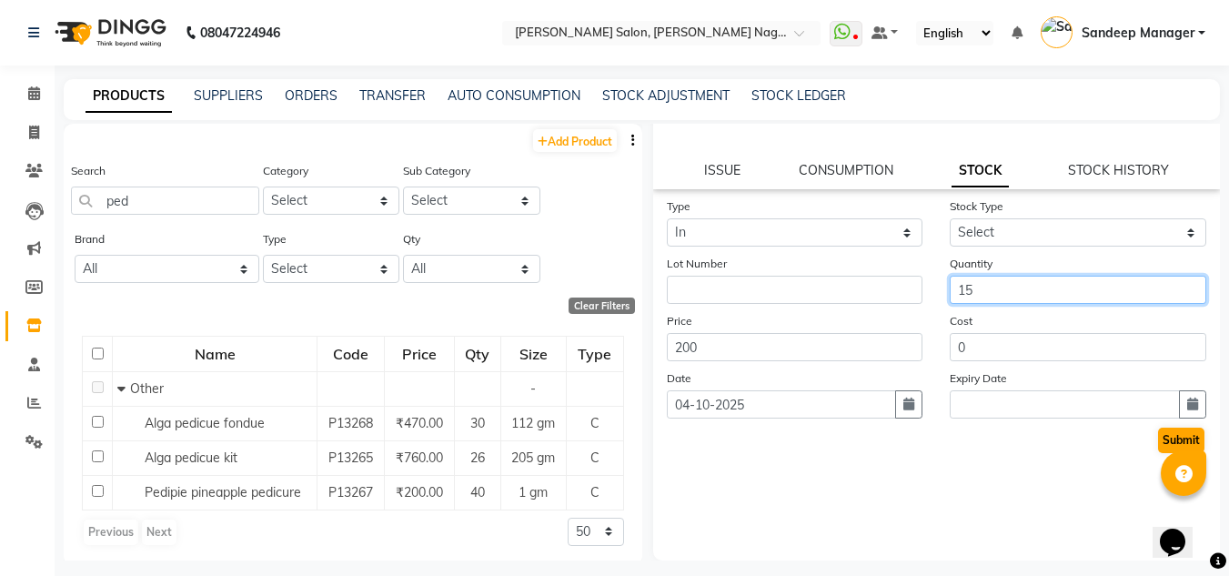
type input "15"
click at [1160, 445] on button "Submit" at bounding box center [1181, 440] width 46 height 25
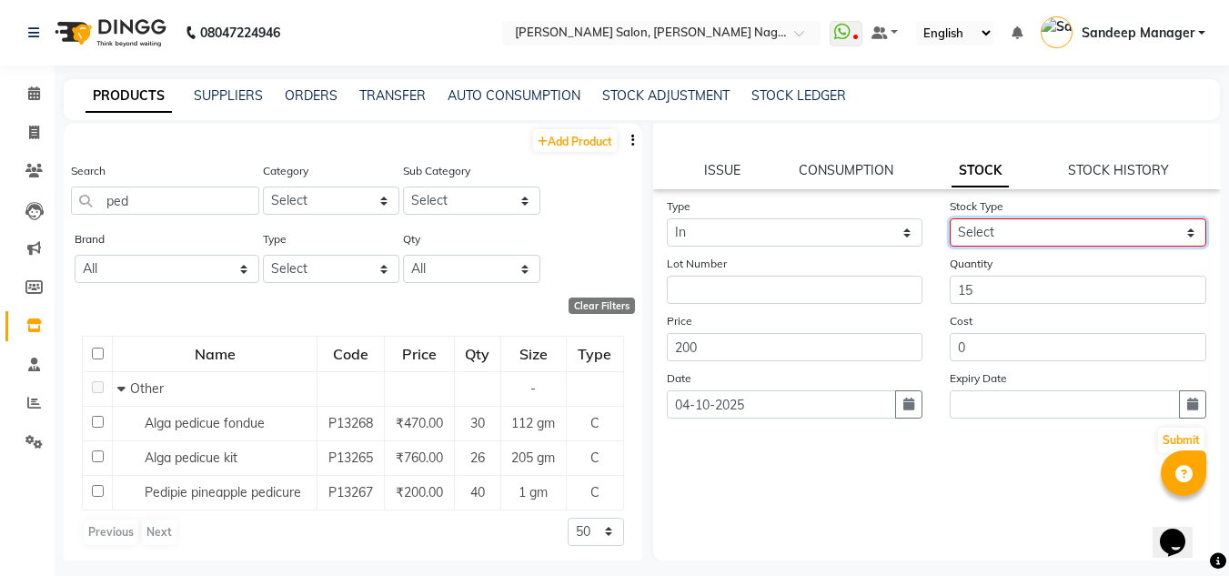
click at [1006, 235] on select "Select New Stock Adjustment Return Other" at bounding box center [1078, 232] width 257 height 28
select select "new stock"
click at [950, 218] on select "Select New Stock Adjustment Return Other" at bounding box center [1078, 232] width 257 height 28
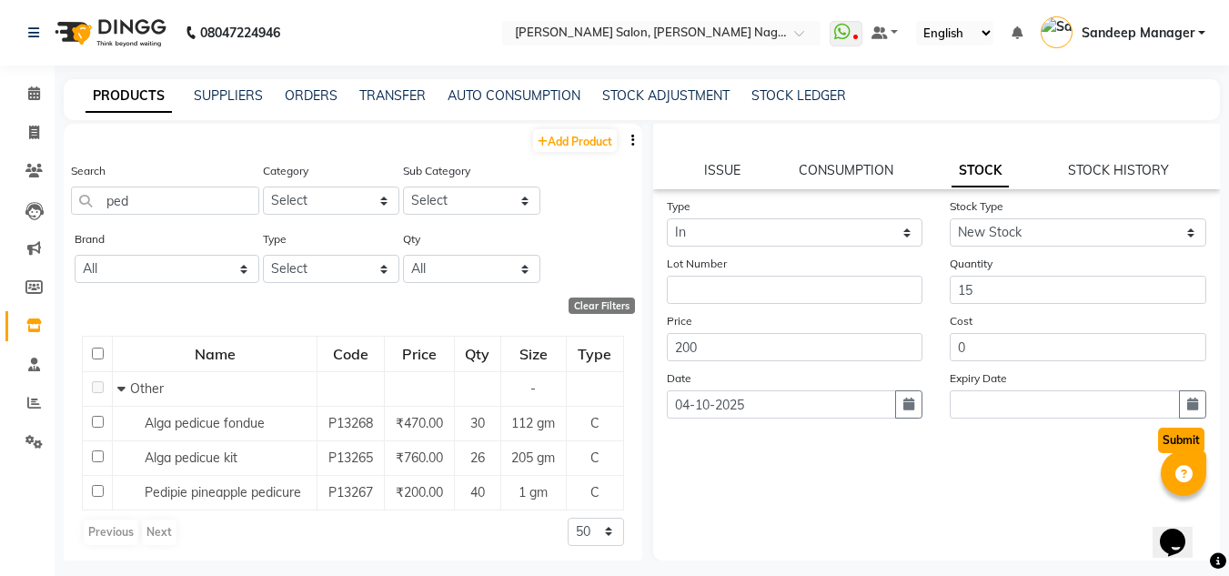
click at [1168, 445] on button "Submit" at bounding box center [1181, 440] width 46 height 25
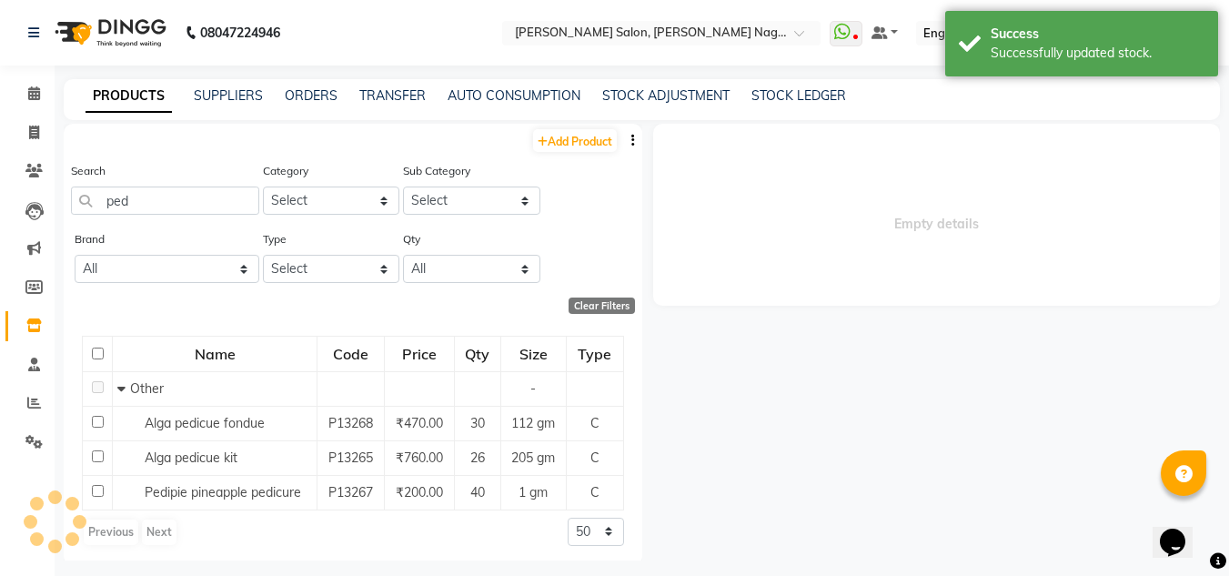
scroll to position [0, 0]
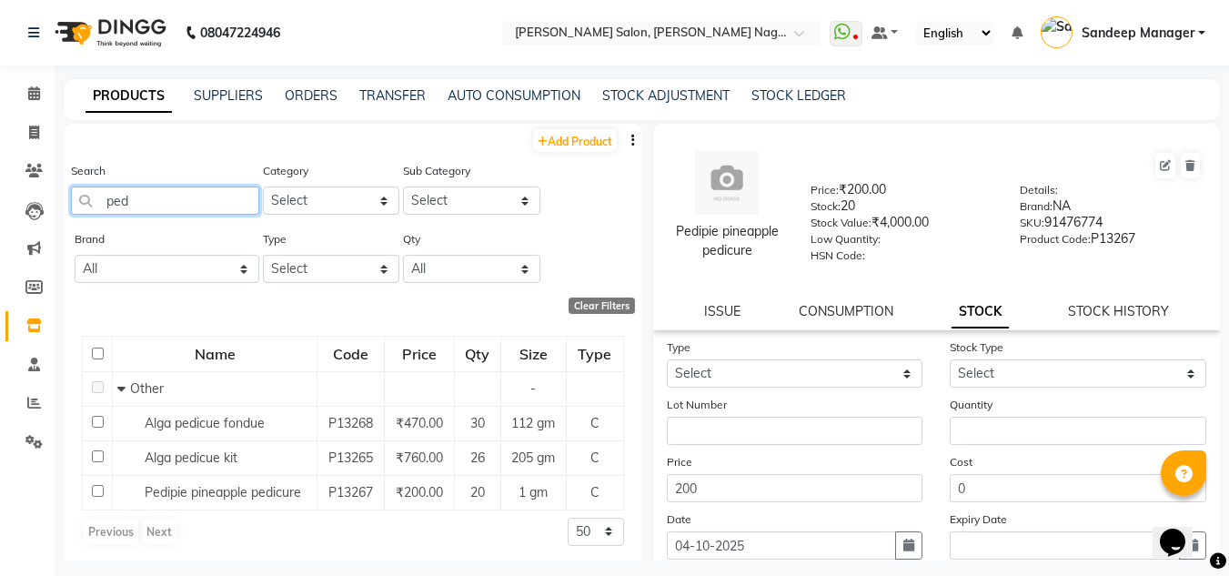
click at [166, 195] on input "ped" at bounding box center [165, 201] width 188 height 28
click at [189, 166] on div "Search ped" at bounding box center [165, 188] width 188 height 54
click at [191, 189] on input "ped" at bounding box center [165, 201] width 188 height 28
type input "p"
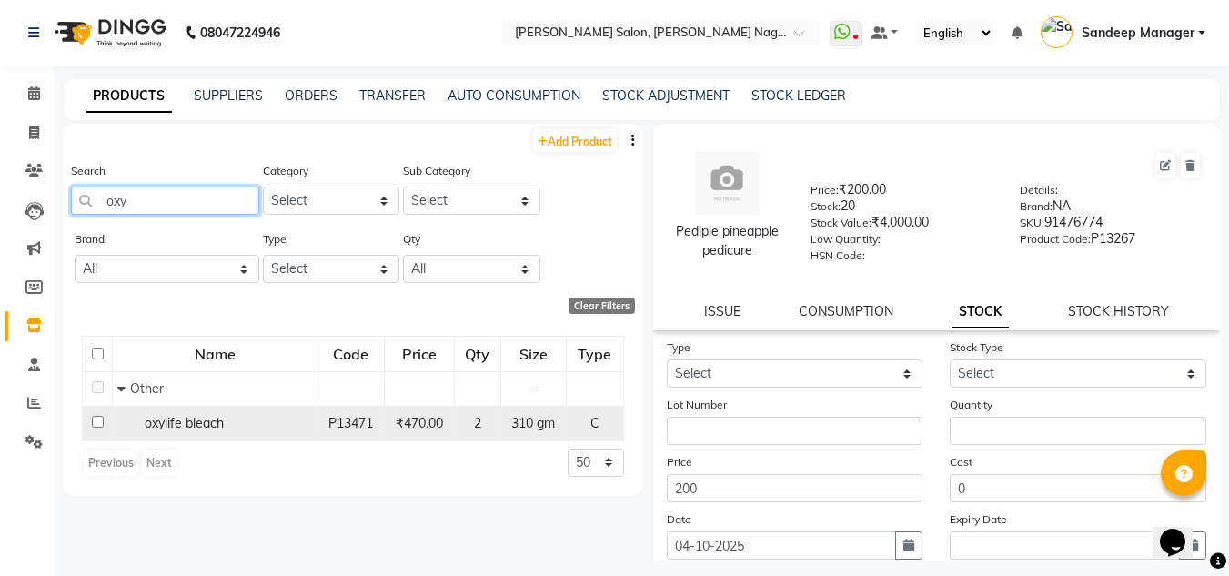
type input "oxy"
click at [470, 430] on div "2" at bounding box center [477, 423] width 31 height 19
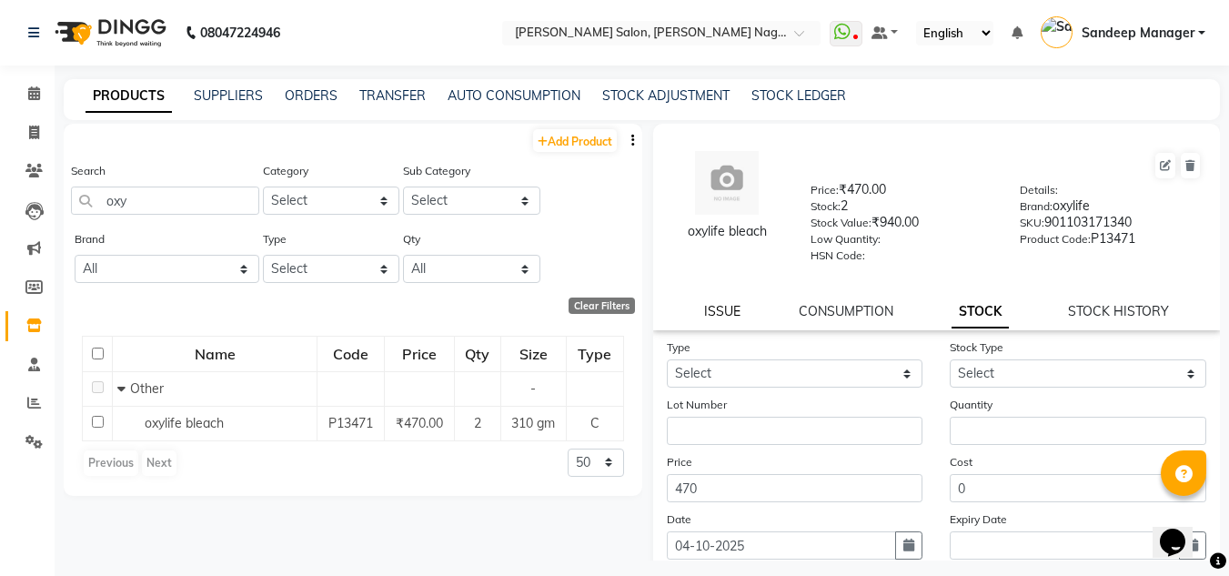
click at [723, 310] on link "ISSUE" at bounding box center [722, 311] width 36 height 16
select select
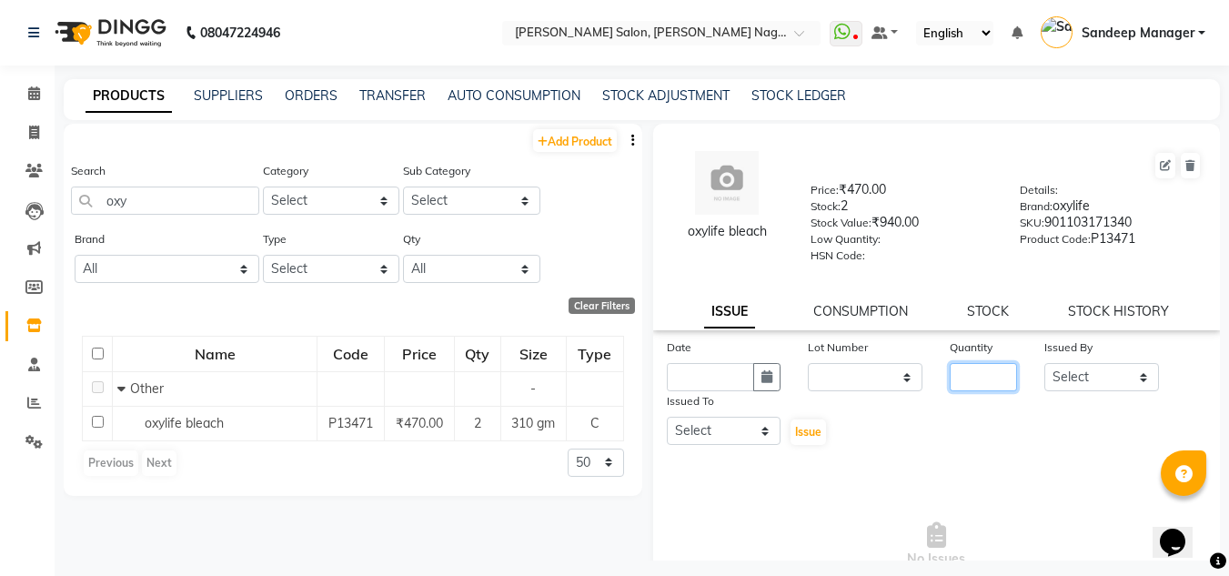
click at [989, 379] on input "number" at bounding box center [983, 377] width 67 height 28
type input "1"
click at [764, 370] on icon "button" at bounding box center [767, 376] width 11 height 13
select select "10"
select select "2025"
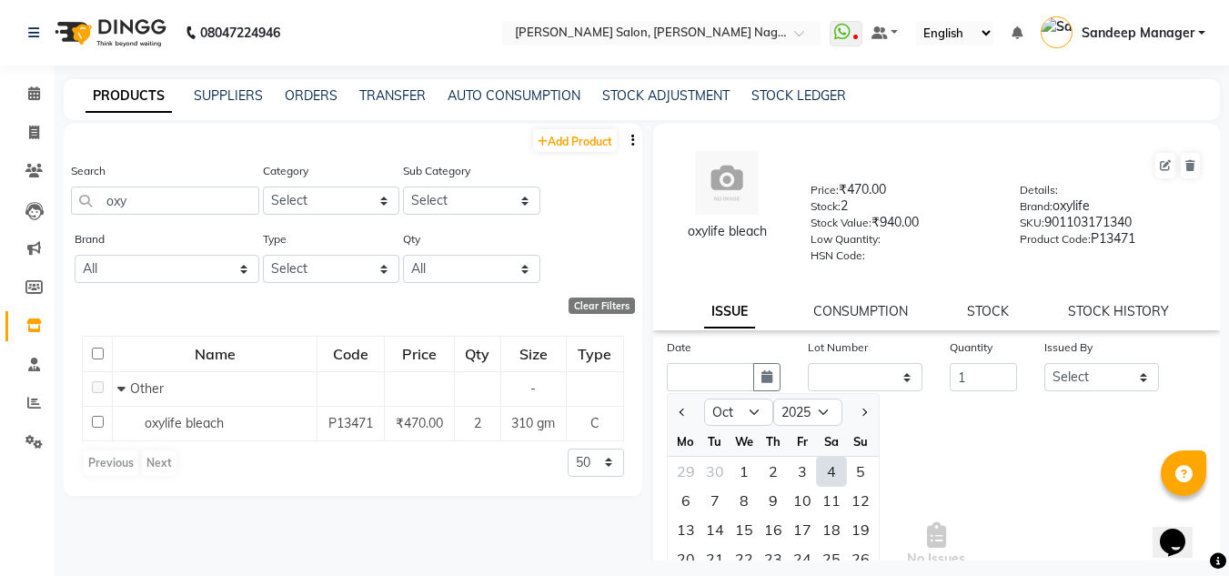
click at [831, 470] on div "4" at bounding box center [831, 471] width 29 height 29
type input "04-10-2025"
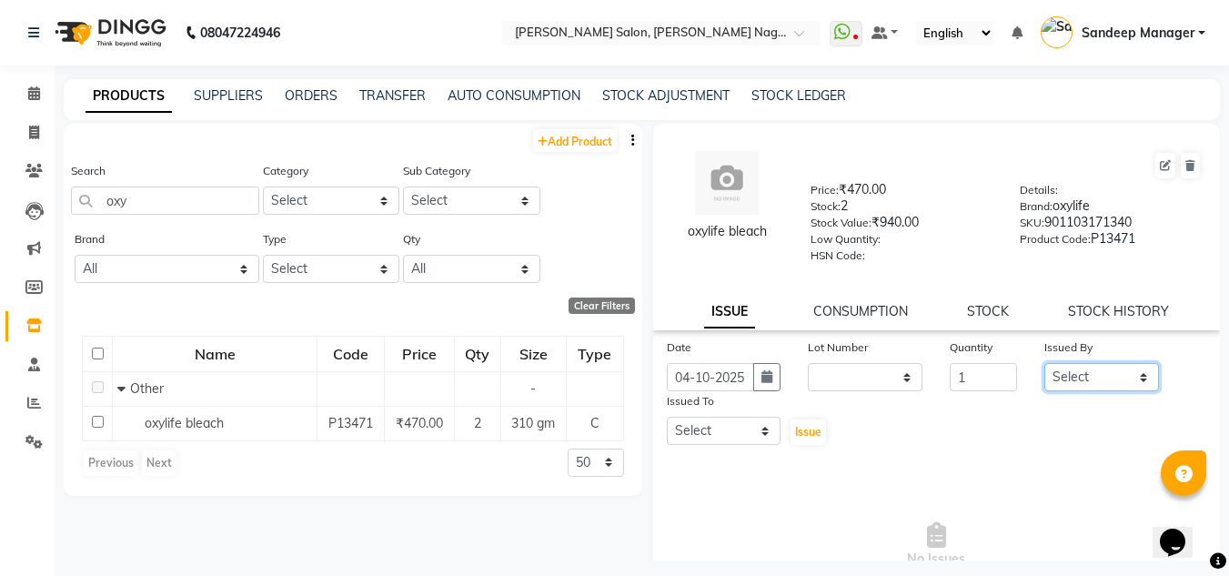
click at [1066, 372] on select "Select [PERSON_NAME] Farman [PERSON_NAME] Manager [PERSON_NAME] Kuldeep [PERSON…" at bounding box center [1102, 377] width 115 height 28
select select "86639"
click at [1045, 363] on select "Select [PERSON_NAME] Farman [PERSON_NAME] Manager [PERSON_NAME] Kuldeep [PERSON…" at bounding box center [1102, 377] width 115 height 28
click at [758, 430] on select "Select [PERSON_NAME] Farman [PERSON_NAME] Manager [PERSON_NAME] Kuldeep [PERSON…" at bounding box center [724, 431] width 115 height 28
select select "86638"
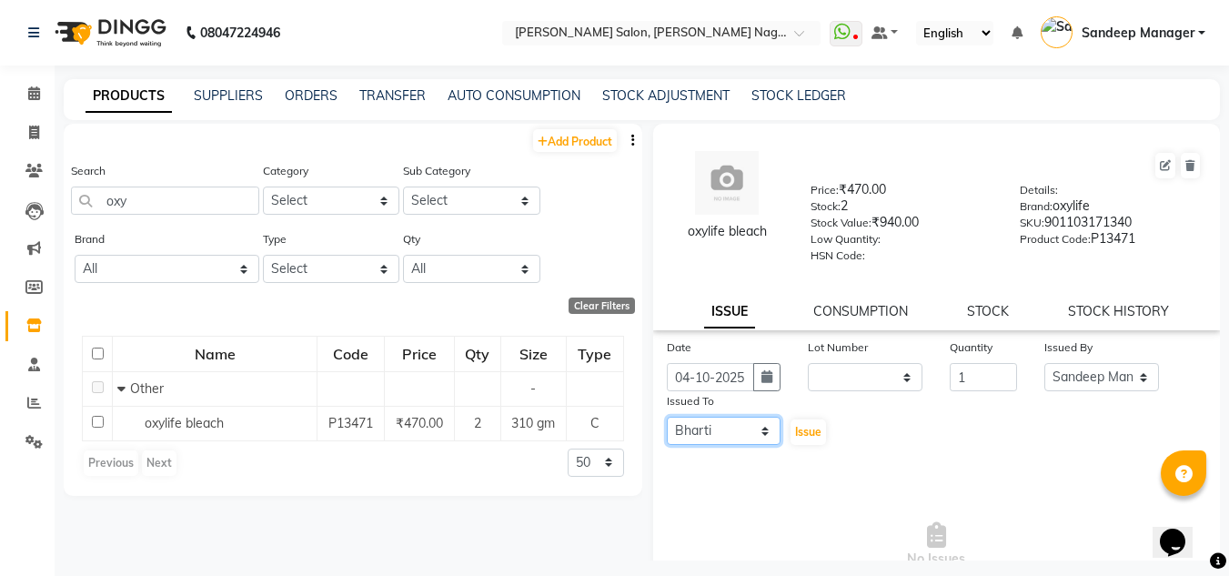
click at [667, 417] on select "Select [PERSON_NAME] Farman [PERSON_NAME] Manager [PERSON_NAME] Kuldeep [PERSON…" at bounding box center [724, 431] width 115 height 28
click at [795, 430] on span "Issue" at bounding box center [808, 432] width 26 height 14
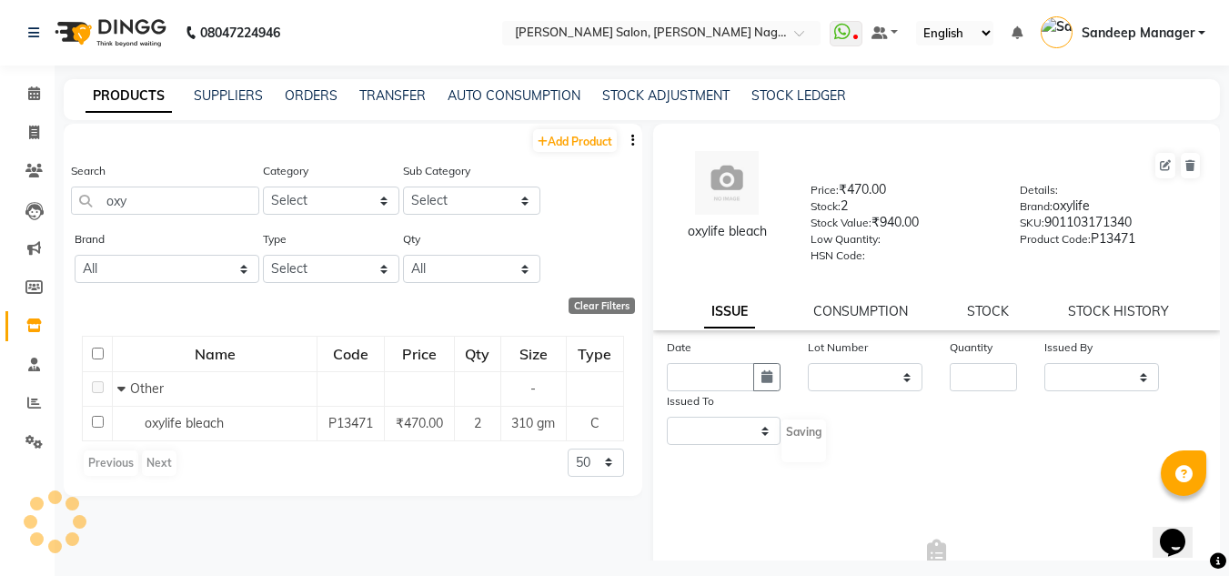
select select
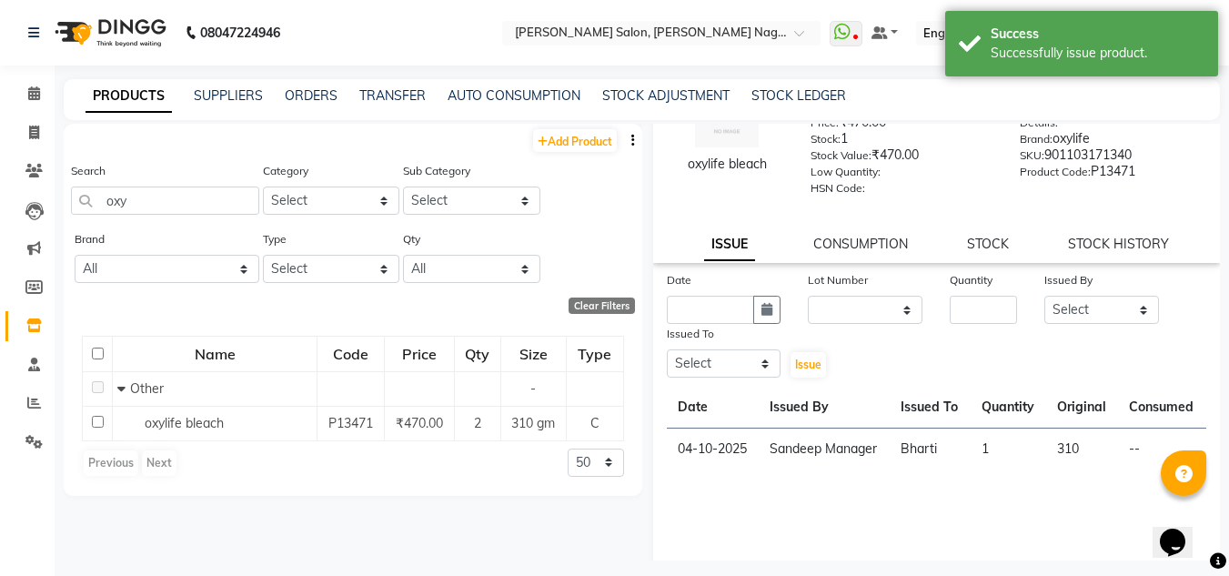
scroll to position [141, 0]
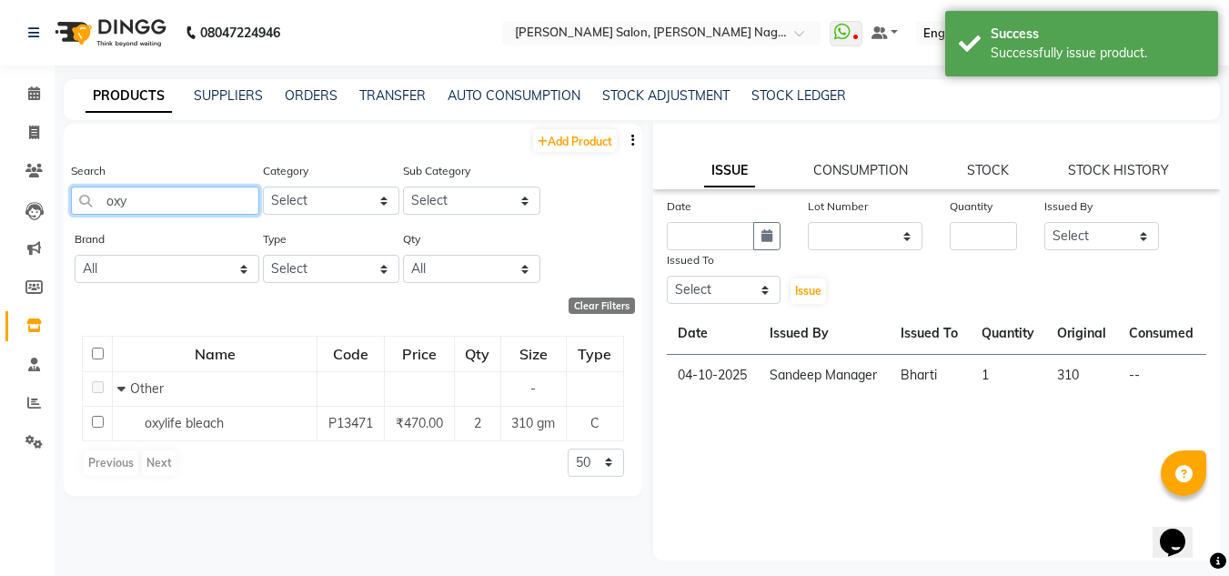
click at [181, 195] on input "oxy" at bounding box center [165, 201] width 188 height 28
type input "o"
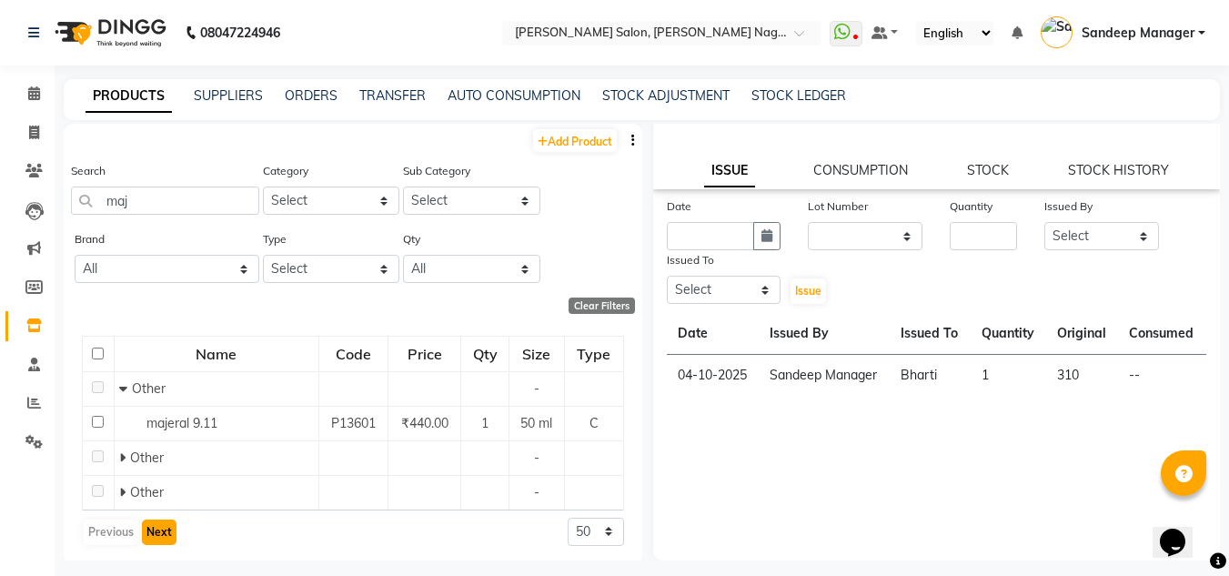
click at [163, 533] on button "Next" at bounding box center [159, 532] width 35 height 25
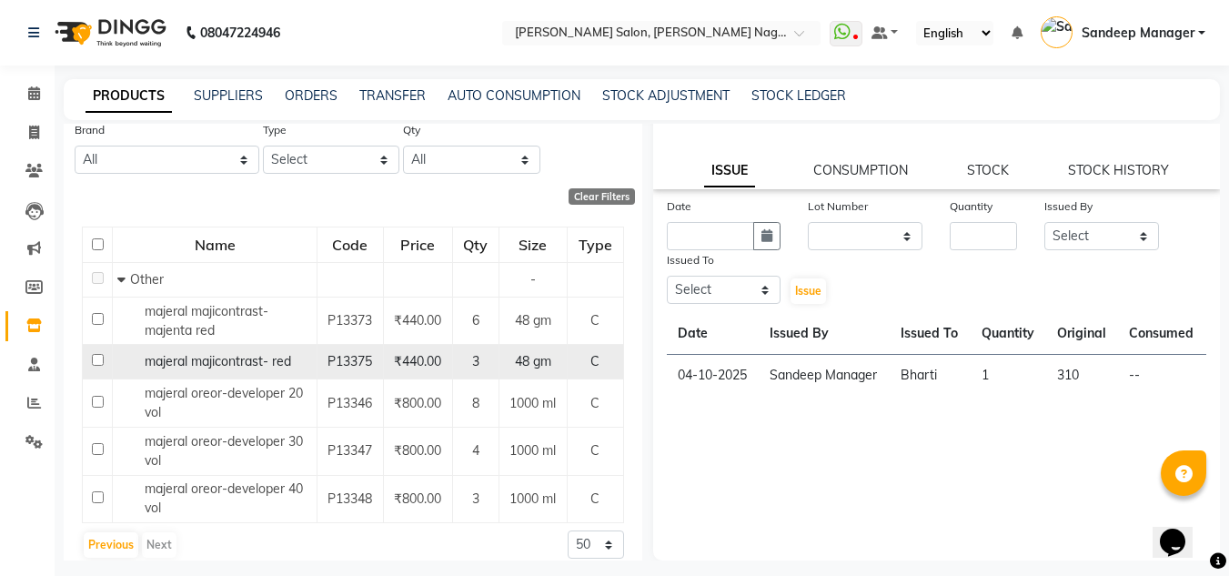
scroll to position [126, 0]
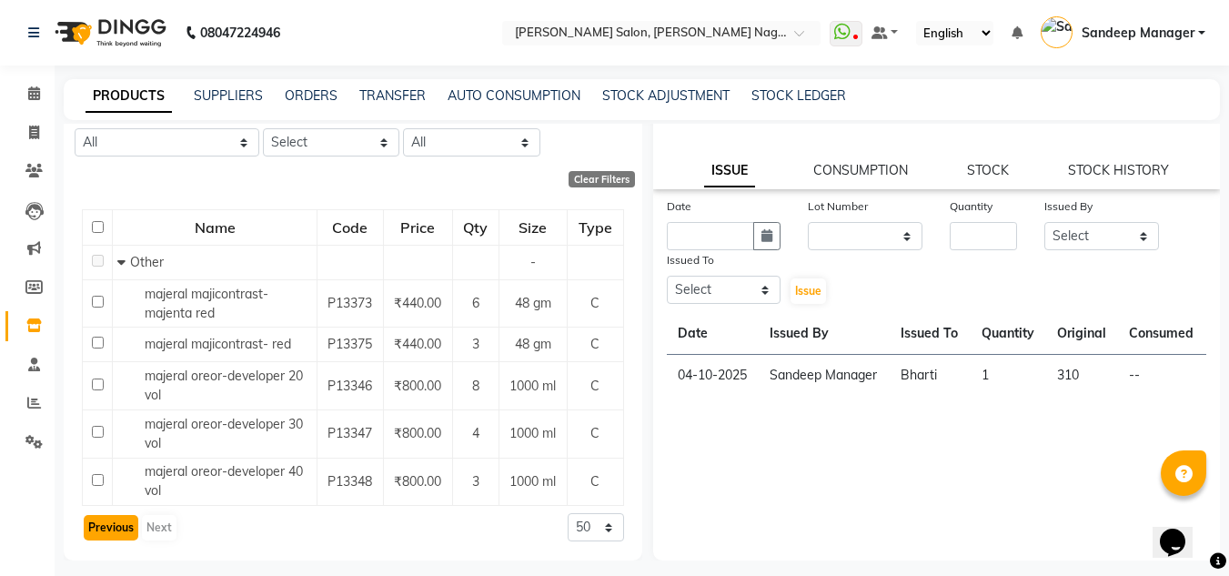
click at [109, 529] on button "Previous" at bounding box center [111, 527] width 55 height 25
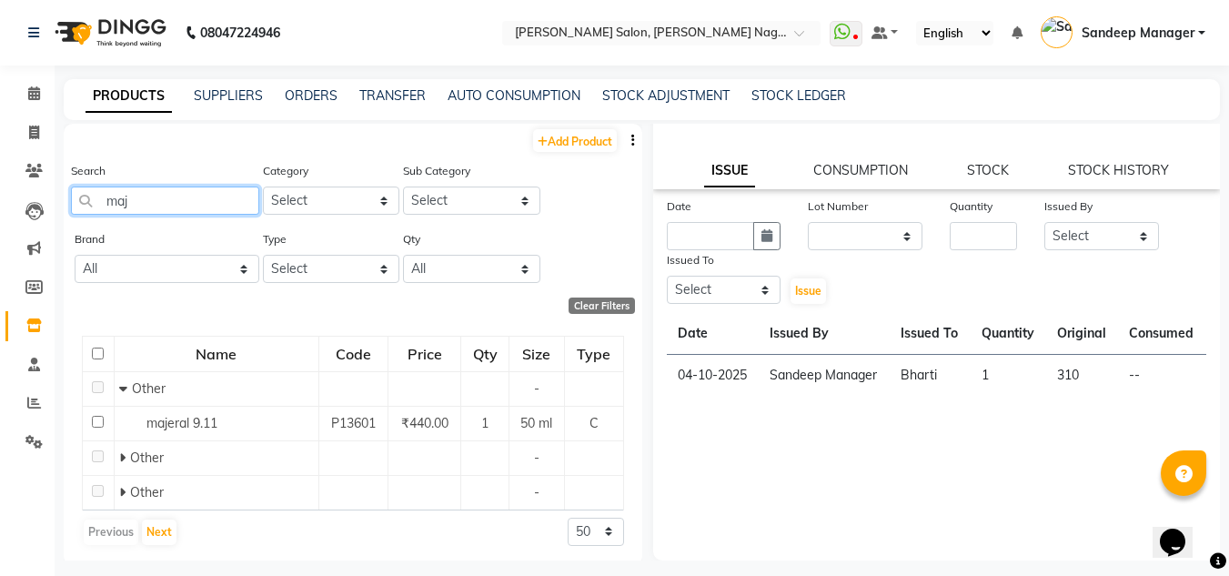
click at [200, 205] on input "maj" at bounding box center [165, 201] width 188 height 28
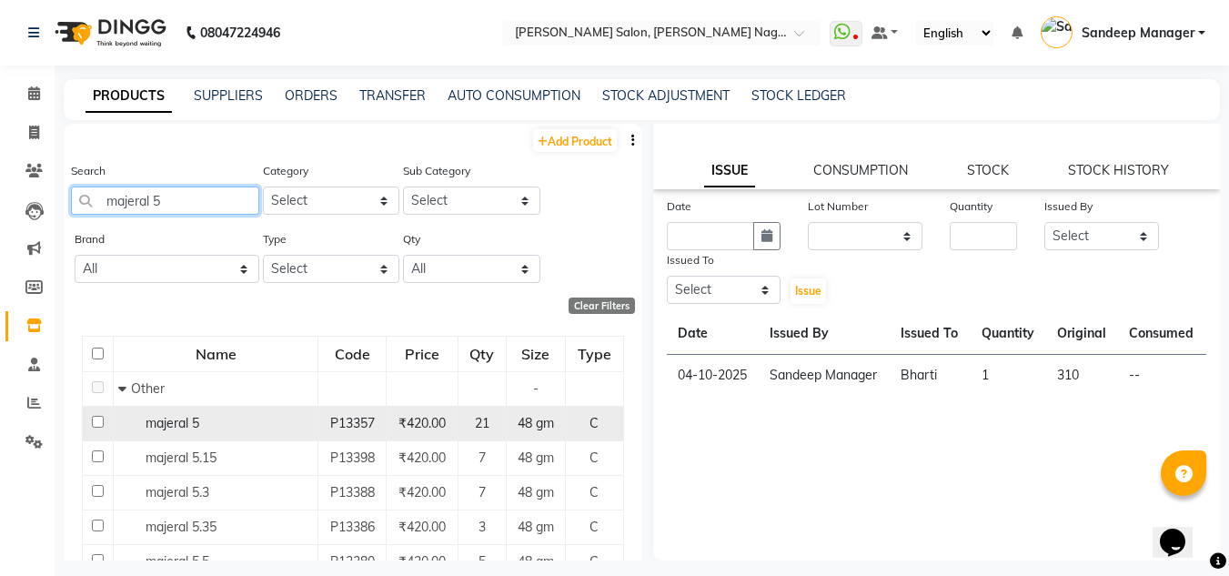
type input "majeral 5"
click at [228, 437] on td "majeral 5" at bounding box center [216, 423] width 205 height 35
click at [228, 434] on td "majeral 5" at bounding box center [216, 423] width 205 height 35
click at [216, 430] on div "majeral 5" at bounding box center [215, 423] width 195 height 19
select select
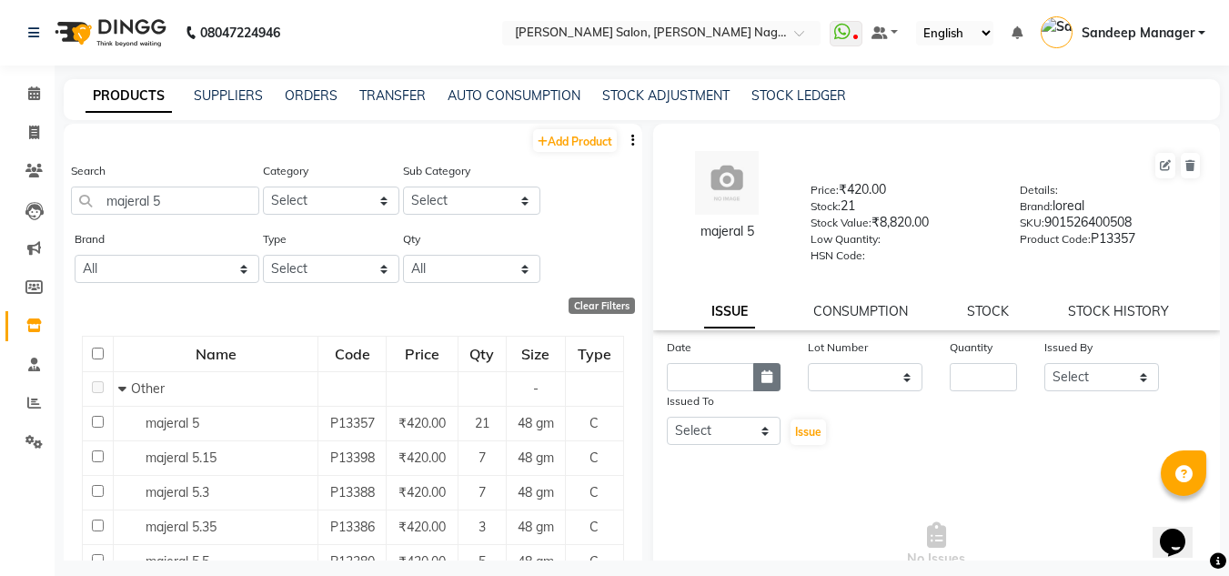
click at [762, 379] on icon "button" at bounding box center [767, 376] width 11 height 13
select select "10"
select select "2025"
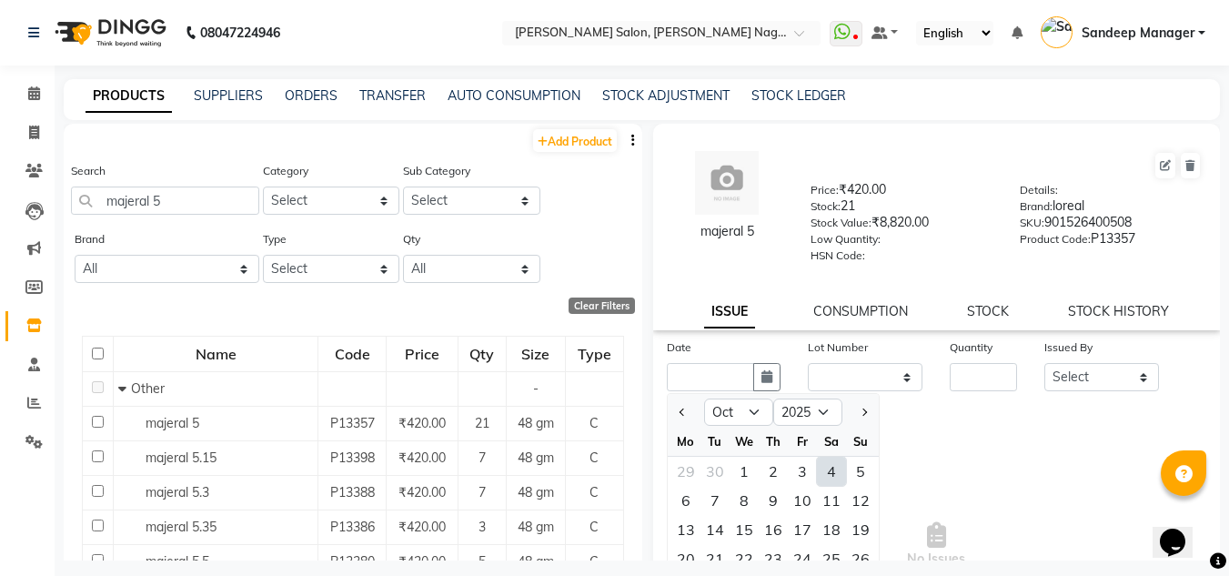
click at [839, 474] on div "4" at bounding box center [831, 471] width 29 height 29
type input "04-10-2025"
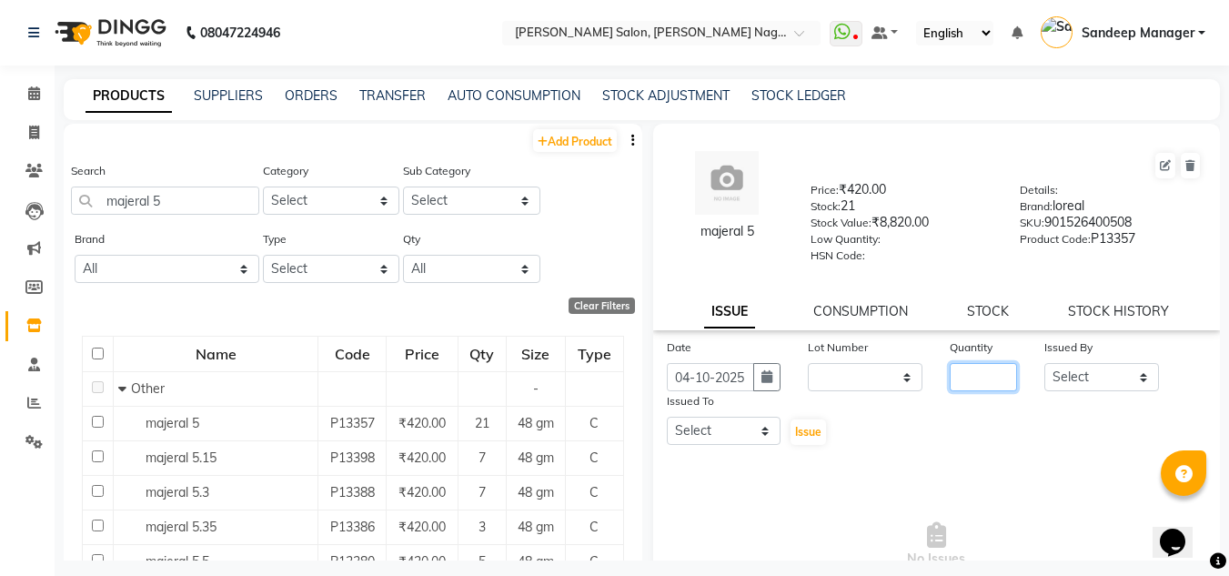
click at [961, 377] on input "number" at bounding box center [983, 377] width 67 height 28
type input "1"
click at [1101, 384] on select "Select [PERSON_NAME] Farman [PERSON_NAME] Manager [PERSON_NAME] Kuldeep [PERSON…" at bounding box center [1102, 377] width 115 height 28
select select "90115"
click at [1045, 363] on select "Select [PERSON_NAME] Farman [PERSON_NAME] Manager [PERSON_NAME] Kuldeep [PERSON…" at bounding box center [1102, 377] width 115 height 28
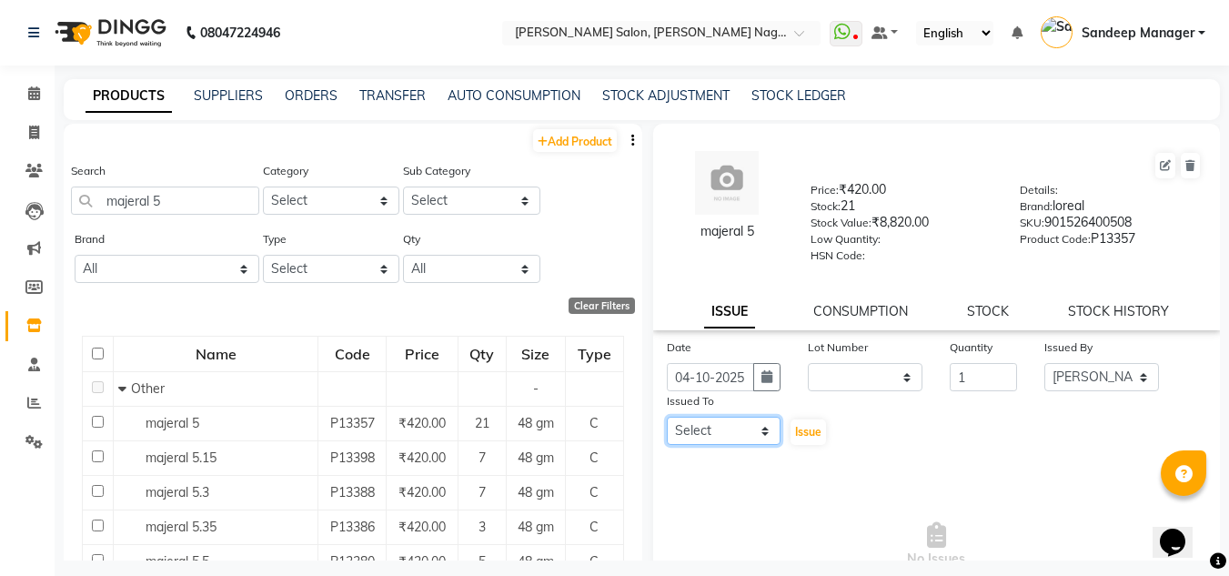
click at [748, 440] on select "Select [PERSON_NAME] Farman [PERSON_NAME] Manager [PERSON_NAME] Kuldeep [PERSON…" at bounding box center [724, 431] width 115 height 28
select select "86637"
click at [667, 417] on select "Select [PERSON_NAME] Farman [PERSON_NAME] Manager [PERSON_NAME] Kuldeep [PERSON…" at bounding box center [724, 431] width 115 height 28
click at [795, 431] on span "Issue" at bounding box center [808, 432] width 26 height 14
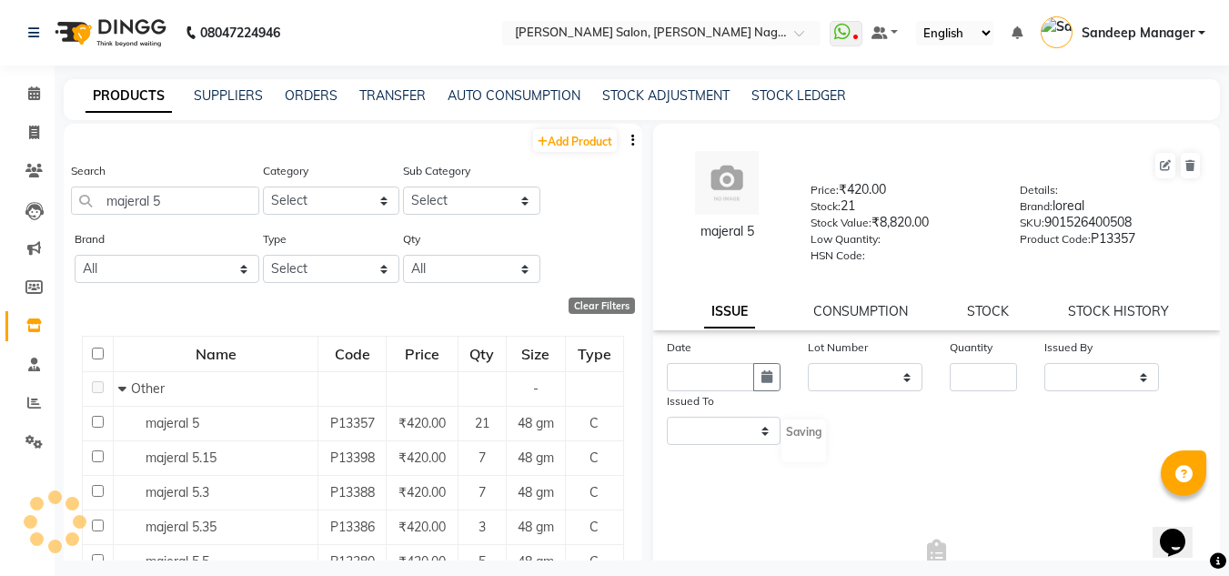
select select
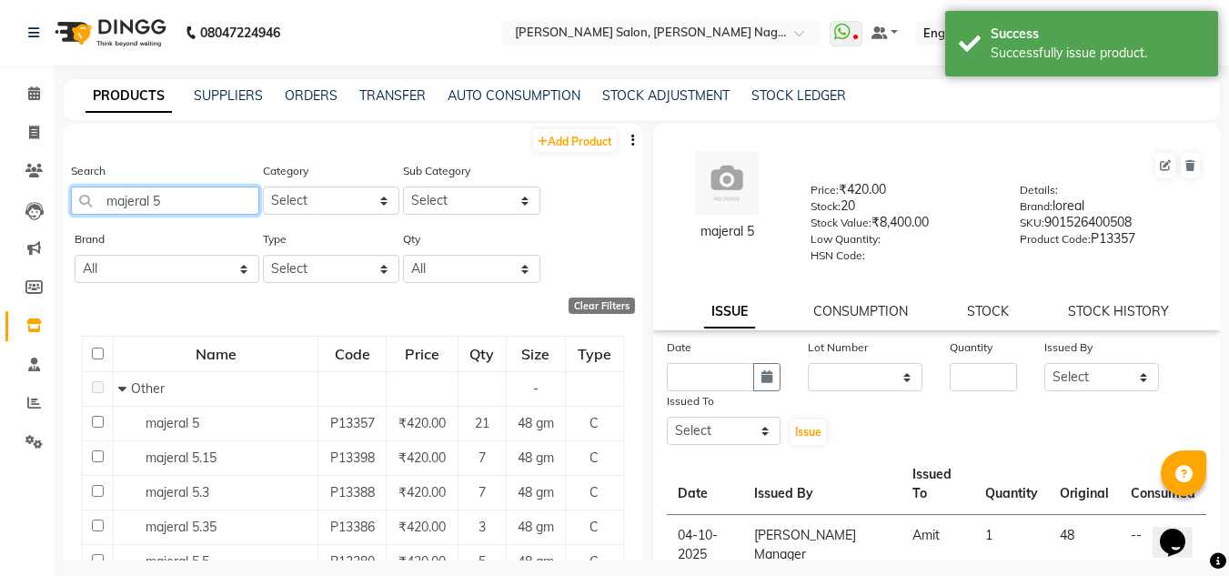
click at [200, 211] on input "majeral 5" at bounding box center [165, 201] width 188 height 28
type input "m"
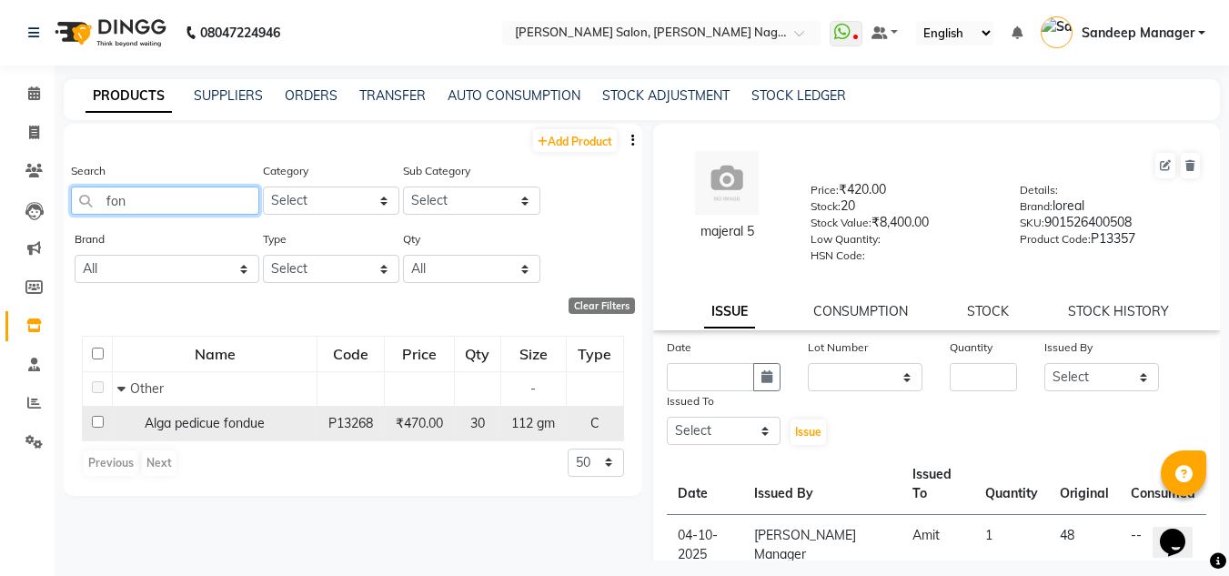
type input "fon"
click at [241, 420] on span "Alga pedicue fondue" at bounding box center [205, 423] width 120 height 16
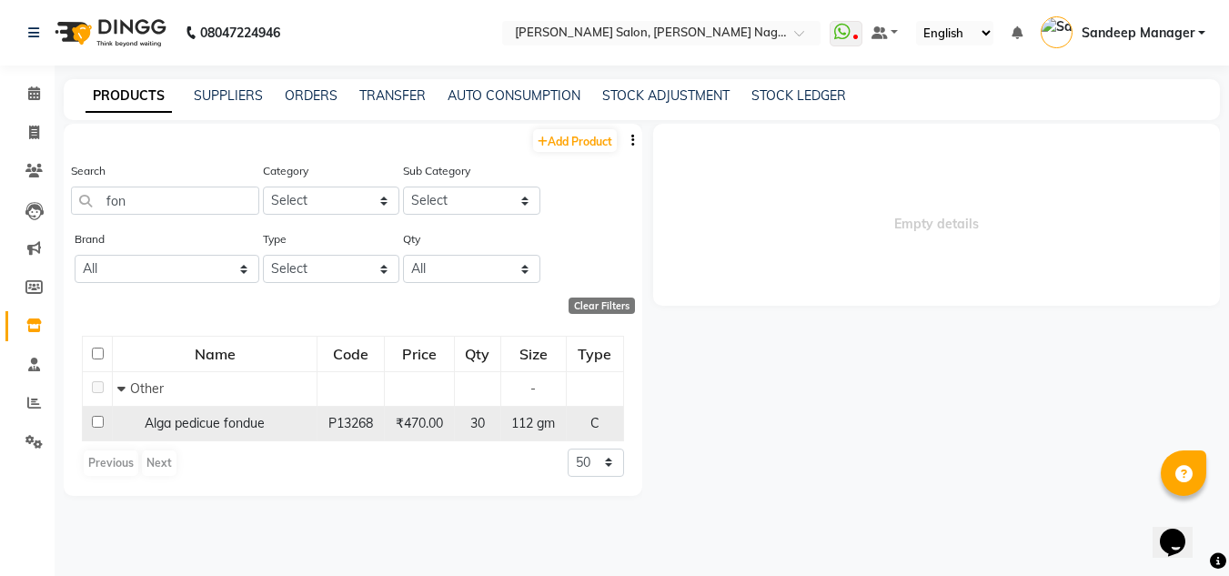
select select
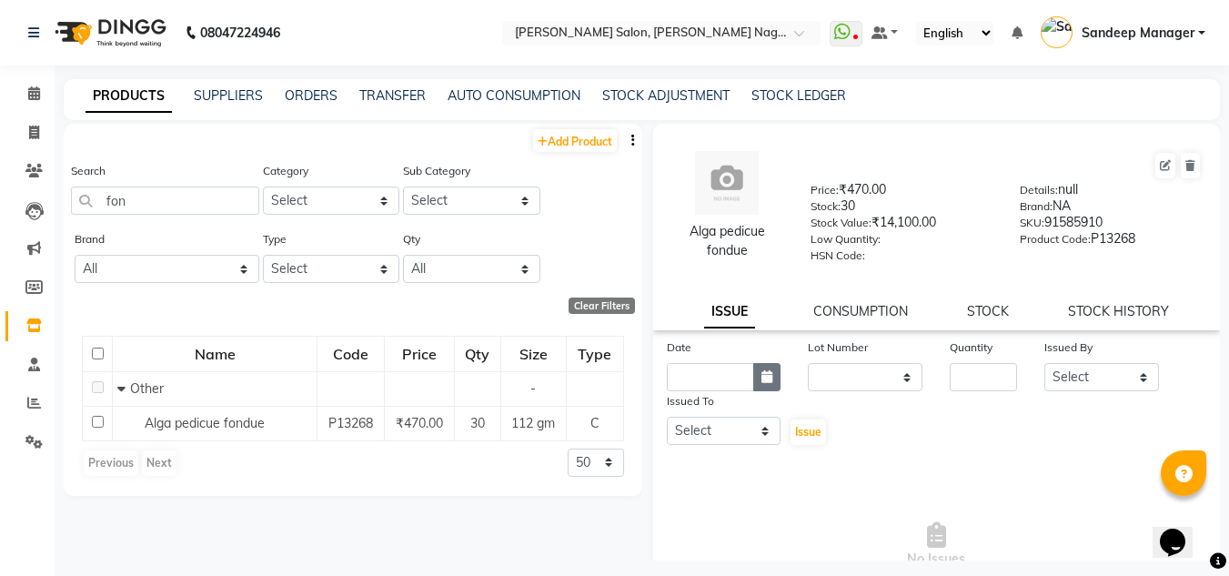
click at [762, 375] on icon "button" at bounding box center [767, 376] width 11 height 13
select select "10"
select select "2025"
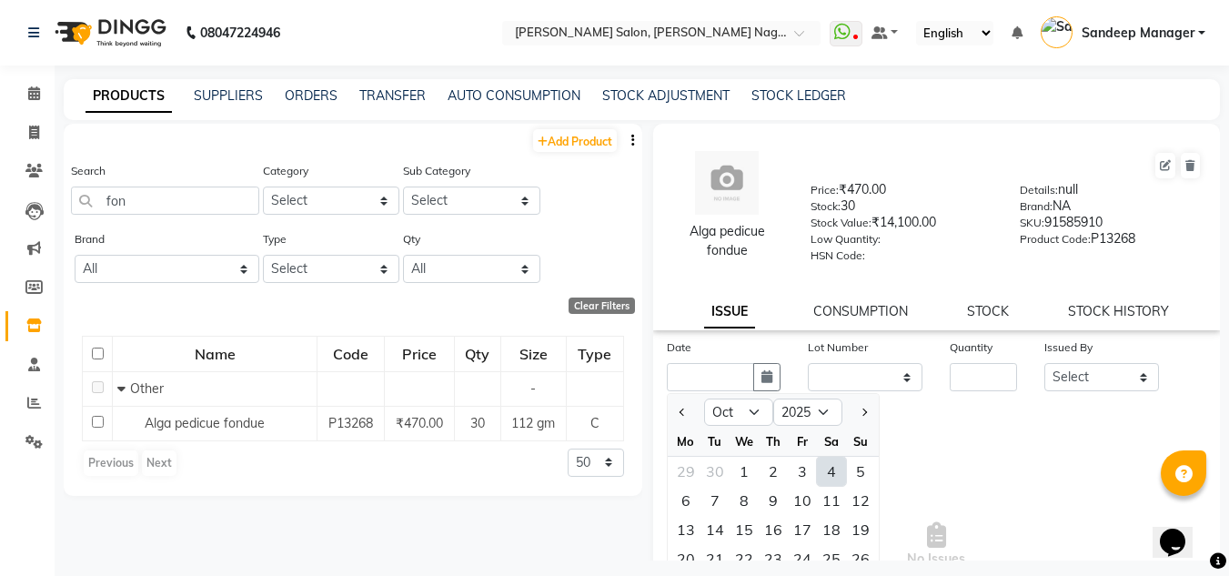
click at [830, 477] on div "4" at bounding box center [831, 471] width 29 height 29
type input "04-10-2025"
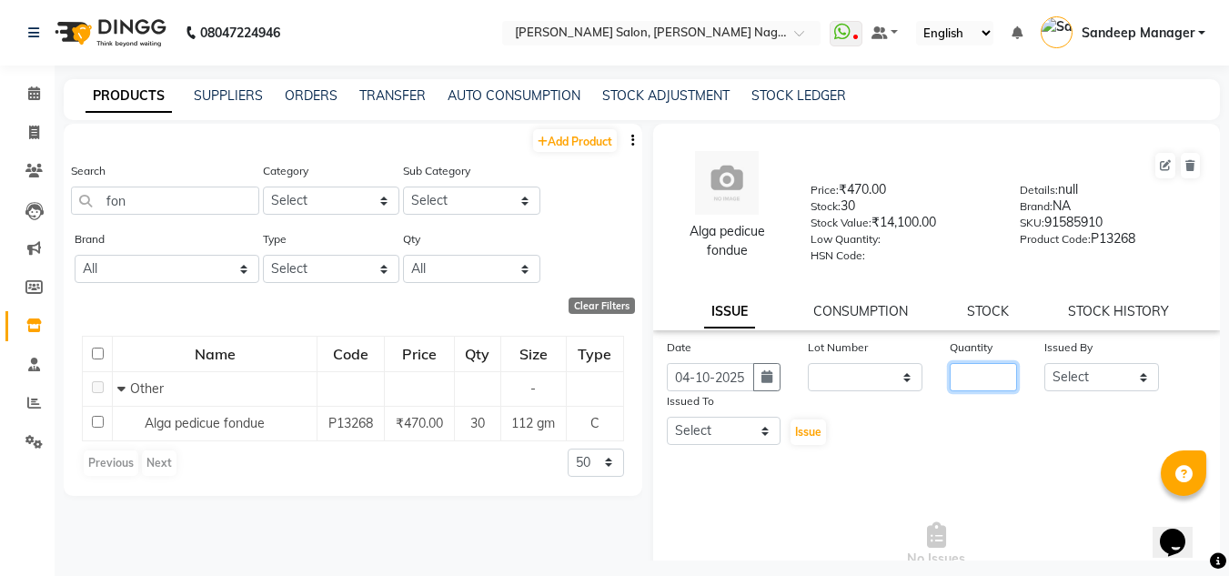
click at [1007, 377] on input "number" at bounding box center [983, 377] width 67 height 28
type input "1"
click at [1104, 375] on select "Select [PERSON_NAME] Farman [PERSON_NAME] Manager [PERSON_NAME] Kuldeep [PERSON…" at bounding box center [1102, 377] width 115 height 28
select select "90115"
click at [1045, 363] on select "Select [PERSON_NAME] Farman [PERSON_NAME] Manager [PERSON_NAME] Kuldeep [PERSON…" at bounding box center [1102, 377] width 115 height 28
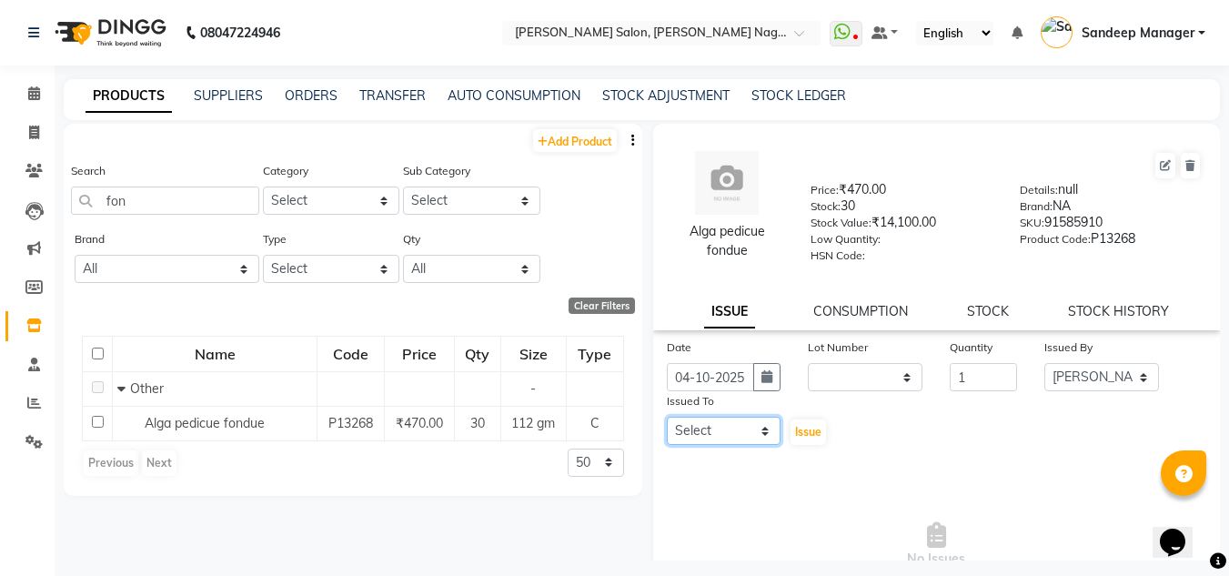
click at [713, 440] on select "Select [PERSON_NAME] Farman [PERSON_NAME] Manager [PERSON_NAME] Kuldeep [PERSON…" at bounding box center [724, 431] width 115 height 28
select select "90271"
click at [667, 417] on select "Select [PERSON_NAME] Farman [PERSON_NAME] Manager [PERSON_NAME] Kuldeep [PERSON…" at bounding box center [724, 431] width 115 height 28
click at [801, 430] on span "Issue" at bounding box center [808, 432] width 26 height 14
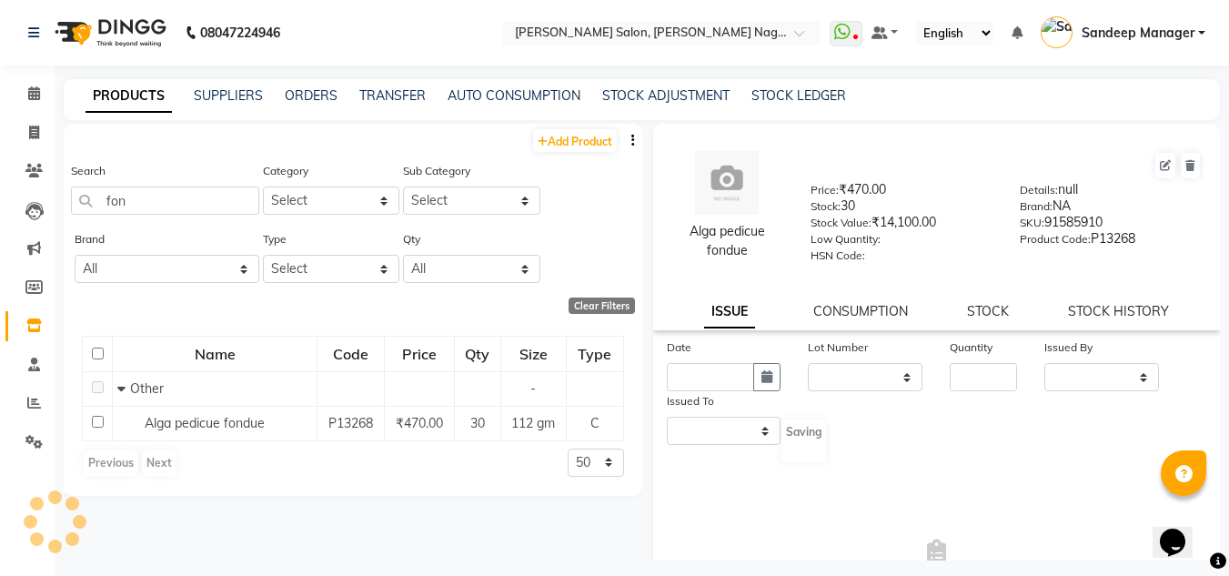
select select
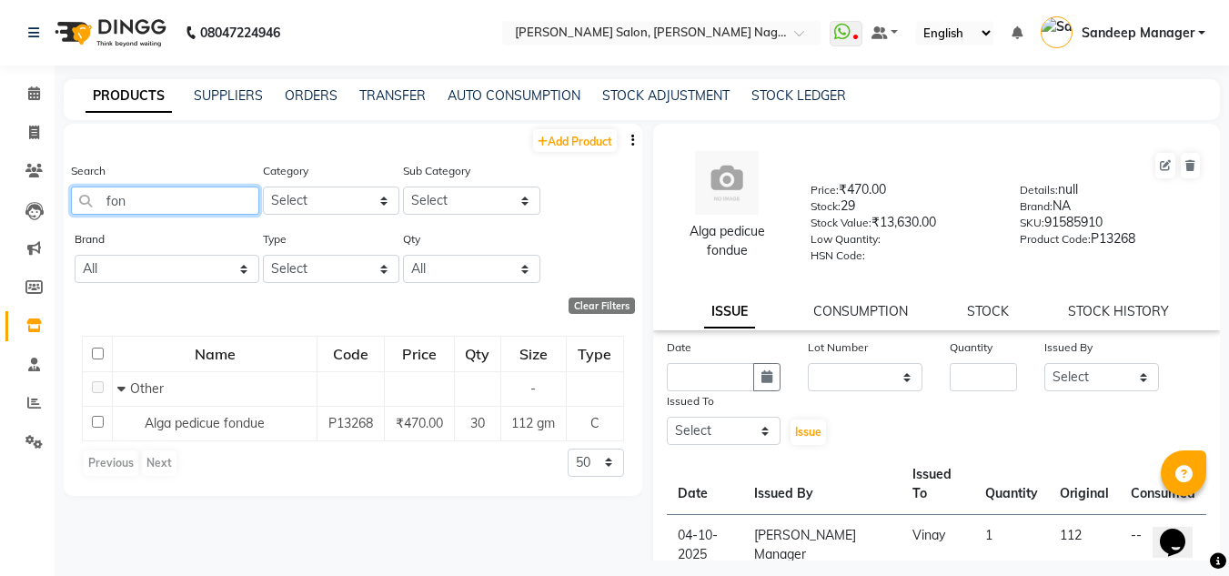
click at [189, 190] on input "fon" at bounding box center [165, 201] width 188 height 28
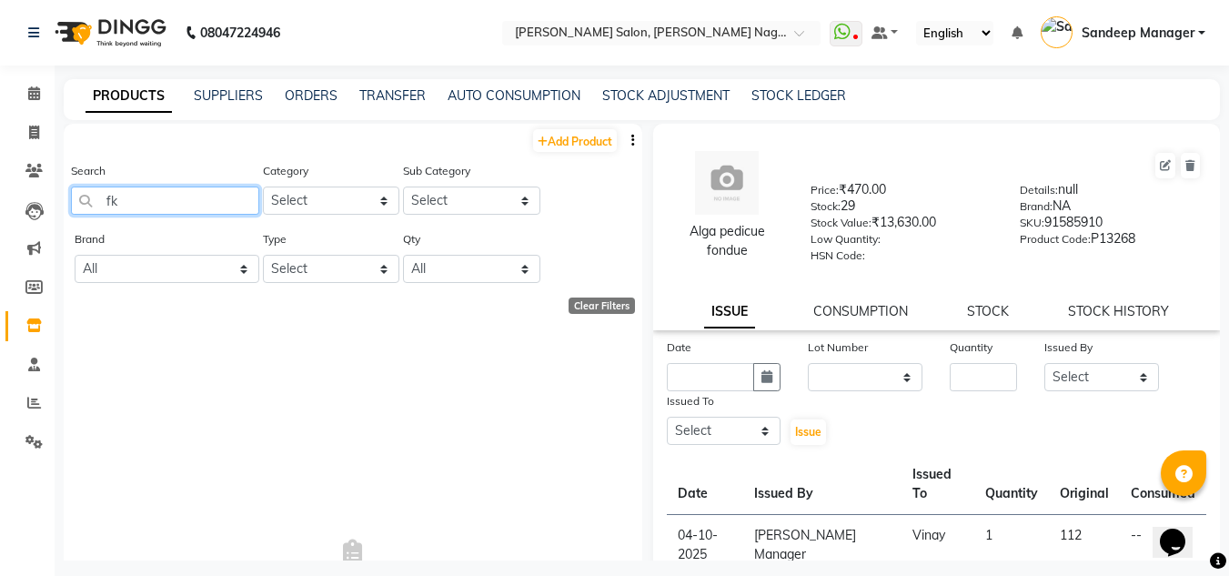
type input "f"
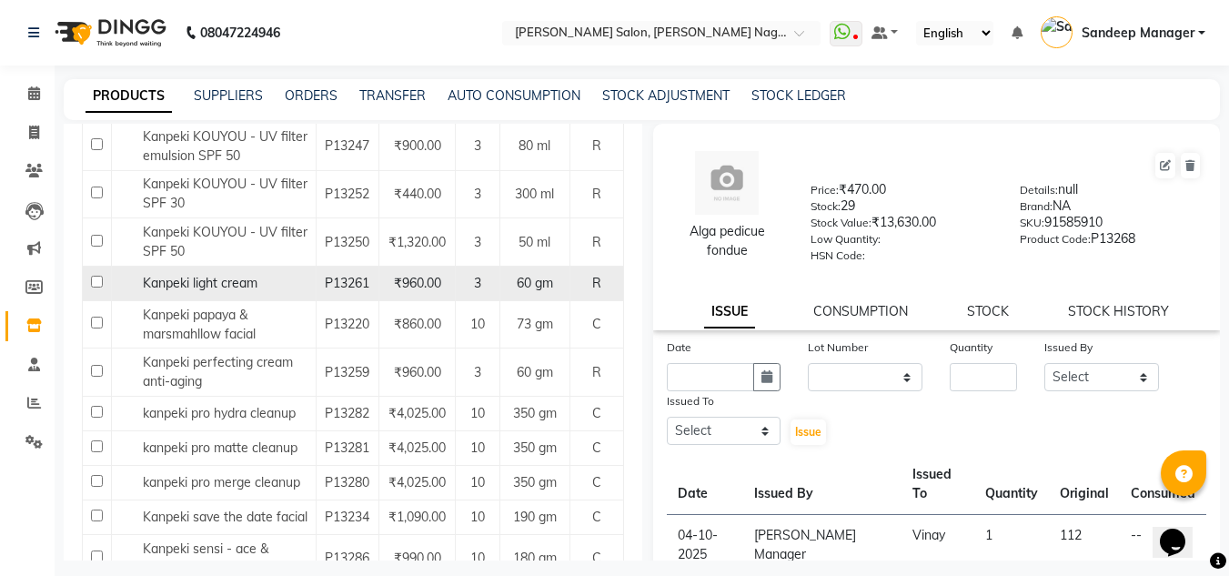
scroll to position [2093, 0]
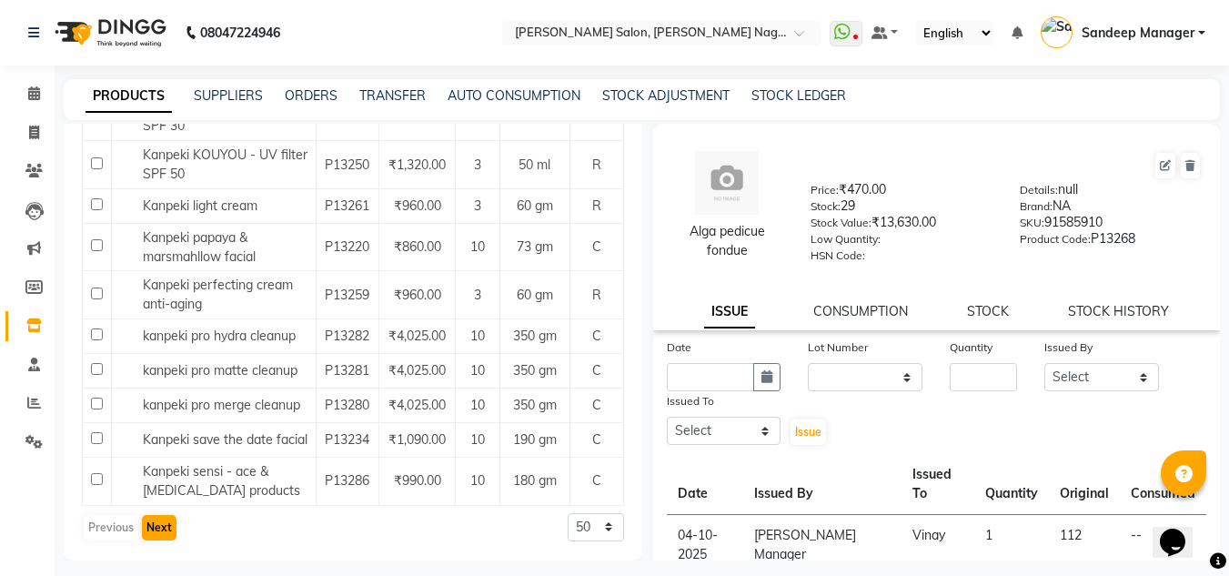
type input "kanp"
click at [150, 529] on button "Next" at bounding box center [159, 527] width 35 height 25
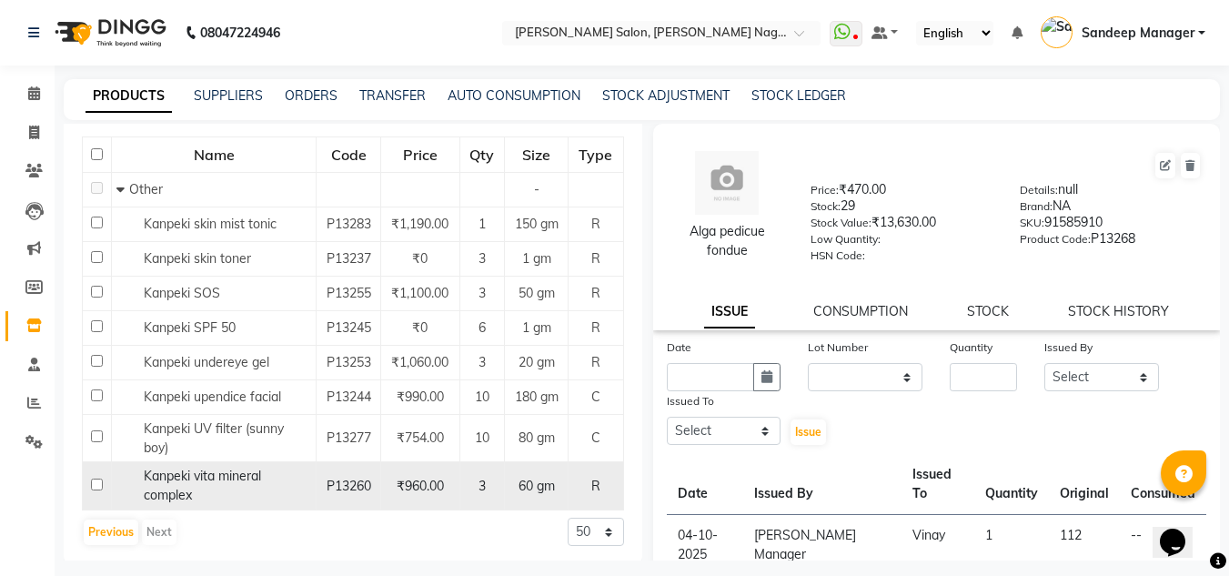
scroll to position [204, 0]
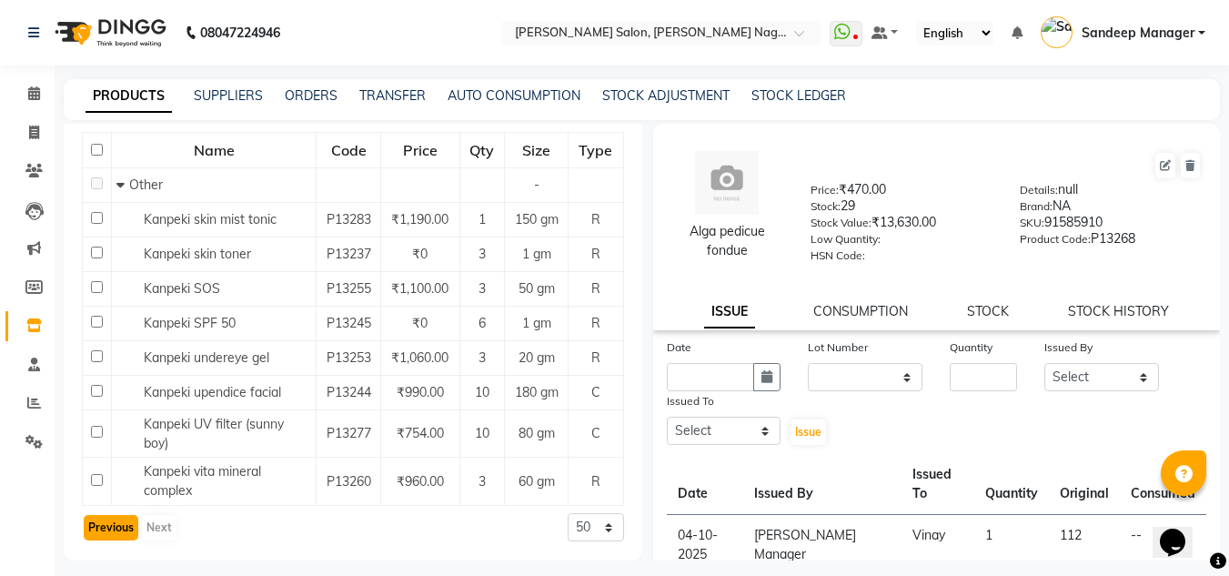
click at [115, 525] on button "Previous" at bounding box center [111, 527] width 55 height 25
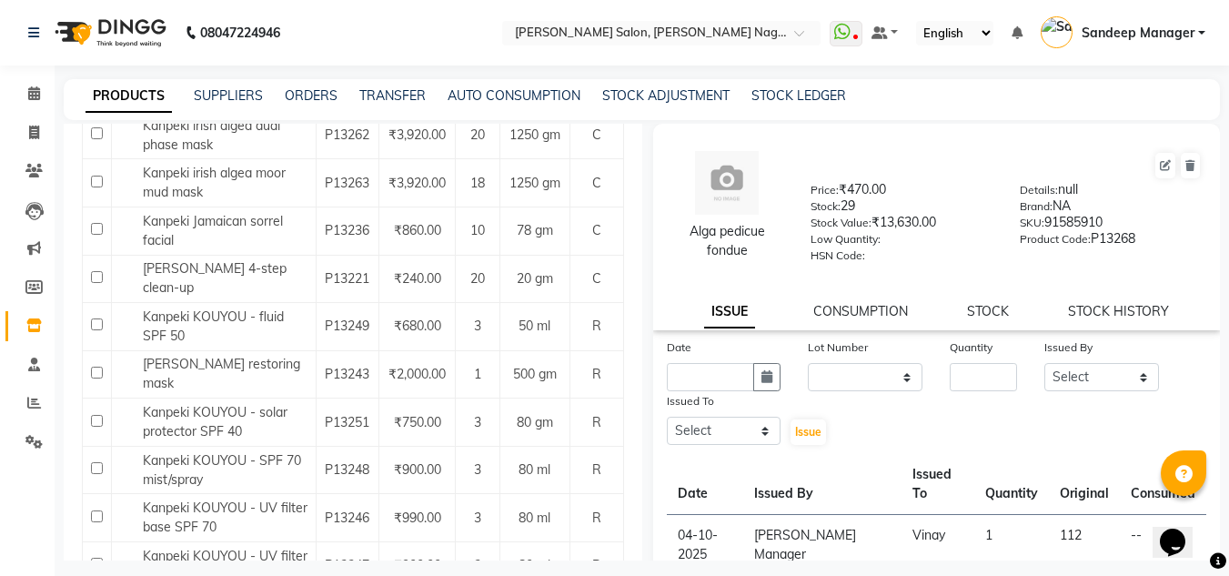
scroll to position [1551, 0]
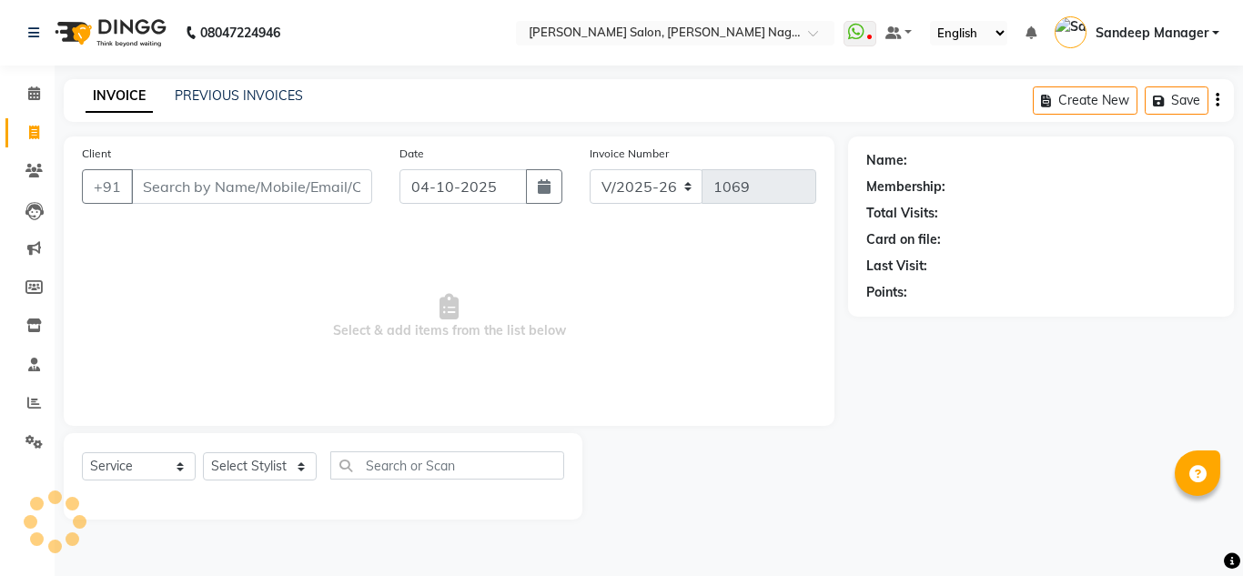
select select "8641"
select select "service"
click at [264, 472] on select "Select Stylist" at bounding box center [260, 466] width 114 height 28
select select "86644"
click at [203, 452] on select "Select Stylist [PERSON_NAME] Farman [PERSON_NAME] Manager [PERSON_NAME] Kuldeep…" at bounding box center [260, 466] width 114 height 28
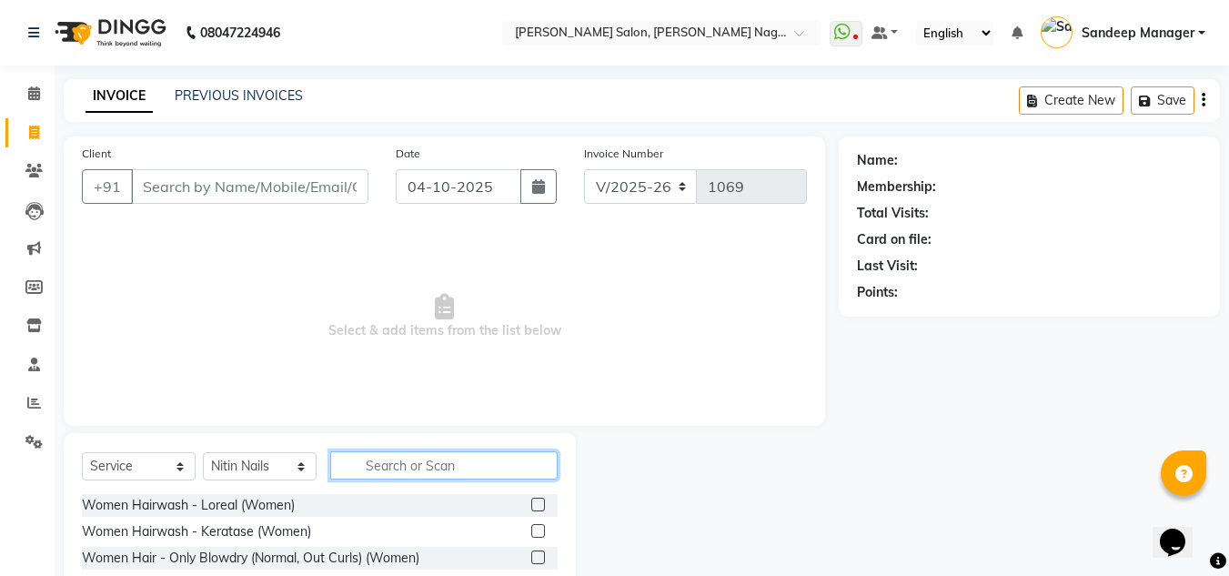
click at [428, 466] on input "text" at bounding box center [444, 465] width 228 height 28
type input "gel"
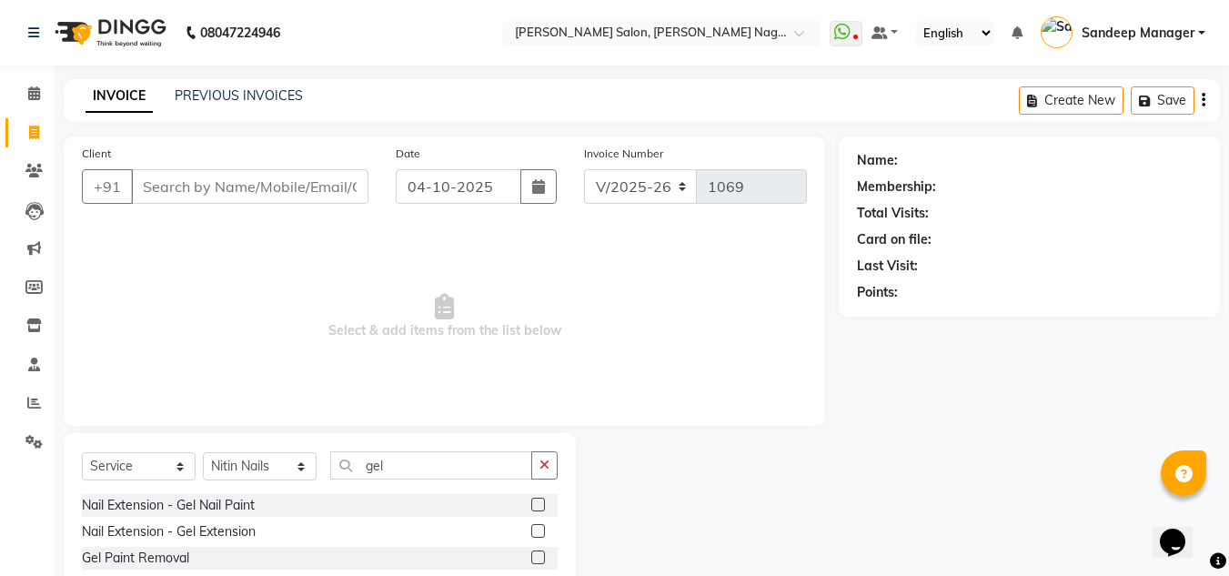
click at [537, 505] on label at bounding box center [538, 505] width 14 height 14
click at [537, 505] on input "checkbox" at bounding box center [537, 506] width 12 height 12
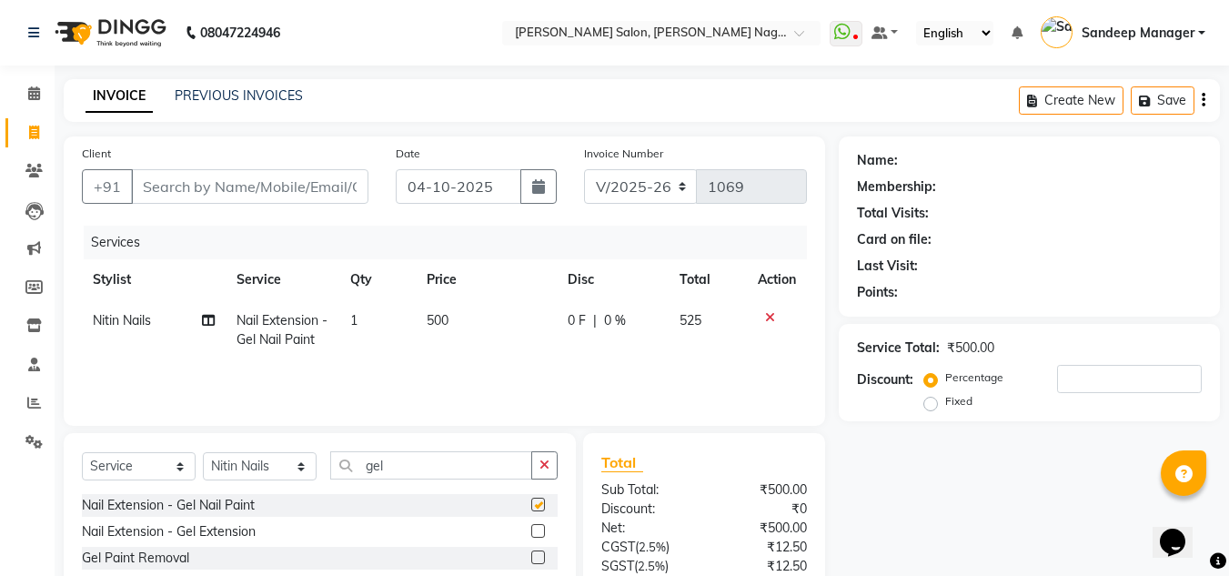
checkbox input "false"
click at [460, 470] on input "gel" at bounding box center [431, 465] width 202 height 28
type input "g"
click at [442, 315] on span "500" at bounding box center [438, 320] width 22 height 16
select select "86644"
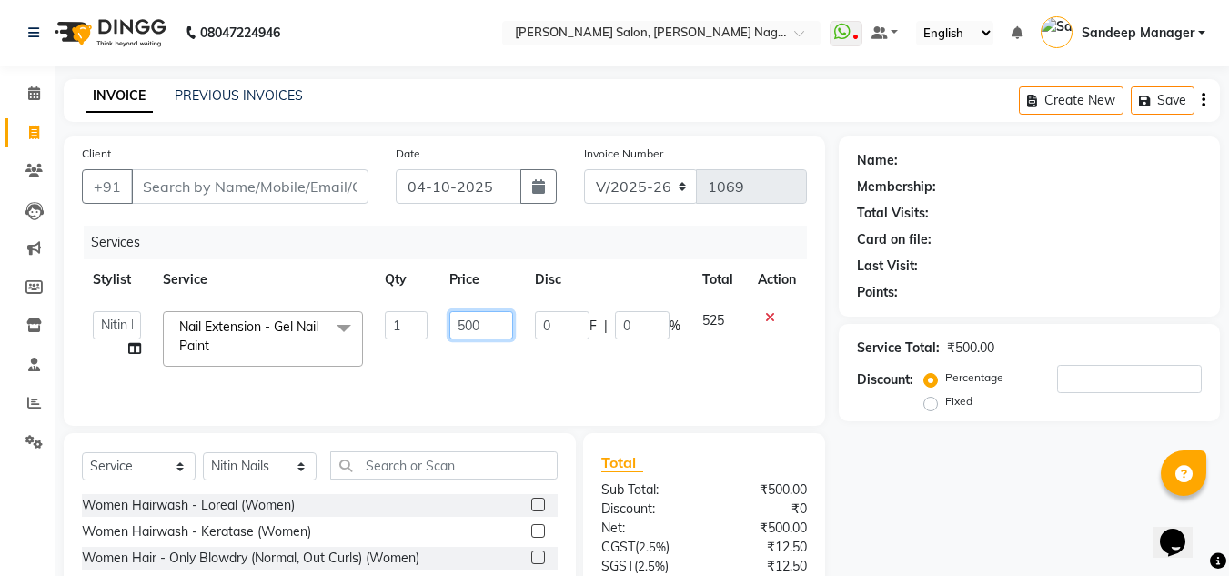
click at [499, 319] on input "500" at bounding box center [481, 325] width 63 height 28
type input "5"
type input "1050"
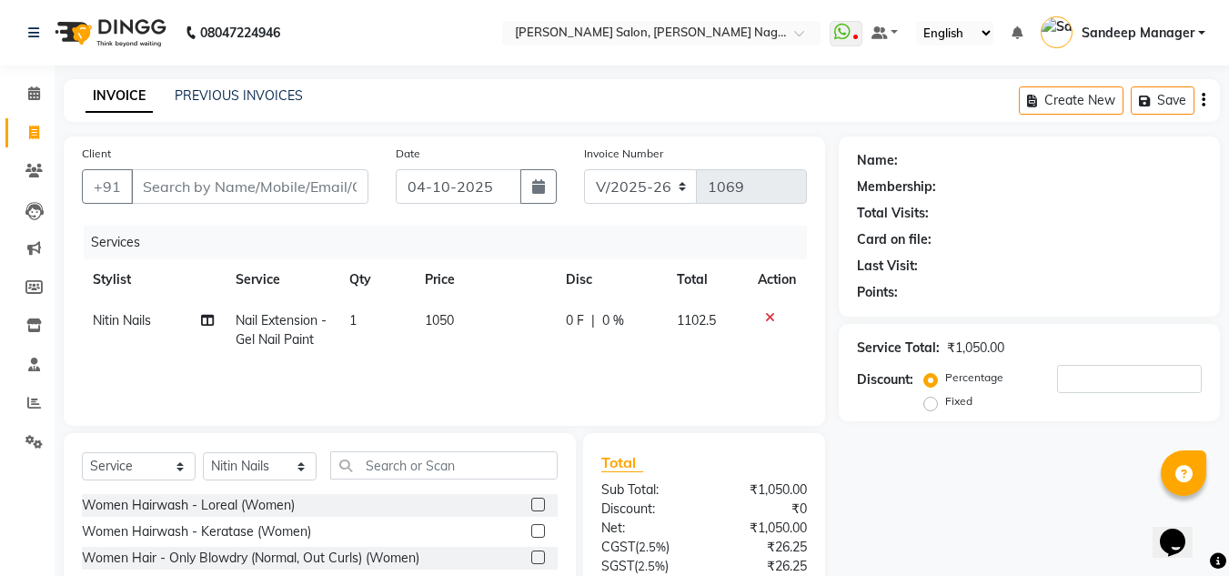
click at [497, 364] on div "Services Stylist Service Qty Price Disc Total Action Nitin Nails Nail Extension…" at bounding box center [444, 317] width 725 height 182
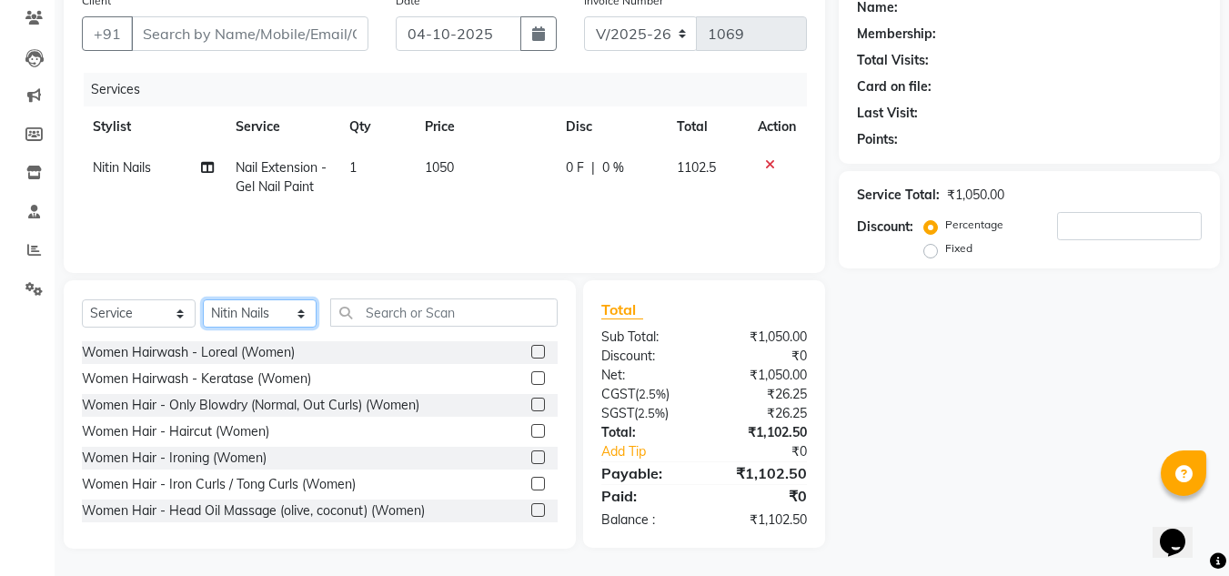
click at [236, 305] on select "Select Stylist [PERSON_NAME] Farman [PERSON_NAME] Manager [PERSON_NAME] Kuldeep…" at bounding box center [260, 313] width 114 height 28
select select "90271"
click at [203, 299] on select "Select Stylist [PERSON_NAME] Farman [PERSON_NAME] Manager [PERSON_NAME] Kuldeep…" at bounding box center [260, 313] width 114 height 28
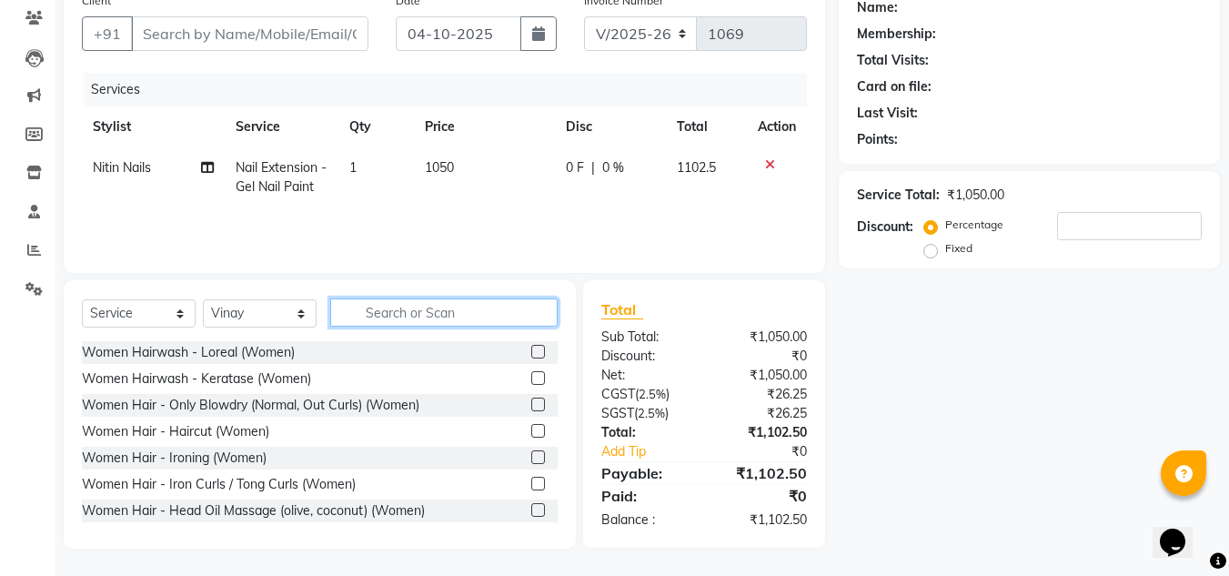
click at [388, 312] on input "text" at bounding box center [444, 312] width 228 height 28
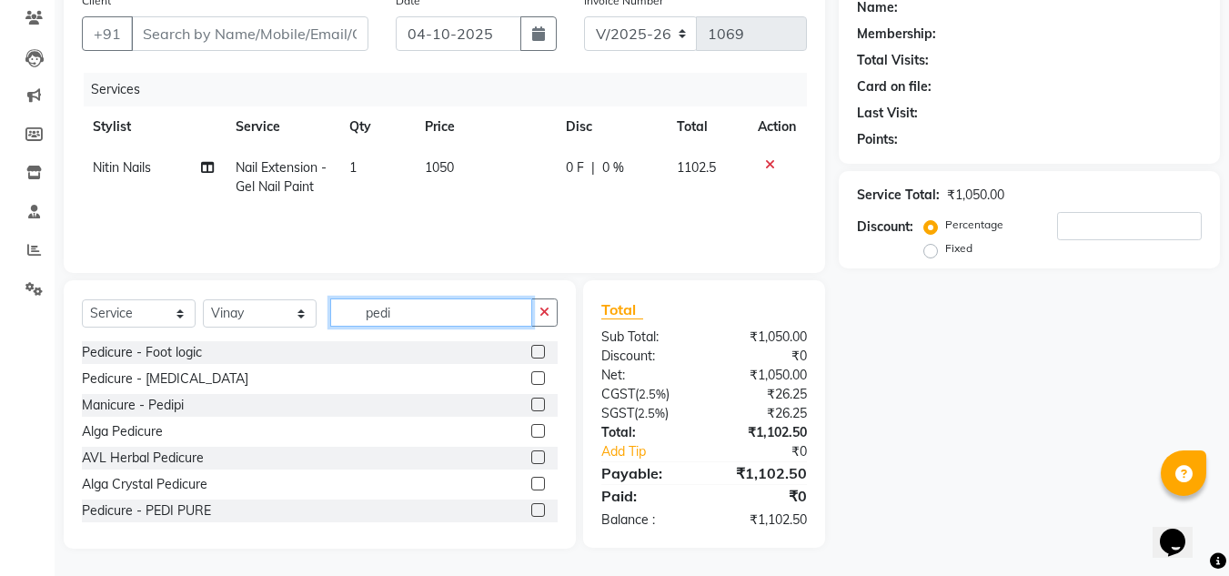
type input "pedi"
click at [531, 406] on label at bounding box center [538, 405] width 14 height 14
click at [531, 406] on input "checkbox" at bounding box center [537, 406] width 12 height 12
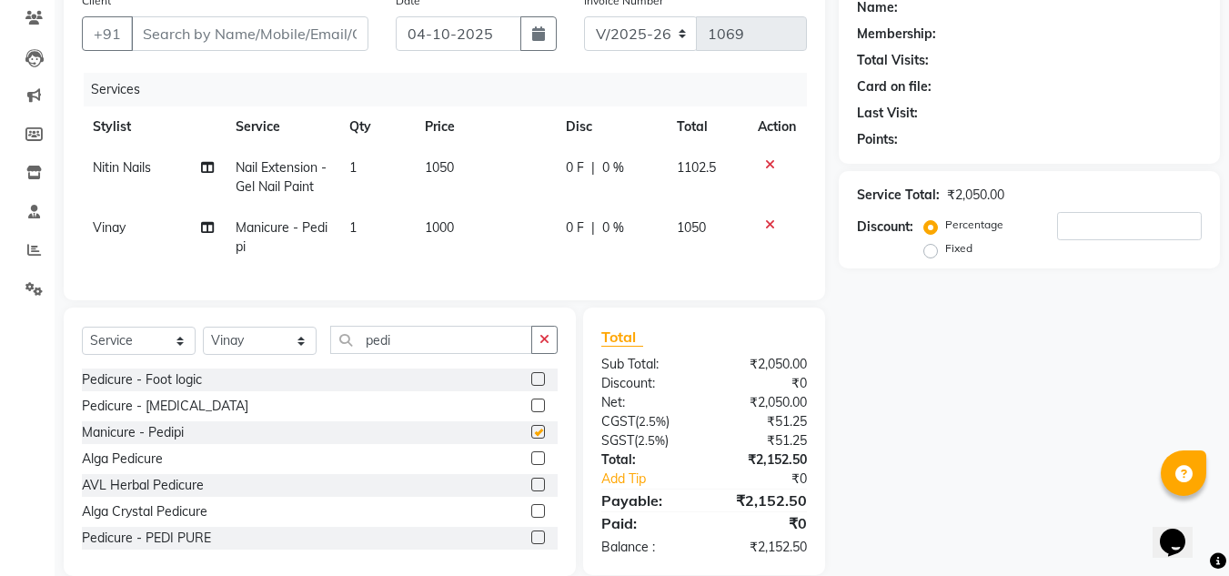
checkbox input "false"
click at [440, 224] on span "1000" at bounding box center [439, 227] width 29 height 16
select select "90271"
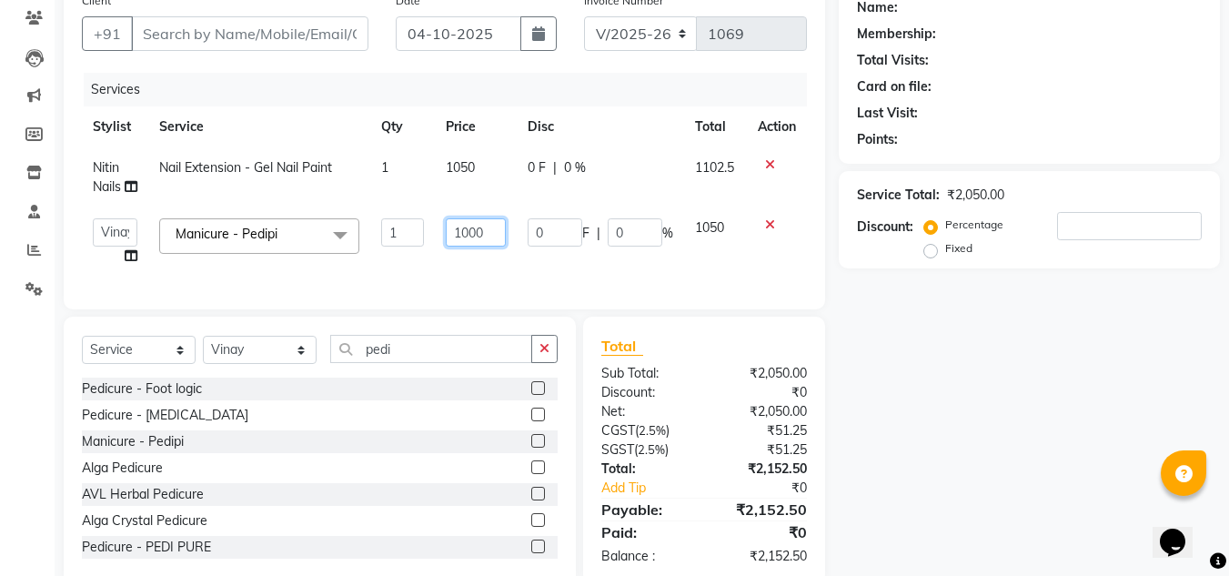
click at [470, 231] on input "1000" at bounding box center [476, 232] width 60 height 28
type input "700"
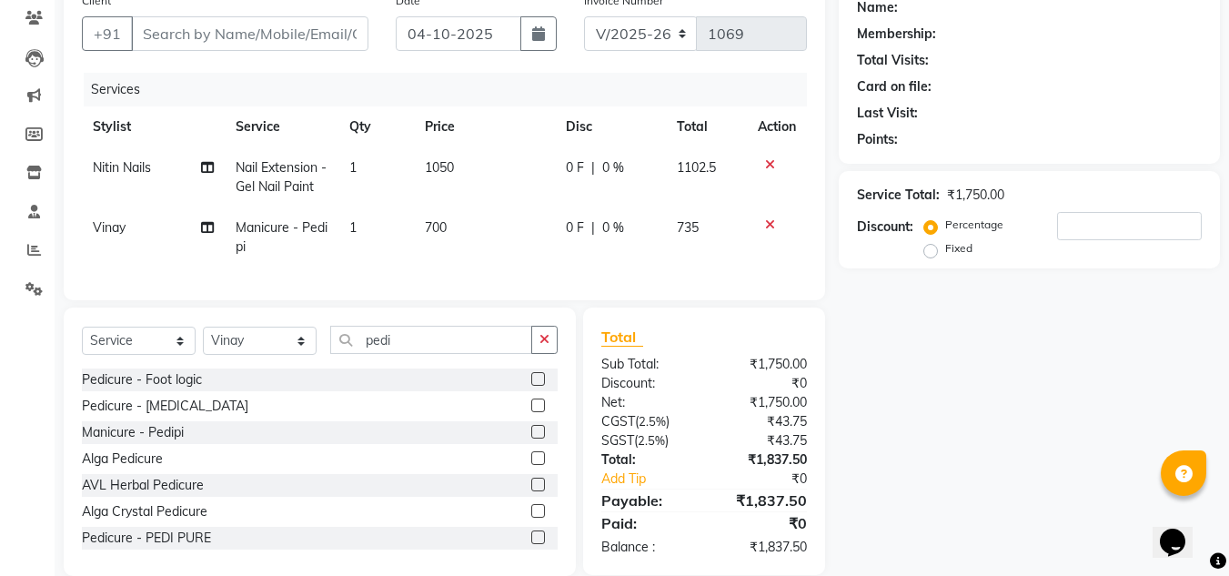
click at [481, 264] on td "700" at bounding box center [484, 237] width 140 height 60
select select "90271"
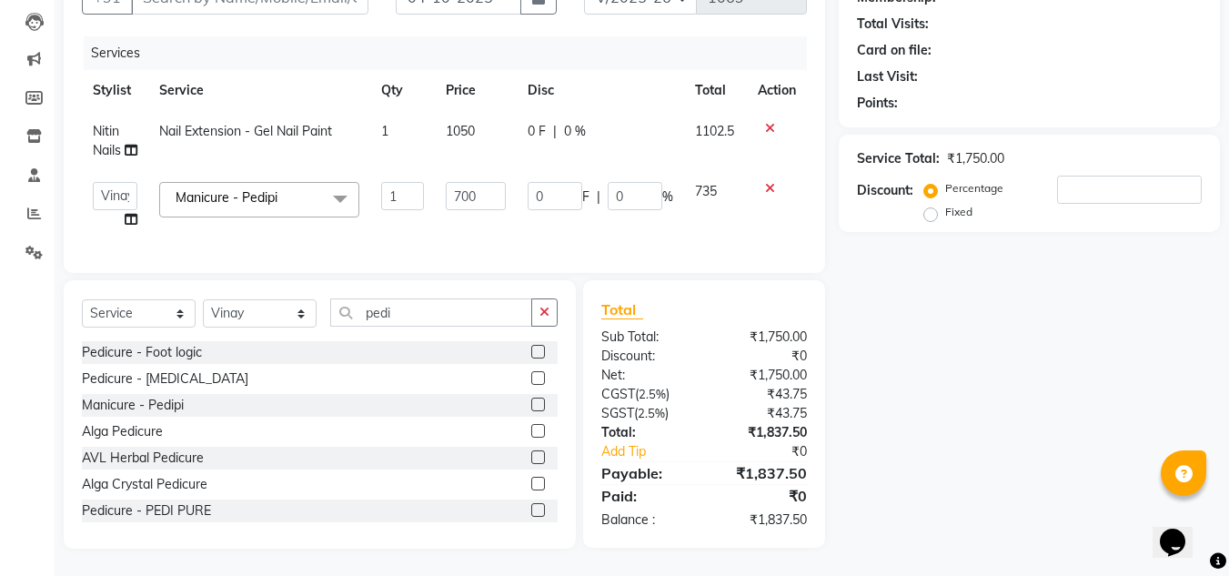
scroll to position [0, 0]
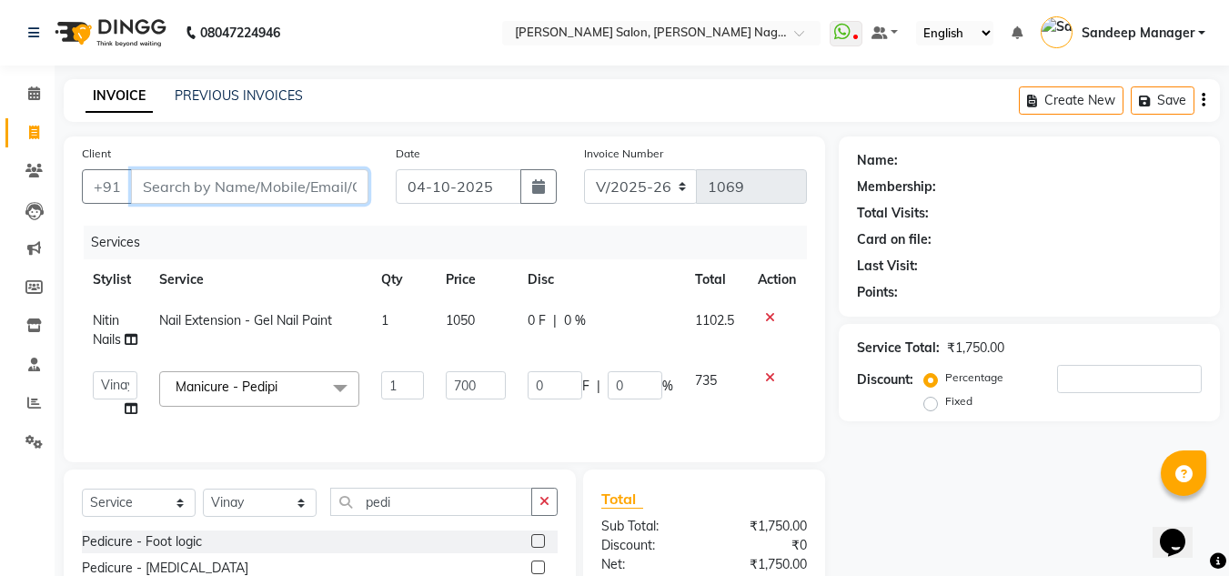
click at [233, 182] on input "Client" at bounding box center [250, 186] width 238 height 35
type input "7"
type input "0"
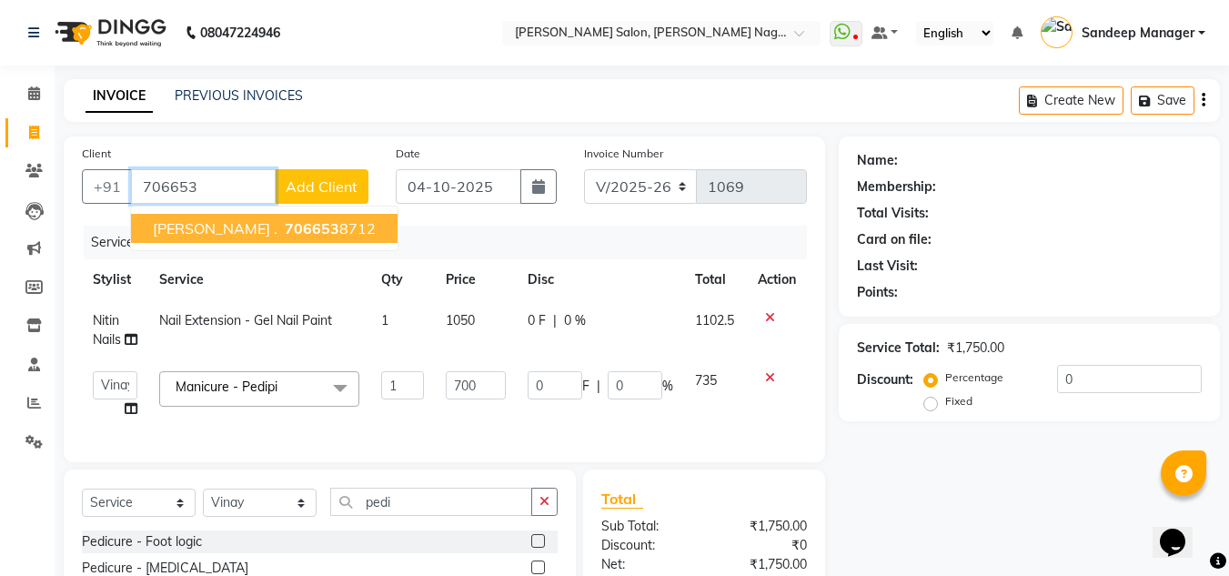
click at [285, 222] on span "706653" at bounding box center [312, 228] width 55 height 18
type input "7066538712"
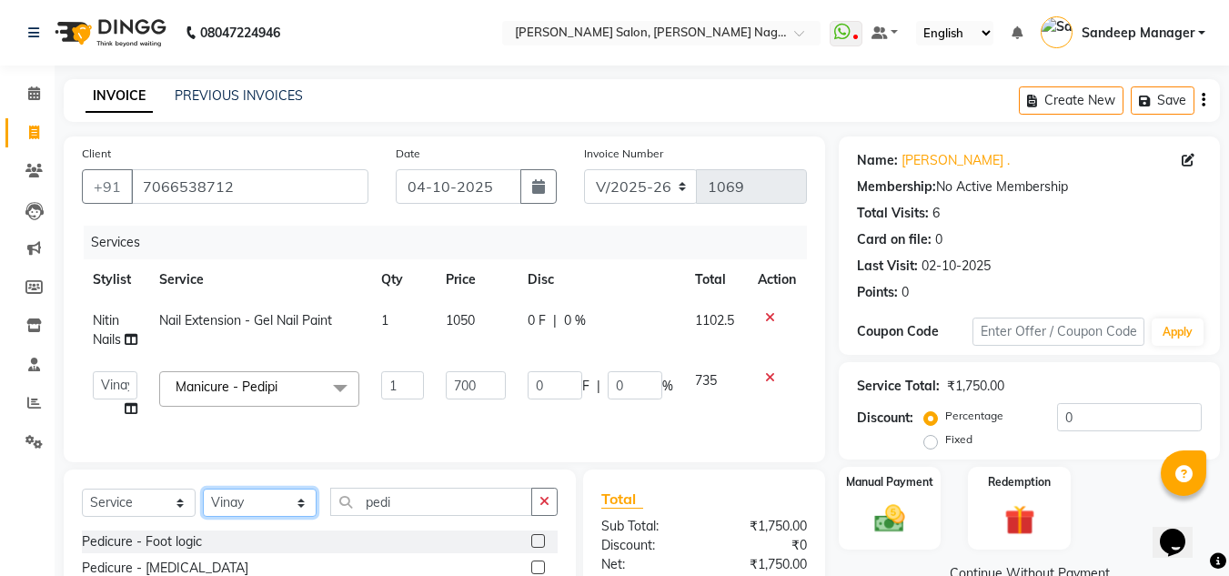
click at [256, 516] on select "Select Stylist [PERSON_NAME] Farman [PERSON_NAME] Manager [PERSON_NAME] Kuldeep…" at bounding box center [260, 503] width 114 height 28
select select "86637"
click at [203, 502] on select "Select Stylist [PERSON_NAME] Farman [PERSON_NAME] Manager [PERSON_NAME] Kuldeep…" at bounding box center [260, 503] width 114 height 28
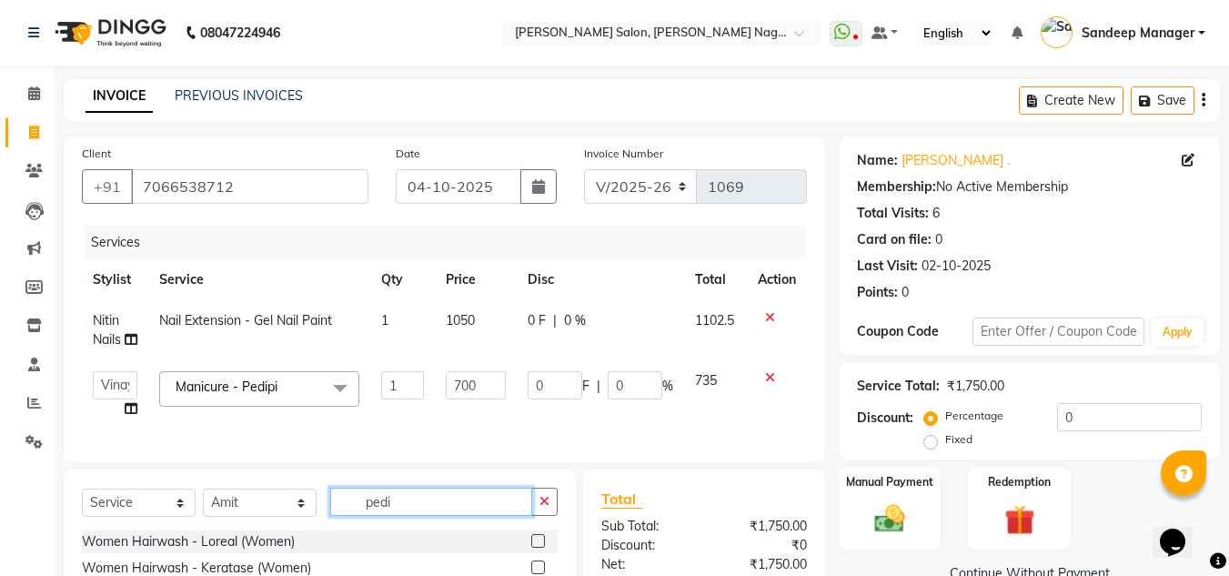
click at [432, 516] on input "pedi" at bounding box center [431, 502] width 202 height 28
type input "p"
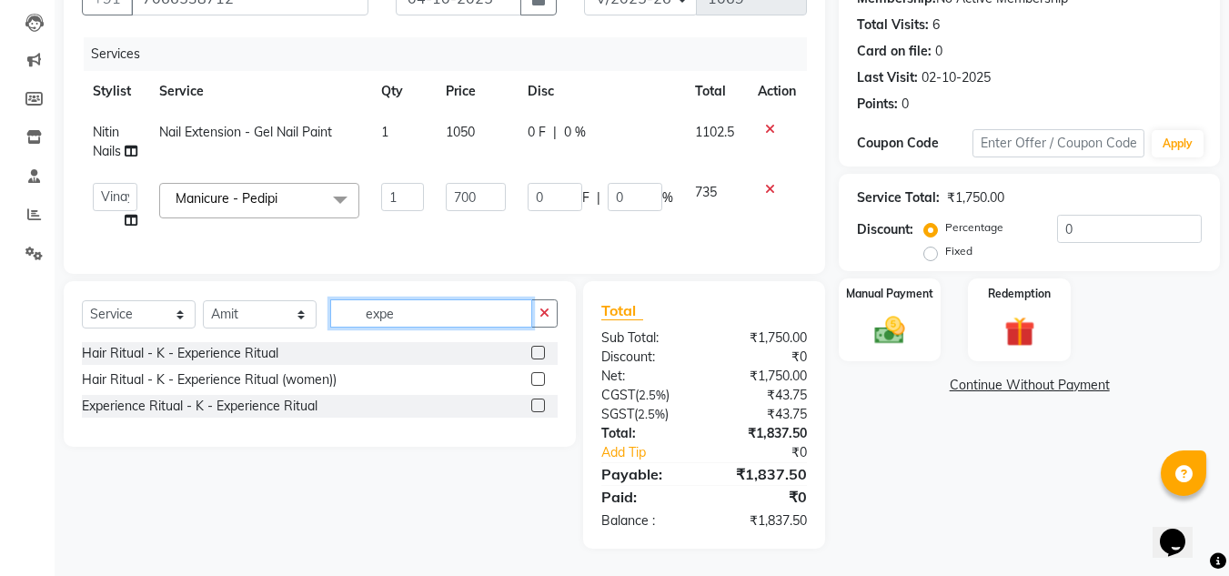
type input "expe"
click at [537, 386] on label at bounding box center [538, 379] width 14 height 14
click at [537, 386] on input "checkbox" at bounding box center [537, 380] width 12 height 12
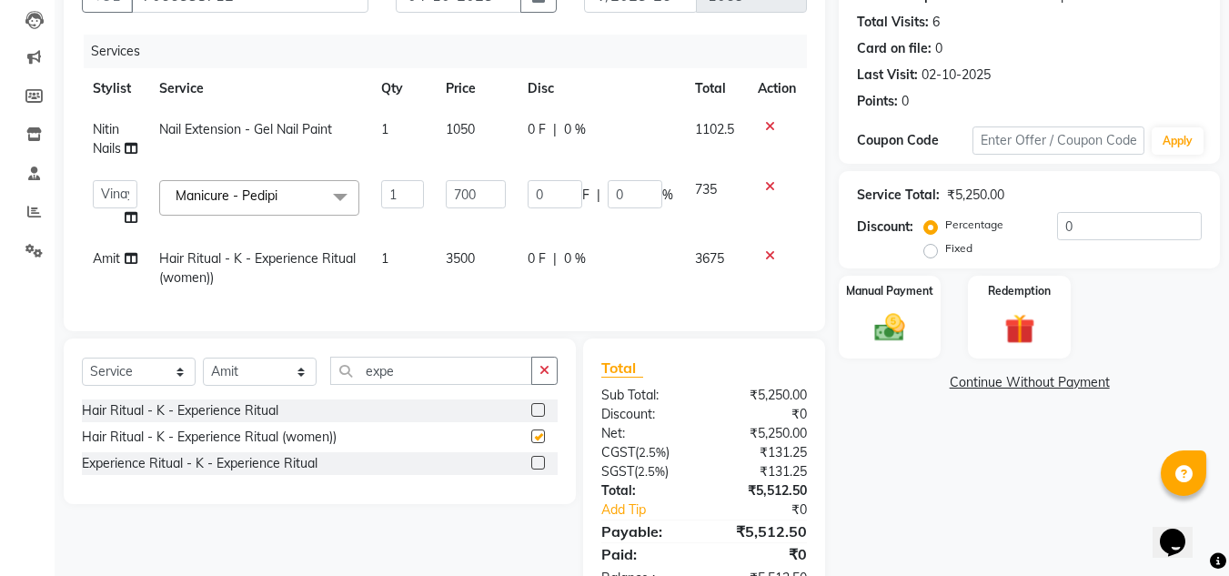
checkbox input "false"
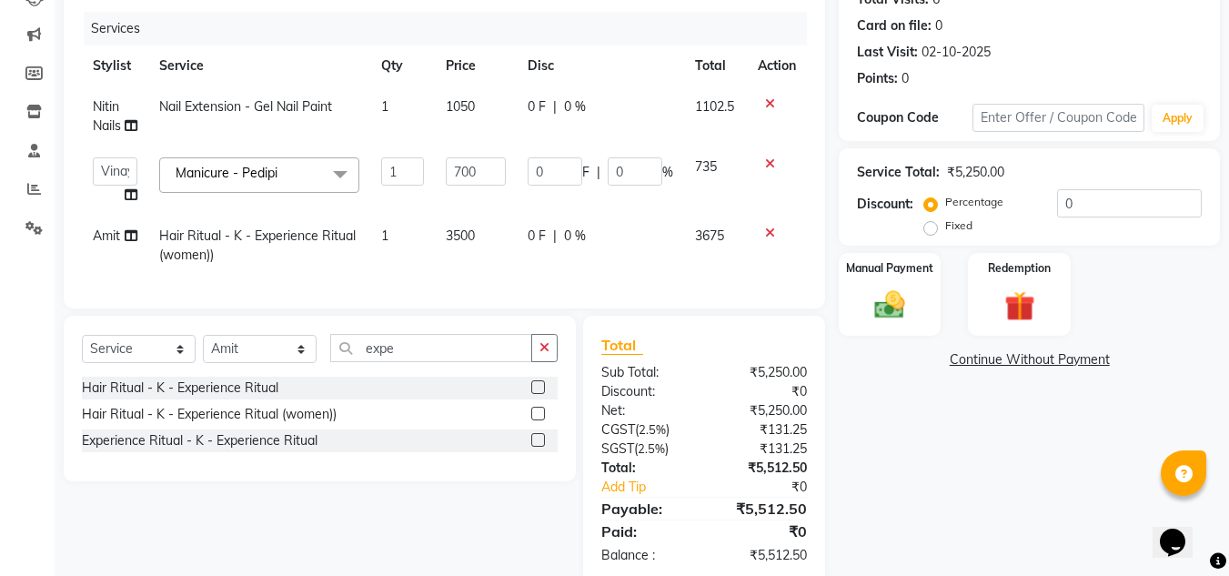
scroll to position [247, 0]
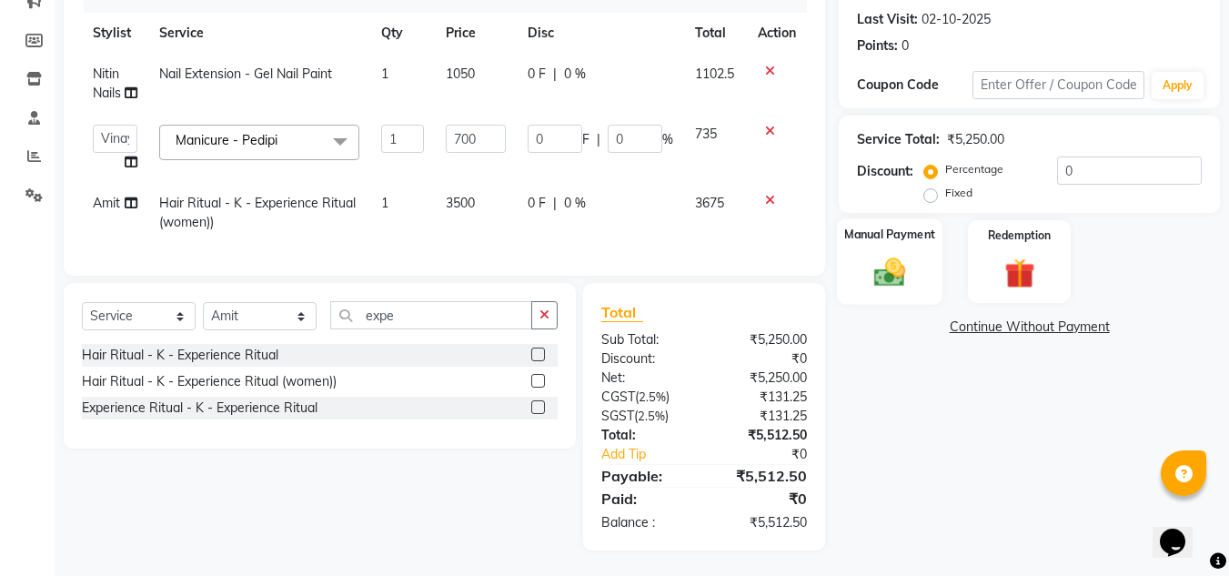
click at [923, 258] on div "Manual Payment" at bounding box center [890, 261] width 106 height 86
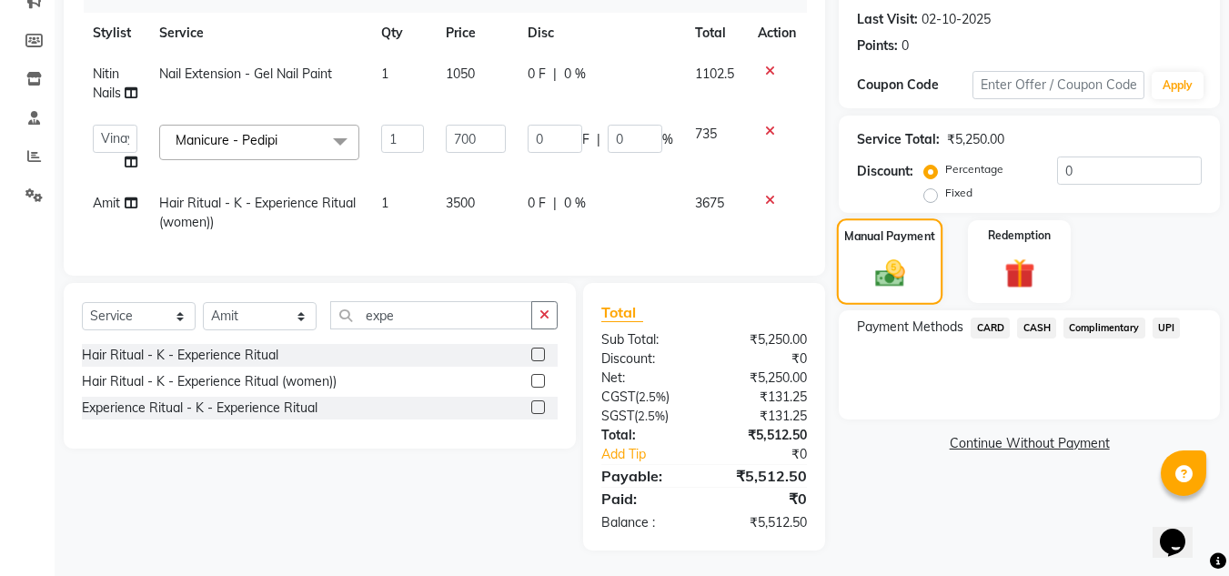
click at [923, 258] on div "Manual Payment" at bounding box center [890, 261] width 106 height 86
click at [1174, 322] on span "UPI" at bounding box center [1167, 328] width 28 height 21
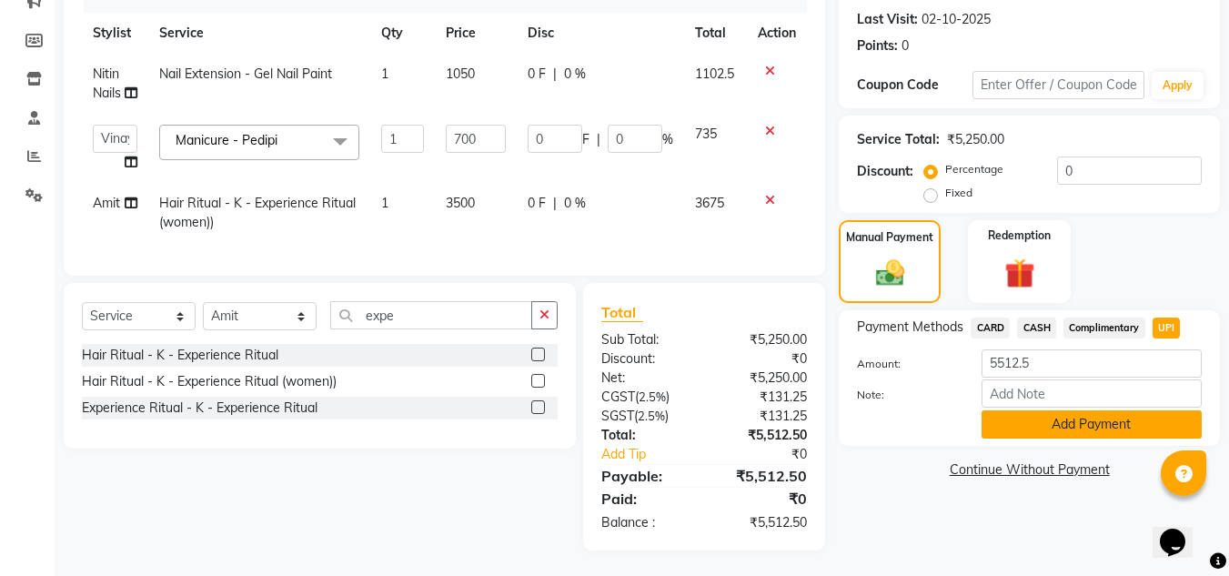
click at [1072, 421] on button "Add Payment" at bounding box center [1092, 424] width 220 height 28
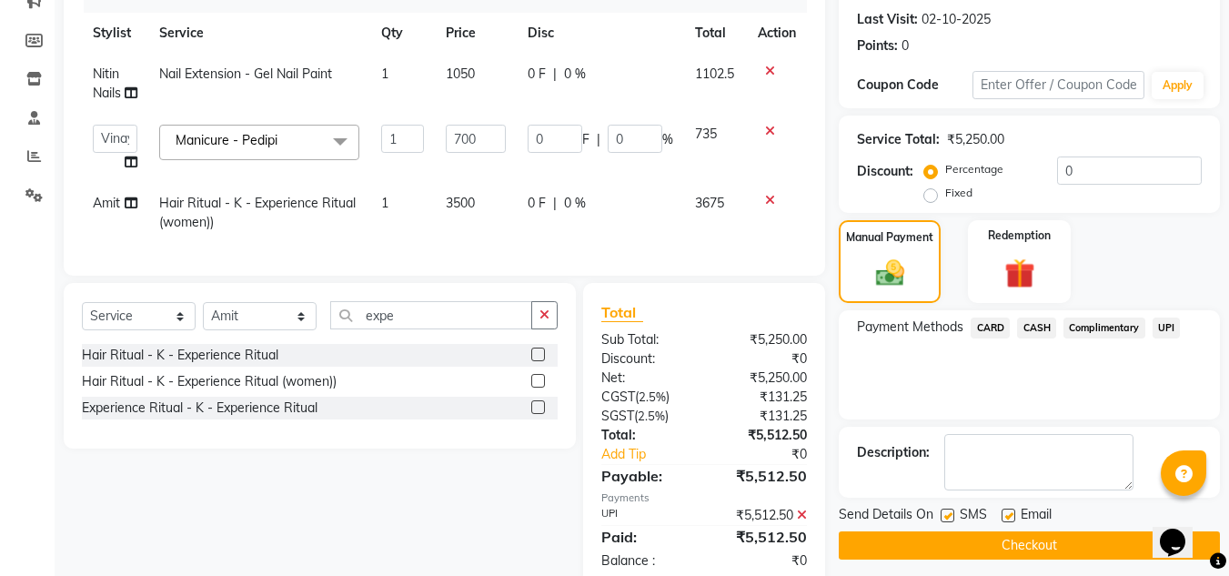
click at [1025, 535] on button "Checkout" at bounding box center [1029, 545] width 381 height 28
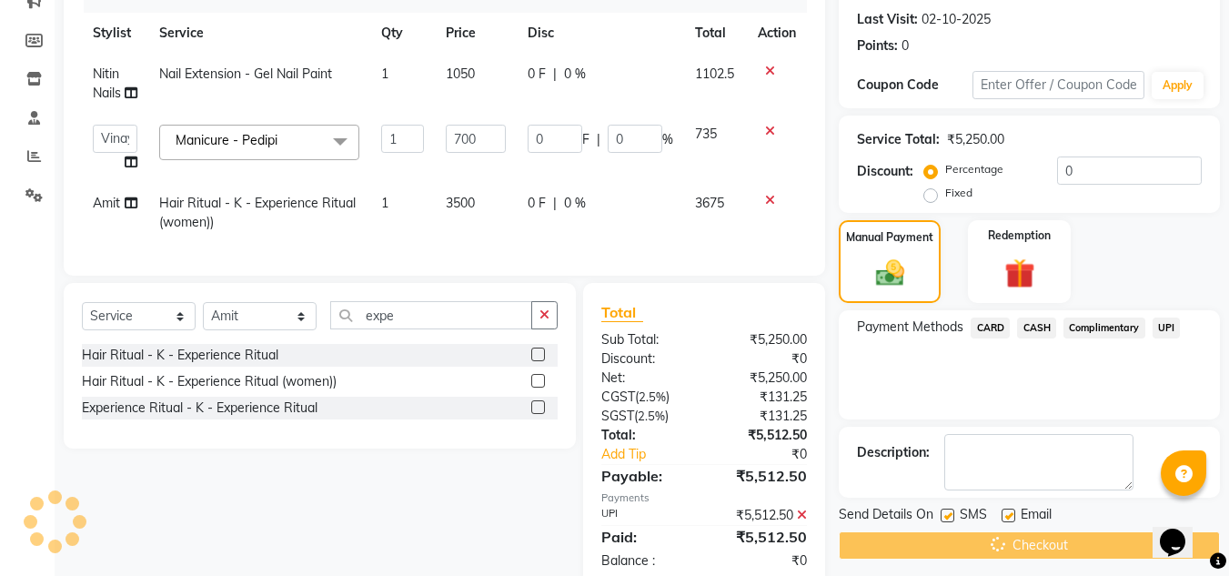
scroll to position [300, 0]
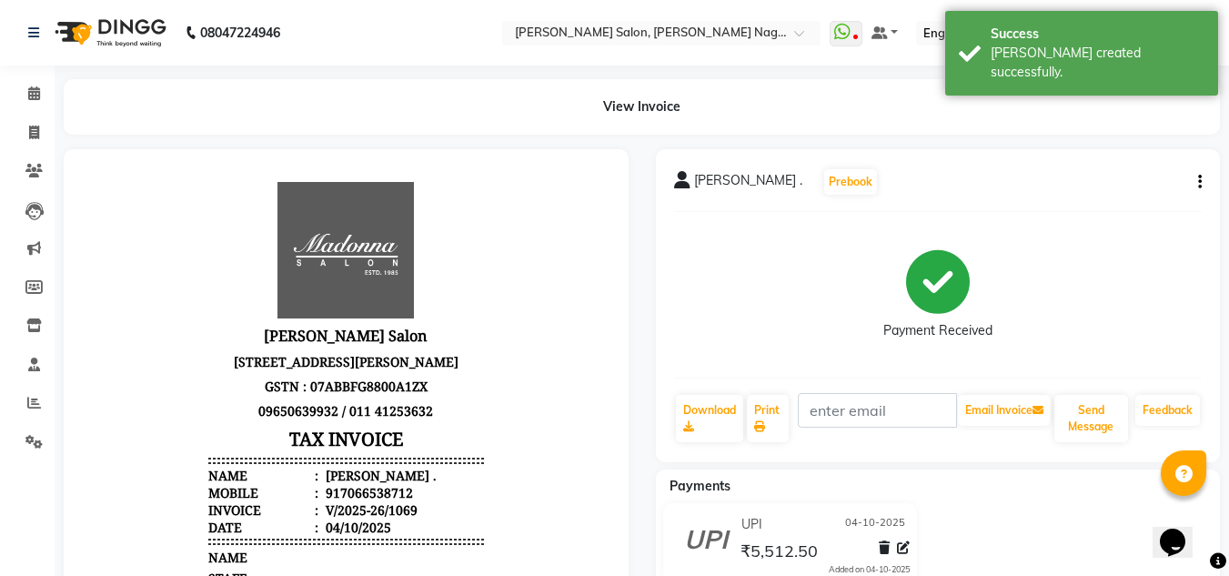
click at [127, 31] on img at bounding box center [108, 32] width 125 height 51
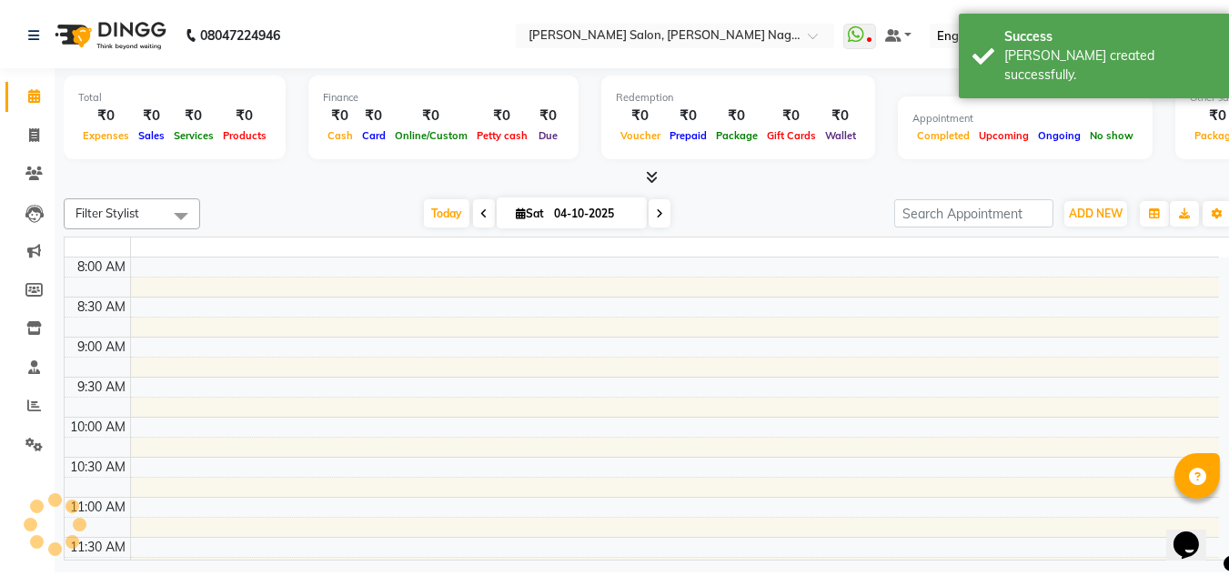
scroll to position [642, 0]
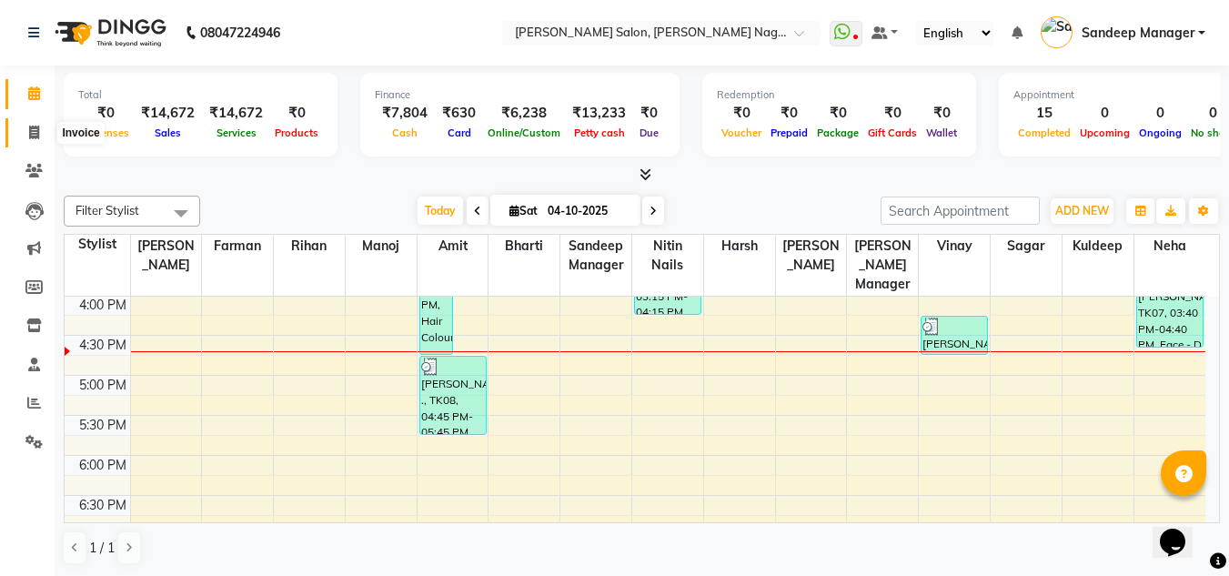
click at [32, 135] on icon at bounding box center [34, 133] width 10 height 14
select select "service"
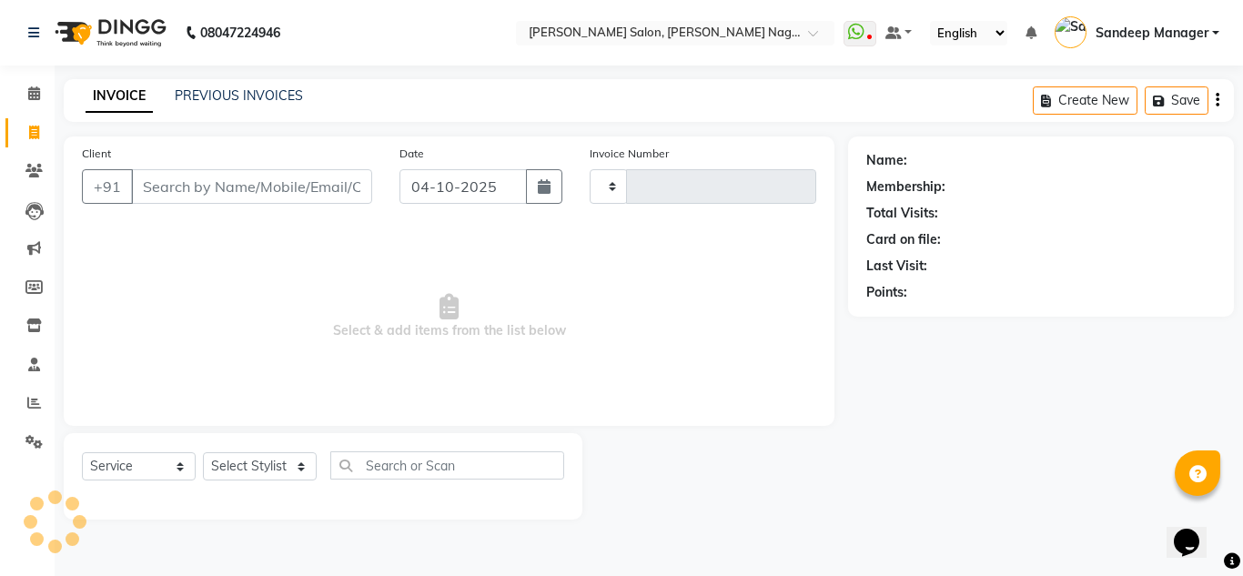
type input "1070"
select select "8641"
click at [232, 94] on link "PREVIOUS INVOICES" at bounding box center [239, 95] width 128 height 16
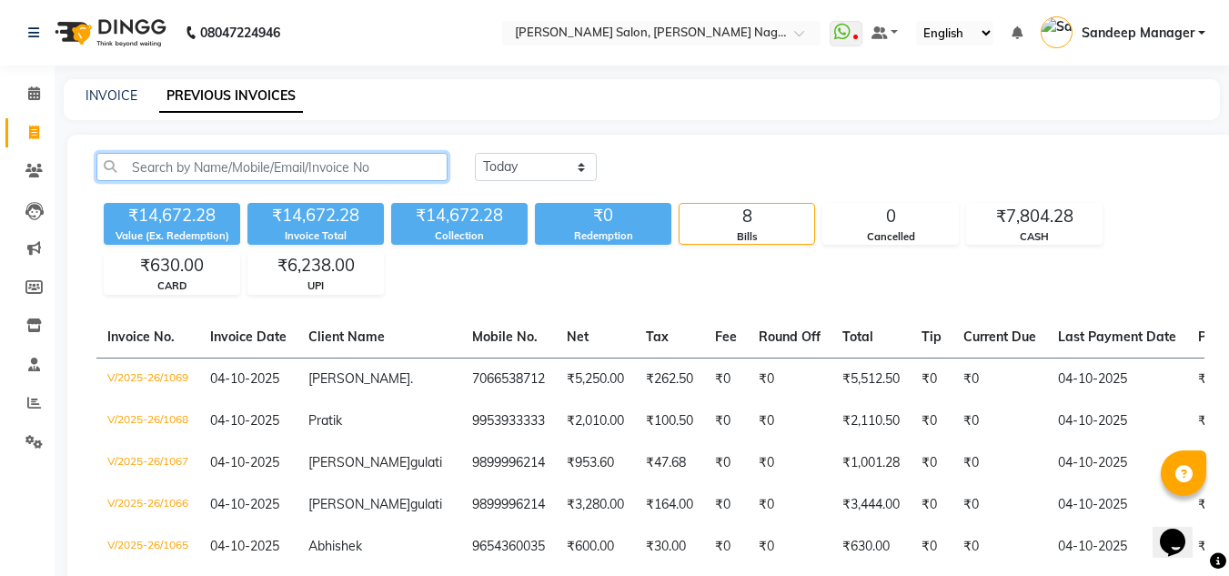
click at [247, 166] on input "text" at bounding box center [271, 167] width 351 height 28
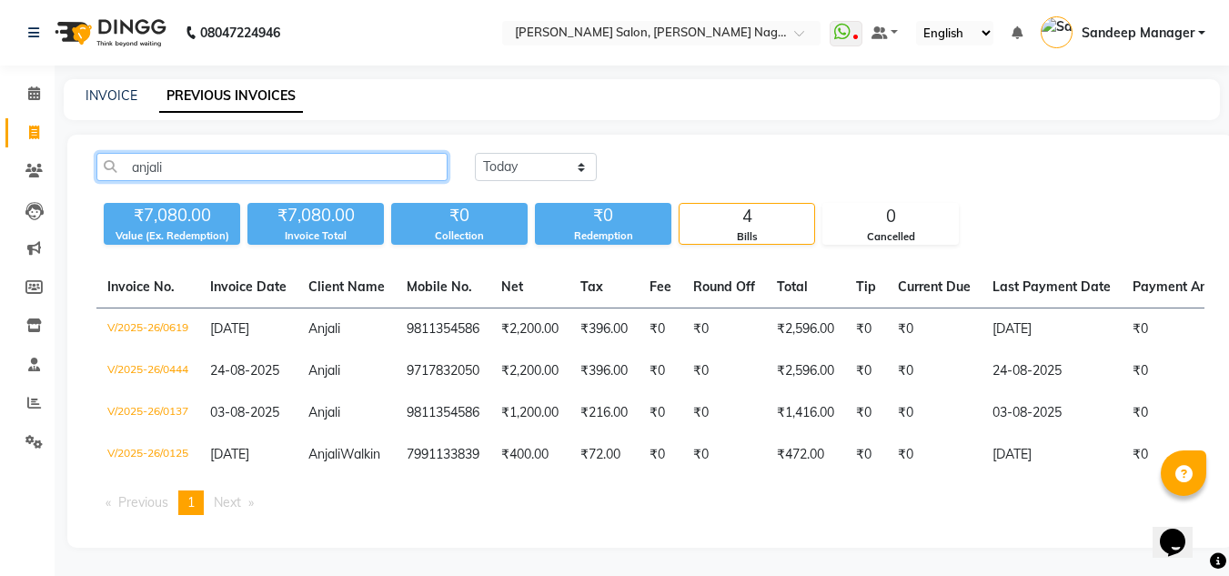
type input "anjali"
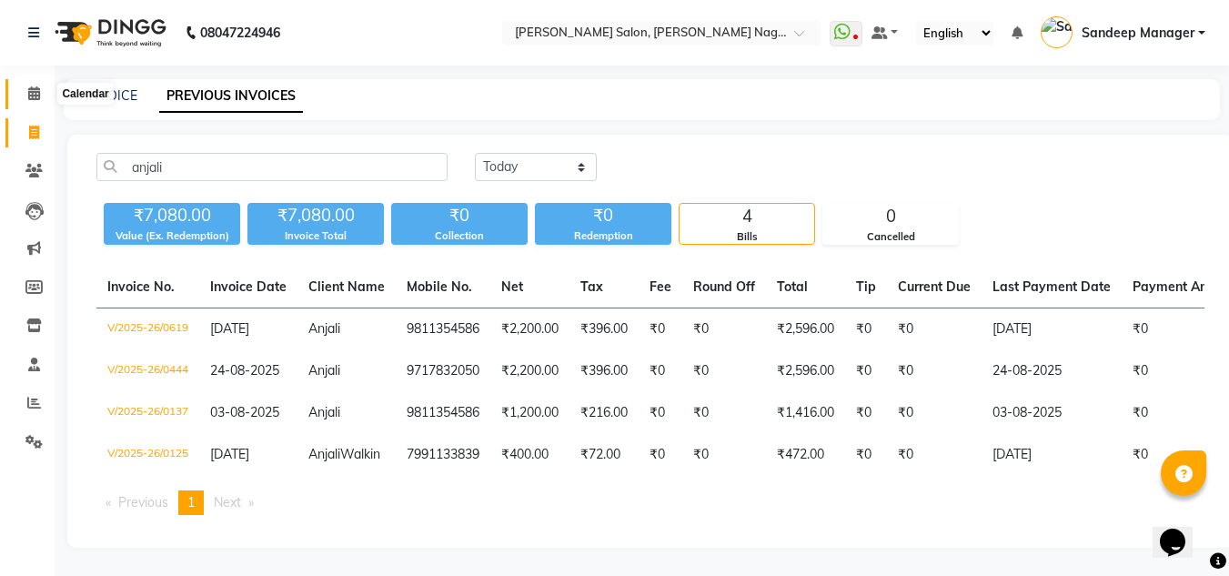
click at [38, 87] on icon at bounding box center [34, 93] width 12 height 14
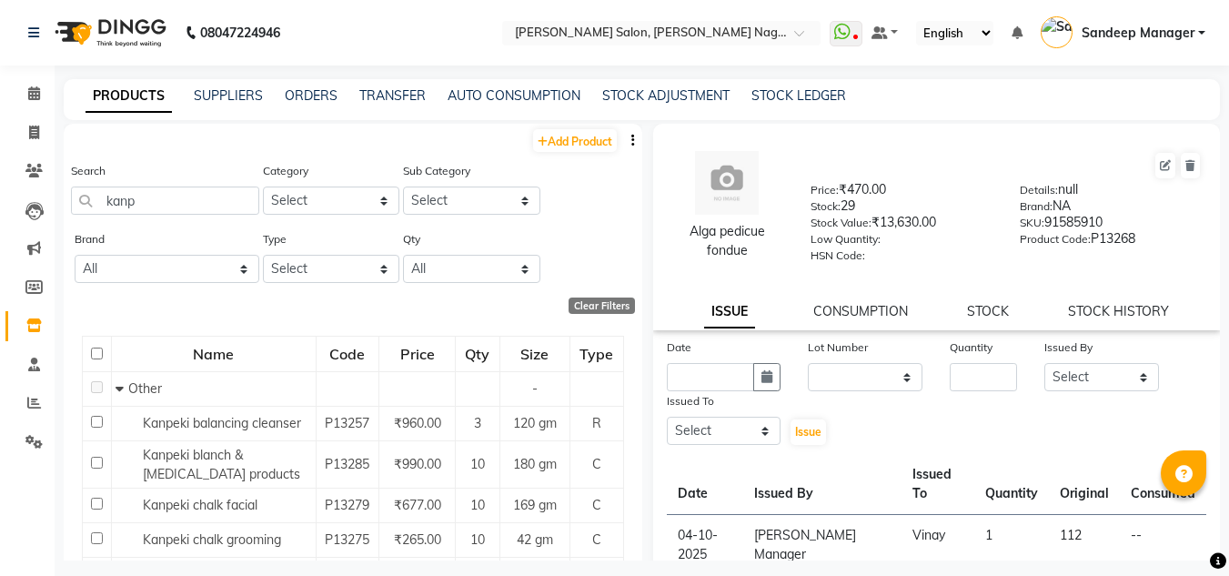
select select
click at [38, 96] on icon at bounding box center [34, 93] width 12 height 14
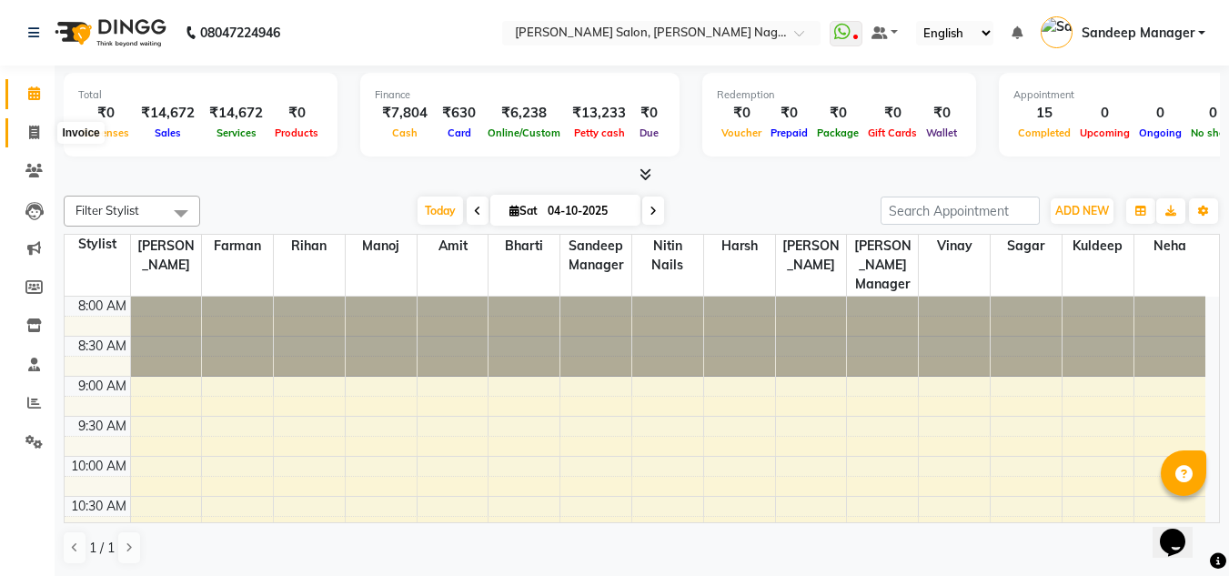
click at [32, 138] on icon at bounding box center [34, 133] width 10 height 14
select select "8641"
select select "service"
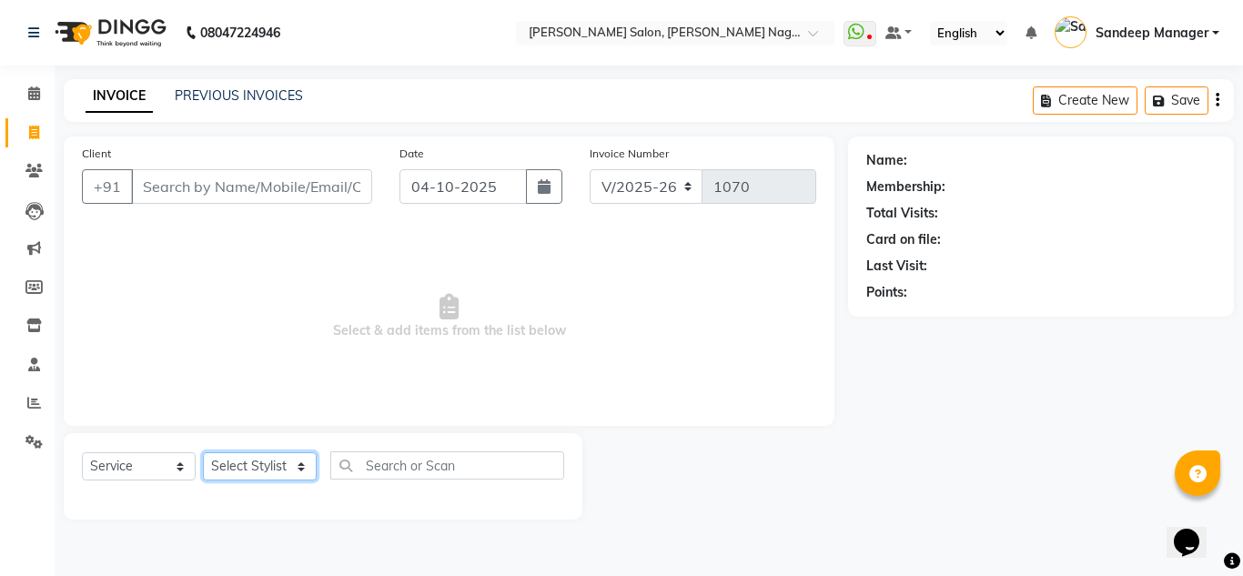
click at [300, 464] on select "Select Stylist [PERSON_NAME] Farman [PERSON_NAME] Manager [PERSON_NAME] Kuldeep…" at bounding box center [260, 466] width 114 height 28
select select "86637"
click at [203, 452] on select "Select Stylist [PERSON_NAME] Farman [PERSON_NAME] Manager [PERSON_NAME] Kuldeep…" at bounding box center [260, 466] width 114 height 28
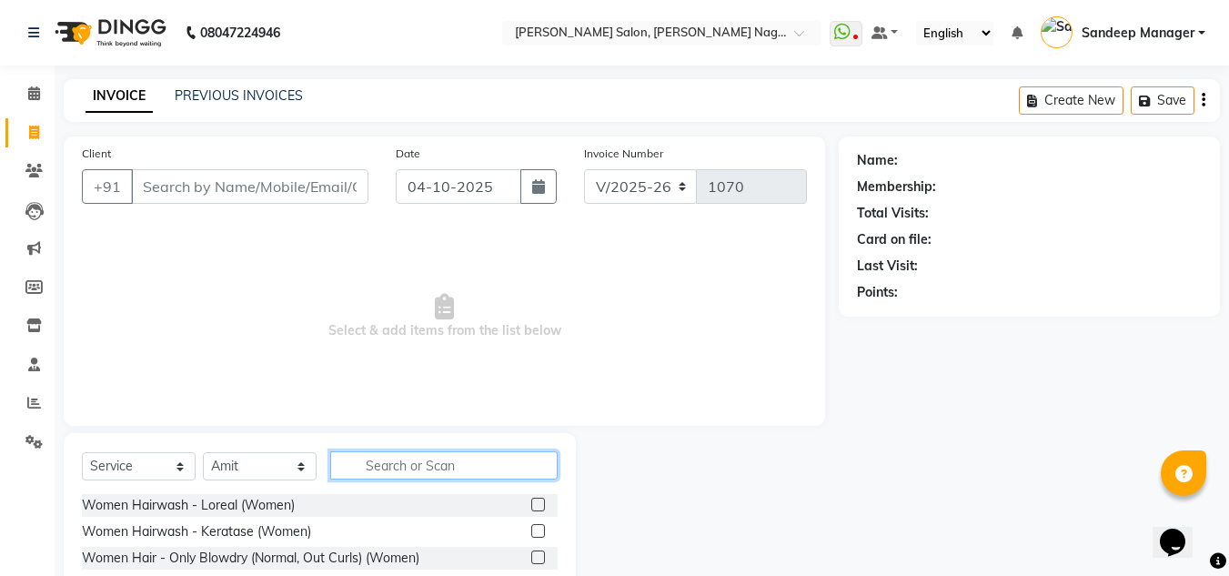
click at [420, 466] on input "text" at bounding box center [444, 465] width 228 height 28
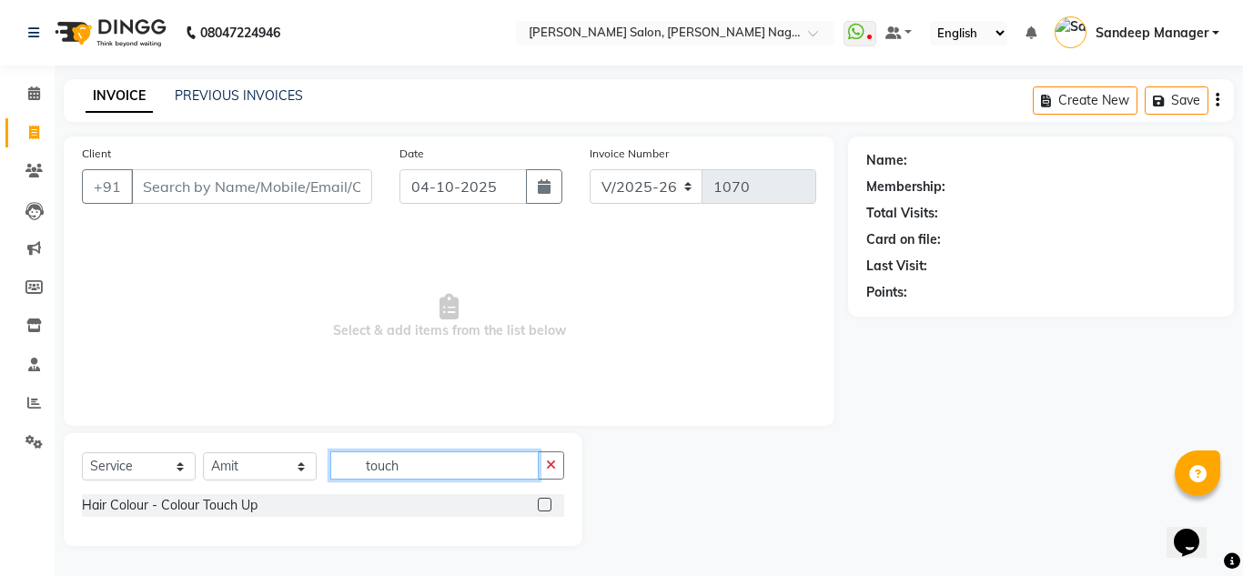
type input "touch"
click at [544, 504] on label at bounding box center [545, 505] width 14 height 14
click at [544, 504] on input "checkbox" at bounding box center [544, 506] width 12 height 12
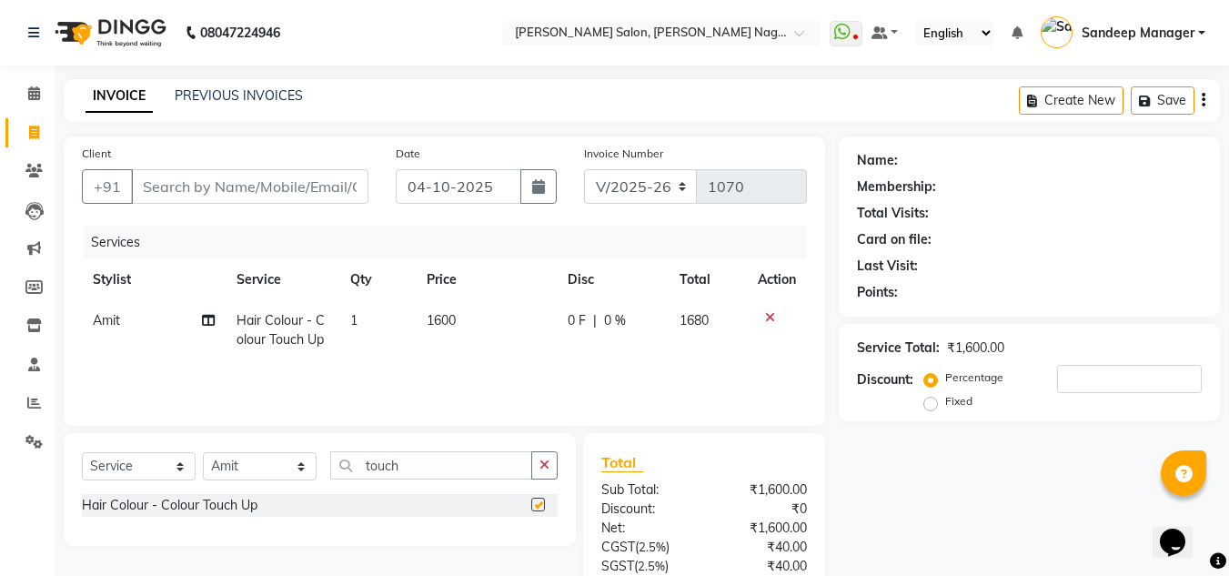
checkbox input "false"
click at [439, 318] on span "1600" at bounding box center [441, 320] width 29 height 16
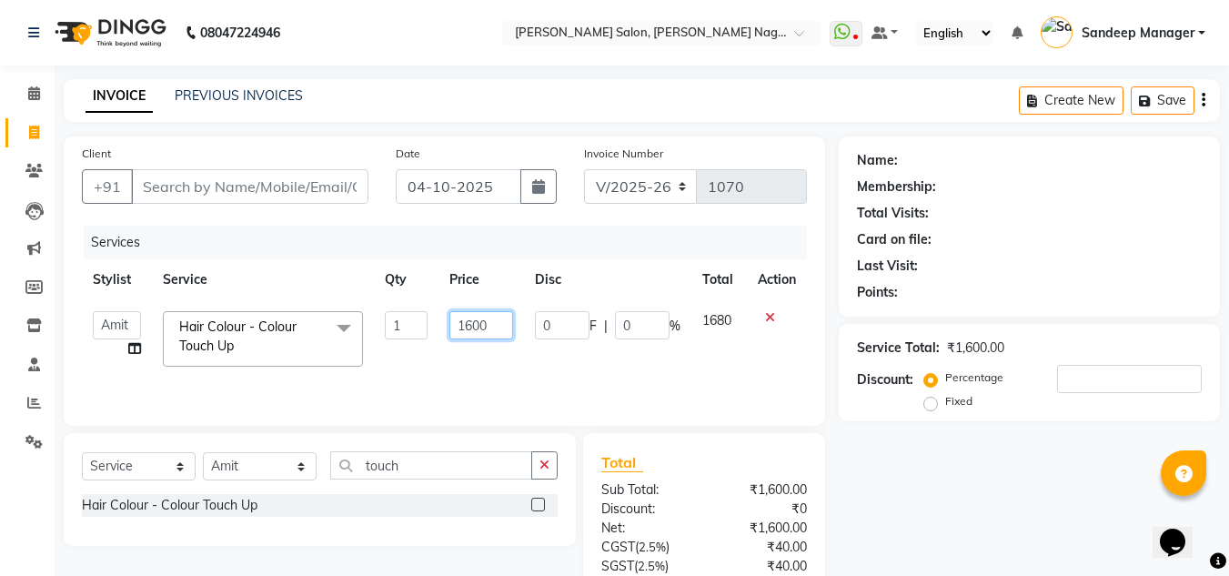
click at [474, 328] on input "1600" at bounding box center [481, 325] width 63 height 28
type input "1500"
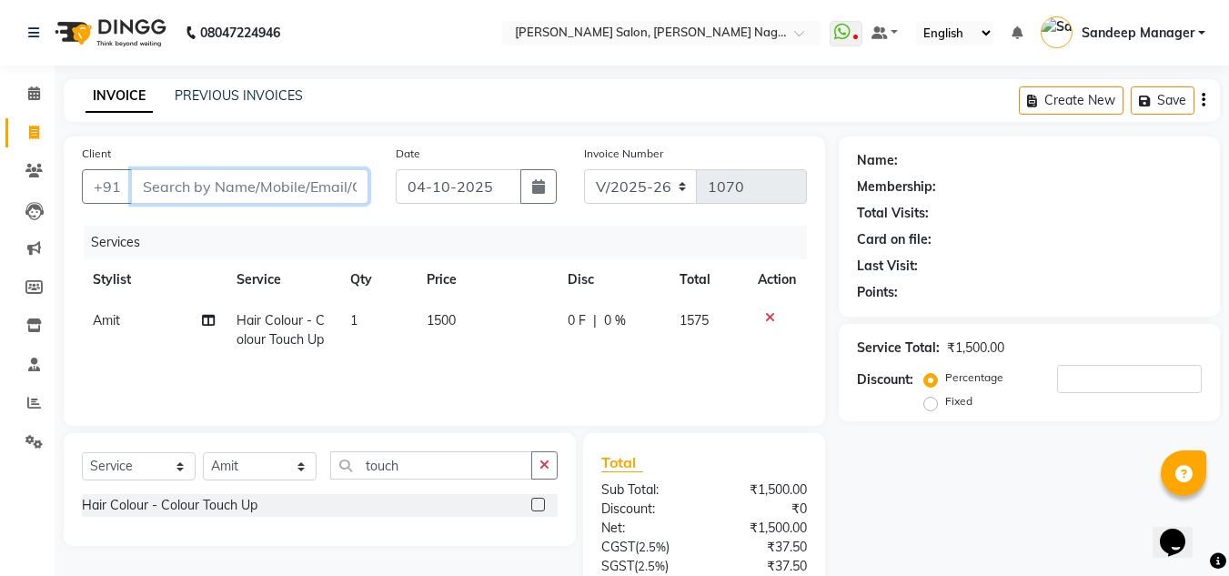
click at [305, 182] on input "Client" at bounding box center [250, 186] width 238 height 35
type input "9"
type input "0"
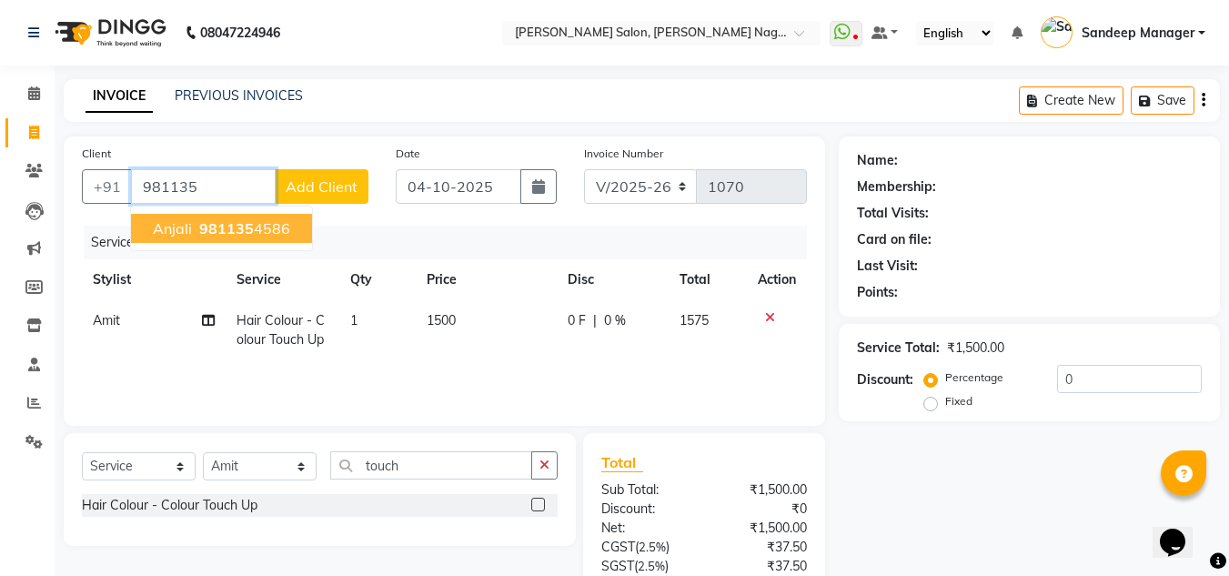
click at [283, 223] on ngb-highlight "981135 4586" at bounding box center [243, 228] width 95 height 18
type input "9811354586"
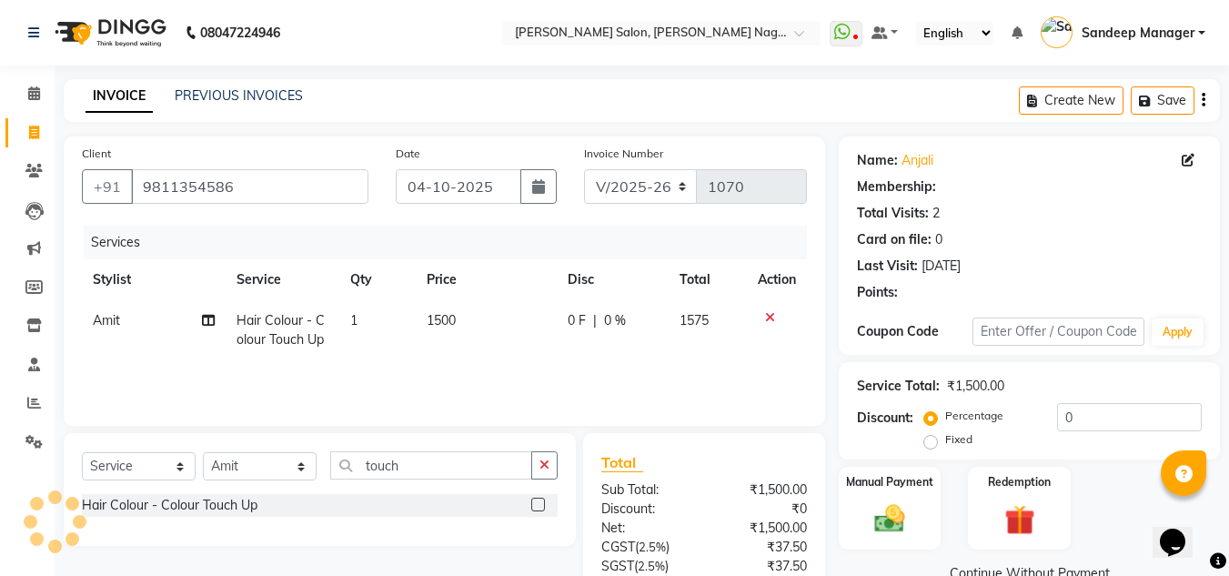
select select "1: Object"
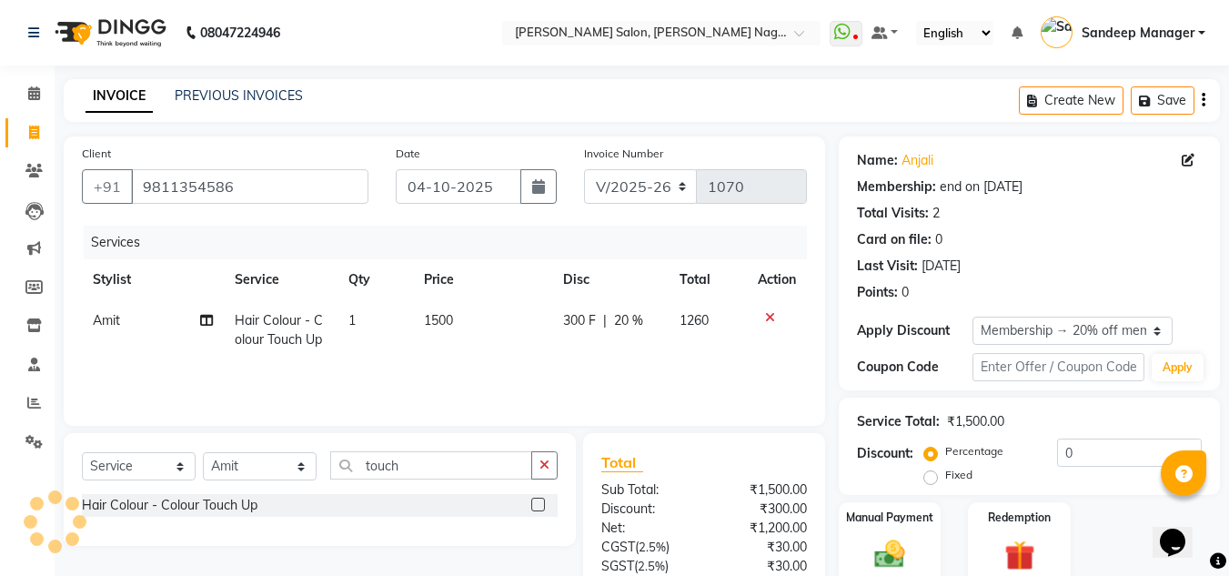
type input "20"
click at [455, 468] on input "touch" at bounding box center [431, 465] width 202 height 28
type input "t"
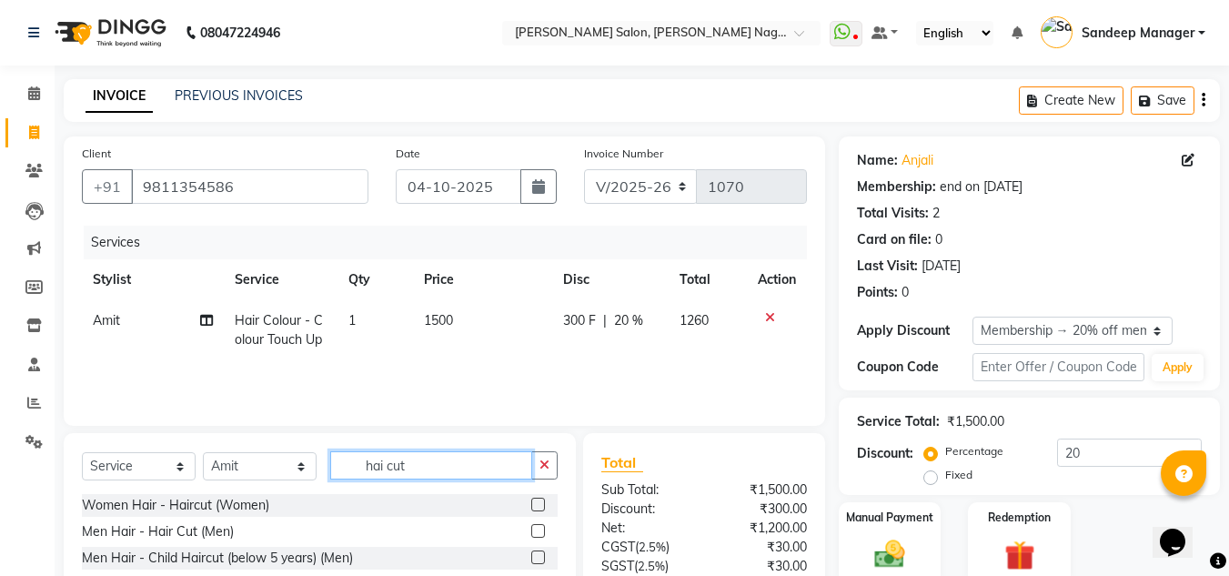
type input "hai cut"
click at [536, 501] on label at bounding box center [538, 505] width 14 height 14
click at [536, 501] on input "checkbox" at bounding box center [537, 506] width 12 height 12
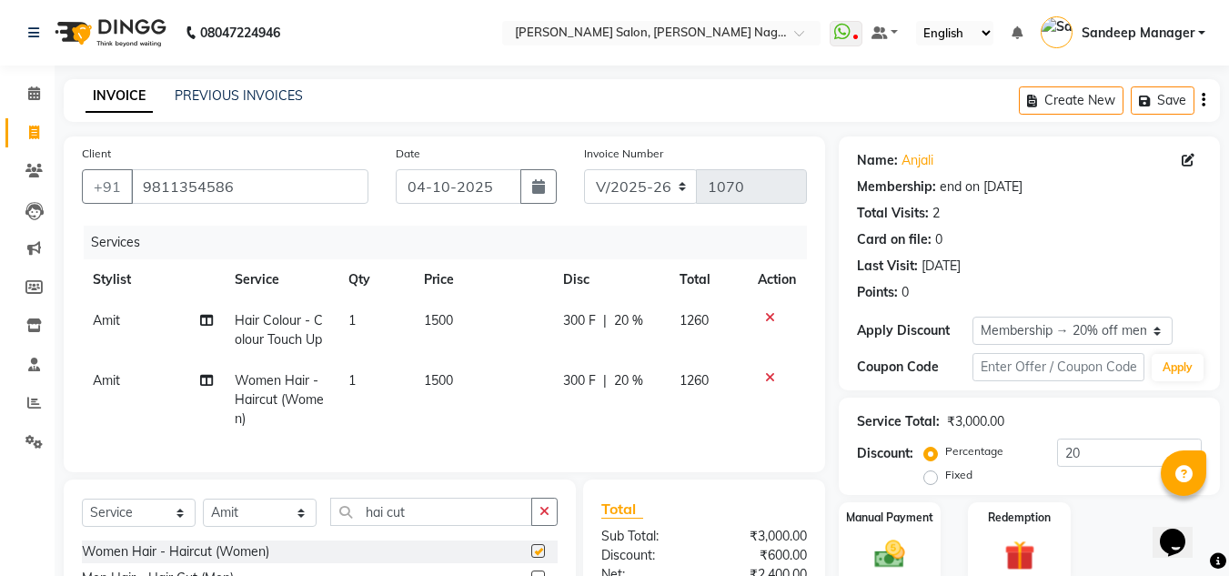
checkbox input "false"
click at [446, 380] on span "1500" at bounding box center [438, 380] width 29 height 16
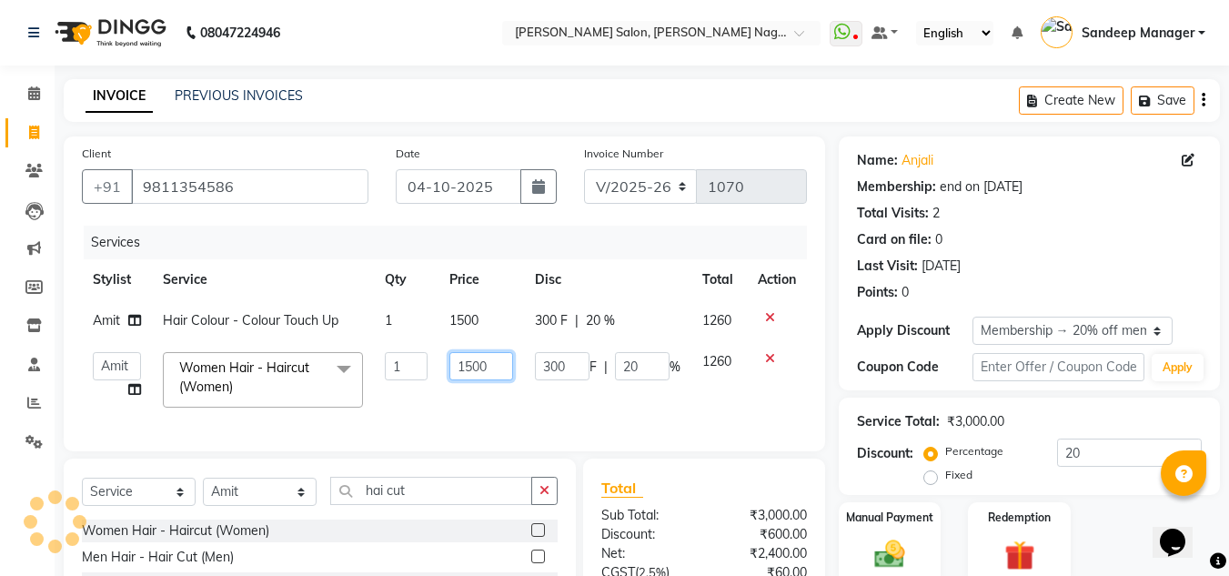
click at [470, 366] on input "1500" at bounding box center [481, 366] width 63 height 28
type input "1200"
click at [469, 408] on td "1200" at bounding box center [481, 379] width 85 height 77
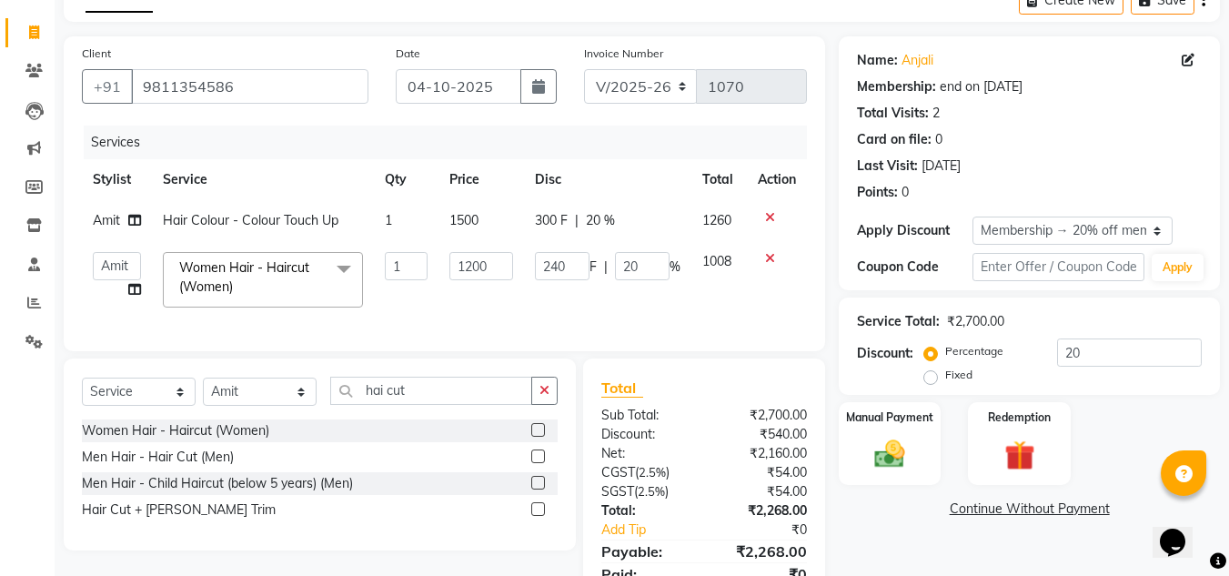
scroll to position [191, 0]
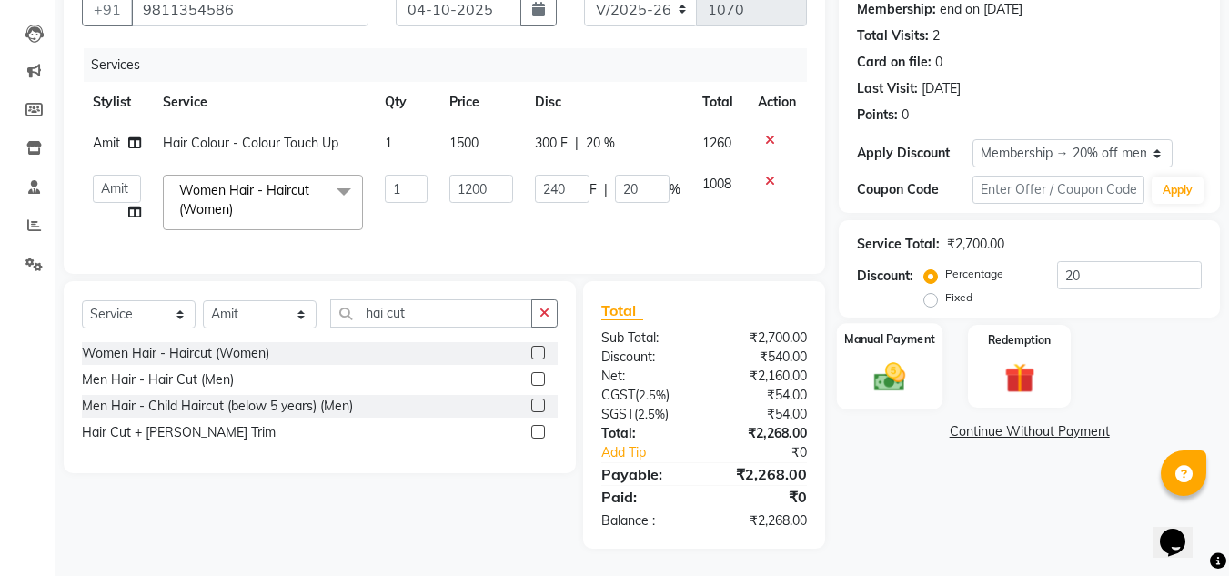
click at [865, 359] on img at bounding box center [890, 377] width 51 height 36
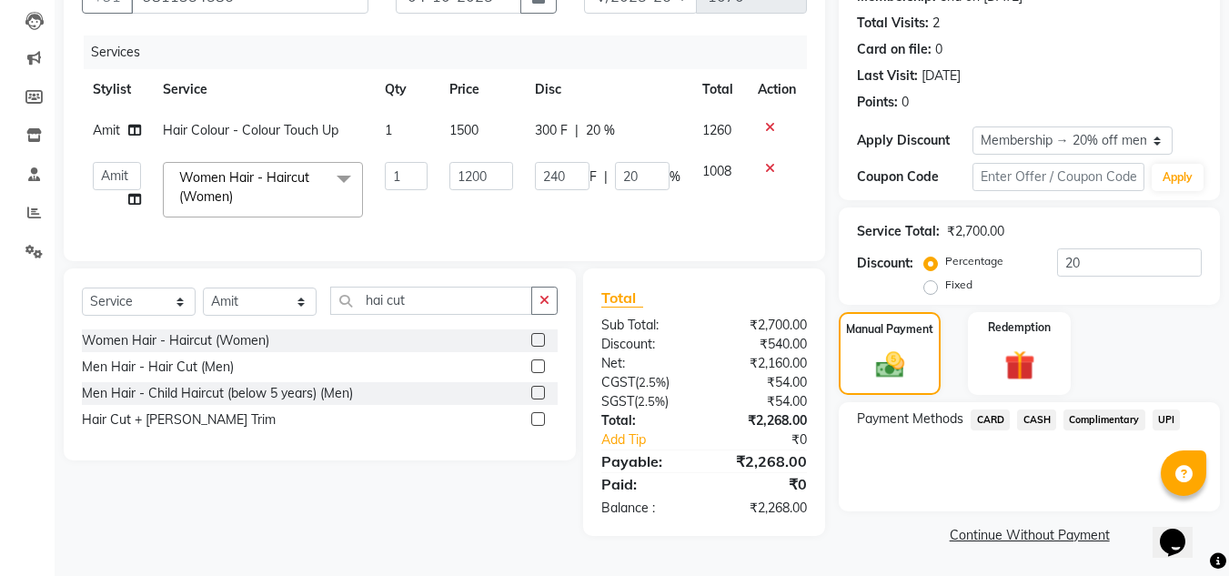
click at [1169, 418] on span "UPI" at bounding box center [1167, 420] width 28 height 21
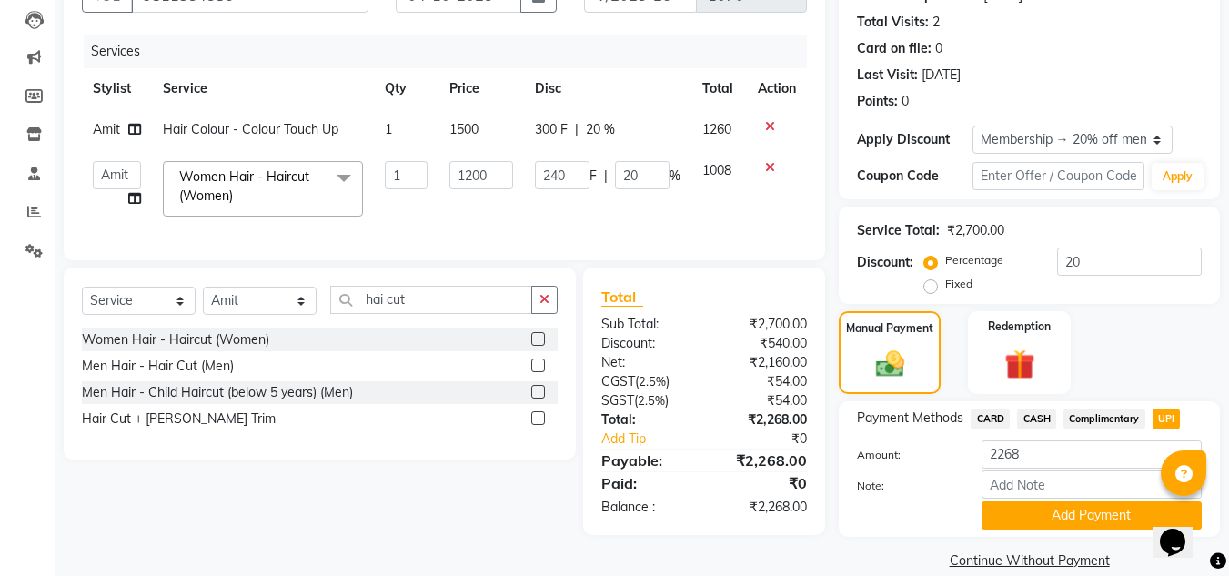
scroll to position [217, 0]
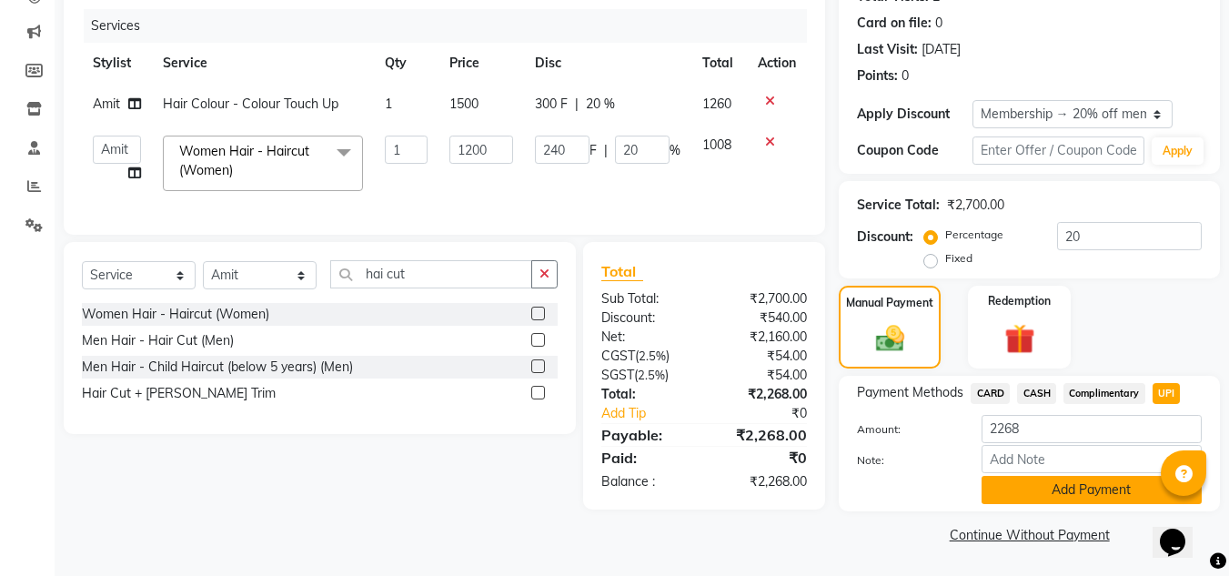
click at [1050, 492] on button "Add Payment" at bounding box center [1092, 490] width 220 height 28
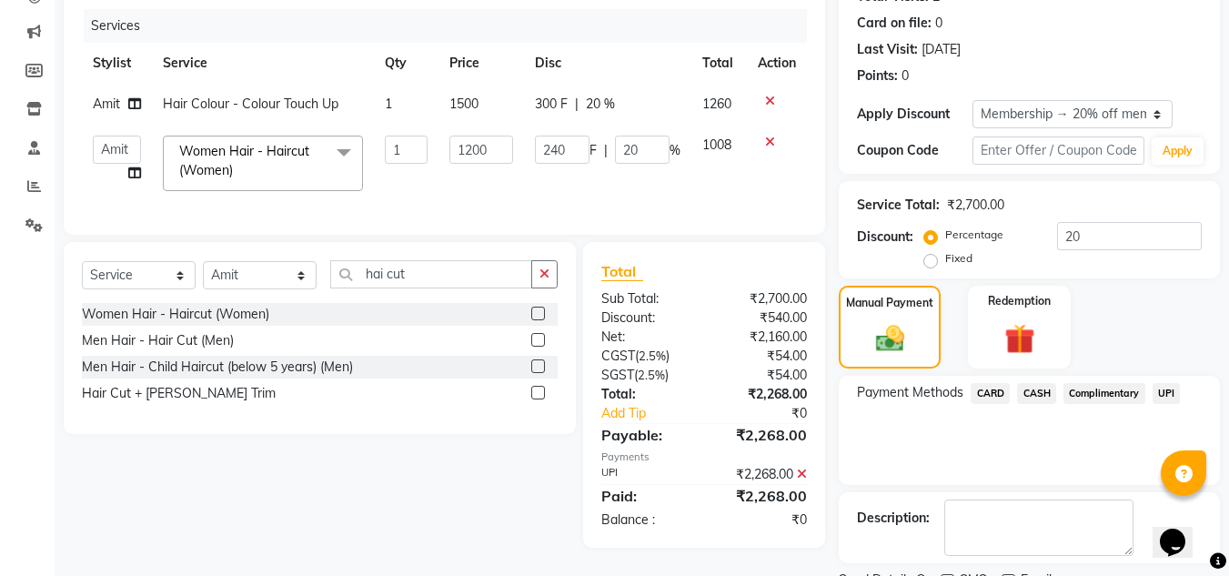
scroll to position [293, 0]
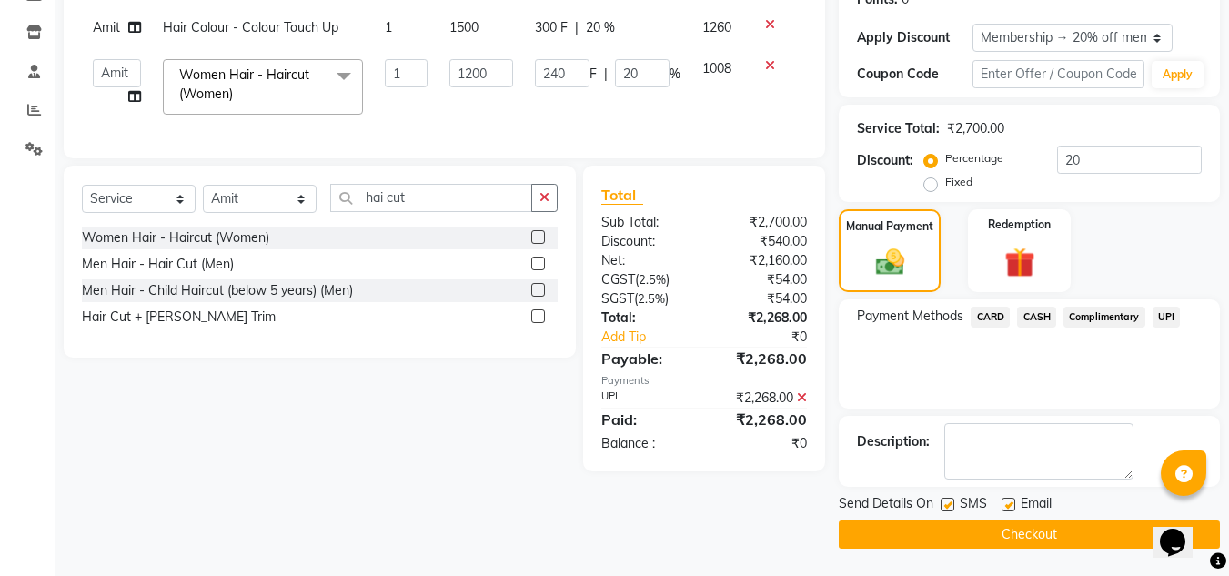
click at [1003, 532] on button "Checkout" at bounding box center [1029, 535] width 381 height 28
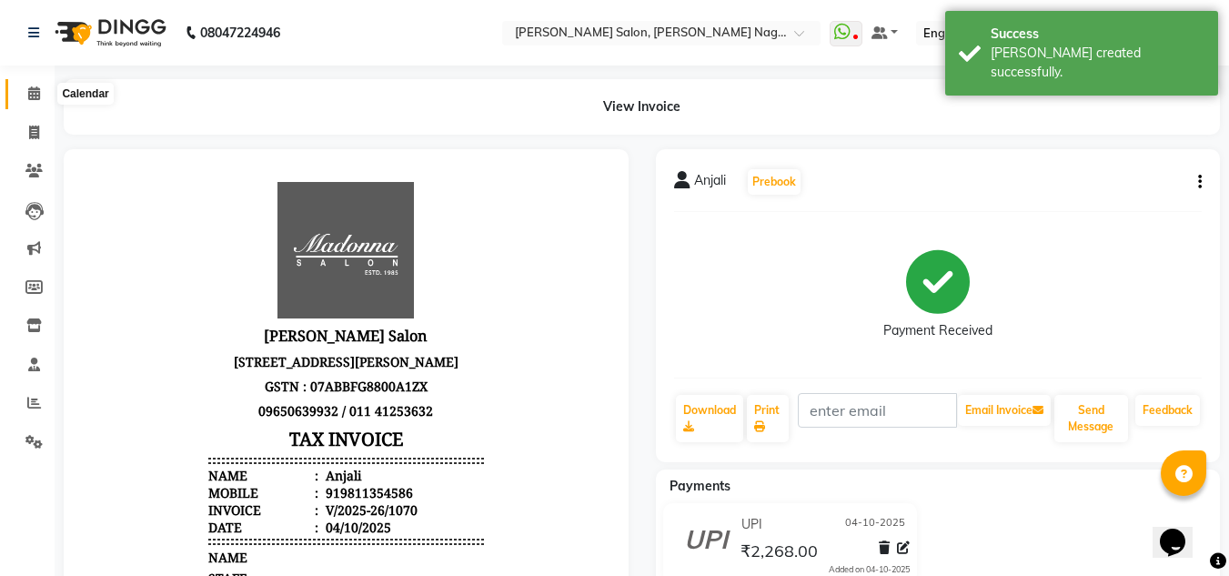
click at [33, 98] on icon at bounding box center [34, 93] width 12 height 14
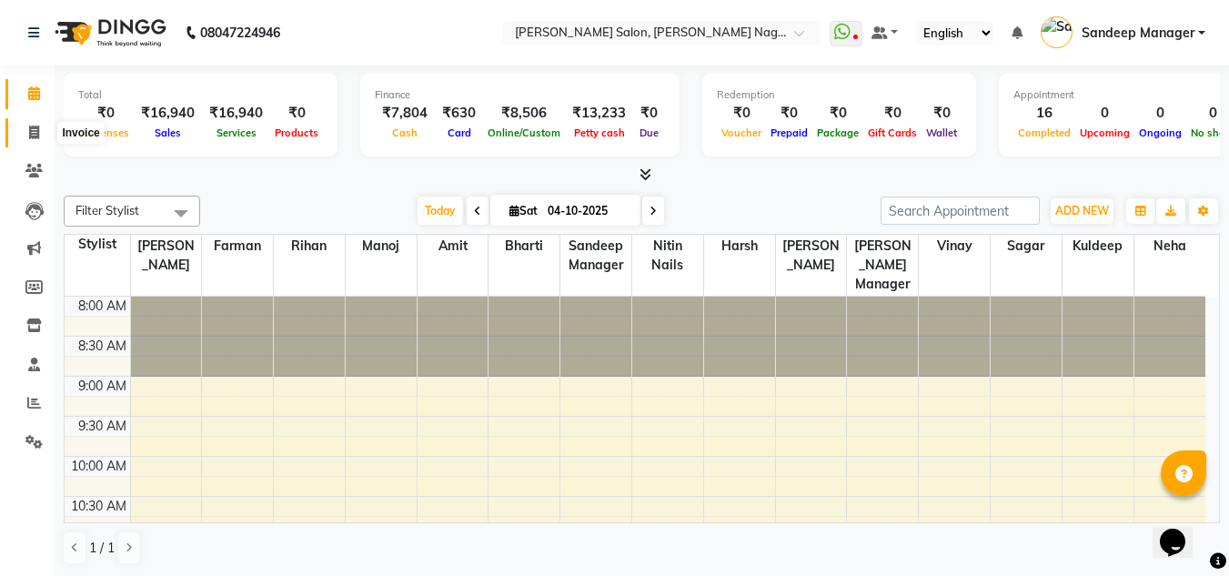
click at [40, 129] on span at bounding box center [34, 133] width 32 height 21
select select "service"
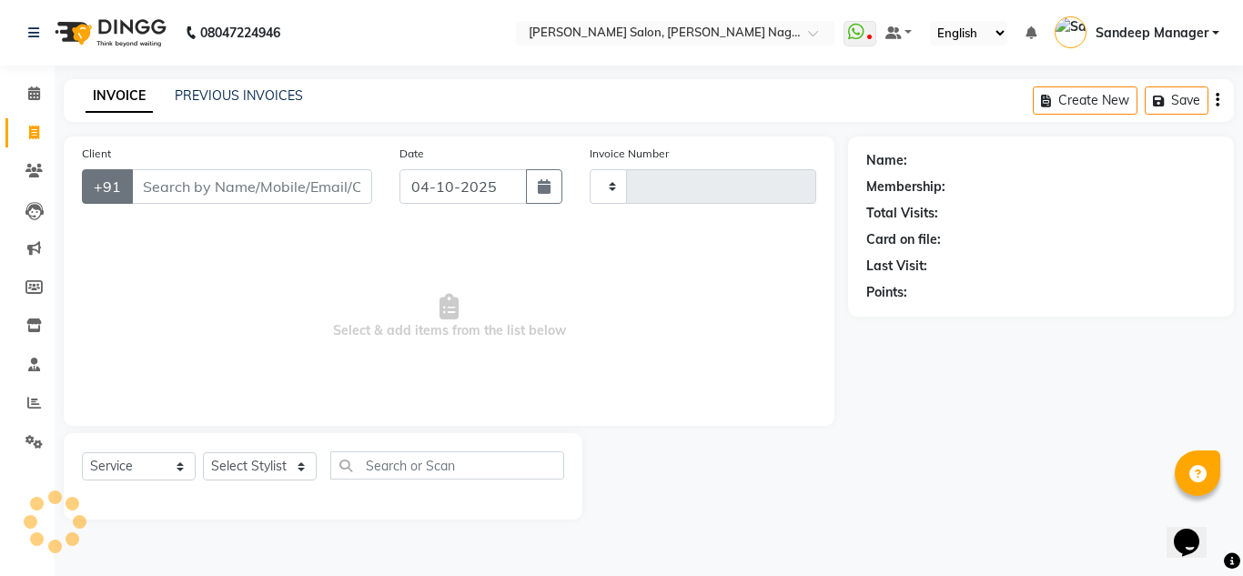
type input "1071"
select select "8641"
click at [209, 186] on input "Client" at bounding box center [251, 186] width 241 height 35
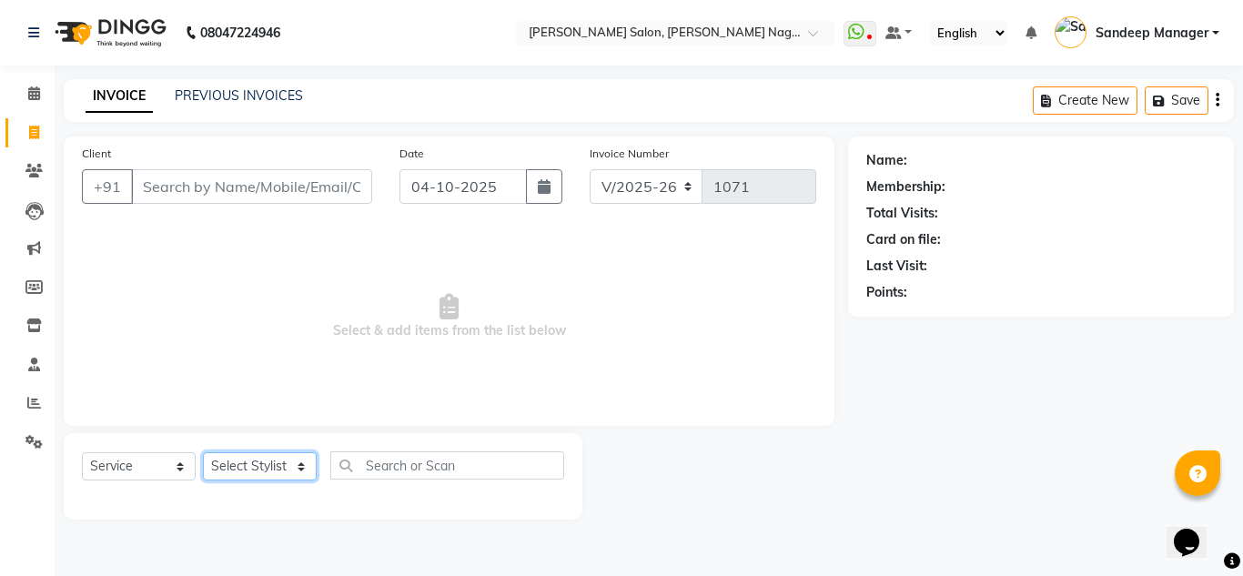
click at [261, 464] on select "Select Stylist Amit Bharti Farman Harsh Ishita Manager Jaikesh Kuldeep Manoj Ne…" at bounding box center [260, 466] width 114 height 28
click at [102, 291] on span "Select & add items from the list below" at bounding box center [449, 317] width 734 height 182
click at [231, 183] on input "Client" at bounding box center [251, 186] width 241 height 35
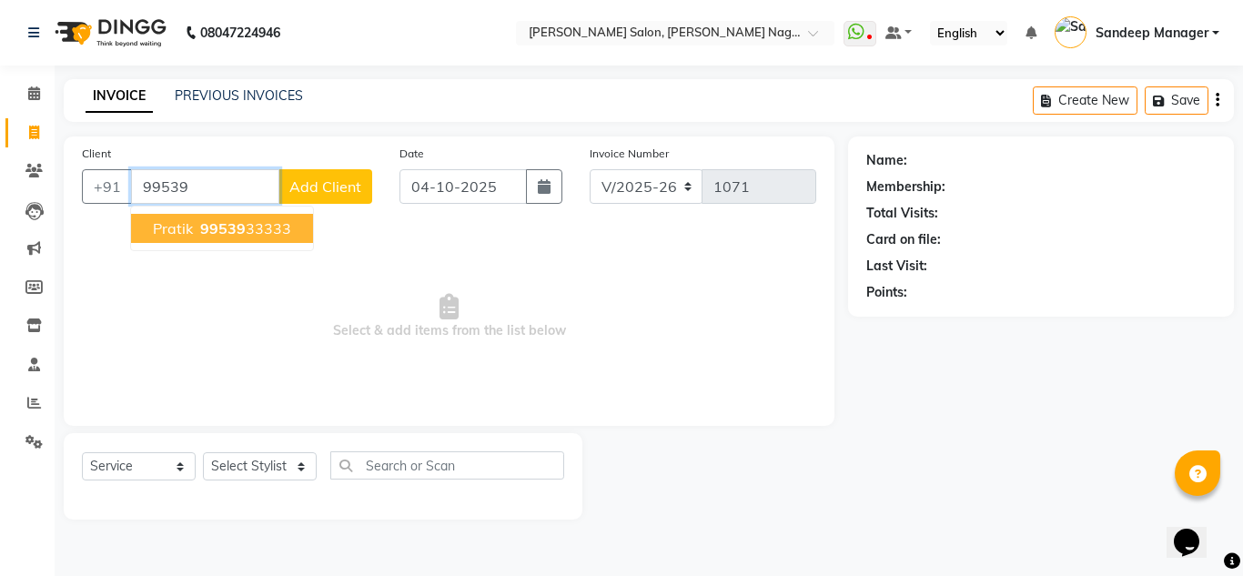
click at [238, 224] on span "99539" at bounding box center [223, 228] width 46 height 18
type input "9953933333"
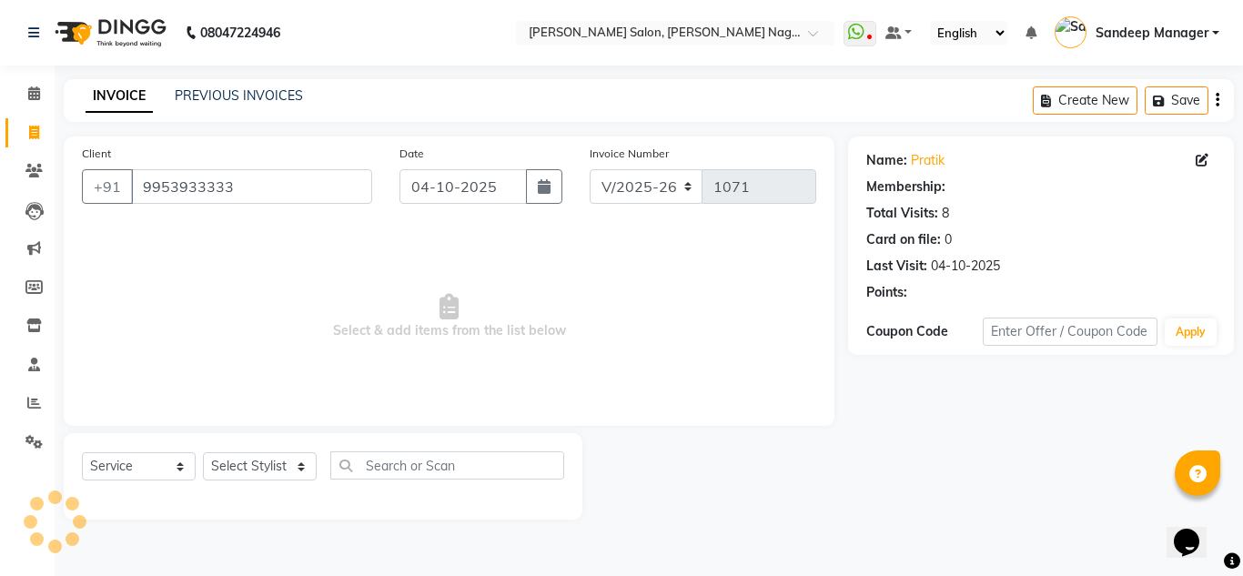
select select "1: Object"
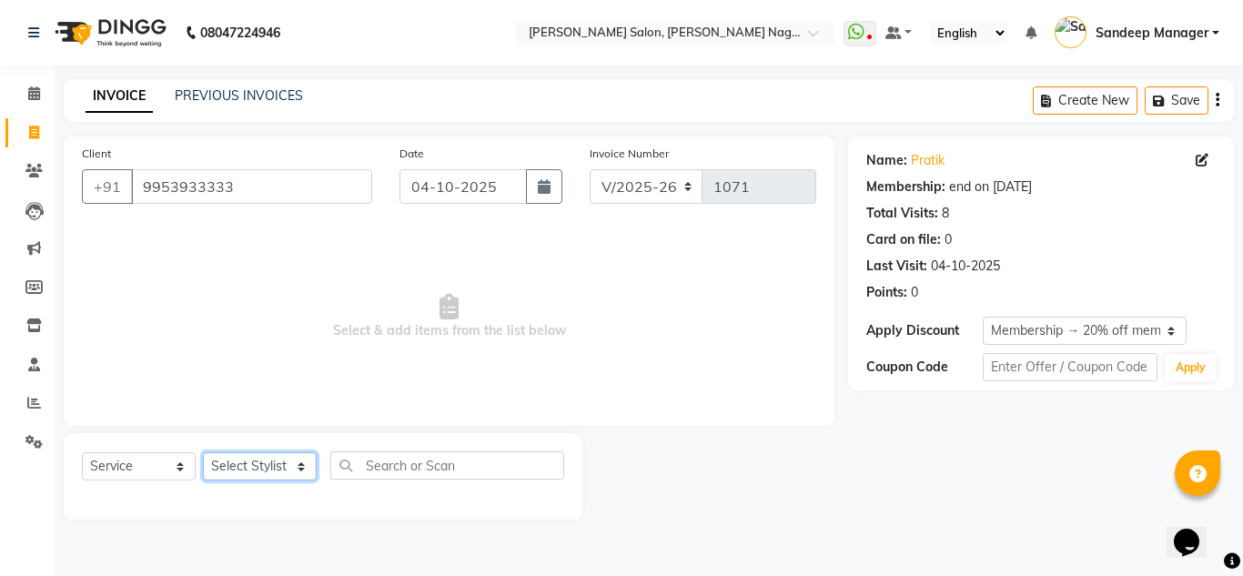
click at [295, 470] on select "Select Stylist Amit Bharti Farman Harsh Ishita Manager Jaikesh Kuldeep Manoj Ne…" at bounding box center [260, 466] width 114 height 28
select select "86780"
click at [203, 452] on select "Select Stylist Amit Bharti Farman Harsh Ishita Manager Jaikesh Kuldeep Manoj Ne…" at bounding box center [260, 466] width 114 height 28
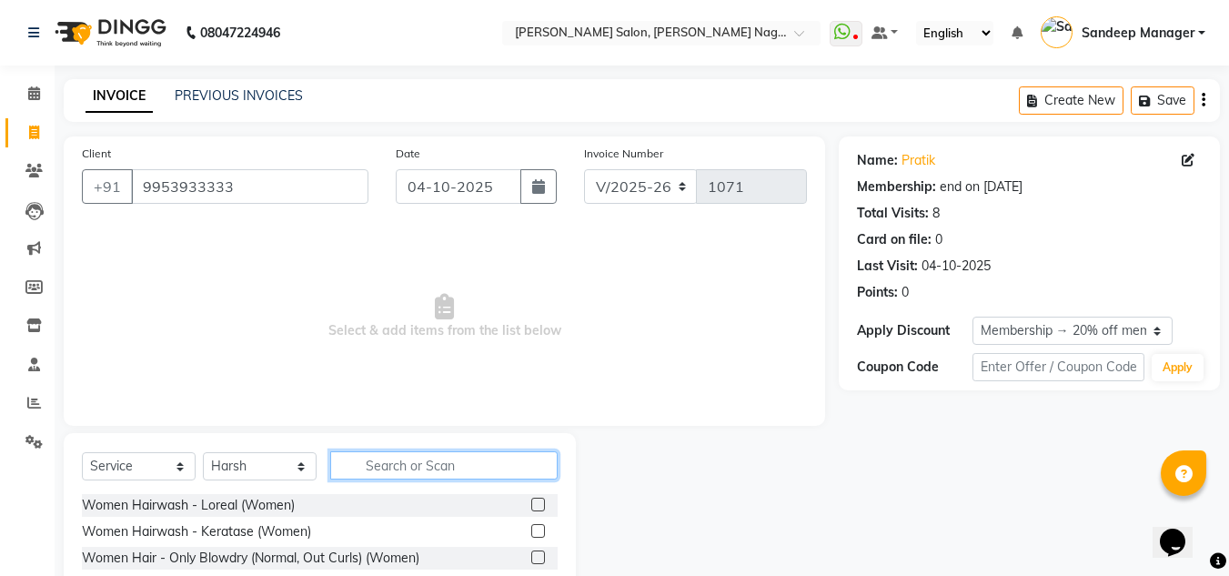
click at [400, 460] on input "text" at bounding box center [444, 465] width 228 height 28
click at [531, 528] on label at bounding box center [538, 531] width 14 height 14
click at [531, 528] on input "checkbox" at bounding box center [537, 532] width 12 height 12
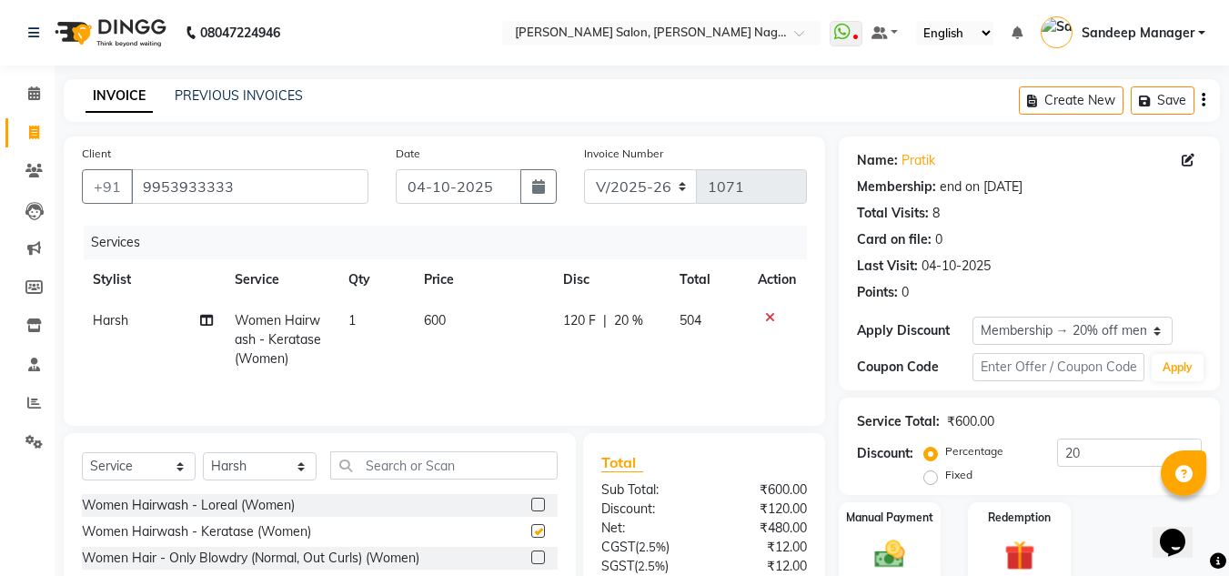
checkbox input "false"
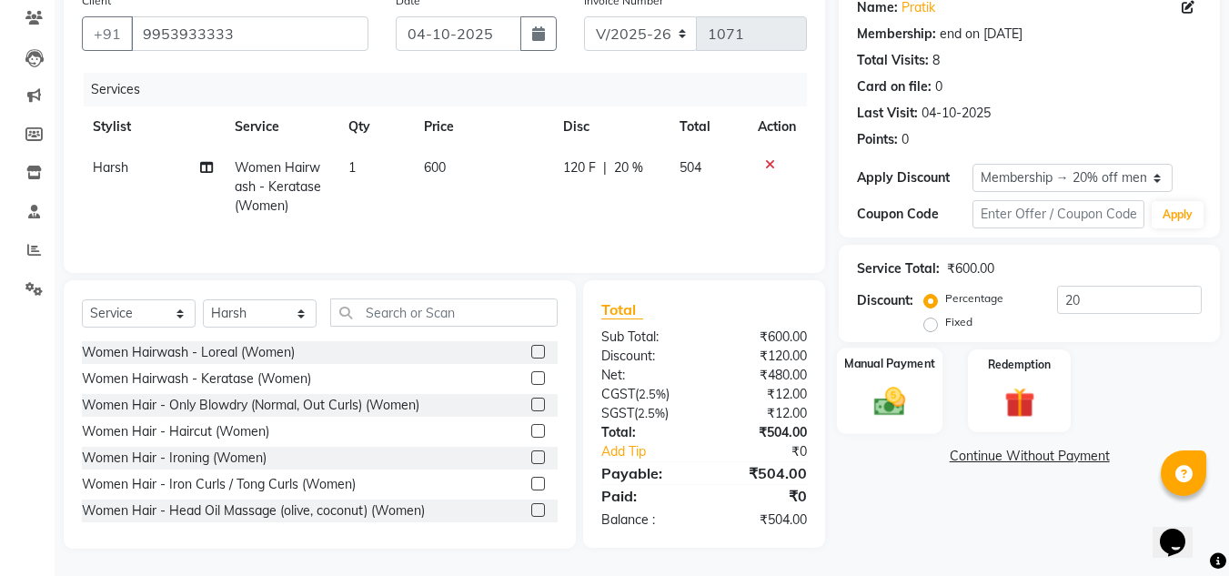
click at [895, 403] on img at bounding box center [890, 401] width 51 height 36
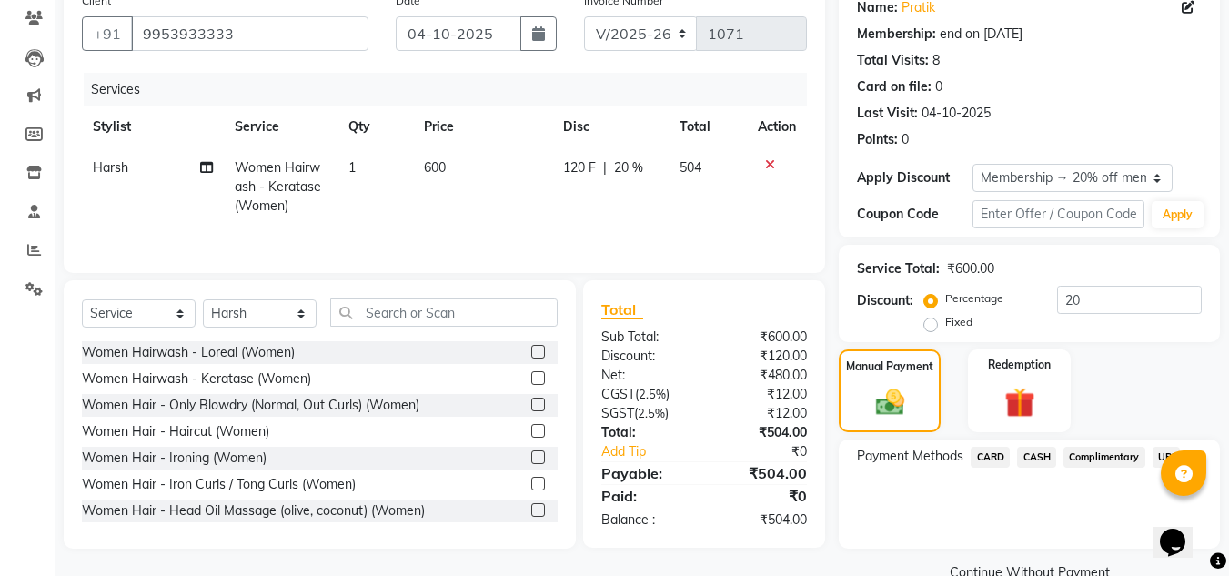
click at [1038, 459] on span "CASH" at bounding box center [1036, 457] width 39 height 21
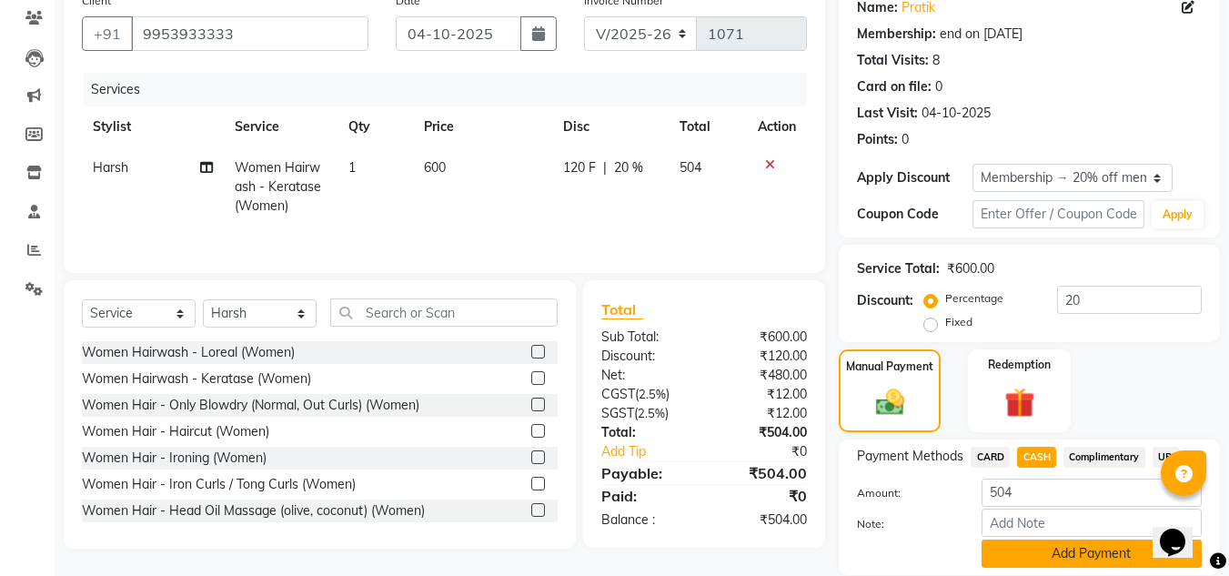
click at [1031, 553] on button "Add Payment" at bounding box center [1092, 554] width 220 height 28
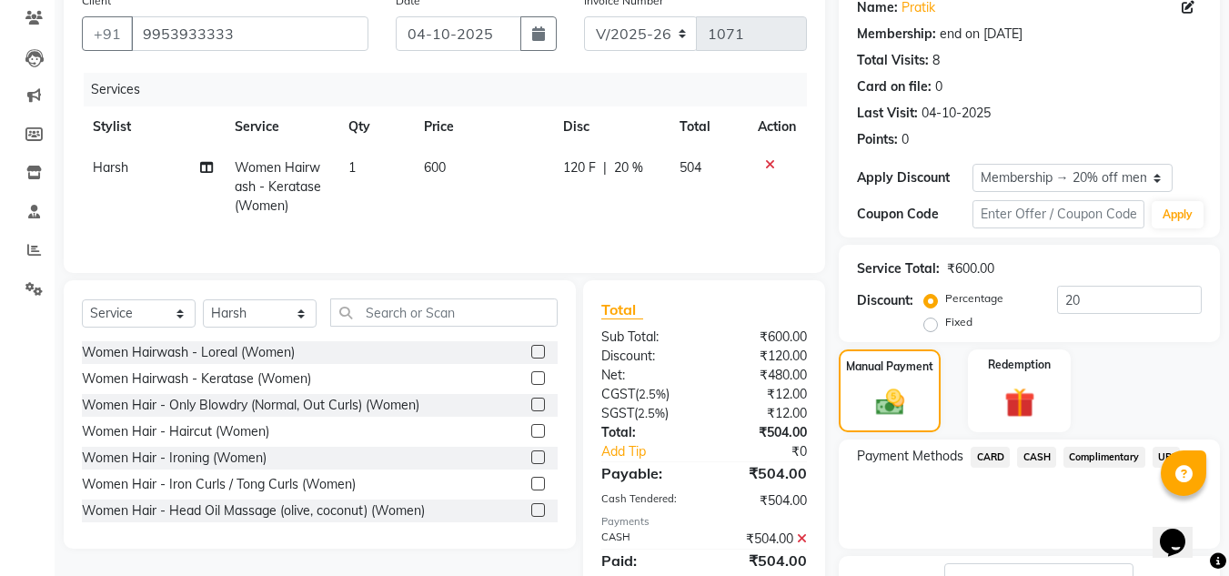
scroll to position [293, 0]
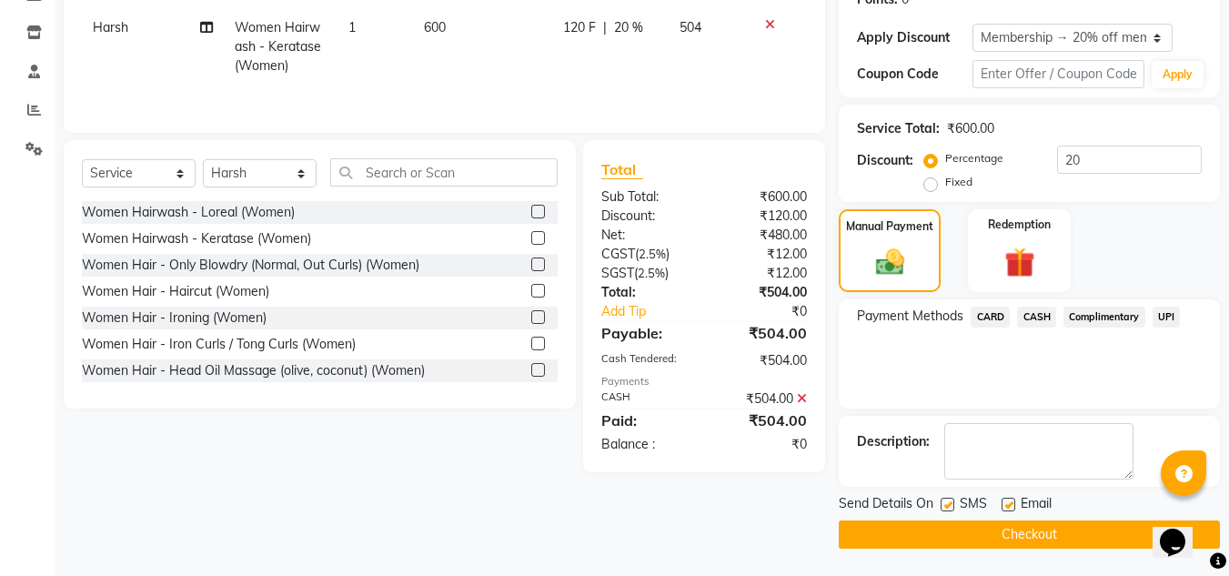
click at [986, 531] on button "Checkout" at bounding box center [1029, 535] width 381 height 28
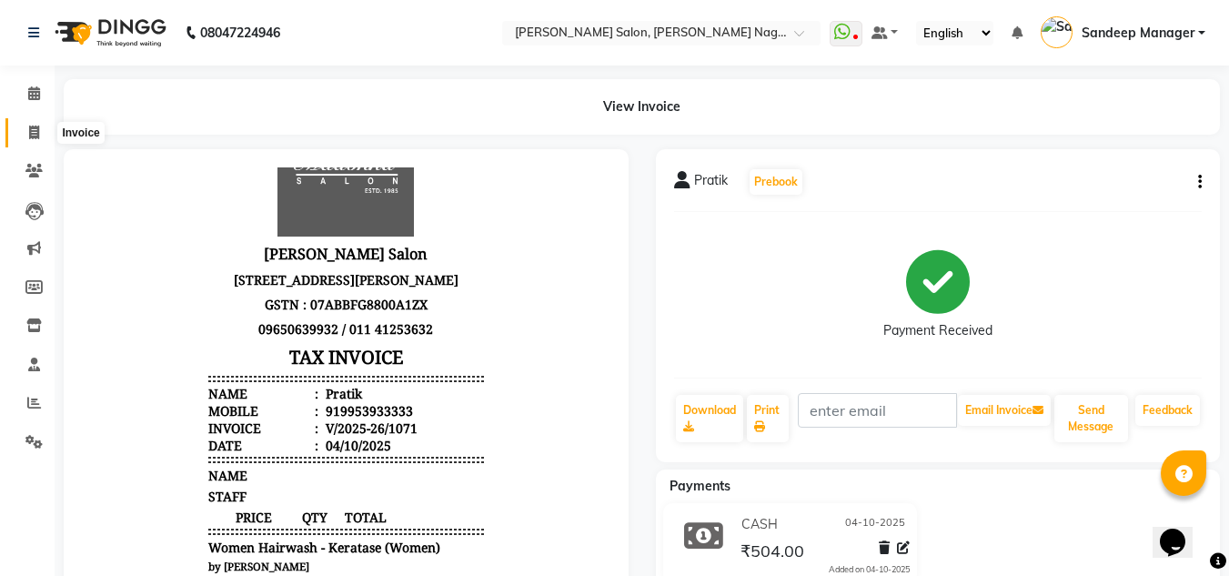
click at [37, 127] on icon at bounding box center [34, 133] width 10 height 14
select select "service"
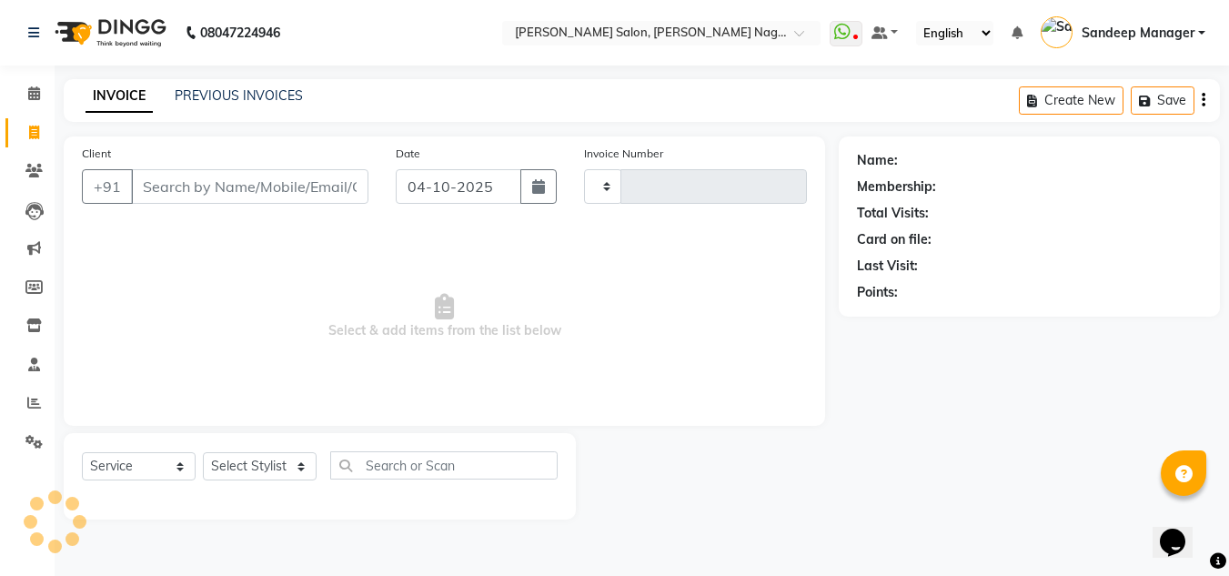
type input "1072"
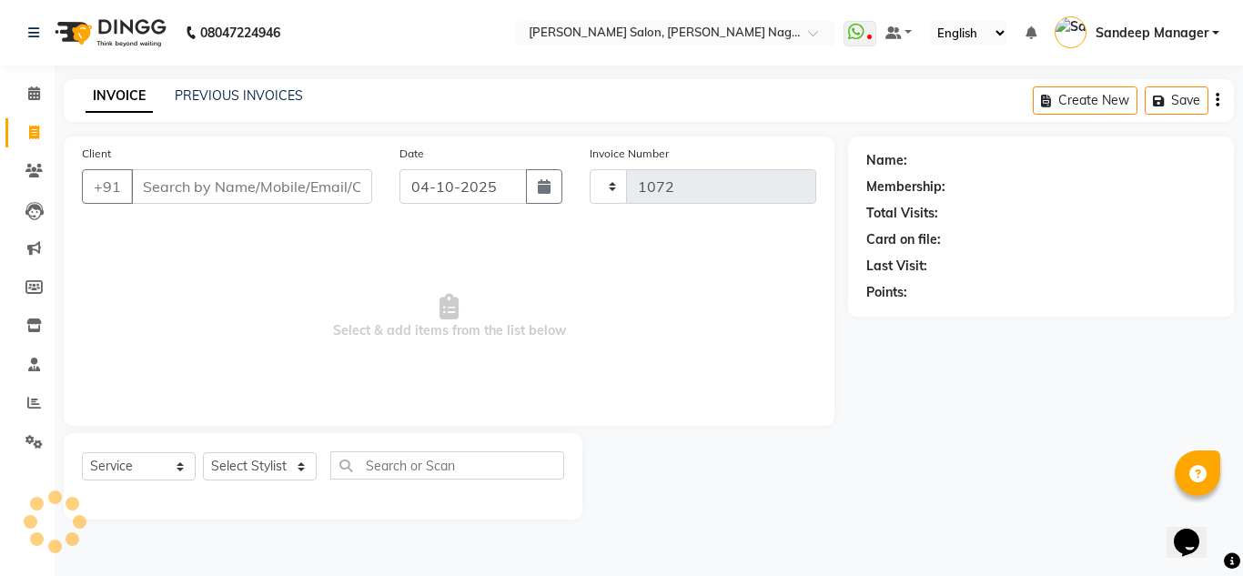
select select "8641"
click at [250, 87] on link "PREVIOUS INVOICES" at bounding box center [239, 95] width 128 height 16
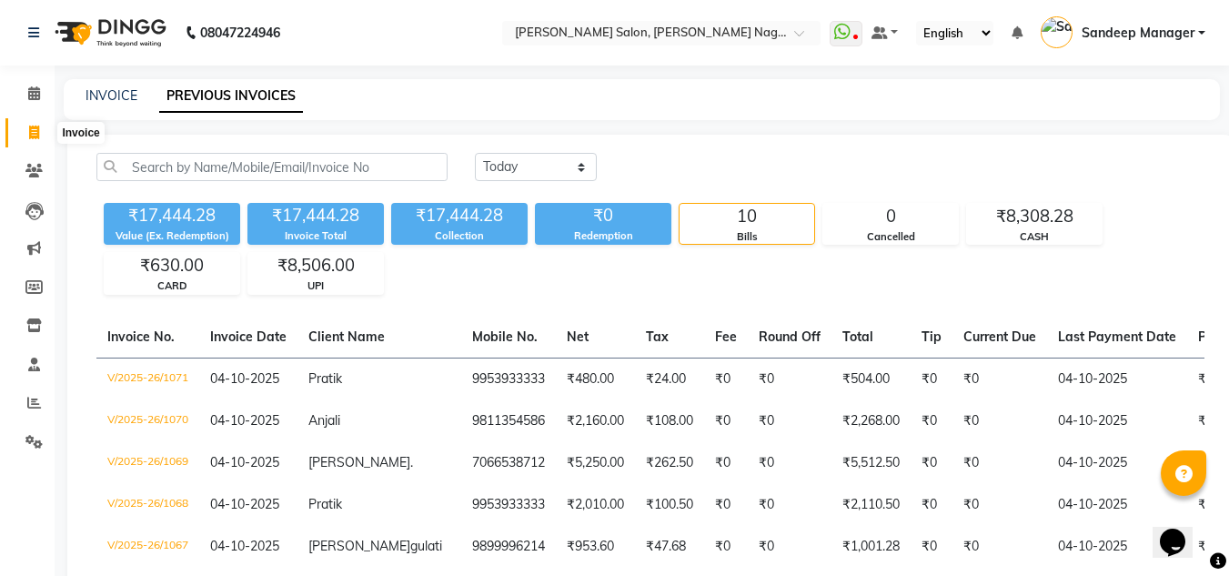
drag, startPoint x: 34, startPoint y: 129, endPoint x: 64, endPoint y: 139, distance: 31.7
click at [34, 129] on icon at bounding box center [34, 133] width 10 height 14
select select "service"
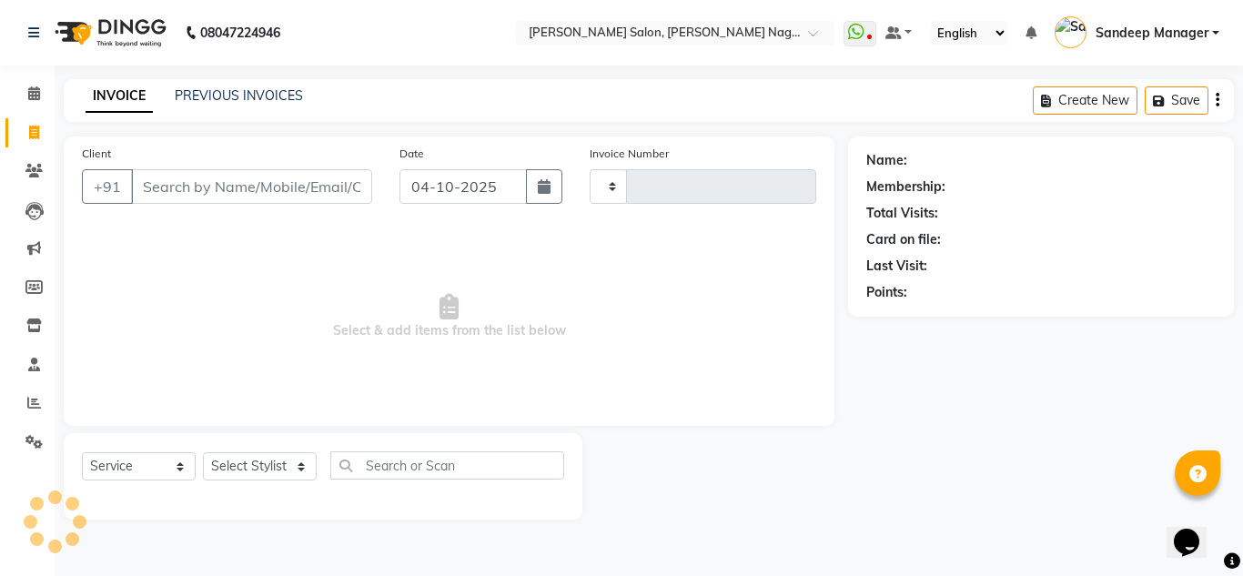
type input "1072"
select select "8641"
click at [155, 184] on input "Client" at bounding box center [251, 186] width 241 height 35
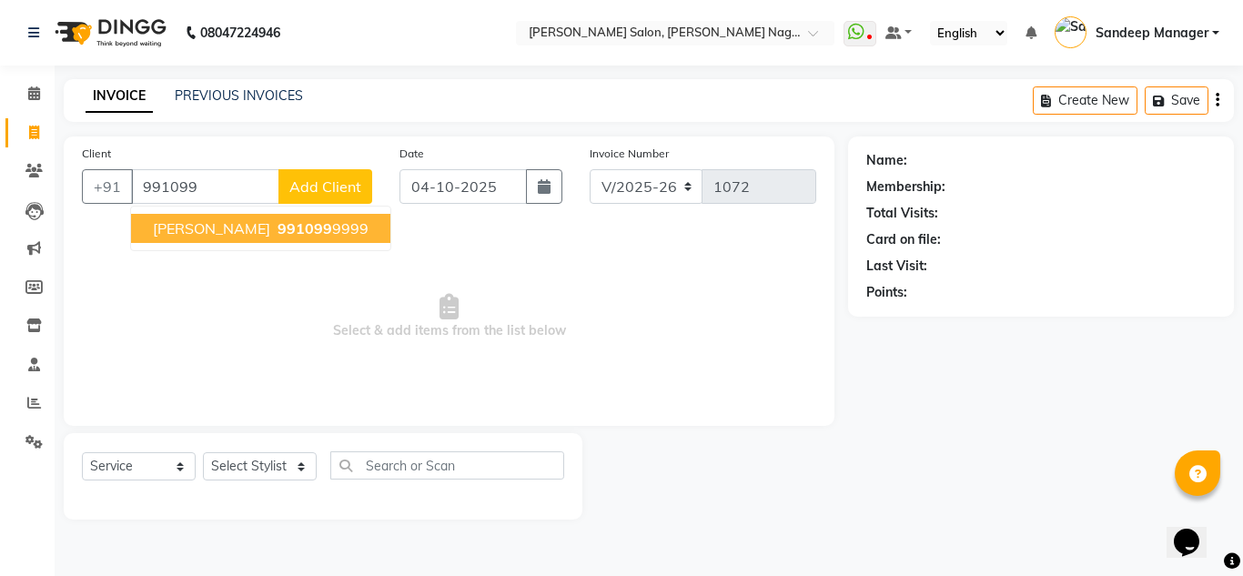
click at [167, 222] on span "Monika thapar" at bounding box center [211, 228] width 117 height 18
type input "9910999999"
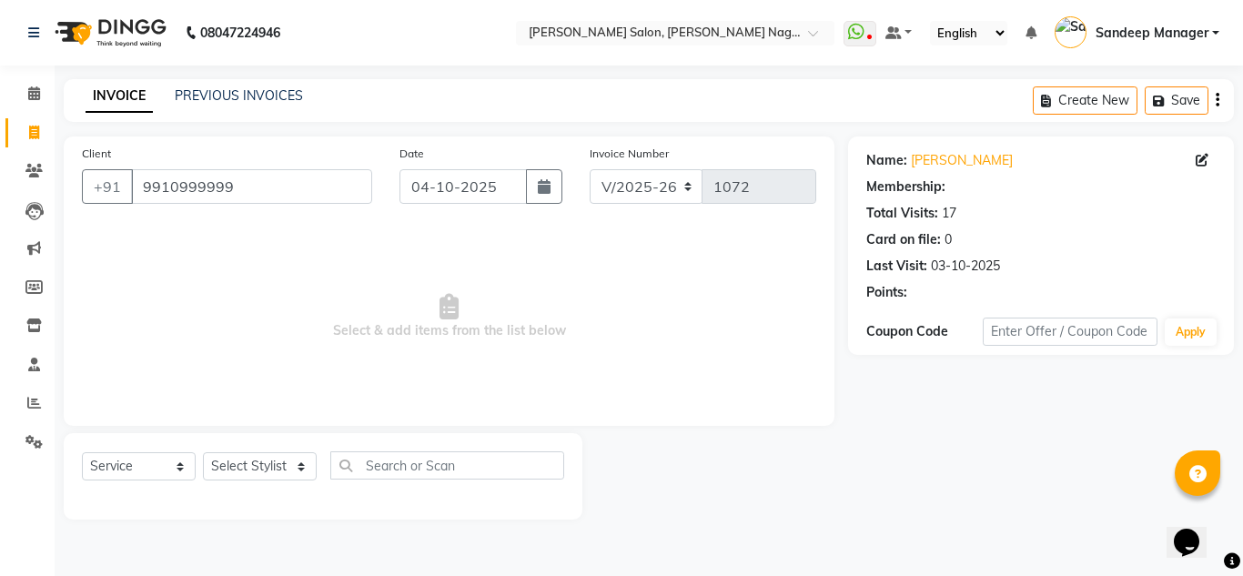
select select "1: Object"
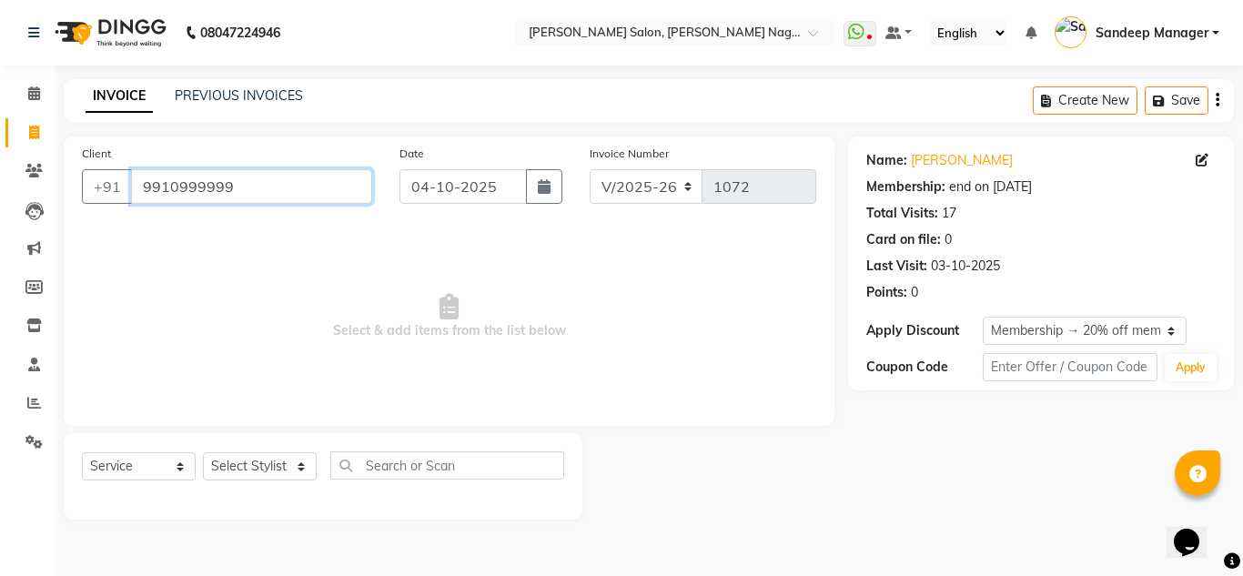
click at [252, 183] on input "9910999999" at bounding box center [251, 186] width 241 height 35
click at [182, 463] on select "Select Service Product Membership Package Voucher Prepaid Gift Card" at bounding box center [139, 466] width 114 height 28
click at [82, 452] on select "Select Service Product Membership Package Voucher Prepaid Gift Card" at bounding box center [139, 466] width 114 height 28
click at [297, 464] on select "Select Stylist Amit Bharti Farman Harsh Ishita Manager Jaikesh Kuldeep Manoj Ne…" at bounding box center [260, 466] width 114 height 28
select select "86637"
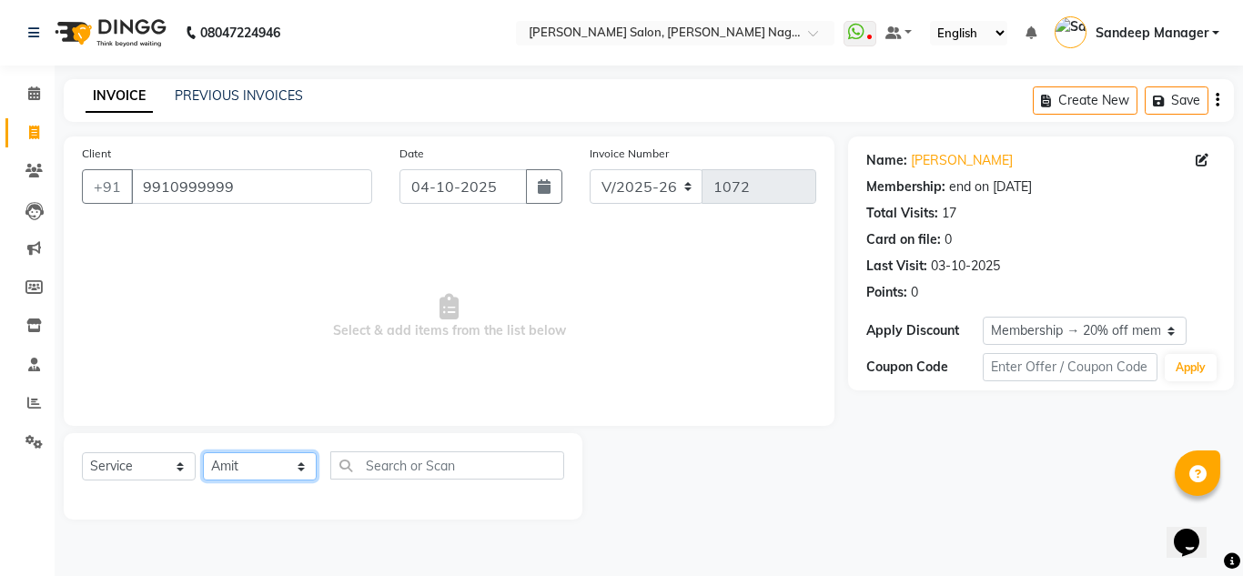
click at [203, 452] on select "Select Stylist Amit Bharti Farman Harsh Ishita Manager Jaikesh Kuldeep Manoj Ne…" at bounding box center [260, 466] width 114 height 28
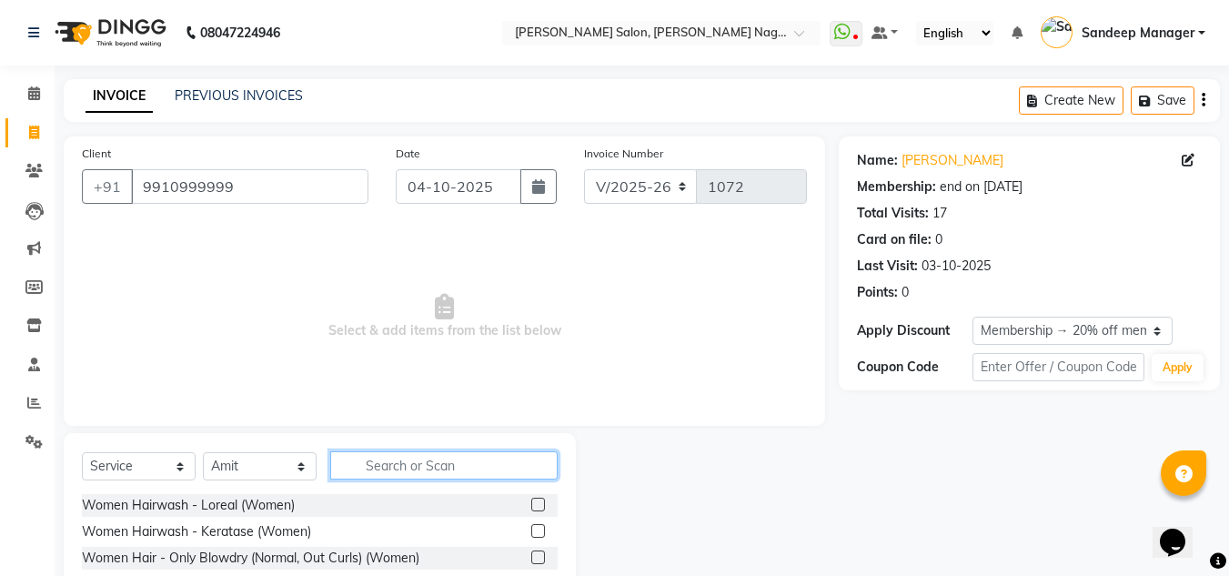
click at [465, 463] on input "text" at bounding box center [444, 465] width 228 height 28
type input "ke"
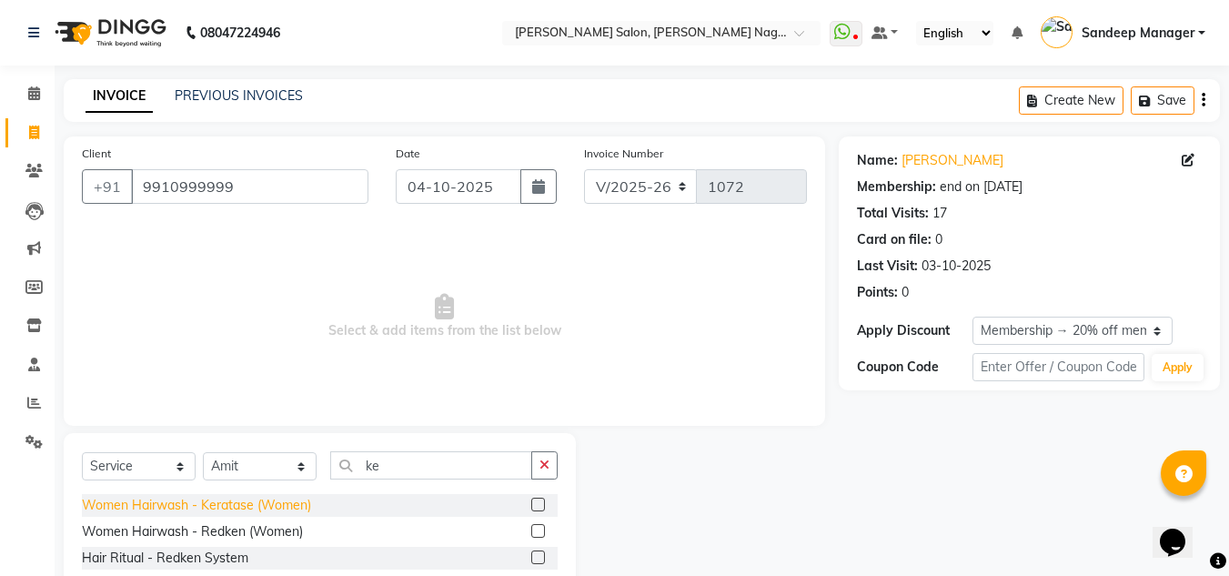
click at [250, 507] on div "Women Hairwash - Keratase (Women)" at bounding box center [196, 505] width 229 height 19
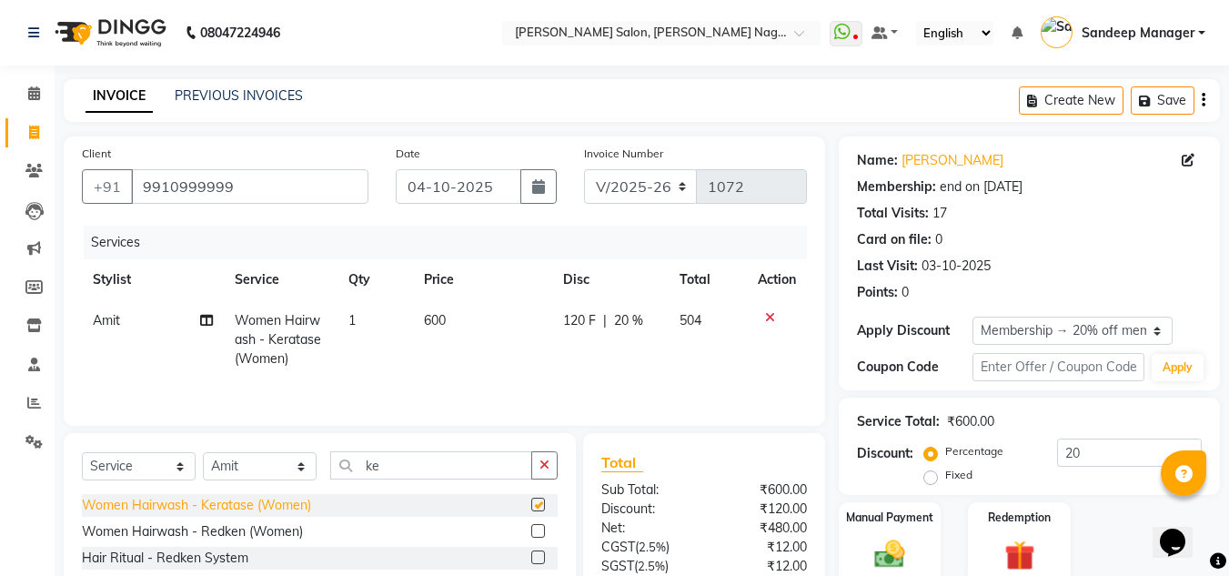
checkbox input "false"
drag, startPoint x: 387, startPoint y: 465, endPoint x: 323, endPoint y: 462, distance: 63.8
click at [323, 462] on div "Select Service Product Membership Package Voucher Prepaid Gift Card Select Styl…" at bounding box center [320, 472] width 476 height 43
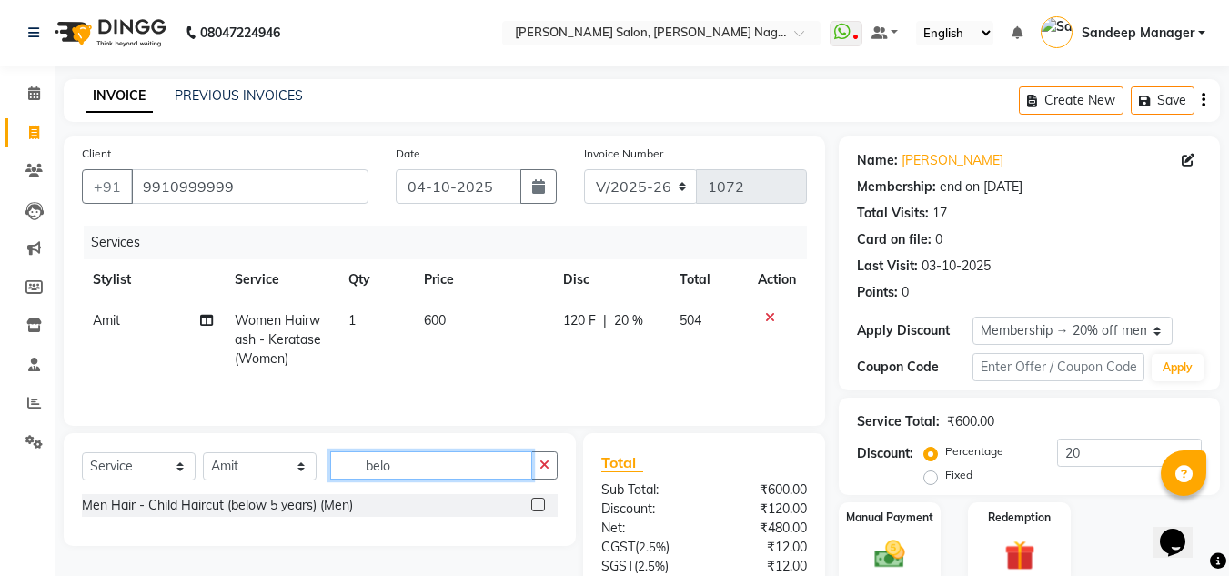
drag, startPoint x: 406, startPoint y: 469, endPoint x: 320, endPoint y: 465, distance: 85.6
click at [320, 465] on div "Select Service Product Membership Package Voucher Prepaid Gift Card Select Styl…" at bounding box center [320, 472] width 476 height 43
type input "dry"
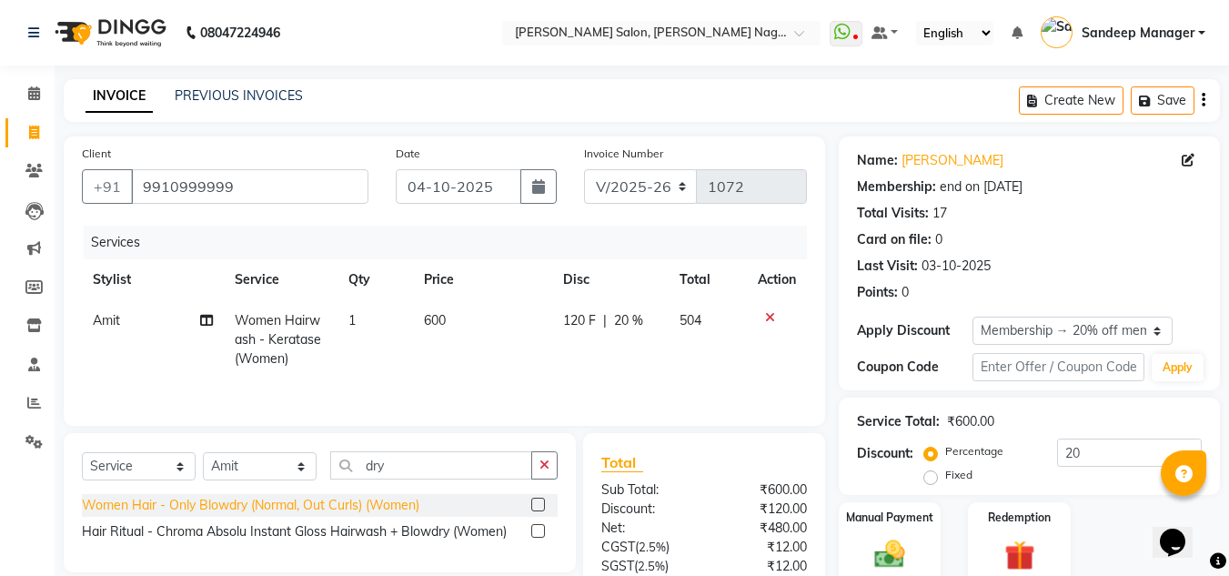
click at [244, 505] on div "Women Hair - Only Blowdry (Normal, Out Curls) (Women)" at bounding box center [251, 505] width 338 height 19
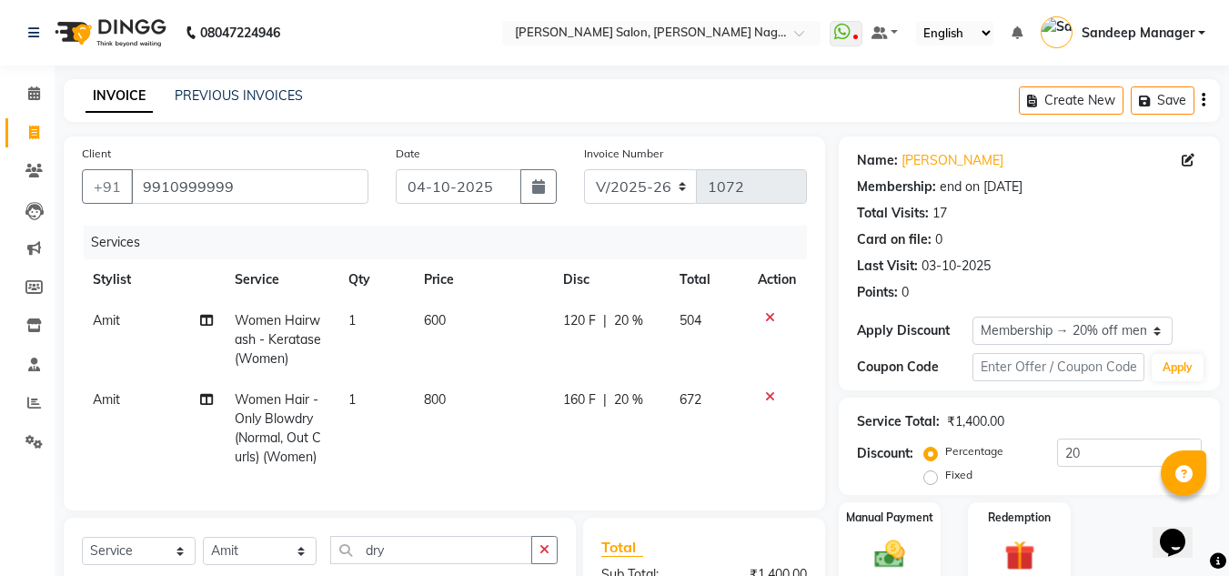
checkbox input "false"
drag, startPoint x: 446, startPoint y: 398, endPoint x: 410, endPoint y: 396, distance: 35.5
click at [410, 396] on tr "Amit Women Hair - Only Blowdry (Normal, Out Curls) (Women) 1 800 160 F | 20 % 6…" at bounding box center [444, 428] width 725 height 98
click at [439, 406] on span "800" at bounding box center [435, 399] width 22 height 16
click at [439, 406] on td "800" at bounding box center [482, 428] width 139 height 98
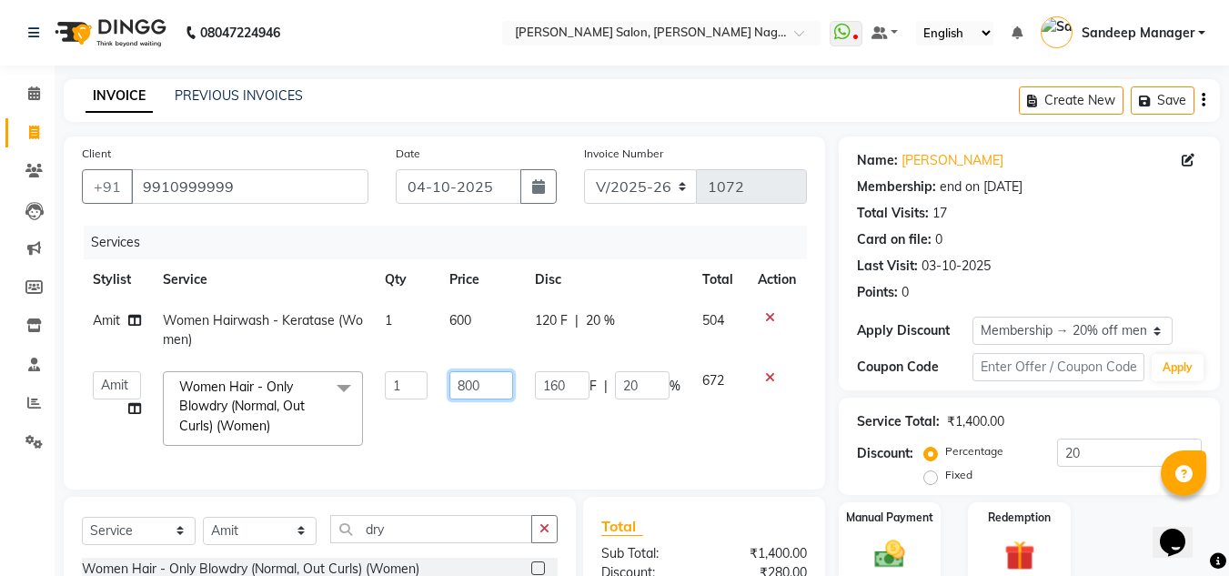
drag, startPoint x: 488, startPoint y: 388, endPoint x: 447, endPoint y: 392, distance: 41.2
click at [447, 392] on td "800" at bounding box center [481, 408] width 85 height 96
type input "700"
click at [509, 450] on td "700" at bounding box center [481, 408] width 85 height 96
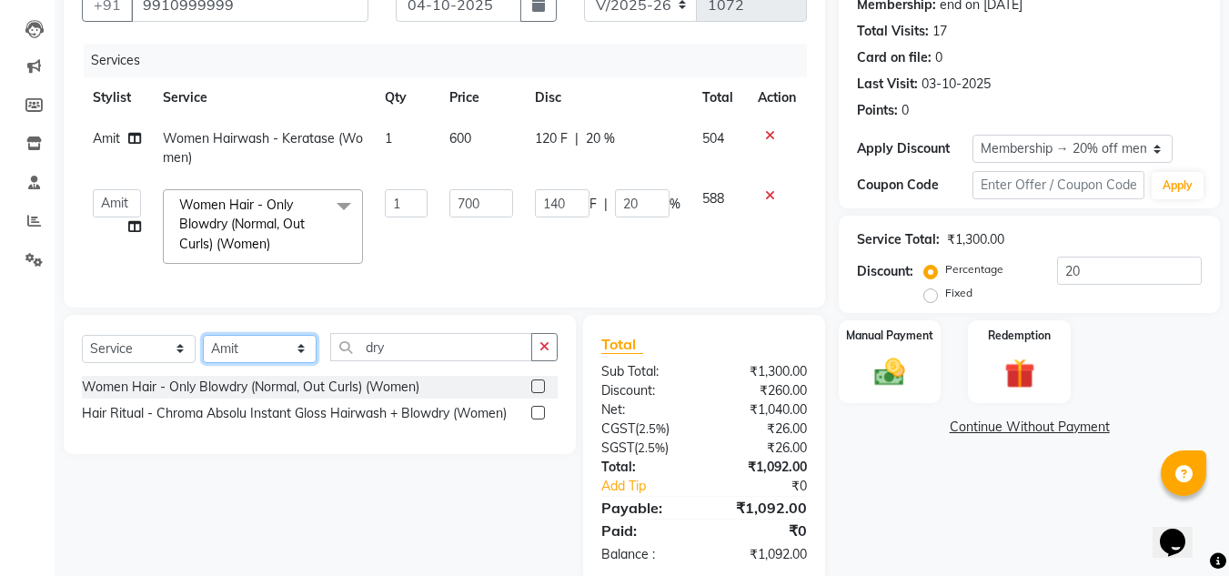
click at [305, 359] on select "Select Stylist Amit Bharti Farman Harsh Ishita Manager Jaikesh Kuldeep Manoj Ne…" at bounding box center [260, 349] width 114 height 28
select select "92344"
click at [203, 348] on select "Select Stylist Amit Bharti Farman Harsh Ishita Manager Jaikesh Kuldeep Manoj Ne…" at bounding box center [260, 349] width 114 height 28
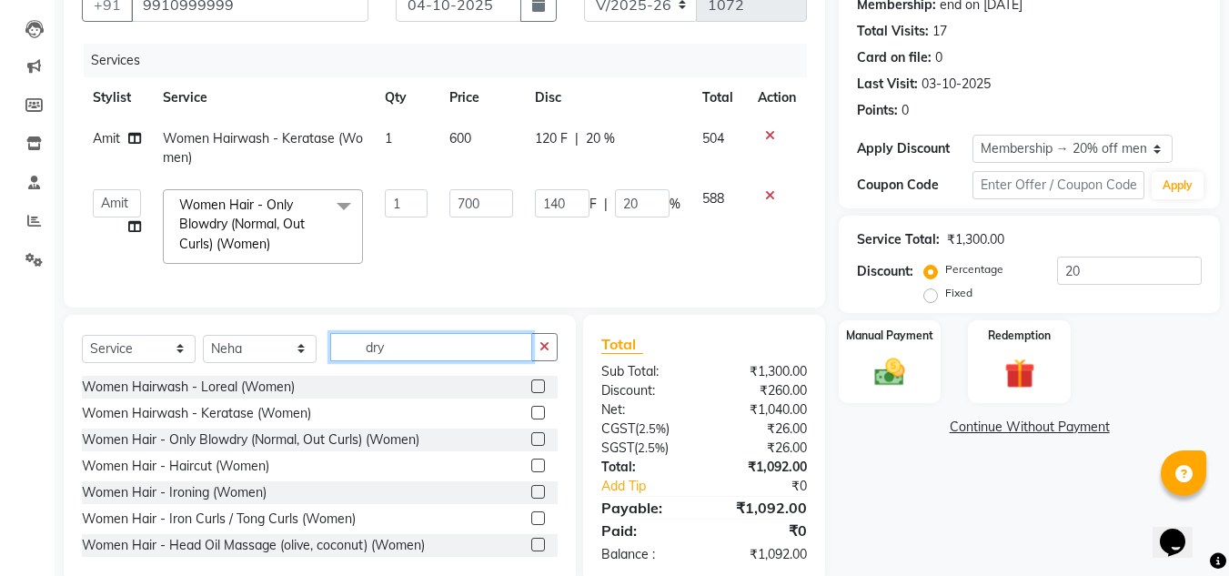
drag, startPoint x: 384, startPoint y: 364, endPoint x: 354, endPoint y: 364, distance: 30.0
click at [354, 361] on input "dry" at bounding box center [431, 347] width 202 height 28
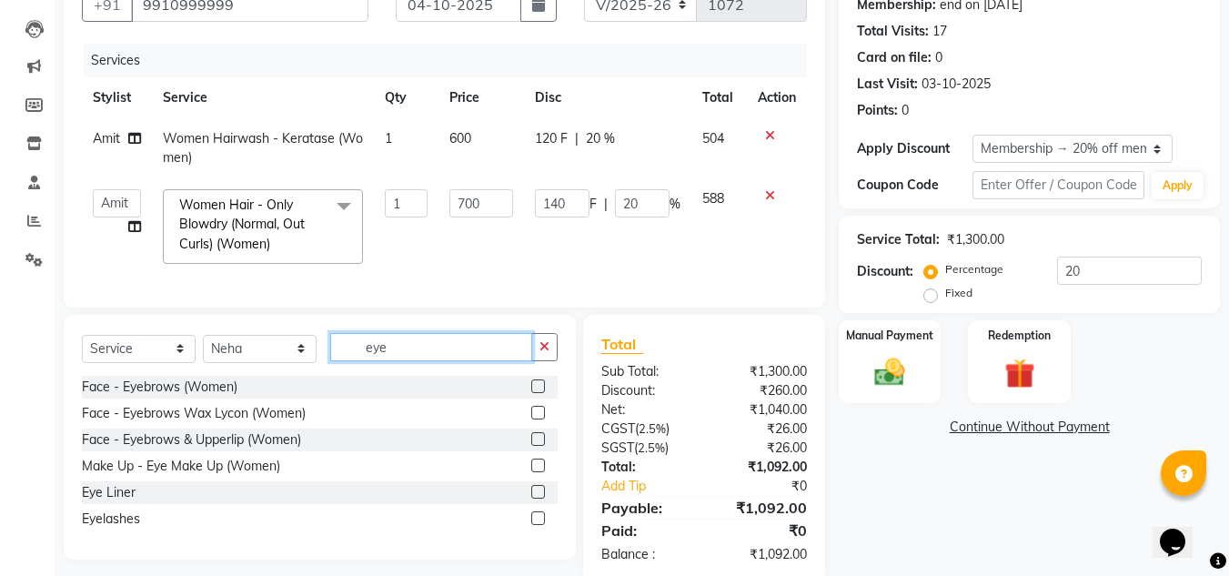
type input "eye"
click at [246, 399] on div "Face - Eyebrows (Women)" at bounding box center [320, 387] width 476 height 23
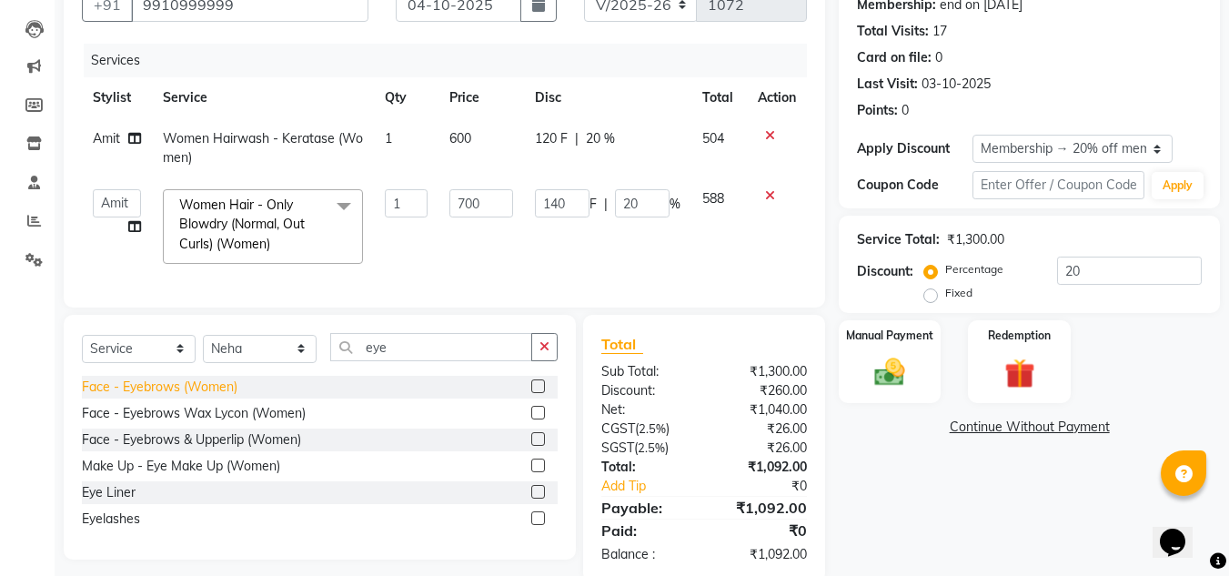
click at [200, 397] on div "Face - Eyebrows (Women)" at bounding box center [160, 387] width 156 height 19
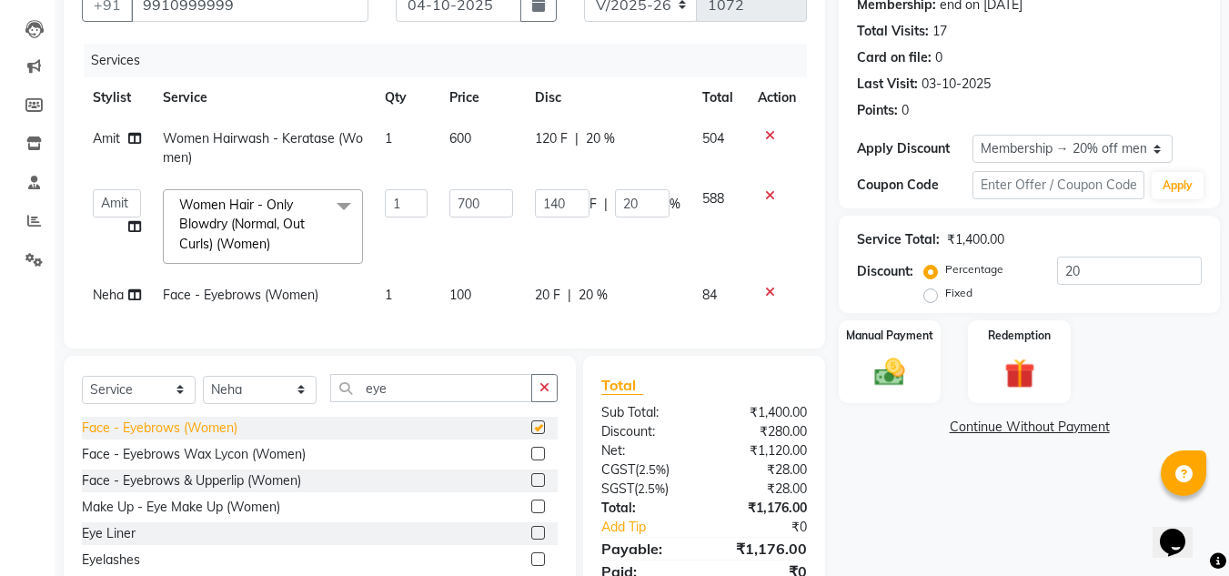
checkbox input "false"
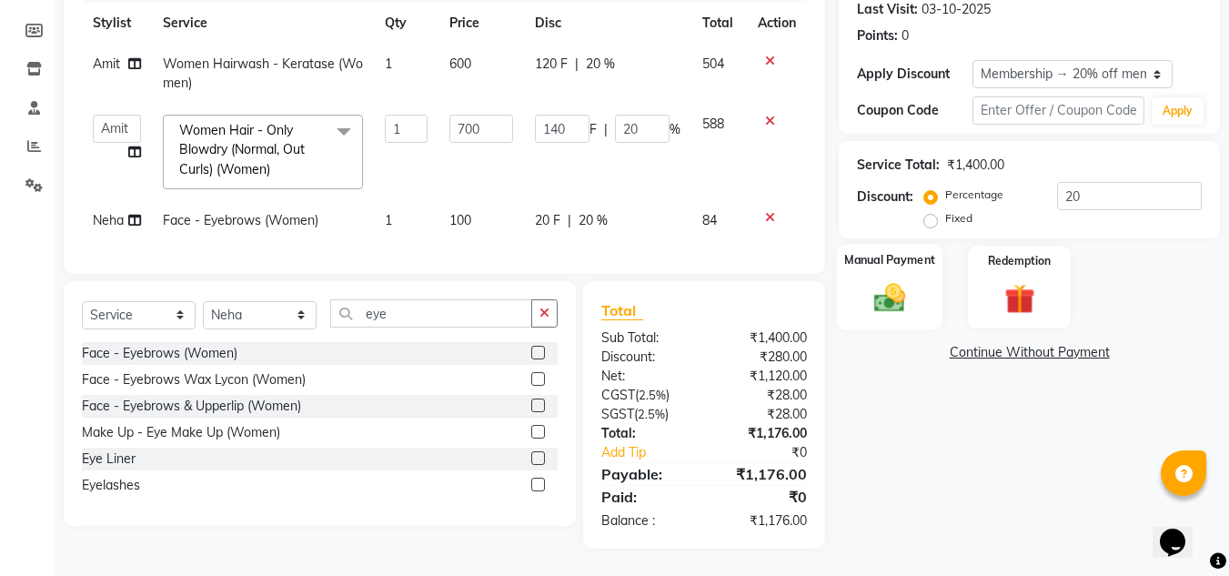
click at [905, 279] on img at bounding box center [890, 297] width 51 height 36
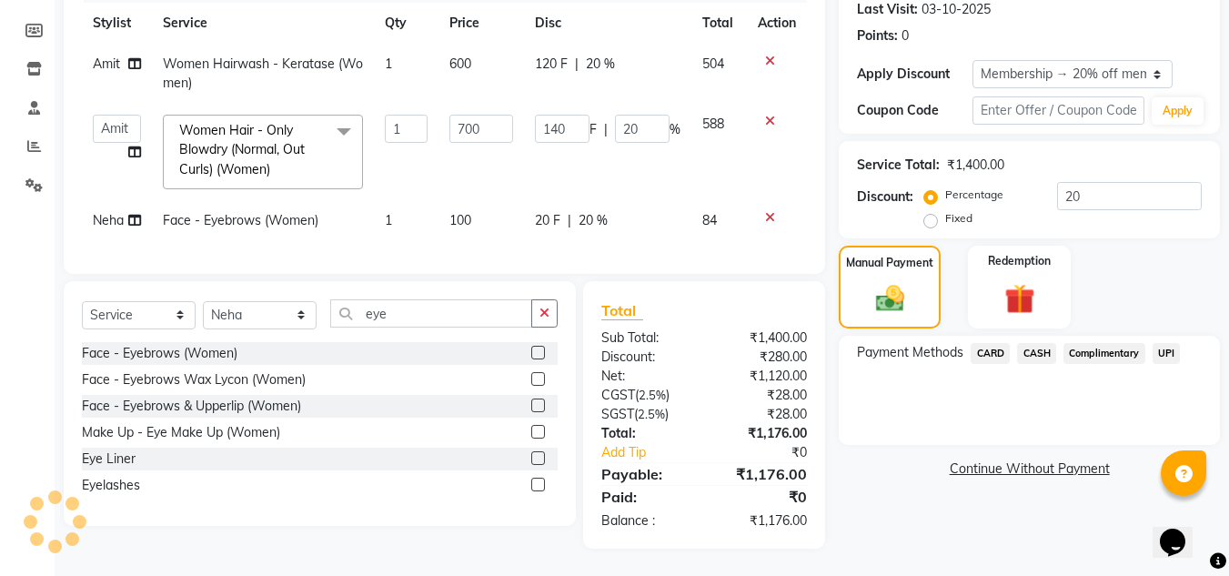
click at [1046, 343] on span "CASH" at bounding box center [1036, 353] width 39 height 21
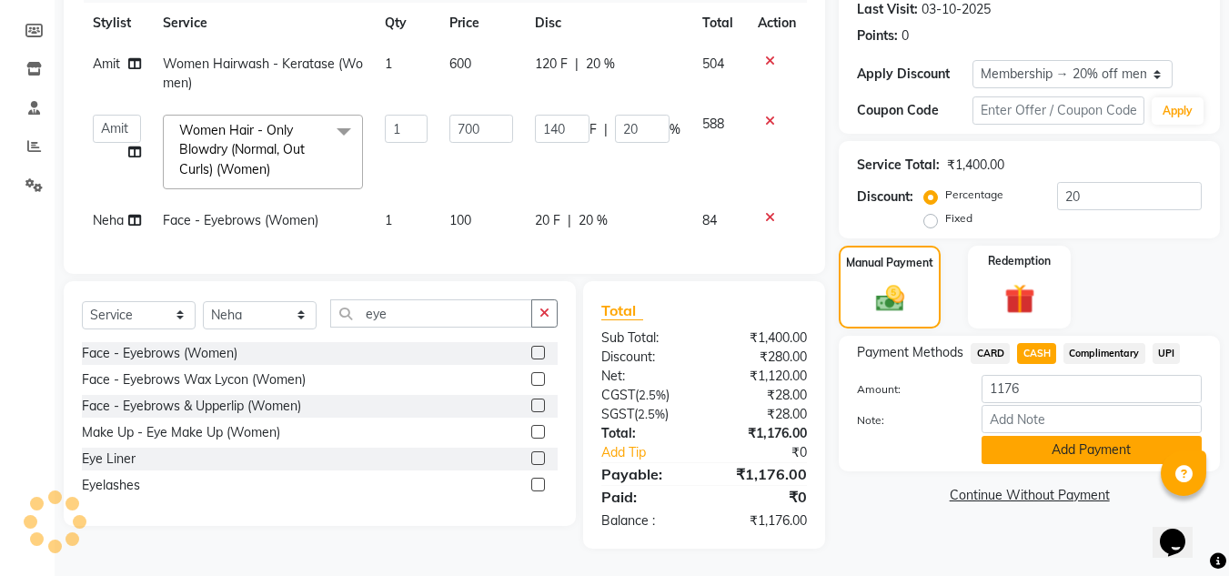
click at [1056, 437] on button "Add Payment" at bounding box center [1092, 450] width 220 height 28
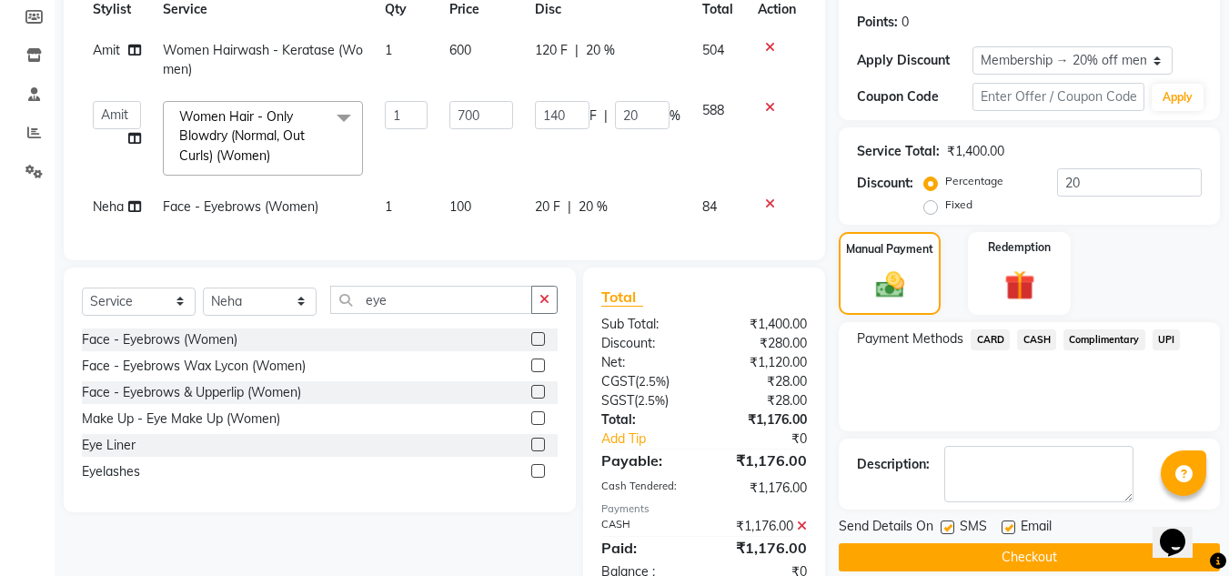
click at [1003, 554] on button "Checkout" at bounding box center [1029, 557] width 381 height 28
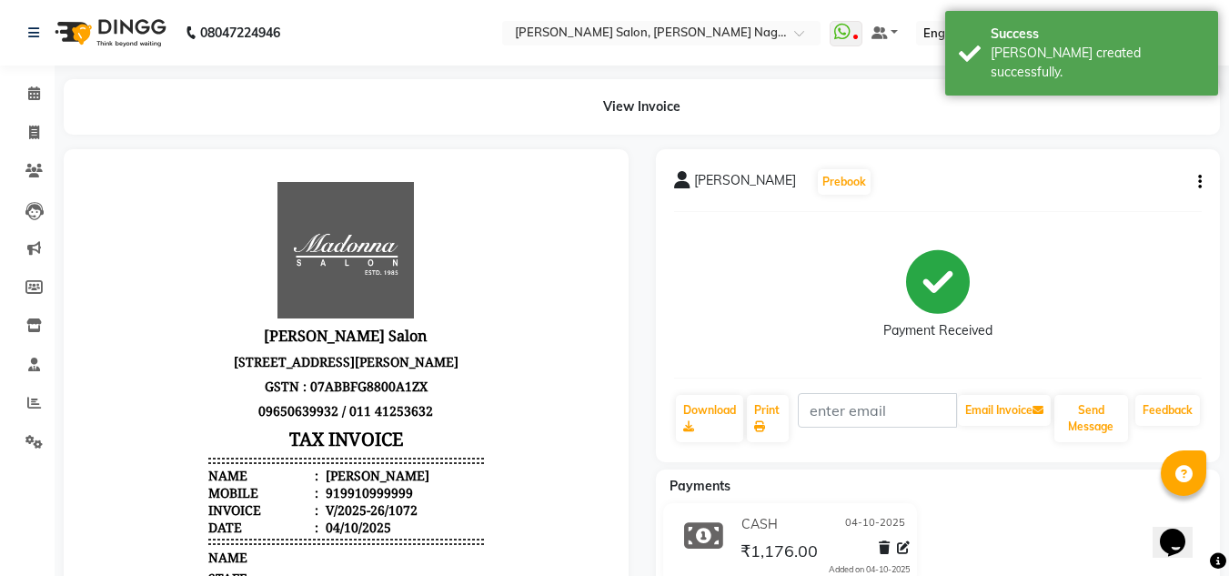
scroll to position [15, 0]
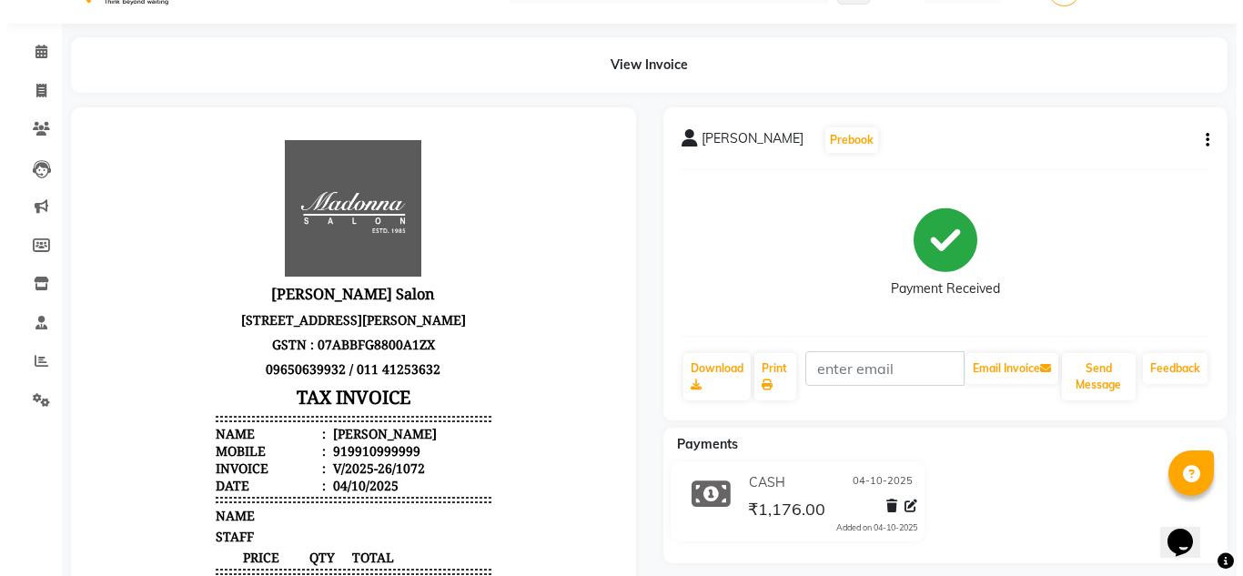
scroll to position [0, 0]
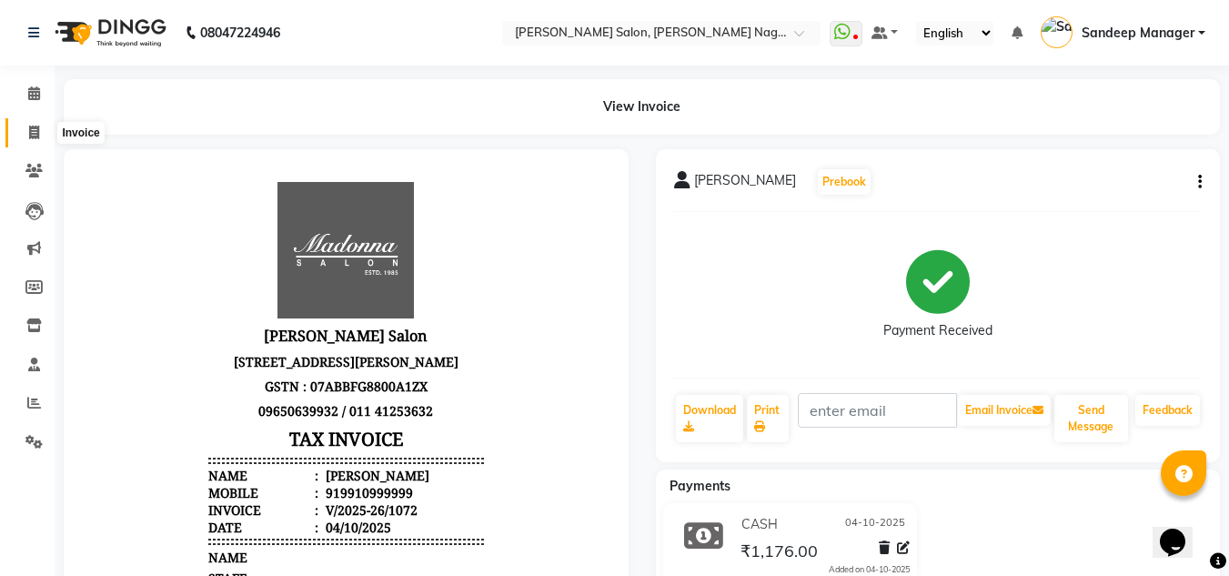
click at [35, 138] on icon at bounding box center [34, 133] width 10 height 14
select select "service"
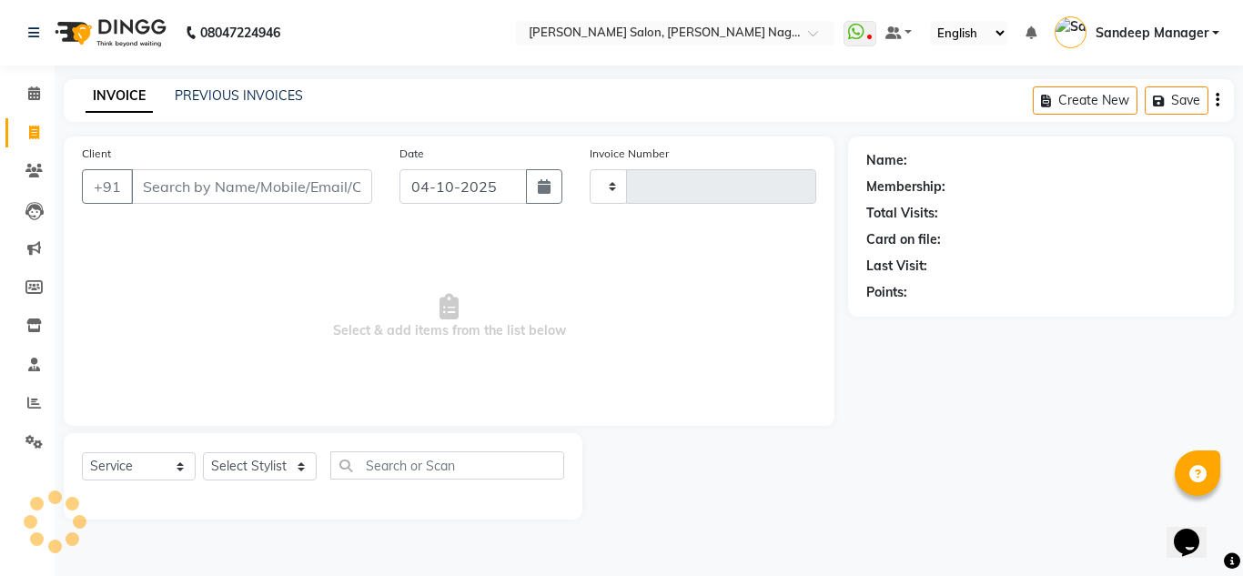
type input "1073"
select select "8641"
click at [256, 97] on link "PREVIOUS INVOICES" at bounding box center [239, 95] width 128 height 16
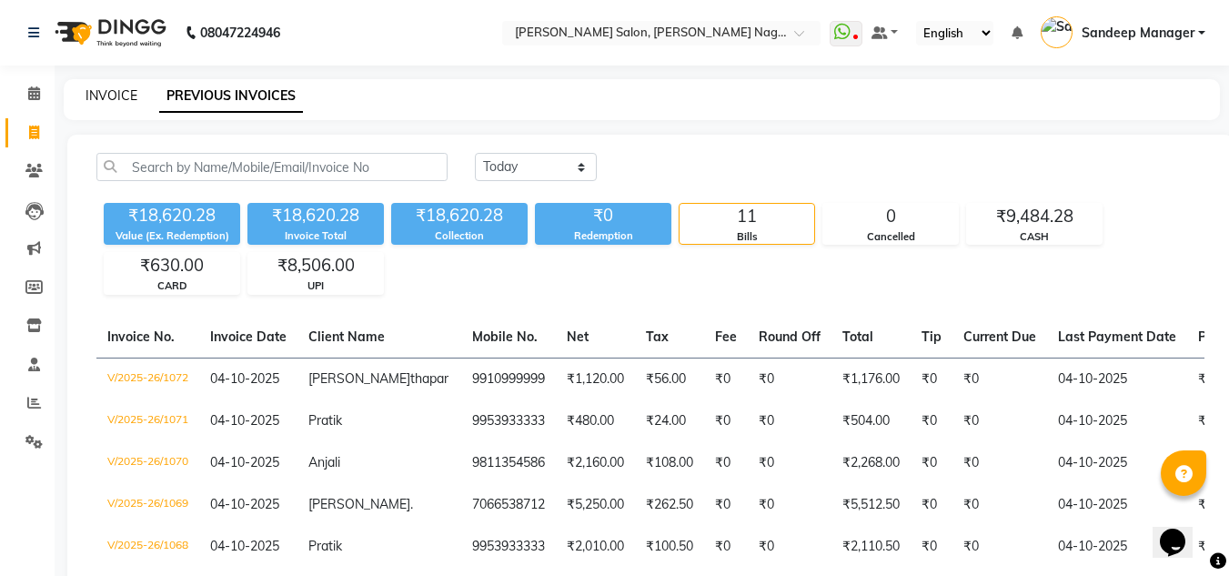
click at [110, 97] on link "INVOICE" at bounding box center [112, 95] width 52 height 16
select select "service"
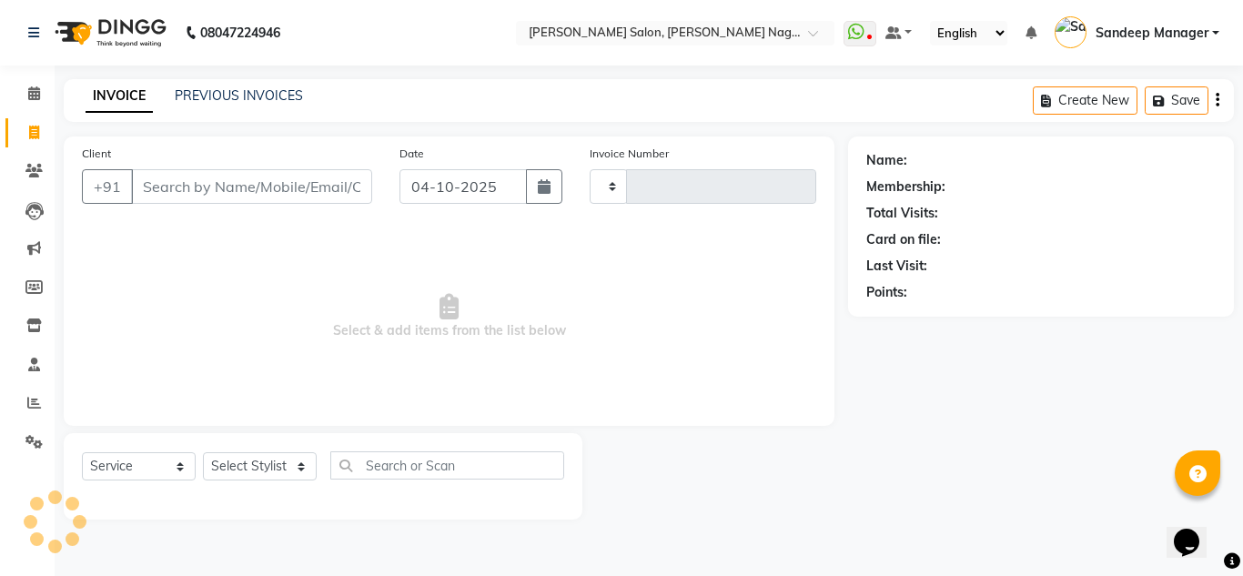
type input "1073"
select select "8641"
click at [292, 461] on select "Select Stylist Amit Bharti Farman Harsh Ishita Manager Jaikesh Kuldeep Manoj Ne…" at bounding box center [260, 466] width 114 height 28
select select "86633"
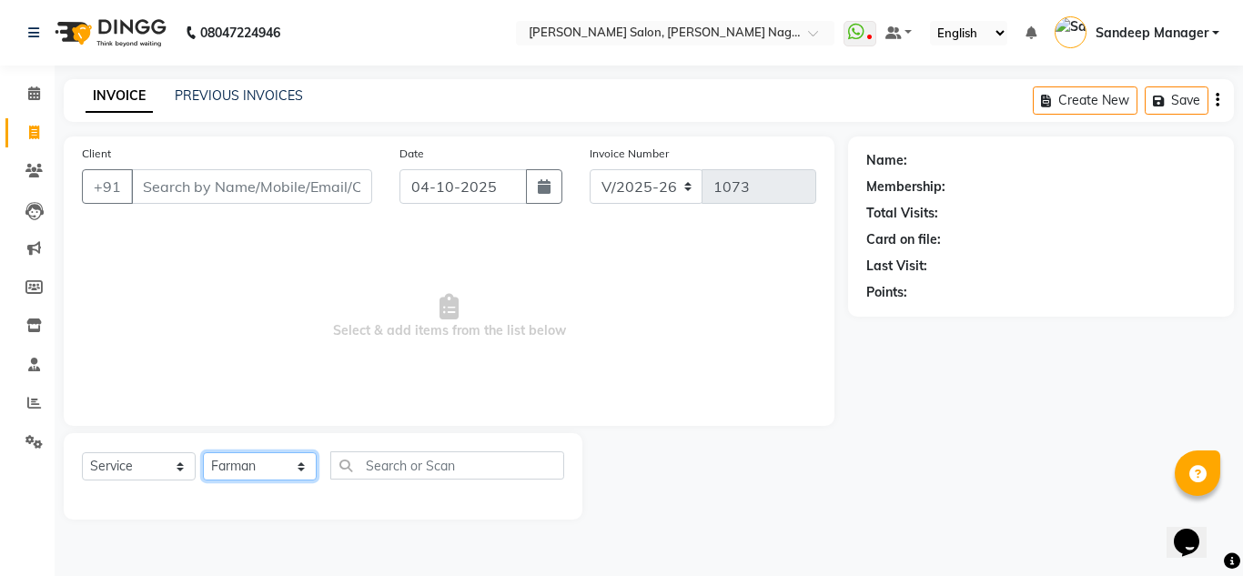
click at [203, 452] on select "Select Stylist Amit Bharti Farman Harsh Ishita Manager Jaikesh Kuldeep Manoj Ne…" at bounding box center [260, 466] width 114 height 28
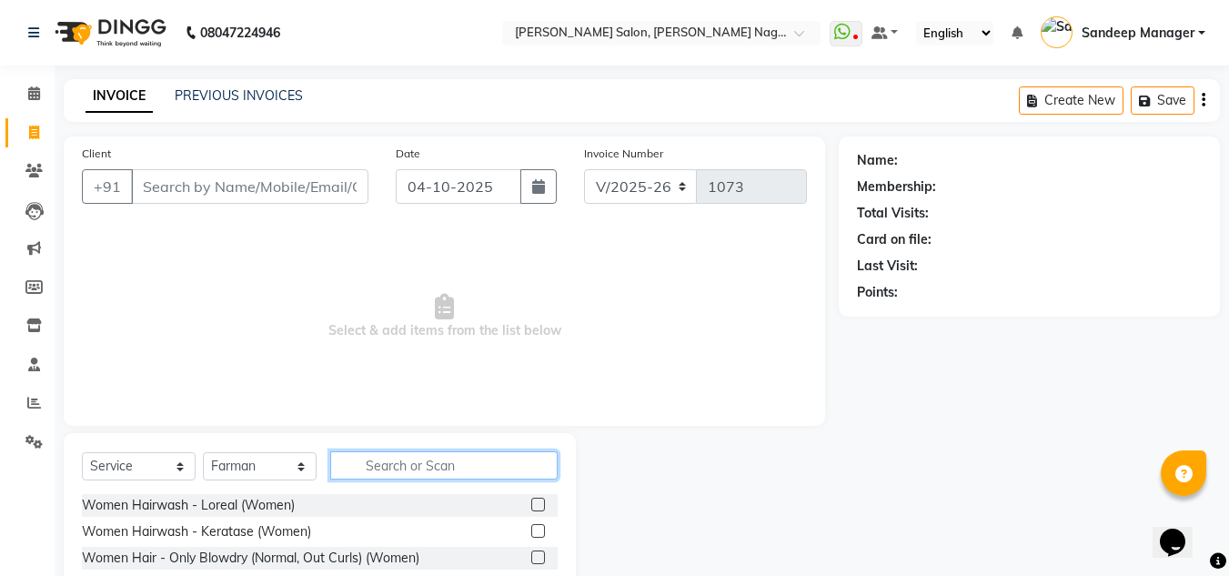
click at [394, 473] on input "text" at bounding box center [444, 465] width 228 height 28
type input "hai cut"
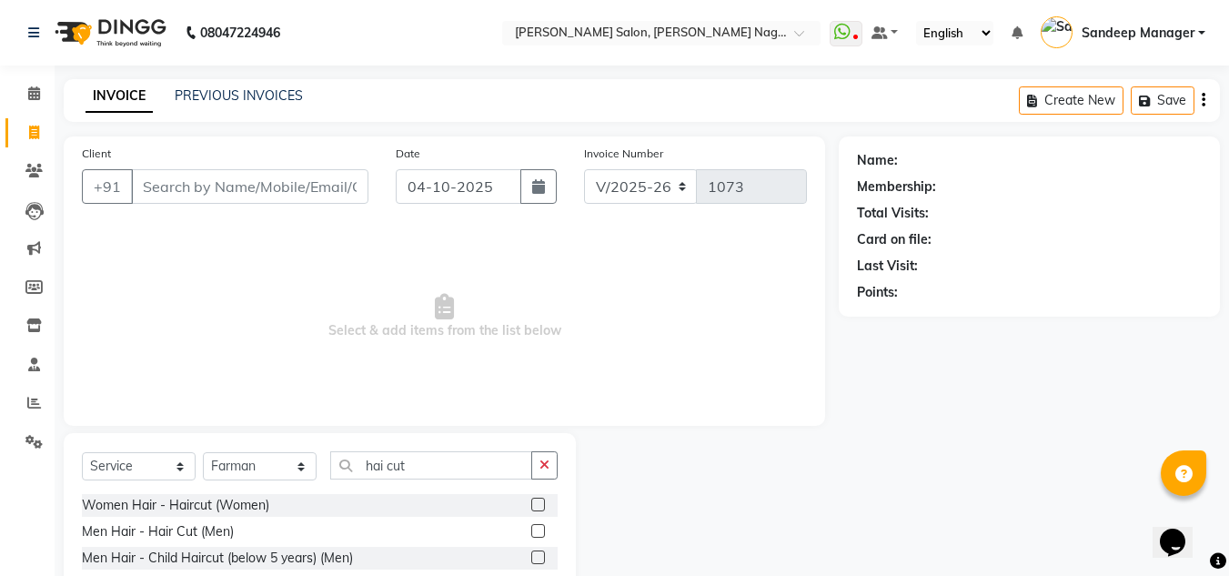
click at [537, 530] on label at bounding box center [538, 531] width 14 height 14
click at [537, 530] on input "checkbox" at bounding box center [537, 532] width 12 height 12
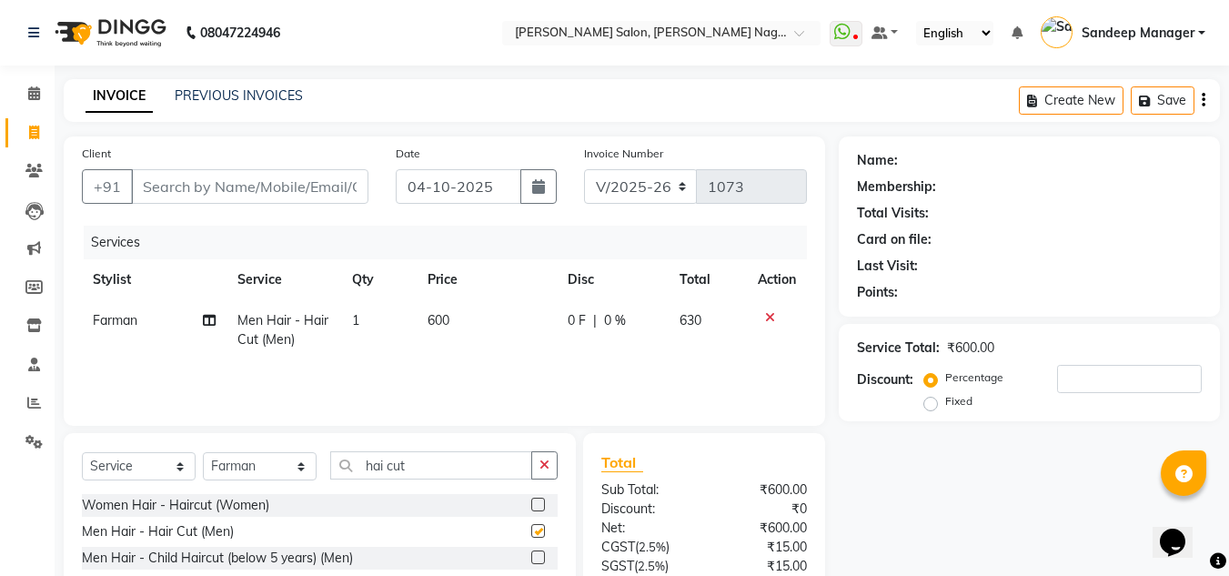
checkbox input "false"
click at [327, 187] on input "Client" at bounding box center [250, 186] width 238 height 35
type input "9"
type input "0"
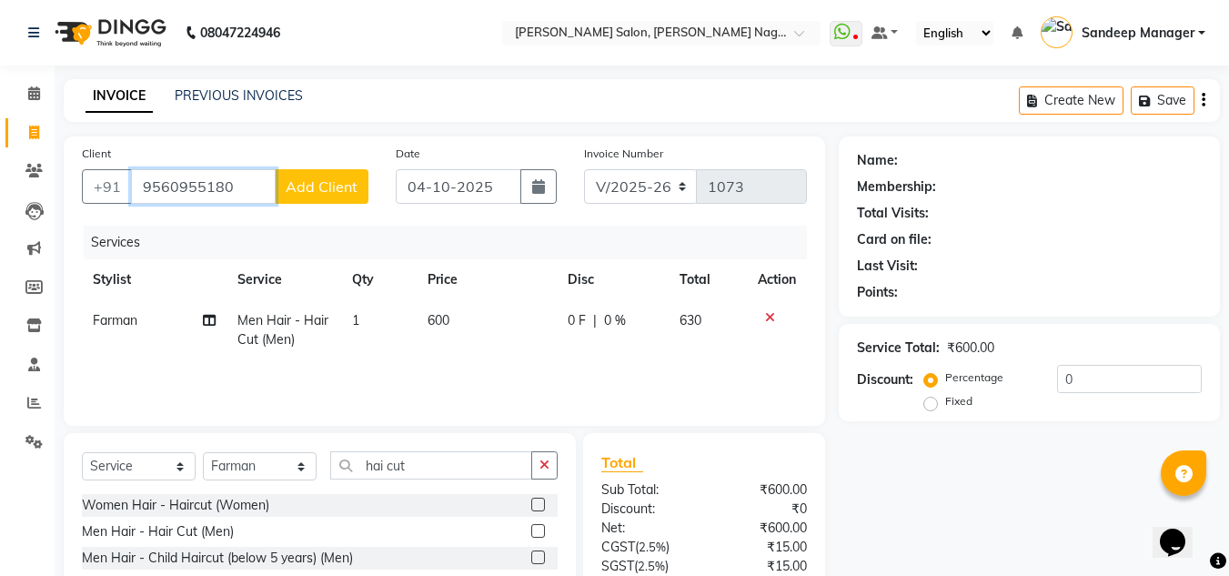
type input "9560955180"
click at [327, 187] on span "Add Client" at bounding box center [322, 186] width 72 height 18
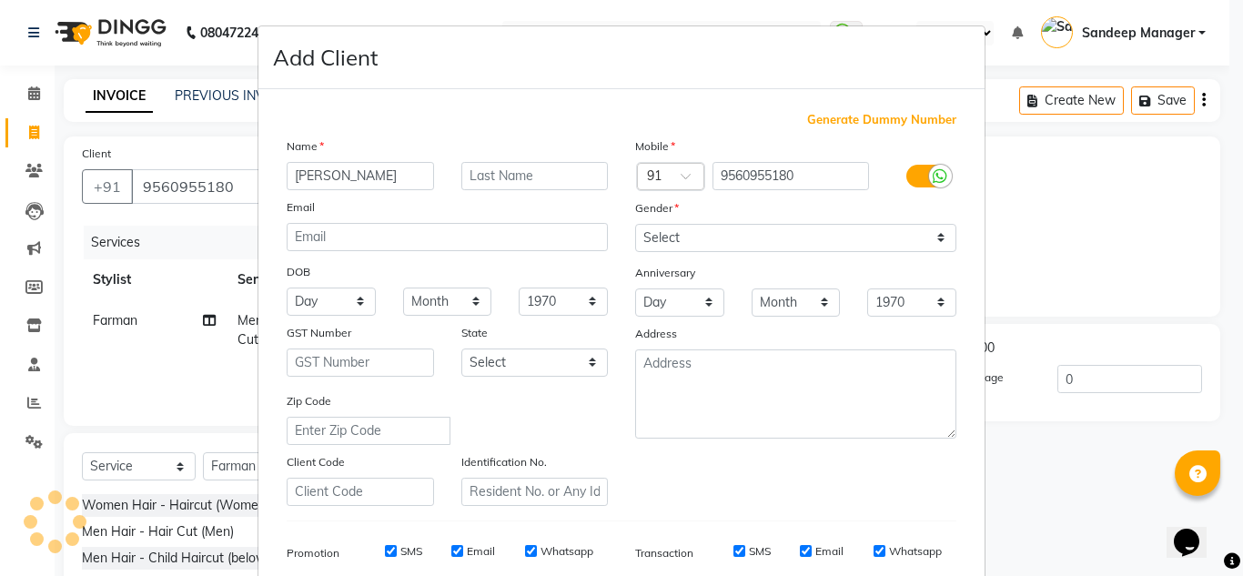
type input "aditiya"
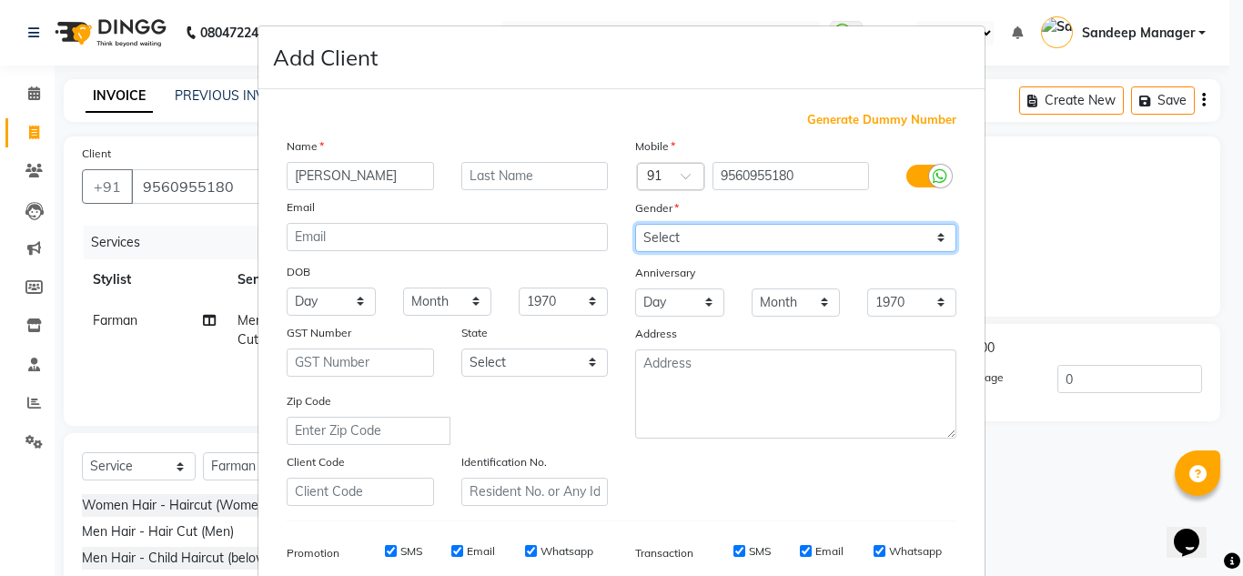
click at [749, 247] on select "Select Male Female Other Prefer Not To Say" at bounding box center [795, 238] width 321 height 28
select select "male"
click at [635, 224] on select "Select Male Female Other Prefer Not To Say" at bounding box center [795, 238] width 321 height 28
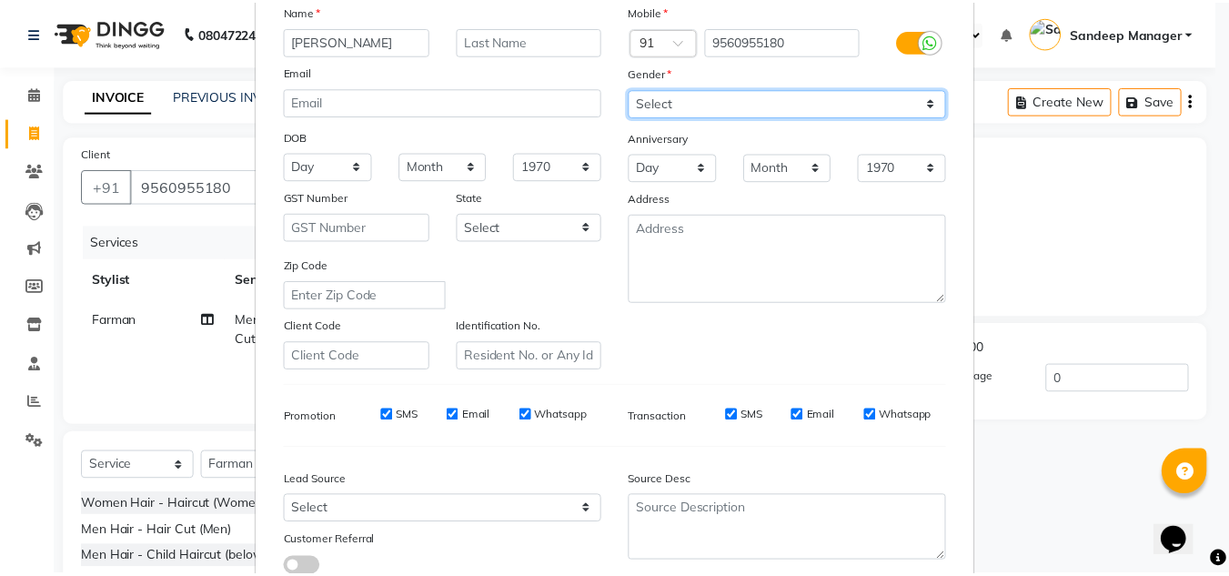
scroll to position [264, 0]
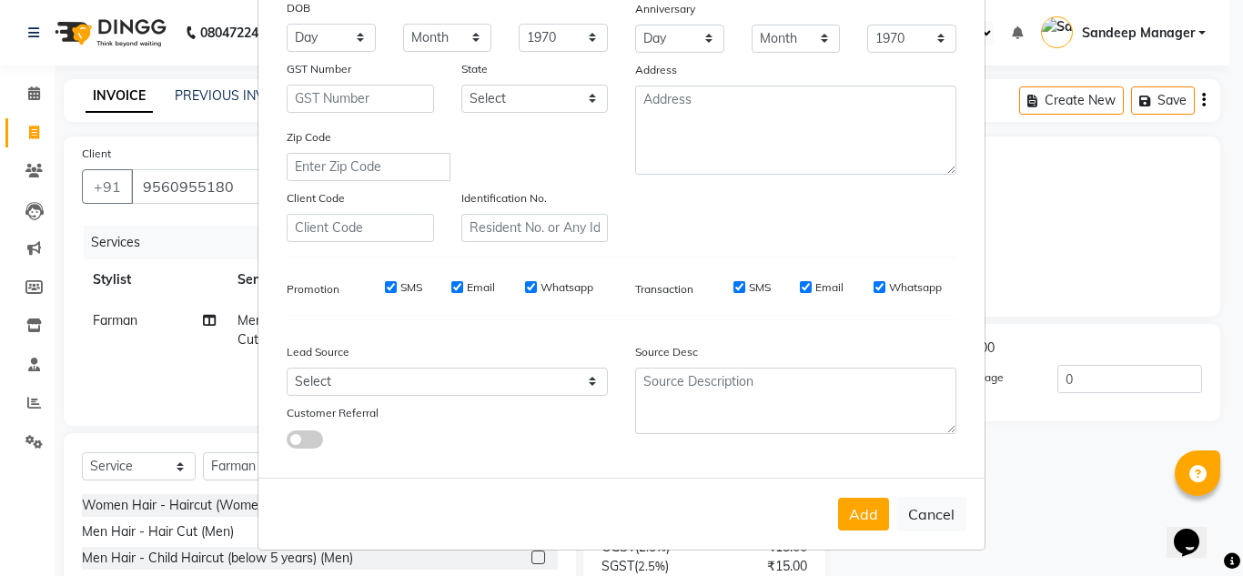
click at [851, 520] on button "Add" at bounding box center [863, 514] width 51 height 33
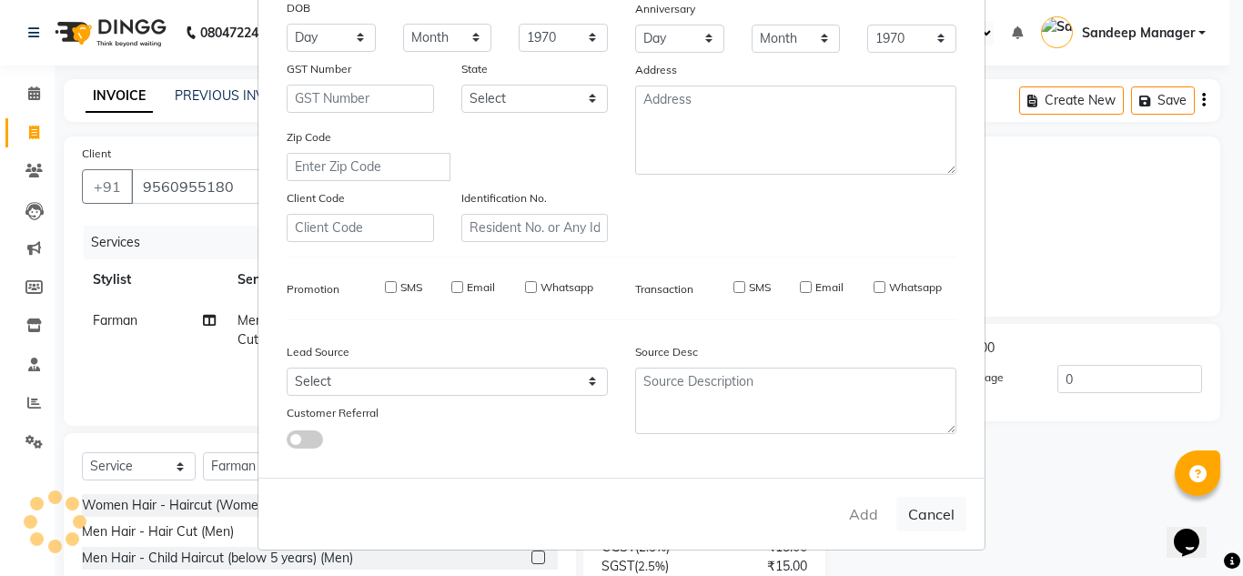
select select
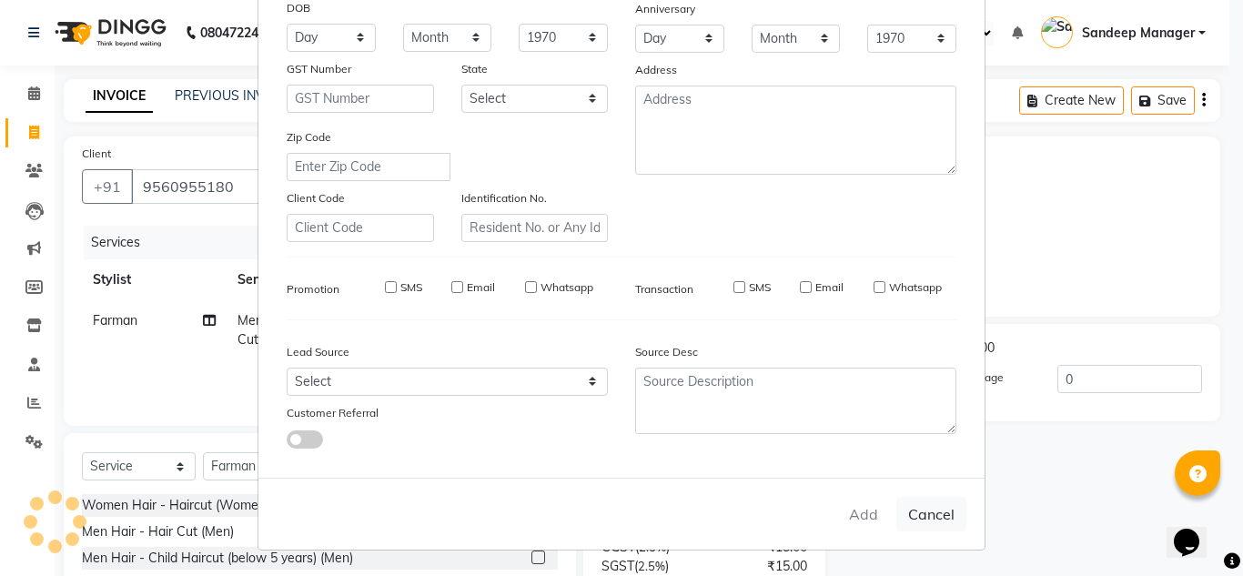
select select
checkbox input "false"
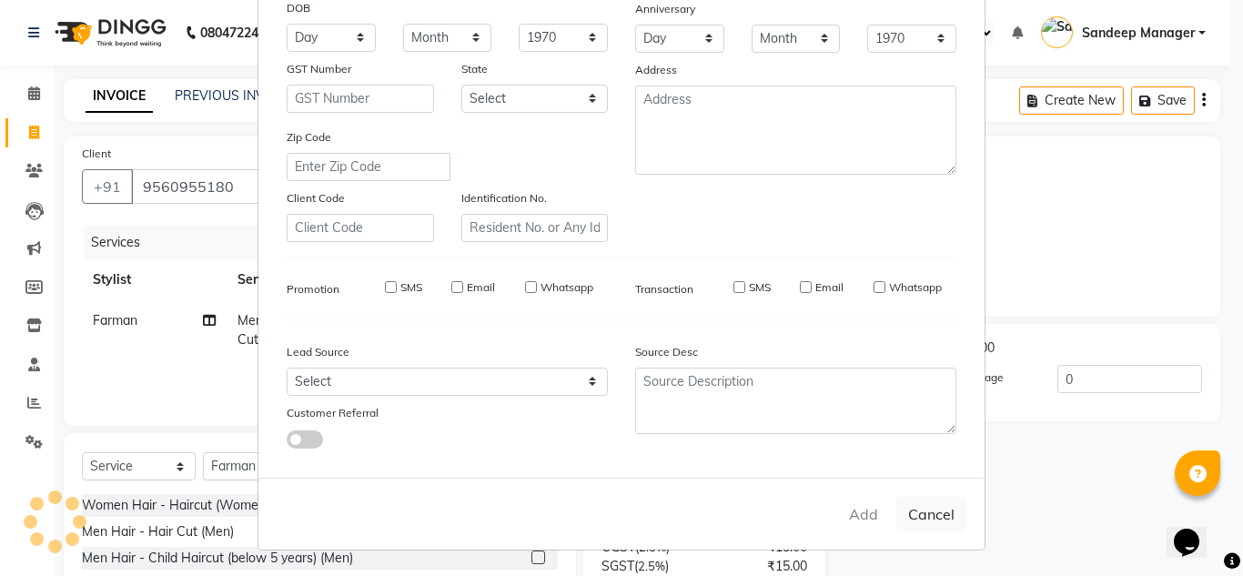
checkbox input "false"
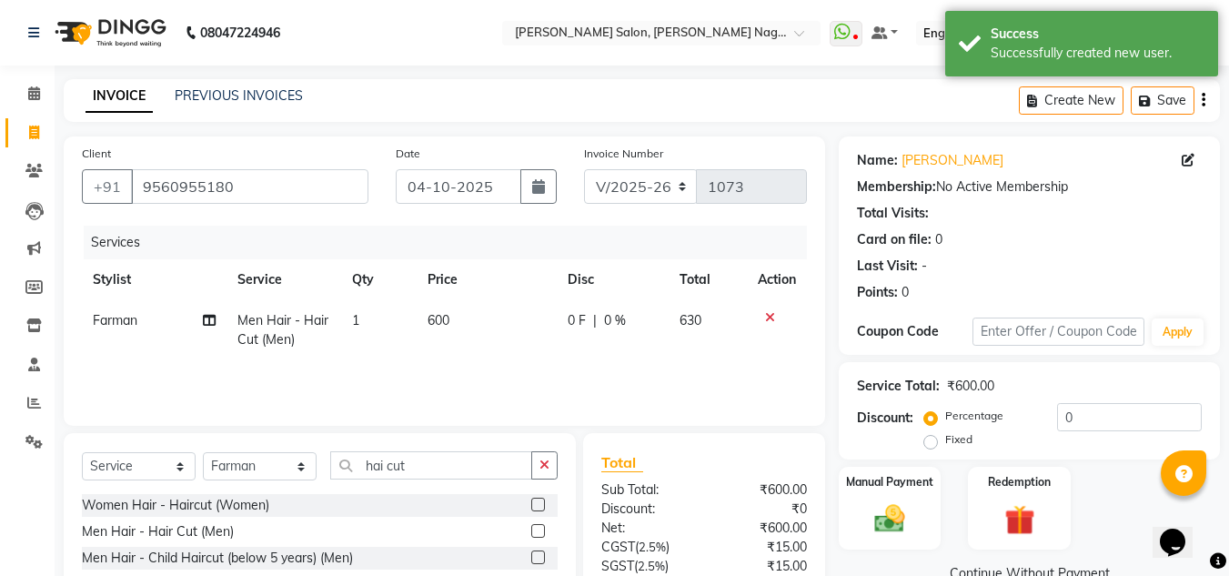
scroll to position [152, 0]
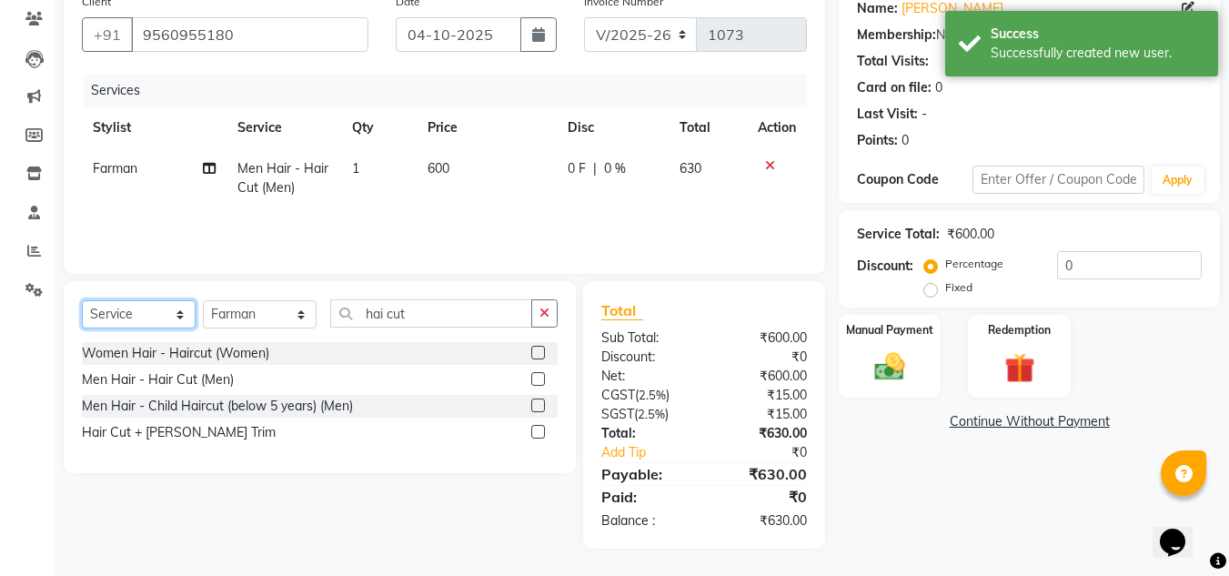
click at [179, 314] on select "Select Service Product Membership Package Voucher Prepaid Gift Card" at bounding box center [139, 314] width 114 height 28
select select "product"
click at [82, 300] on select "Select Service Product Membership Package Voucher Prepaid Gift Card" at bounding box center [139, 314] width 114 height 28
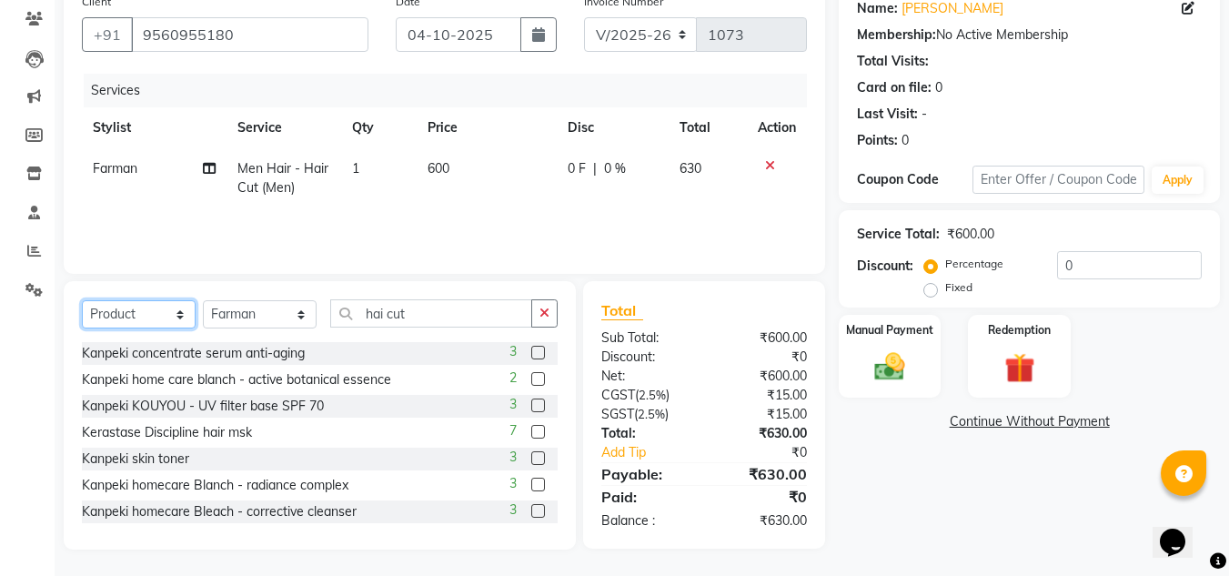
scroll to position [0, 0]
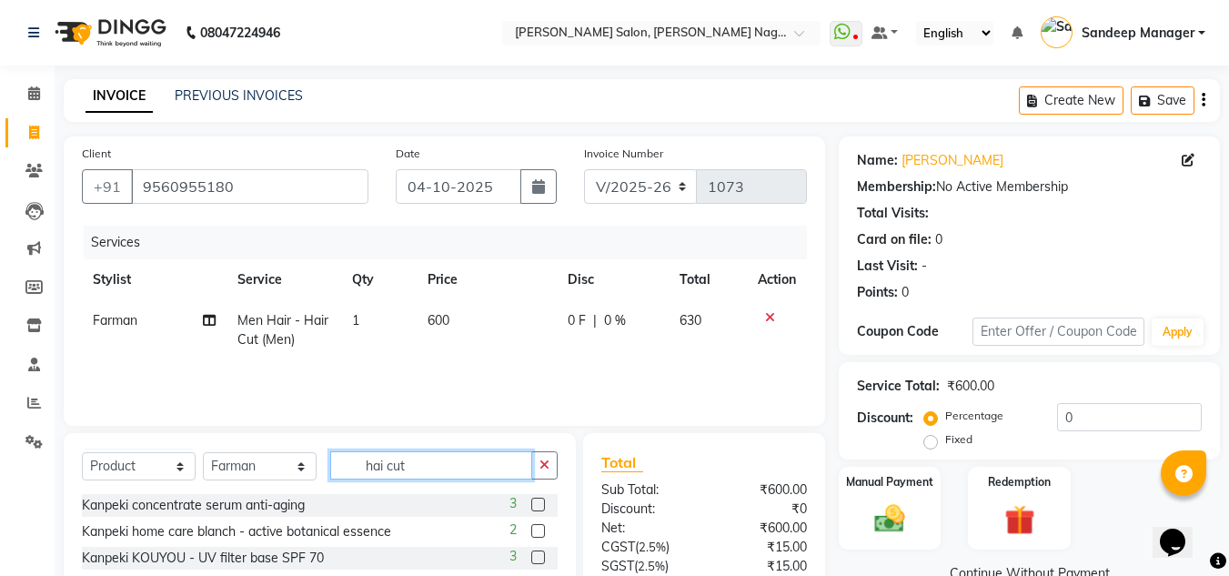
click at [442, 474] on input "hai cut" at bounding box center [431, 465] width 202 height 28
type input "h"
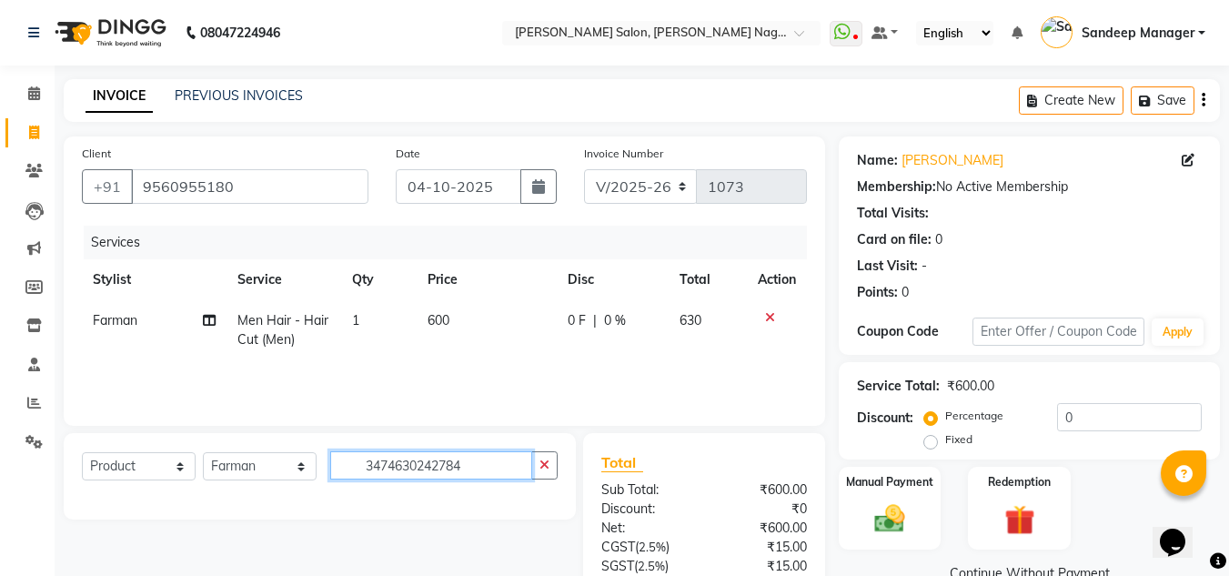
click at [490, 469] on input "3474630242784" at bounding box center [431, 465] width 202 height 28
type input "3474630242784"
click at [175, 470] on select "Select Service Product Membership Package Voucher Prepaid Gift Card" at bounding box center [139, 466] width 114 height 28
click at [82, 452] on select "Select Service Product Membership Package Voucher Prepaid Gift Card" at bounding box center [139, 466] width 114 height 28
click at [479, 463] on input "3474630242784" at bounding box center [431, 465] width 202 height 28
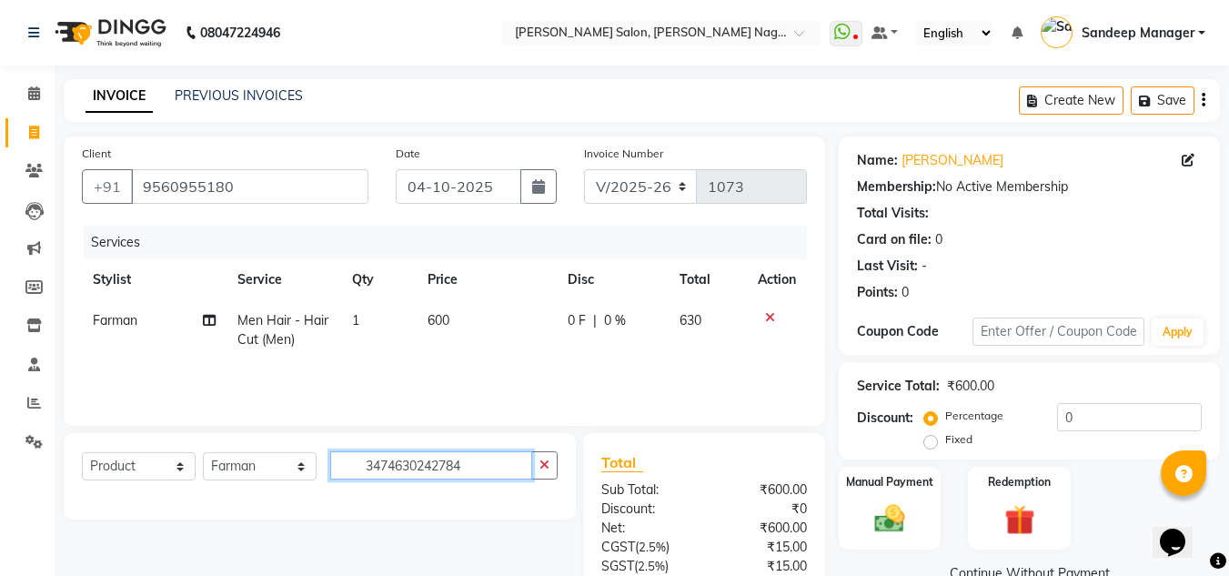
scroll to position [152, 0]
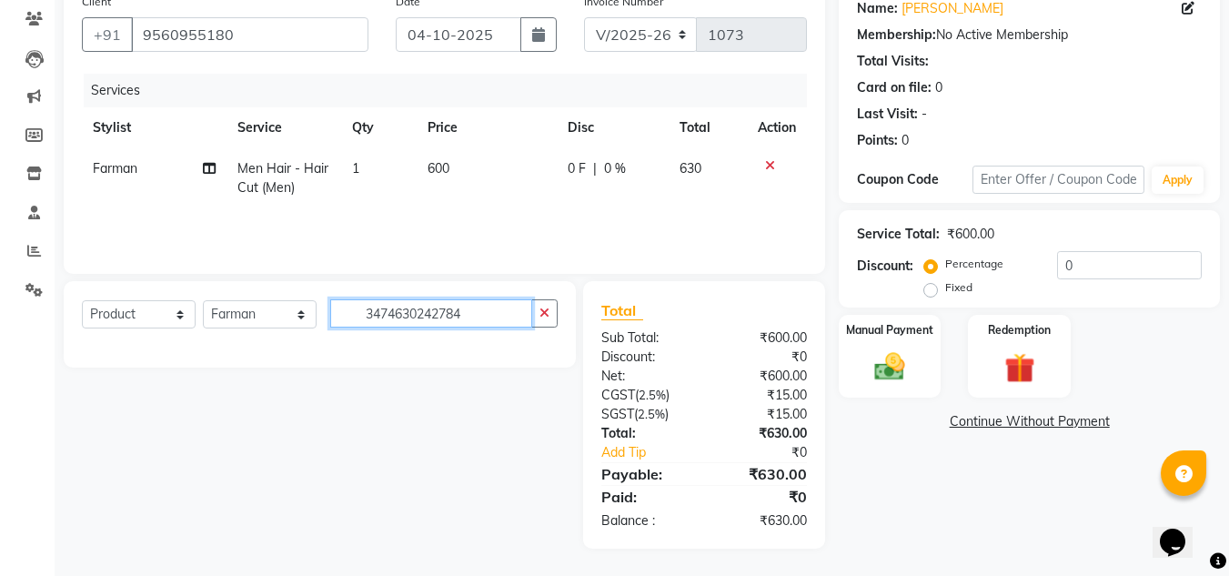
drag, startPoint x: 478, startPoint y: 314, endPoint x: 356, endPoint y: 298, distance: 123.0
click at [356, 298] on div "Select Service Product Membership Package Voucher Prepaid Gift Card Select Styl…" at bounding box center [320, 324] width 512 height 86
type input "homm"
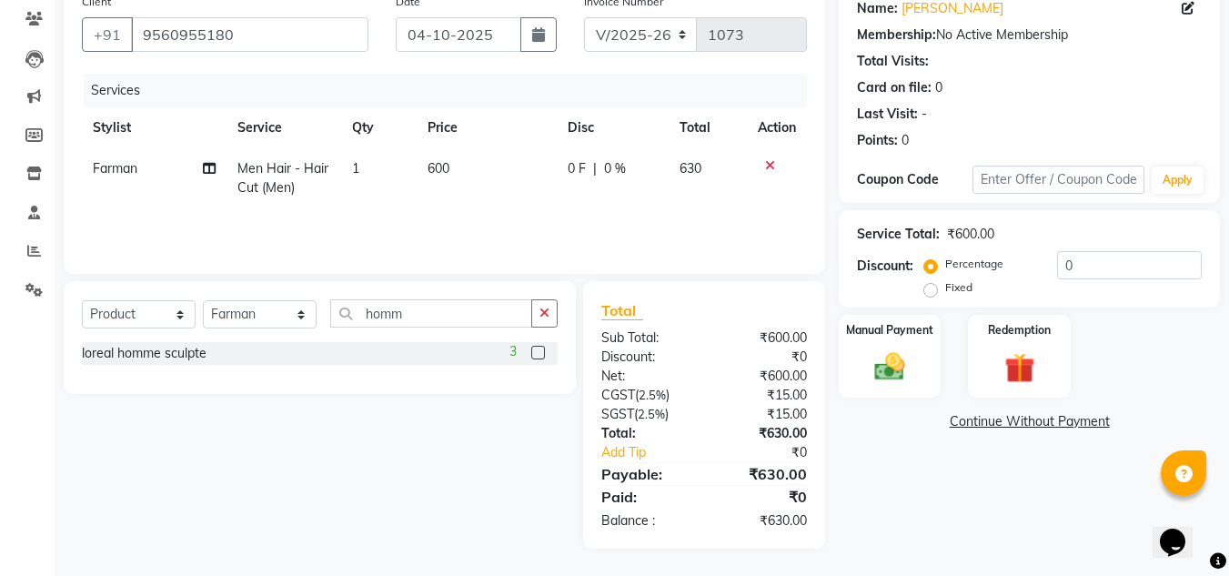
click at [534, 353] on label at bounding box center [538, 353] width 14 height 14
click at [534, 353] on input "checkbox" at bounding box center [537, 354] width 12 height 12
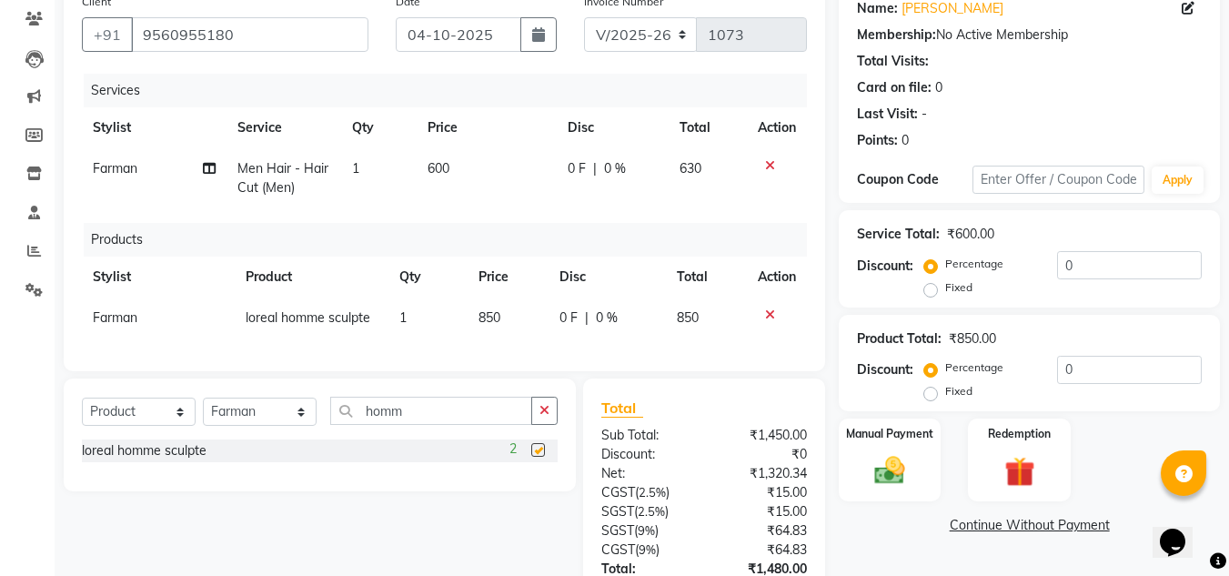
checkbox input "false"
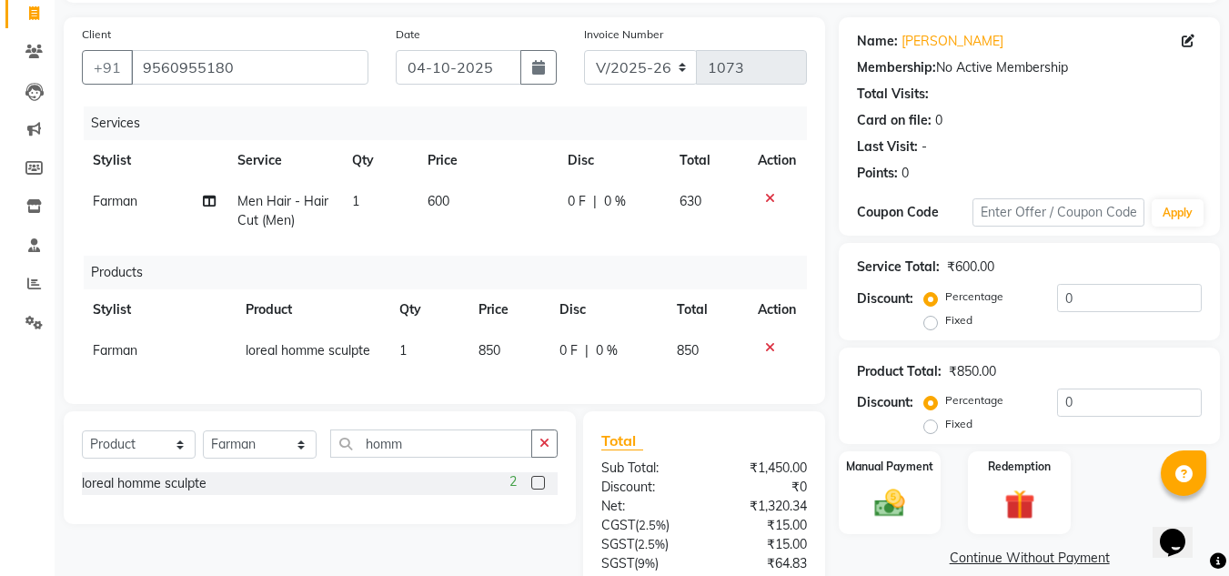
scroll to position [301, 0]
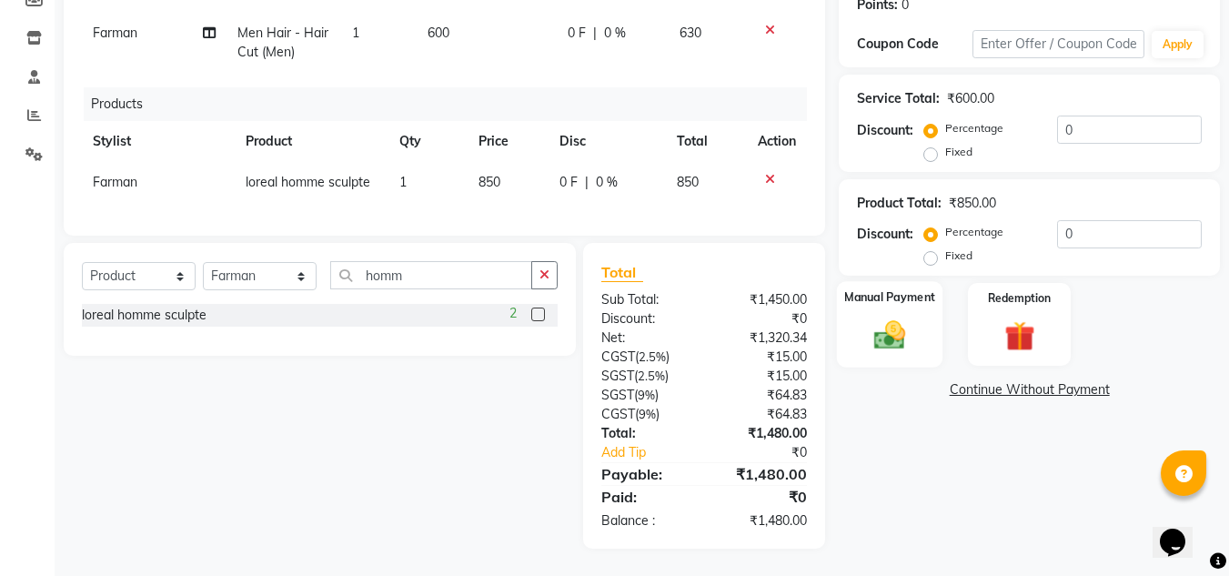
click at [905, 318] on img at bounding box center [890, 336] width 51 height 36
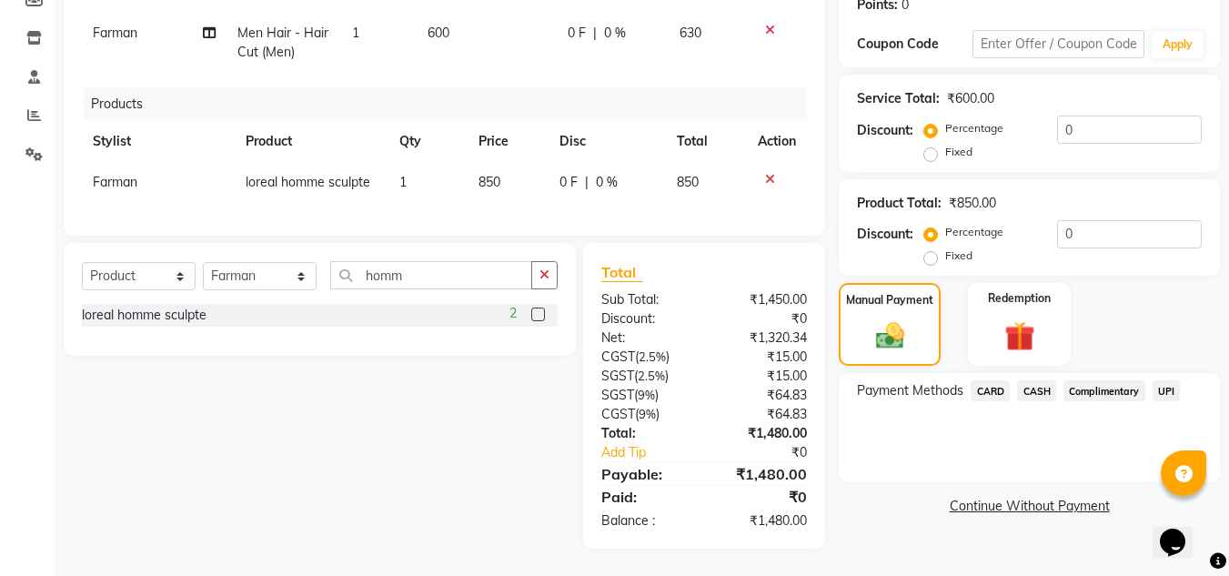
click at [992, 380] on span "CARD" at bounding box center [990, 390] width 39 height 21
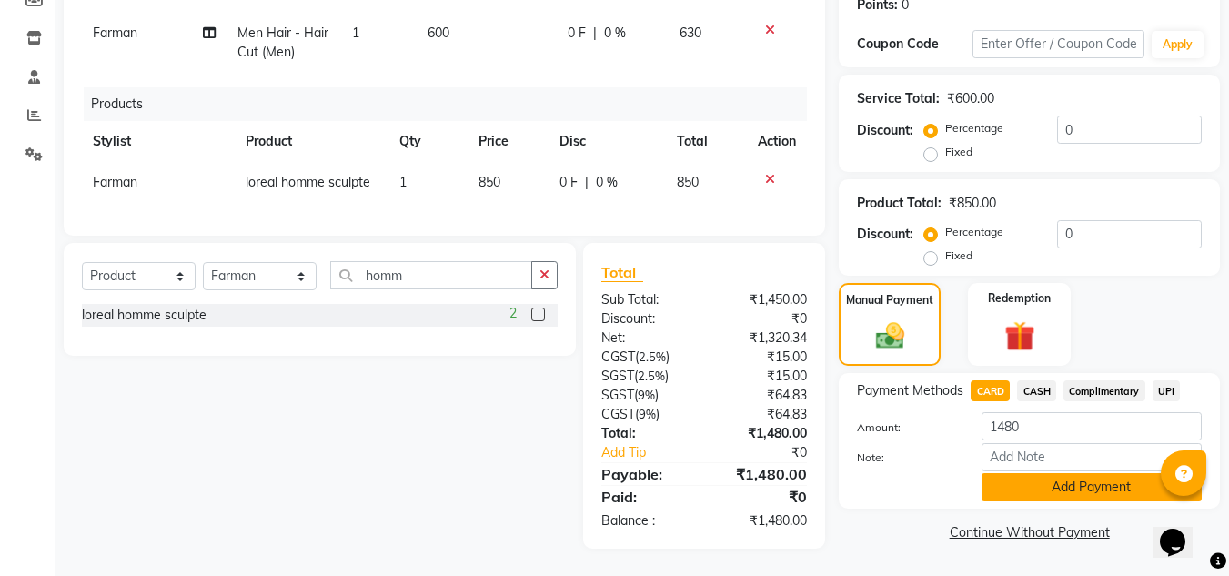
click at [1049, 476] on button "Add Payment" at bounding box center [1092, 487] width 220 height 28
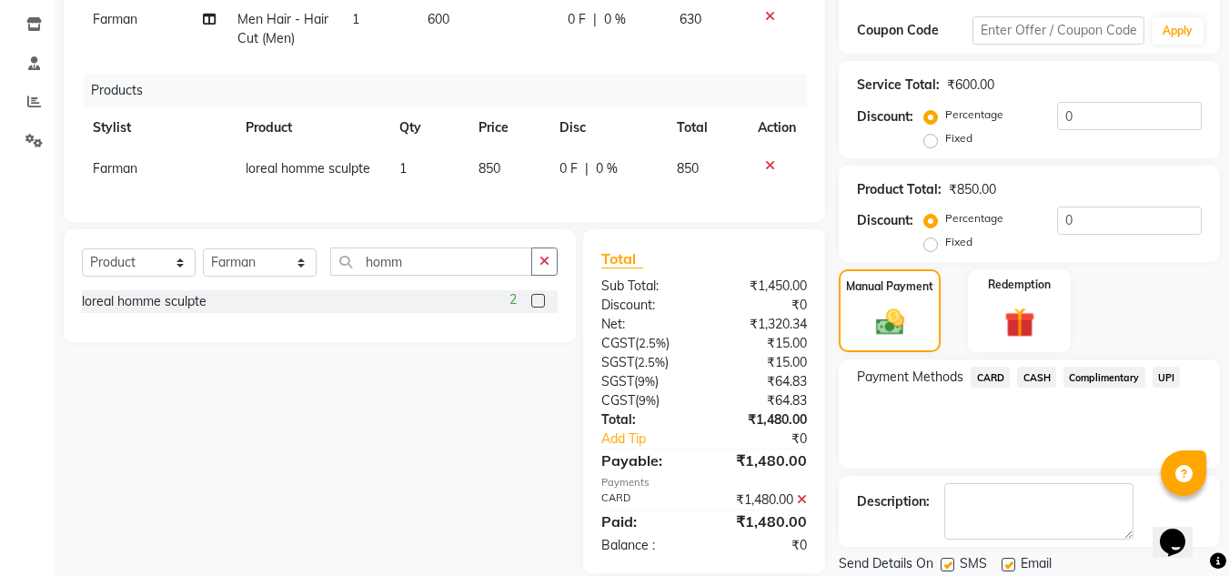
scroll to position [361, 0]
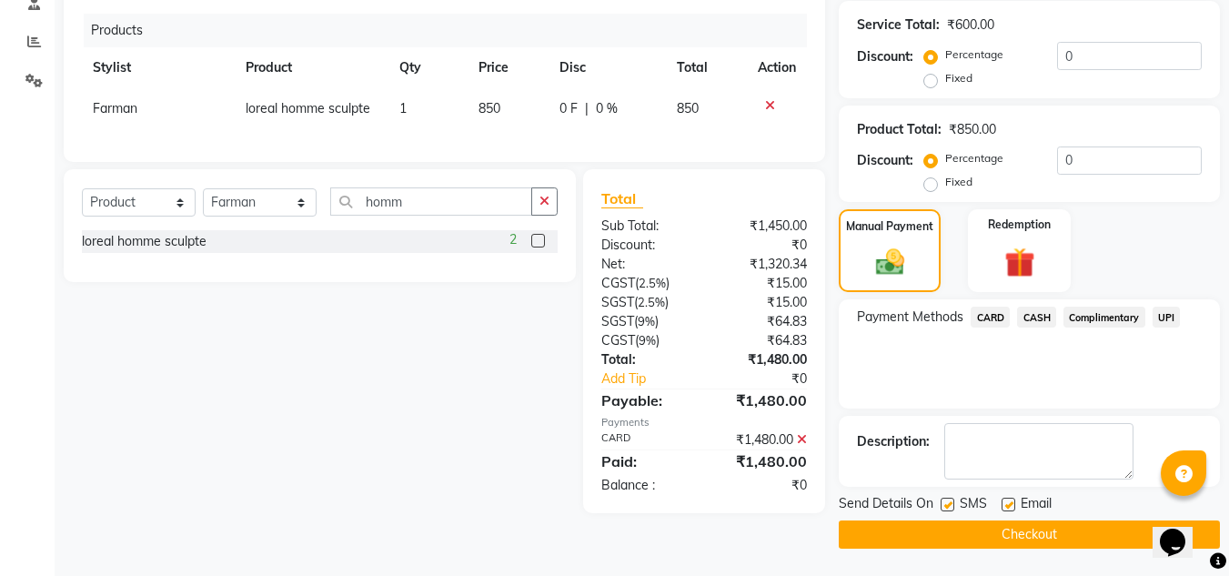
click at [1029, 533] on button "Checkout" at bounding box center [1029, 535] width 381 height 28
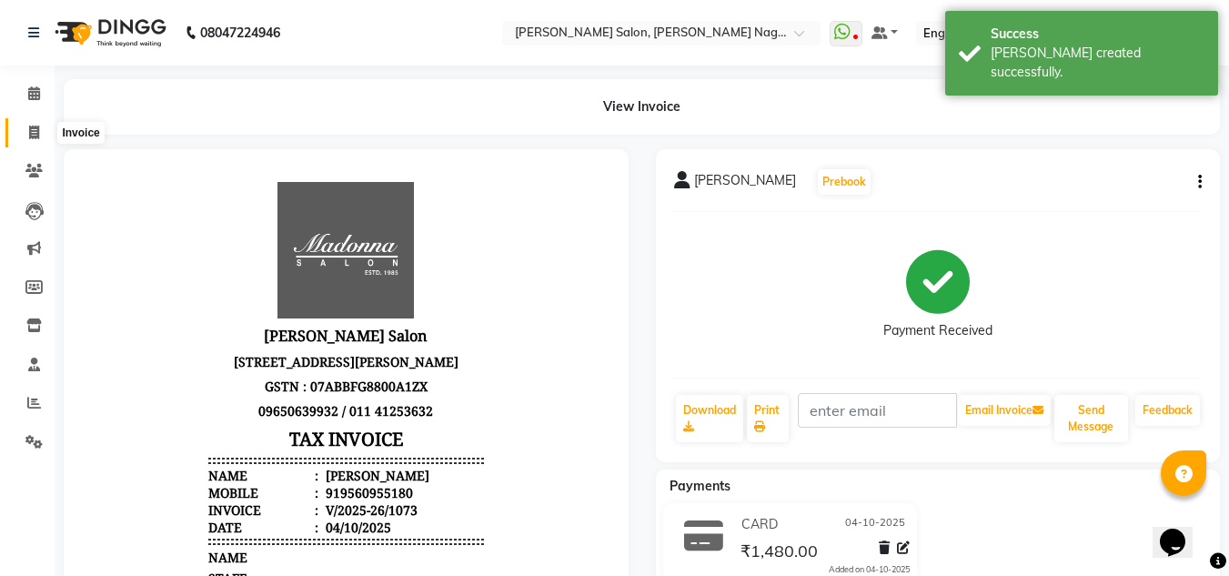
click at [30, 128] on icon at bounding box center [34, 133] width 10 height 14
select select "service"
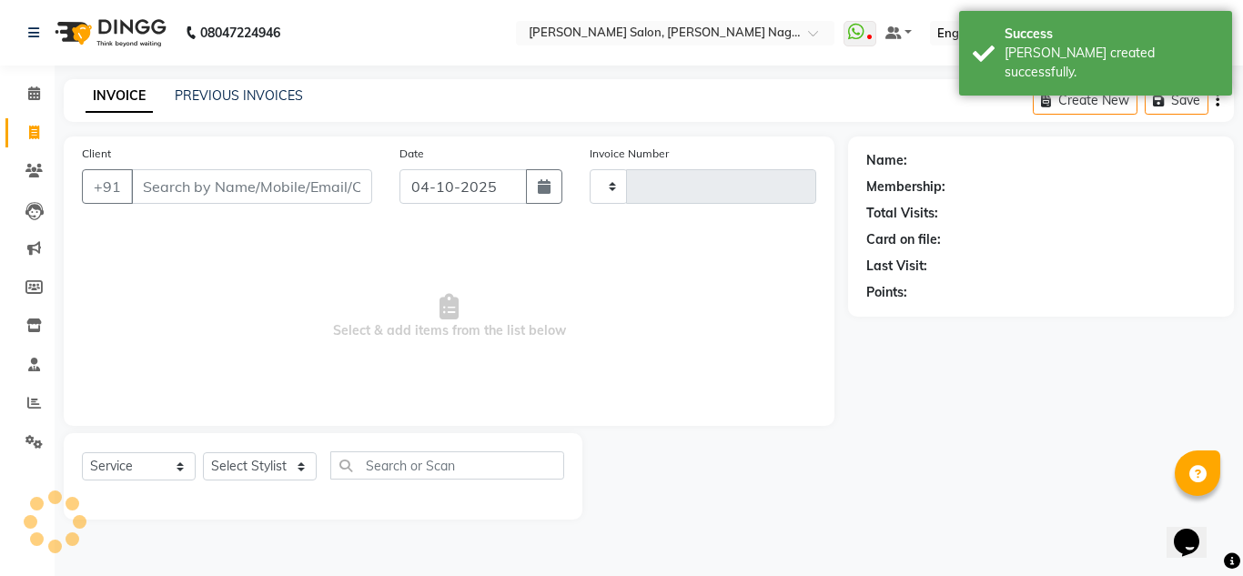
type input "1074"
select select "8641"
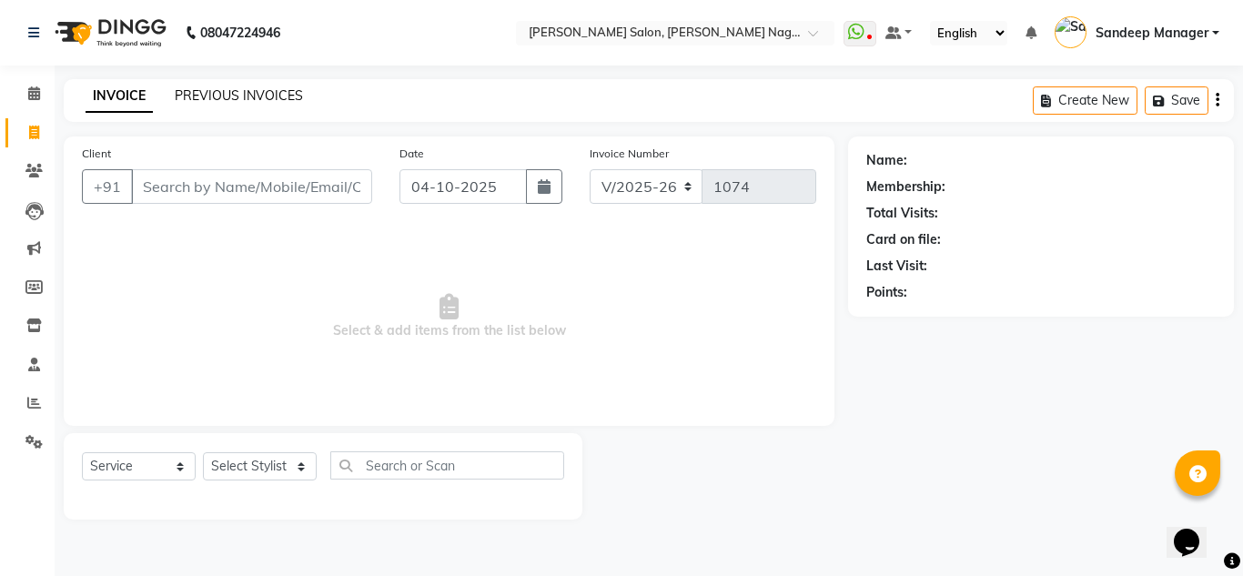
click at [218, 92] on link "PREVIOUS INVOICES" at bounding box center [239, 95] width 128 height 16
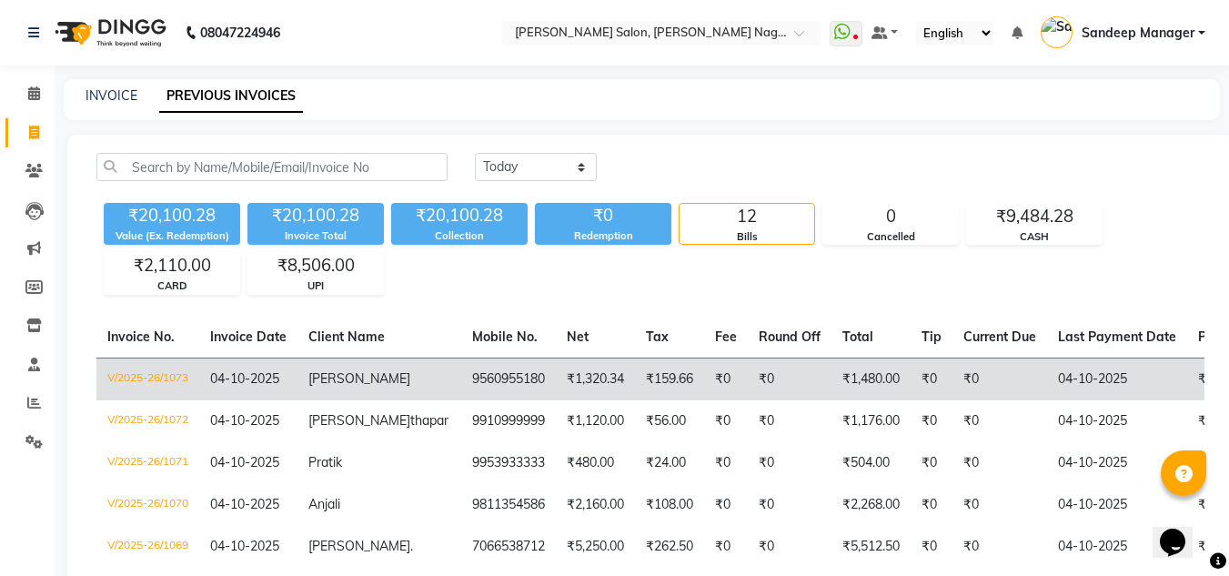
click at [298, 384] on td "04-10-2025" at bounding box center [248, 379] width 98 height 43
click at [260, 375] on span "04-10-2025" at bounding box center [244, 378] width 69 height 16
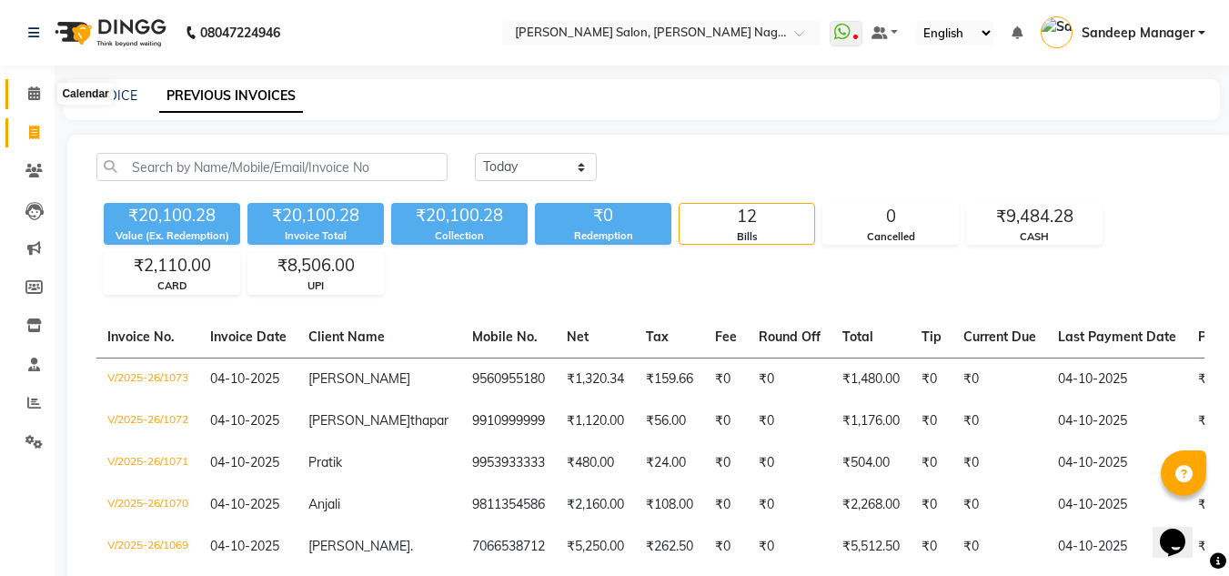
click at [36, 99] on icon at bounding box center [34, 93] width 12 height 14
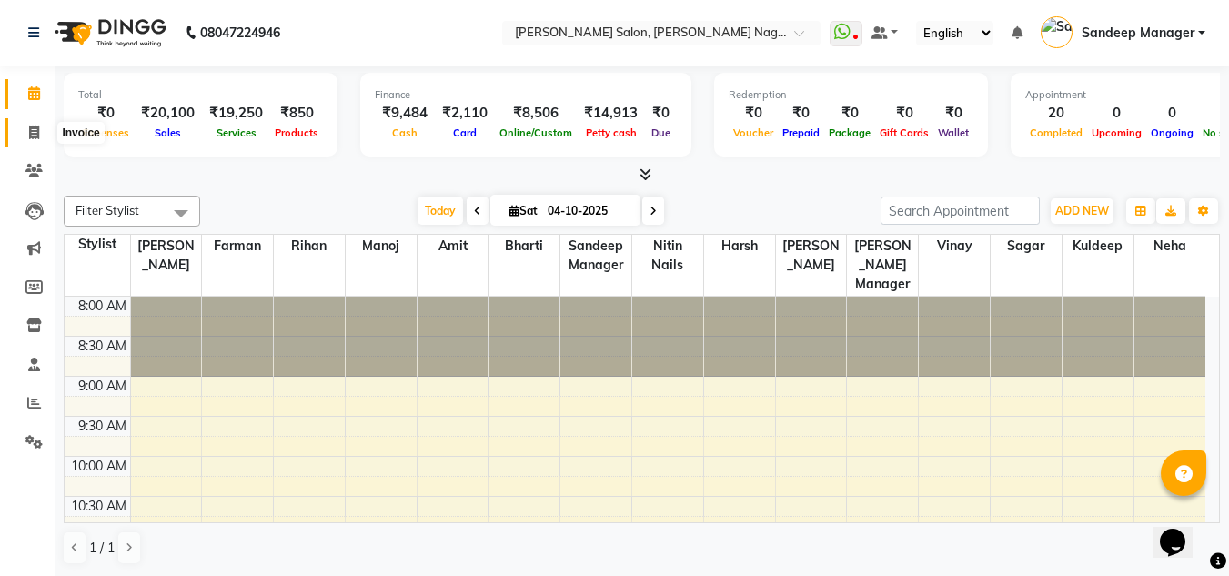
click at [23, 132] on span at bounding box center [34, 133] width 32 height 21
select select "service"
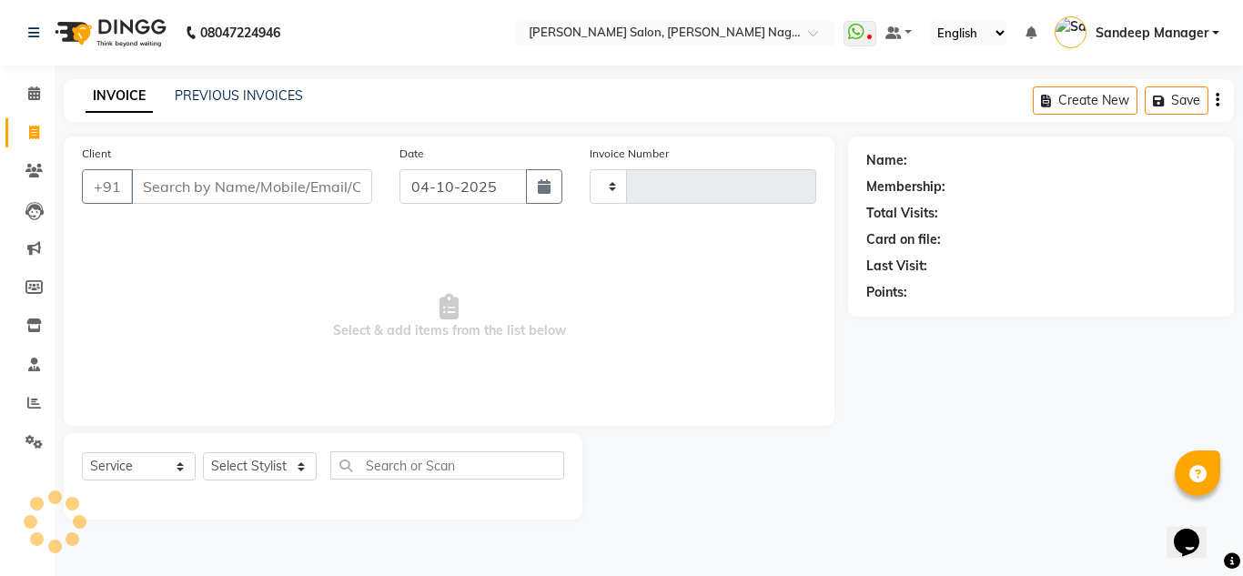
type input "1074"
select select "8641"
click at [273, 91] on link "PREVIOUS INVOICES" at bounding box center [239, 95] width 128 height 16
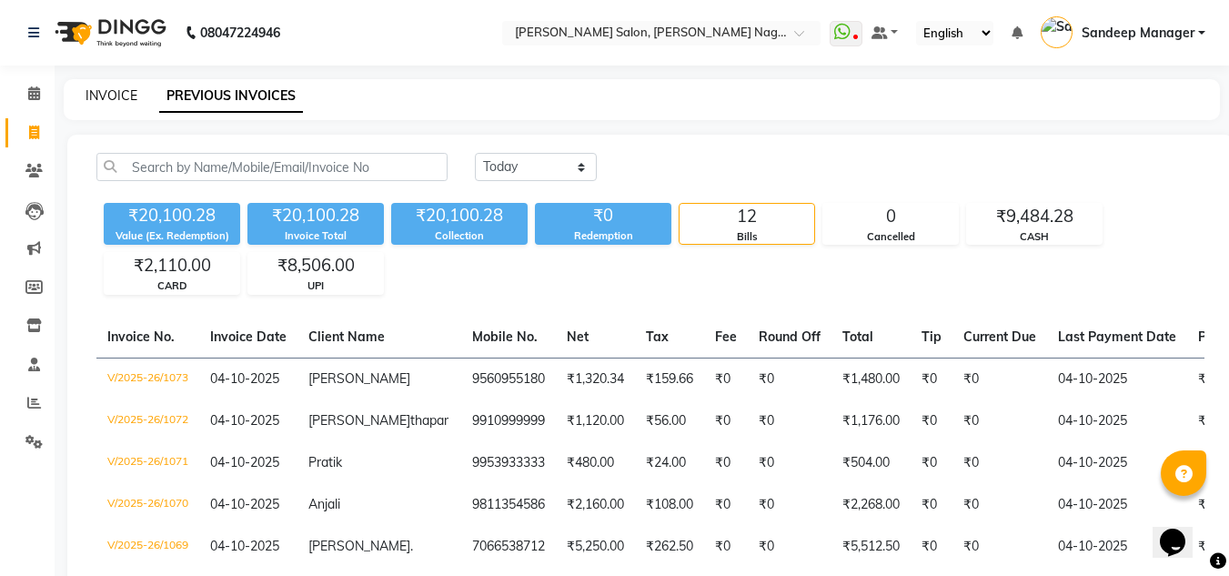
click at [125, 96] on link "INVOICE" at bounding box center [112, 95] width 52 height 16
select select "service"
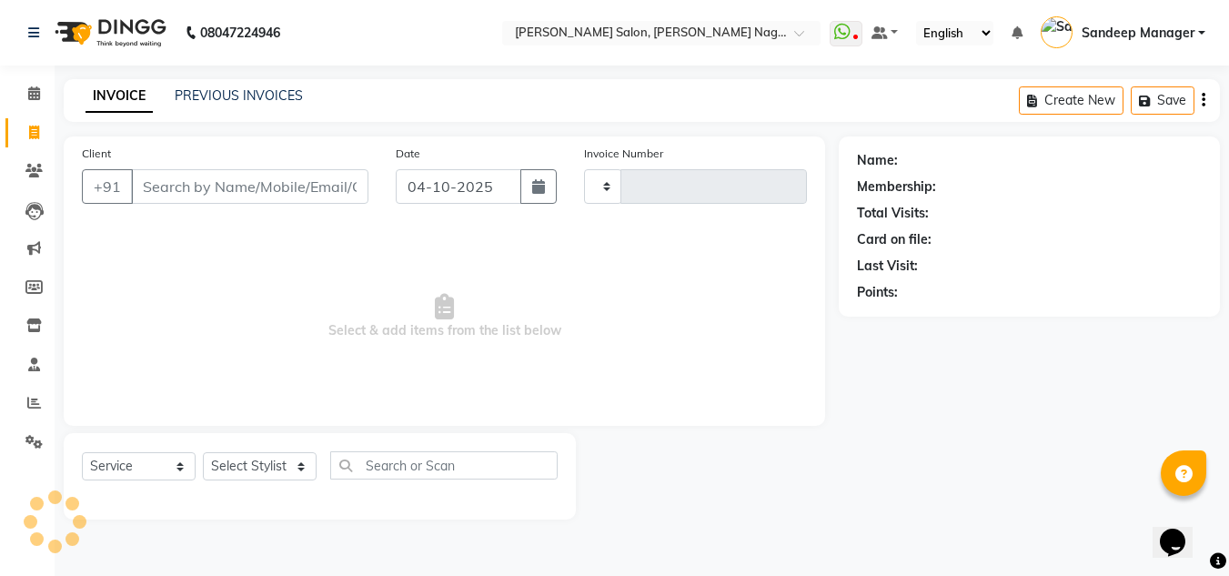
type input "1074"
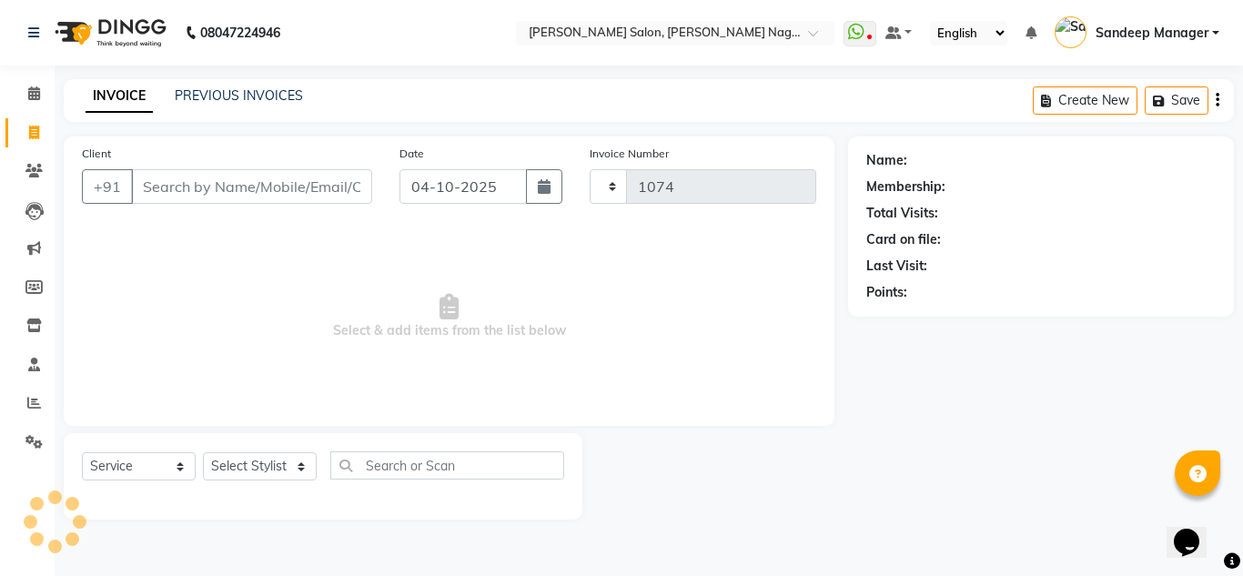
select select "8641"
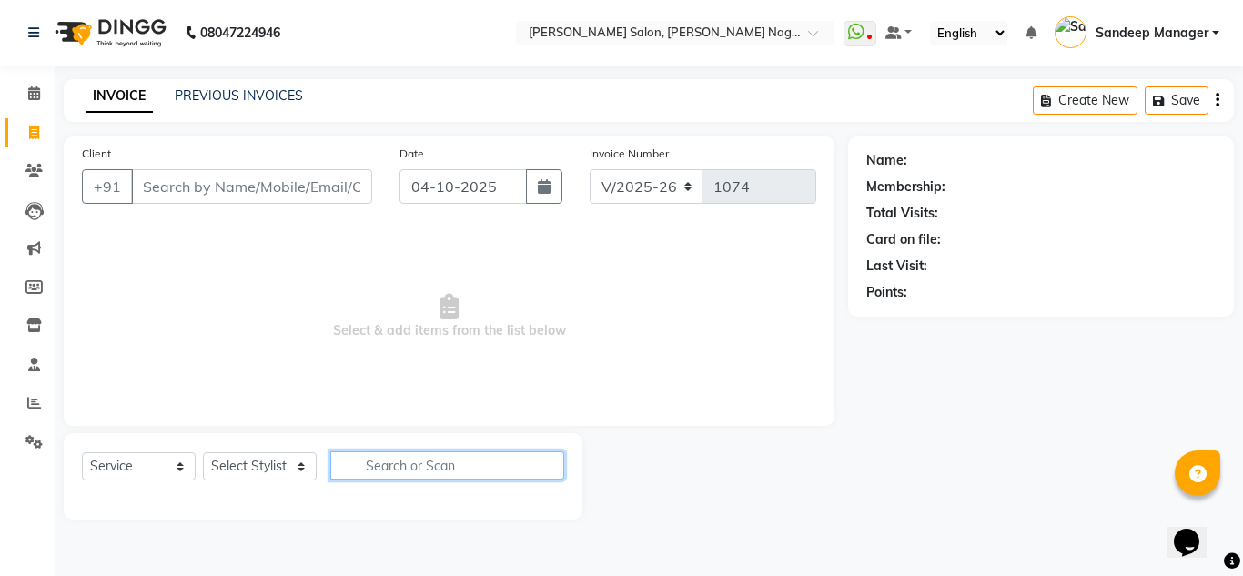
click at [360, 462] on input "text" at bounding box center [447, 465] width 234 height 28
type input "make"
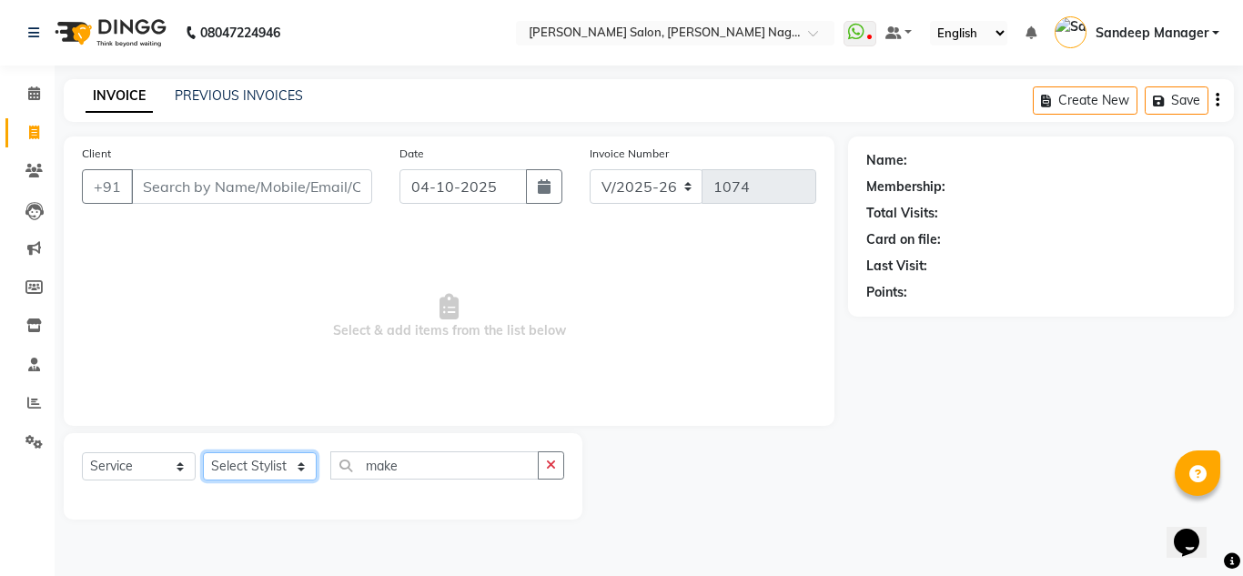
click at [230, 470] on select "Select Stylist Amit Bharti Farman Harsh Ishita Manager Jaikesh Kuldeep Manoj Ne…" at bounding box center [260, 466] width 114 height 28
select select "90115"
click at [203, 452] on select "Select Stylist Amit Bharti Farman Harsh Ishita Manager Jaikesh Kuldeep Manoj Ne…" at bounding box center [260, 466] width 114 height 28
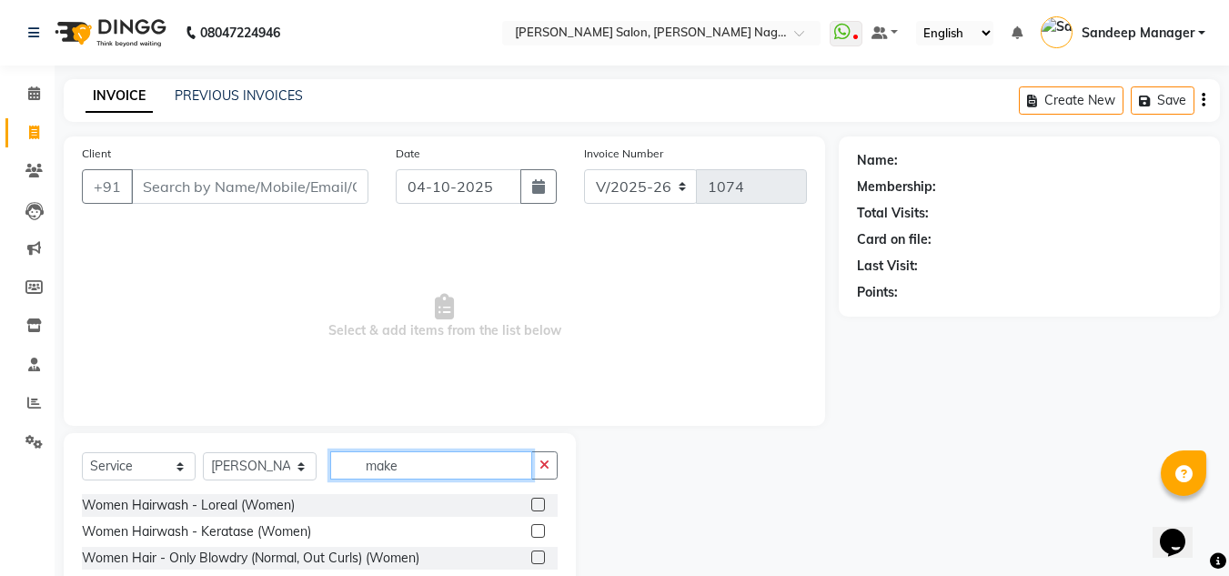
click at [441, 469] on input "make" at bounding box center [431, 465] width 202 height 28
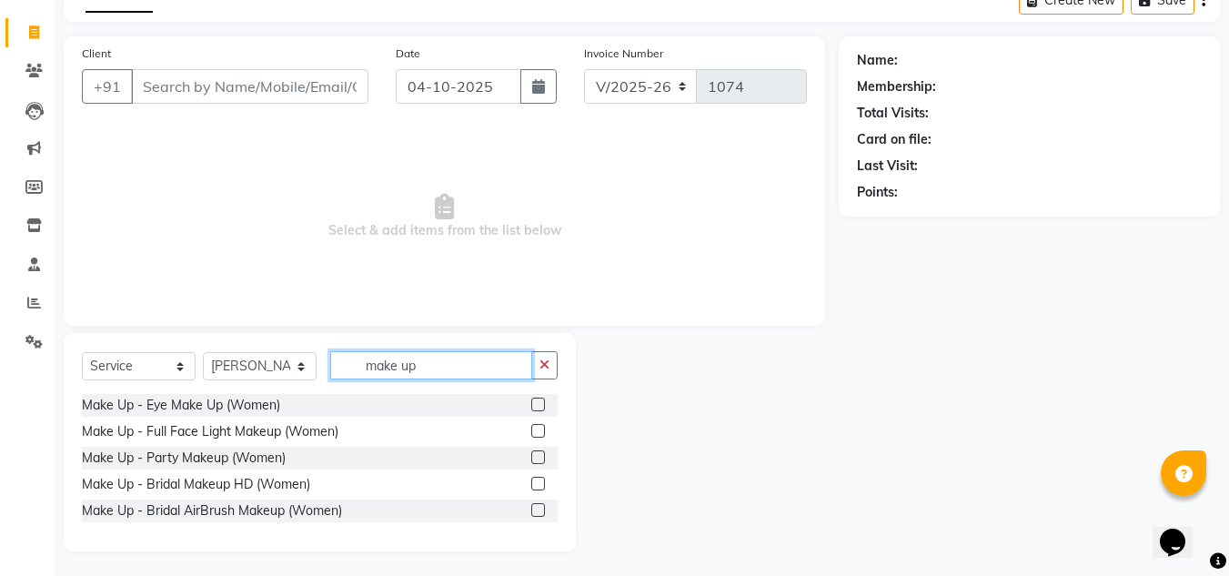
scroll to position [103, 0]
type input "make up"
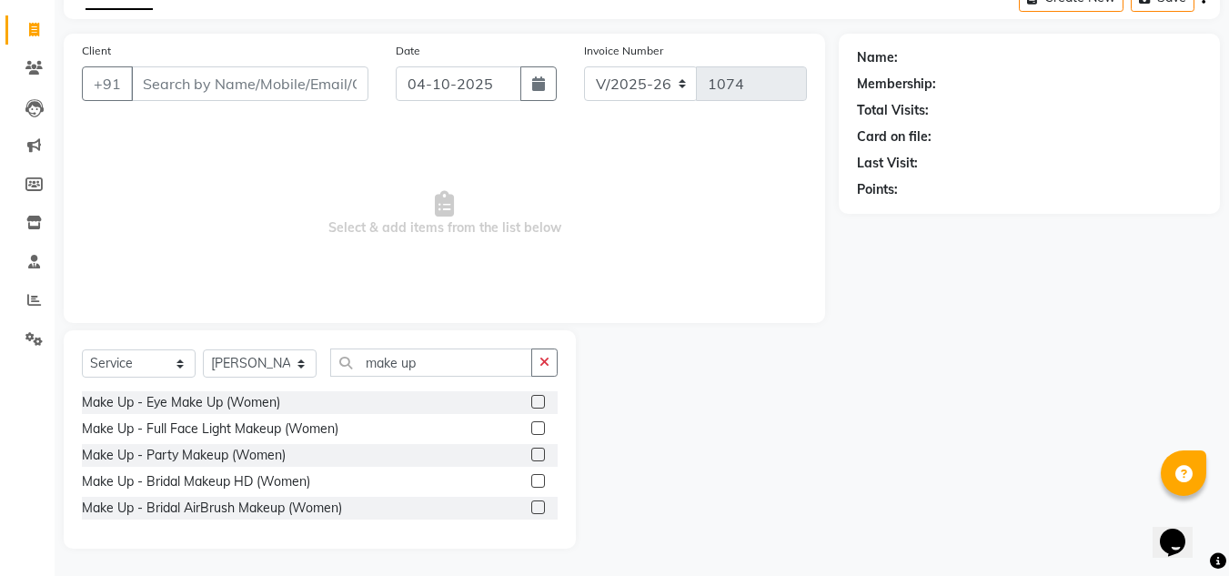
click at [539, 453] on label at bounding box center [538, 455] width 14 height 14
click at [539, 453] on input "checkbox" at bounding box center [537, 456] width 12 height 12
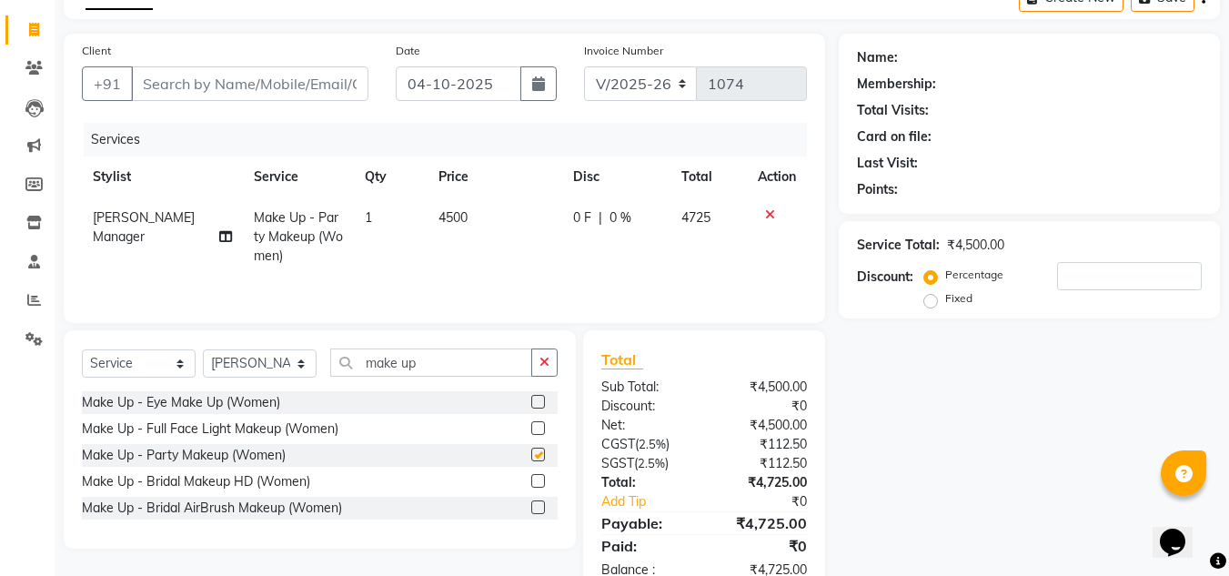
checkbox input "false"
click at [538, 484] on label at bounding box center [538, 481] width 14 height 14
click at [538, 484] on input "checkbox" at bounding box center [537, 482] width 12 height 12
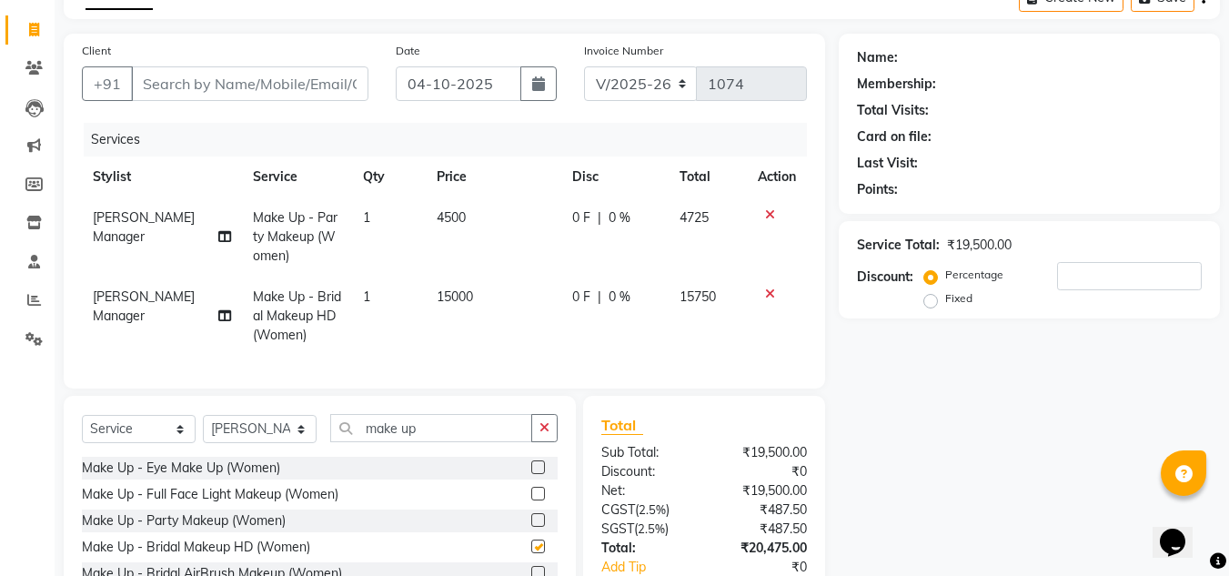
checkbox input "false"
click at [765, 215] on icon at bounding box center [770, 214] width 10 height 13
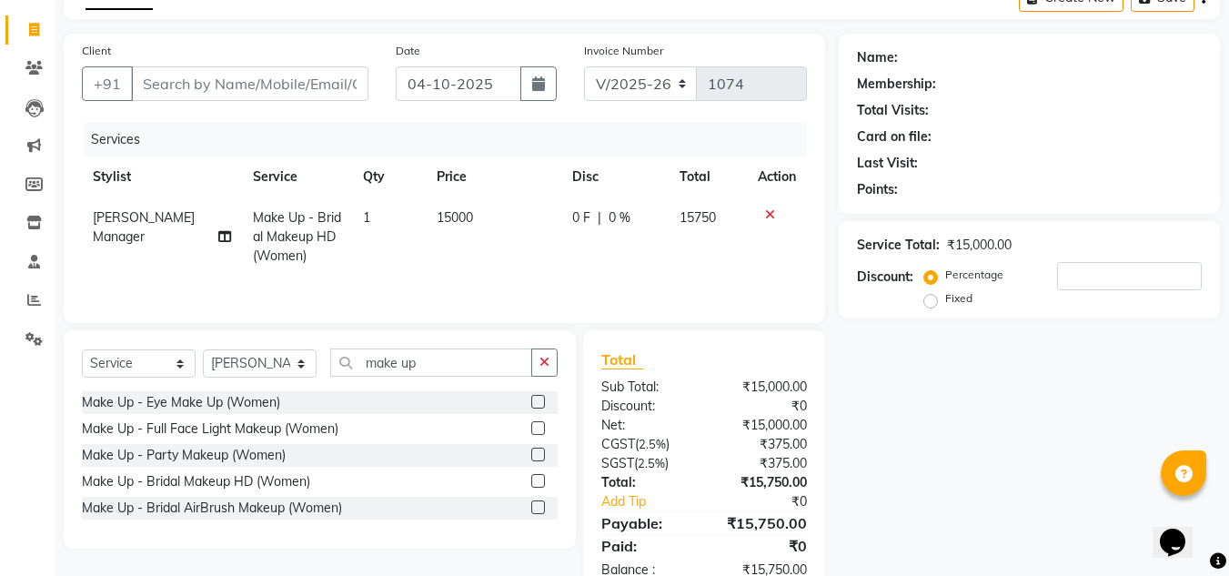
click at [772, 218] on icon at bounding box center [770, 214] width 10 height 13
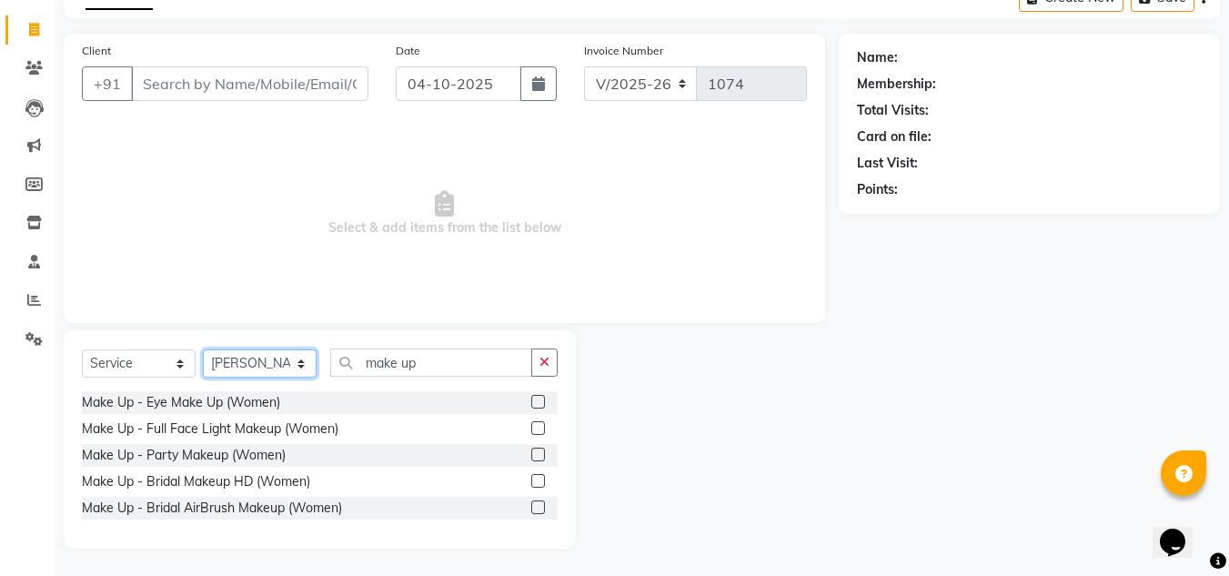
click at [308, 367] on select "Select Stylist Amit Bharti Farman Harsh Ishita Manager Jaikesh Kuldeep Manoj Ne…" at bounding box center [260, 363] width 114 height 28
select select
click at [203, 378] on select "Select Stylist Amit Bharti Farman Harsh Ishita Manager Jaikesh Kuldeep Manoj Ne…" at bounding box center [260, 363] width 114 height 28
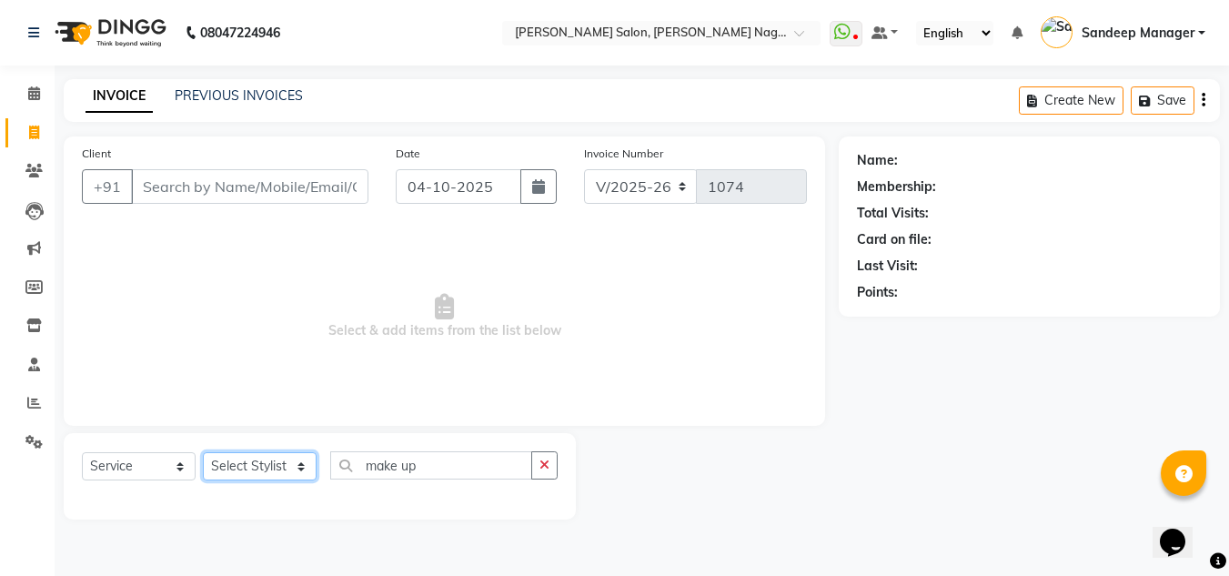
scroll to position [0, 0]
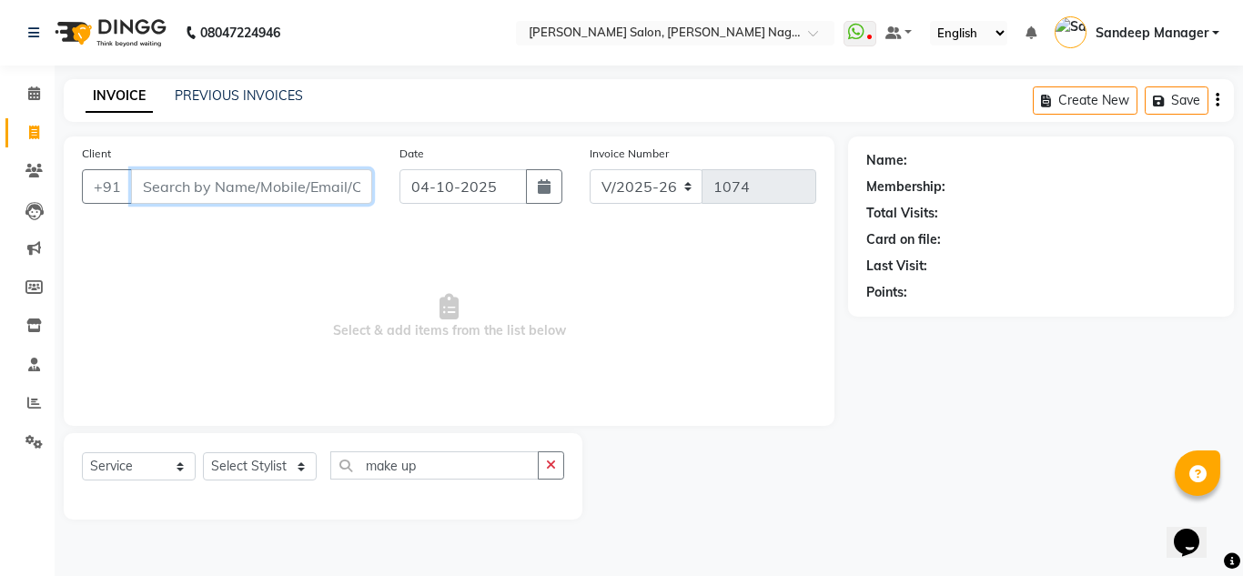
click at [220, 191] on input "Client" at bounding box center [251, 186] width 241 height 35
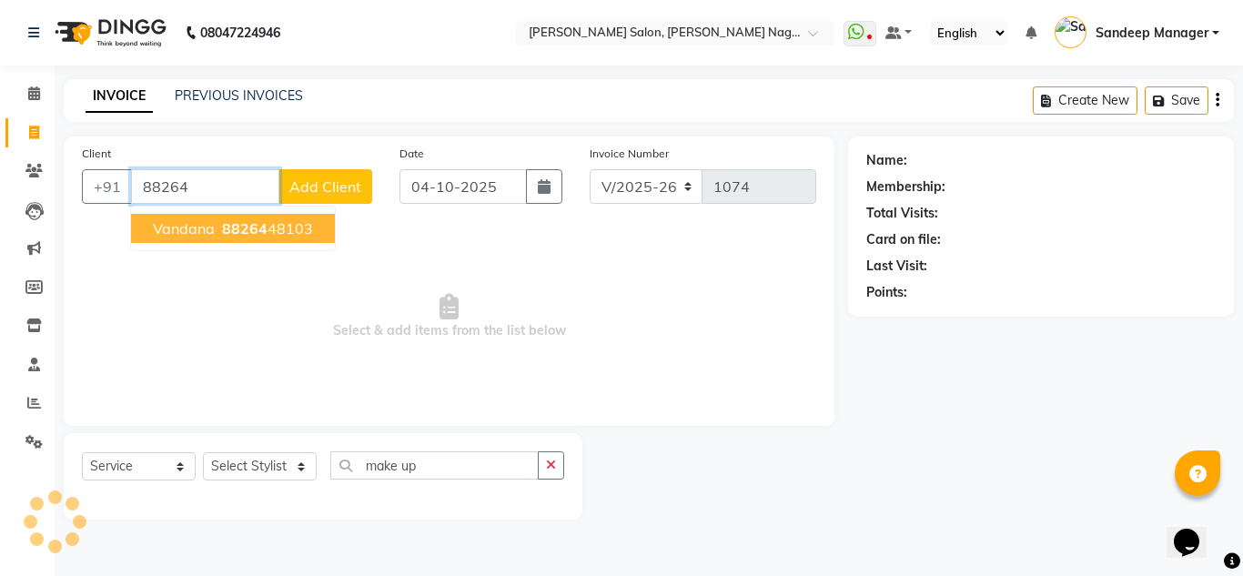
click at [291, 223] on ngb-highlight "88264 48103" at bounding box center [265, 228] width 95 height 18
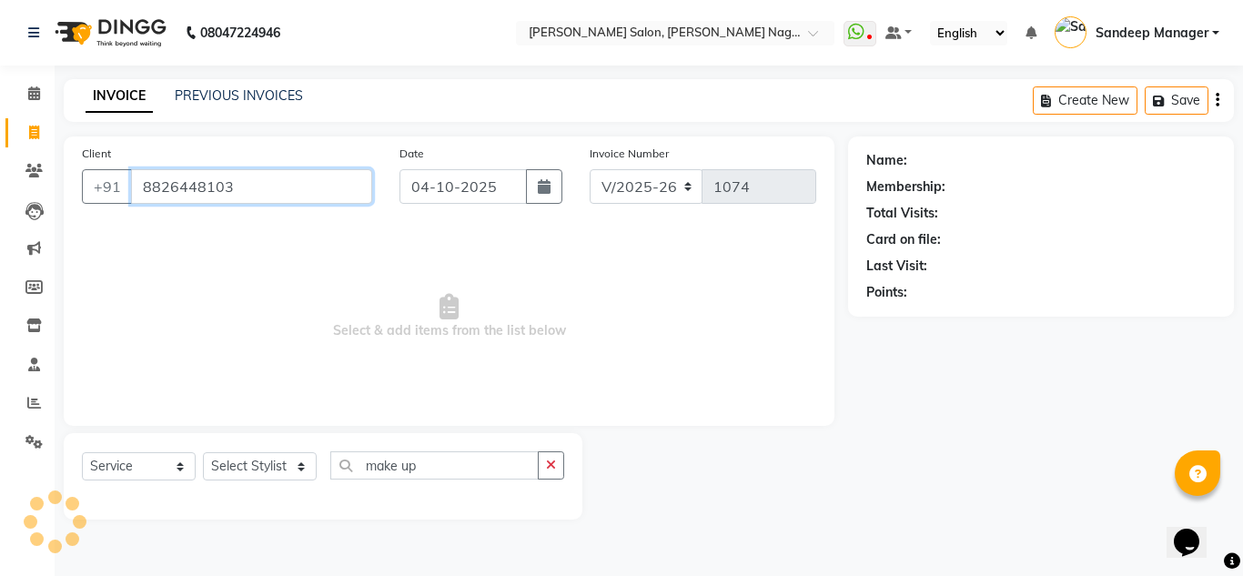
type input "8826448103"
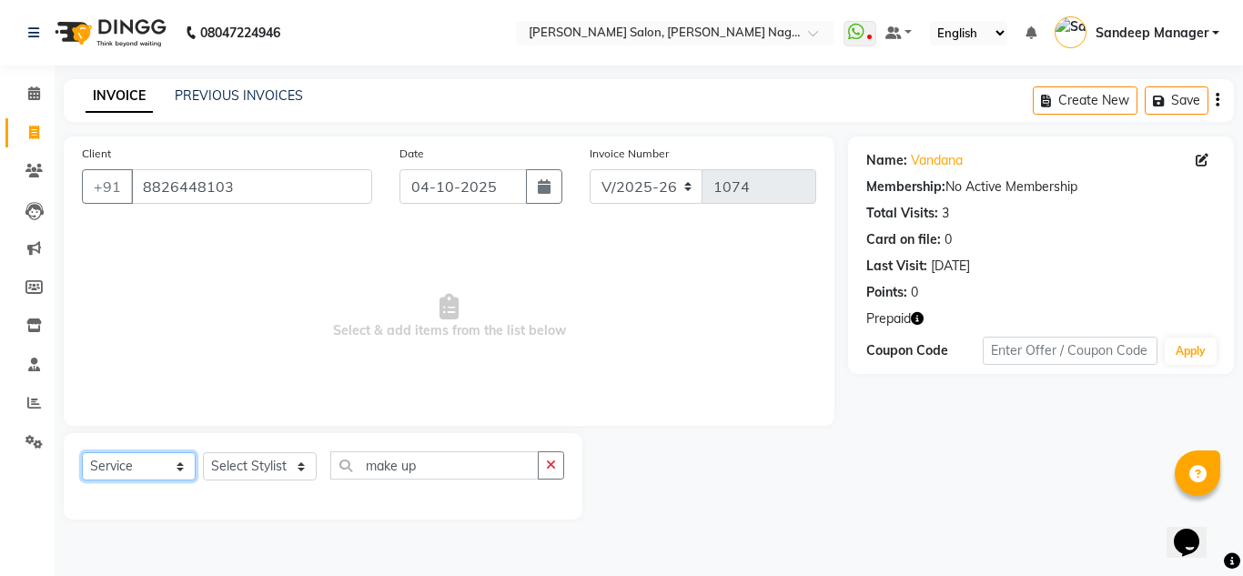
click at [182, 468] on select "Select Service Product Membership Package Voucher Prepaid Gift Card" at bounding box center [139, 466] width 114 height 28
click at [82, 452] on select "Select Service Product Membership Package Voucher Prepaid Gift Card" at bounding box center [139, 466] width 114 height 28
click at [302, 464] on select "Select Stylist Amit Bharti Farman Harsh Ishita Manager Jaikesh Kuldeep Manoj Ne…" at bounding box center [260, 466] width 114 height 28
select select "86638"
click at [203, 452] on select "Select Stylist Amit Bharti Farman Harsh Ishita Manager Jaikesh Kuldeep Manoj Ne…" at bounding box center [260, 466] width 114 height 28
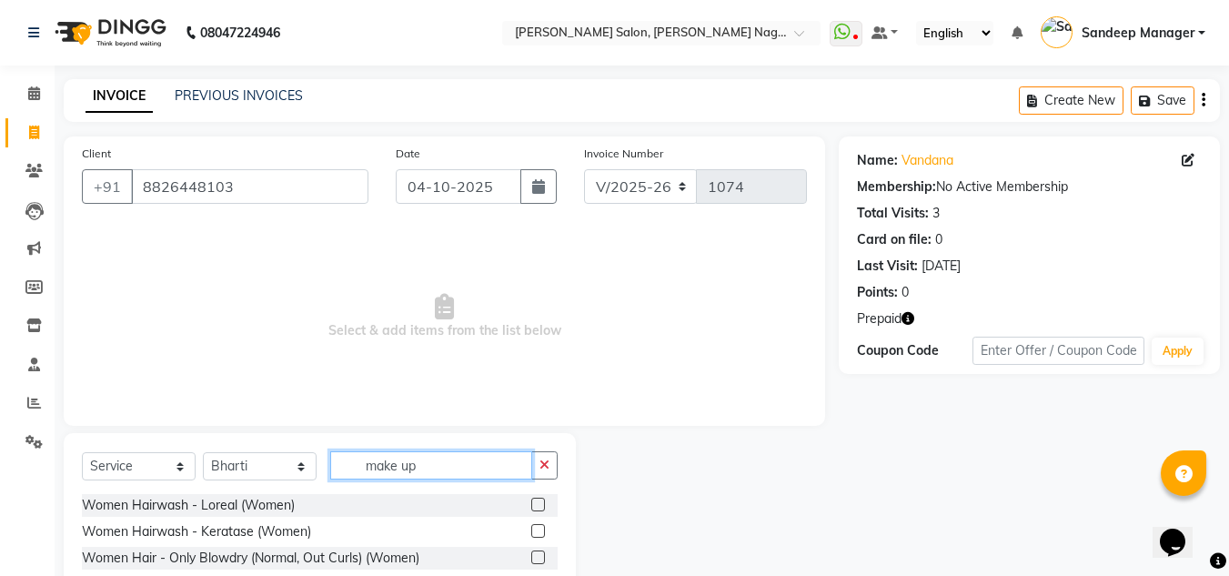
drag, startPoint x: 421, startPoint y: 467, endPoint x: 335, endPoint y: 456, distance: 87.1
click at [335, 456] on input "make up" at bounding box center [431, 465] width 202 height 28
type input "faci"
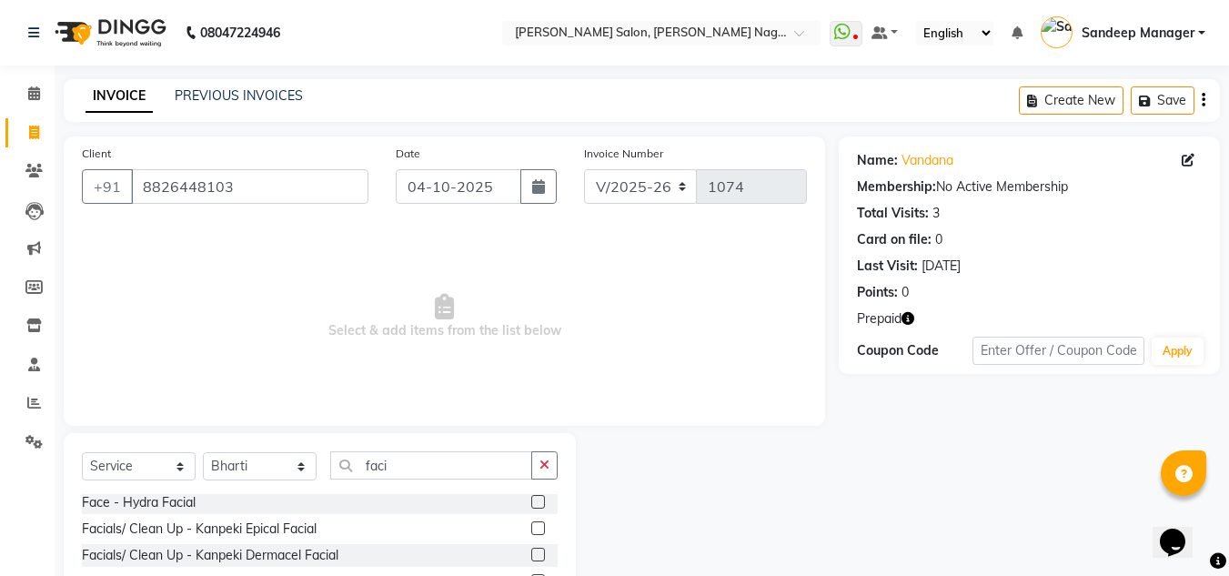
click at [531, 526] on label at bounding box center [538, 528] width 14 height 14
click at [531, 526] on input "checkbox" at bounding box center [537, 529] width 12 height 12
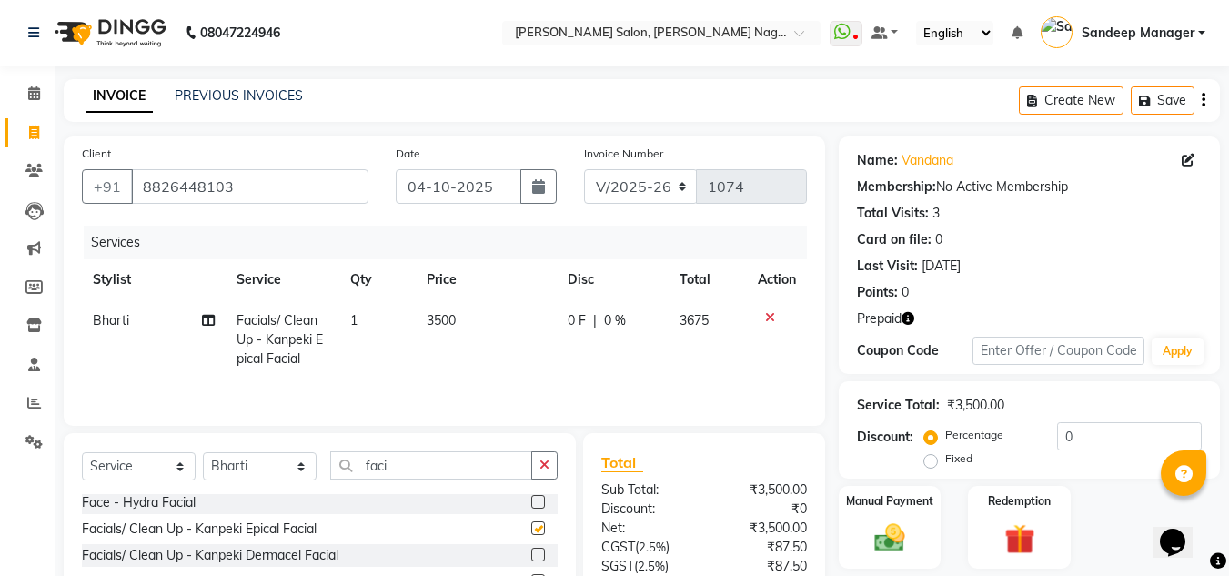
checkbox input "false"
drag, startPoint x: 455, startPoint y: 318, endPoint x: 410, endPoint y: 313, distance: 44.8
click at [410, 313] on tr "Bharti Facials/ Clean Up - Kanpeki Epical Facial 1 3500 0 F | 0 % 3675" at bounding box center [444, 339] width 725 height 79
click at [450, 319] on span "3500" at bounding box center [441, 320] width 29 height 16
select select "86638"
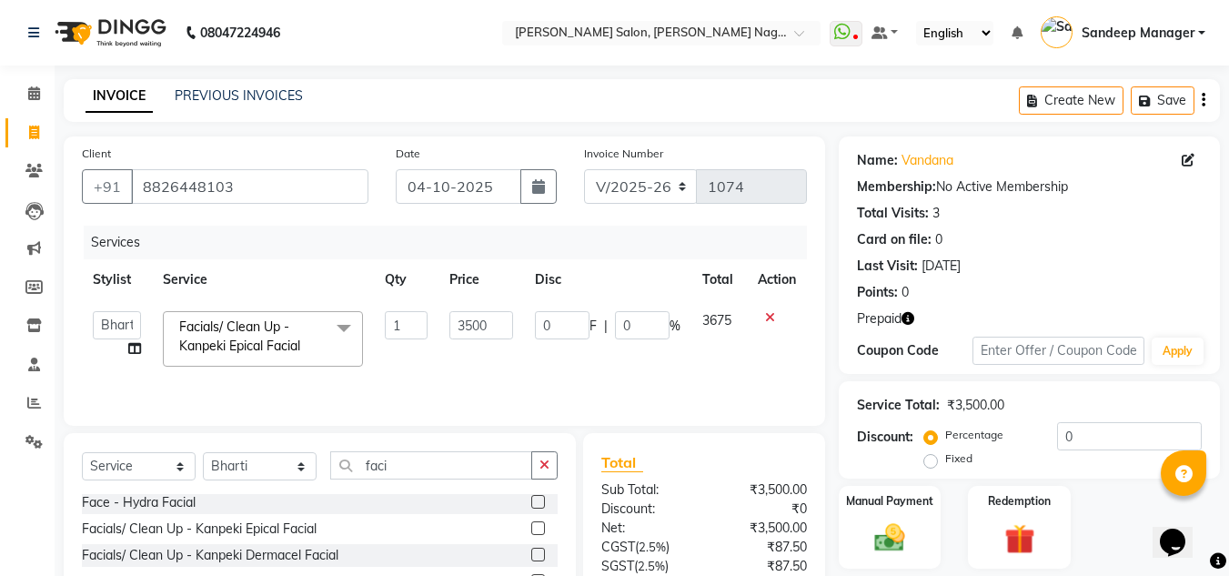
click at [450, 319] on input "3500" at bounding box center [481, 325] width 63 height 28
type input "4500"
click at [491, 356] on td "4500" at bounding box center [481, 338] width 85 height 77
select select "86638"
drag, startPoint x: 421, startPoint y: 460, endPoint x: 349, endPoint y: 459, distance: 71.9
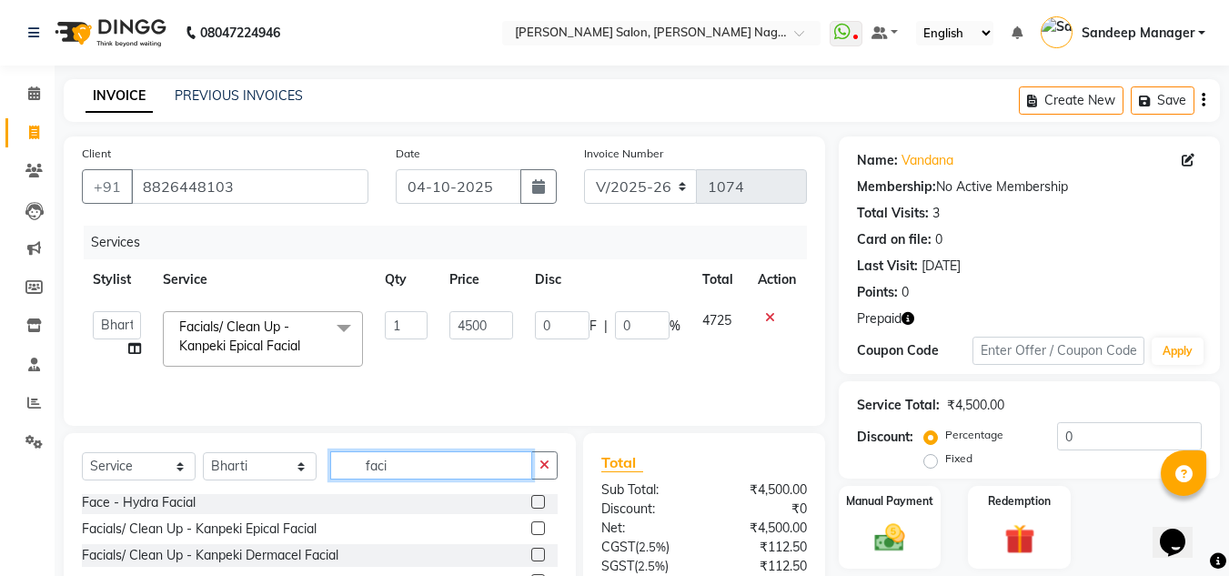
click at [349, 459] on input "faci" at bounding box center [431, 465] width 202 height 28
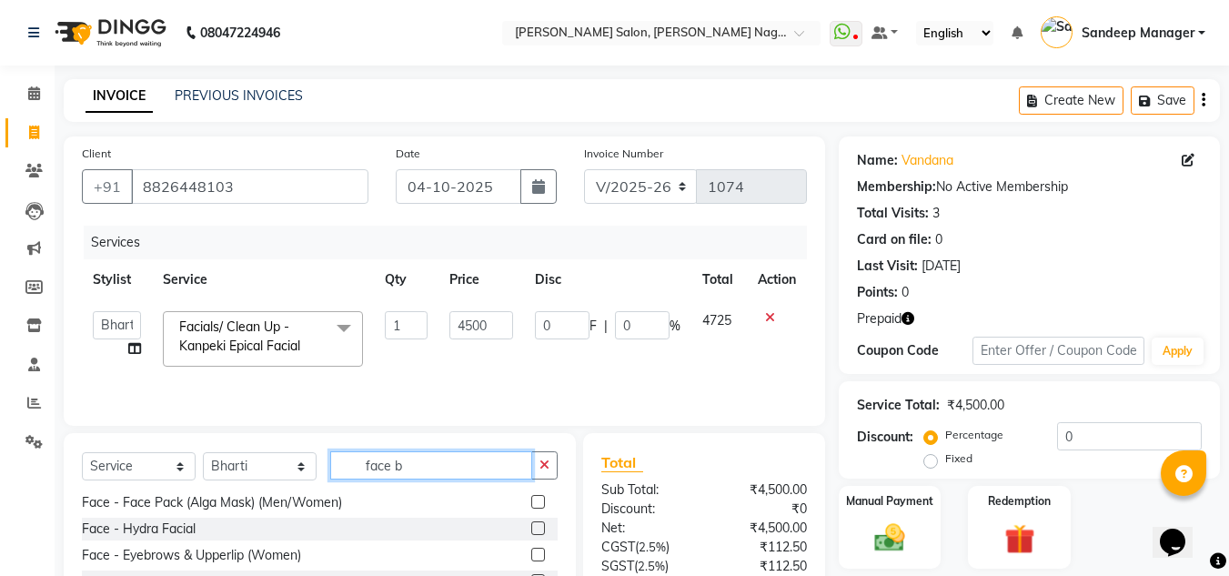
scroll to position [0, 0]
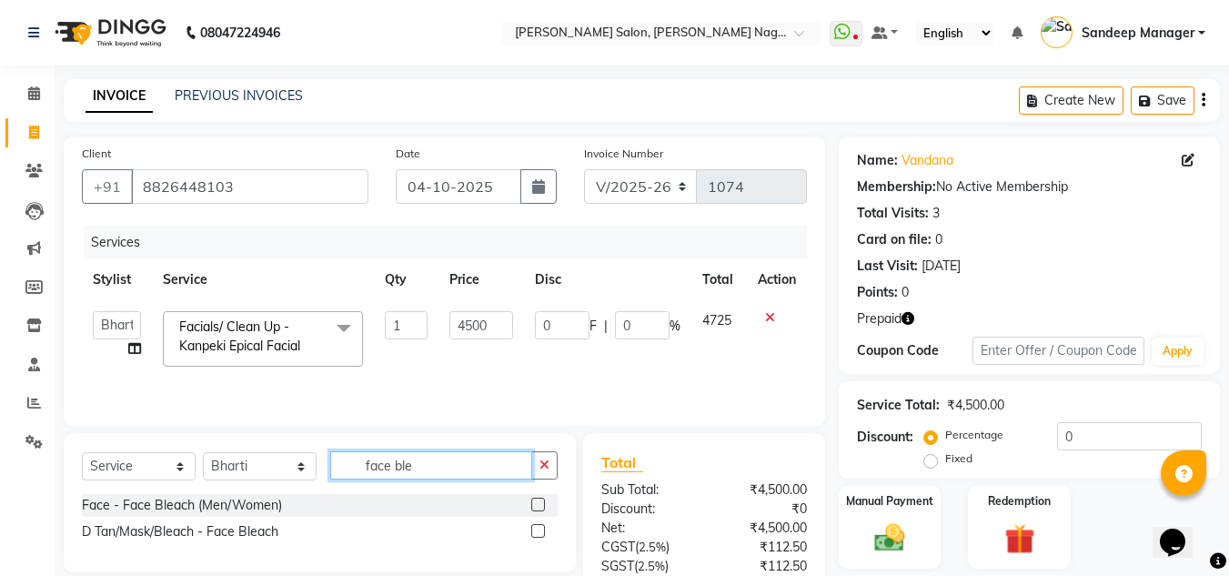
type input "face ble"
click at [542, 501] on label at bounding box center [538, 505] width 14 height 14
click at [542, 501] on input "checkbox" at bounding box center [537, 506] width 12 height 12
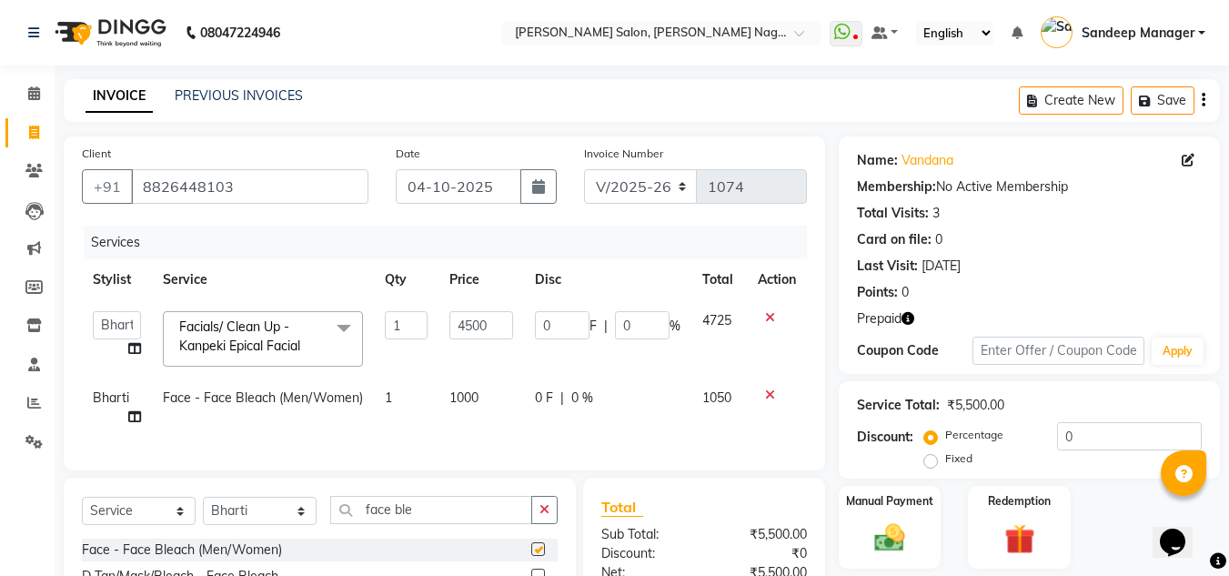
checkbox input "false"
click at [481, 392] on td "1000" at bounding box center [481, 408] width 85 height 60
select select "86638"
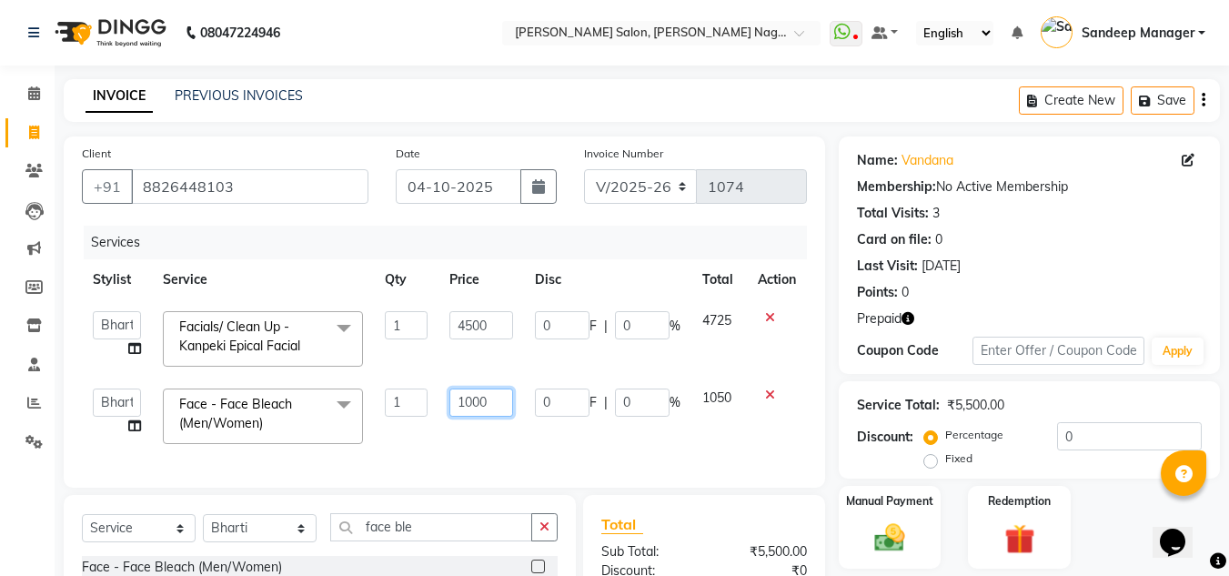
drag, startPoint x: 490, startPoint y: 402, endPoint x: 403, endPoint y: 388, distance: 87.7
click at [403, 388] on tr "Amit Bharti Farman Harsh Ishita Manager Jaikesh Kuldeep Manoj Neha Nitin Nails …" at bounding box center [444, 416] width 725 height 77
type input "600"
click at [537, 444] on div "Services Stylist Service Qty Price Disc Total Action Amit Bharti Farman Harsh I…" at bounding box center [444, 348] width 725 height 244
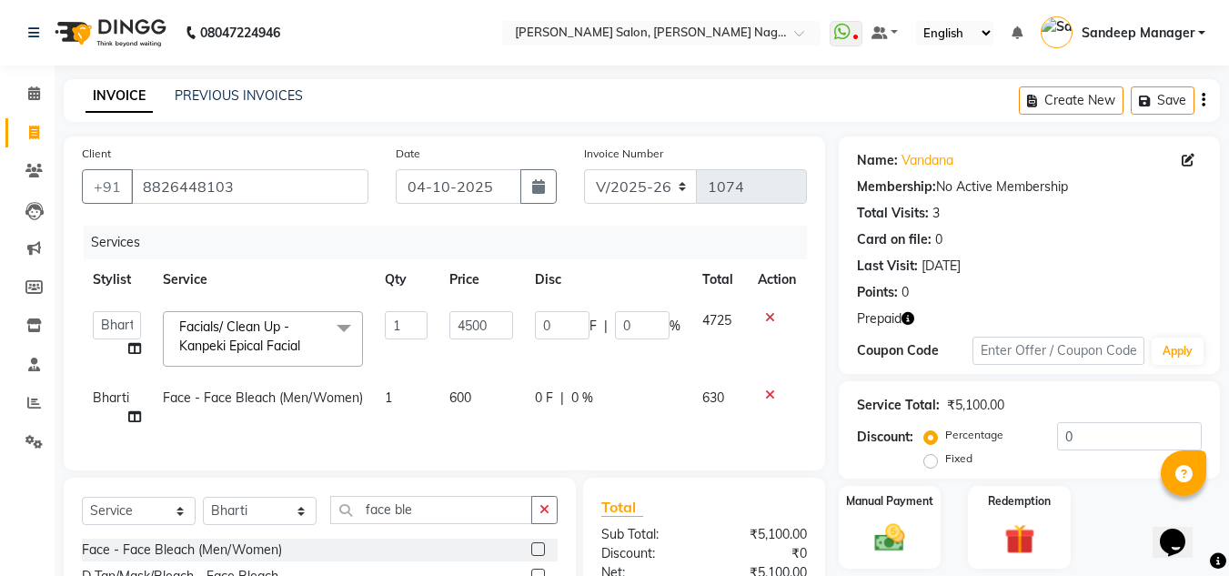
click at [907, 315] on icon "button" at bounding box center [908, 318] width 13 height 13
click at [936, 318] on div "Prepaid" at bounding box center [1029, 318] width 345 height 19
click at [908, 318] on icon "button" at bounding box center [908, 318] width 13 height 13
click at [991, 310] on div "Prepaid" at bounding box center [1029, 318] width 345 height 19
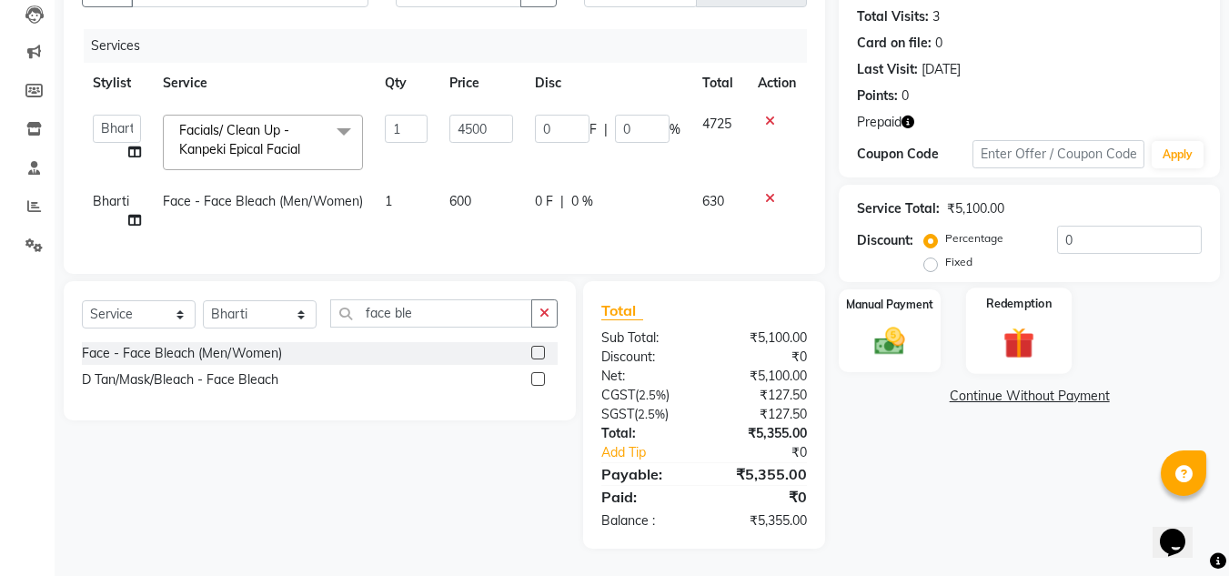
click at [1012, 327] on img at bounding box center [1019, 342] width 51 height 39
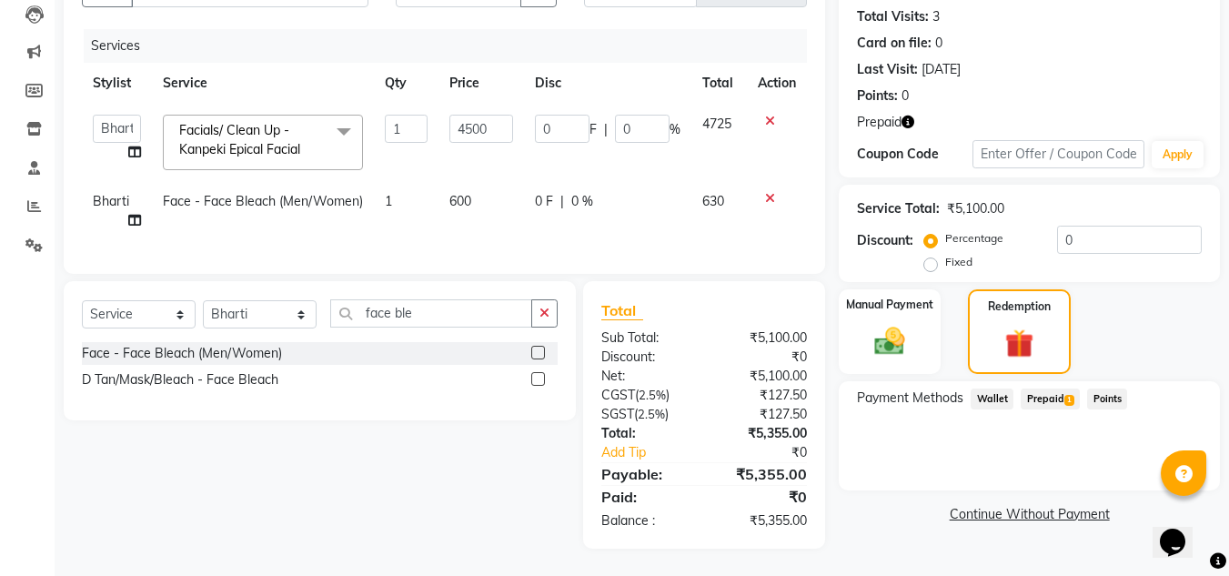
click at [1060, 389] on span "Prepaid 1" at bounding box center [1050, 399] width 59 height 21
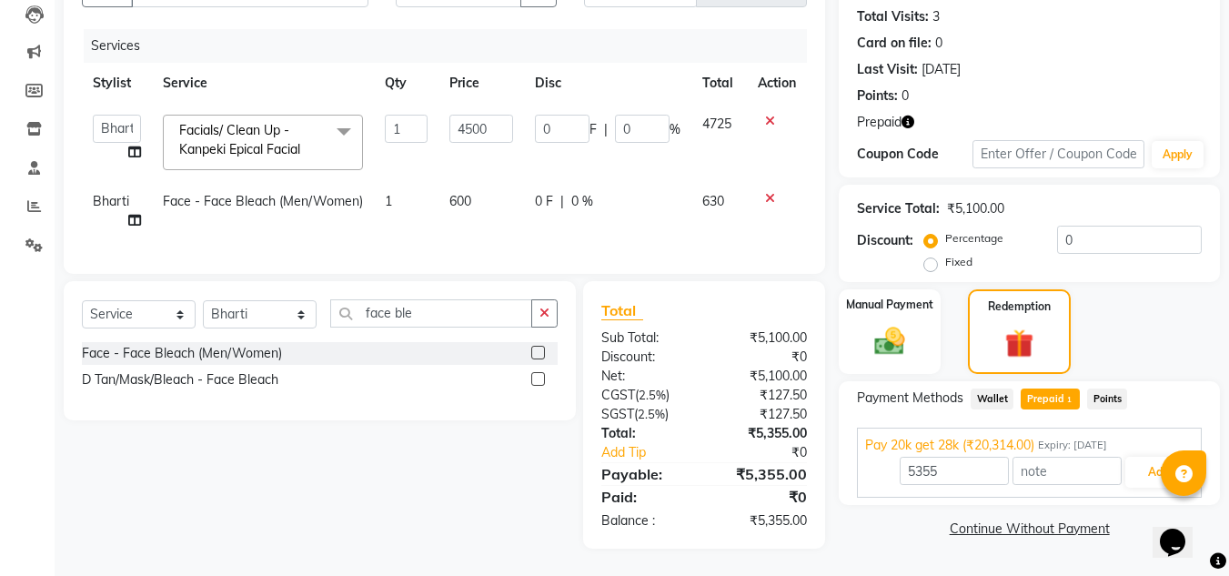
click at [1150, 338] on div "Manual Payment Redemption" at bounding box center [1029, 331] width 409 height 85
click at [1143, 460] on button "Add" at bounding box center [1159, 472] width 66 height 31
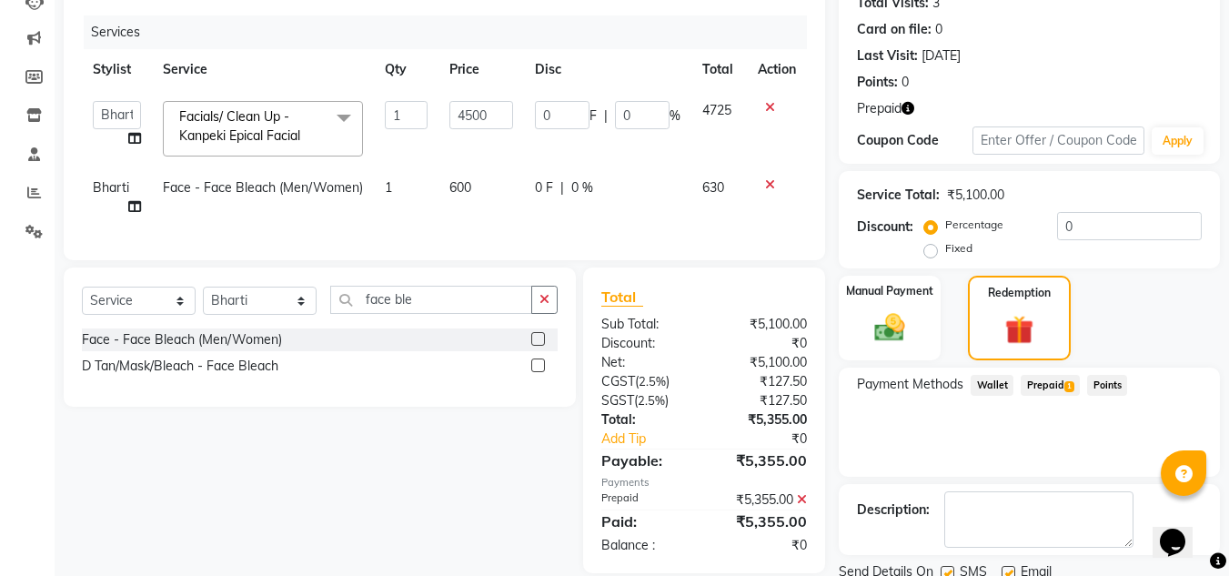
scroll to position [278, 0]
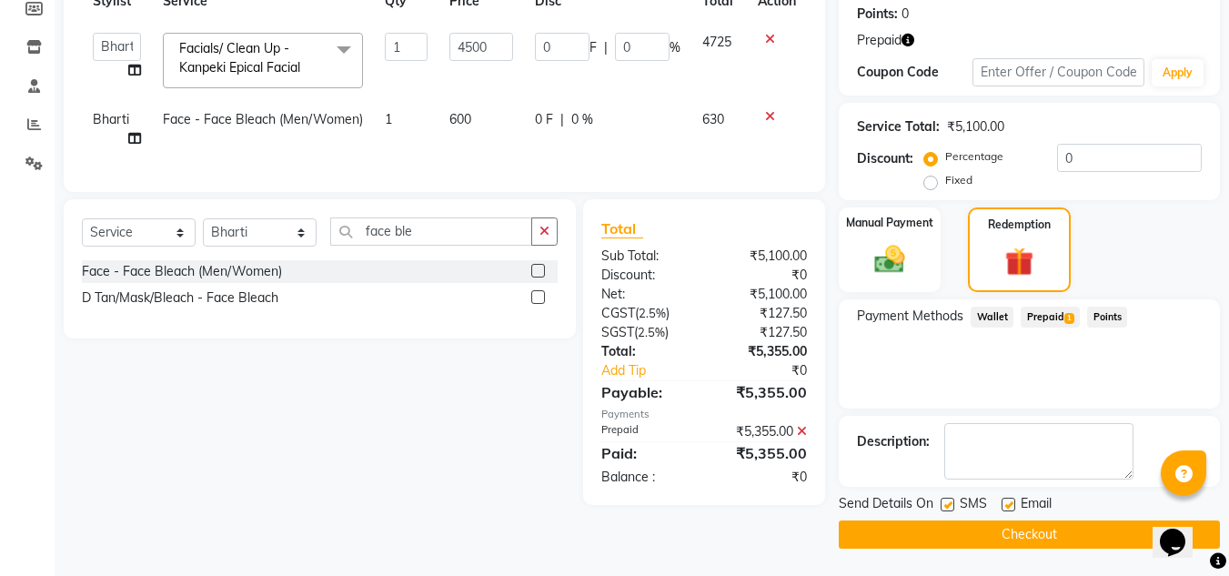
click at [1007, 538] on button "Checkout" at bounding box center [1029, 535] width 381 height 28
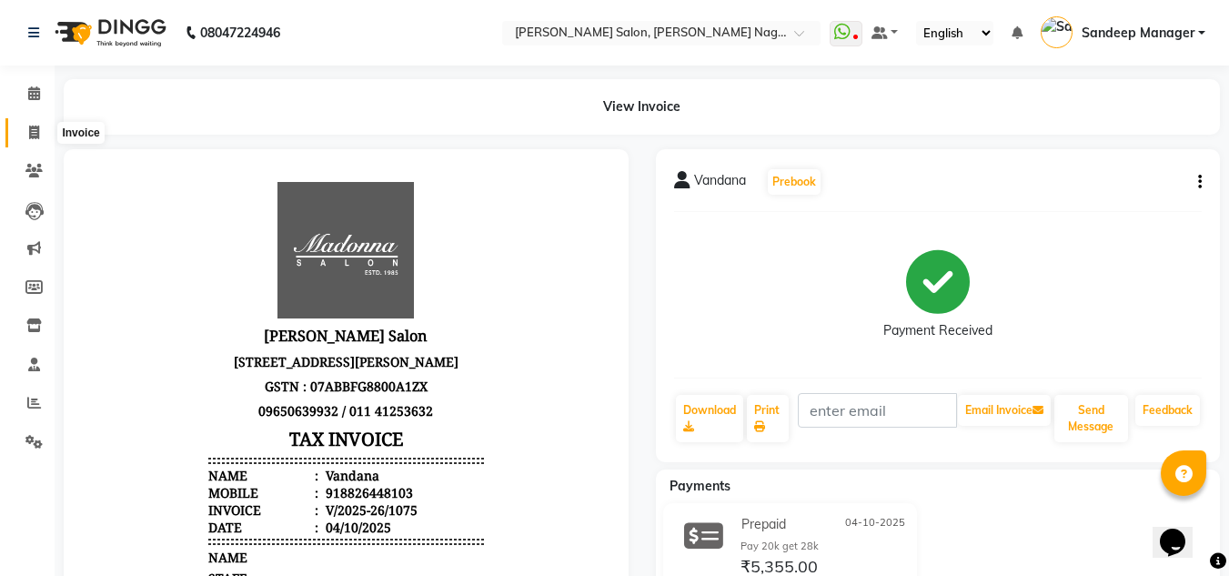
click at [32, 134] on icon at bounding box center [34, 133] width 10 height 14
select select "service"
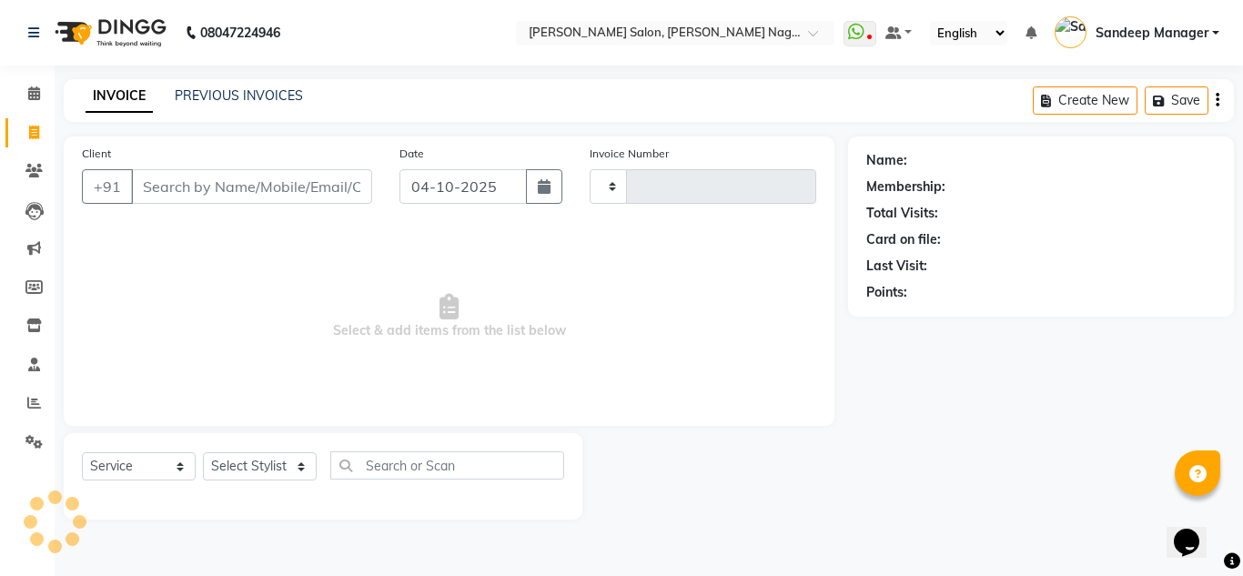
type input "1076"
select select "8641"
click at [211, 89] on link "PREVIOUS INVOICES" at bounding box center [239, 95] width 128 height 16
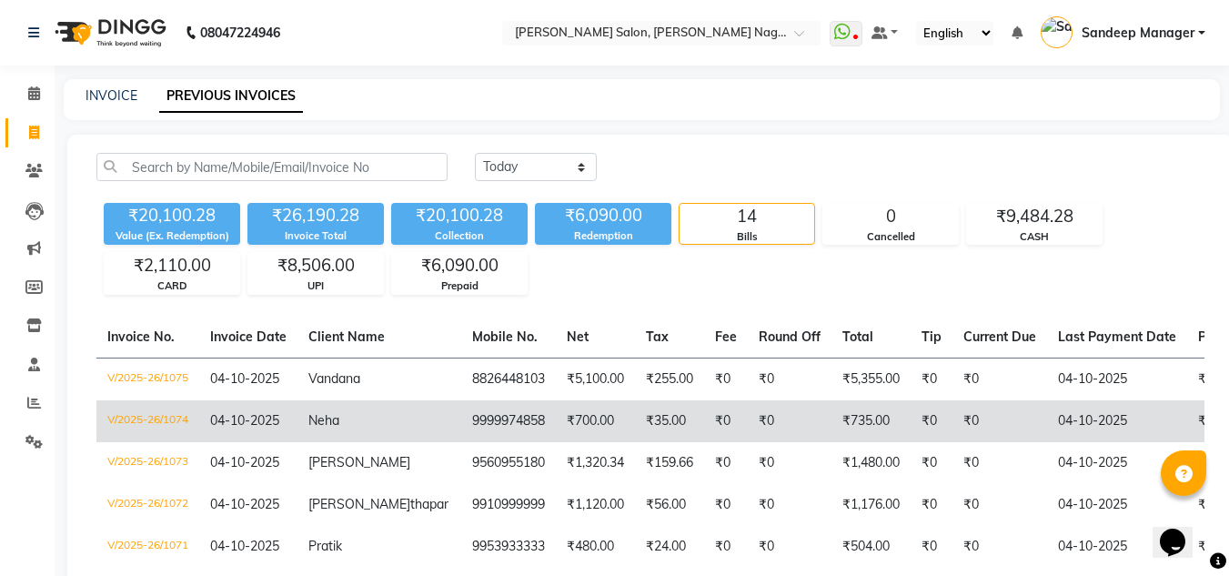
click at [367, 415] on td "Neha" at bounding box center [380, 421] width 164 height 42
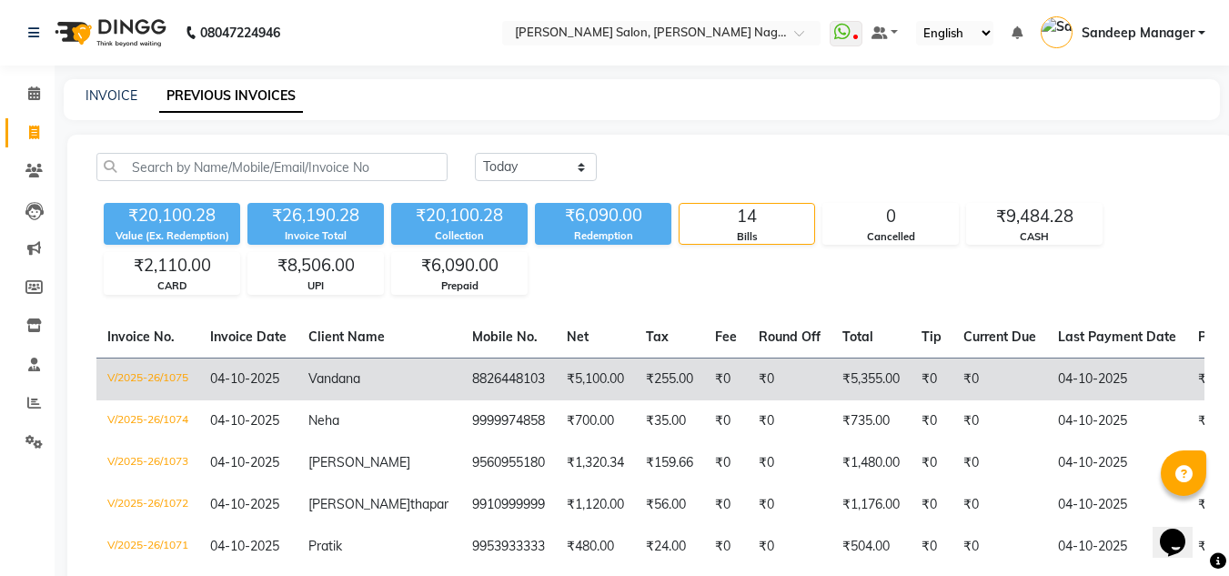
click at [564, 373] on td "₹5,100.00" at bounding box center [595, 379] width 79 height 43
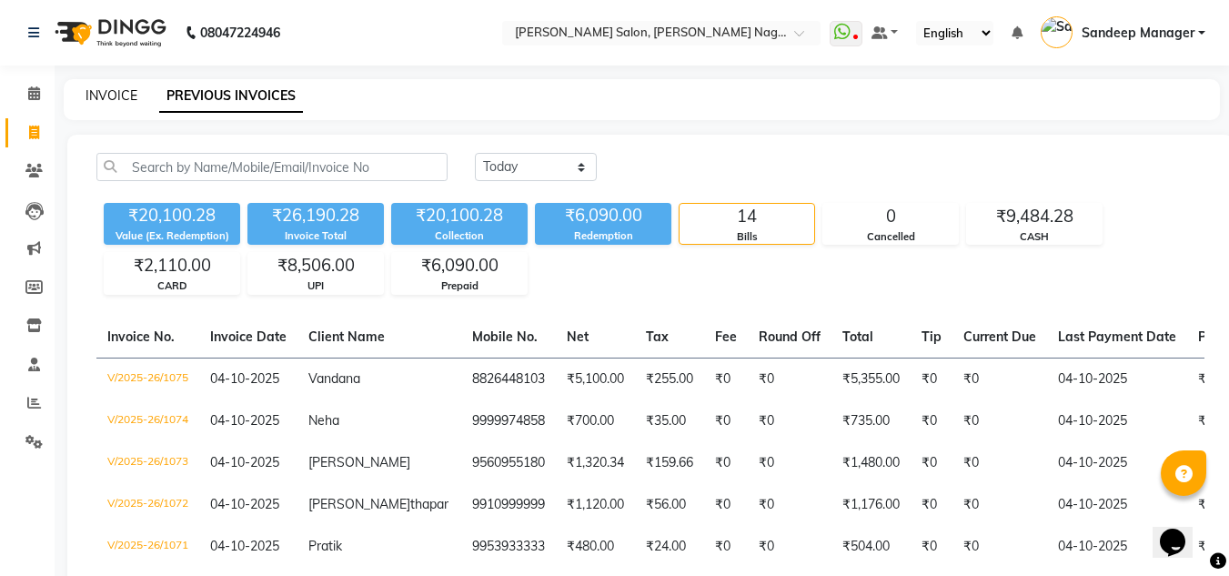
click at [124, 90] on link "INVOICE" at bounding box center [112, 95] width 52 height 16
select select "service"
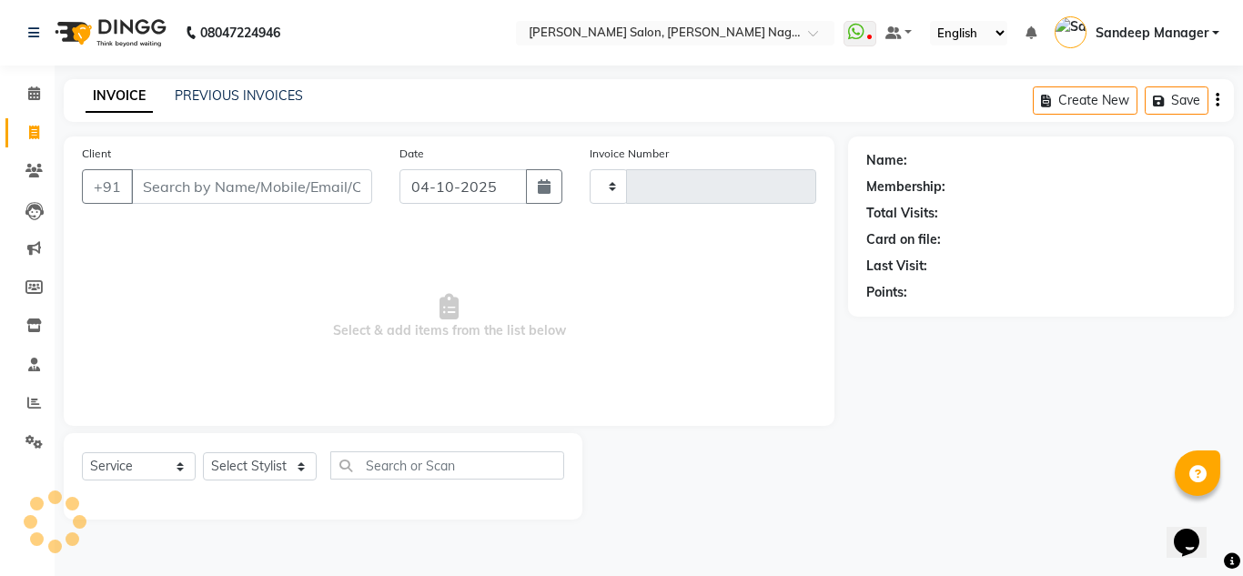
type input "1076"
select select "8641"
click at [31, 82] on link "Calendar" at bounding box center [27, 94] width 44 height 30
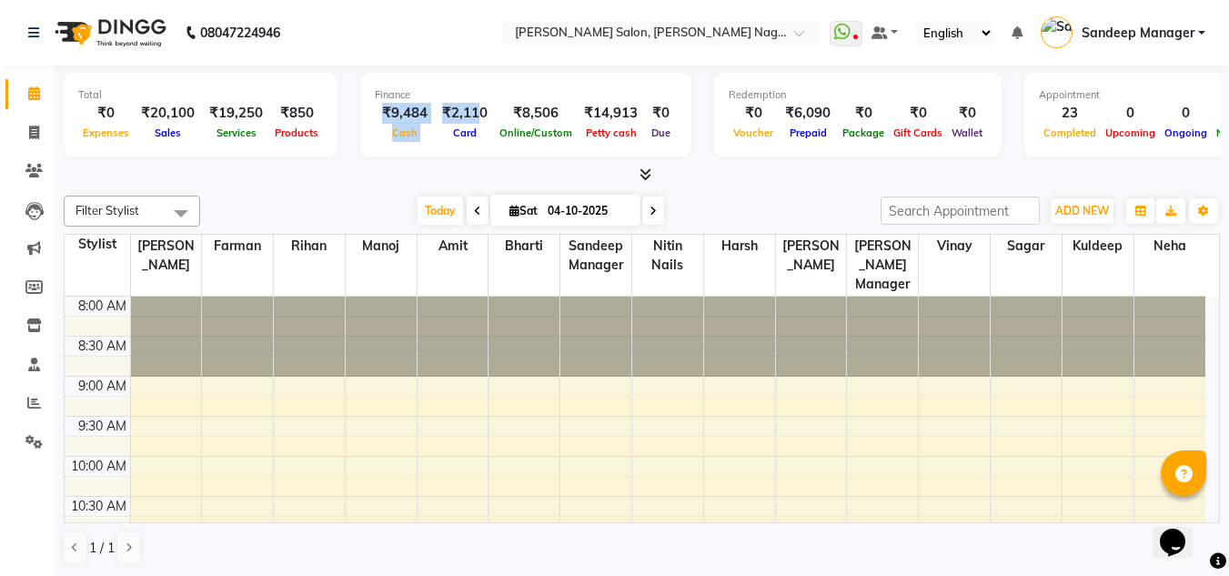
drag, startPoint x: 475, startPoint y: 115, endPoint x: 373, endPoint y: 106, distance: 102.3
click at [375, 106] on div "₹9,484 Cash ₹2,110 Card ₹8,506 Online/Custom ₹14,913 Petty cash ₹0 Due" at bounding box center [526, 123] width 302 height 40
click at [370, 35] on nav "08047224946 Select Location × Madonna Salon, Malviya Nagar WhatsApp Status ✕ St…" at bounding box center [614, 33] width 1229 height 66
click at [31, 138] on icon at bounding box center [34, 133] width 10 height 14
select select "service"
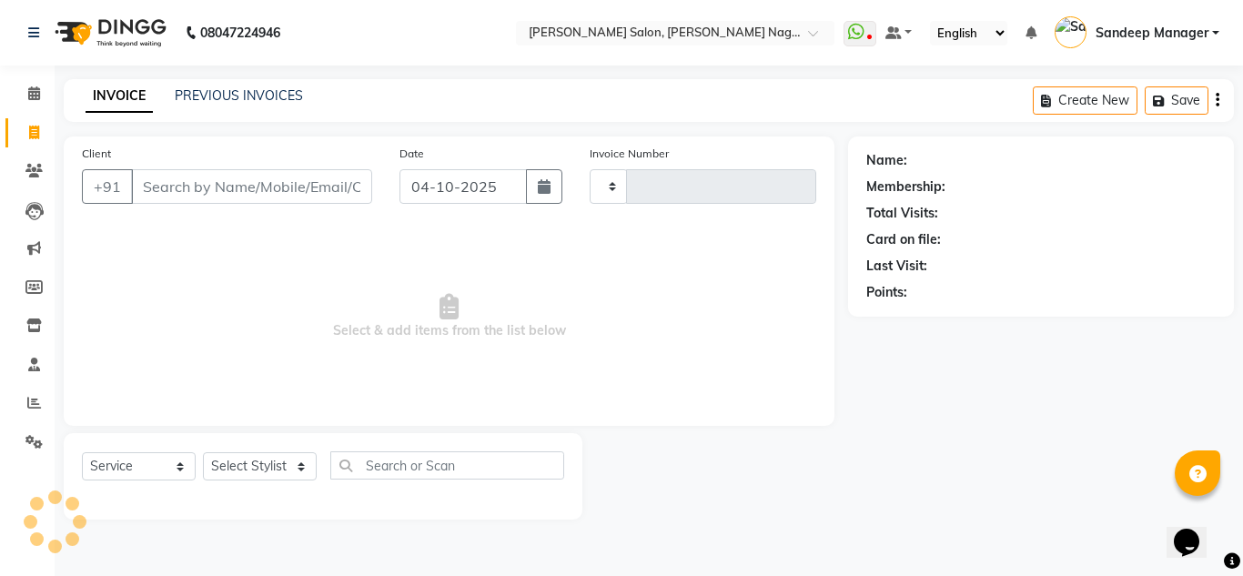
type input "1076"
select select "8641"
click at [234, 100] on link "PREVIOUS INVOICES" at bounding box center [239, 95] width 128 height 16
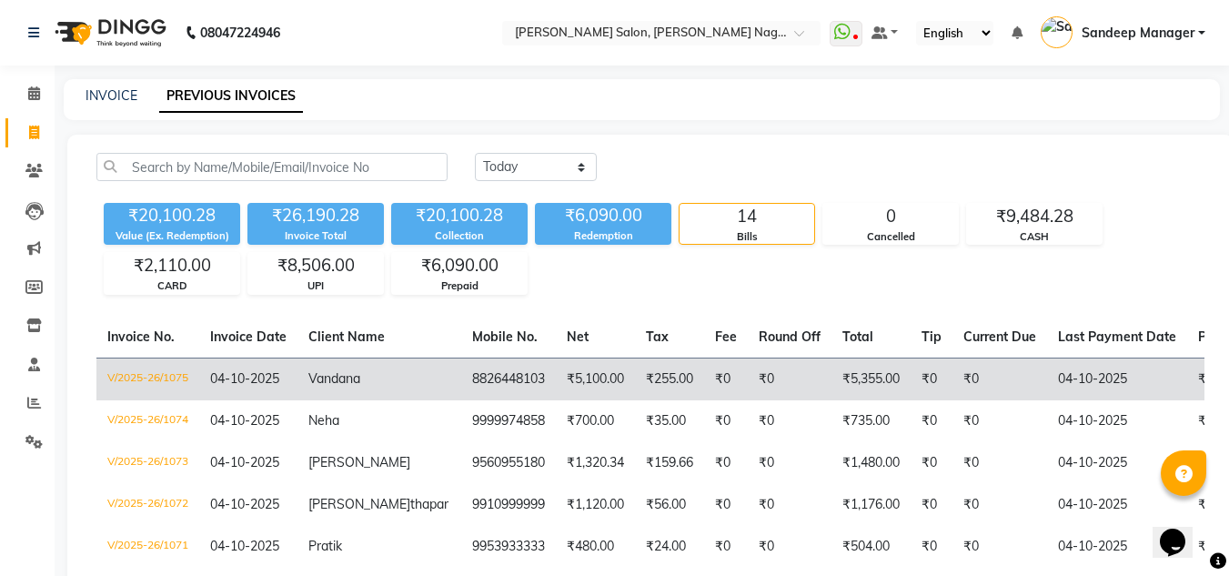
click at [557, 395] on td "₹5,100.00" at bounding box center [595, 379] width 79 height 43
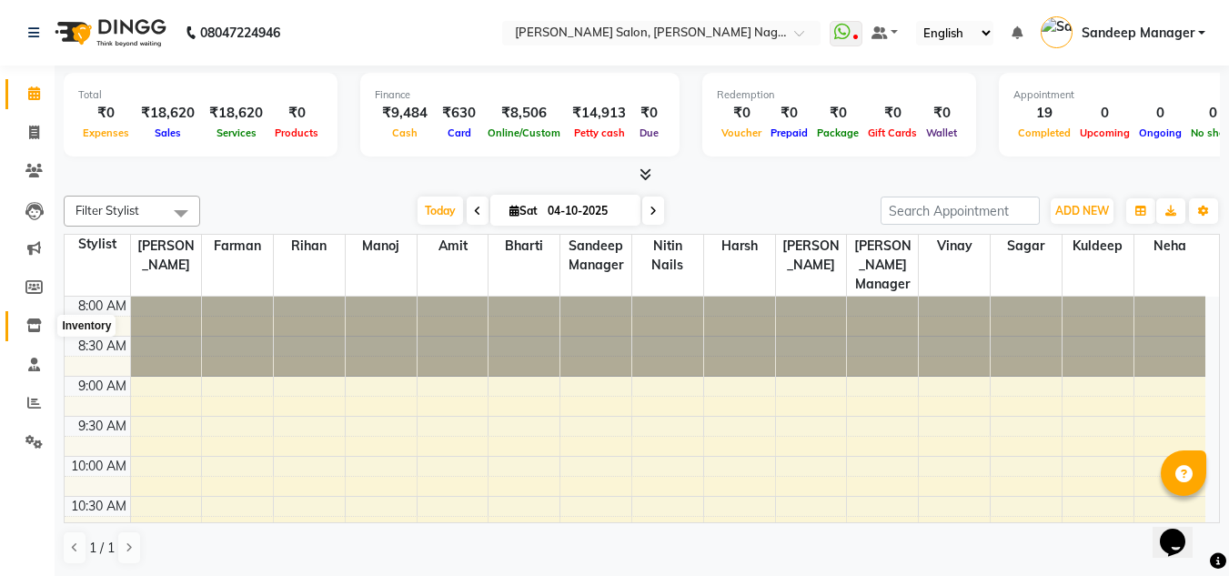
click at [37, 330] on icon at bounding box center [33, 326] width 15 height 14
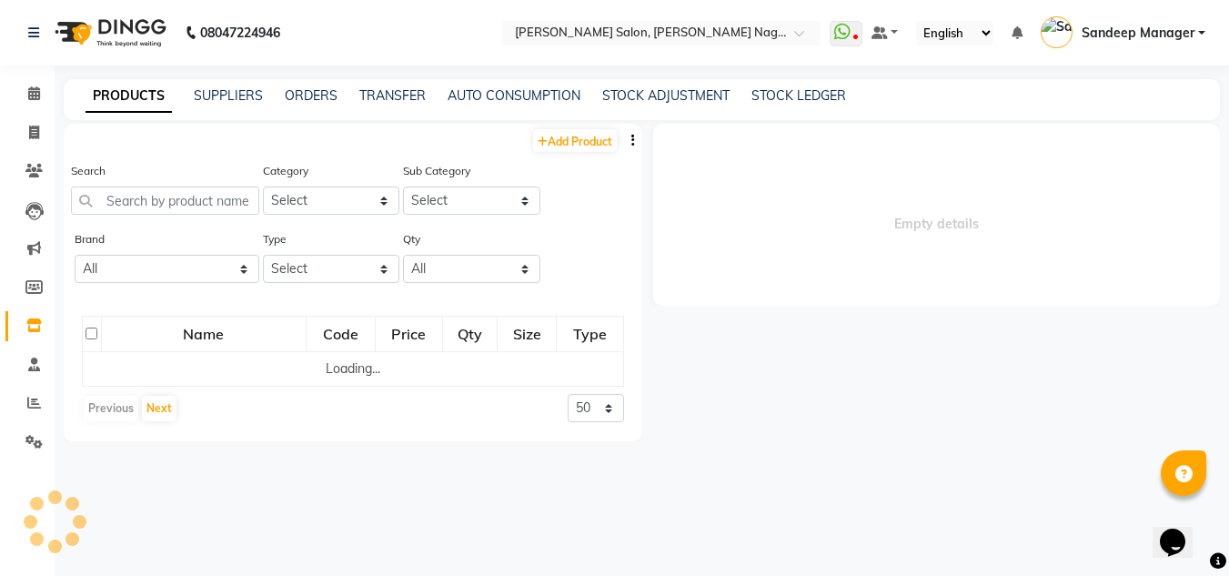
select select
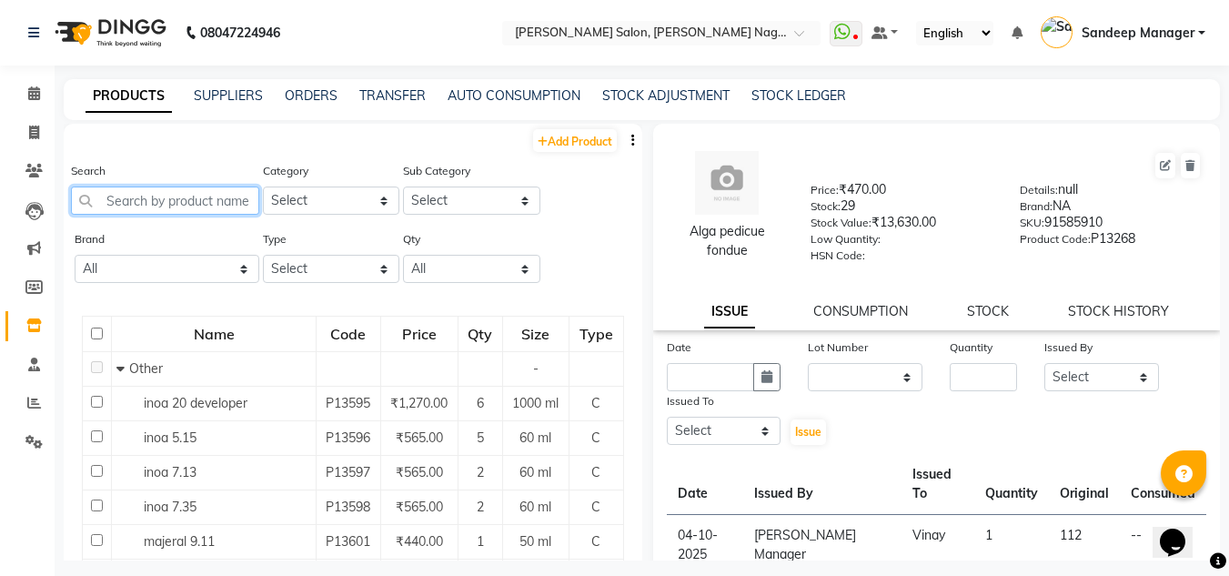
click at [149, 197] on input "text" at bounding box center [165, 201] width 188 height 28
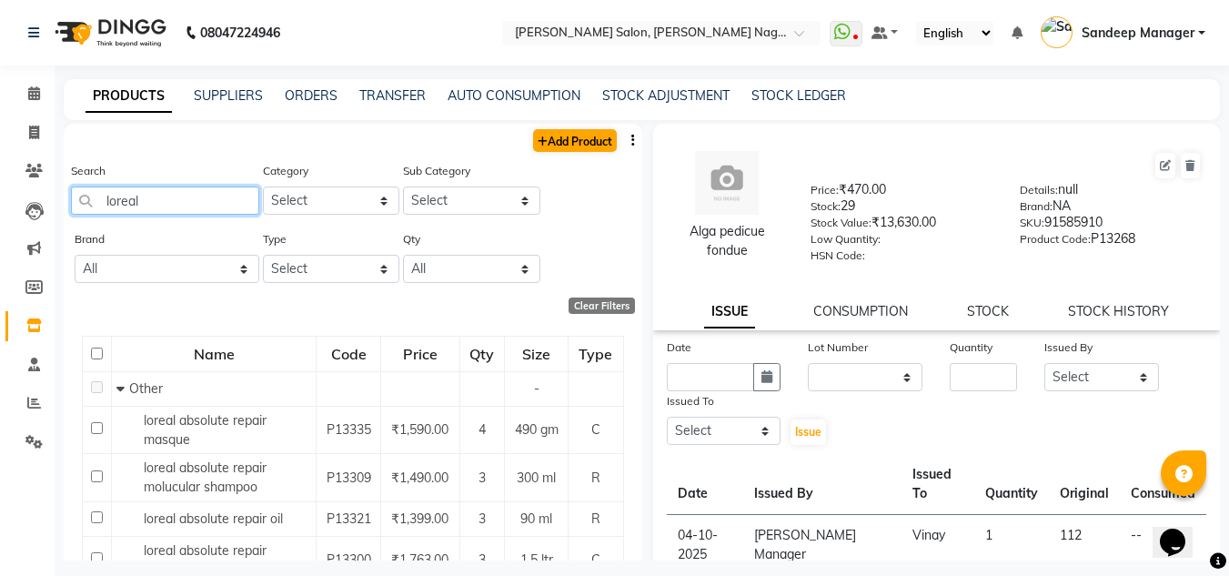
type input "loreal"
click at [552, 137] on link "Add Product" at bounding box center [575, 140] width 84 height 23
select select "true"
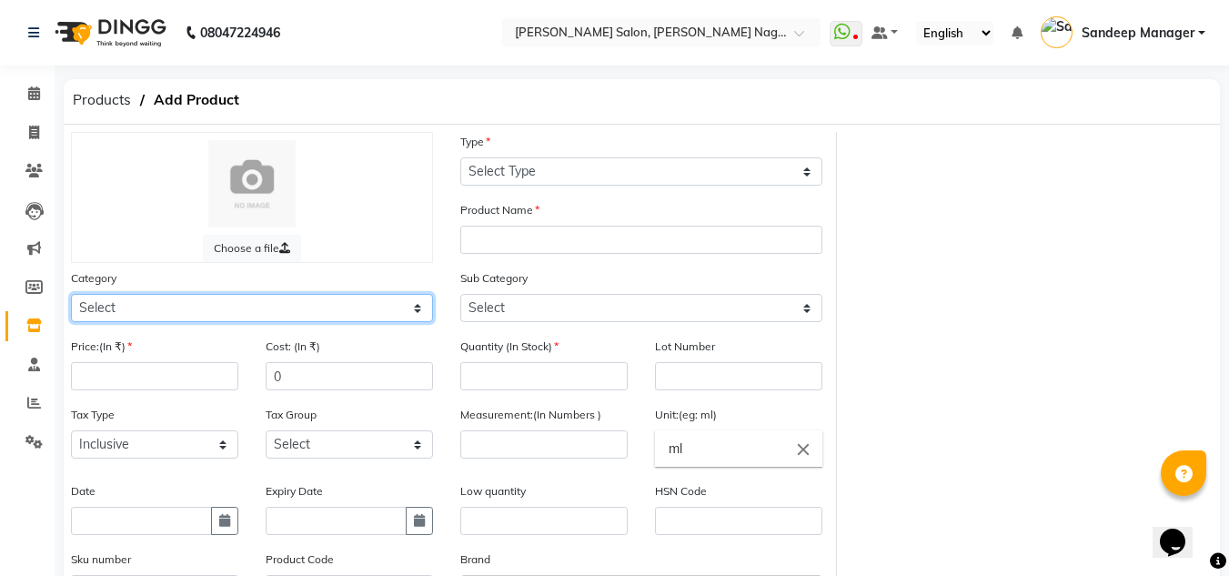
click at [237, 305] on select "Select Hair Skin Makeup Personal Care Appliances [PERSON_NAME] Waxing Disposabl…" at bounding box center [252, 308] width 362 height 28
select select "880301100"
click at [71, 294] on select "Select Hair Skin Makeup Personal Care Appliances [PERSON_NAME] Waxing Disposabl…" at bounding box center [252, 308] width 362 height 28
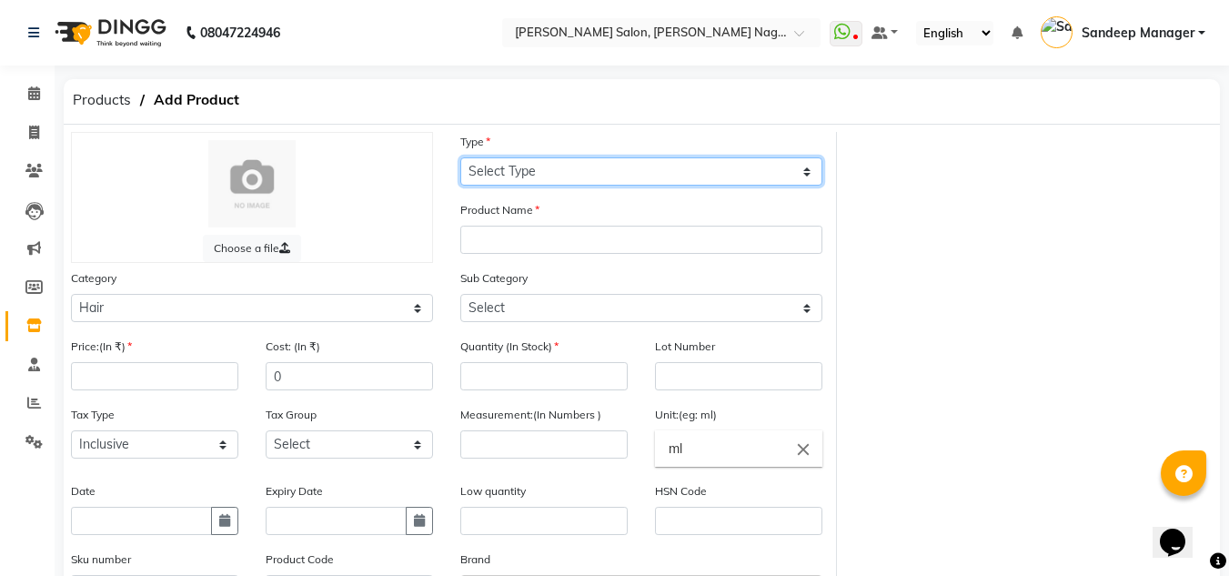
click at [562, 180] on select "Select Type Both Retail Consumable" at bounding box center [641, 171] width 362 height 28
select select "R"
click at [460, 157] on select "Select Type Both Retail Consumable" at bounding box center [641, 171] width 362 height 28
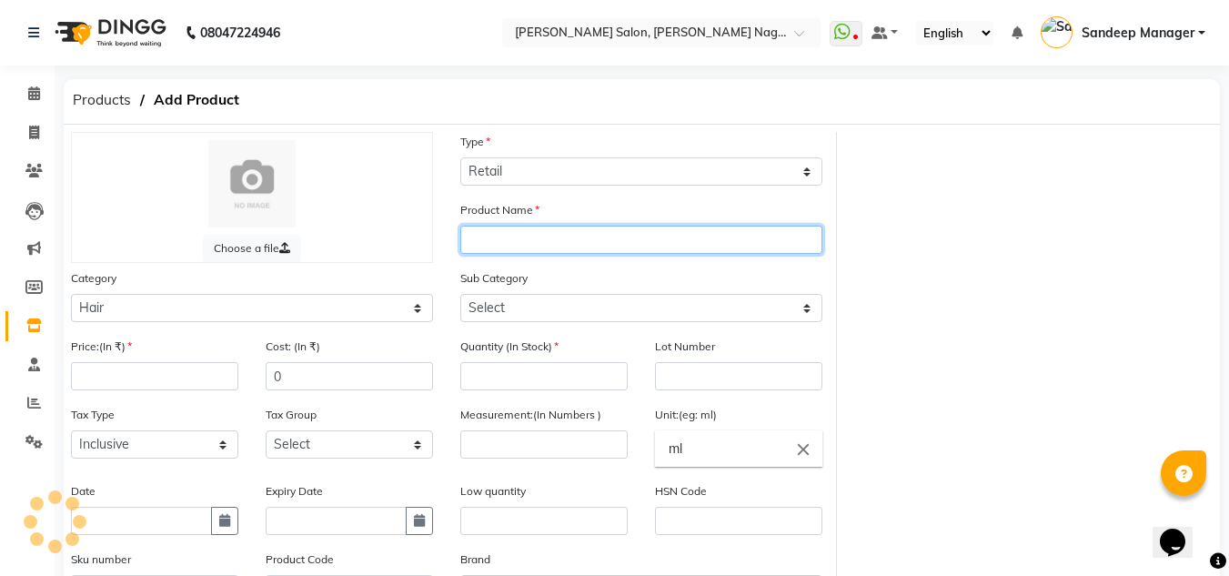
click at [568, 236] on input "text" at bounding box center [641, 240] width 362 height 28
type input "loeal formate homme"
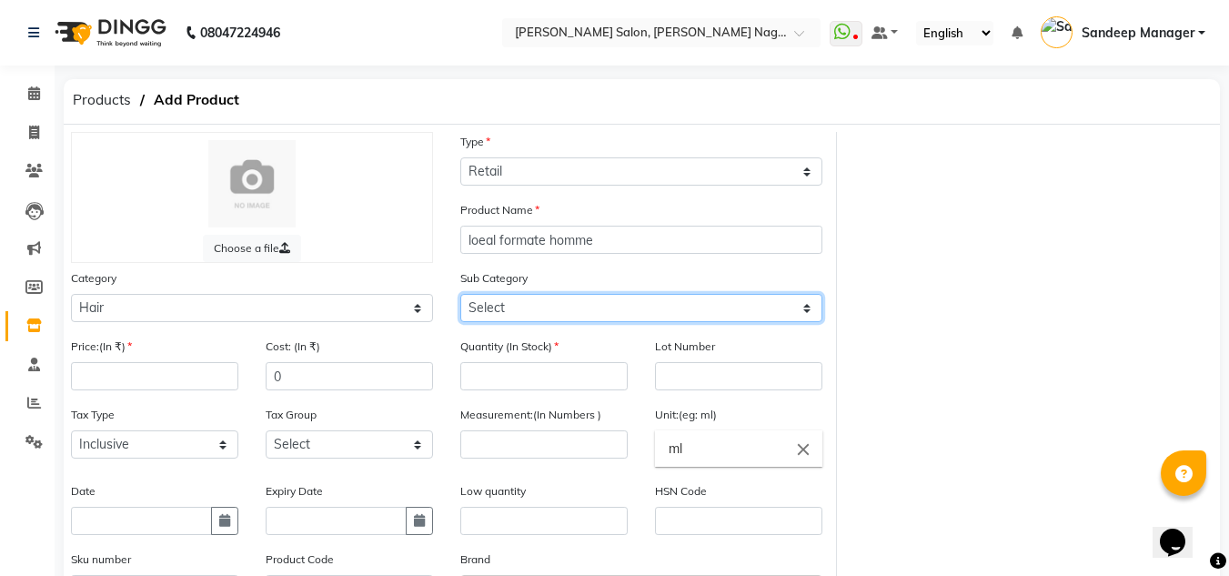
click at [538, 294] on select "Select Shampoo Conditioner Cream Styling Oil Serum Color Appliances Treatment M…" at bounding box center [641, 308] width 362 height 28
select select "880301110"
click at [460, 294] on select "Select Shampoo Conditioner Cream Styling Oil Serum Color Appliances Treatment M…" at bounding box center [641, 308] width 362 height 28
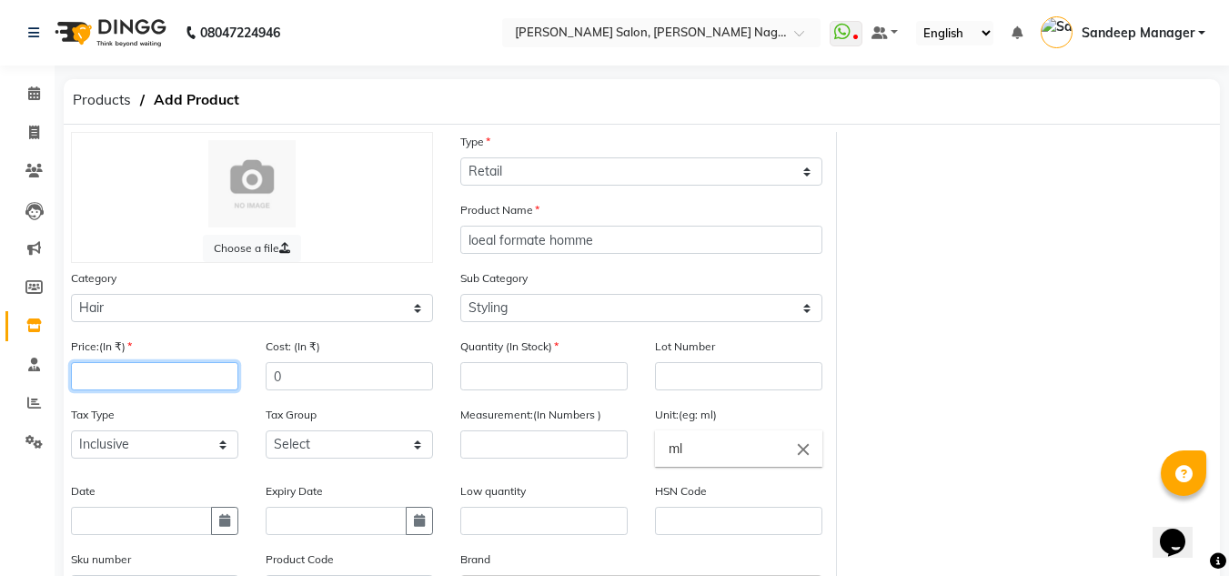
click at [204, 375] on input "number" at bounding box center [154, 376] width 167 height 28
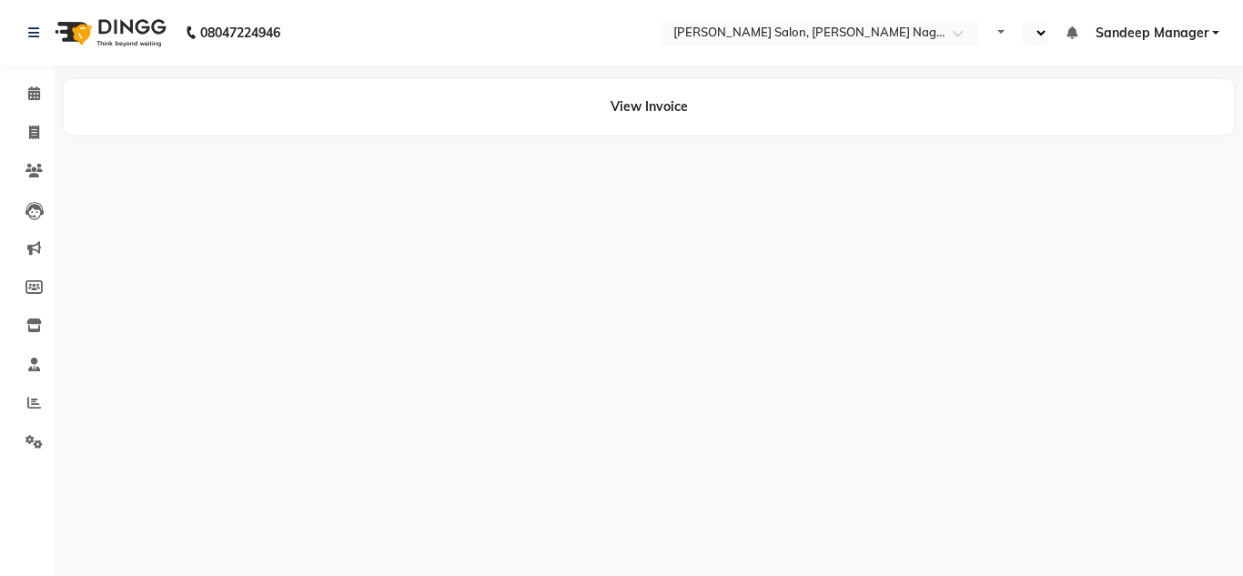
select select "en"
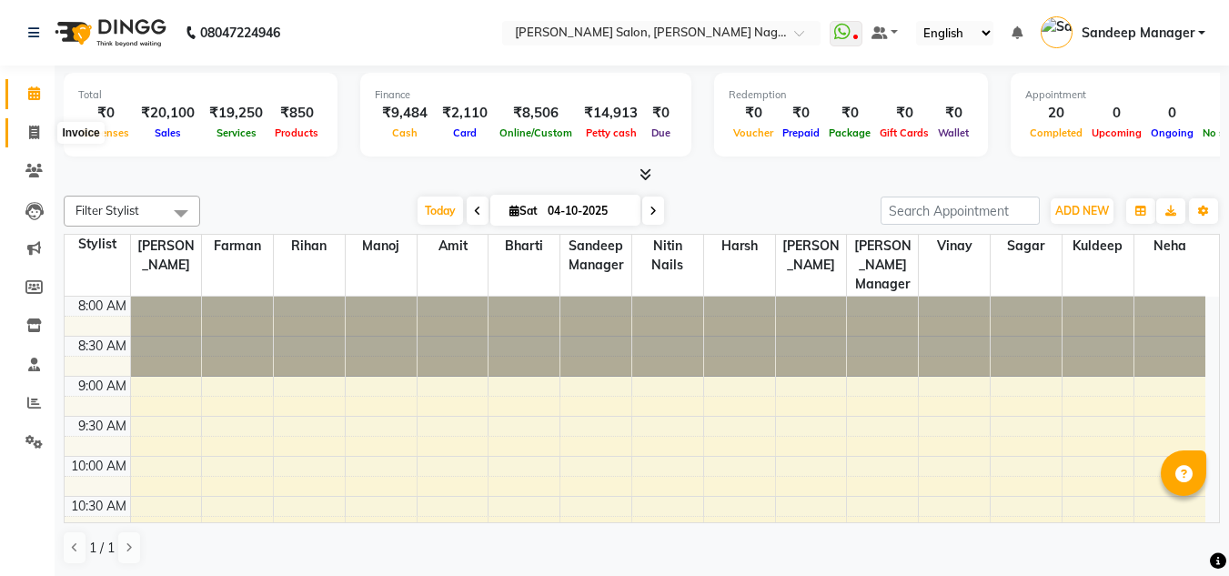
click at [32, 131] on icon at bounding box center [34, 133] width 10 height 14
select select "service"
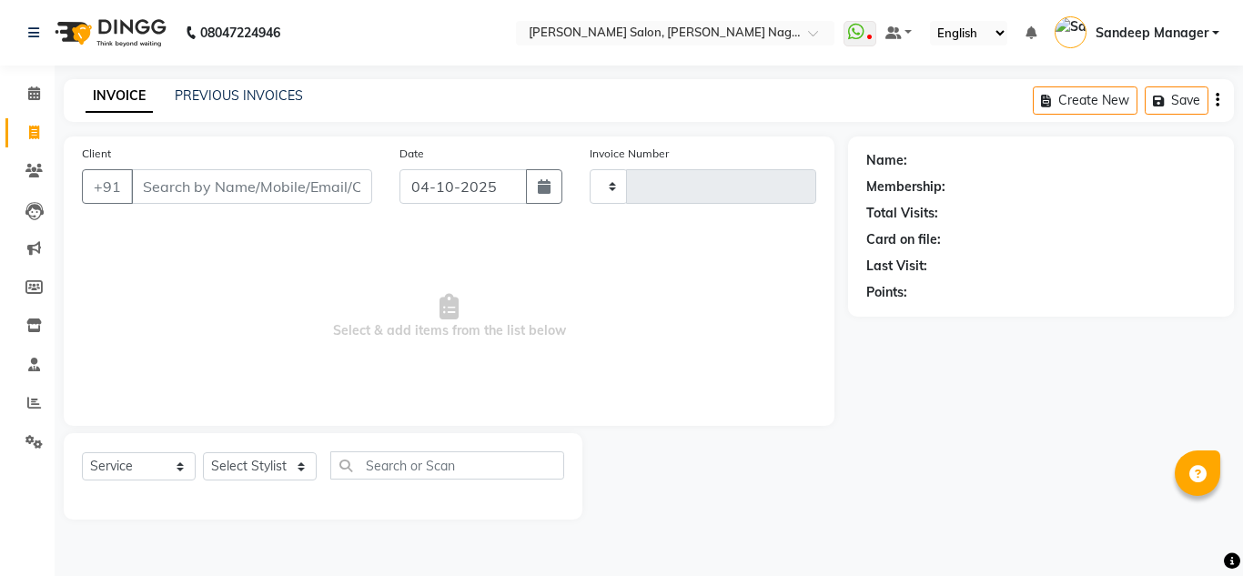
type input "1074"
select select "8641"
click at [217, 92] on link "PREVIOUS INVOICES" at bounding box center [239, 95] width 128 height 16
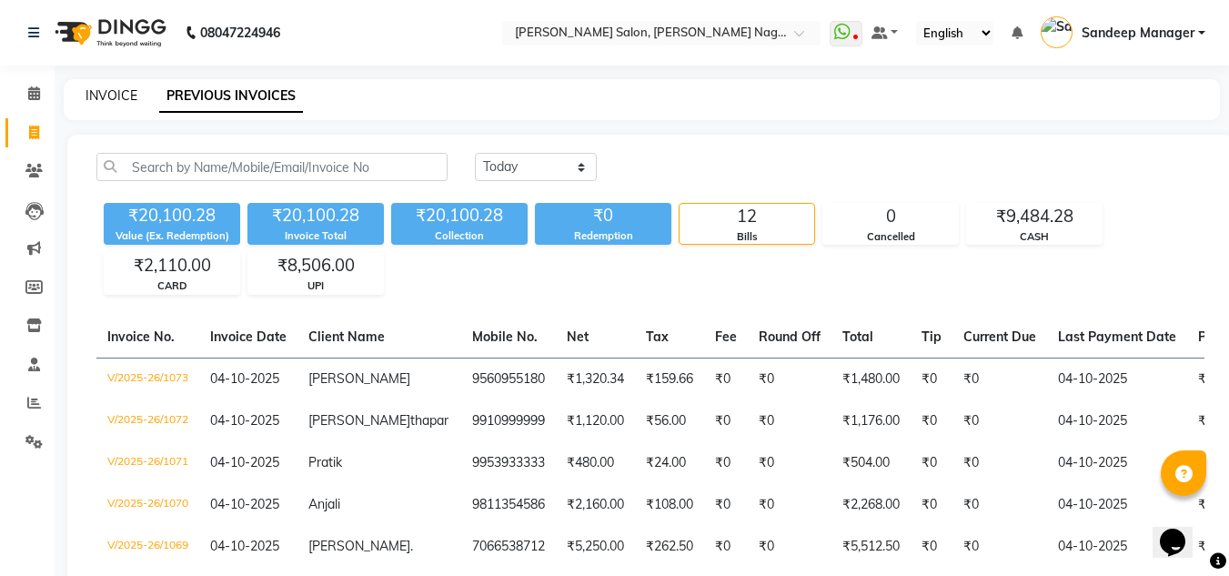
click at [126, 89] on link "INVOICE" at bounding box center [112, 95] width 52 height 16
select select "service"
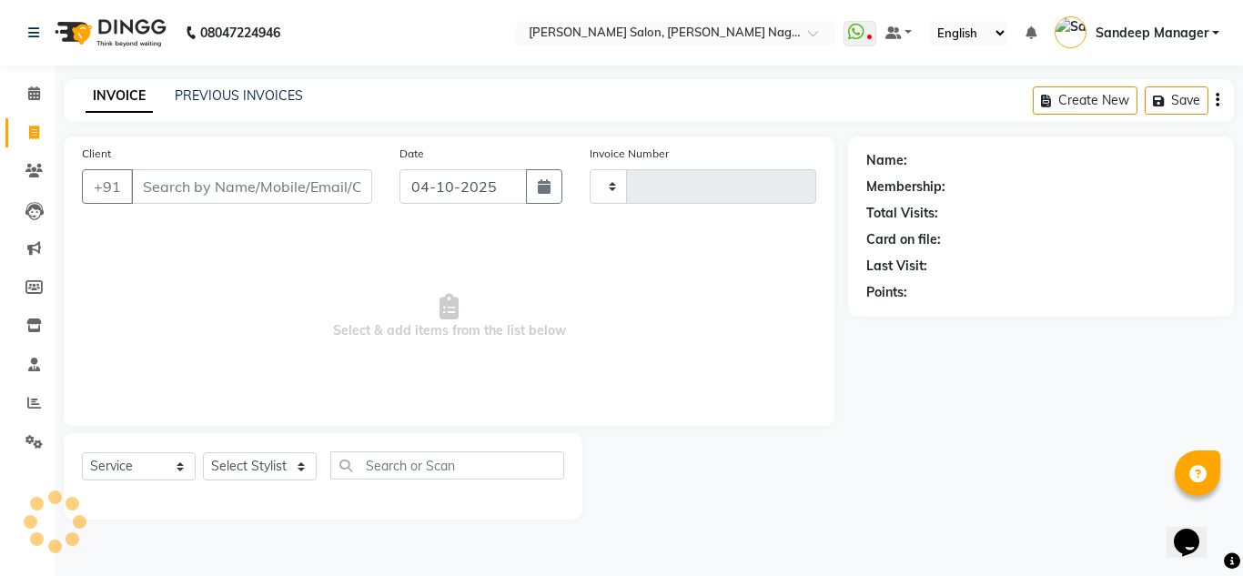
type input "1074"
select select "8641"
click at [257, 184] on input "Client" at bounding box center [251, 186] width 241 height 35
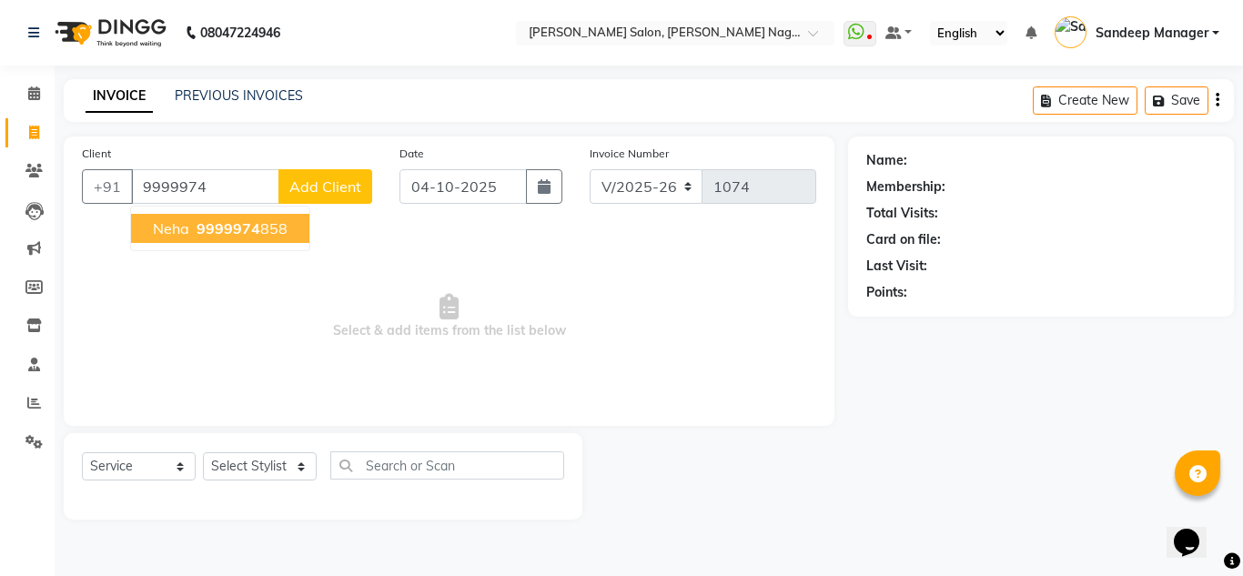
click at [242, 224] on span "9999974" at bounding box center [229, 228] width 64 height 18
type input "9999974858"
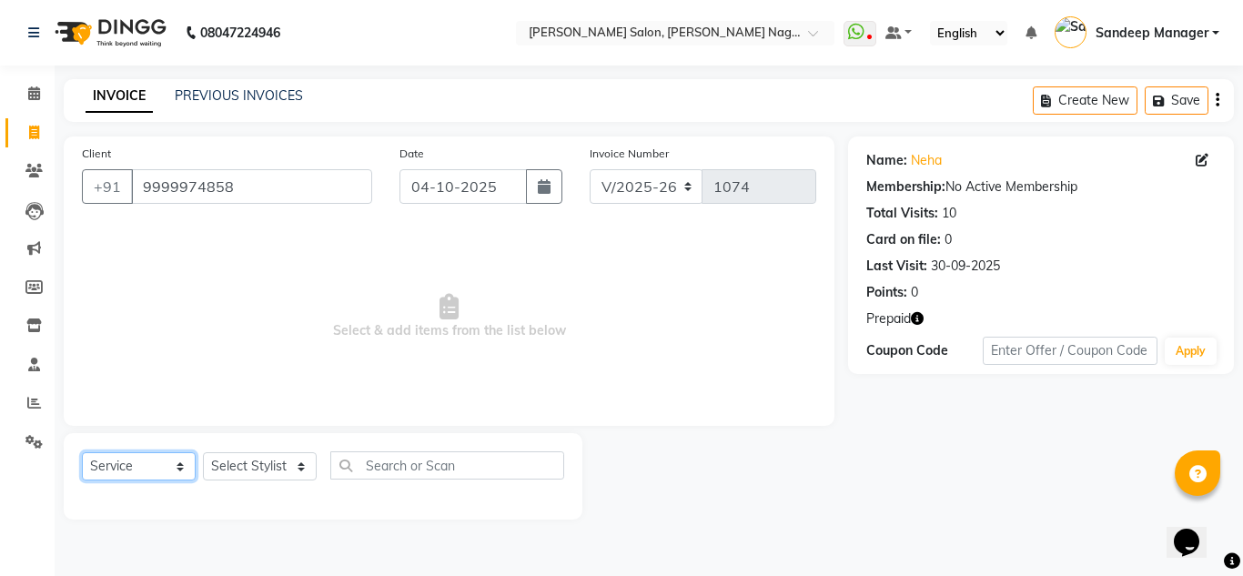
click at [177, 470] on select "Select Service Product Membership Package Voucher Prepaid Gift Card" at bounding box center [139, 466] width 114 height 28
click at [82, 452] on select "Select Service Product Membership Package Voucher Prepaid Gift Card" at bounding box center [139, 466] width 114 height 28
click at [298, 468] on select "Select Stylist [PERSON_NAME] Farman [PERSON_NAME] Manager [PERSON_NAME] Kuldeep…" at bounding box center [260, 466] width 114 height 28
select select "86637"
click at [203, 452] on select "Select Stylist [PERSON_NAME] Farman [PERSON_NAME] Manager [PERSON_NAME] Kuldeep…" at bounding box center [260, 466] width 114 height 28
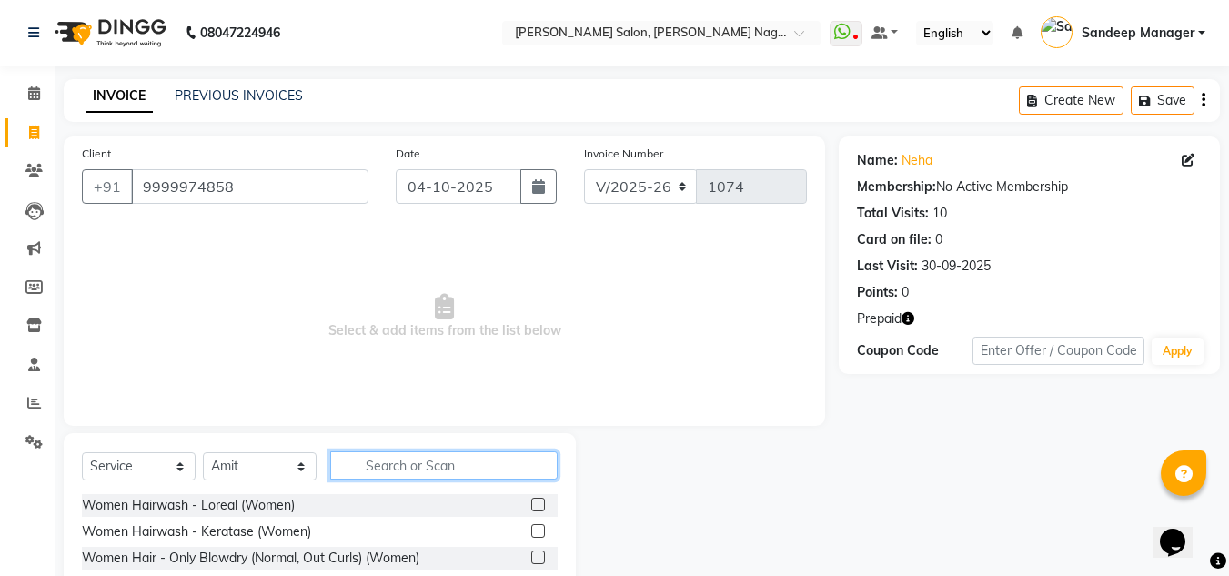
click at [442, 461] on input "text" at bounding box center [444, 465] width 228 height 28
type input "ke"
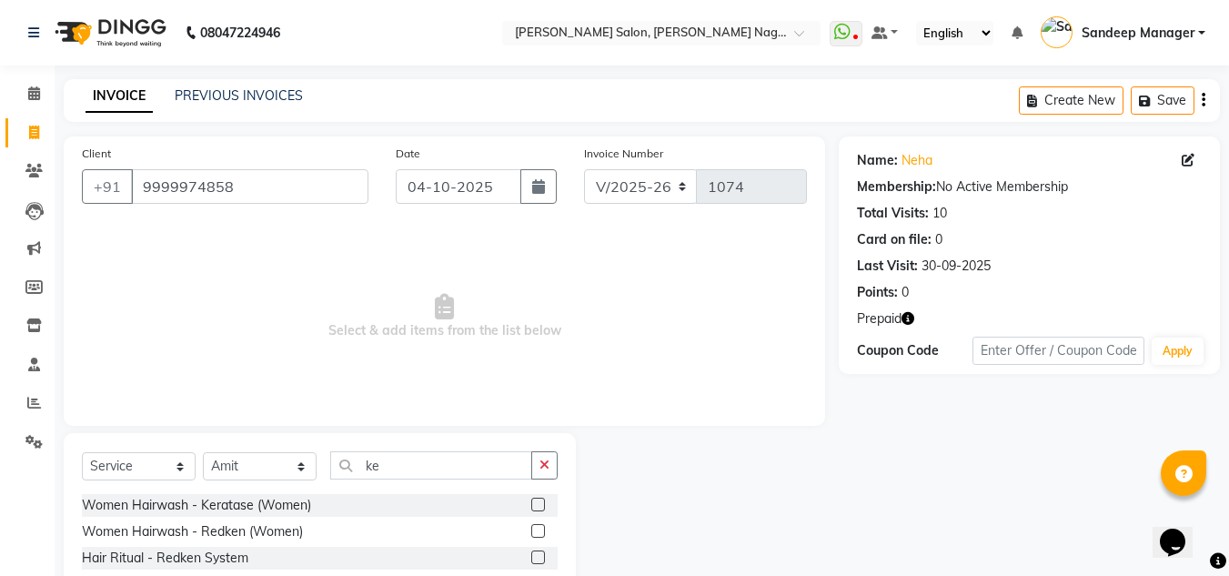
click at [531, 507] on label at bounding box center [538, 505] width 14 height 14
click at [531, 507] on input "checkbox" at bounding box center [537, 506] width 12 height 12
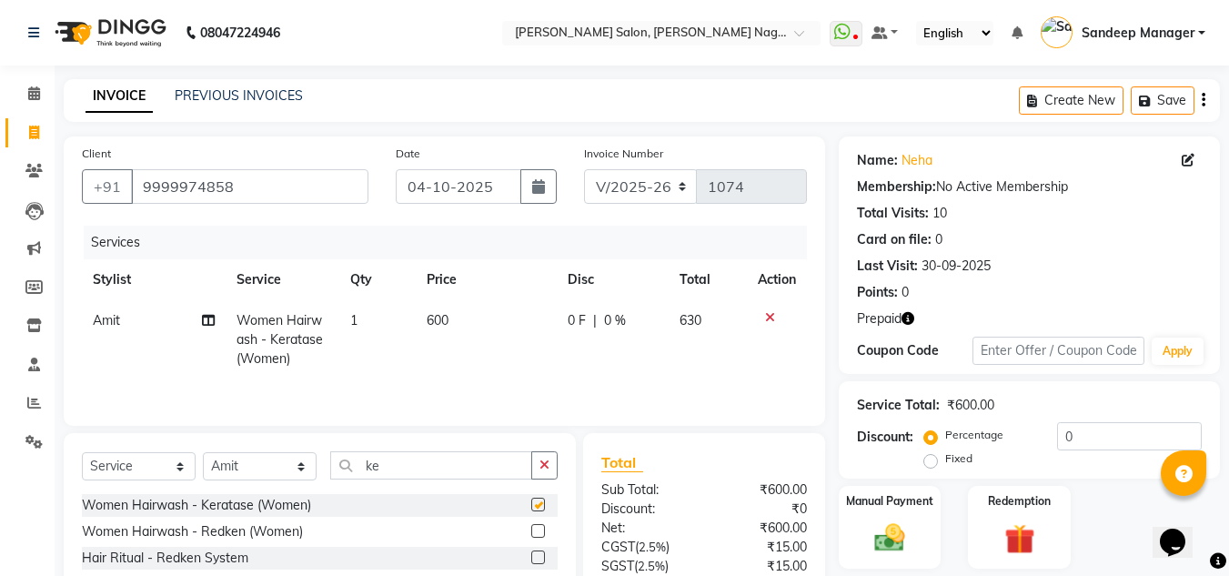
checkbox input "false"
drag, startPoint x: 448, startPoint y: 323, endPoint x: 412, endPoint y: 315, distance: 36.4
click at [412, 315] on tr "Amit Women Hairwash - Keratase (Women) 1 600 0 F | 0 % 630" at bounding box center [444, 339] width 725 height 79
click at [438, 320] on span "600" at bounding box center [438, 320] width 22 height 16
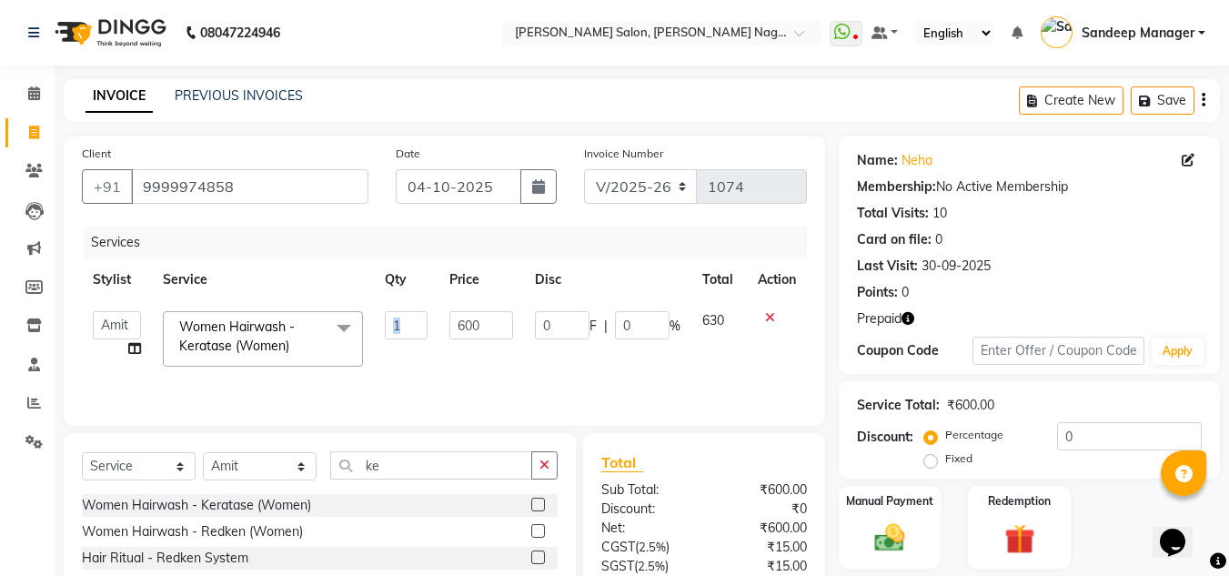
click at [438, 320] on td "1" at bounding box center [407, 338] width 66 height 77
drag, startPoint x: 472, startPoint y: 329, endPoint x: 439, endPoint y: 324, distance: 34.0
click at [439, 324] on td "600" at bounding box center [481, 338] width 85 height 77
type input "500"
click at [455, 362] on td "500" at bounding box center [481, 338] width 85 height 77
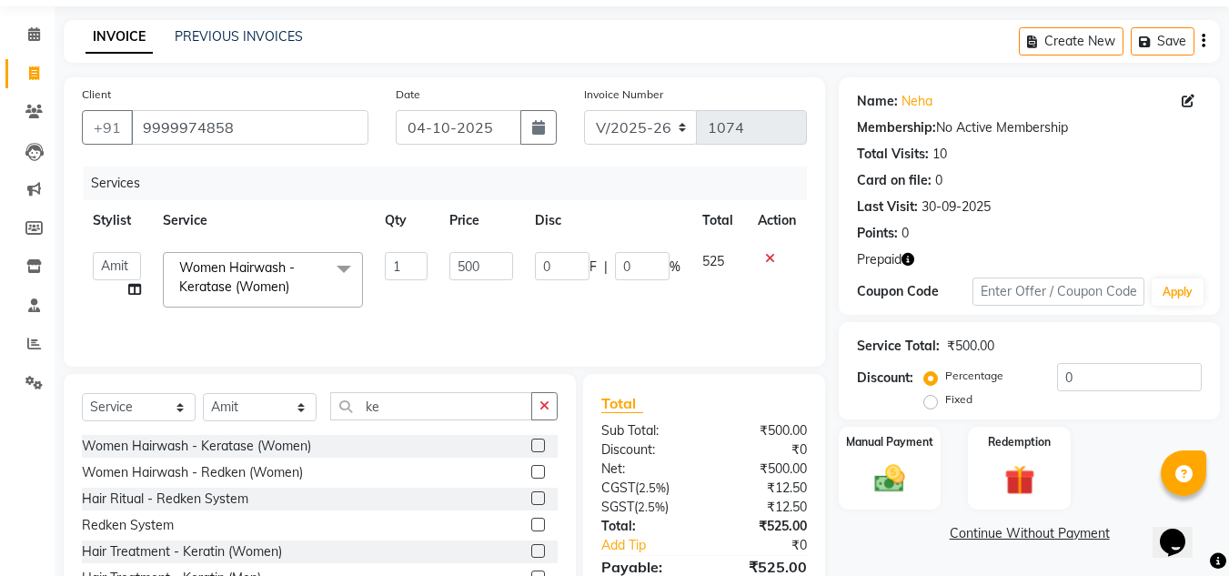
scroll to position [91, 0]
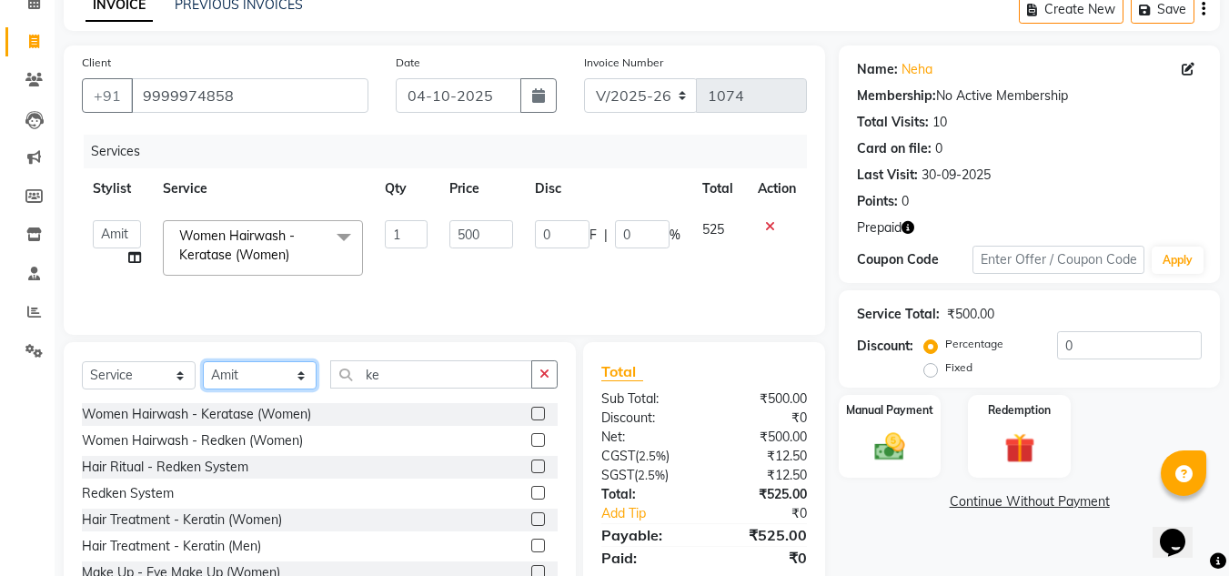
click at [300, 384] on select "Select Stylist [PERSON_NAME] Farman [PERSON_NAME] Manager [PERSON_NAME] Kuldeep…" at bounding box center [260, 375] width 114 height 28
select select "92344"
click at [203, 361] on select "Select Stylist [PERSON_NAME] Farman [PERSON_NAME] Manager [PERSON_NAME] Kuldeep…" at bounding box center [260, 375] width 114 height 28
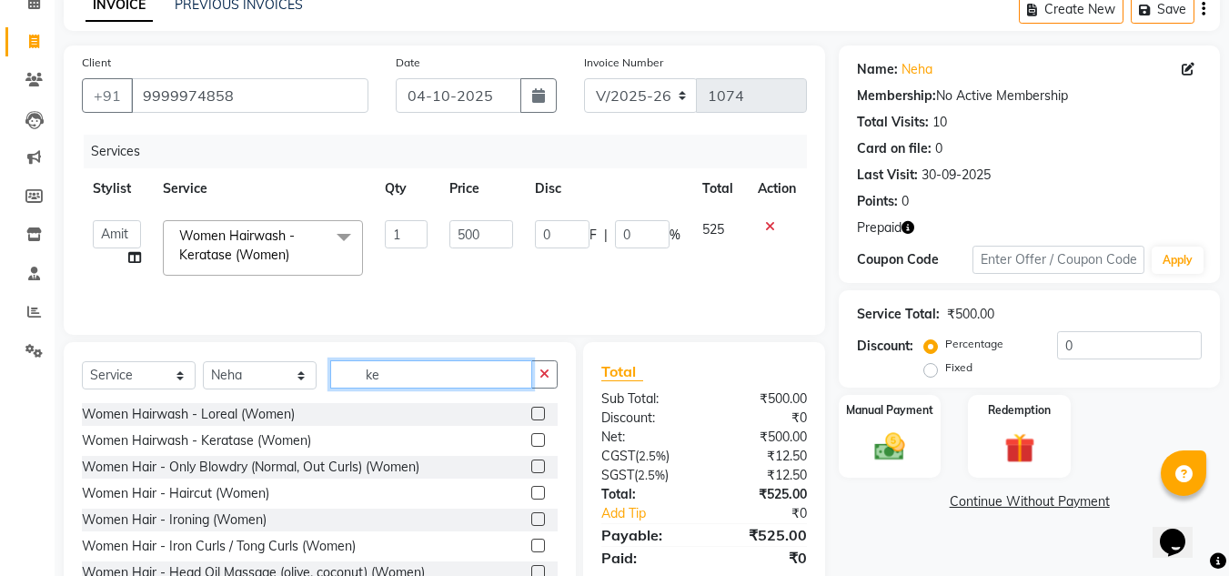
drag, startPoint x: 427, startPoint y: 376, endPoint x: 306, endPoint y: 367, distance: 121.4
click at [306, 367] on div "Select Service Product Membership Package Voucher Prepaid Gift Card Select Styl…" at bounding box center [320, 381] width 476 height 43
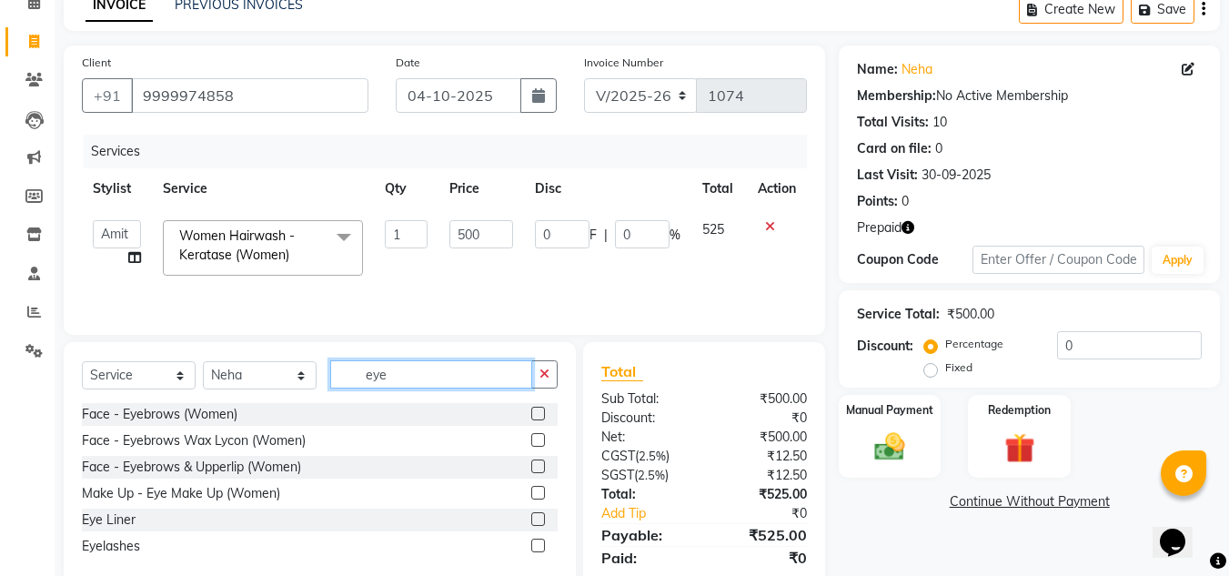
type input "eye"
click at [536, 417] on label at bounding box center [538, 414] width 14 height 14
click at [536, 417] on input "checkbox" at bounding box center [537, 415] width 12 height 12
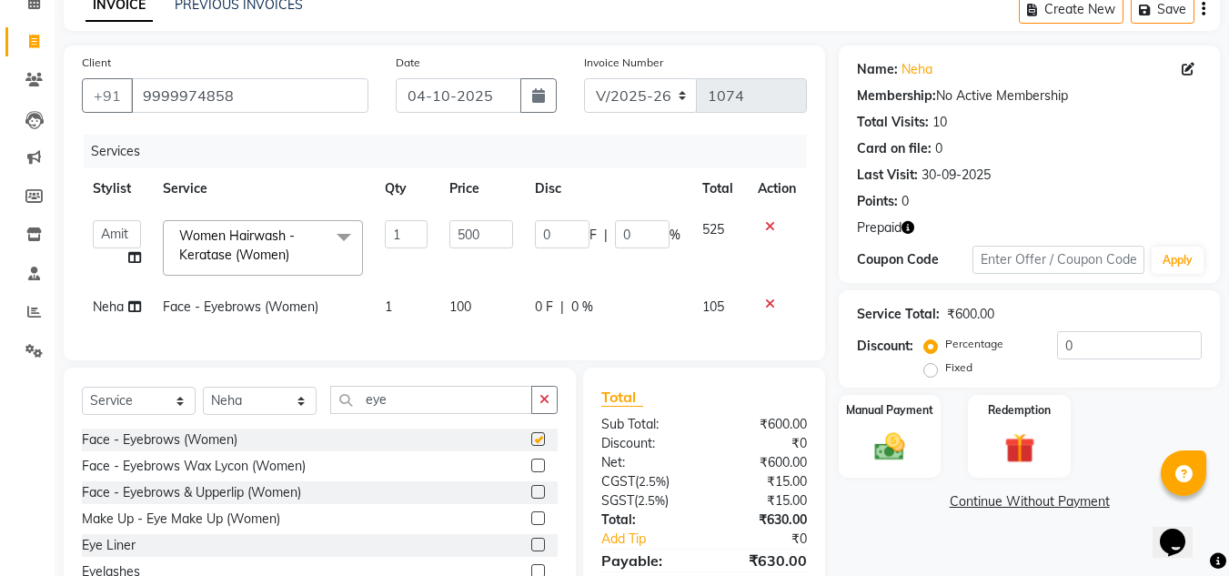
checkbox input "false"
drag, startPoint x: 390, startPoint y: 407, endPoint x: 348, endPoint y: 410, distance: 42.9
click at [349, 410] on input "eye" at bounding box center [431, 400] width 202 height 28
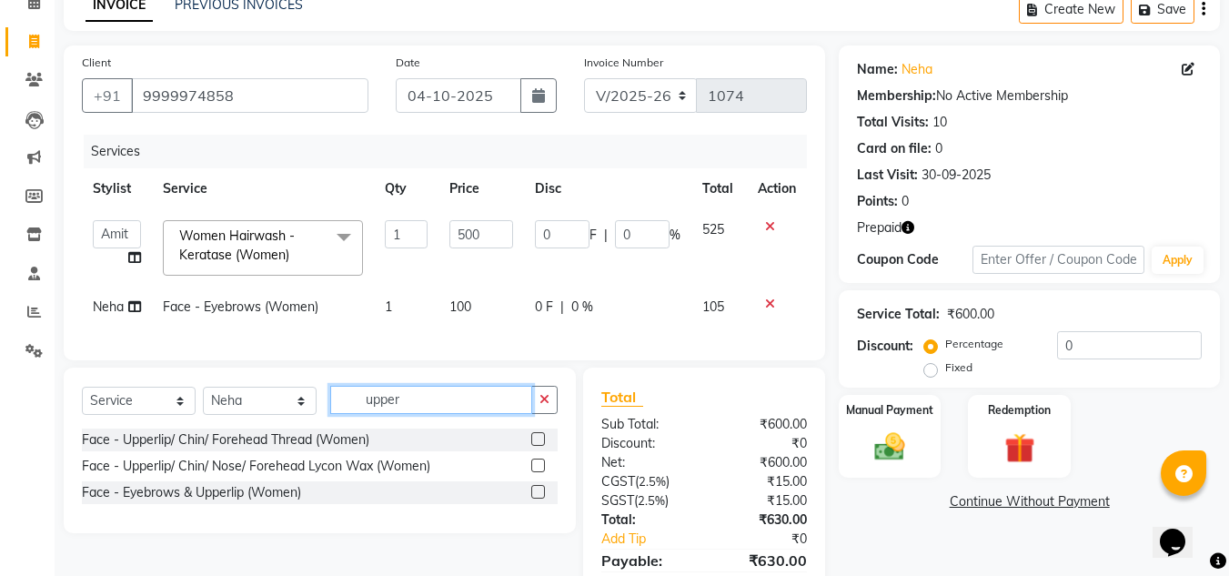
type input "upper"
click at [533, 446] on label at bounding box center [538, 439] width 14 height 14
click at [533, 446] on input "checkbox" at bounding box center [537, 440] width 12 height 12
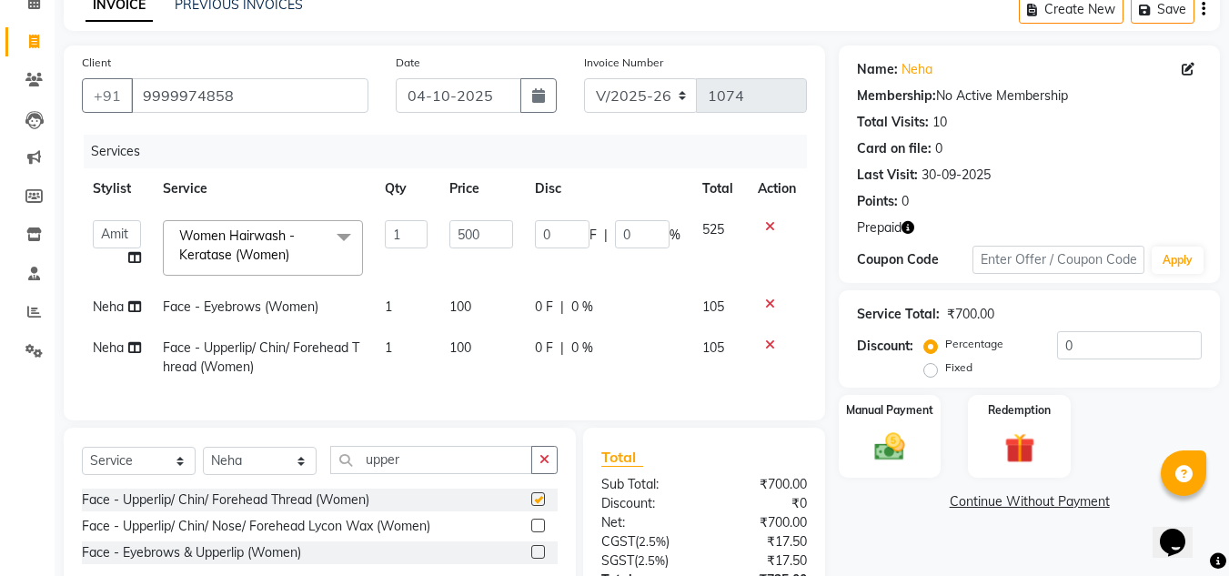
checkbox input "false"
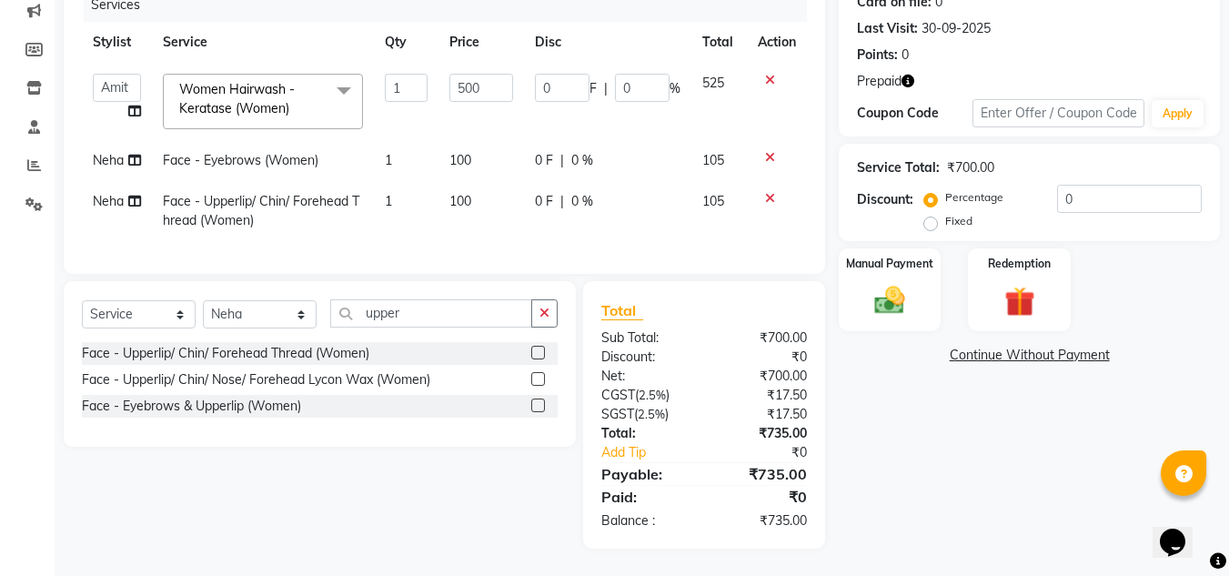
scroll to position [251, 0]
click at [908, 75] on icon "button" at bounding box center [908, 81] width 13 height 13
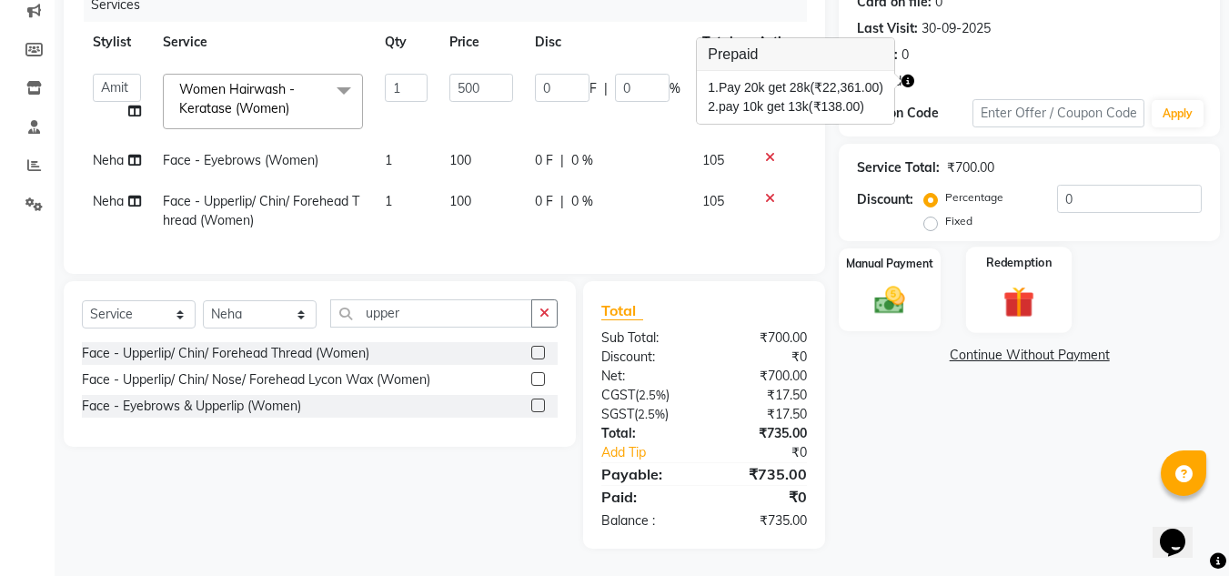
click at [1021, 282] on img at bounding box center [1019, 301] width 51 height 39
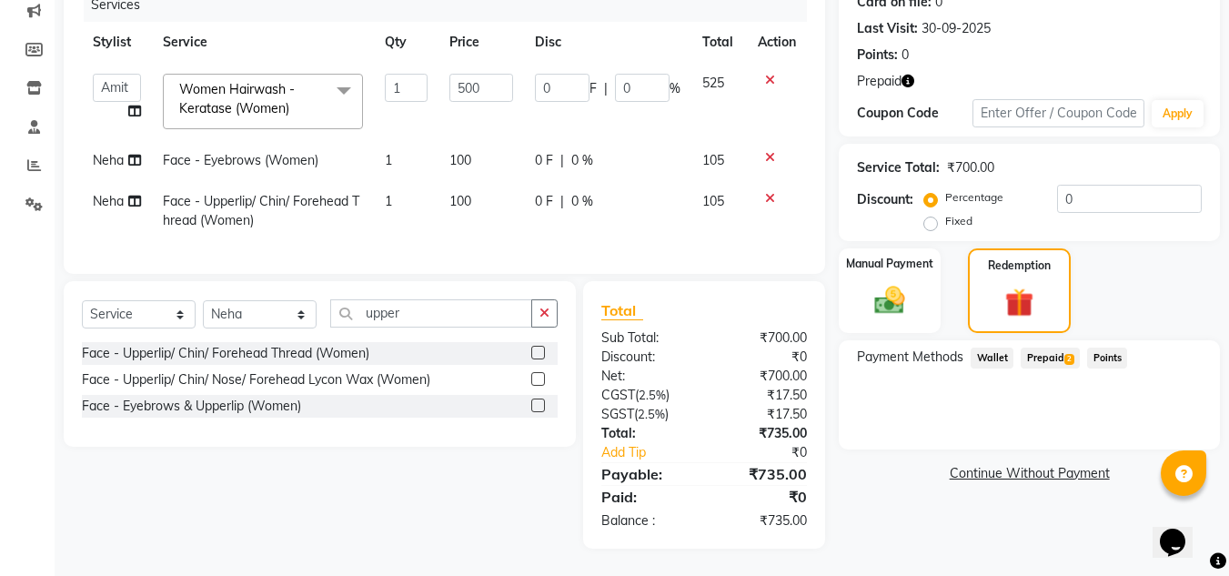
click at [1052, 348] on span "Prepaid 2" at bounding box center [1050, 358] width 59 height 21
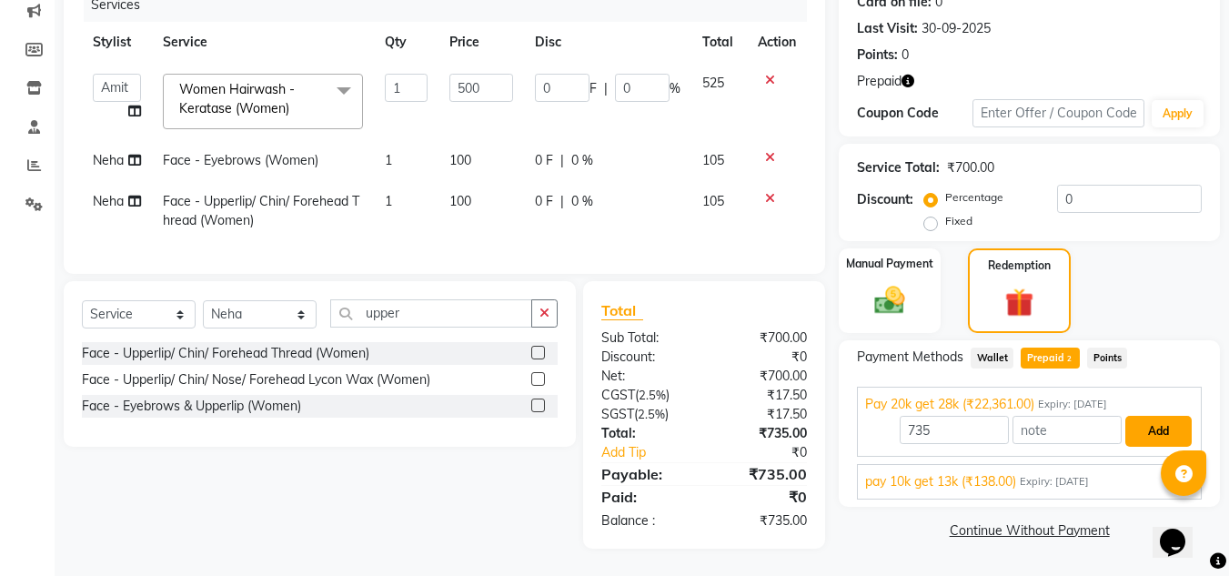
click at [1154, 417] on button "Add" at bounding box center [1159, 431] width 66 height 31
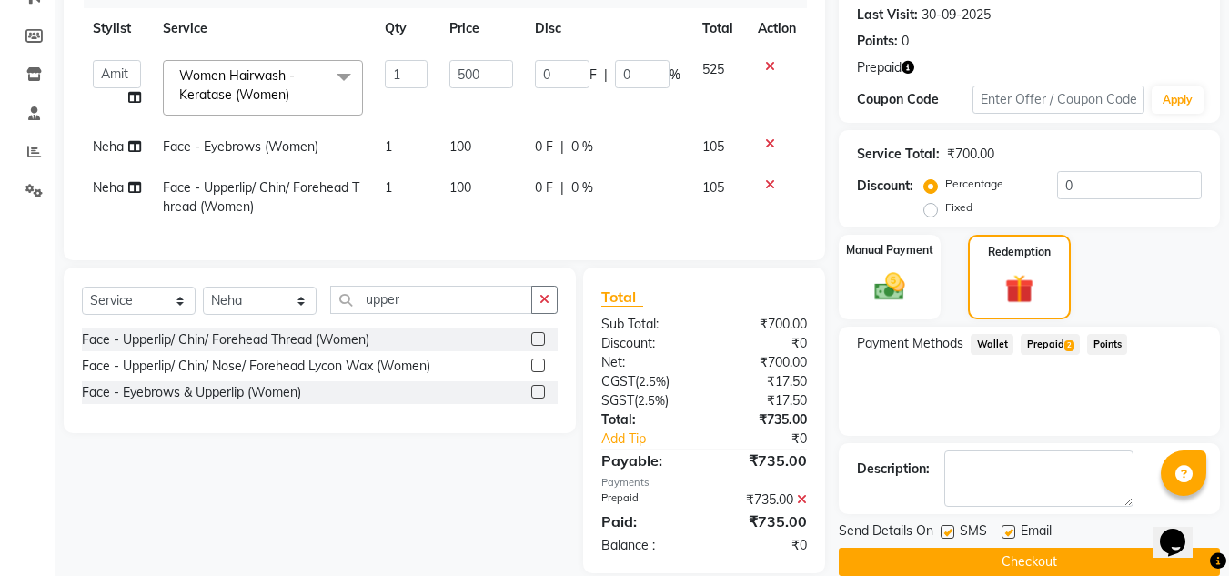
scroll to position [289, 0]
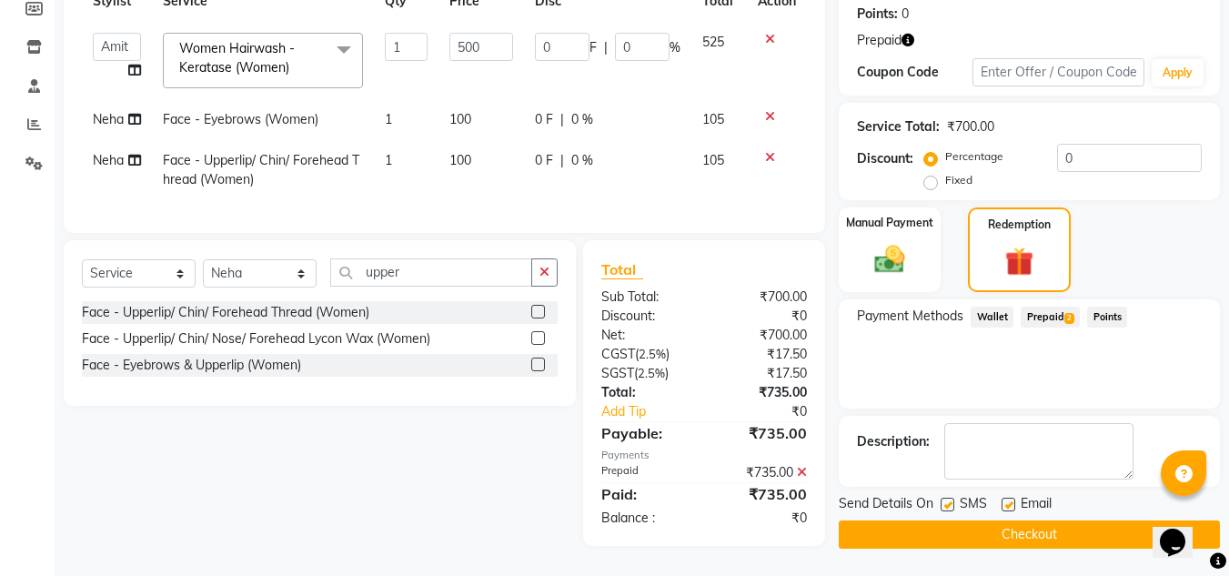
click at [987, 521] on button "Checkout" at bounding box center [1029, 535] width 381 height 28
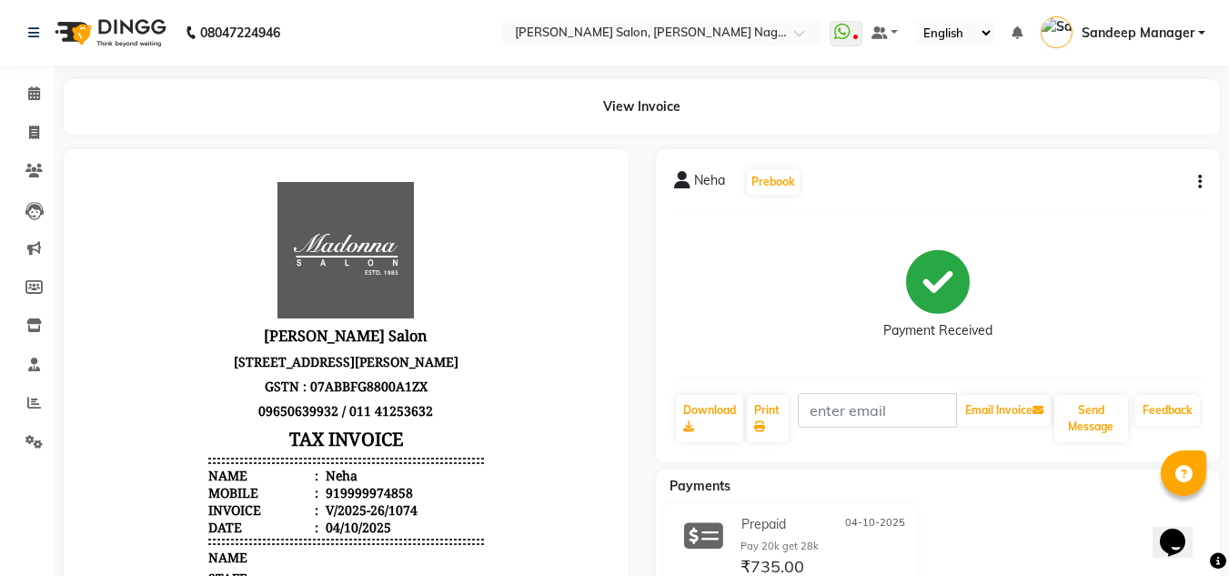
click at [424, 404] on p "09650639932 / 011 41253632" at bounding box center [345, 411] width 275 height 25
click at [33, 127] on icon at bounding box center [34, 133] width 10 height 14
select select "8641"
select select "service"
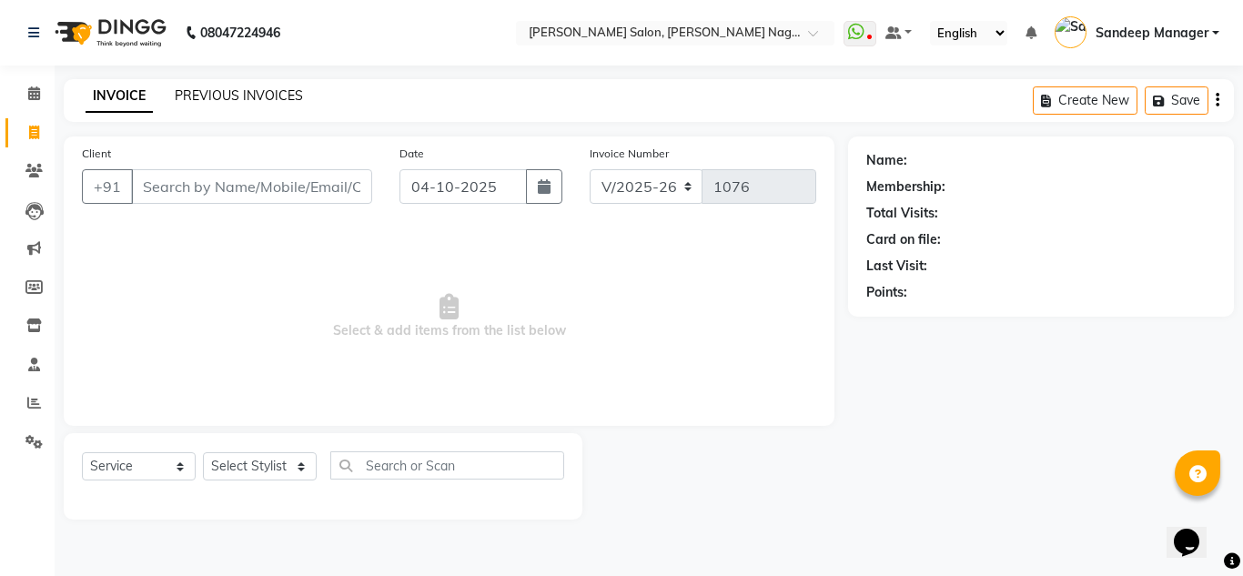
click at [275, 94] on link "PREVIOUS INVOICES" at bounding box center [239, 95] width 128 height 16
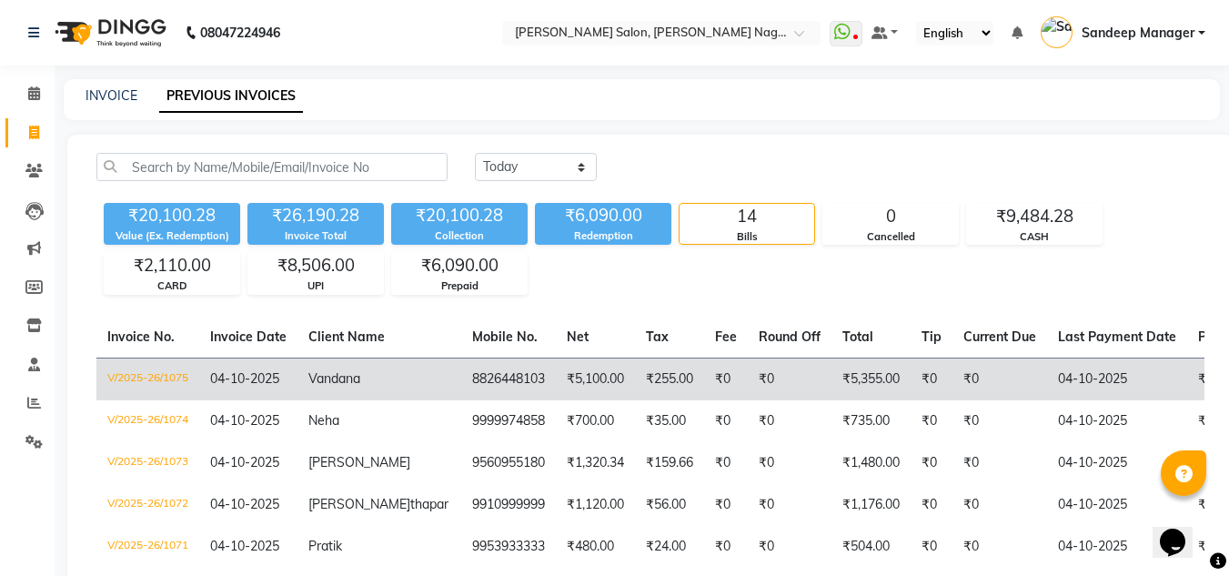
click at [461, 373] on td "8826448103" at bounding box center [508, 379] width 95 height 43
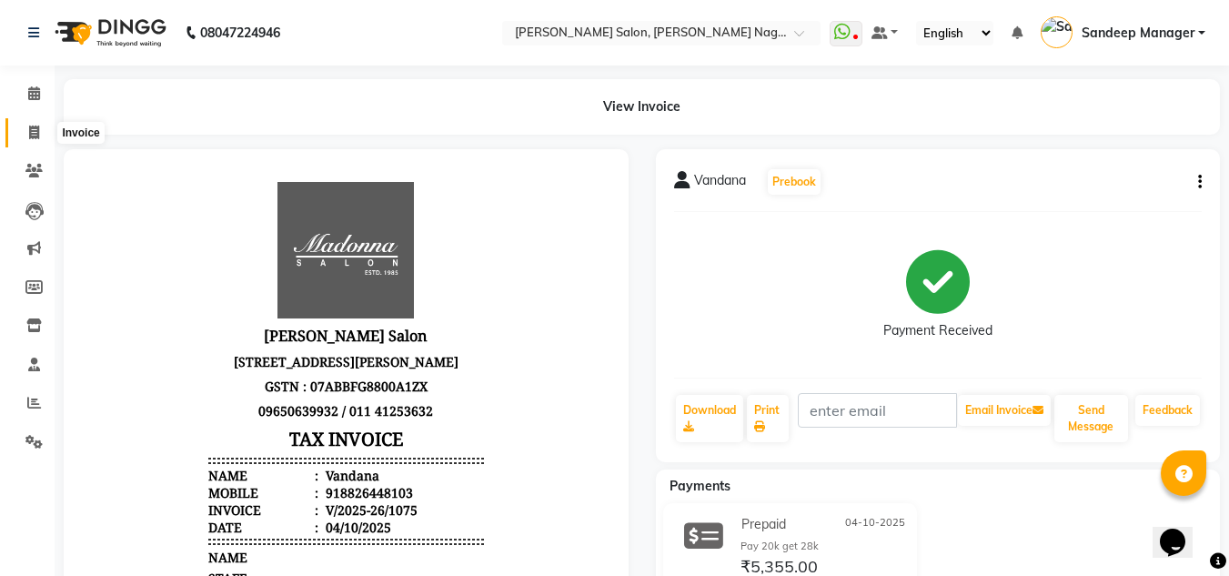
click at [36, 133] on icon at bounding box center [34, 133] width 10 height 14
select select "service"
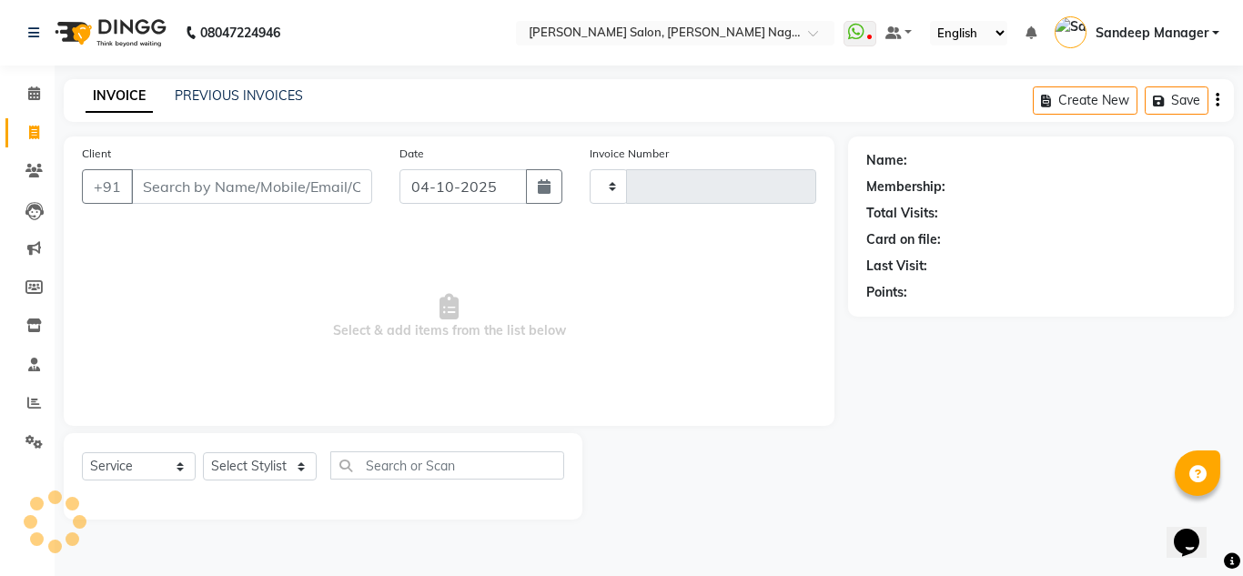
type input "1076"
select select "8641"
click at [288, 95] on link "PREVIOUS INVOICES" at bounding box center [239, 95] width 128 height 16
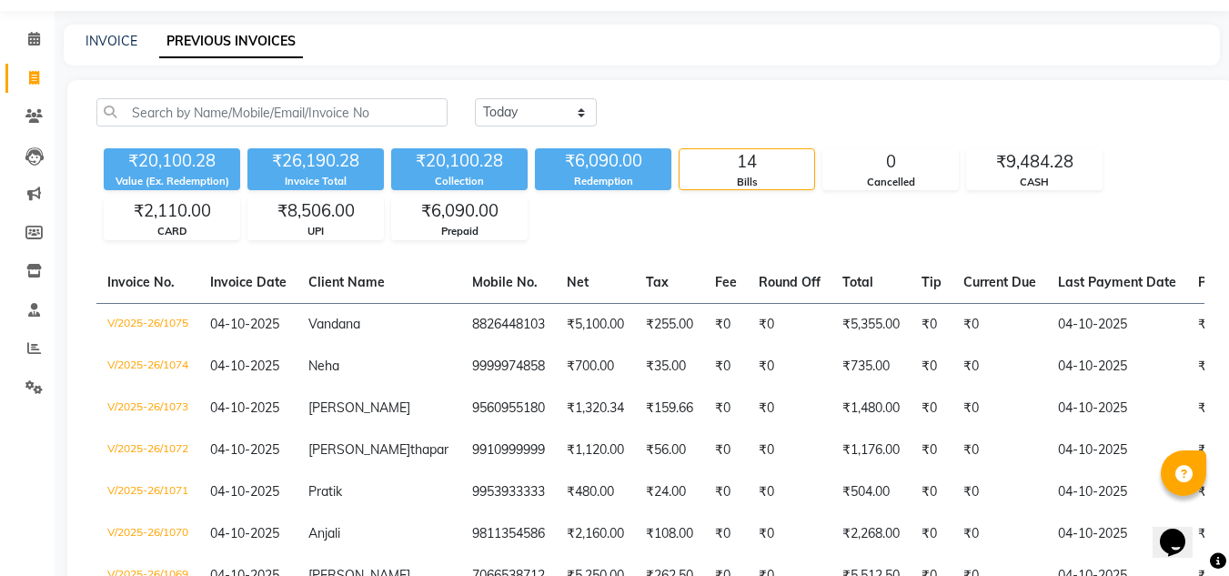
scroll to position [8, 0]
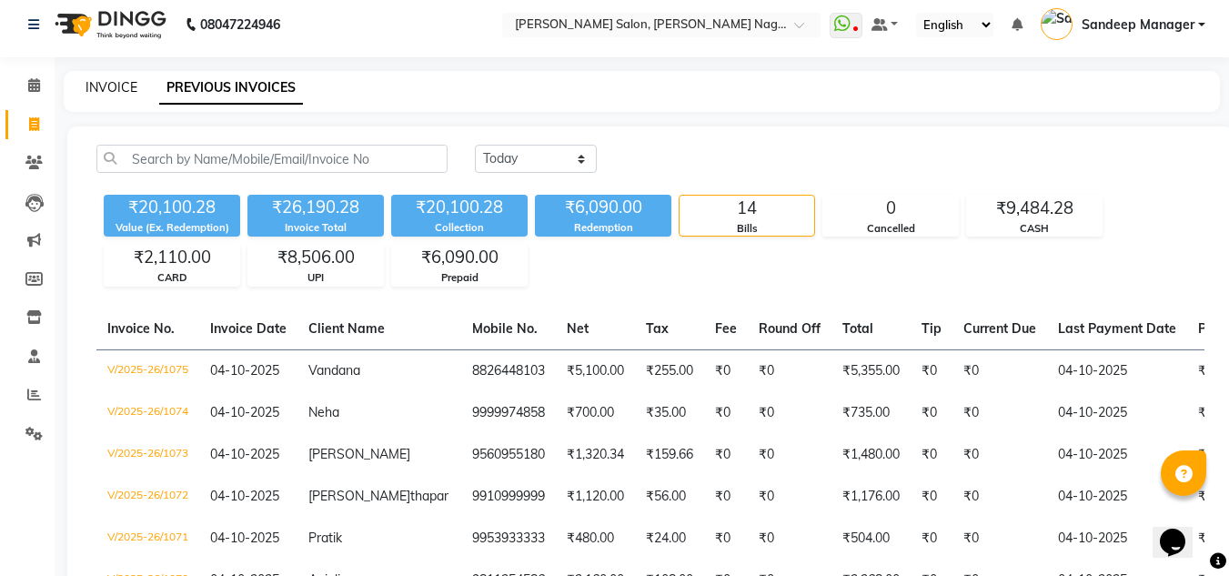
click at [115, 93] on link "INVOICE" at bounding box center [112, 87] width 52 height 16
select select "service"
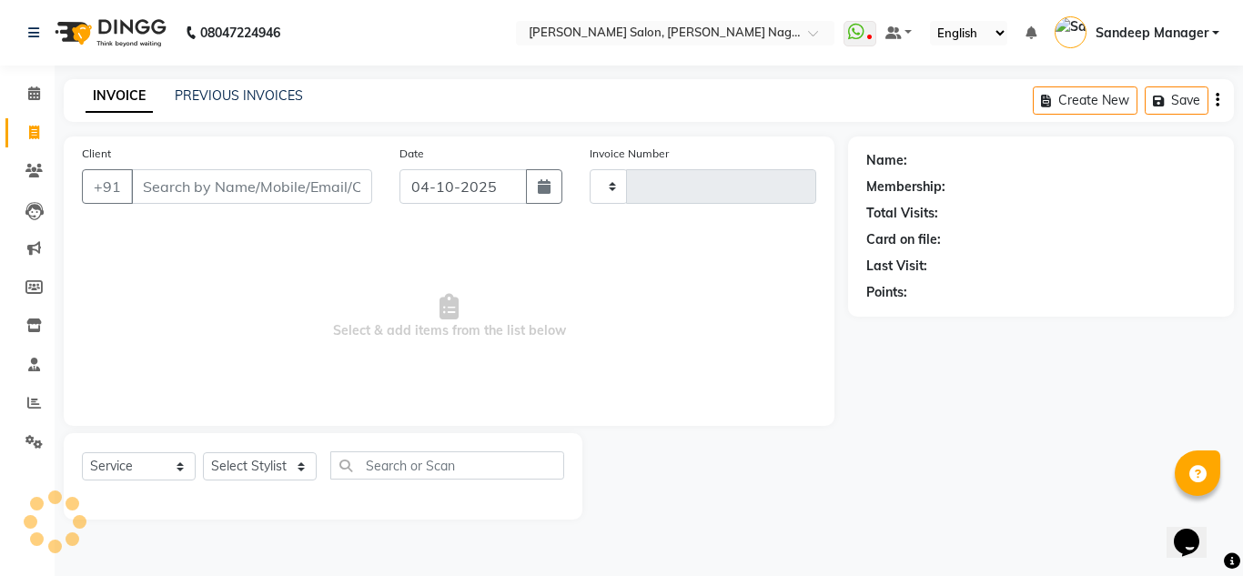
type input "1076"
select select "8641"
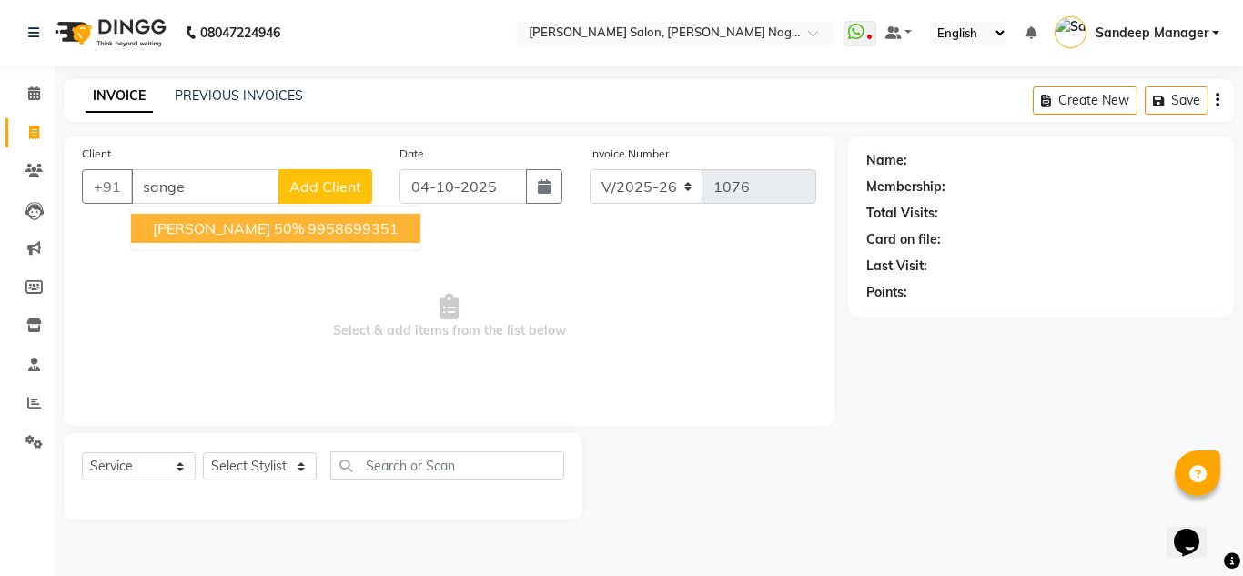
click at [304, 224] on span "[PERSON_NAME] 50%" at bounding box center [228, 228] width 151 height 18
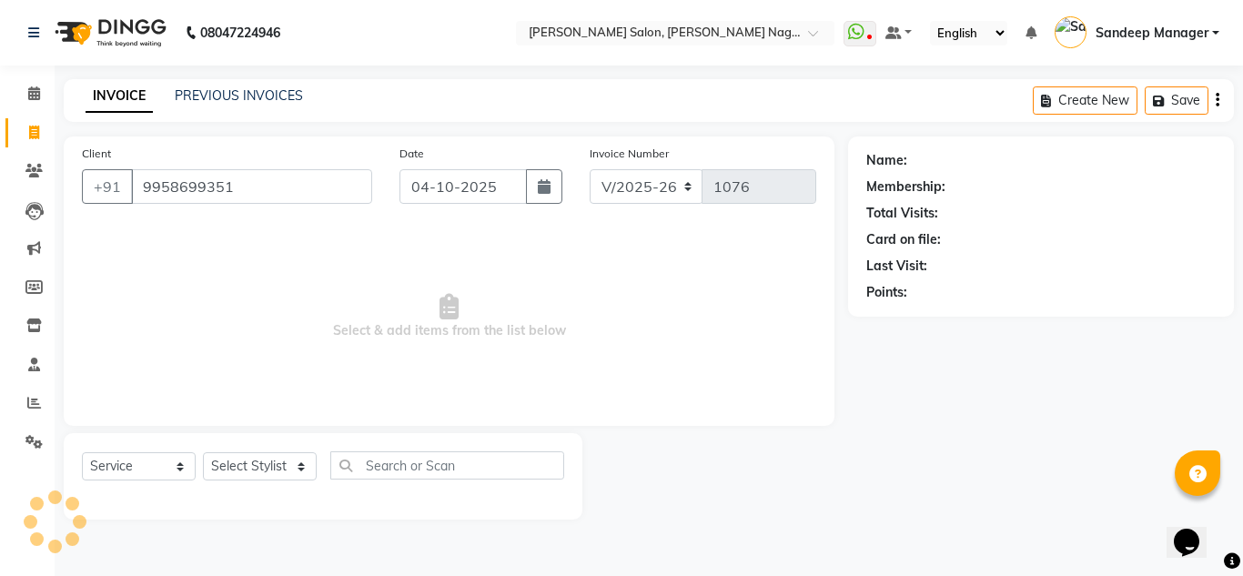
type input "9958699351"
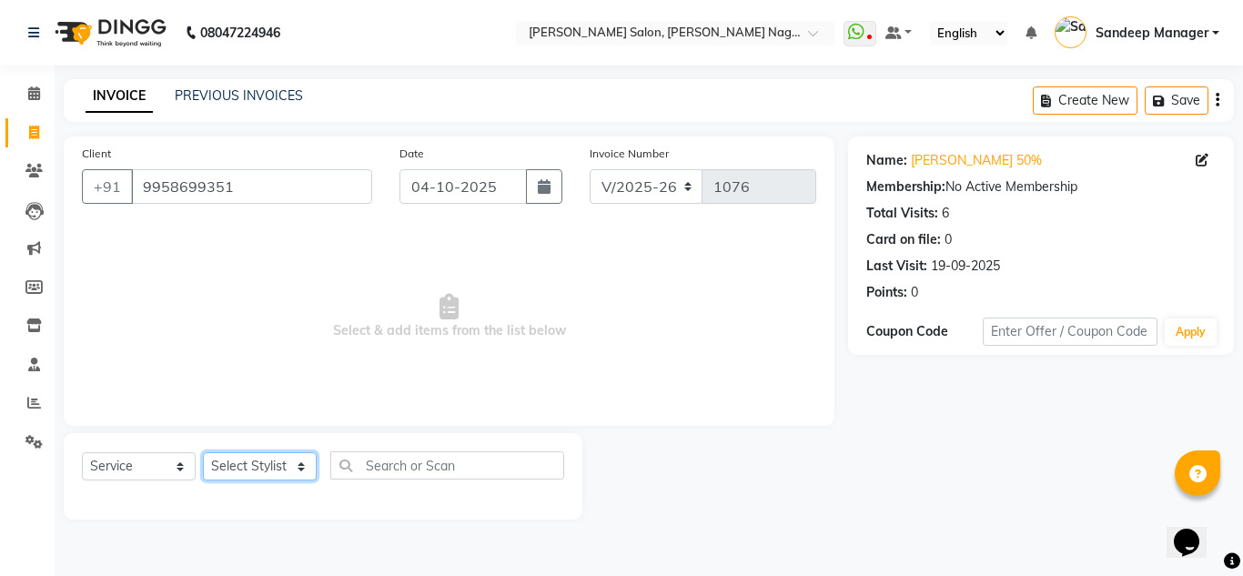
click at [304, 465] on select "Select Stylist [PERSON_NAME] Farman [PERSON_NAME] Manager [PERSON_NAME] Kuldeep…" at bounding box center [260, 466] width 114 height 28
select select "86637"
click at [203, 452] on select "Select Stylist [PERSON_NAME] Farman [PERSON_NAME] Manager [PERSON_NAME] Kuldeep…" at bounding box center [260, 466] width 114 height 28
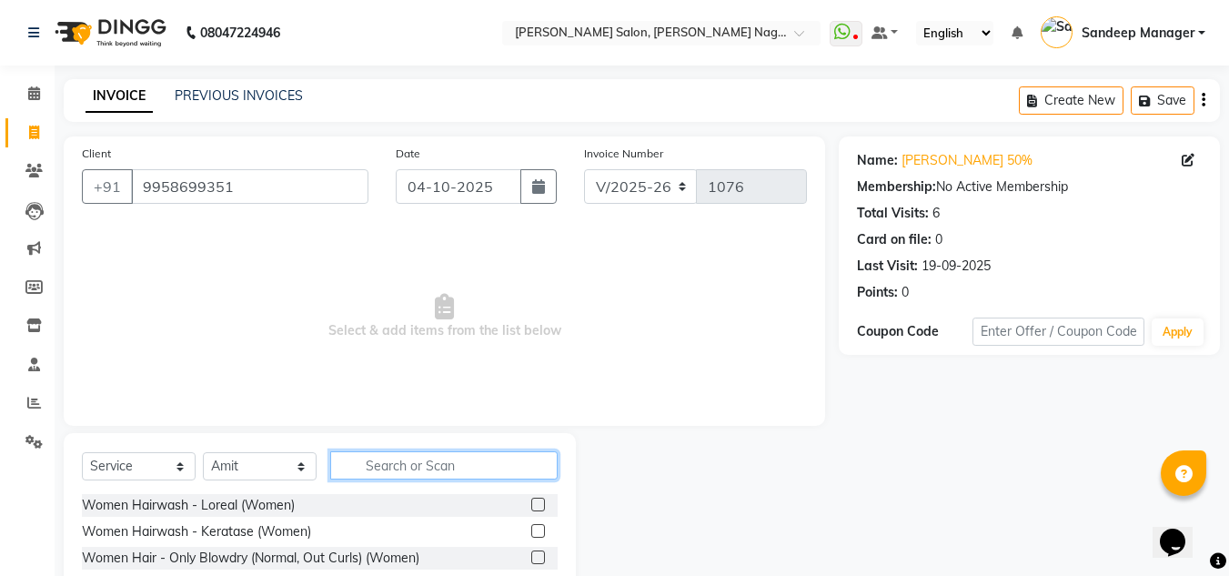
click at [359, 470] on input "text" at bounding box center [444, 465] width 228 height 28
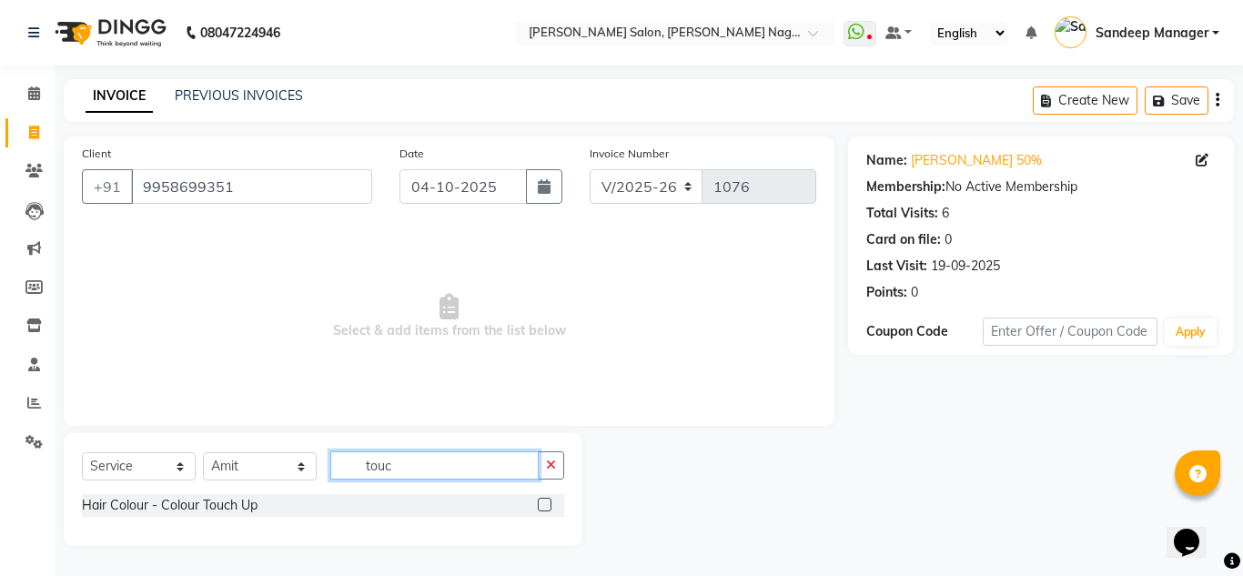
type input "touc"
click at [547, 504] on label at bounding box center [545, 505] width 14 height 14
click at [547, 504] on input "checkbox" at bounding box center [544, 506] width 12 height 12
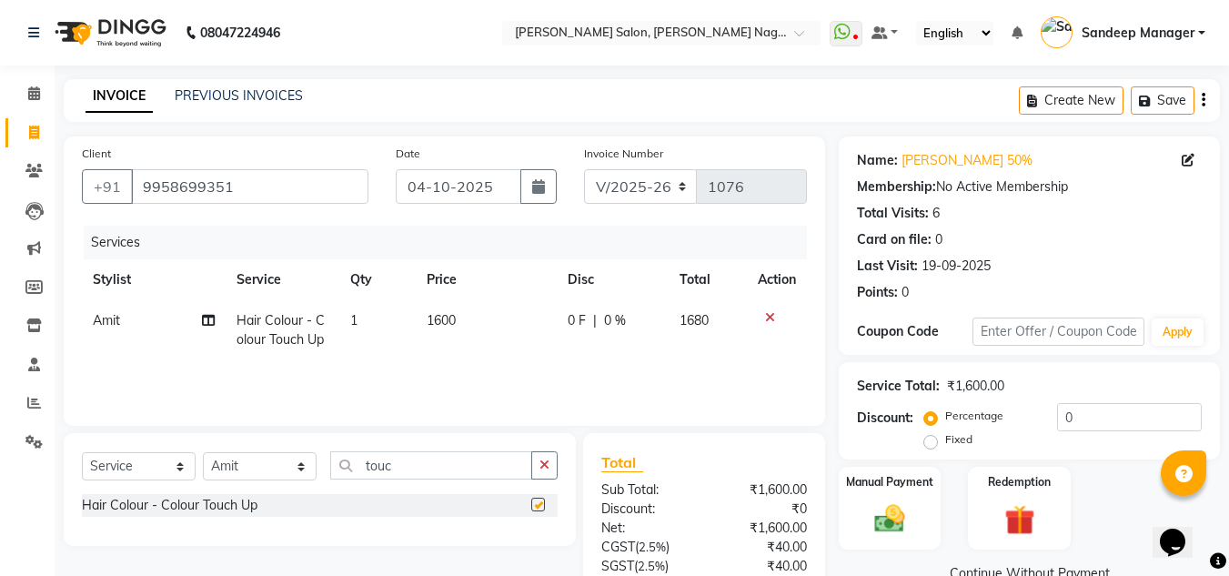
checkbox input "false"
drag, startPoint x: 613, startPoint y: 319, endPoint x: 596, endPoint y: 319, distance: 17.3
click at [596, 319] on div "0 F | 0 %" at bounding box center [613, 320] width 90 height 19
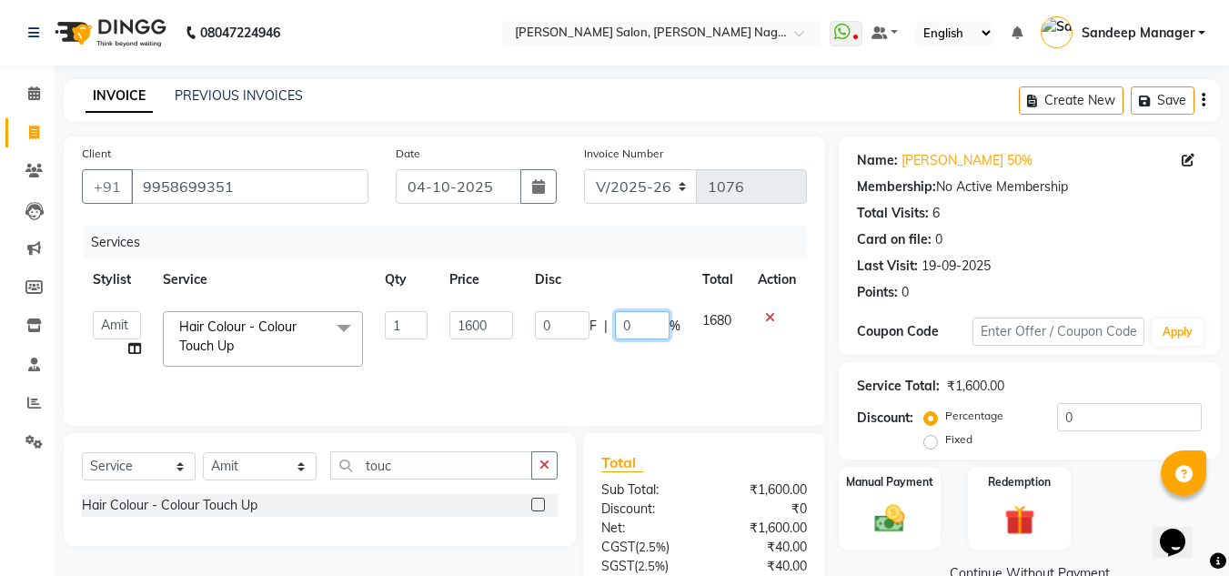
drag, startPoint x: 633, startPoint y: 322, endPoint x: 612, endPoint y: 323, distance: 21.0
click at [612, 323] on div "0 F | 0 %" at bounding box center [608, 325] width 146 height 28
type input "50"
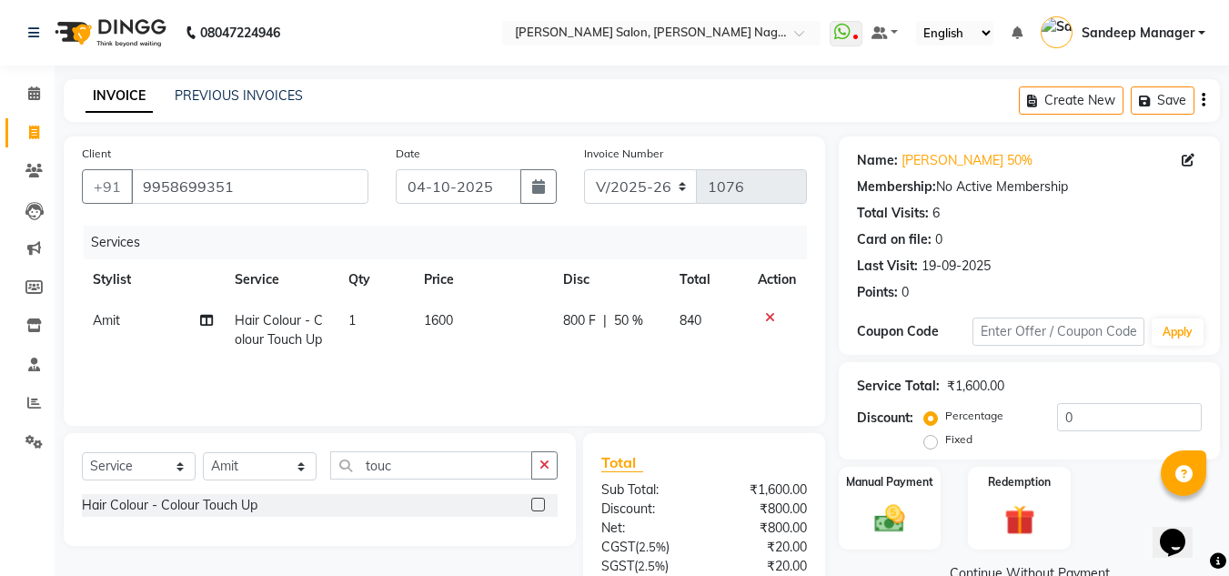
click at [632, 367] on div "Services Stylist Service Qty Price Disc Total Action Amit Hair Colour - Colour …" at bounding box center [444, 317] width 725 height 182
click at [769, 316] on icon at bounding box center [770, 317] width 10 height 13
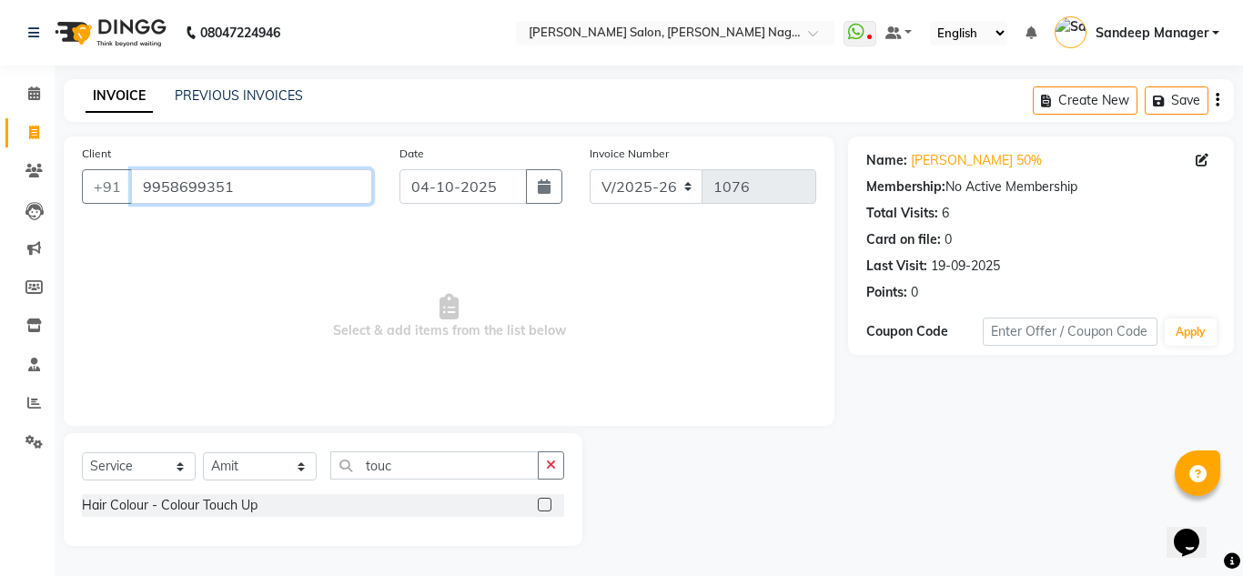
drag, startPoint x: 223, startPoint y: 186, endPoint x: 154, endPoint y: 179, distance: 69.5
click at [154, 179] on input "9958699351" at bounding box center [251, 186] width 241 height 35
type input "91"
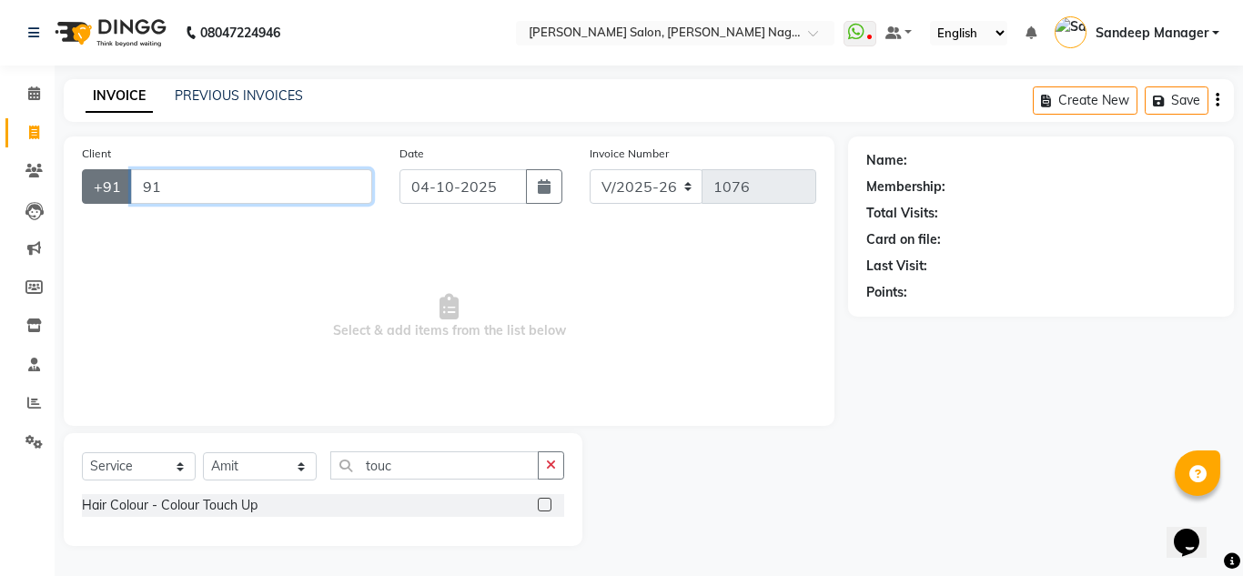
drag, startPoint x: 161, startPoint y: 184, endPoint x: 113, endPoint y: 179, distance: 48.4
click at [113, 179] on div "+91 91" at bounding box center [227, 186] width 290 height 35
click at [177, 186] on input "91" at bounding box center [251, 186] width 241 height 35
drag, startPoint x: 163, startPoint y: 185, endPoint x: 141, endPoint y: 187, distance: 21.9
click at [141, 187] on input "91" at bounding box center [251, 186] width 241 height 35
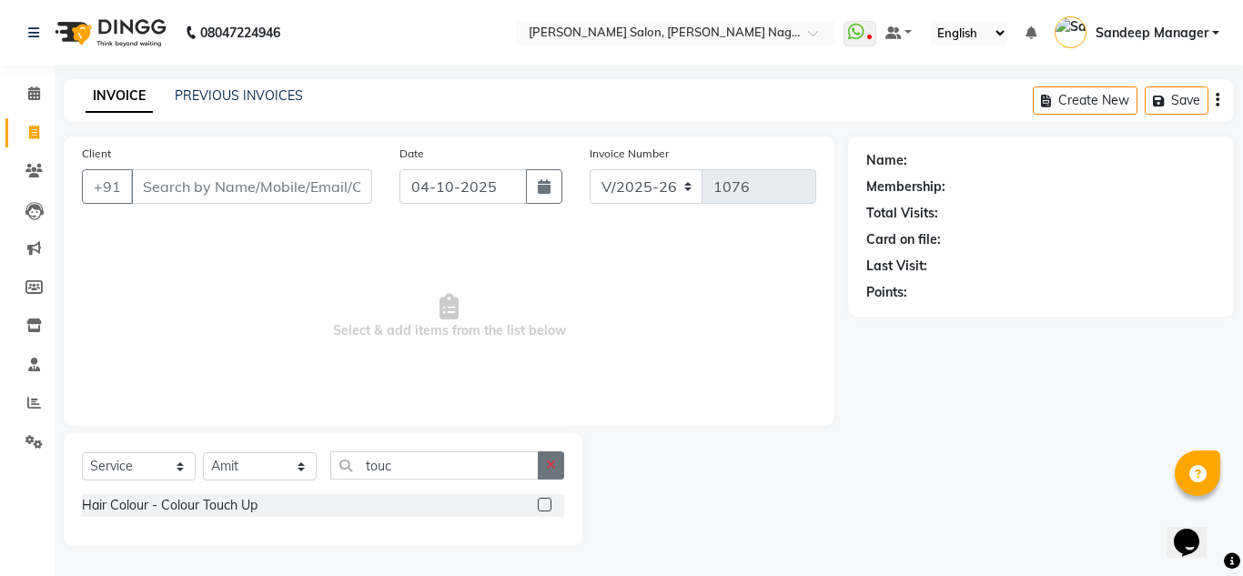
click at [543, 469] on button "button" at bounding box center [551, 465] width 26 height 28
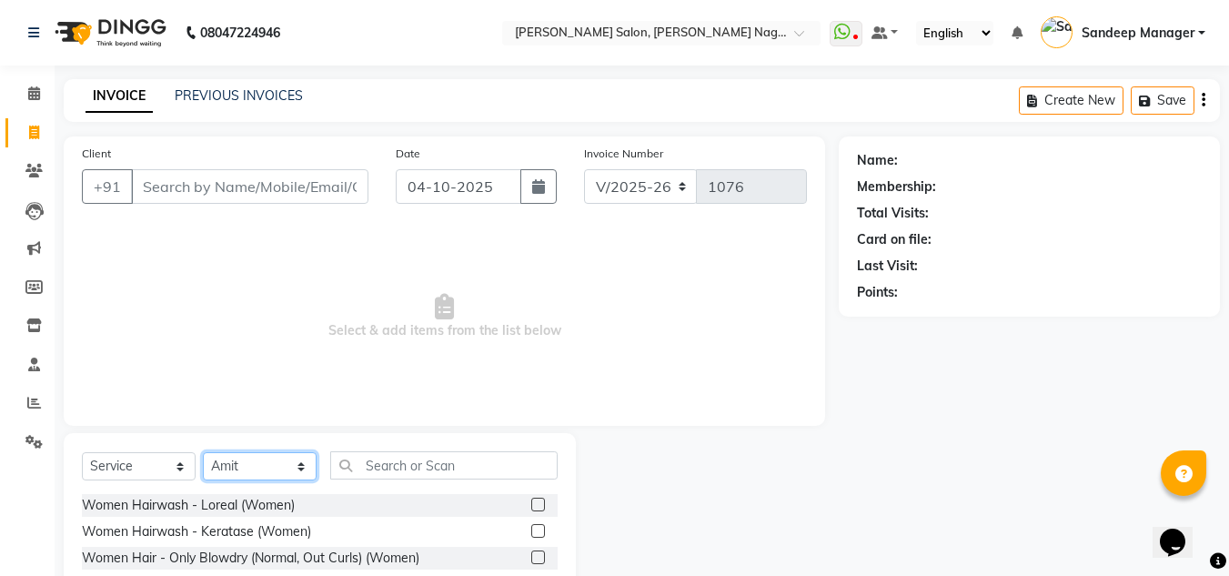
click at [302, 469] on select "Select Stylist [PERSON_NAME] Farman [PERSON_NAME] Manager [PERSON_NAME] Kuldeep…" at bounding box center [260, 466] width 114 height 28
select select
click at [203, 452] on select "Select Stylist [PERSON_NAME] Farman [PERSON_NAME] Manager [PERSON_NAME] Kuldeep…" at bounding box center [260, 466] width 114 height 28
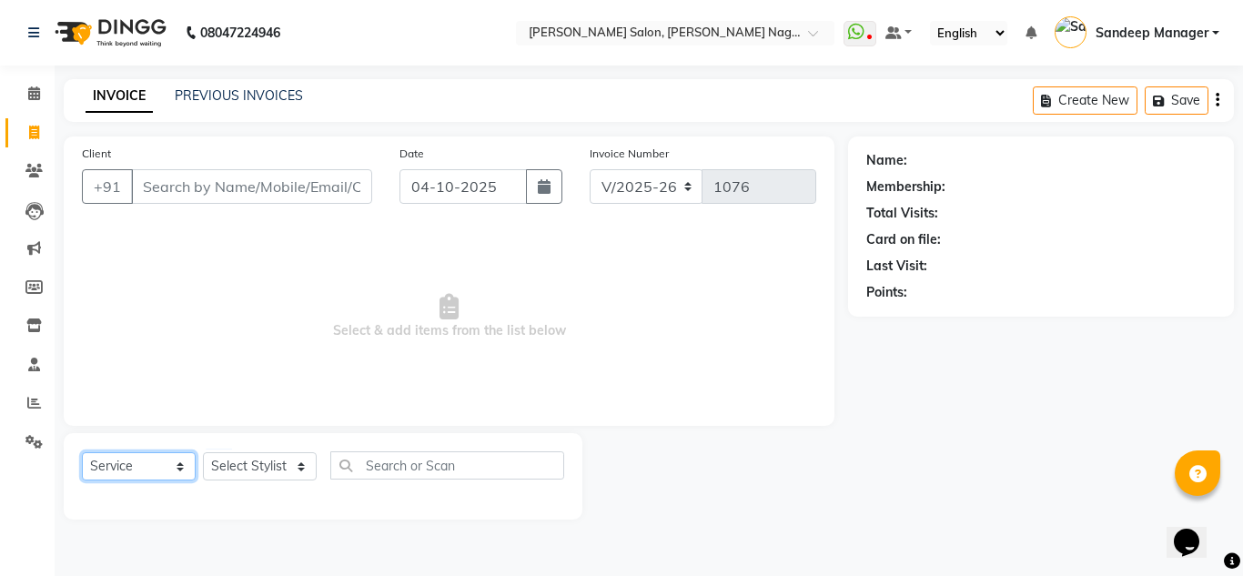
click at [182, 461] on select "Select Service Product Membership Package Voucher Prepaid Gift Card" at bounding box center [139, 466] width 114 height 28
click at [82, 452] on select "Select Service Product Membership Package Voucher Prepaid Gift Card" at bounding box center [139, 466] width 114 height 28
click at [182, 461] on select "Select Service Product Membership Package Voucher Prepaid Gift Card" at bounding box center [139, 466] width 114 height 28
select select "select"
click at [82, 452] on select "Select Service Product Membership Package Voucher Prepaid Gift Card" at bounding box center [139, 466] width 114 height 28
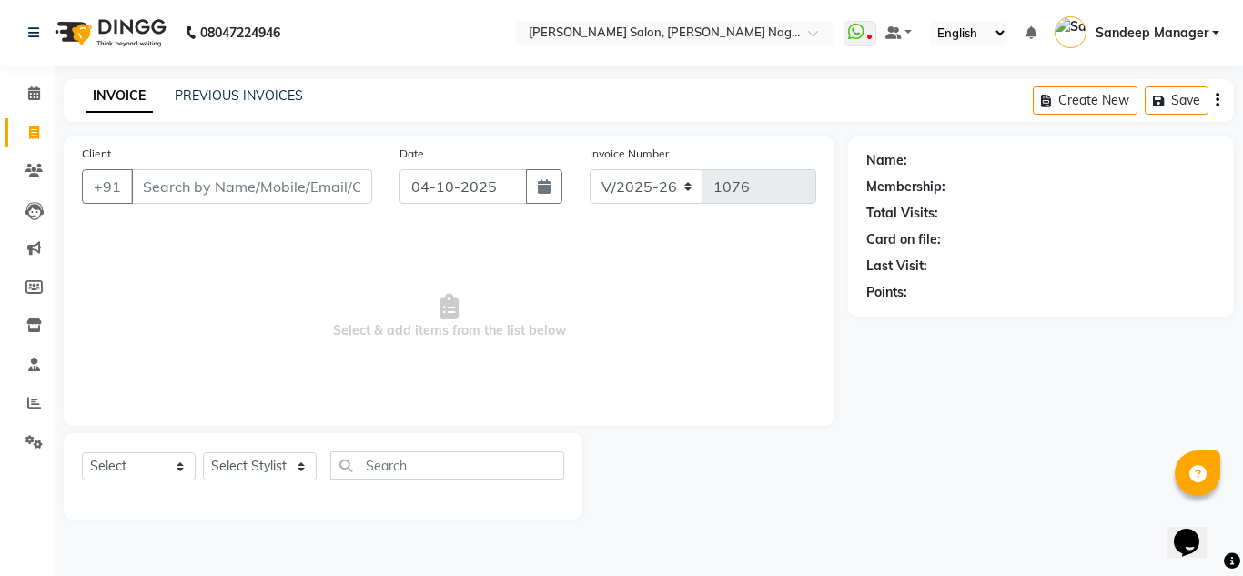
click at [136, 32] on img at bounding box center [108, 32] width 125 height 51
click at [108, 23] on img at bounding box center [108, 32] width 125 height 51
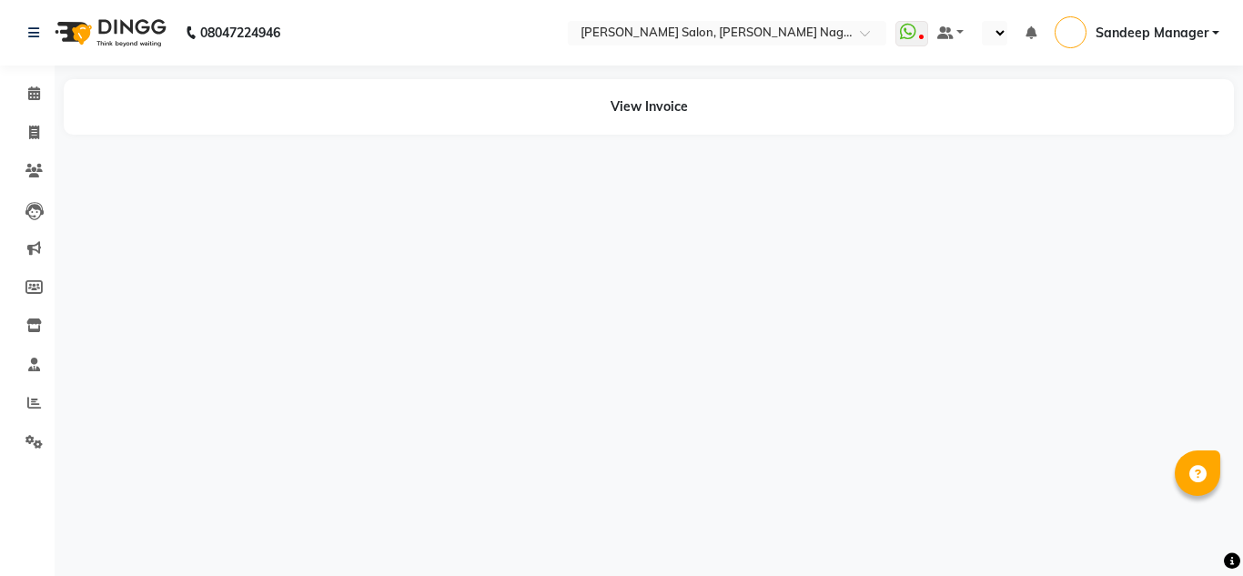
select select "en"
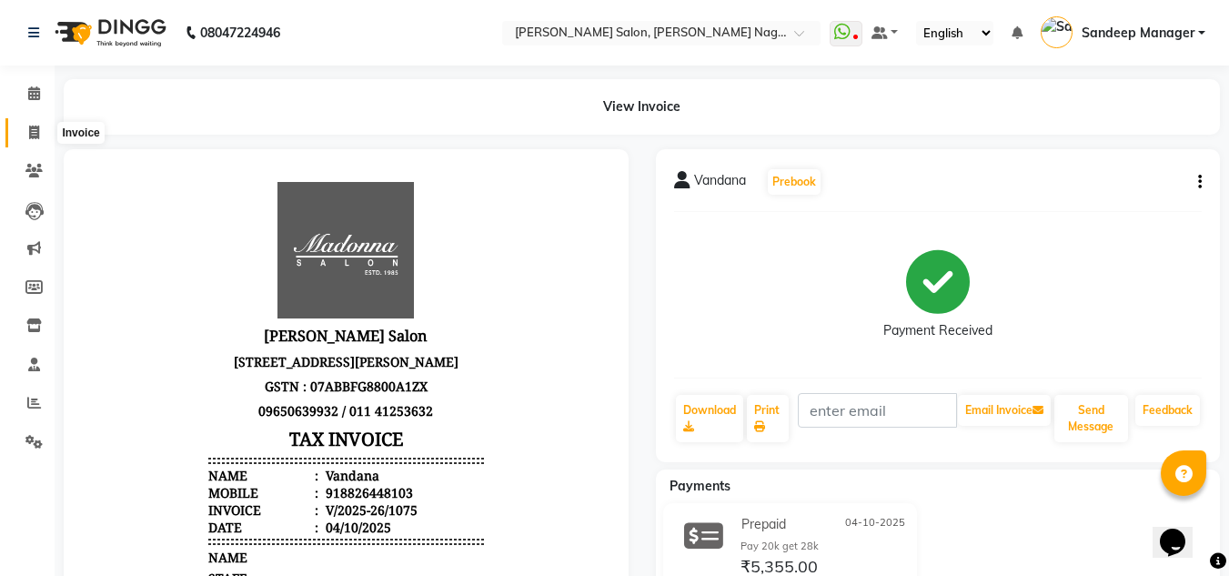
click at [40, 136] on span at bounding box center [34, 133] width 32 height 21
select select "service"
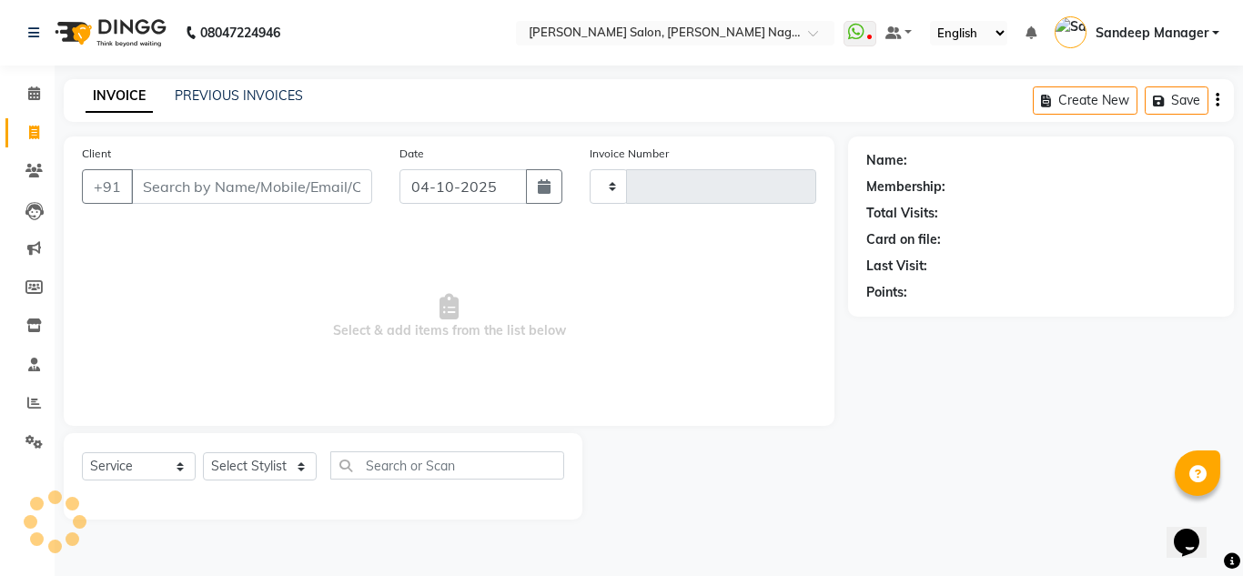
type input "1076"
select select "8641"
click at [237, 87] on link "PREVIOUS INVOICES" at bounding box center [239, 95] width 128 height 16
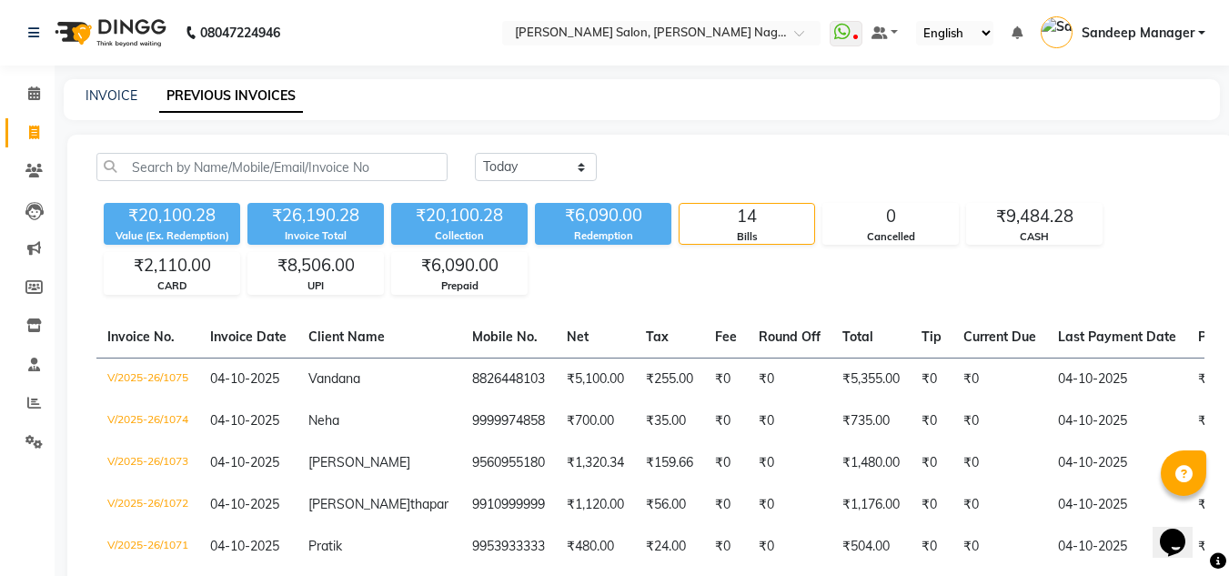
click at [139, 32] on img at bounding box center [108, 32] width 125 height 51
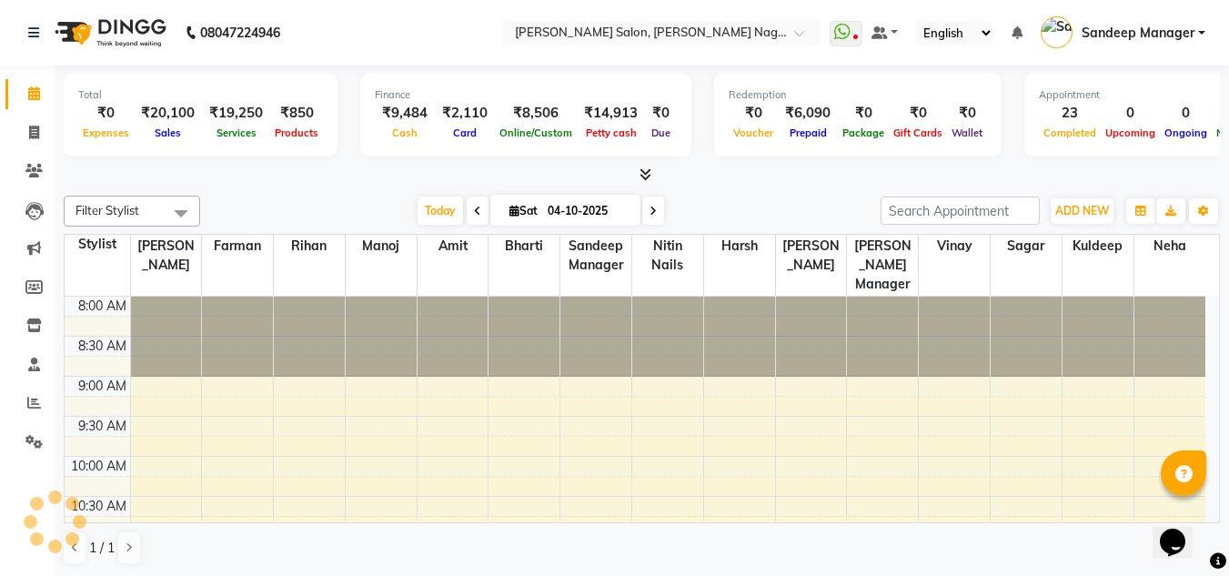
scroll to position [882, 0]
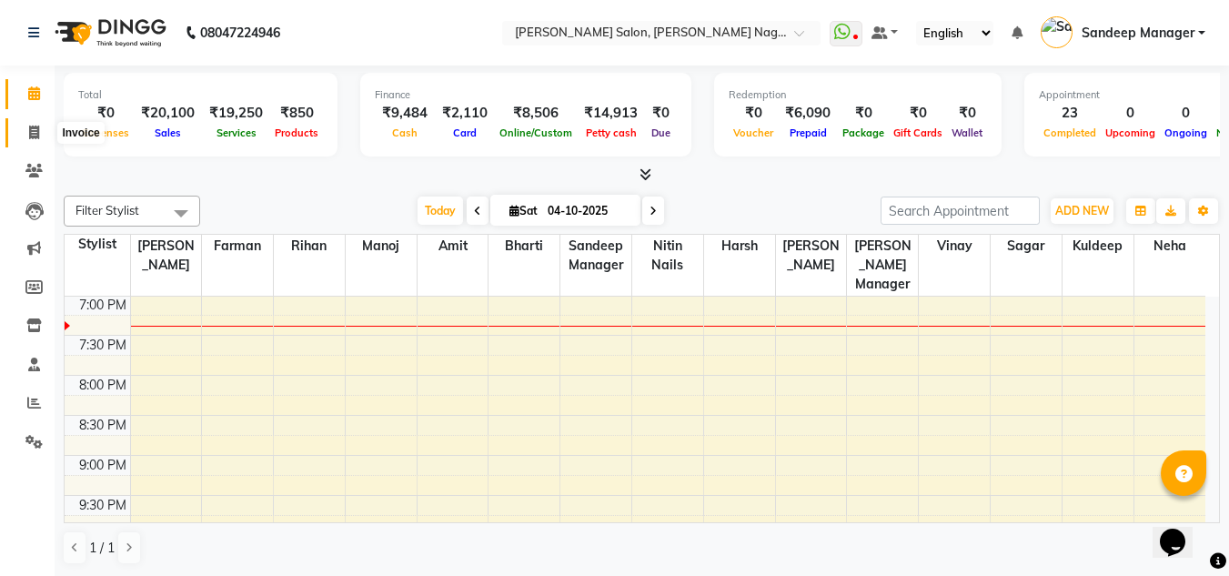
click at [29, 127] on icon at bounding box center [34, 133] width 10 height 14
select select "service"
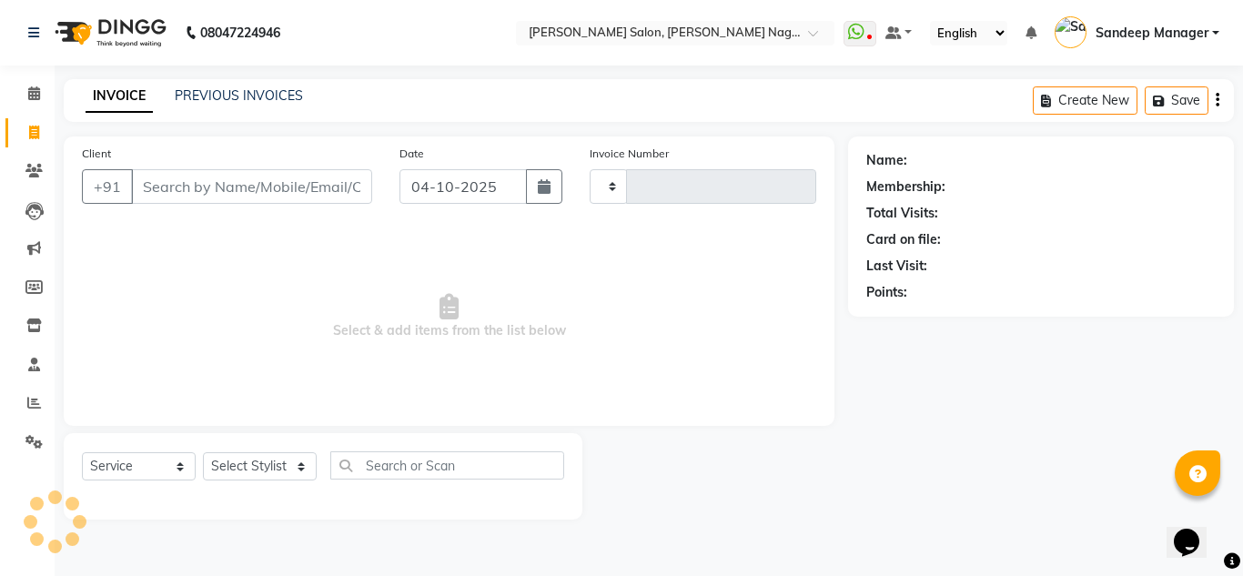
type input "1077"
select select "8641"
click at [225, 470] on select "Select Stylist [PERSON_NAME] Farman [PERSON_NAME] Manager [PERSON_NAME] Kuldeep…" at bounding box center [260, 466] width 114 height 28
select select "86633"
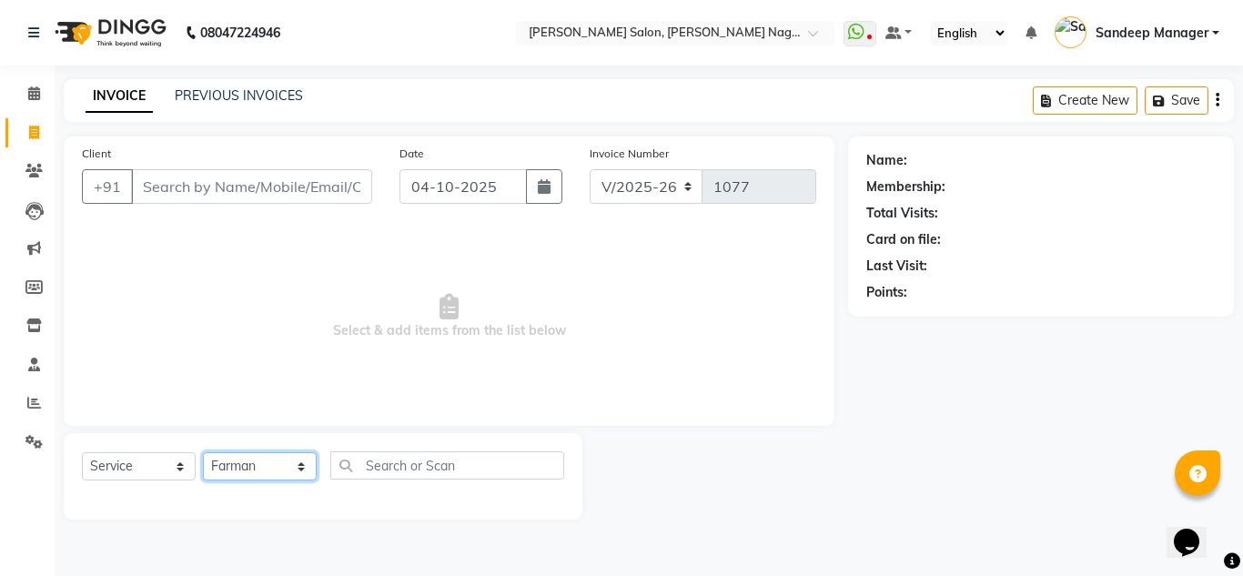
click at [203, 452] on select "Select Stylist [PERSON_NAME] Farman [PERSON_NAME] Manager [PERSON_NAME] Kuldeep…" at bounding box center [260, 466] width 114 height 28
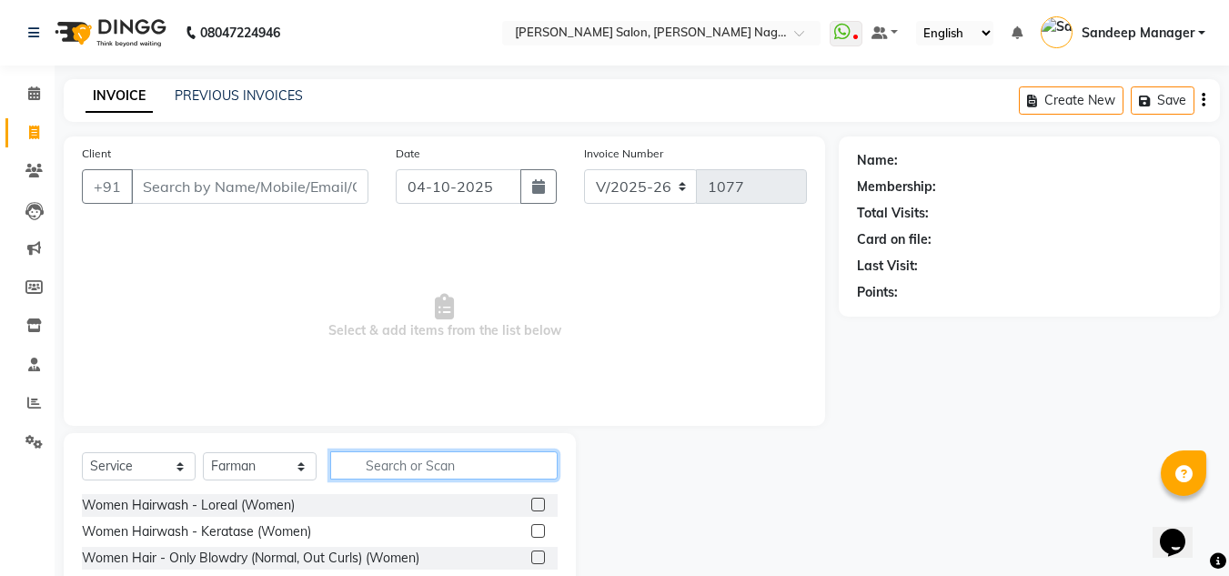
click at [415, 466] on input "text" at bounding box center [444, 465] width 228 height 28
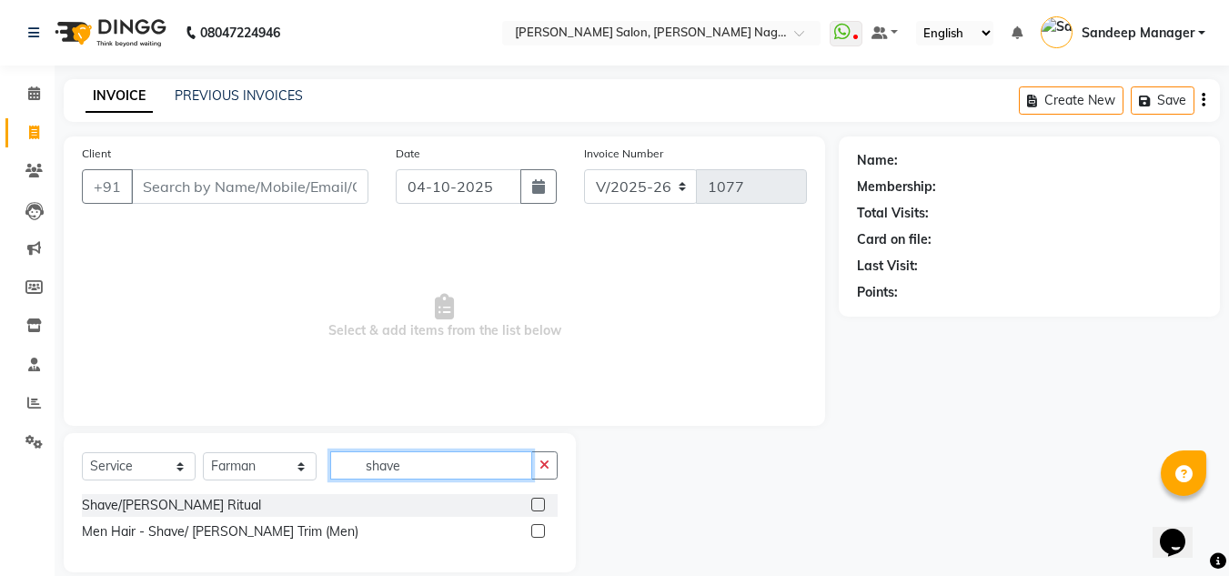
type input "shave"
click at [542, 534] on label at bounding box center [538, 531] width 14 height 14
click at [542, 534] on input "checkbox" at bounding box center [537, 532] width 12 height 12
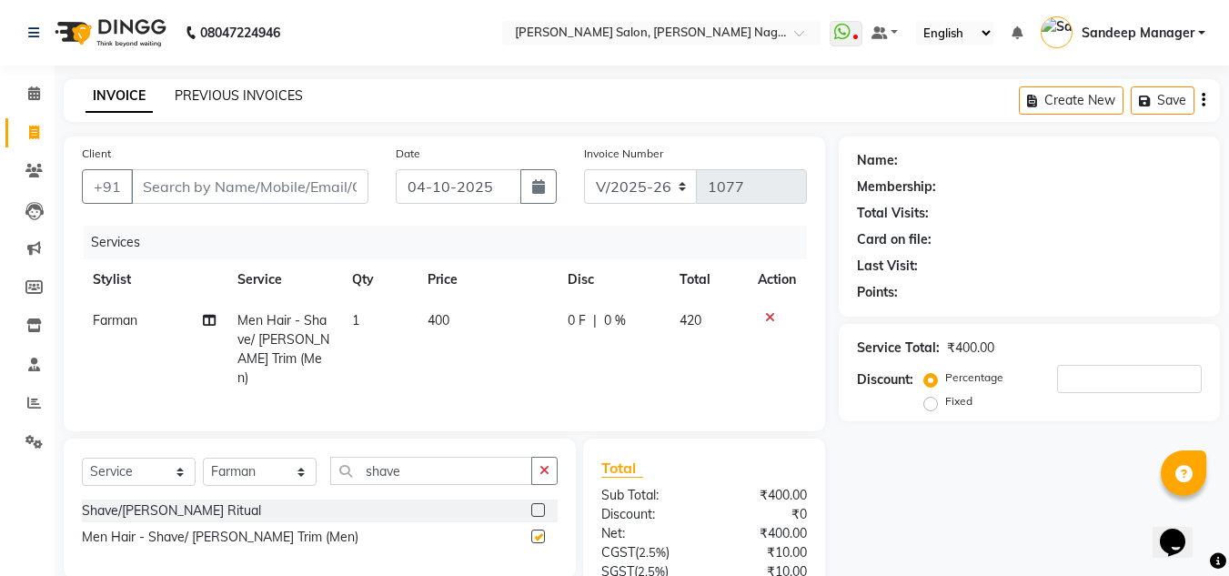
checkbox input "false"
click at [227, 185] on input "Client" at bounding box center [250, 186] width 238 height 35
type input "s"
type input "0"
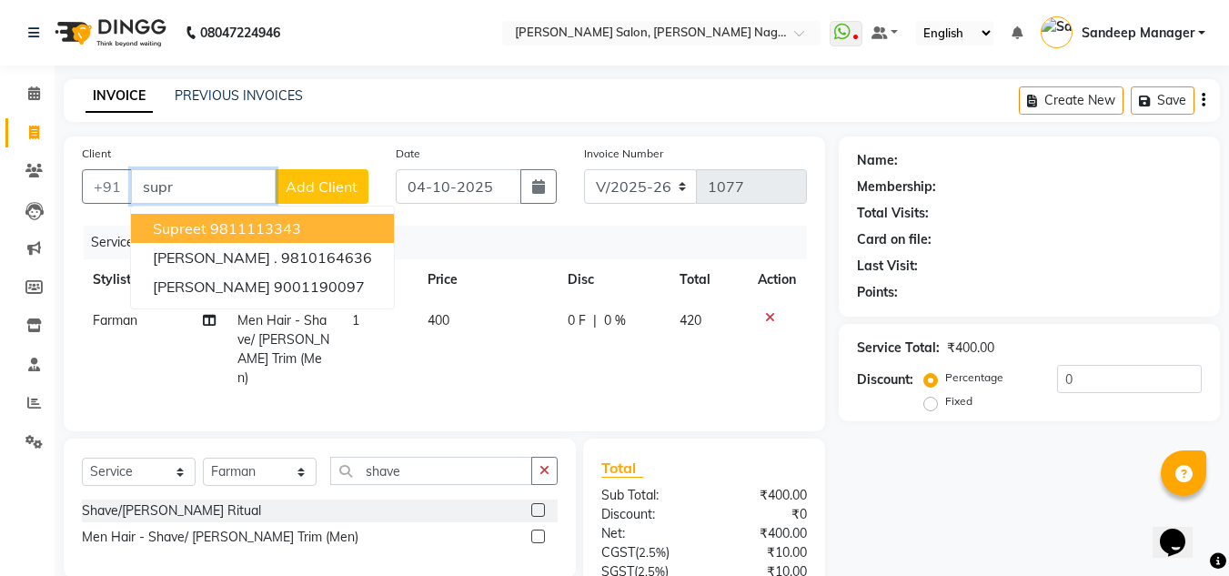
click at [238, 225] on ngb-highlight "9811113343" at bounding box center [255, 228] width 91 height 18
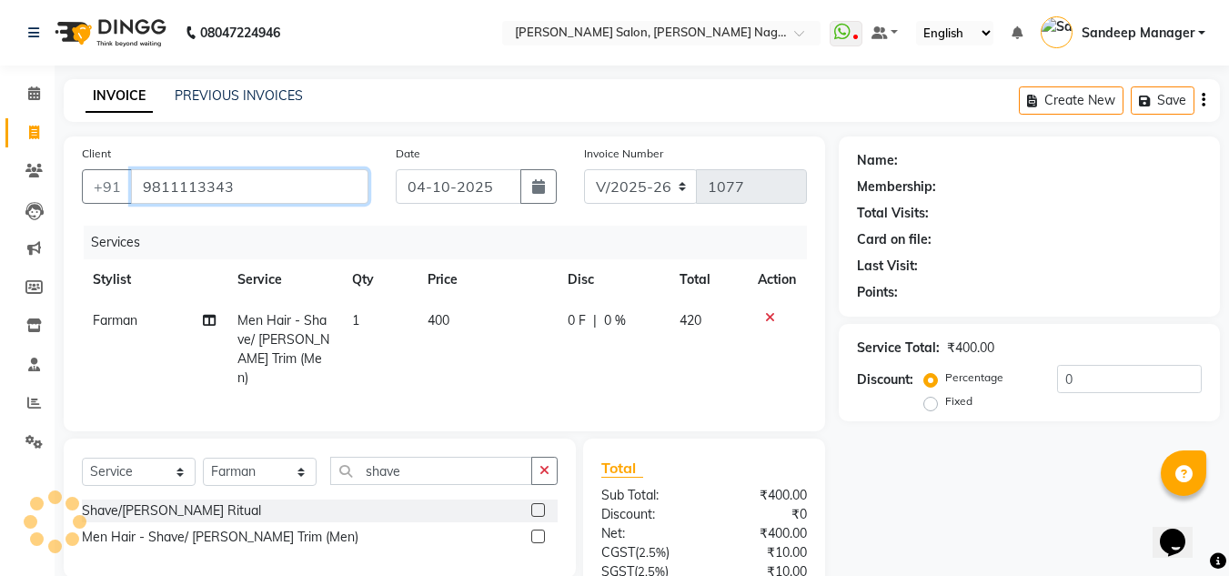
type input "9811113343"
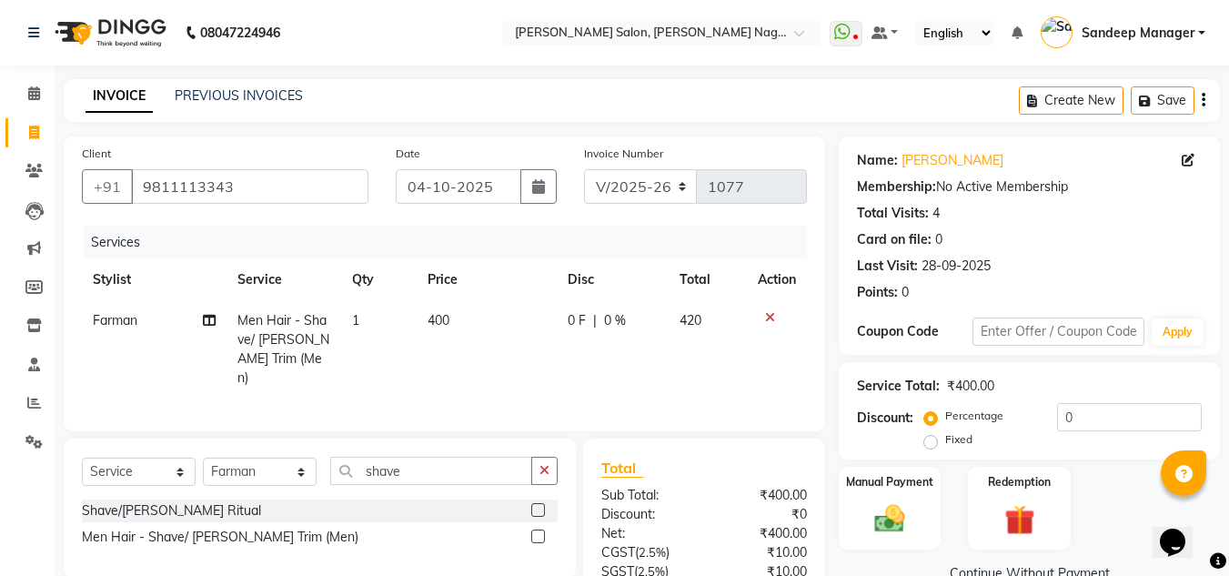
scroll to position [152, 0]
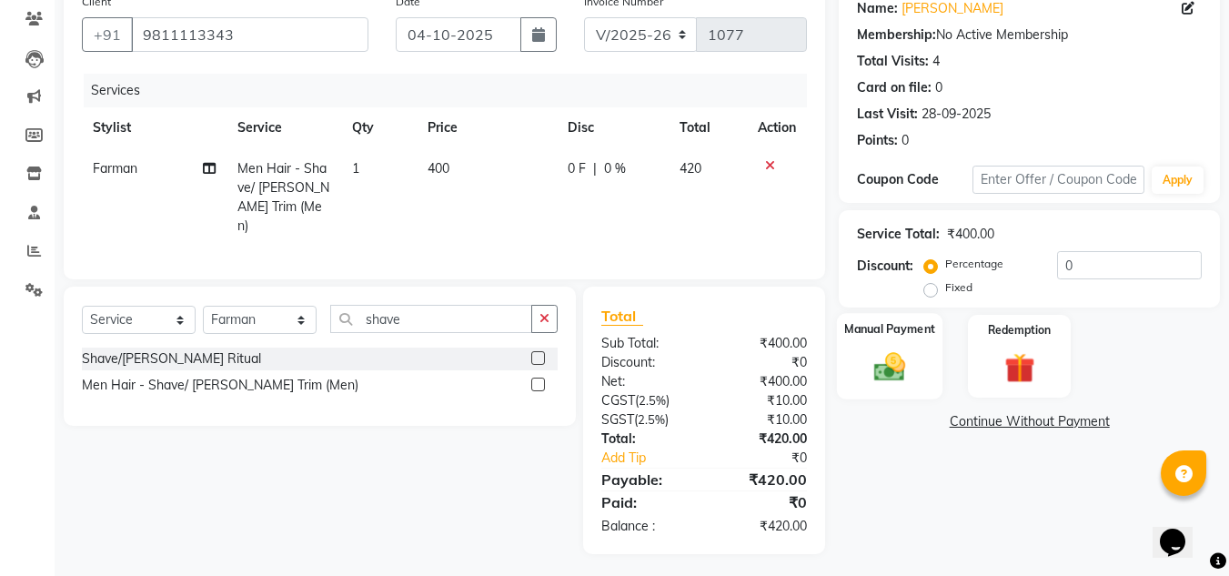
click at [905, 355] on img at bounding box center [890, 367] width 51 height 36
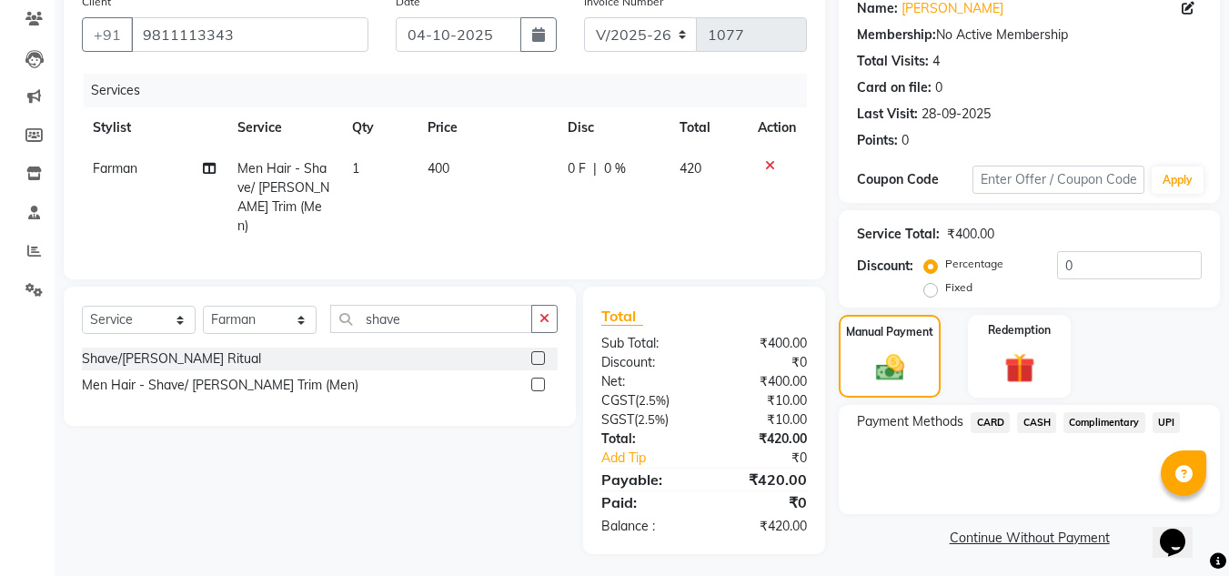
click at [1024, 423] on span "CASH" at bounding box center [1036, 422] width 39 height 21
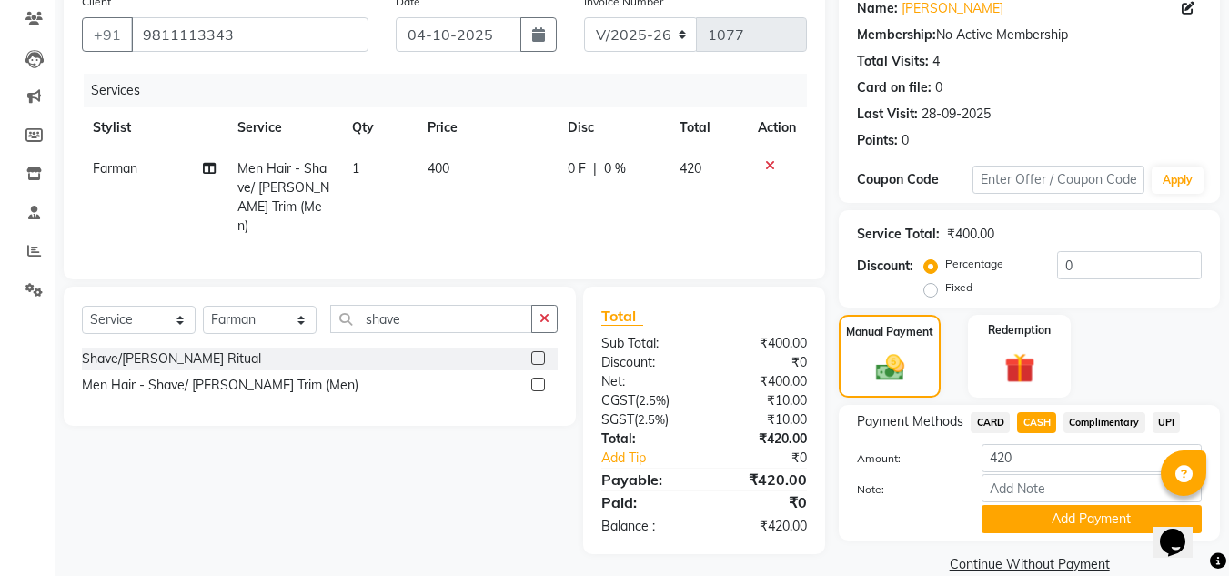
scroll to position [181, 0]
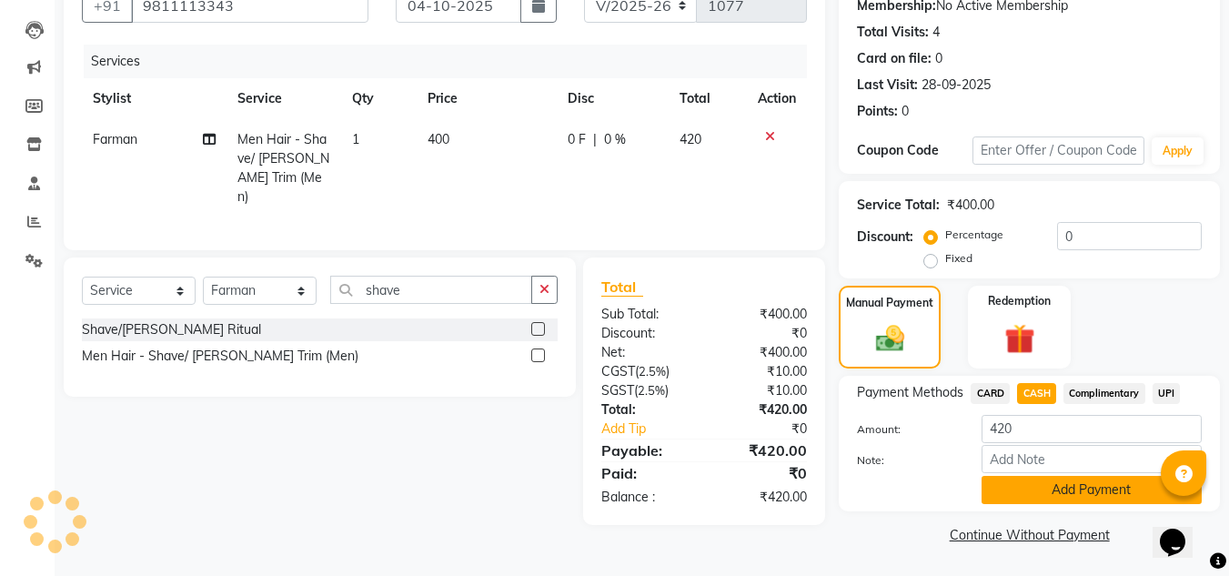
click at [1036, 484] on button "Add Payment" at bounding box center [1092, 490] width 220 height 28
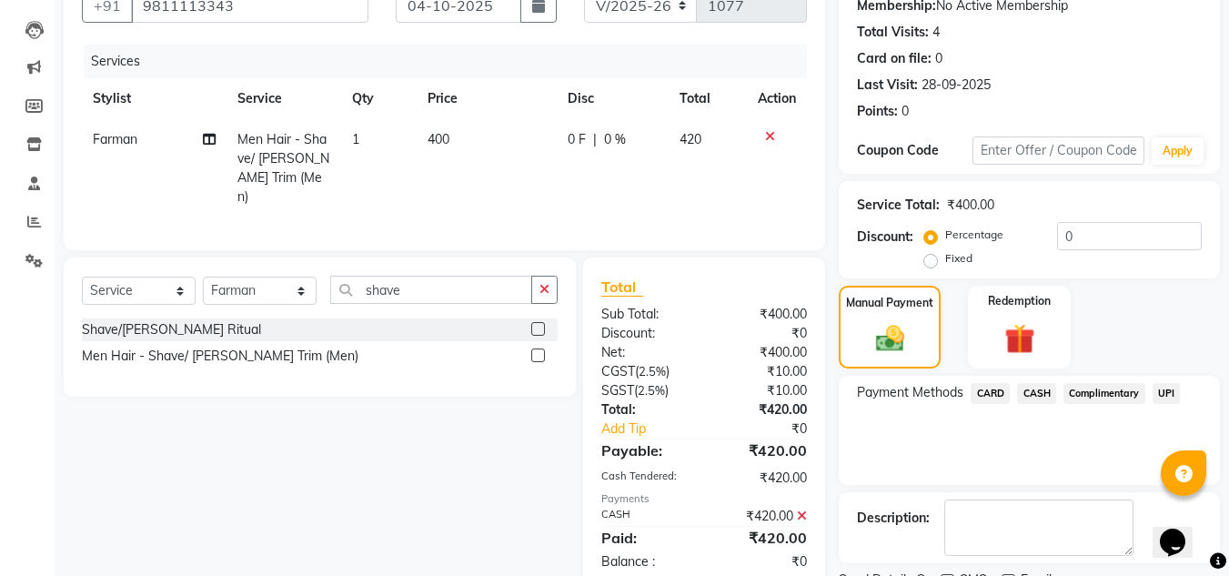
scroll to position [258, 0]
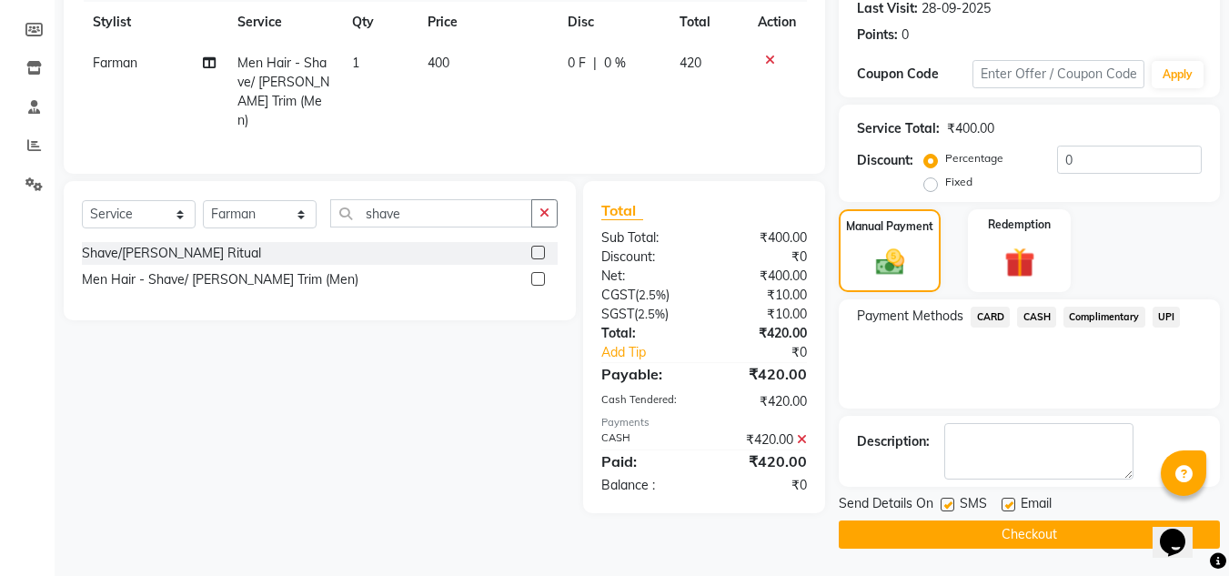
click at [1024, 535] on button "Checkout" at bounding box center [1029, 535] width 381 height 28
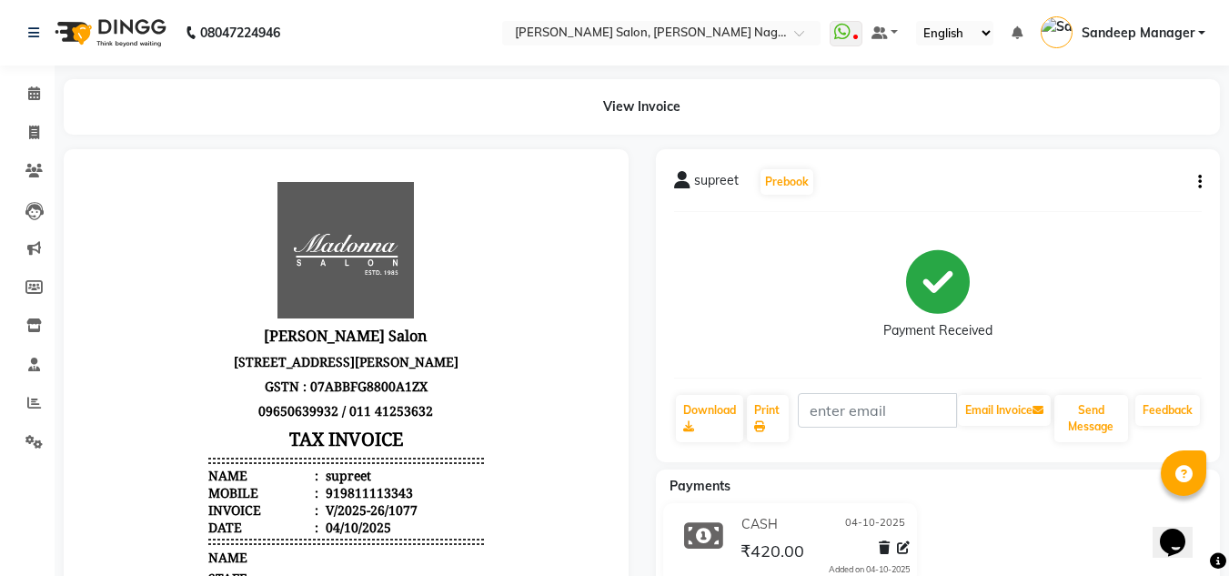
click at [116, 38] on img at bounding box center [108, 32] width 125 height 51
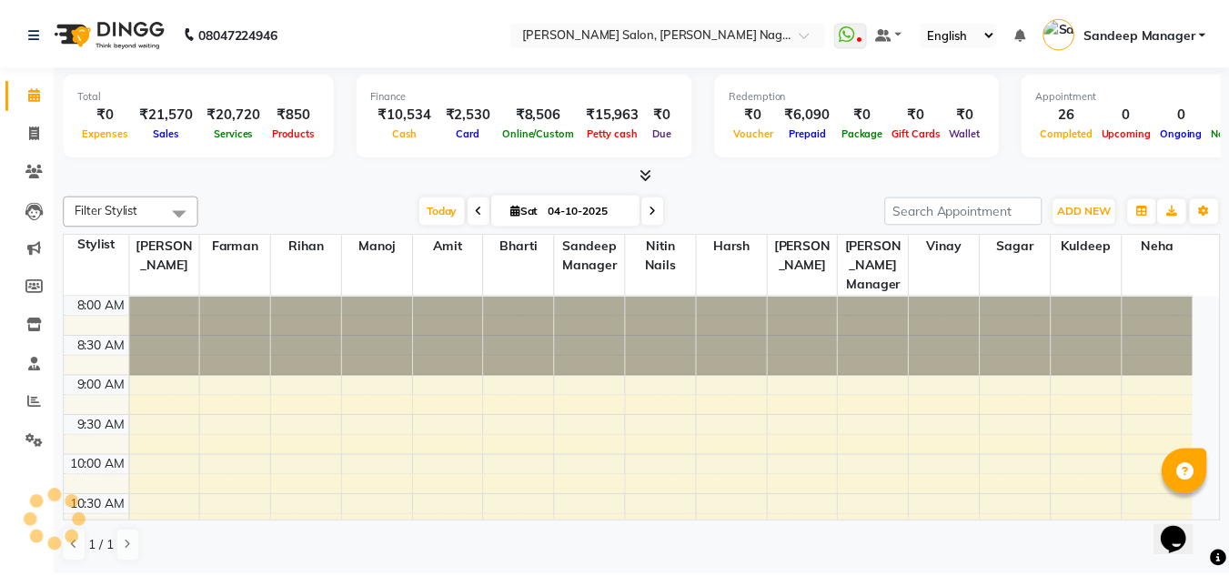
scroll to position [882, 0]
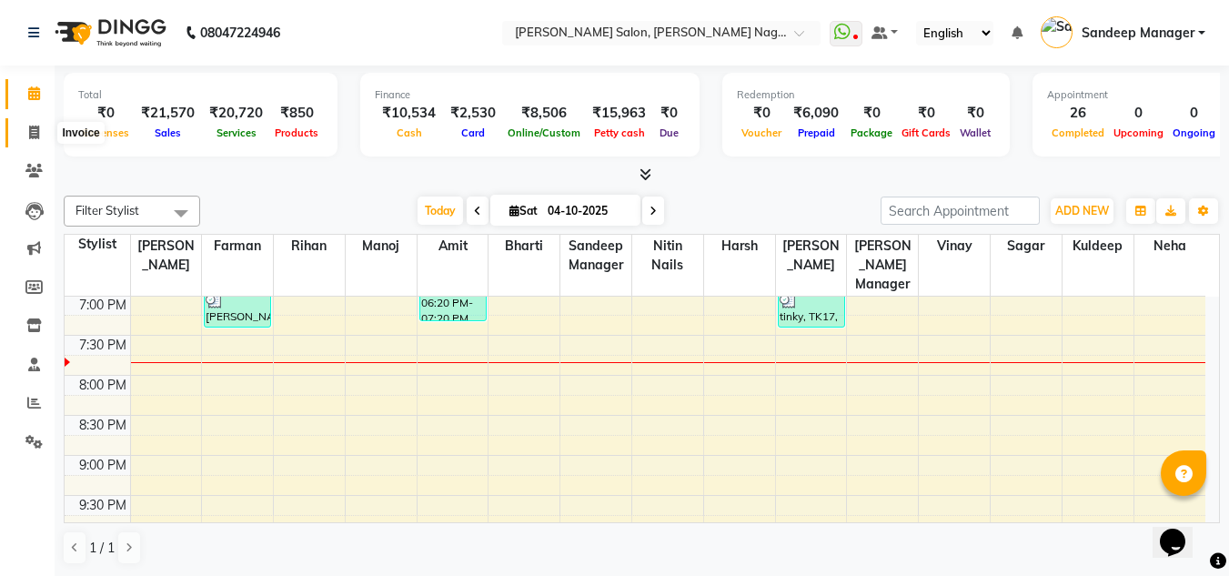
drag, startPoint x: 37, startPoint y: 134, endPoint x: 57, endPoint y: 127, distance: 21.0
click at [37, 134] on icon at bounding box center [34, 133] width 10 height 14
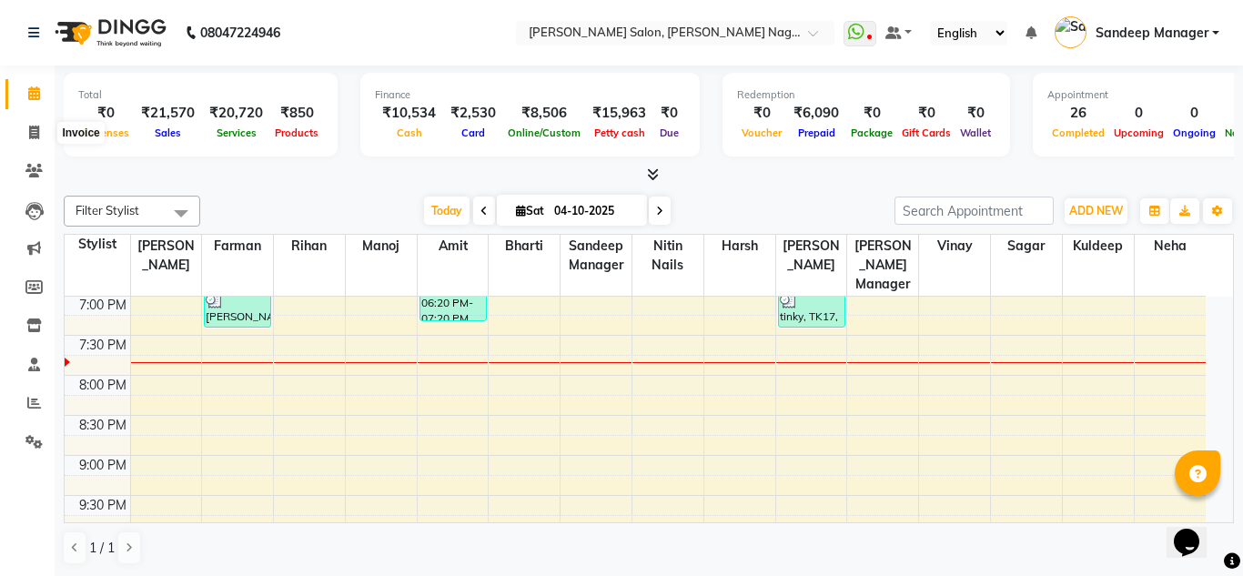
select select "8641"
select select "service"
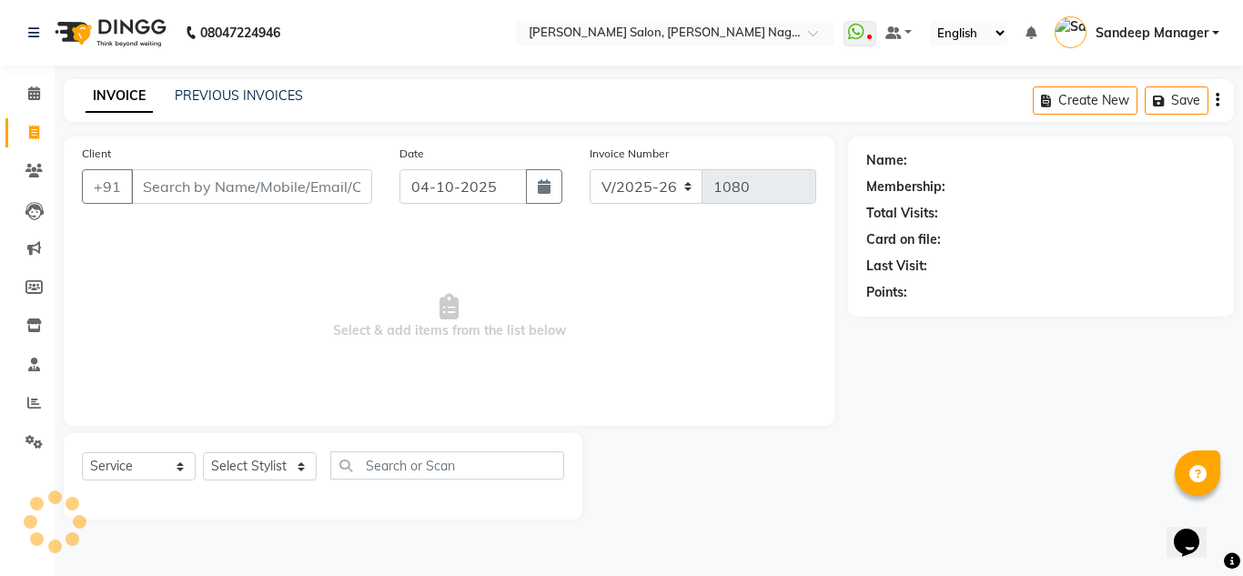
click at [191, 176] on input "Client" at bounding box center [251, 186] width 241 height 35
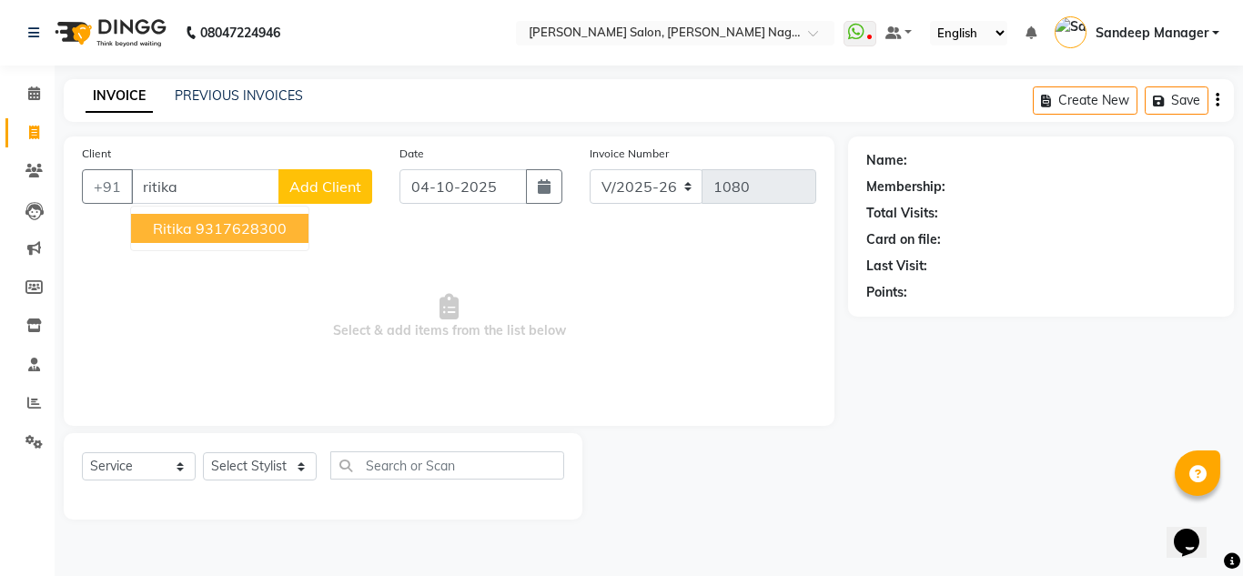
click at [238, 230] on ngb-highlight "9317628300" at bounding box center [241, 228] width 91 height 18
type input "9317628300"
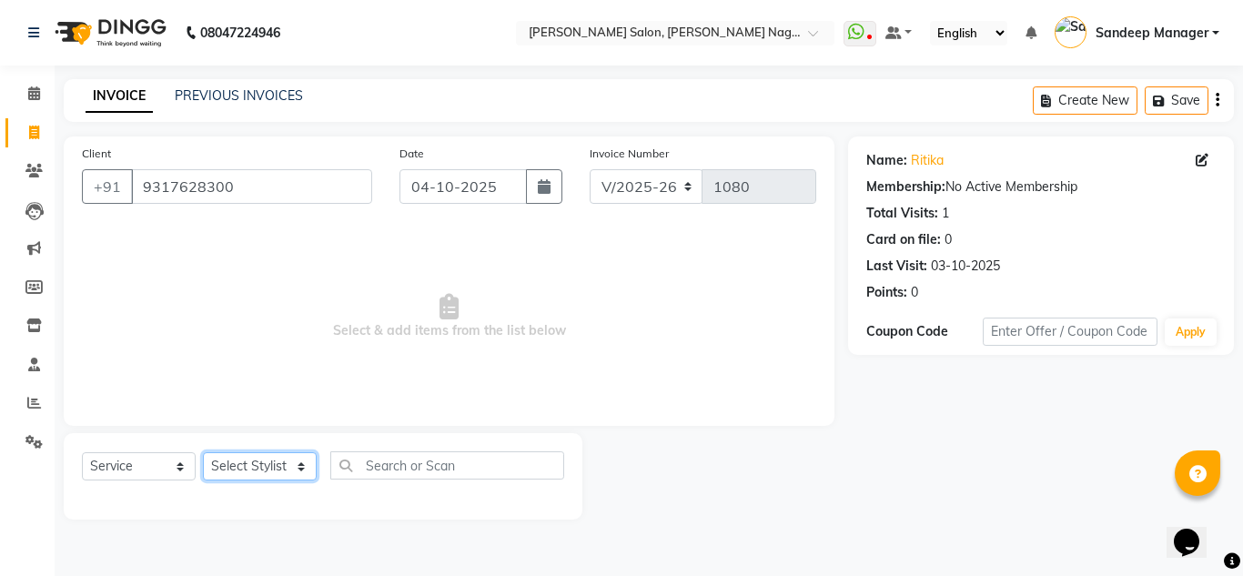
click at [257, 473] on select "Select Stylist [PERSON_NAME] Farman [PERSON_NAME] Manager [PERSON_NAME] Kuldeep…" at bounding box center [260, 466] width 114 height 28
select select "90115"
click at [203, 452] on select "Select Stylist [PERSON_NAME] Farman [PERSON_NAME] Manager [PERSON_NAME] Kuldeep…" at bounding box center [260, 466] width 114 height 28
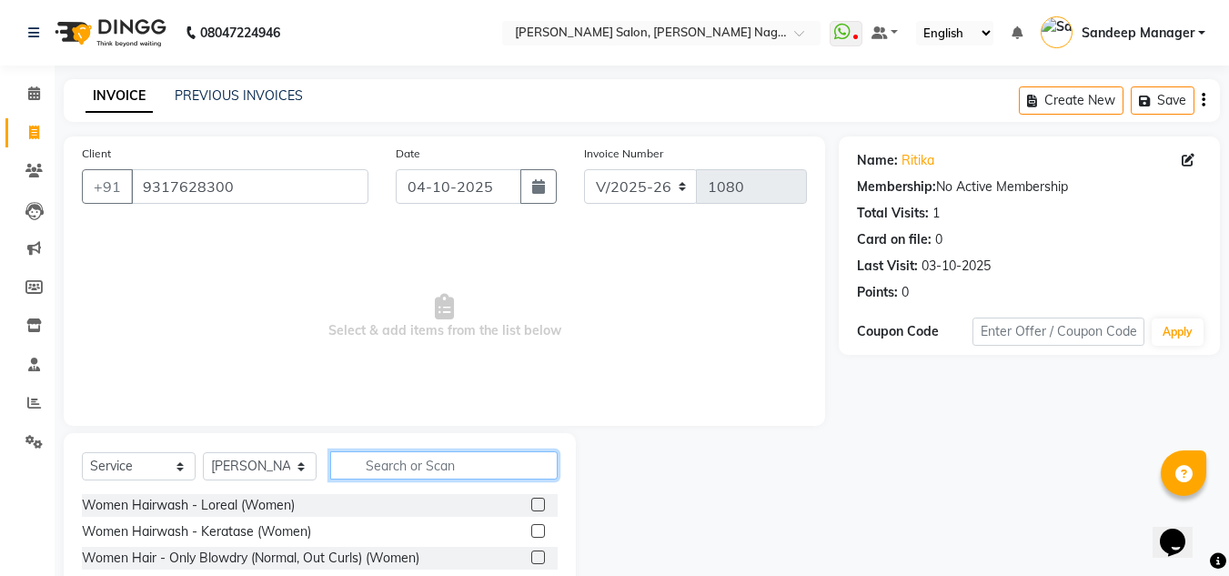
click at [383, 470] on input "text" at bounding box center [444, 465] width 228 height 28
type input "make"
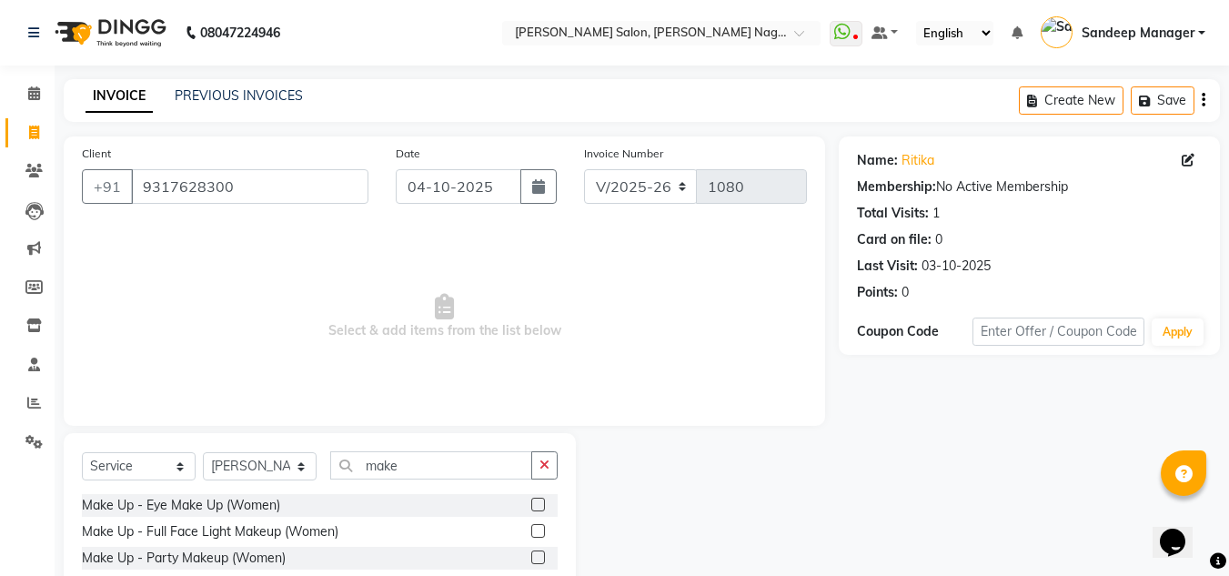
click at [538, 556] on label at bounding box center [538, 558] width 14 height 14
click at [538, 556] on input "checkbox" at bounding box center [537, 558] width 12 height 12
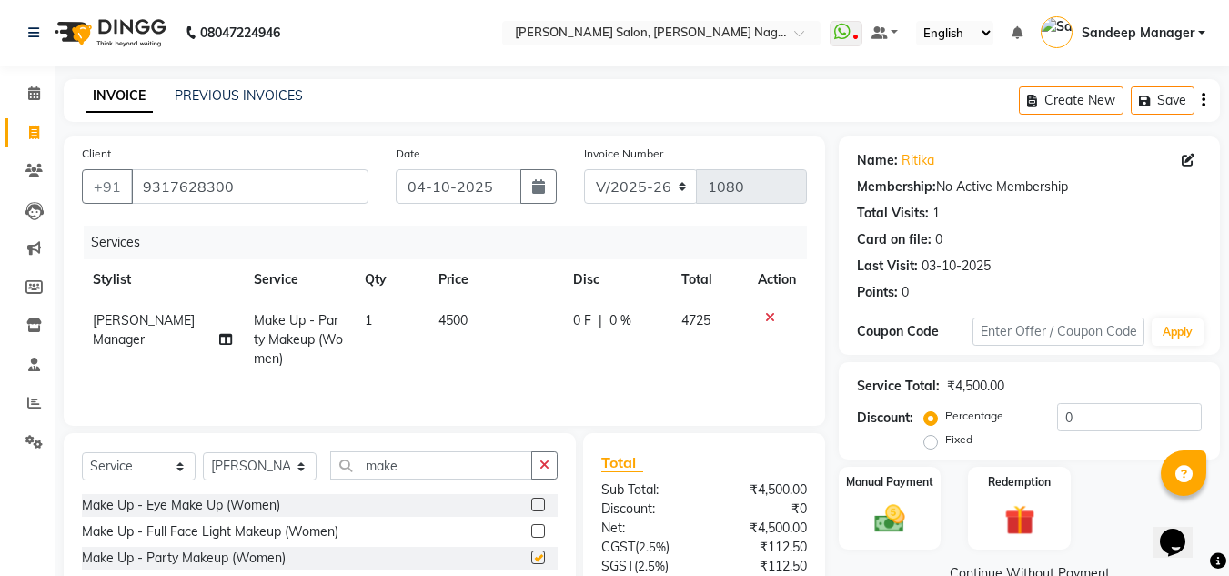
checkbox input "false"
click at [540, 528] on label at bounding box center [538, 531] width 14 height 14
click at [540, 528] on input "checkbox" at bounding box center [537, 532] width 12 height 12
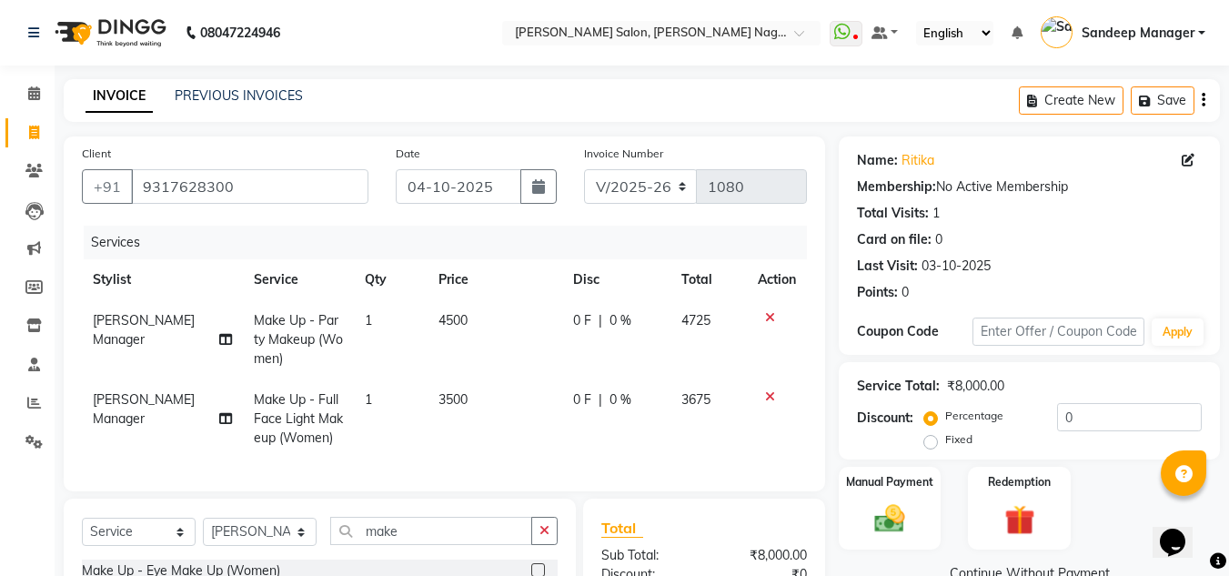
checkbox input "false"
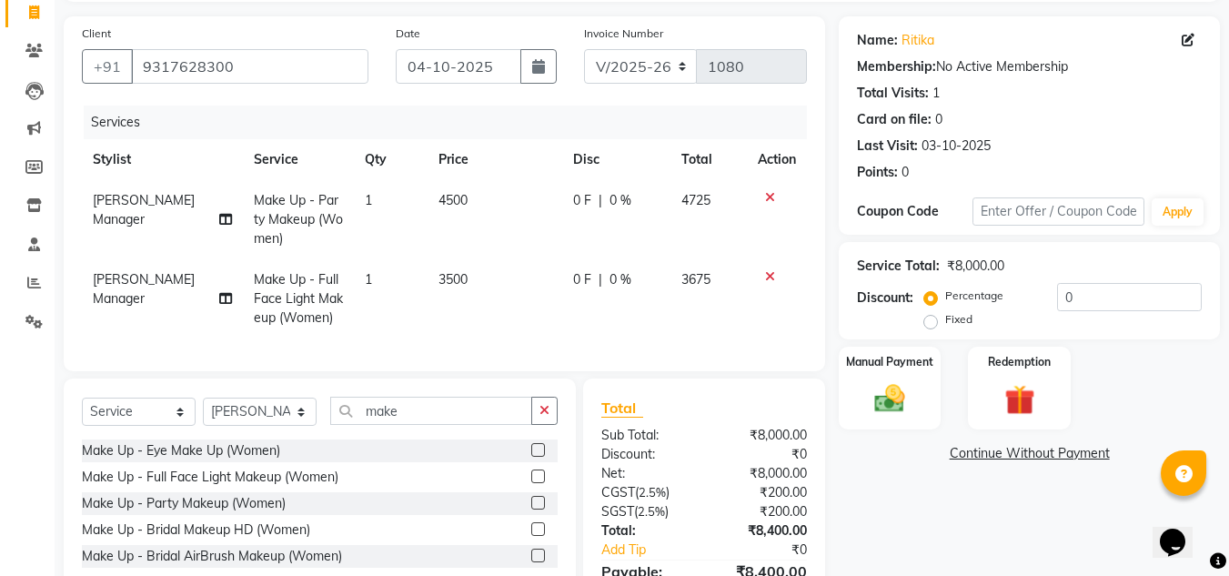
scroll to position [231, 0]
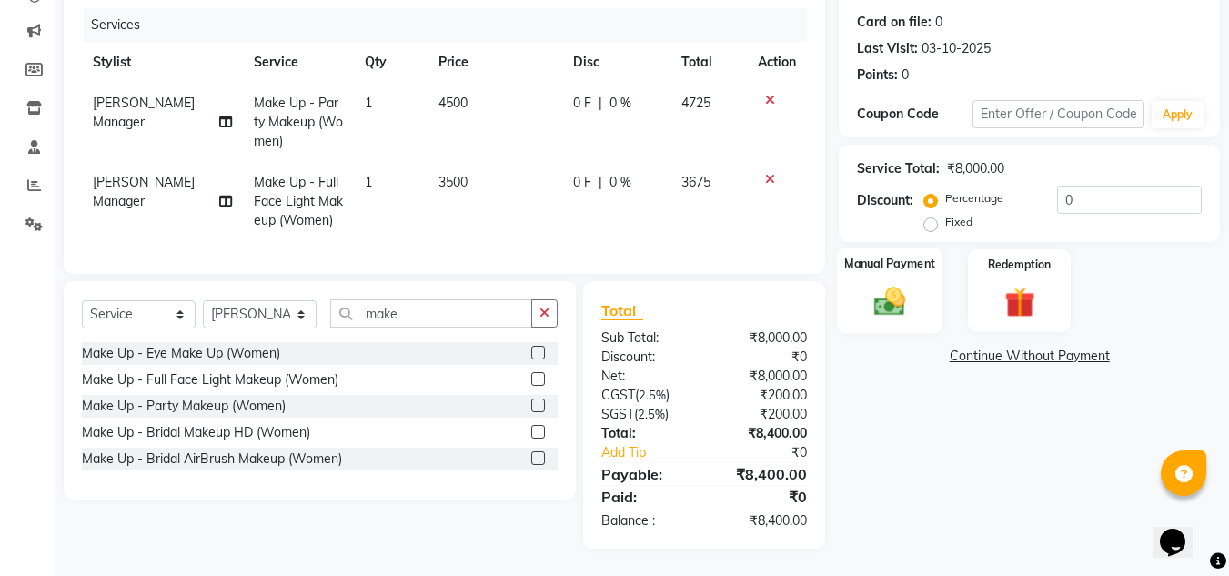
click at [884, 283] on img at bounding box center [890, 301] width 51 height 36
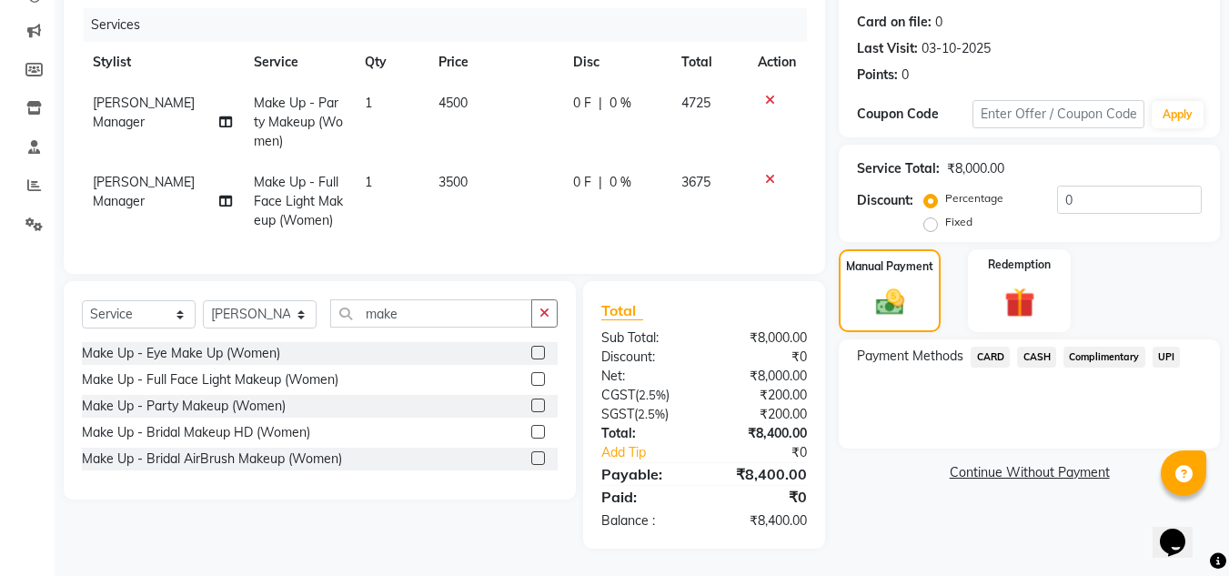
click at [1161, 347] on span "UPI" at bounding box center [1167, 357] width 28 height 21
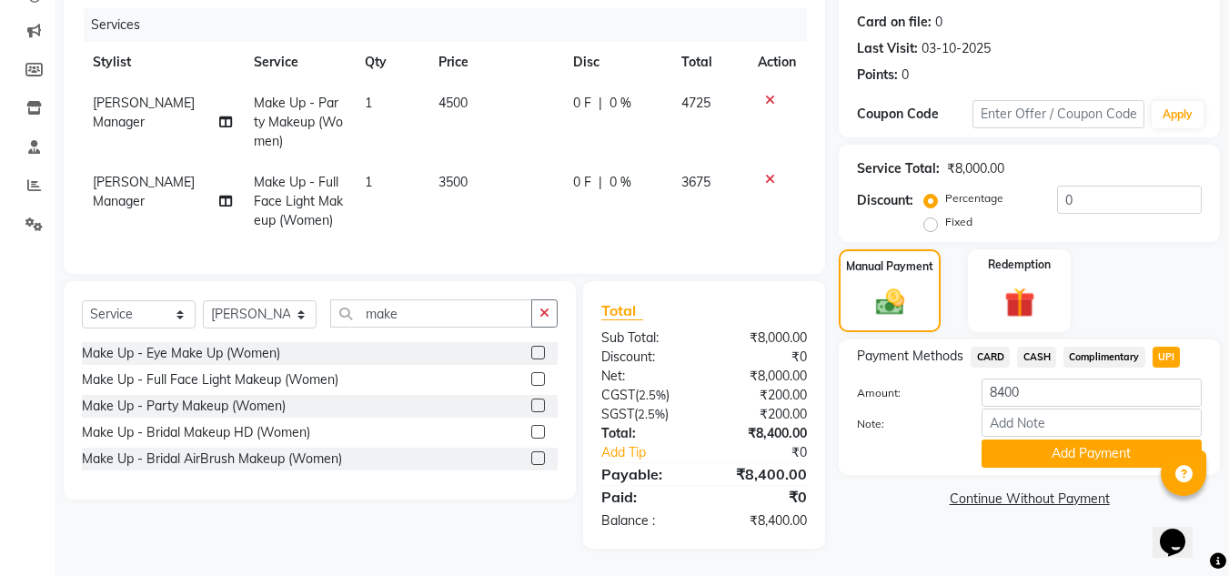
click at [1041, 363] on div "Payment Methods CARD CASH Complimentary UPI Amount: 8400 Note: Add Payment" at bounding box center [1029, 407] width 345 height 121
click at [1043, 383] on input "8400" at bounding box center [1092, 393] width 220 height 28
type input "8"
type input "6000"
click at [1051, 442] on button "Add Payment" at bounding box center [1092, 454] width 220 height 28
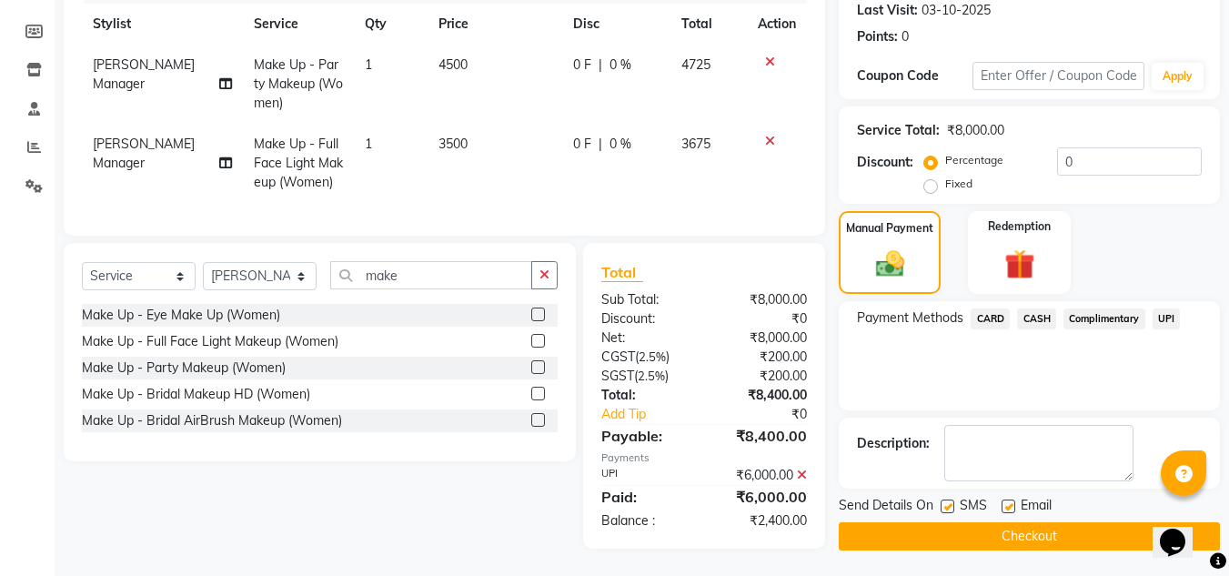
scroll to position [269, 0]
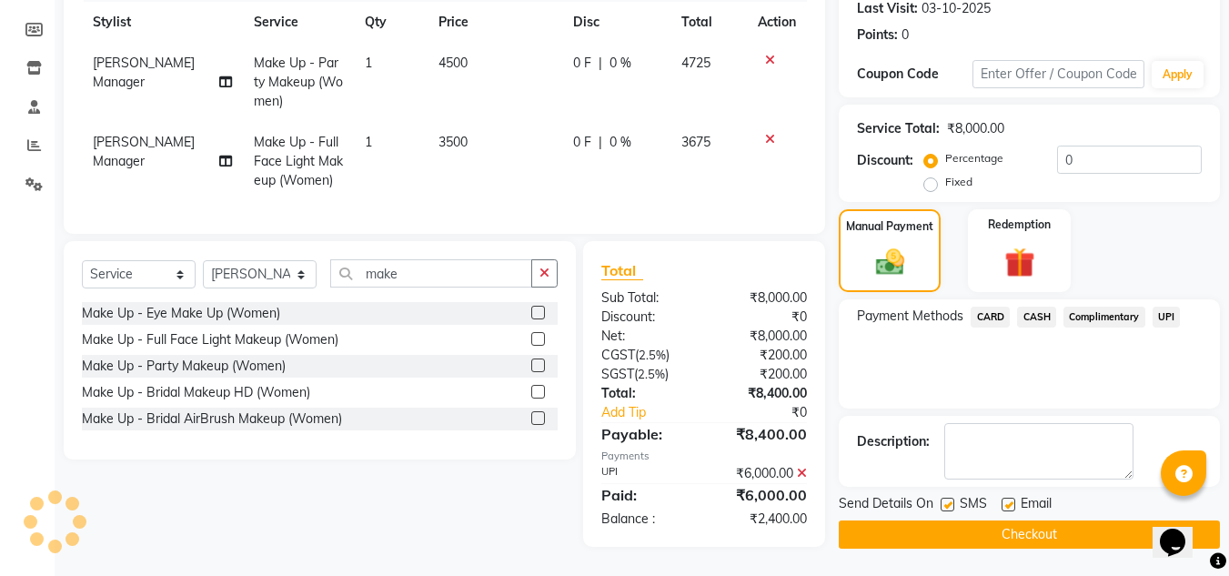
click at [1031, 307] on span "CASH" at bounding box center [1036, 317] width 39 height 21
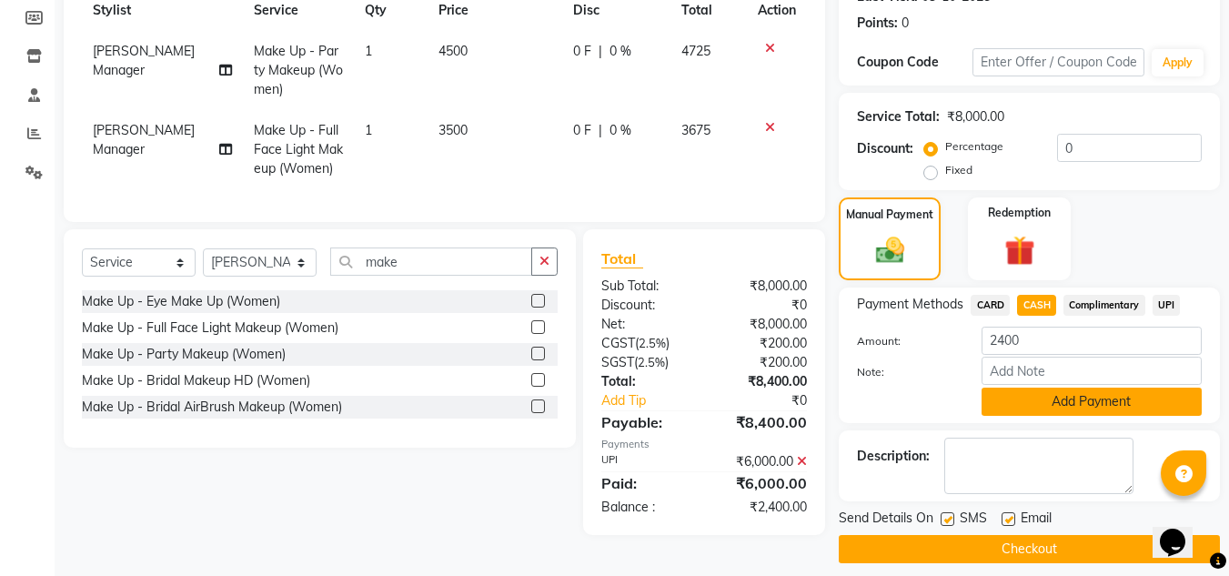
click at [1075, 406] on button "Add Payment" at bounding box center [1092, 402] width 220 height 28
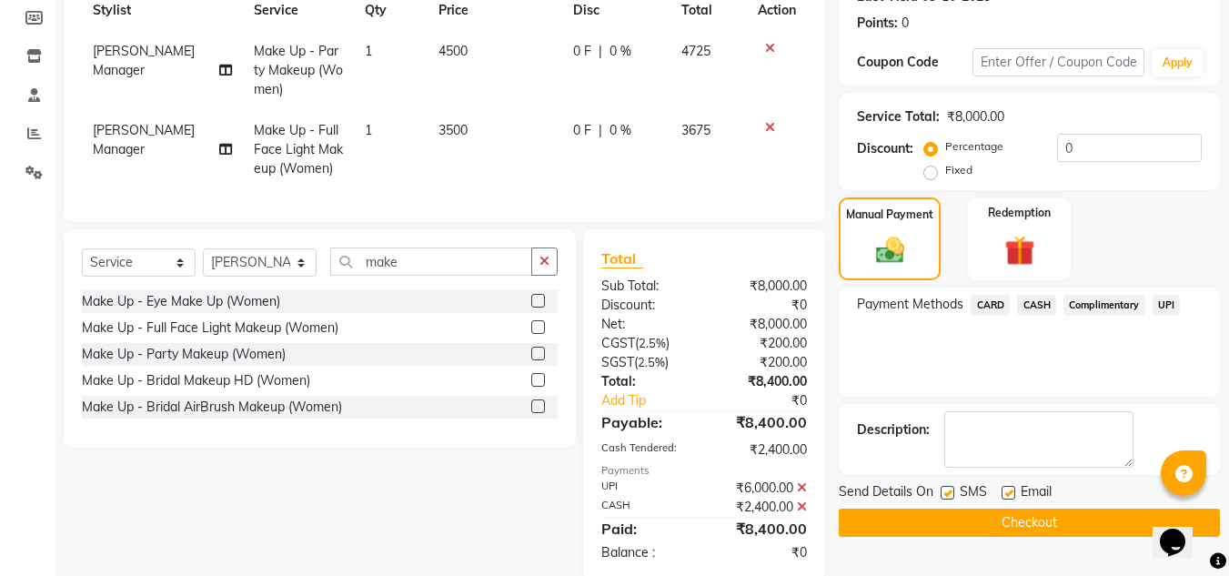
click at [997, 519] on button "Checkout" at bounding box center [1029, 523] width 381 height 28
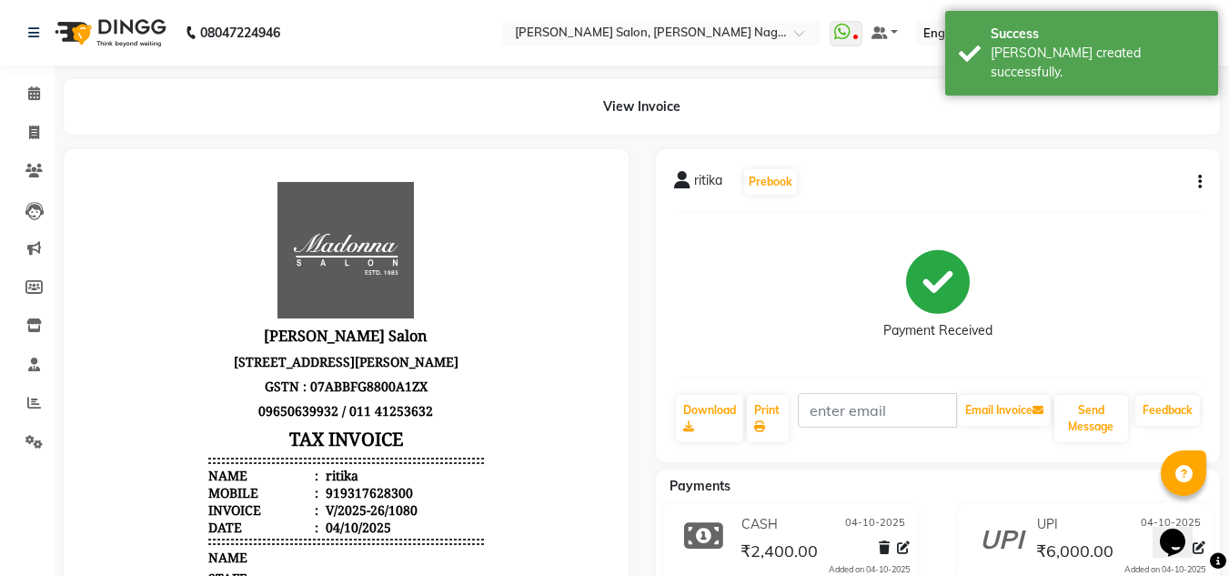
scroll to position [15, 0]
click at [37, 91] on icon at bounding box center [34, 93] width 12 height 14
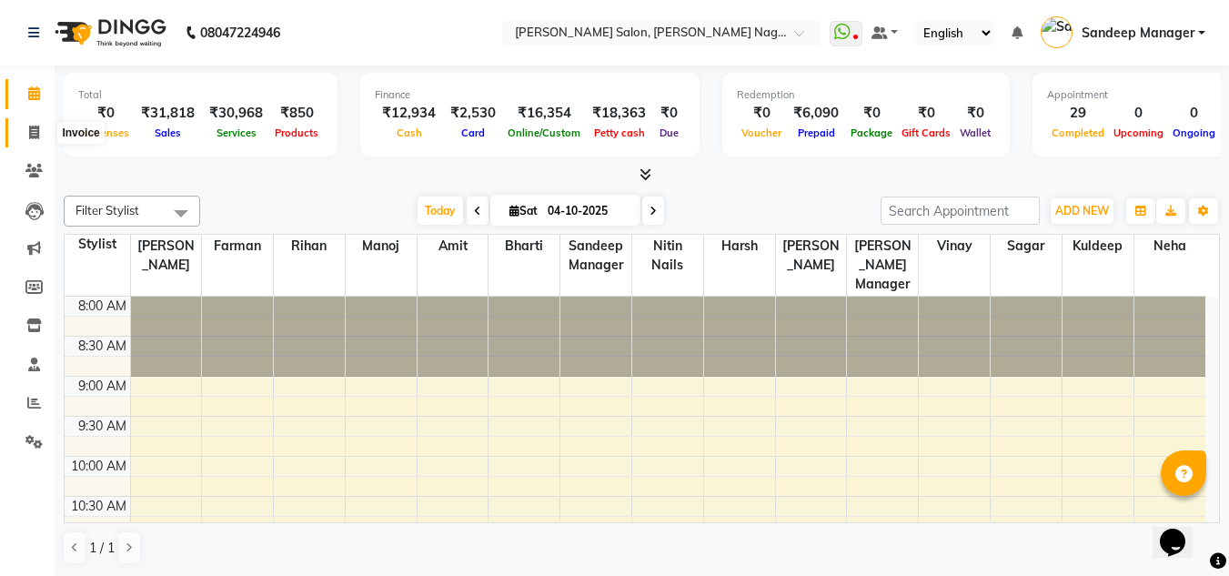
click at [36, 136] on icon at bounding box center [34, 133] width 10 height 14
select select "service"
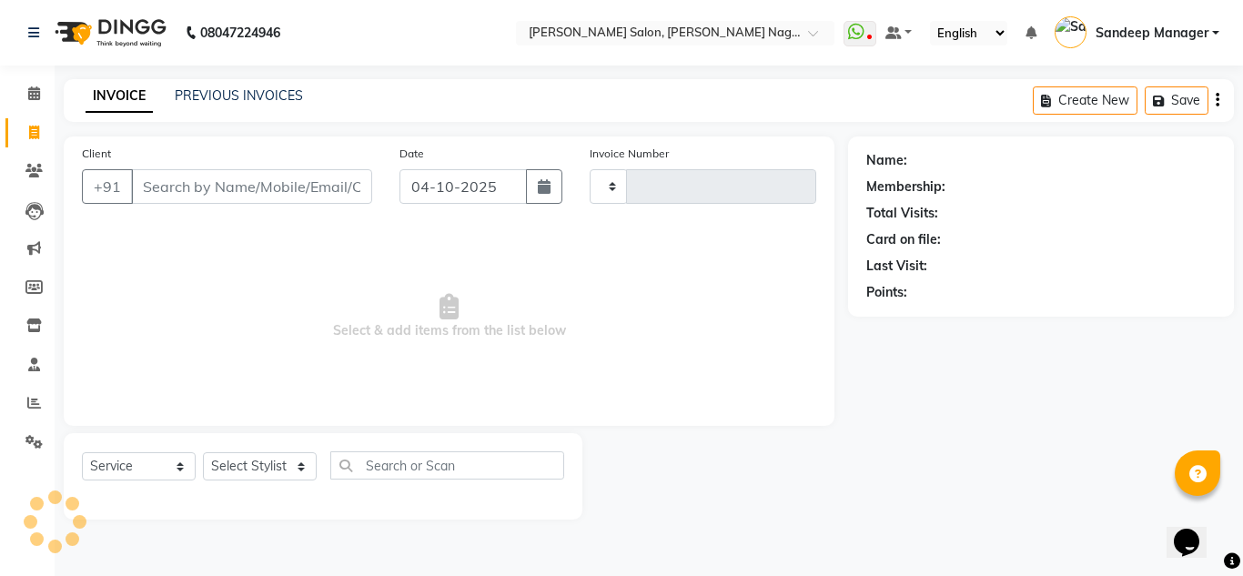
type input "1081"
select select "8641"
click at [108, 31] on img at bounding box center [108, 32] width 125 height 51
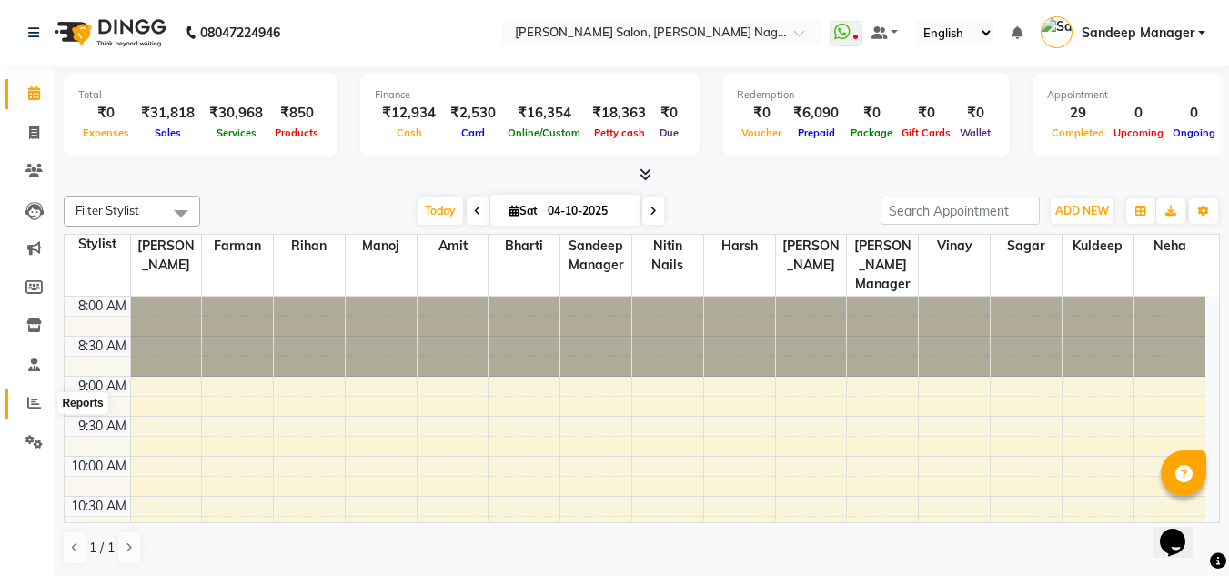
click at [33, 397] on icon at bounding box center [34, 403] width 14 height 14
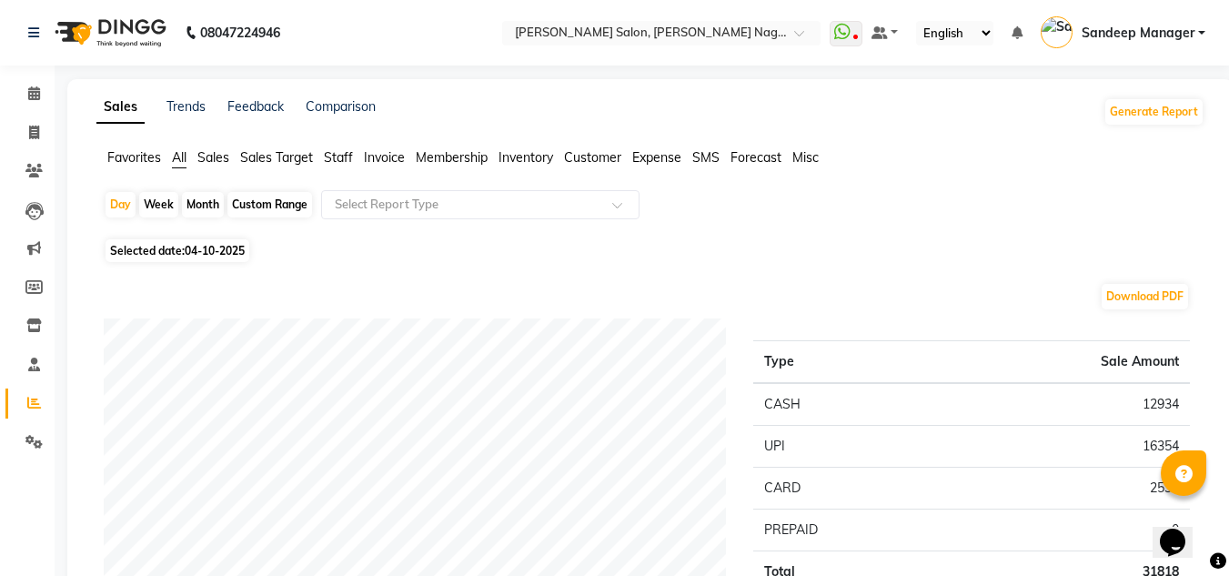
click at [351, 161] on span "Staff" at bounding box center [338, 157] width 29 height 16
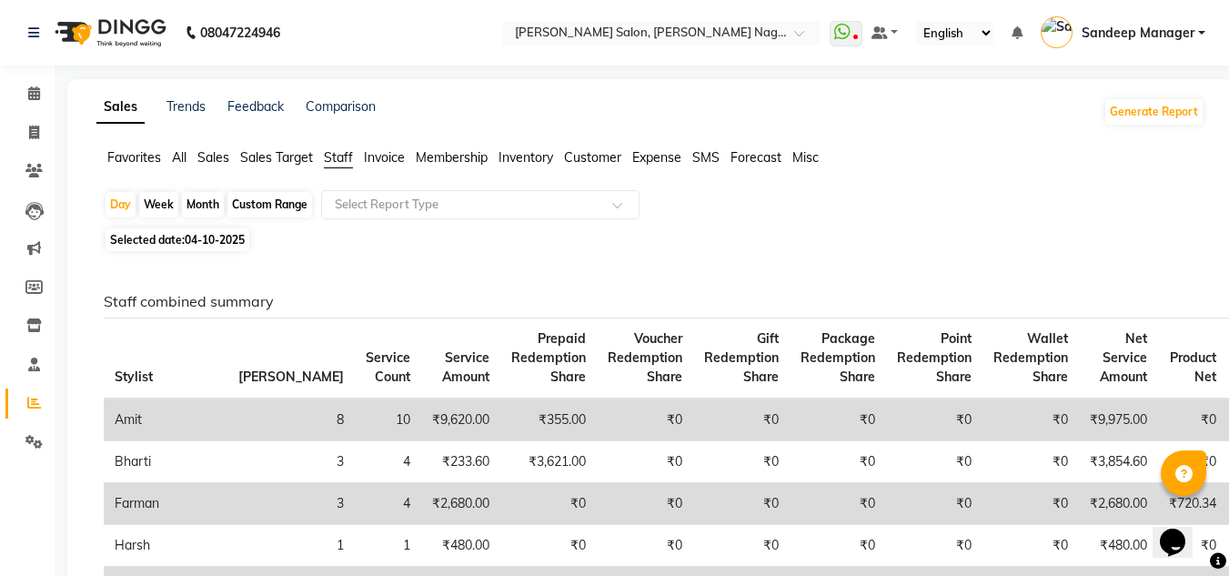
click at [124, 30] on img at bounding box center [108, 32] width 125 height 51
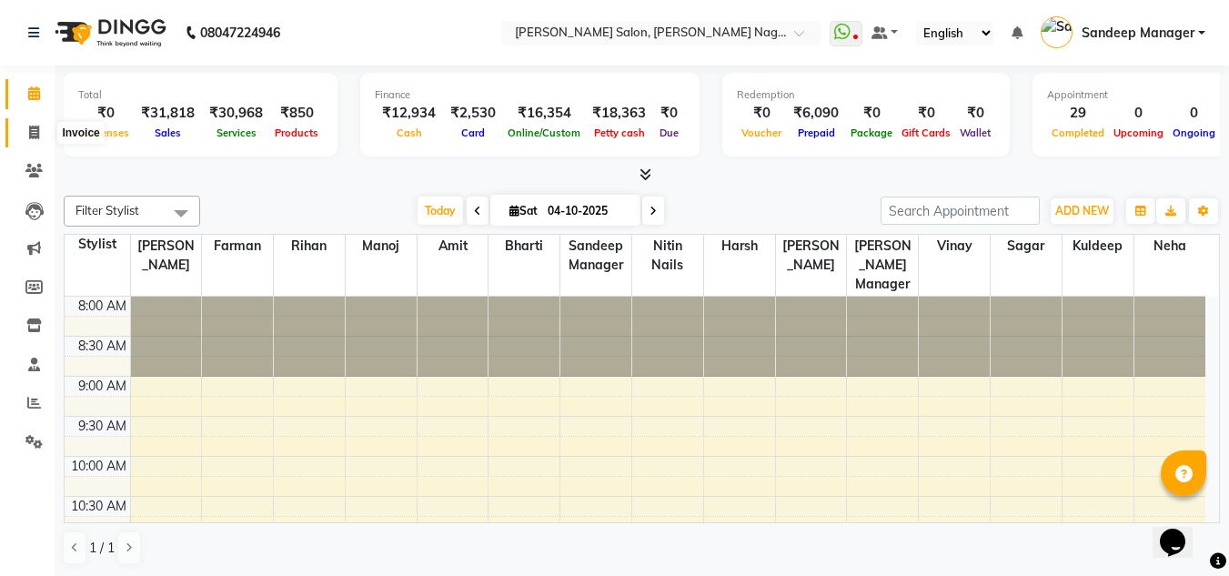
click at [43, 136] on span at bounding box center [34, 133] width 32 height 21
select select "service"
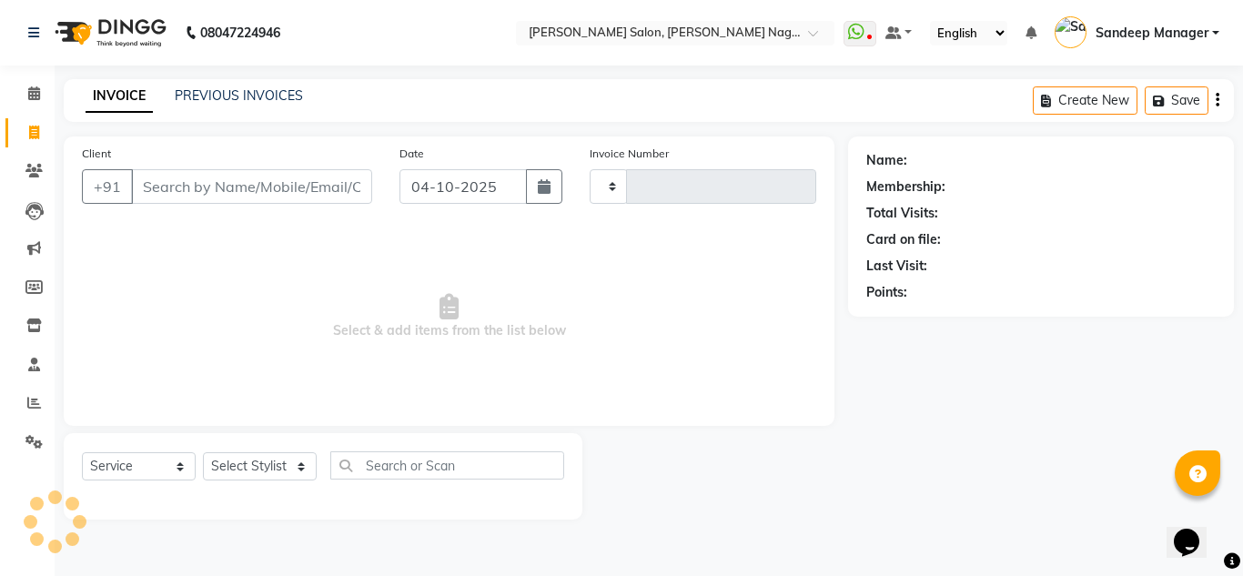
type input "1081"
select select "8641"
click at [188, 183] on input "Client" at bounding box center [251, 186] width 241 height 35
type input "s"
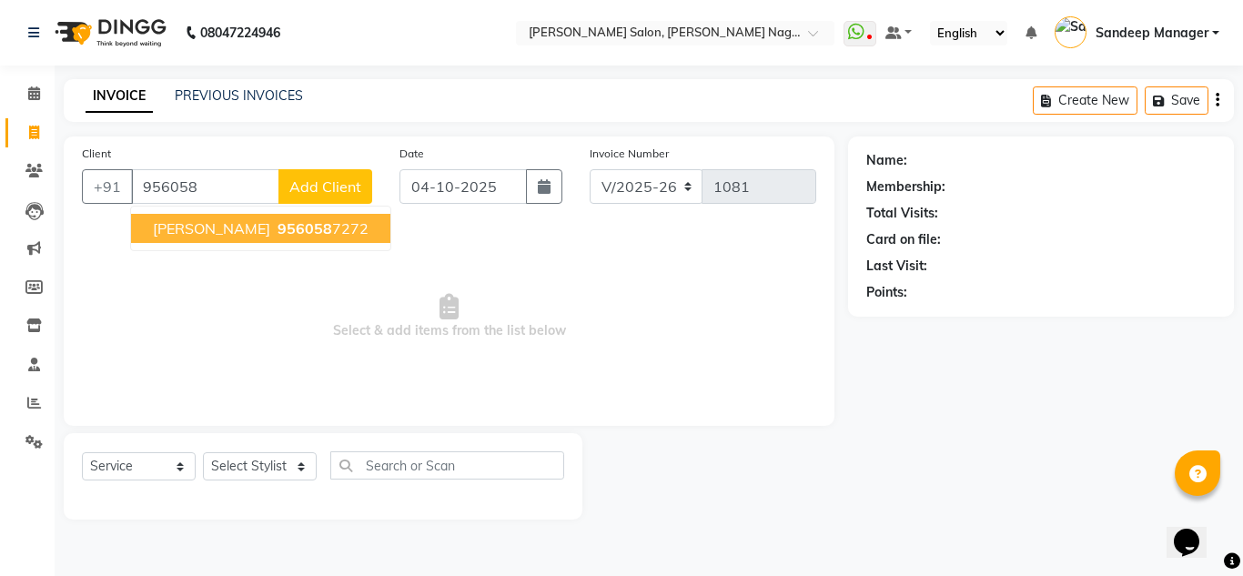
click at [278, 226] on span "956058" at bounding box center [305, 228] width 55 height 18
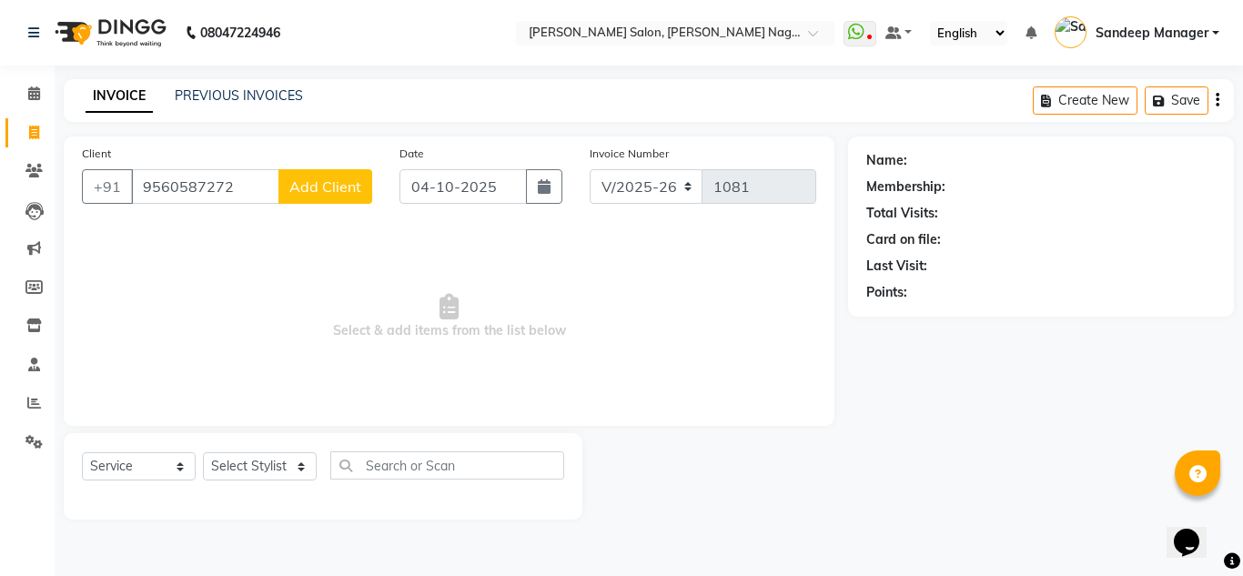
click at [192, 187] on input "9560587272" at bounding box center [205, 186] width 148 height 35
type input "9560587272"
click at [140, 38] on img at bounding box center [108, 32] width 125 height 51
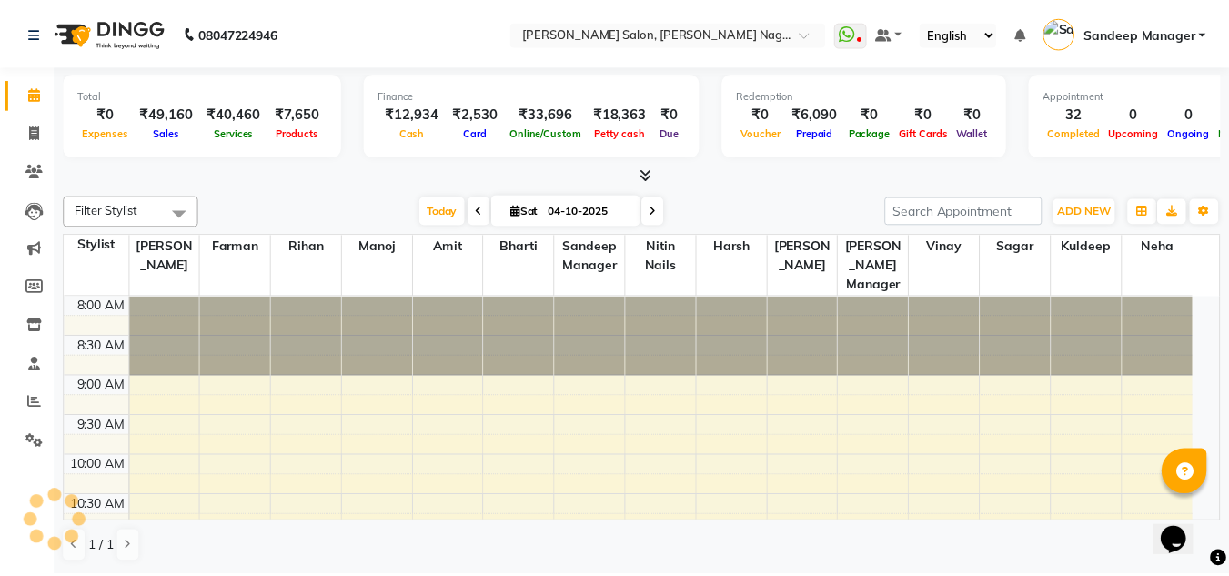
scroll to position [921, 0]
